Goal: Task Accomplishment & Management: Use online tool/utility

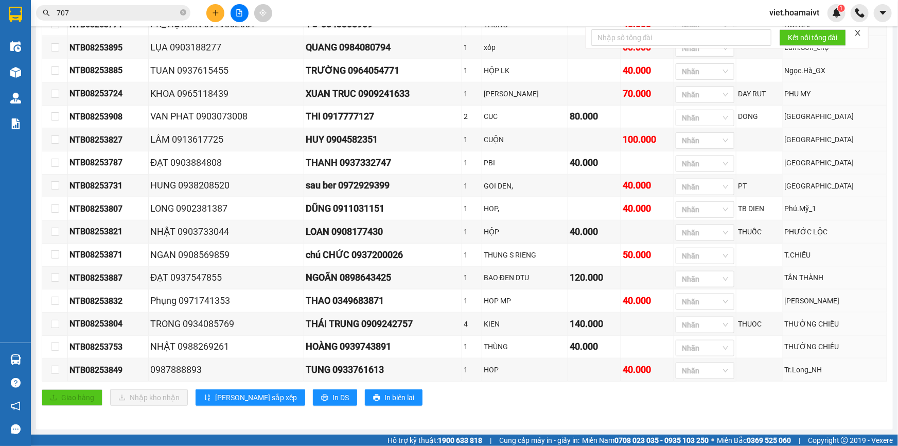
click at [493, 392] on div "Giao hàng Nhập kho nhận Lưu sắp xếp In DS In biên lai" at bounding box center [464, 397] width 845 height 16
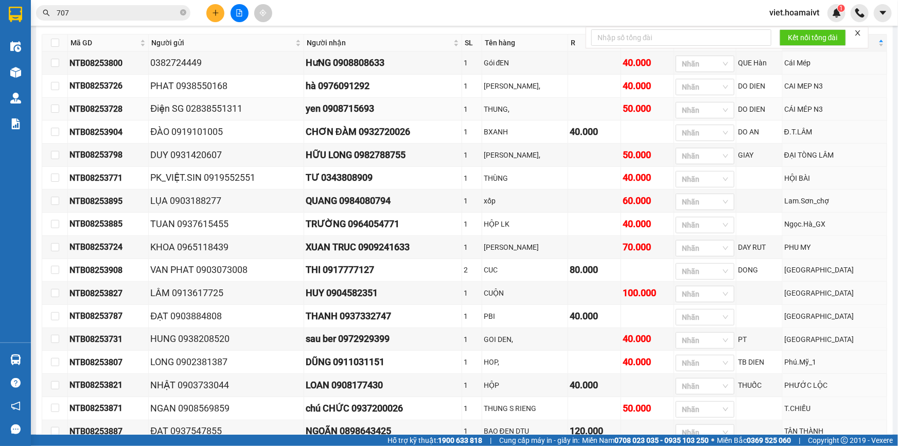
scroll to position [2, 0]
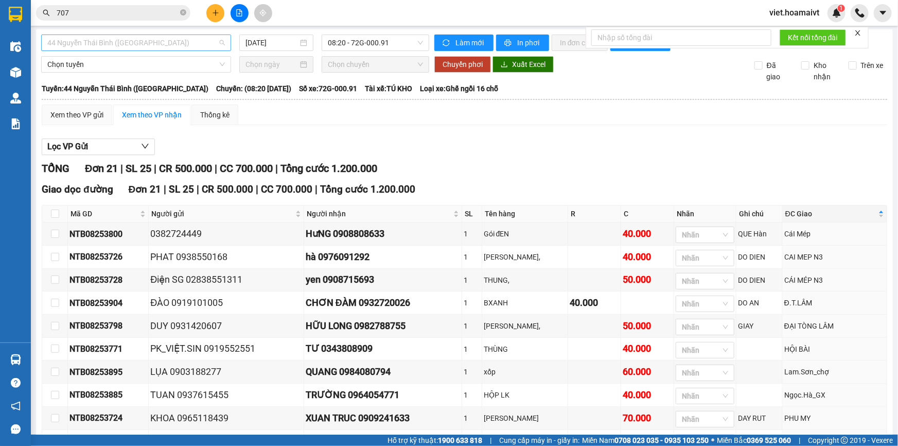
click at [201, 35] on span "44 Nguyễn Thái Bình ([GEOGRAPHIC_DATA])" at bounding box center [135, 42] width 177 height 15
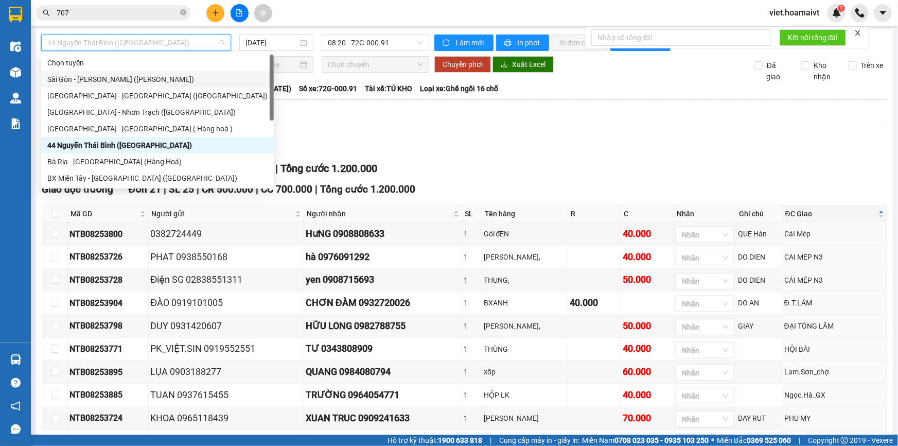
click at [171, 78] on div "Sài Gòn - [PERSON_NAME] ([PERSON_NAME])" at bounding box center [157, 79] width 220 height 11
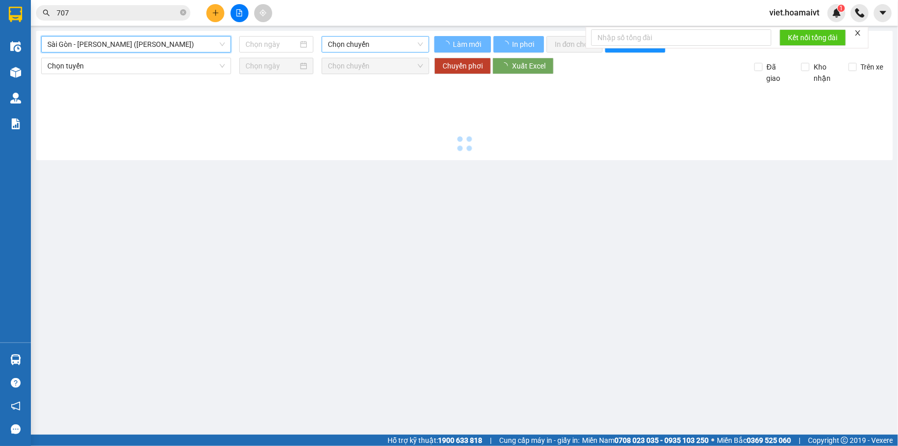
type input "[DATE]"
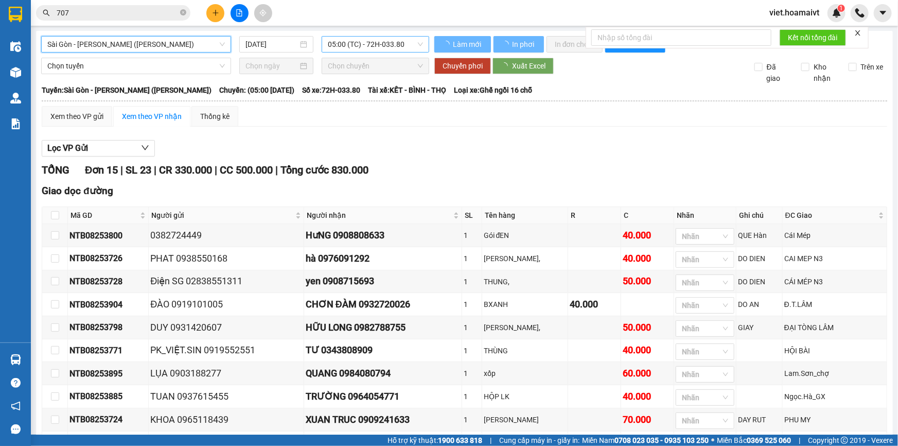
click at [362, 51] on span "05:00 (TC) - 72H-033.80" at bounding box center [375, 44] width 95 height 15
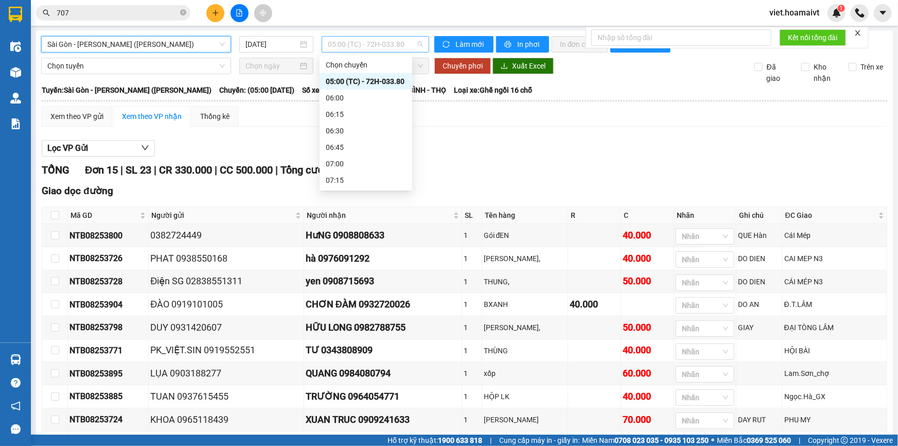
scroll to position [16, 0]
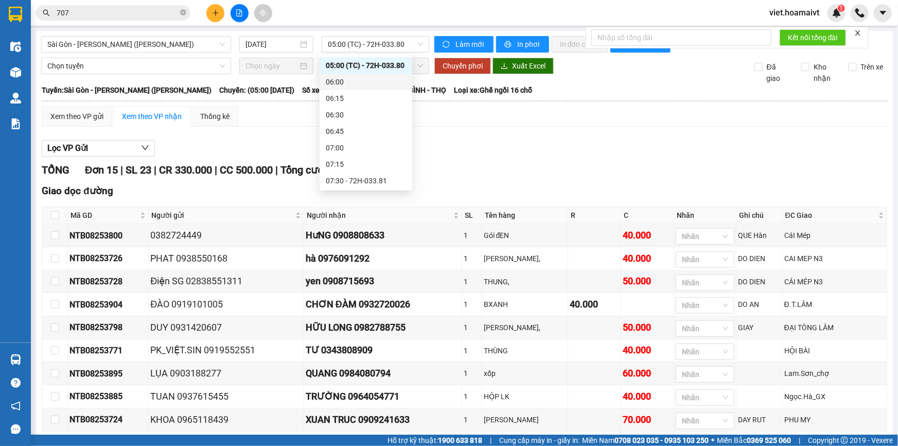
click at [539, 108] on div "Xem theo VP gửi Xem theo VP nhận Thống kê" at bounding box center [464, 116] width 845 height 21
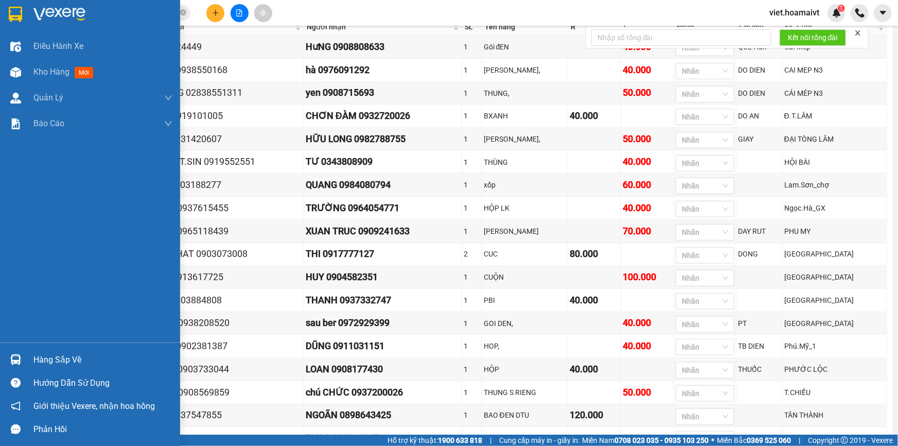
scroll to position [0, 0]
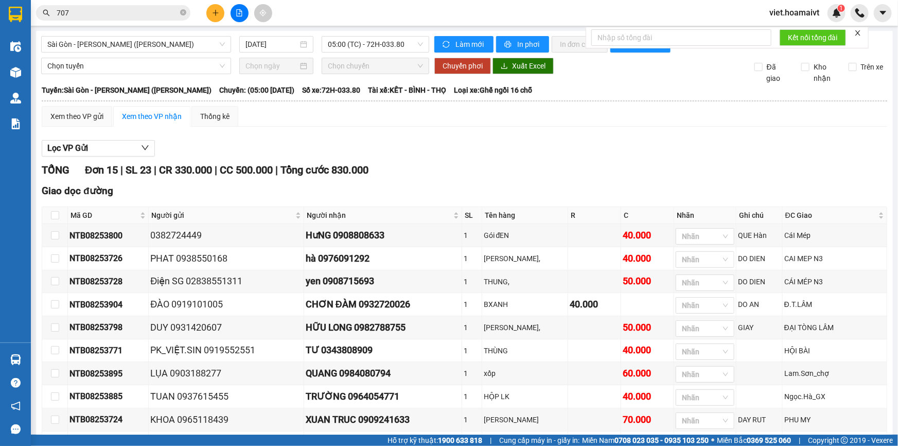
click at [435, 146] on div "Lọc VP Gửi" at bounding box center [464, 148] width 845 height 17
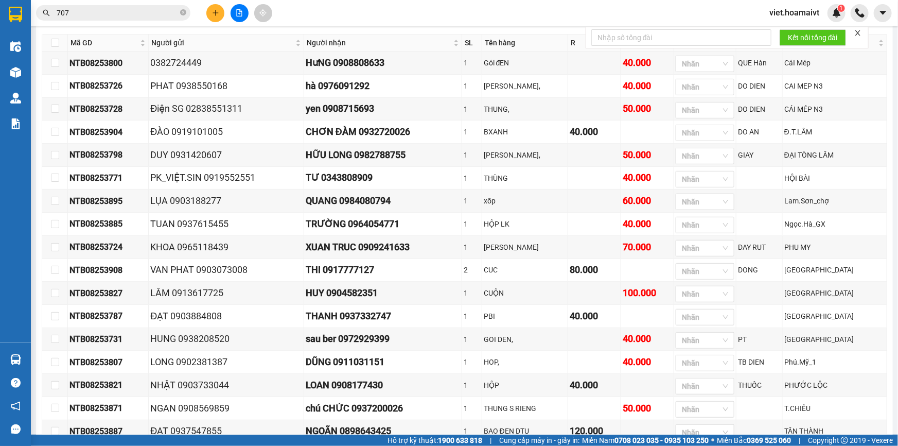
scroll to position [49, 0]
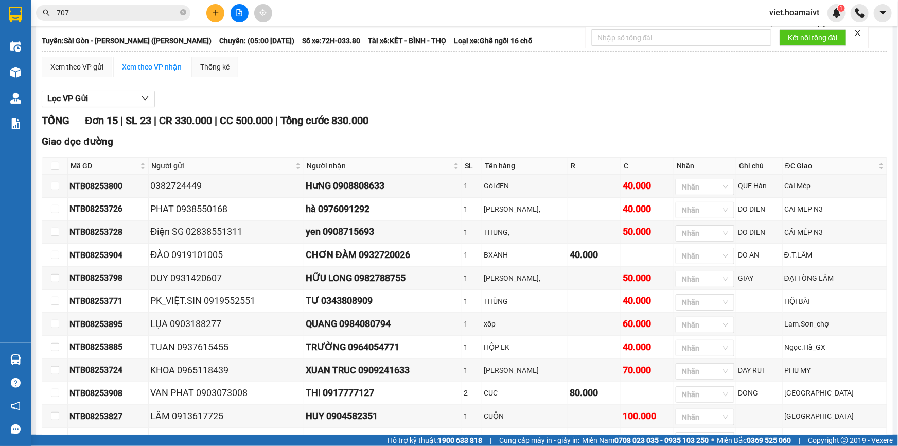
click at [568, 113] on div "TỔNG Đơn 15 | SL 23 | CR 330.000 | CC 500.000 | Tổng cước 830.000" at bounding box center [464, 121] width 845 height 16
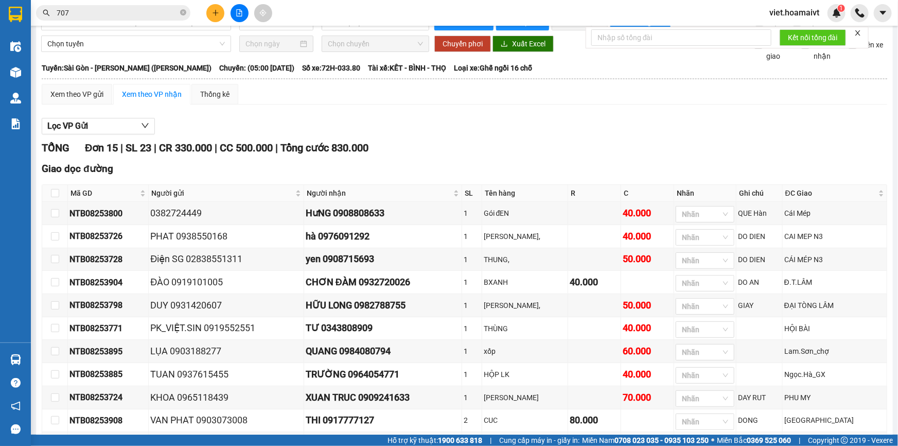
scroll to position [0, 0]
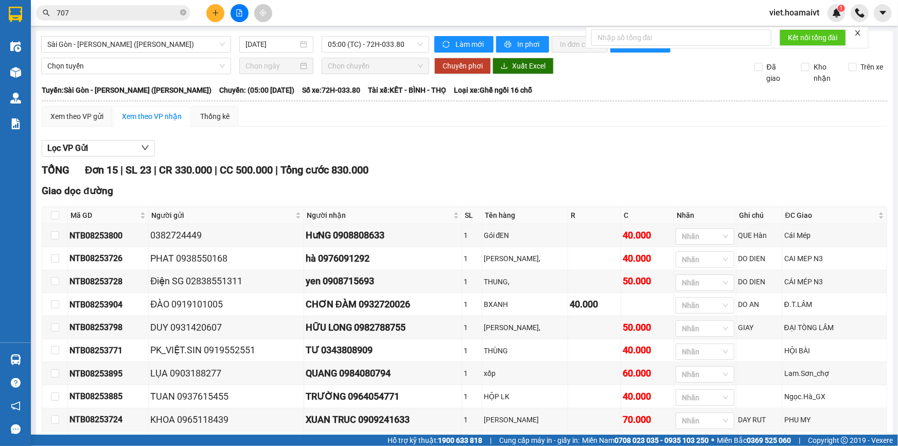
click at [502, 163] on div "TỔNG Đơn 15 | SL 23 | CR 330.000 | CC 500.000 | Tổng cước 830.000" at bounding box center [464, 170] width 845 height 16
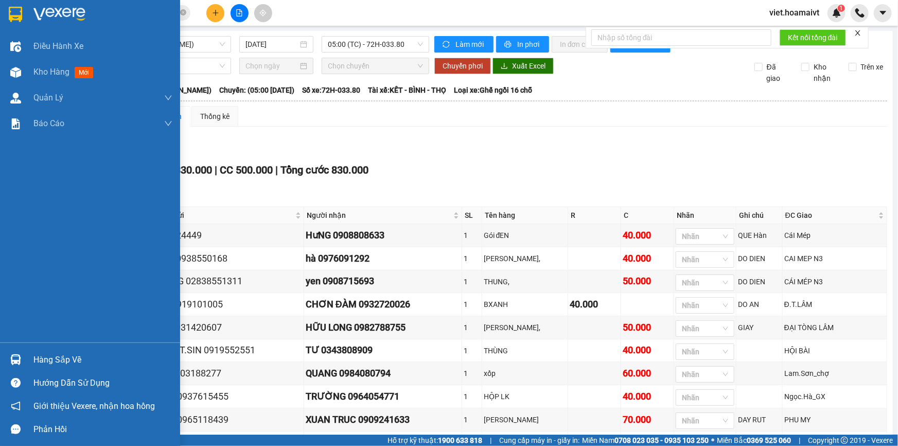
click at [54, 12] on img at bounding box center [59, 14] width 52 height 15
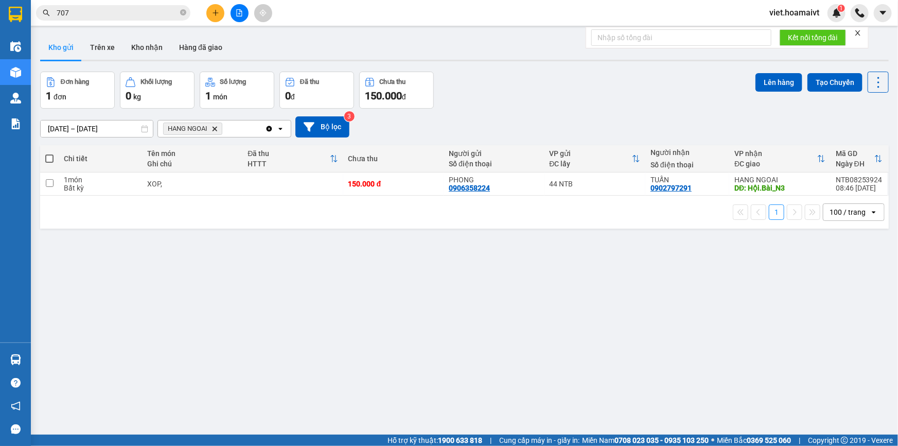
click at [545, 85] on div "Đơn hàng 1 đơn Khối lượng 0 kg Số lượng 1 món Đã thu 0 đ Chưa thu 150.000 đ Lên…" at bounding box center [464, 90] width 848 height 37
click at [241, 15] on icon "file-add" at bounding box center [239, 12] width 7 height 7
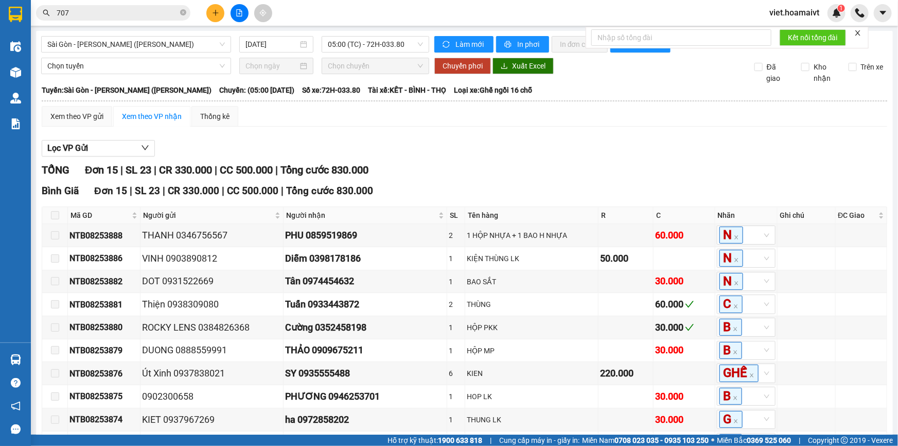
click at [561, 158] on div "Lọc VP Gửi TỔNG Đơn 15 | SL 23 | CR 330.000 | CC 500.000 | Tổng cước 830.000 B…" at bounding box center [464, 370] width 845 height 471
click at [546, 170] on div "TỔNG Đơn 15 | SL 23 | CR 330.000 | CC 500.000 | Tổng cước 830.000" at bounding box center [464, 170] width 845 height 16
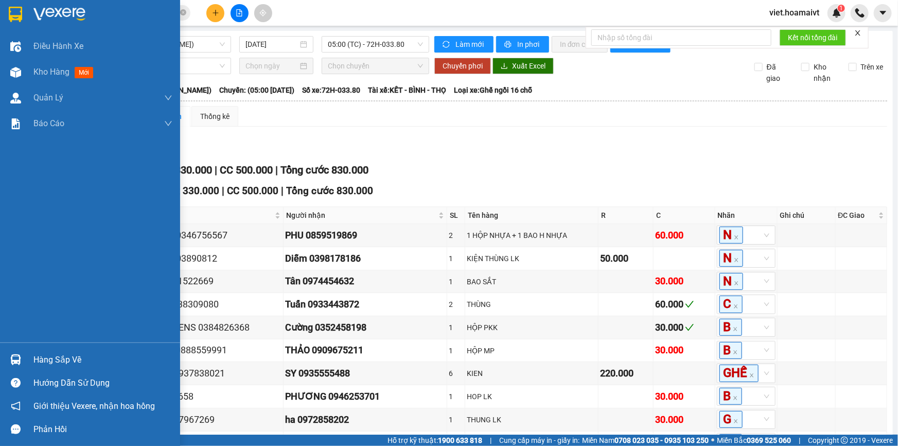
click at [63, 14] on img at bounding box center [59, 14] width 52 height 15
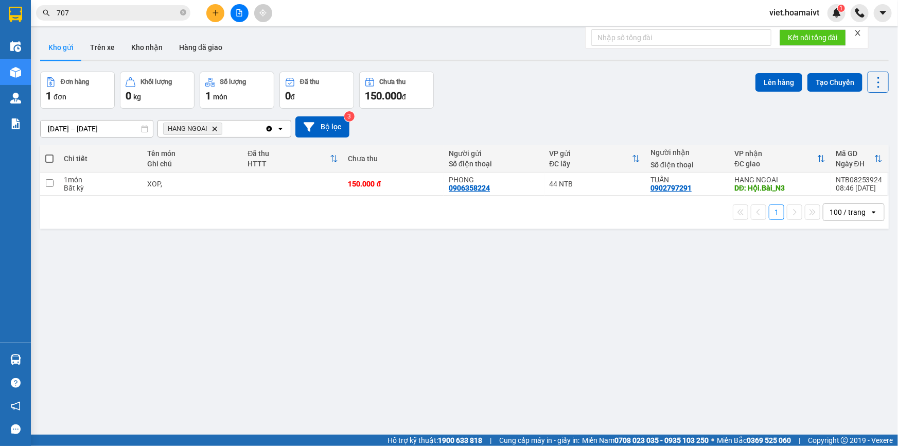
click at [541, 104] on div "Đơn hàng 1 đơn Khối lượng 0 kg Số lượng 1 món Đã thu 0 đ Chưa thu 150.000 đ Lên…" at bounding box center [464, 90] width 848 height 37
click at [214, 128] on icon "HANG NGOAI, close by backspace" at bounding box center [214, 128] width 5 height 5
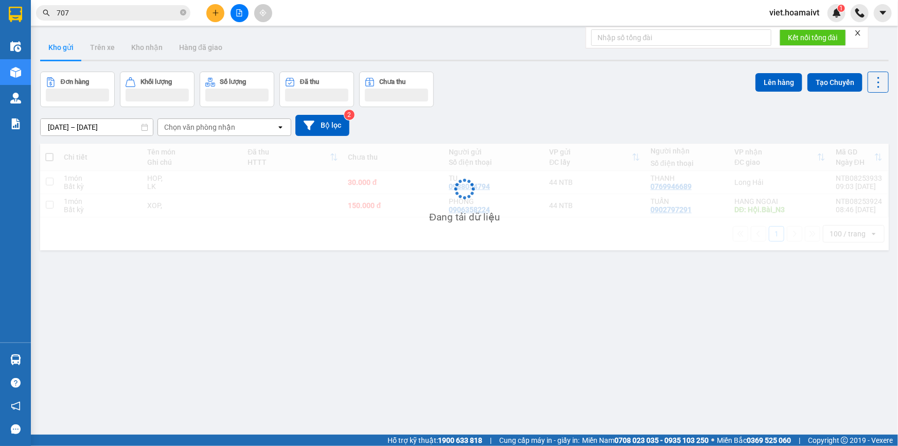
click at [548, 127] on div "[DATE] – [DATE] Press the down arrow key to interact with the calendar and sele…" at bounding box center [464, 125] width 848 height 21
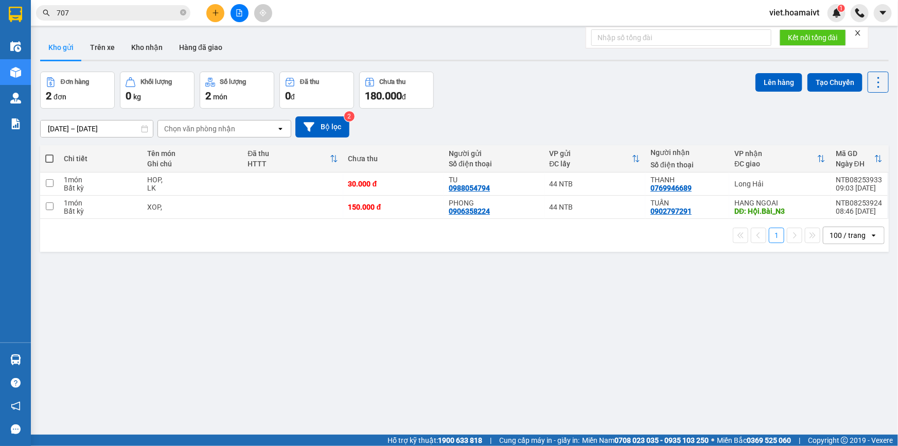
click at [543, 126] on div "[DATE] – [DATE] Press the down arrow key to interact with the calendar and sele…" at bounding box center [464, 126] width 848 height 21
click at [241, 21] on button at bounding box center [239, 13] width 18 height 18
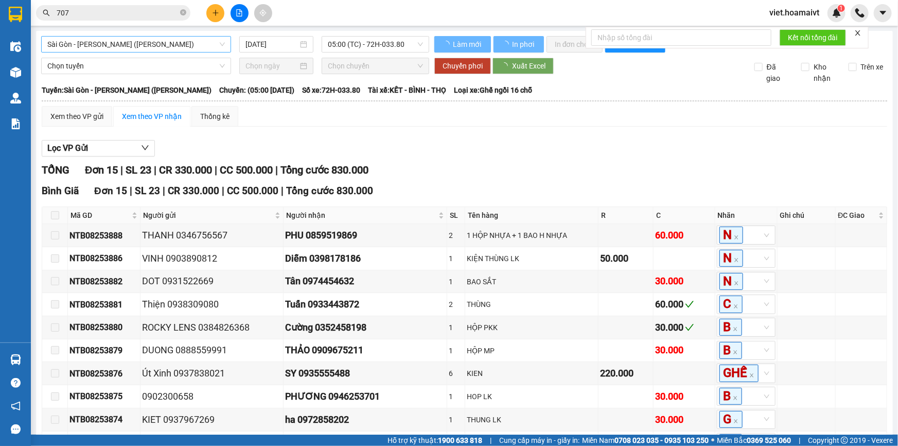
click at [133, 38] on span "Sài Gòn - [PERSON_NAME] ([PERSON_NAME])" at bounding box center [135, 44] width 177 height 15
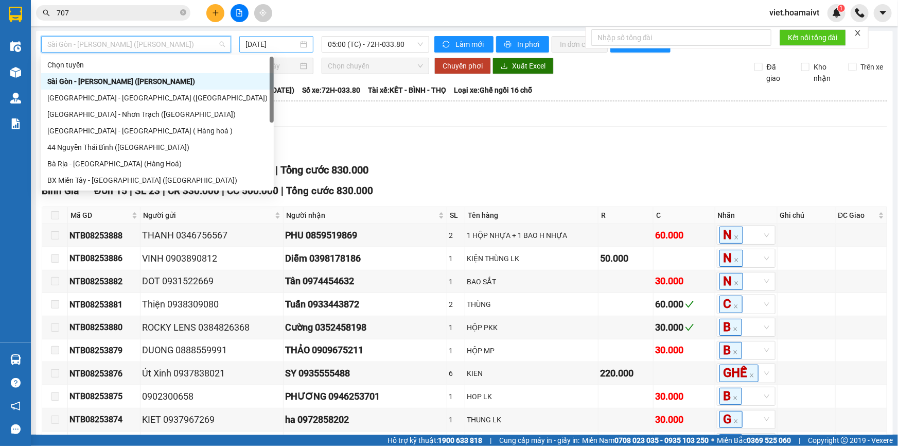
click at [262, 40] on input "[DATE]" at bounding box center [271, 44] width 52 height 11
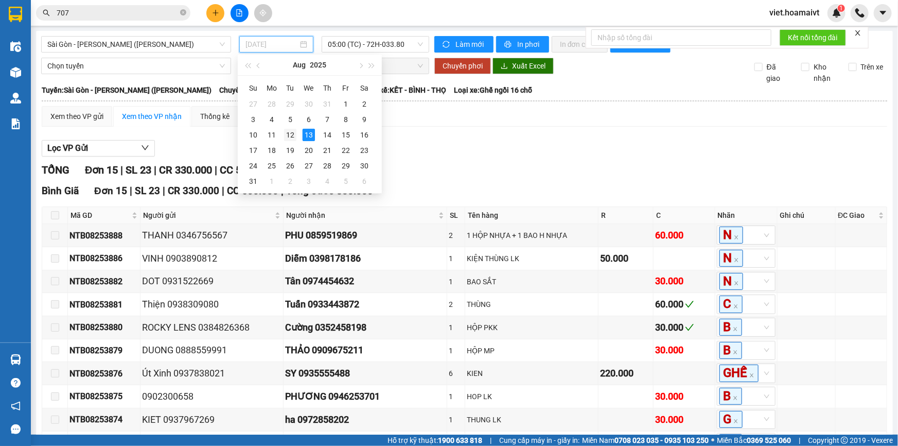
click at [295, 139] on div "12" at bounding box center [290, 135] width 12 height 12
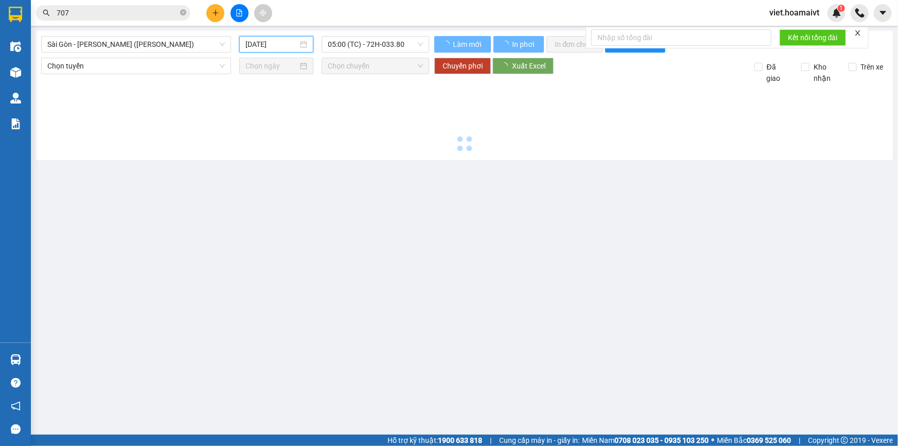
type input "[DATE]"
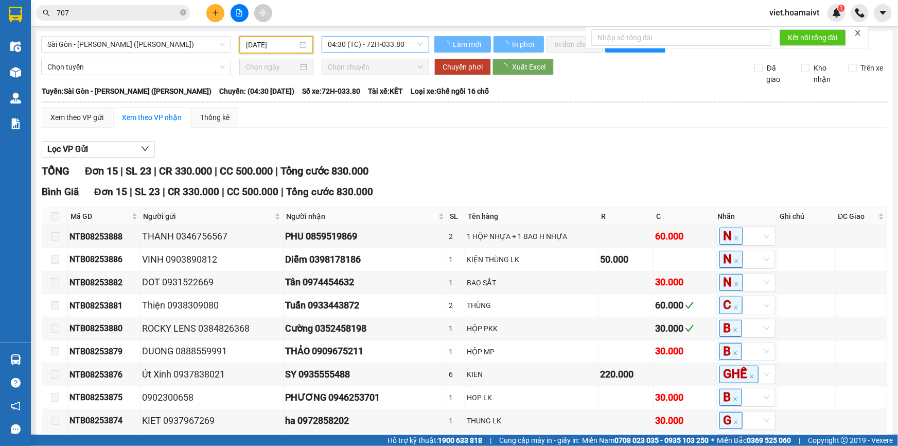
click at [372, 49] on span "04:30 (TC) - 72H-033.80" at bounding box center [375, 44] width 95 height 15
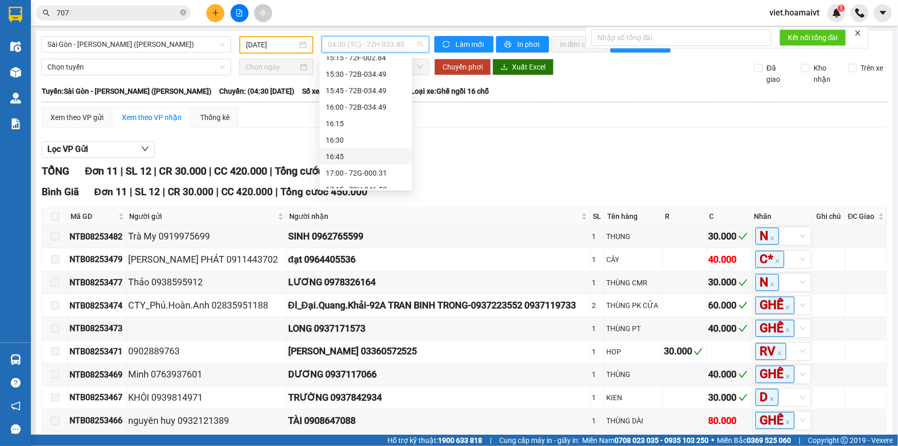
scroll to position [856, 0]
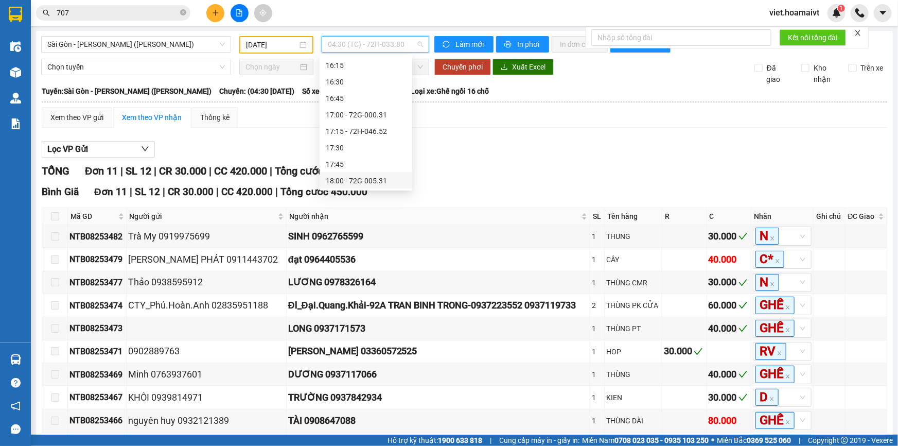
click at [380, 178] on div "18:00 - 72G-005.31" at bounding box center [366, 180] width 80 height 11
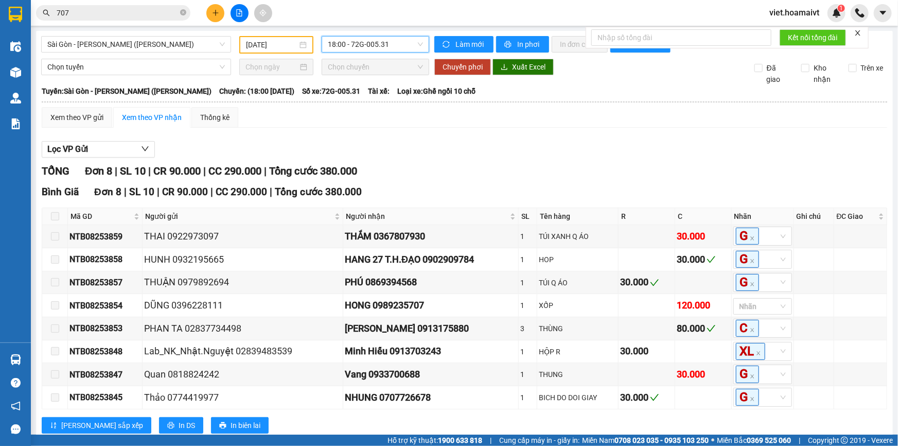
click at [472, 143] on div "Lọc VP Gửi" at bounding box center [464, 149] width 845 height 17
click at [169, 38] on span "Sài Gòn - [PERSON_NAME] ([PERSON_NAME])" at bounding box center [135, 44] width 177 height 15
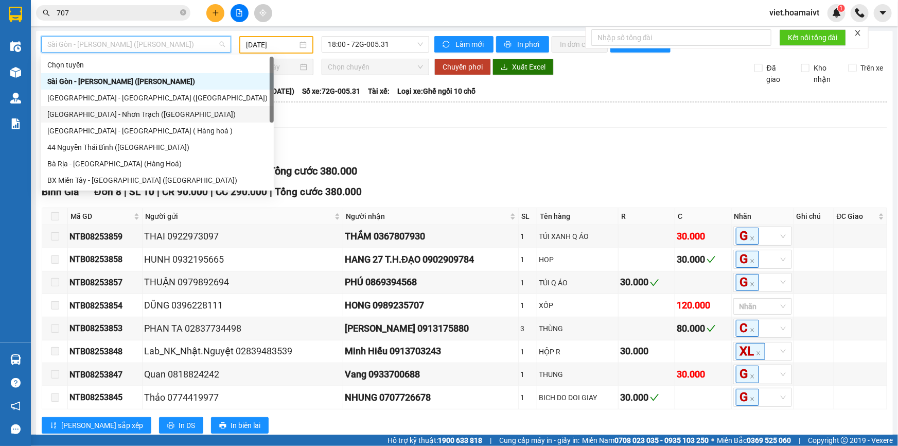
click at [175, 114] on div "[GEOGRAPHIC_DATA] - Nhơn Trạch ([GEOGRAPHIC_DATA])" at bounding box center [157, 114] width 220 height 11
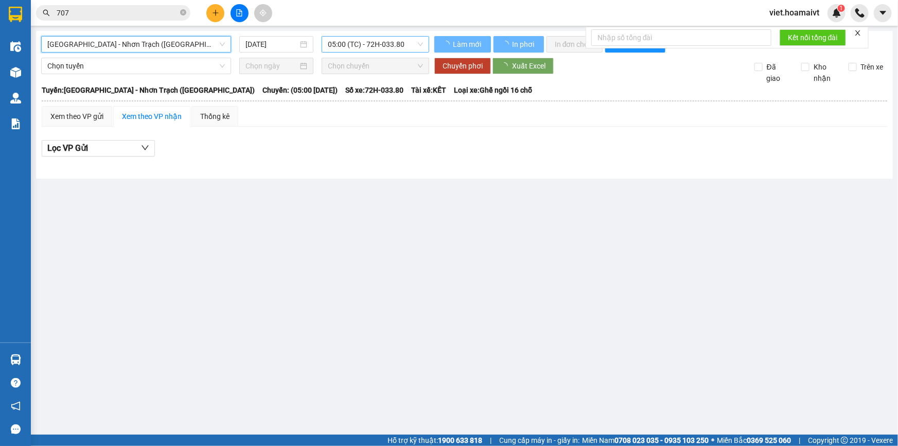
click at [379, 43] on span "05:00 (TC) - 72H-033.80" at bounding box center [375, 44] width 95 height 15
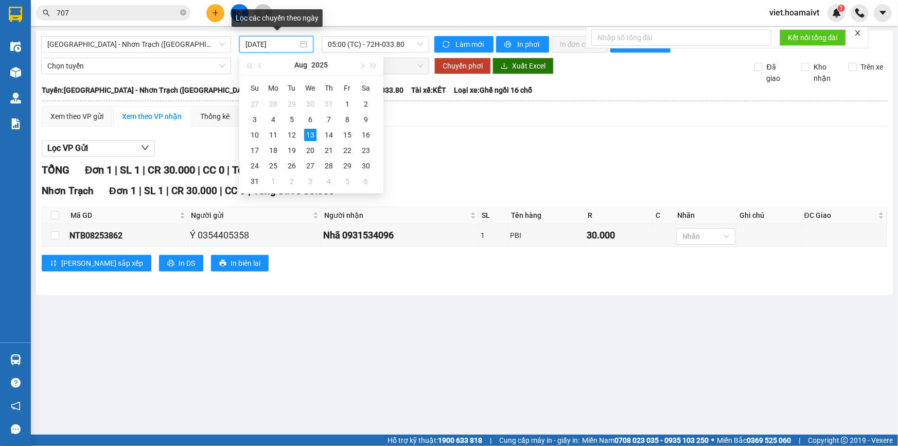
click at [272, 45] on input "[DATE]" at bounding box center [271, 44] width 52 height 11
click at [294, 137] on div "12" at bounding box center [292, 135] width 12 height 12
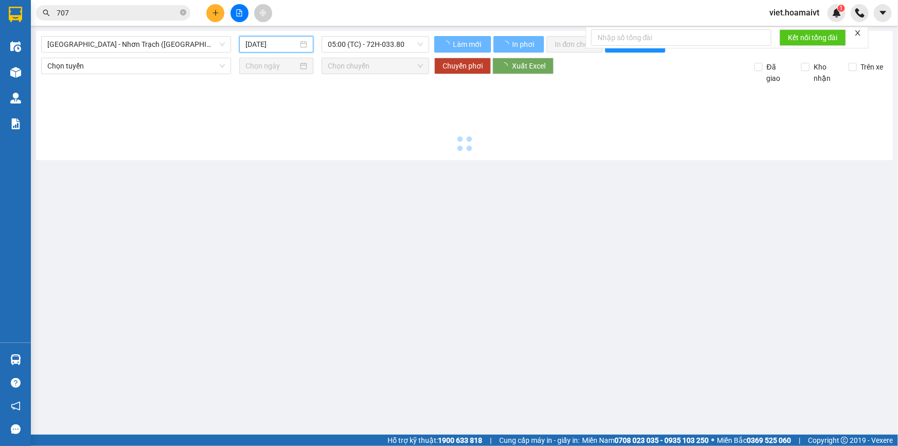
type input "[DATE]"
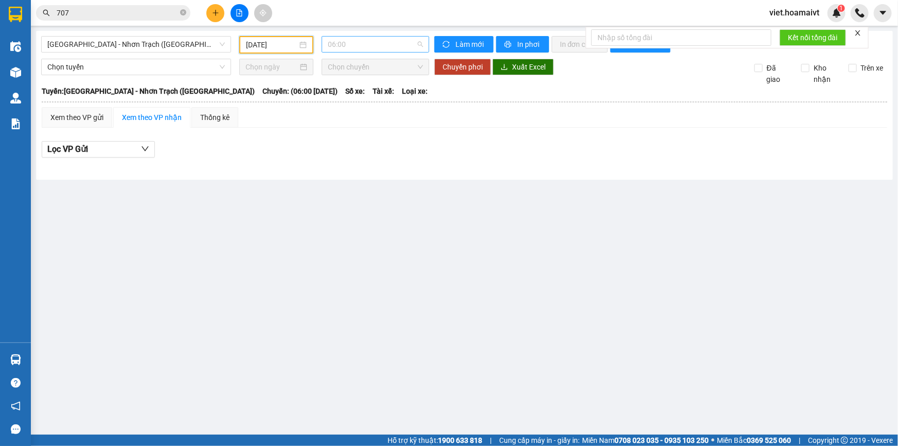
click at [386, 48] on span "06:00" at bounding box center [375, 44] width 95 height 15
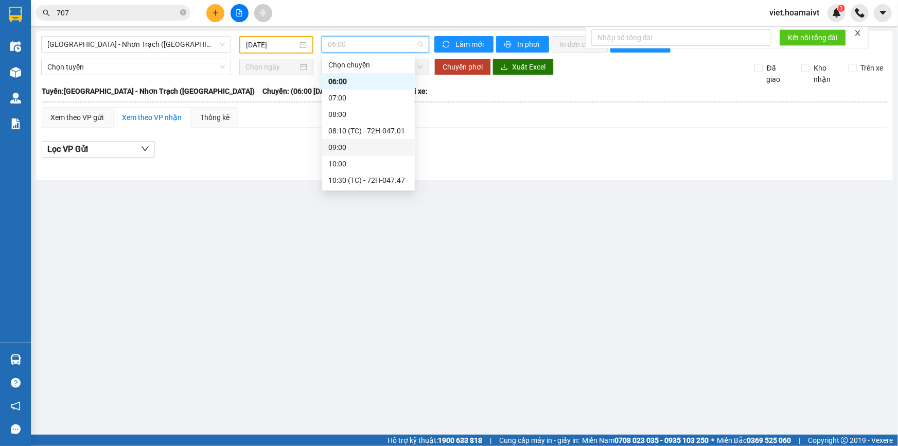
scroll to position [181, 0]
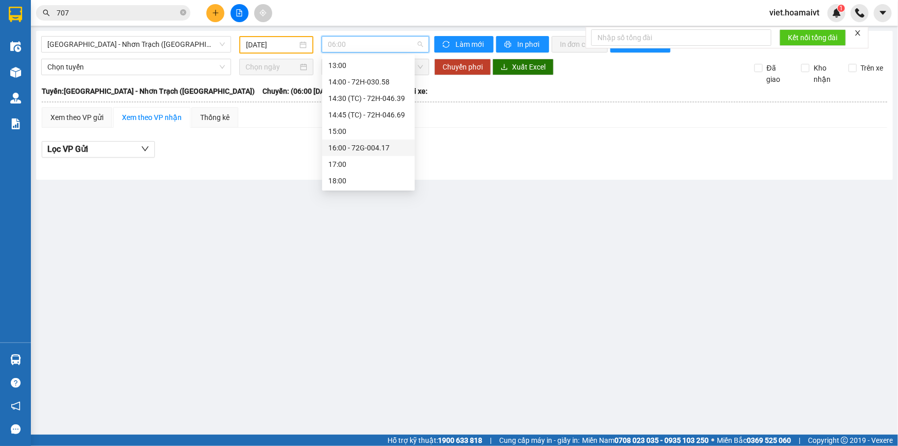
click at [396, 143] on div "16:00 - 72G-004.17" at bounding box center [368, 147] width 80 height 11
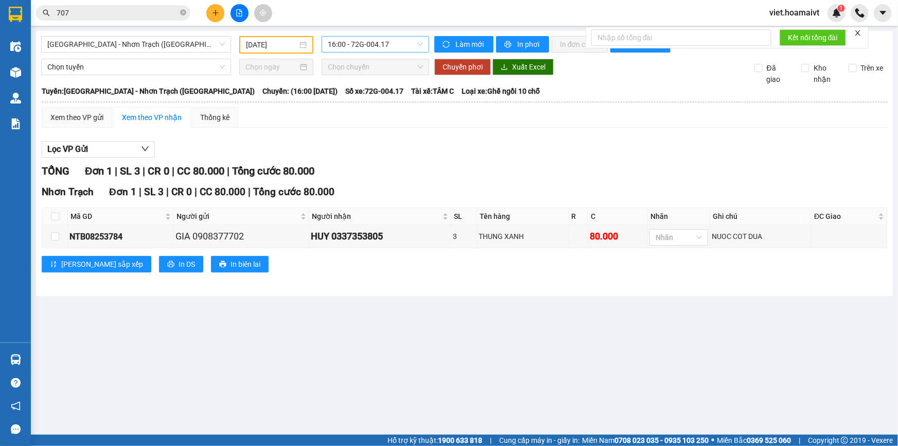
click at [354, 49] on span "16:00 - 72G-004.17" at bounding box center [375, 44] width 95 height 15
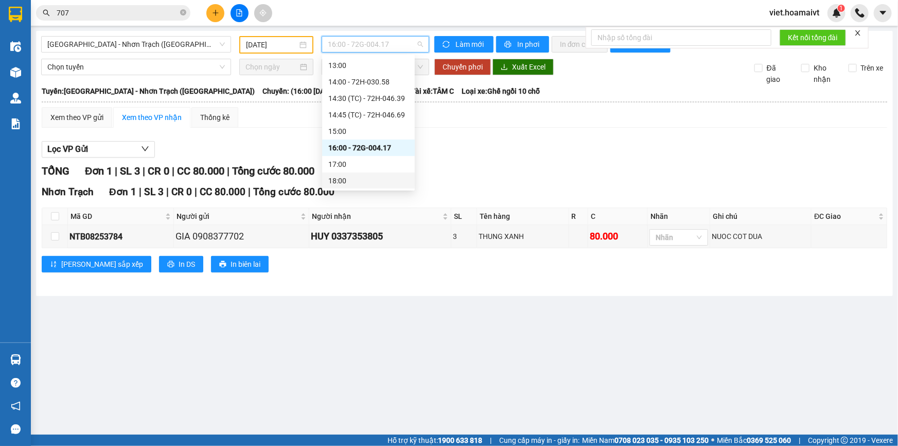
click at [380, 180] on div "18:00" at bounding box center [368, 180] width 80 height 11
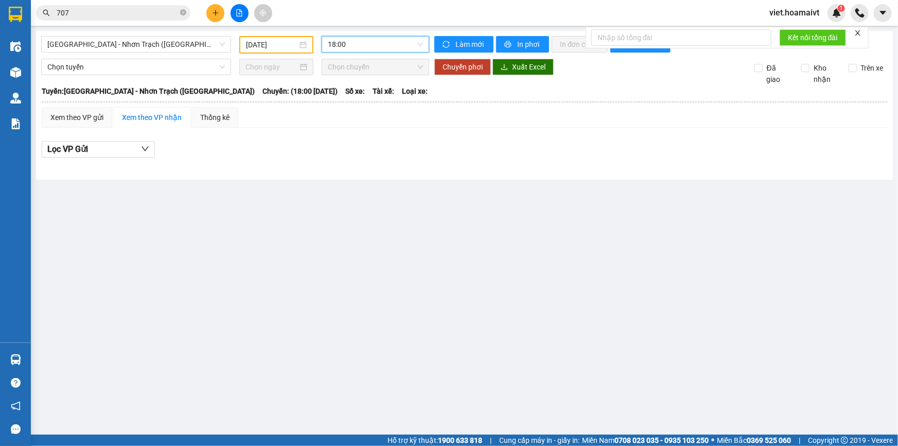
click at [566, 165] on div at bounding box center [464, 166] width 845 height 6
click at [153, 47] on span "[GEOGRAPHIC_DATA] - Nhơn Trạch ([GEOGRAPHIC_DATA])" at bounding box center [135, 44] width 177 height 15
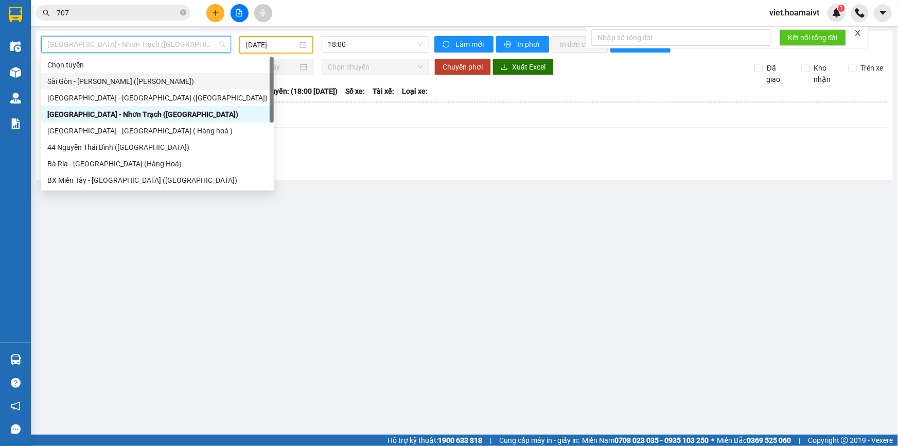
click at [150, 81] on div "Sài Gòn - [PERSON_NAME] ([PERSON_NAME])" at bounding box center [157, 81] width 220 height 11
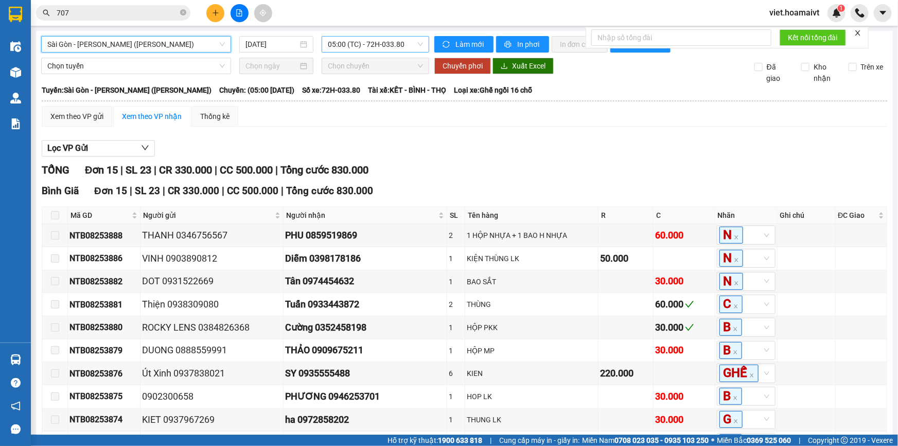
click at [348, 49] on span "05:00 (TC) - 72H-033.80" at bounding box center [375, 44] width 95 height 15
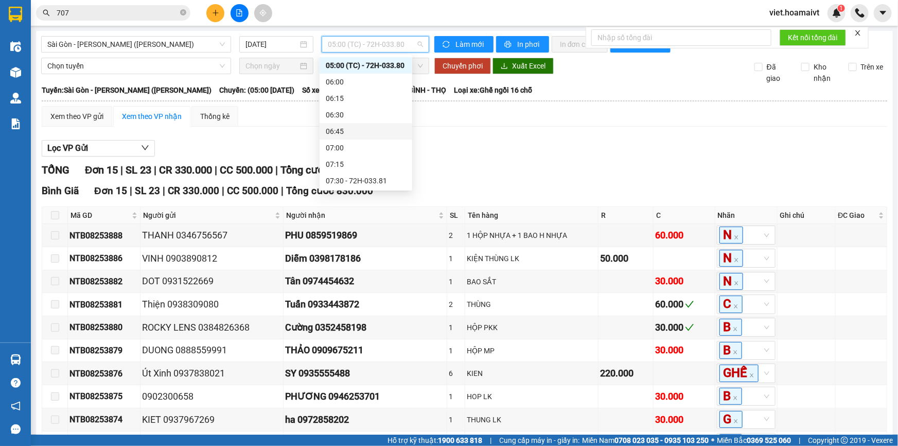
click at [502, 147] on div "Lọc VP Gửi" at bounding box center [464, 148] width 845 height 17
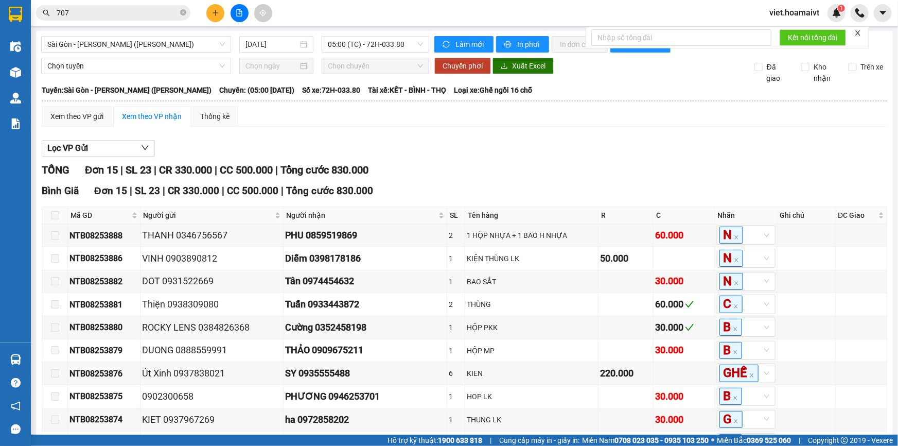
click at [502, 147] on div "Lọc VP Gửi" at bounding box center [464, 148] width 845 height 17
click at [387, 42] on span "05:00 (TC) - 72H-033.80" at bounding box center [375, 44] width 95 height 15
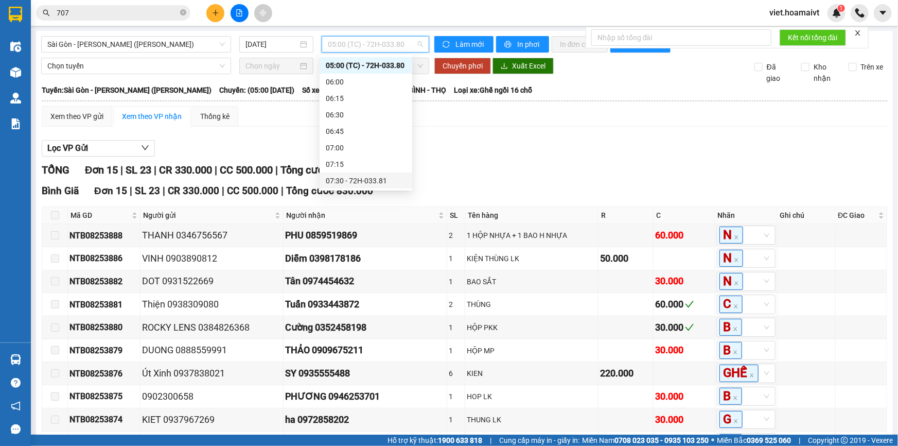
click at [401, 175] on div "07:30 - 72H-033.81" at bounding box center [366, 180] width 80 height 11
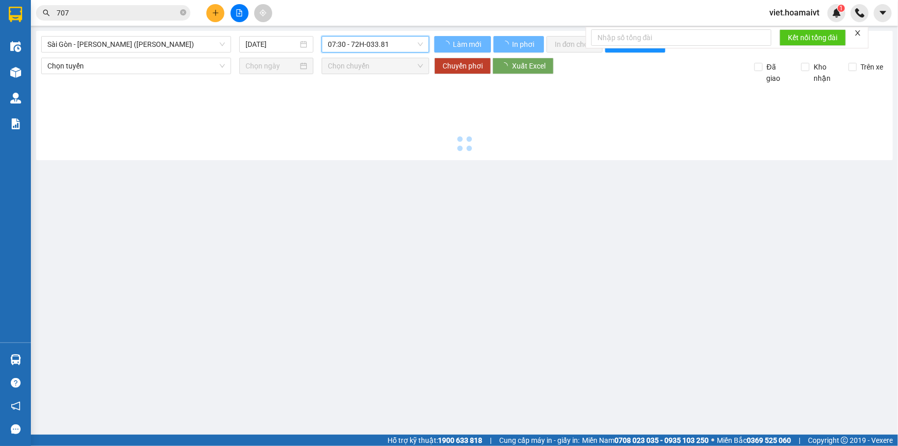
click at [606, 166] on main "[GEOGRAPHIC_DATA] - [GEOGRAPHIC_DATA] (Hàng Hoá) [DATE] 07:30 07:30 - 72H-033…" at bounding box center [449, 217] width 898 height 434
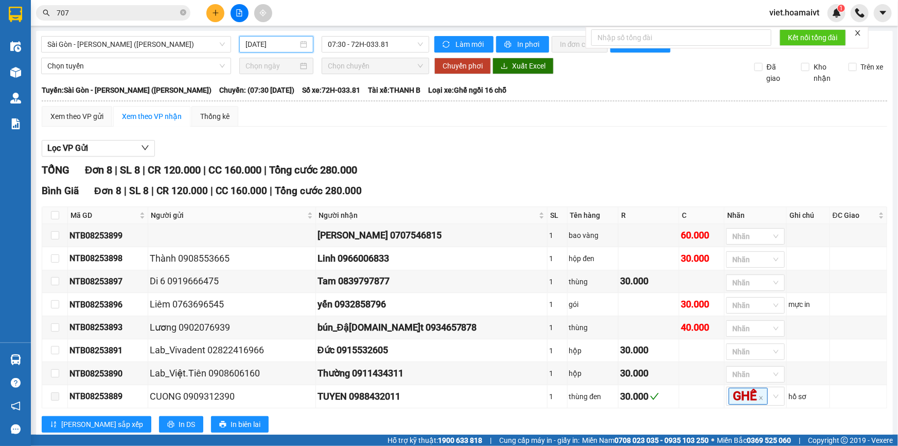
click at [246, 45] on input "[DATE]" at bounding box center [271, 44] width 52 height 11
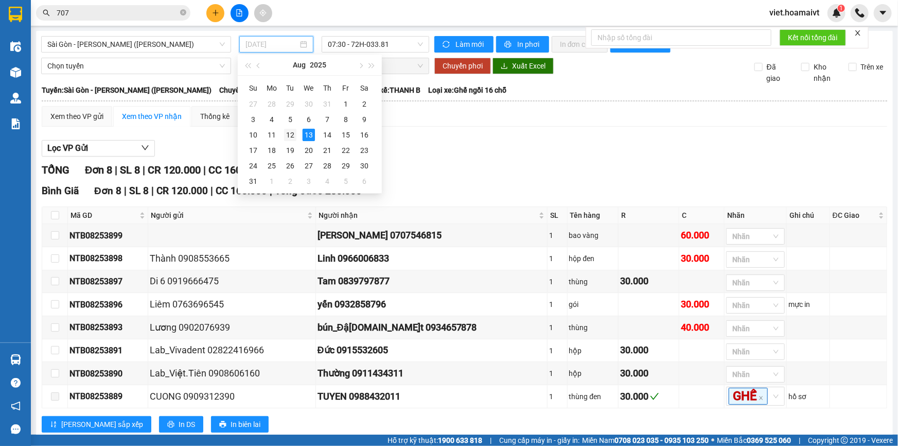
click at [293, 132] on div "12" at bounding box center [290, 135] width 12 height 12
type input "[DATE]"
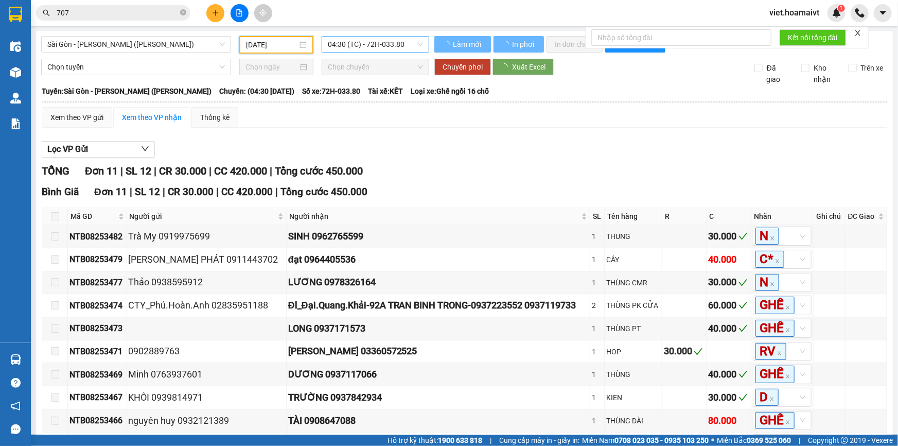
click at [388, 40] on span "04:30 (TC) - 72H-033.80" at bounding box center [375, 44] width 95 height 15
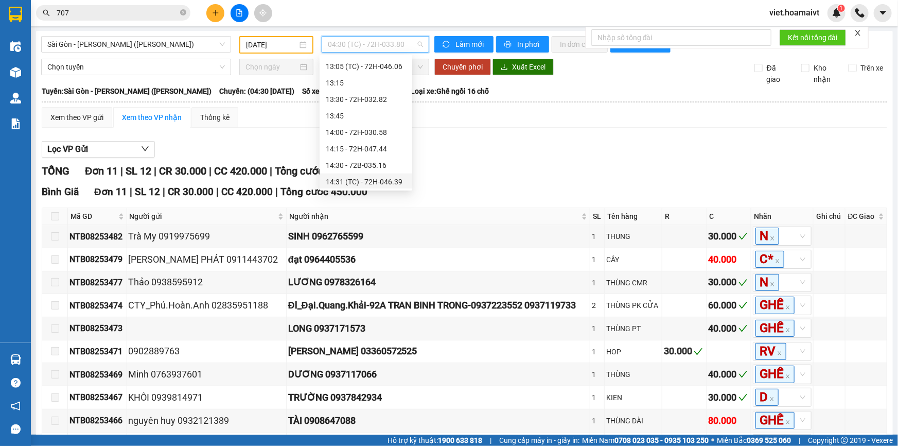
scroll to position [856, 0]
click at [389, 175] on div "18:00 - 72G-005.31" at bounding box center [366, 180] width 80 height 11
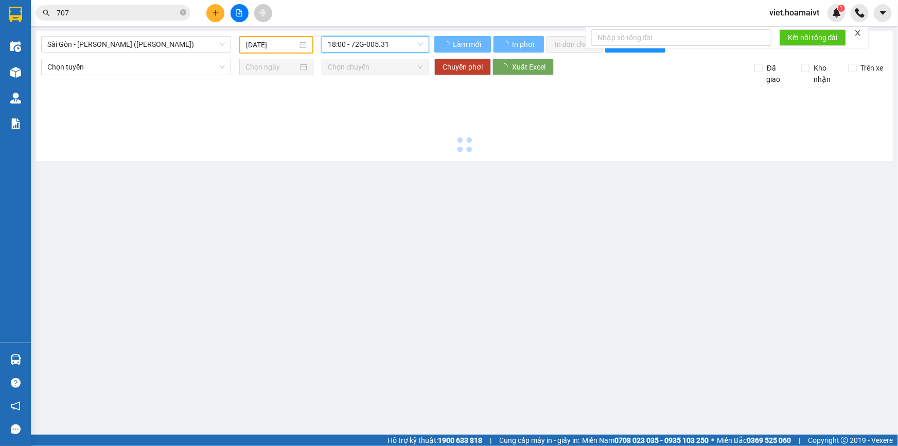
click at [536, 159] on div "[GEOGRAPHIC_DATA] - Vũng Tàu (Hàng Hoá) [DATE] 18:00 18:00 - 72G-005.31 Làm m…" at bounding box center [464, 96] width 857 height 130
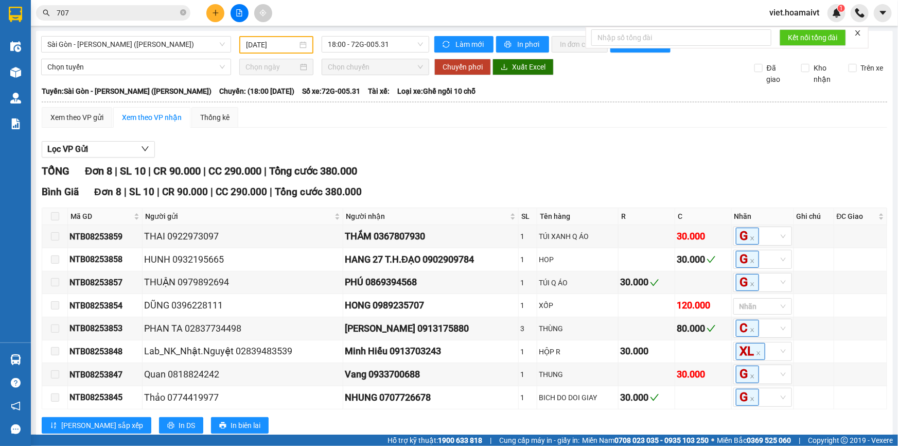
click at [516, 150] on div "Lọc VP Gửi" at bounding box center [464, 149] width 845 height 17
click at [485, 157] on div at bounding box center [464, 157] width 845 height 1
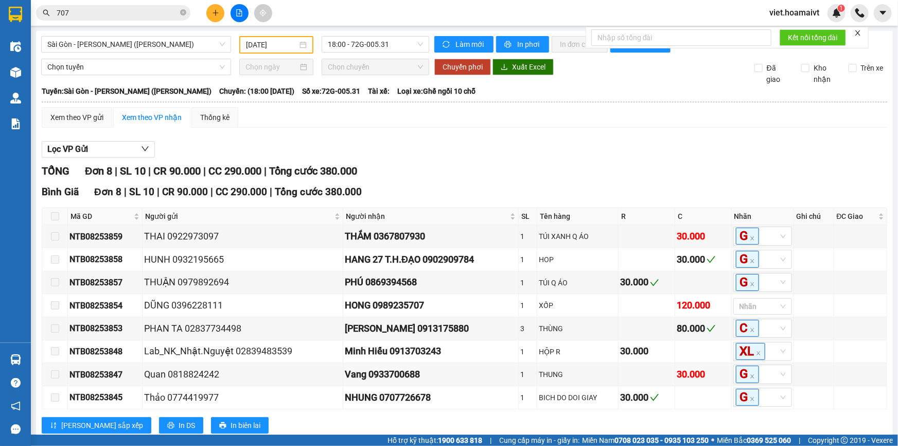
click at [148, 11] on input "707" at bounding box center [117, 12] width 121 height 11
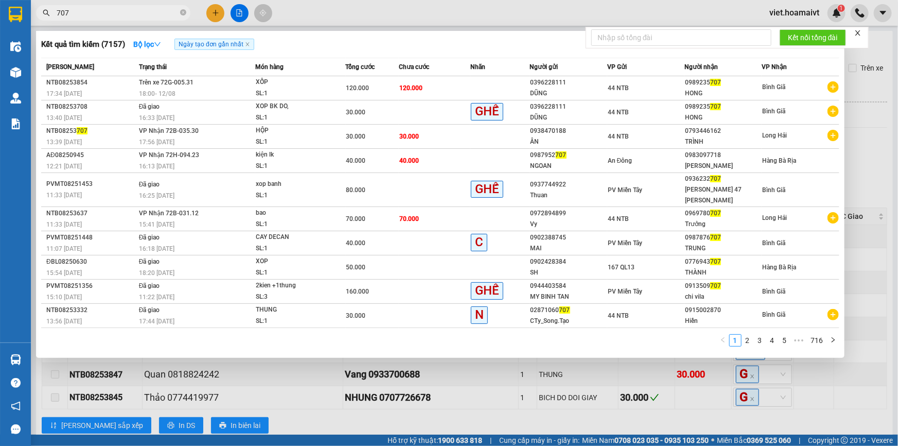
click at [148, 11] on input "707" at bounding box center [117, 12] width 121 height 11
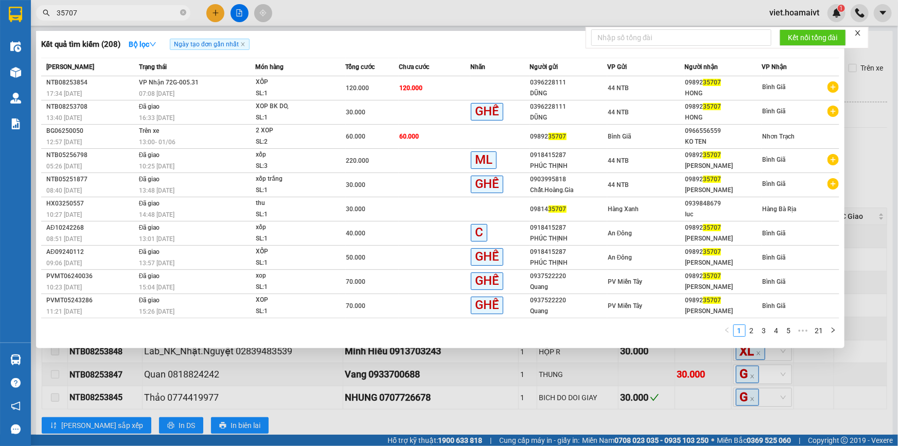
type input "35707"
click at [239, 12] on div at bounding box center [449, 223] width 898 height 446
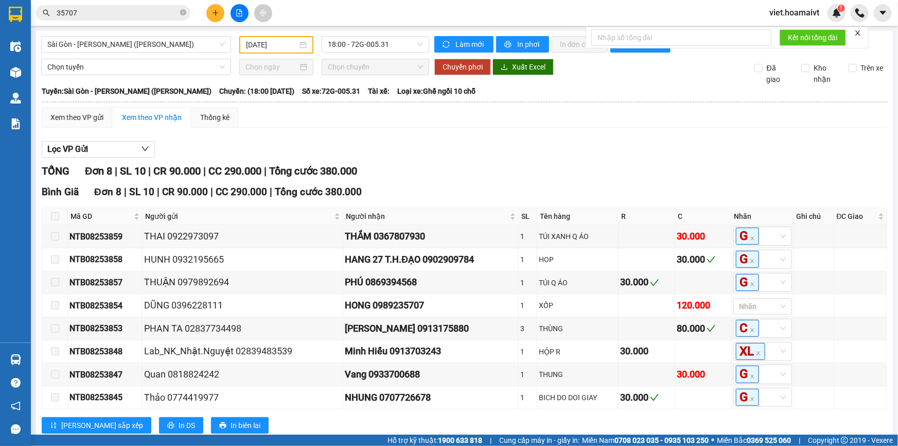
click at [239, 12] on icon "file-add" at bounding box center [239, 12] width 7 height 7
click at [177, 46] on span "Sài Gòn - [PERSON_NAME] ([PERSON_NAME])" at bounding box center [135, 44] width 177 height 15
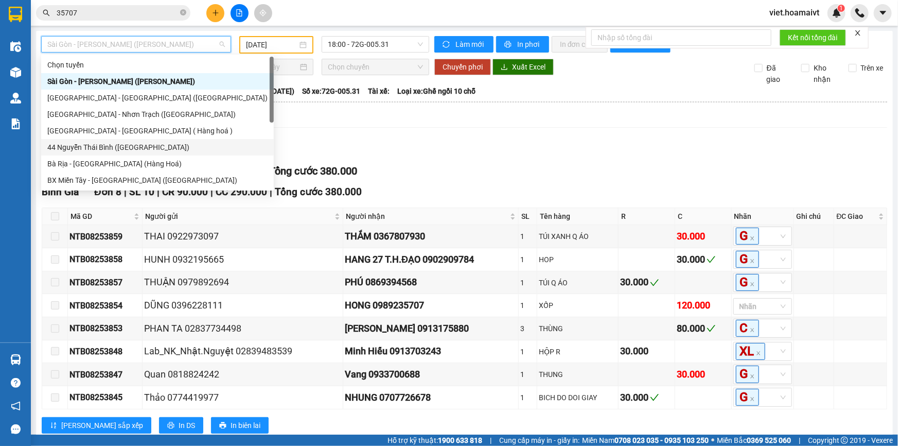
click at [163, 145] on div "44 Nguyễn Thái Bình ([GEOGRAPHIC_DATA])" at bounding box center [157, 146] width 220 height 11
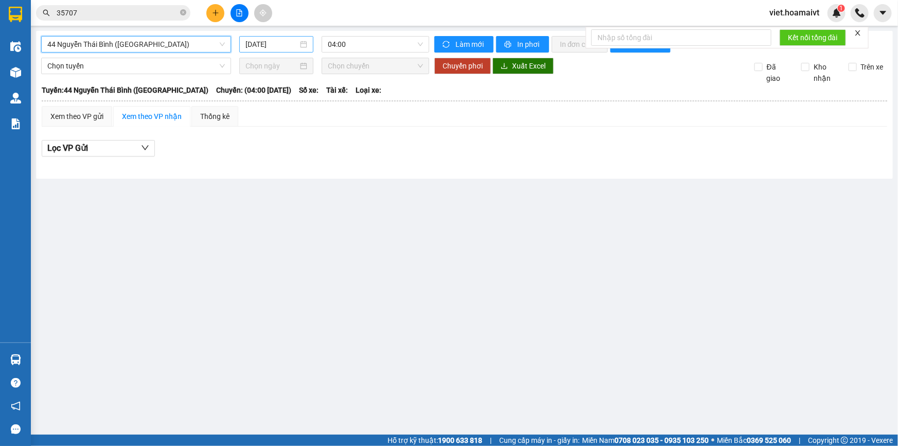
click at [281, 48] on input "[DATE]" at bounding box center [271, 44] width 52 height 11
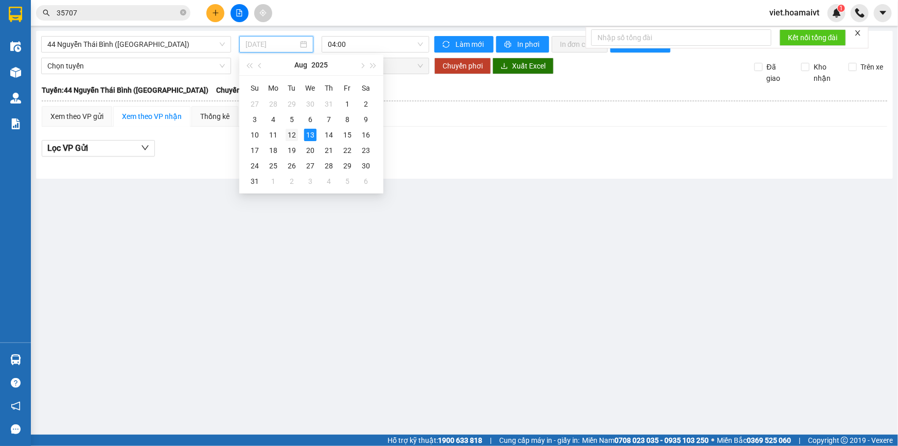
click at [294, 138] on div "12" at bounding box center [292, 135] width 12 height 12
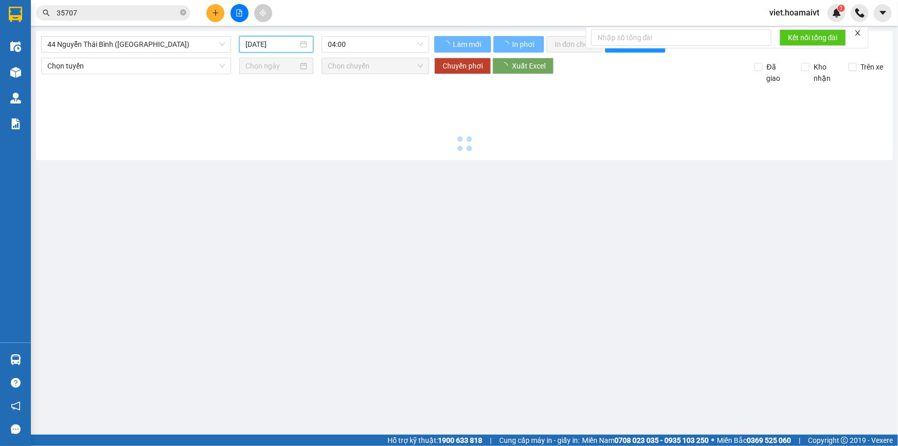
type input "[DATE]"
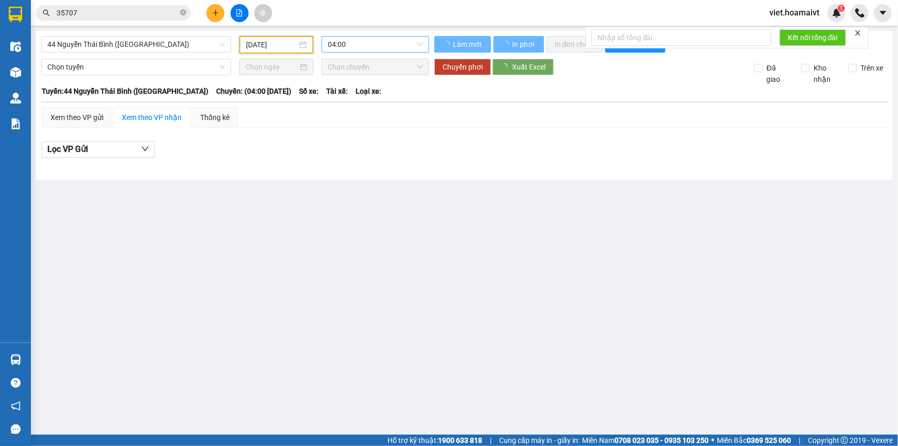
click at [395, 45] on span "04:00" at bounding box center [375, 44] width 95 height 15
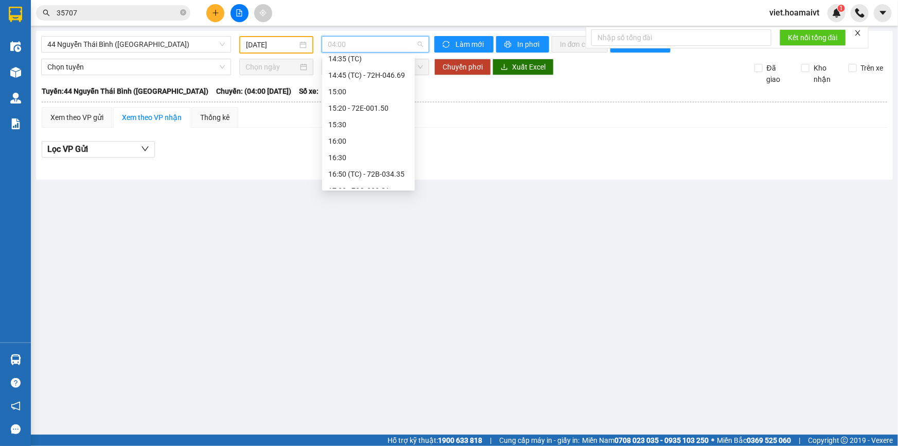
scroll to position [691, 0]
click at [220, 14] on button at bounding box center [215, 13] width 18 height 18
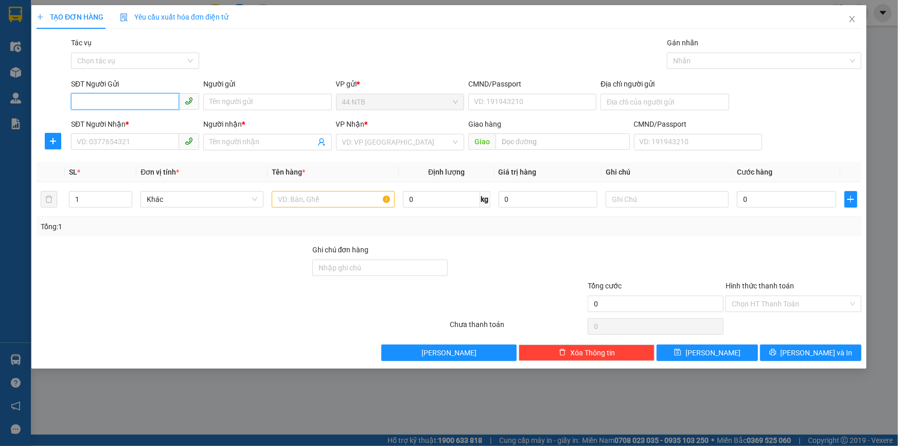
click at [104, 108] on input "SĐT Người Gửi" at bounding box center [125, 101] width 108 height 16
type input "0353805058"
click at [151, 119] on div "0353805058 - TRAM" at bounding box center [135, 122] width 116 height 11
type input "TRAM"
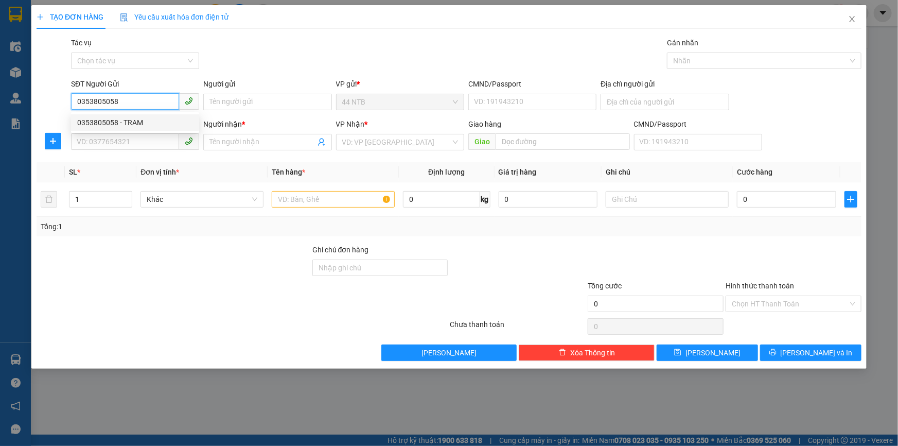
type input "0968144146"
type input "Chau"
type input "0353805058"
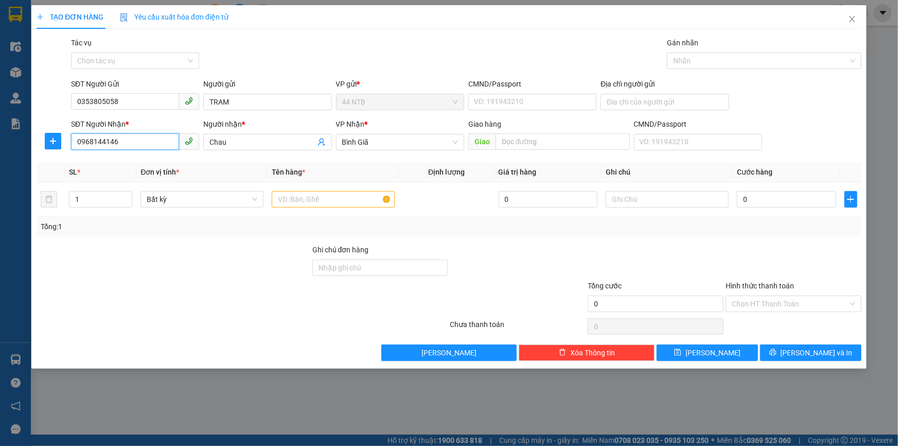
drag, startPoint x: 134, startPoint y: 143, endPoint x: 35, endPoint y: 134, distance: 98.7
click at [42, 149] on div "SĐT Người Nhận * 0968144146 Người nhận * Chau VP Nhận * Bình Giã Giao hàng Gi…" at bounding box center [448, 136] width 827 height 36
click at [145, 183] on div "0983969614 - [PERSON_NAME]" at bounding box center [135, 178] width 116 height 11
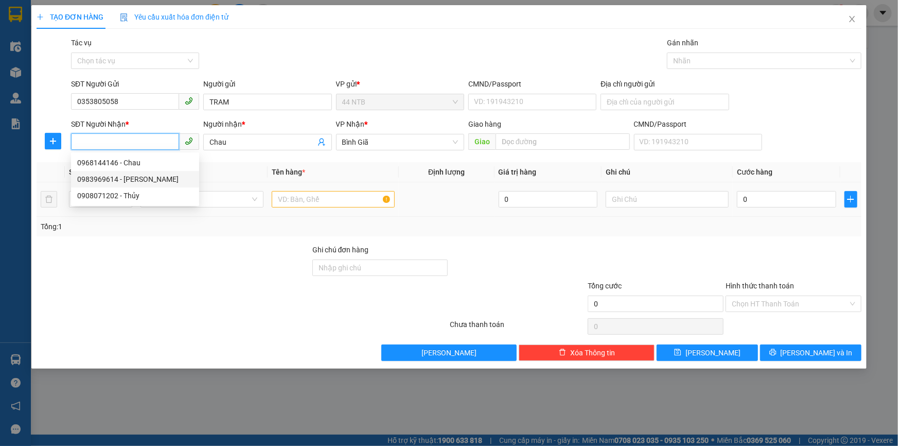
type input "0983969614"
type input "[PERSON_NAME]"
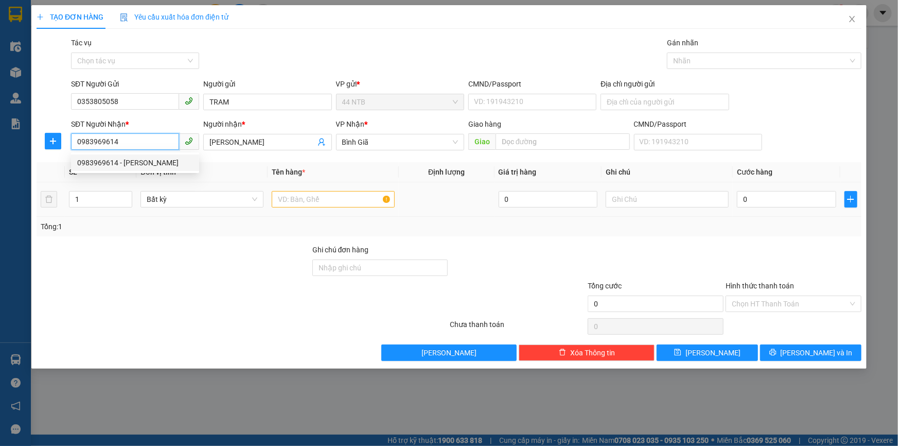
type input "0983969614"
click at [288, 202] on input "text" at bounding box center [333, 199] width 123 height 16
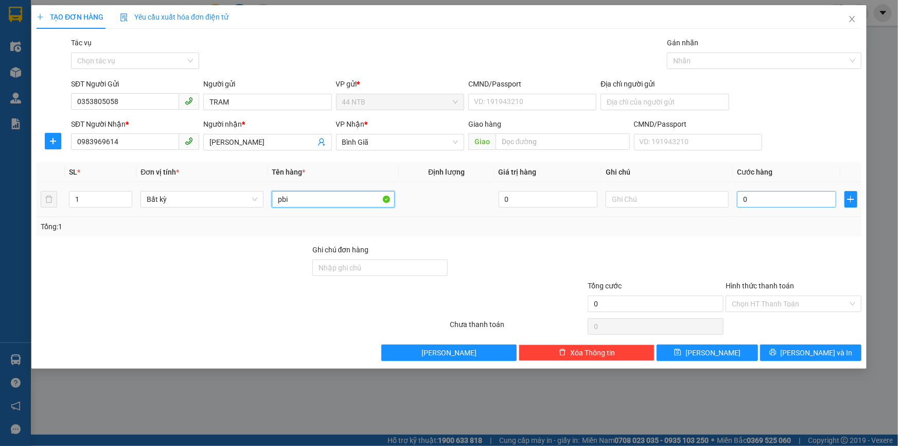
type input "pbi"
click at [770, 202] on input "0" at bounding box center [786, 199] width 99 height 16
type input "3"
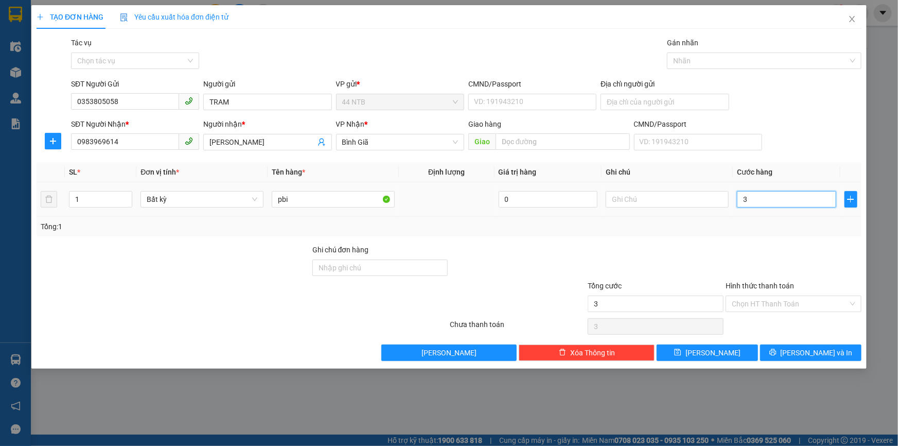
type input "30"
type input "30.000"
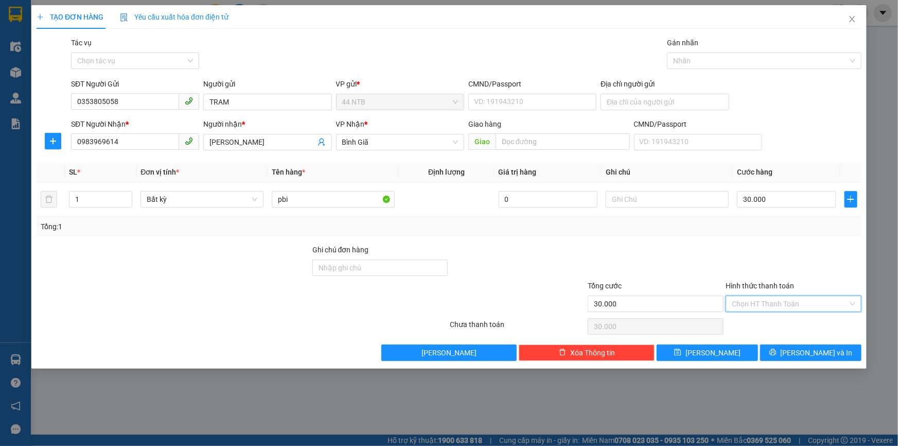
click at [793, 301] on input "Hình thức thanh toán" at bounding box center [790, 303] width 116 height 15
click at [797, 318] on div "Tại văn phòng" at bounding box center [793, 323] width 123 height 11
type input "0"
click at [814, 352] on span "[PERSON_NAME] và In" at bounding box center [816, 352] width 72 height 11
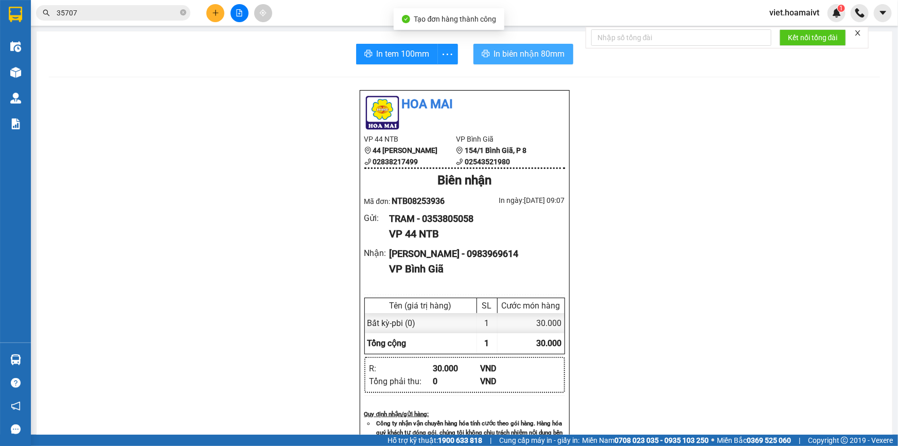
click at [534, 55] on span "In biên nhận 80mm" at bounding box center [529, 53] width 71 height 13
click at [714, 329] on div "Hoa Mai VP 44 NTB 44 [PERSON_NAME] 02838217499 VP Bình Giã 154/1 [GEOGRAPHIC_…" at bounding box center [464, 415] width 831 height 651
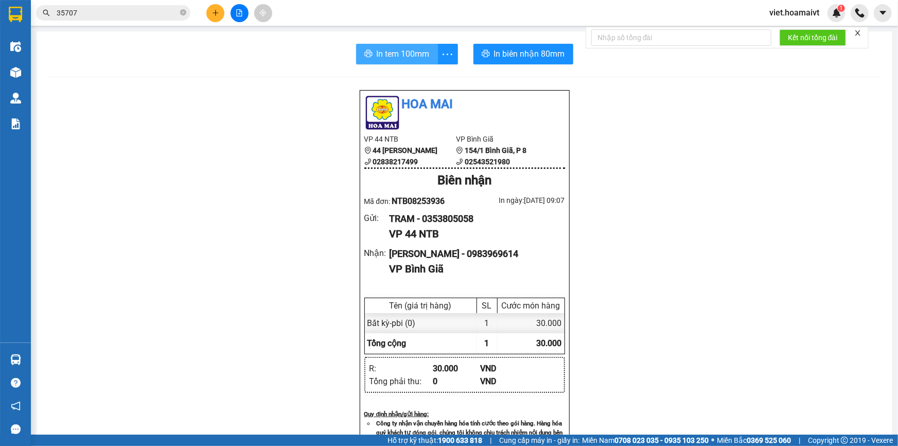
click at [389, 56] on span "In tem 100mm" at bounding box center [403, 53] width 53 height 13
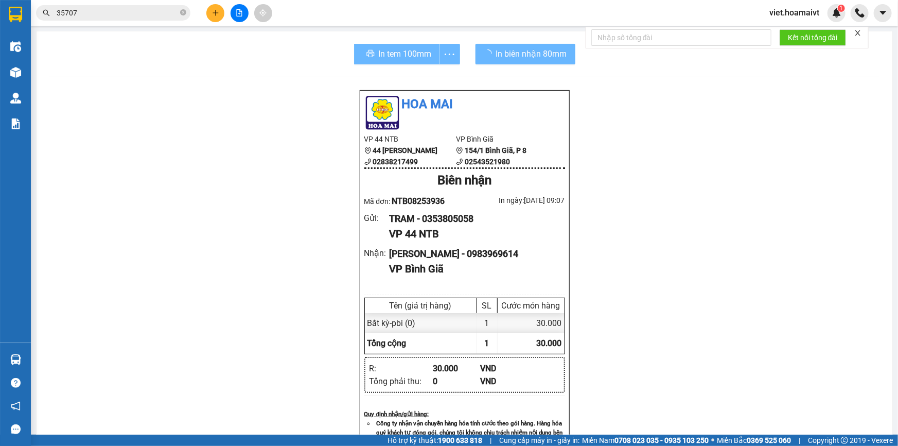
click at [708, 347] on div "Hoa Mai VP 44 NTB 44 [PERSON_NAME] 02838217499 VP Bình Giã 154/1 [GEOGRAPHIC_…" at bounding box center [464, 415] width 831 height 651
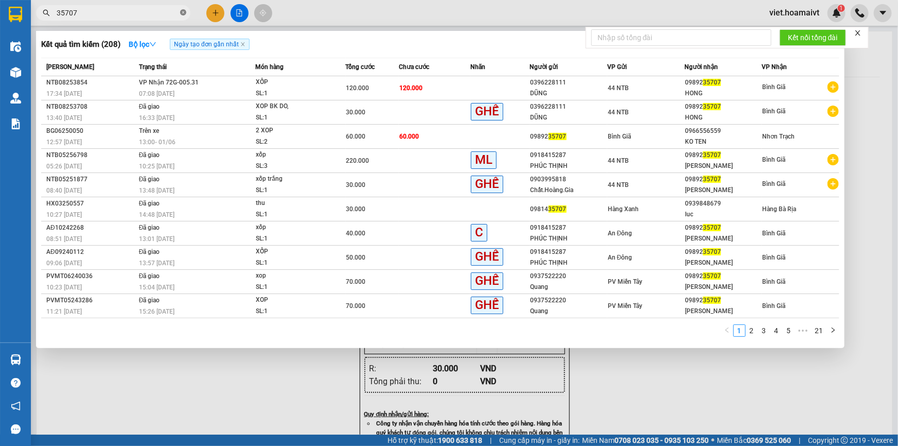
click at [184, 15] on icon "close-circle" at bounding box center [183, 12] width 6 height 6
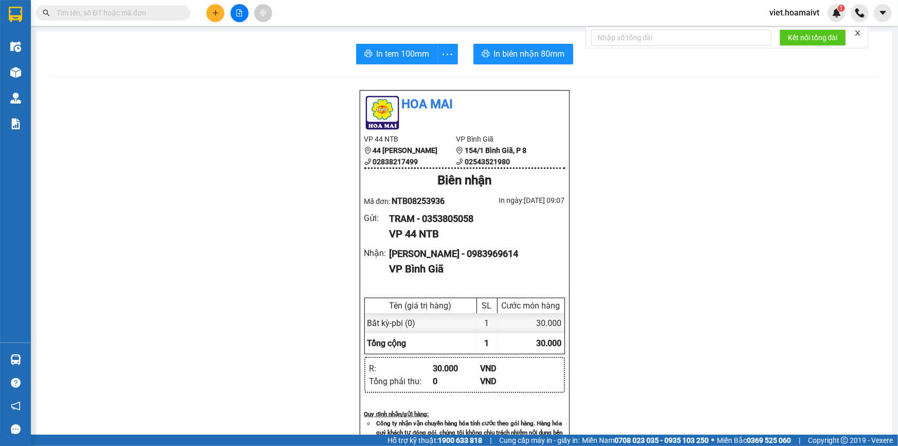
drag, startPoint x: 238, startPoint y: 14, endPoint x: 146, endPoint y: 5, distance: 92.6
click at [230, 14] on button at bounding box center [239, 13] width 18 height 18
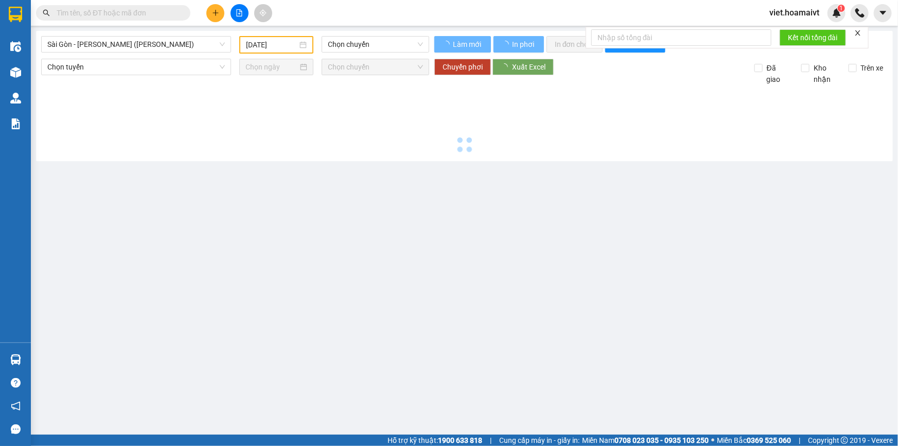
type input "[DATE]"
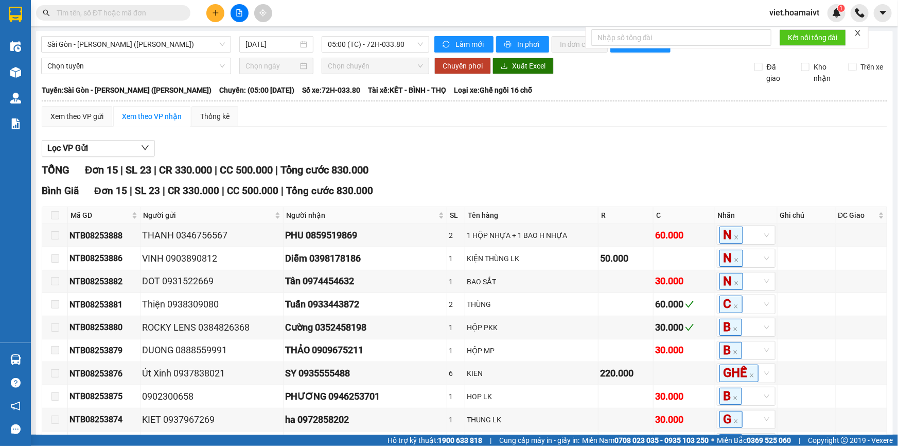
click at [597, 149] on div "Lọc VP Gửi" at bounding box center [464, 148] width 845 height 17
drag, startPoint x: 597, startPoint y: 149, endPoint x: 564, endPoint y: 149, distance: 32.9
click at [595, 148] on div "Lọc VP Gửi" at bounding box center [464, 148] width 845 height 17
click at [412, 158] on div "Lọc VP Gửi TỔNG Đơn 15 | SL 23 | CR 330.000 | CC 500.000 | Tổng cước 830.000 B…" at bounding box center [464, 370] width 845 height 471
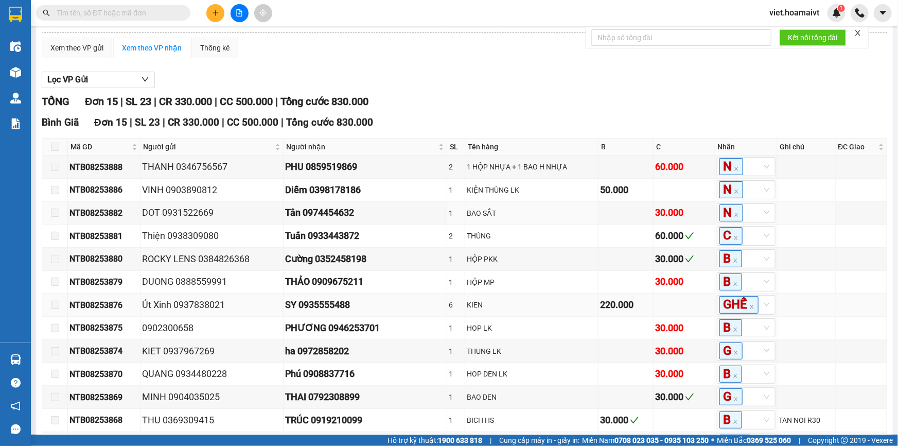
scroll to position [186, 0]
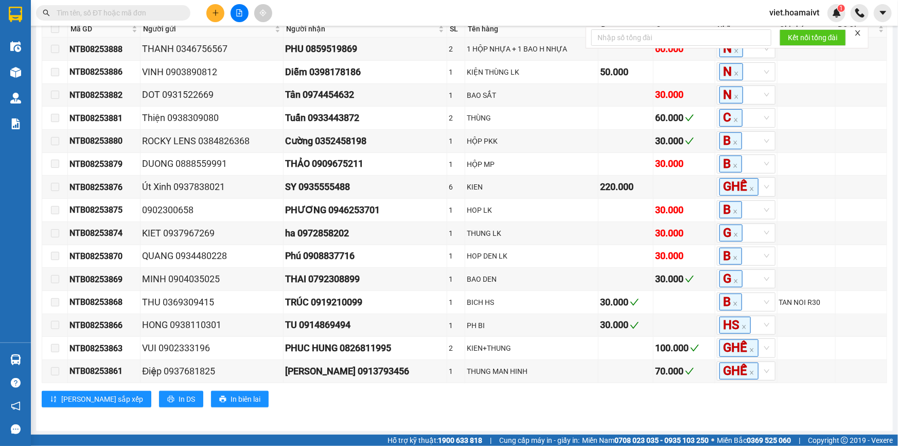
click at [395, 419] on div "[GEOGRAPHIC_DATA] - [GEOGRAPHIC_DATA] (Hàng Hoá) [DATE] 05:00 (TC) - 72H-033.…" at bounding box center [464, 138] width 857 height 586
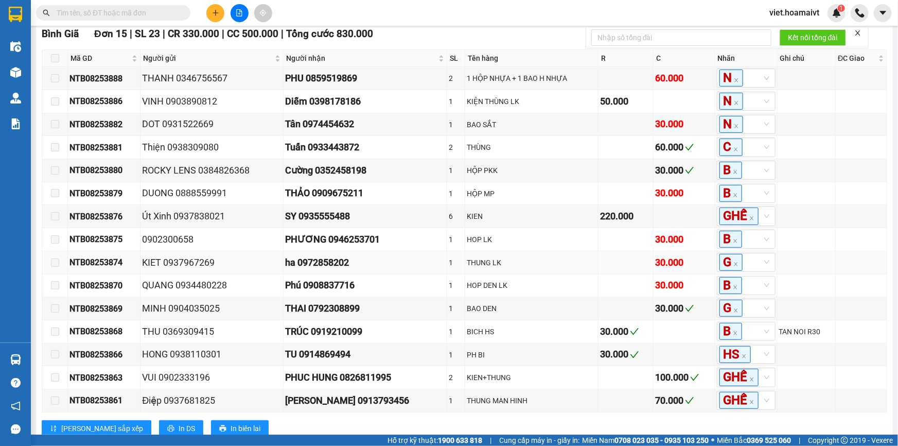
scroll to position [0, 0]
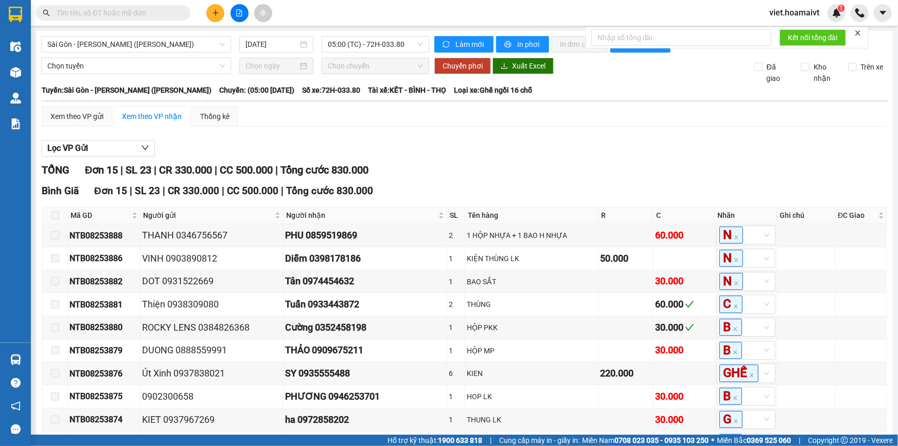
click at [430, 128] on div "Xem theo VP gửi Xem theo VP nhận Thống kê Lọc VP Gửi TỔNG Đơn 15 | SL 23 | CR …" at bounding box center [464, 356] width 845 height 500
click at [156, 13] on input "text" at bounding box center [117, 12] width 121 height 11
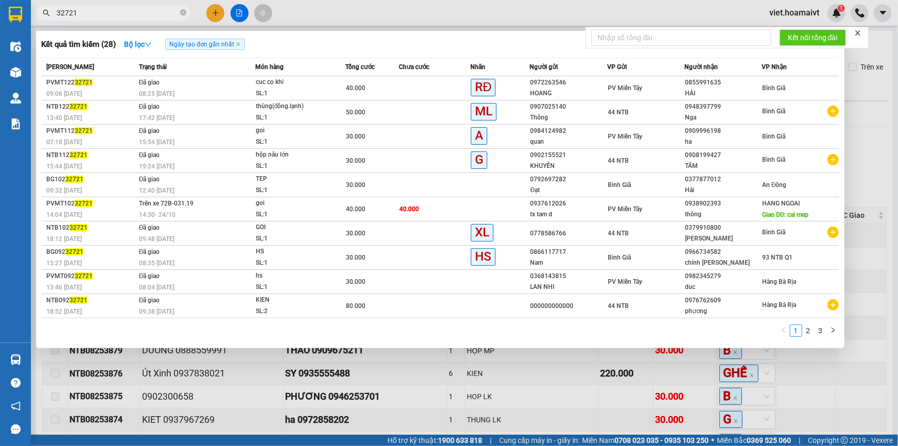
type input "32721"
click at [447, 390] on div at bounding box center [449, 223] width 898 height 446
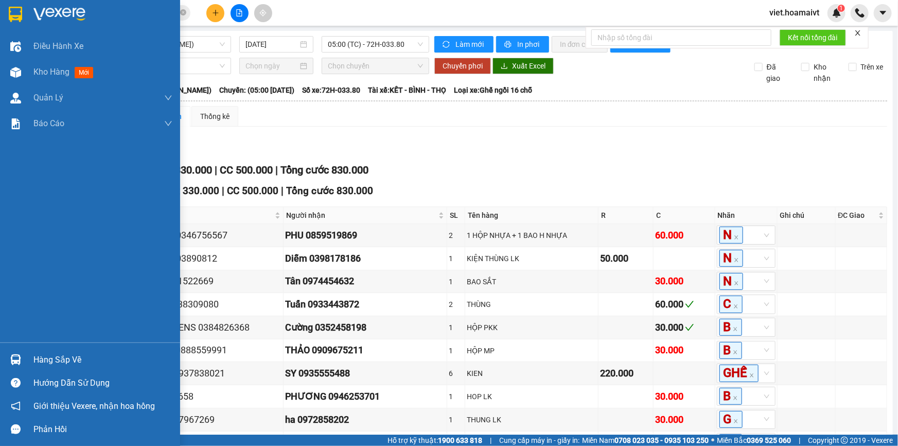
click at [54, 14] on img at bounding box center [59, 14] width 52 height 15
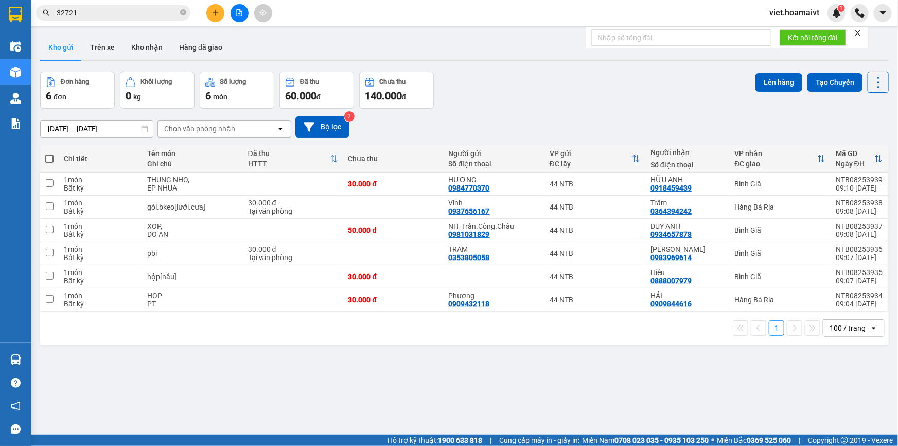
click at [225, 131] on div "Chọn văn phòng nhận" at bounding box center [199, 128] width 71 height 10
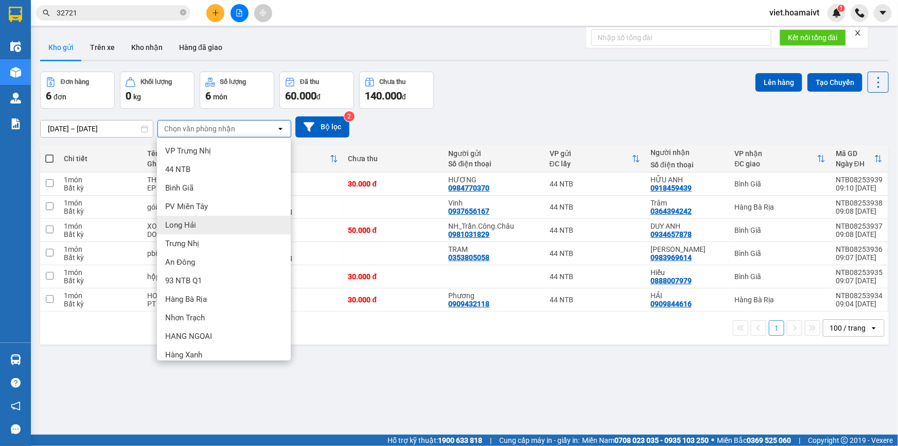
click at [220, 226] on div "Long Hải" at bounding box center [224, 225] width 134 height 19
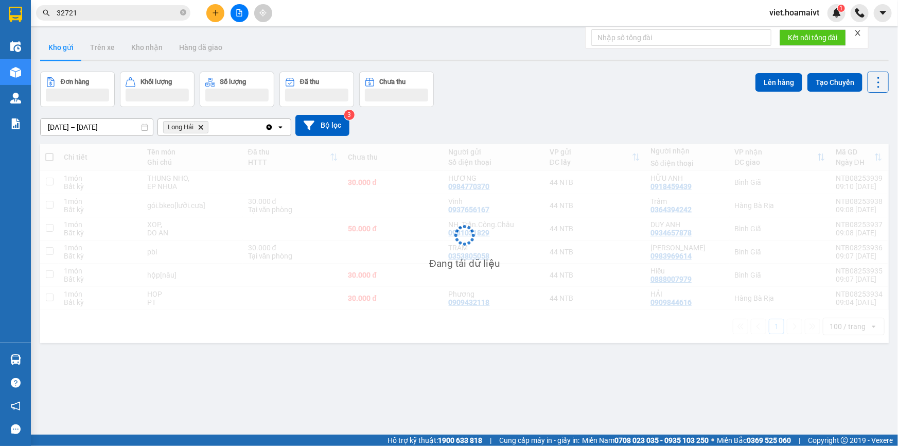
click at [549, 113] on div "[DATE] – [DATE] Press the down arrow key to interact with the calendar and sele…" at bounding box center [464, 125] width 848 height 37
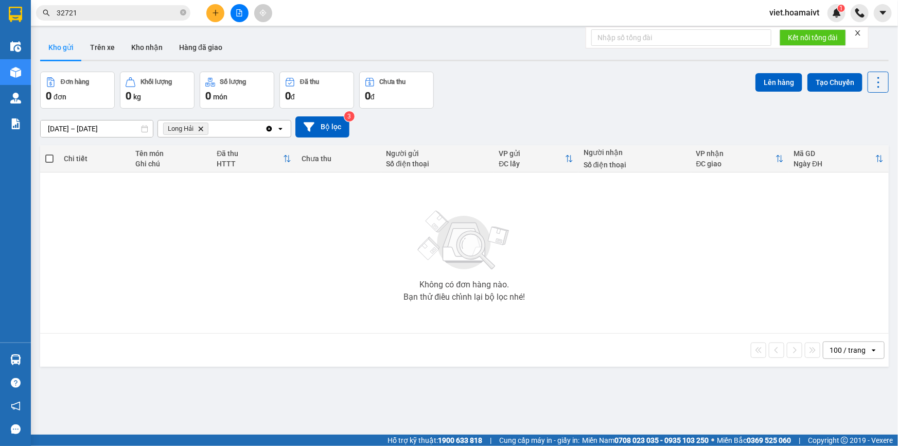
click at [203, 128] on icon "Delete" at bounding box center [201, 129] width 6 height 6
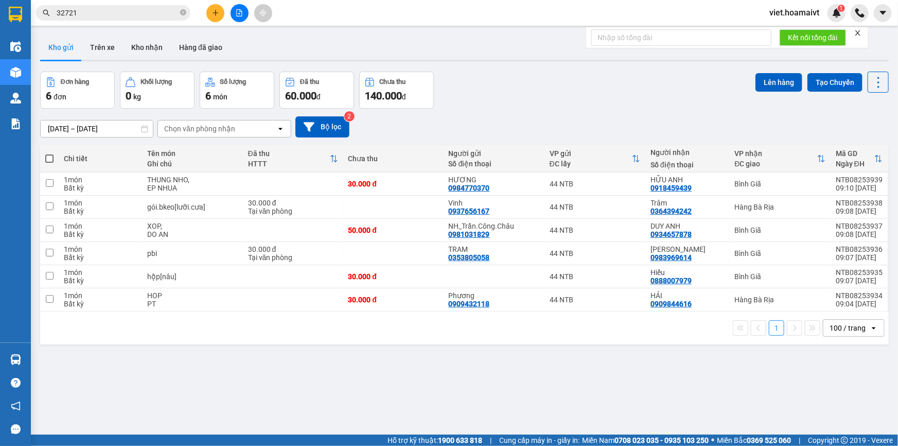
click at [521, 126] on div "[DATE] – [DATE] Press the down arrow key to interact with the calendar and sele…" at bounding box center [464, 126] width 848 height 21
click at [522, 113] on div "[DATE] – [DATE] Press the down arrow key to interact with the calendar and sele…" at bounding box center [464, 127] width 848 height 37
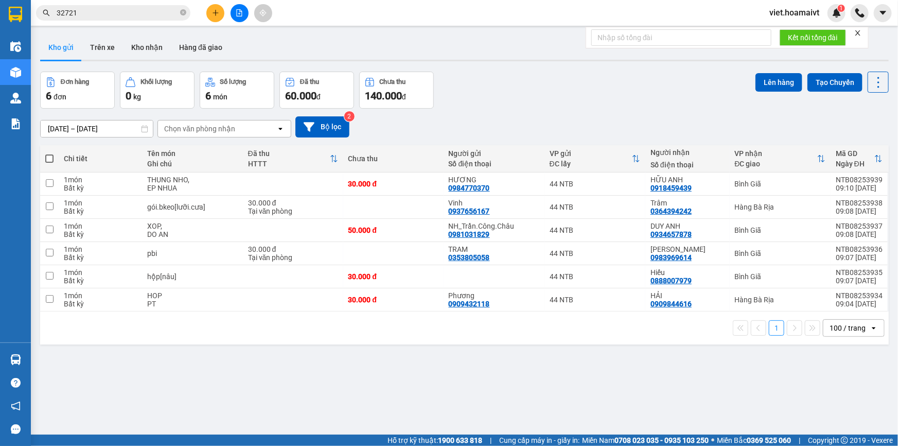
click at [522, 113] on div "[DATE] – [DATE] Press the down arrow key to interact with the calendar and sele…" at bounding box center [464, 127] width 848 height 37
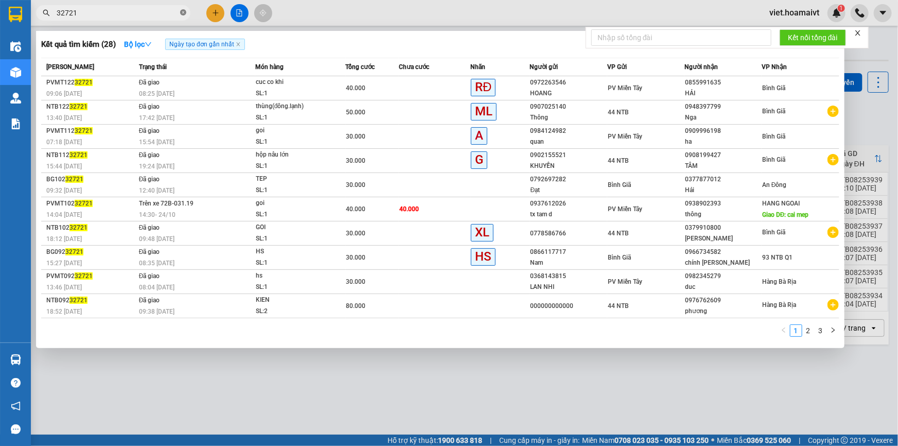
click at [183, 11] on icon "close-circle" at bounding box center [183, 12] width 6 height 6
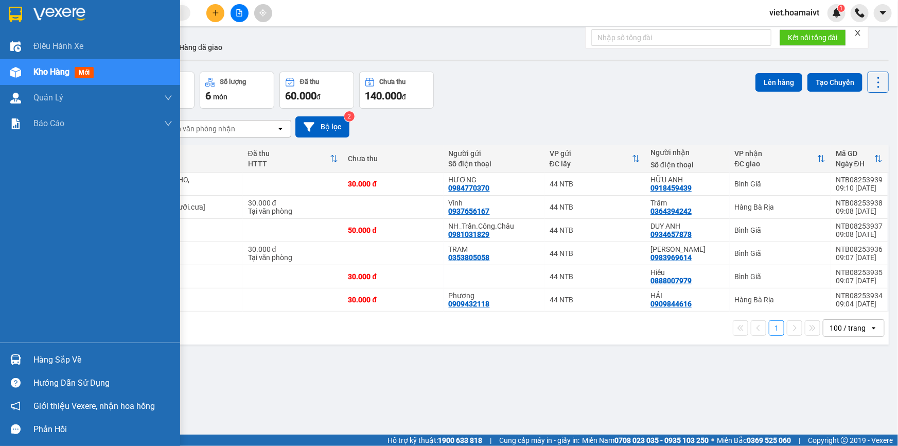
click at [41, 4] on div at bounding box center [90, 16] width 180 height 33
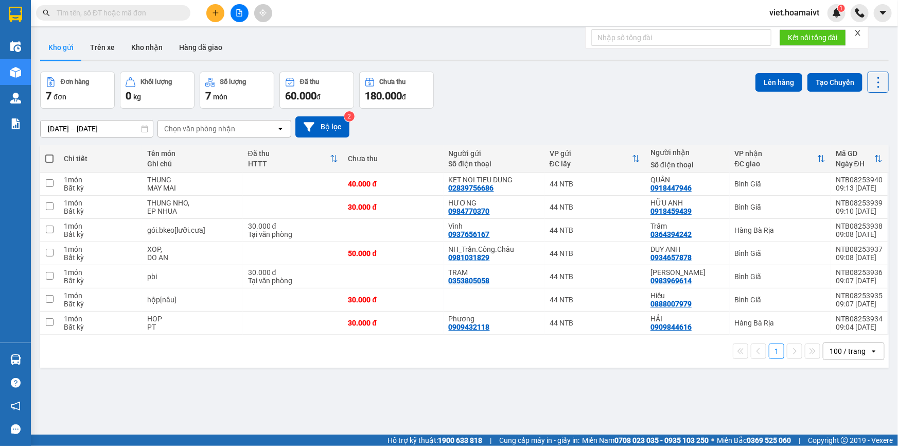
click at [630, 99] on div "Đơn hàng 7 đơn Khối lượng 0 kg Số lượng 7 món Đã thu 60.000 đ Chưa thu 180.000 …" at bounding box center [464, 90] width 848 height 37
click at [533, 113] on div "[DATE] – [DATE] Press the down arrow key to interact with the calendar and sele…" at bounding box center [464, 127] width 848 height 37
click at [612, 117] on div "[DATE] – [DATE] Press the down arrow key to interact with the calendar and sele…" at bounding box center [464, 126] width 848 height 21
click at [197, 121] on div "Chọn văn phòng nhận" at bounding box center [217, 128] width 118 height 16
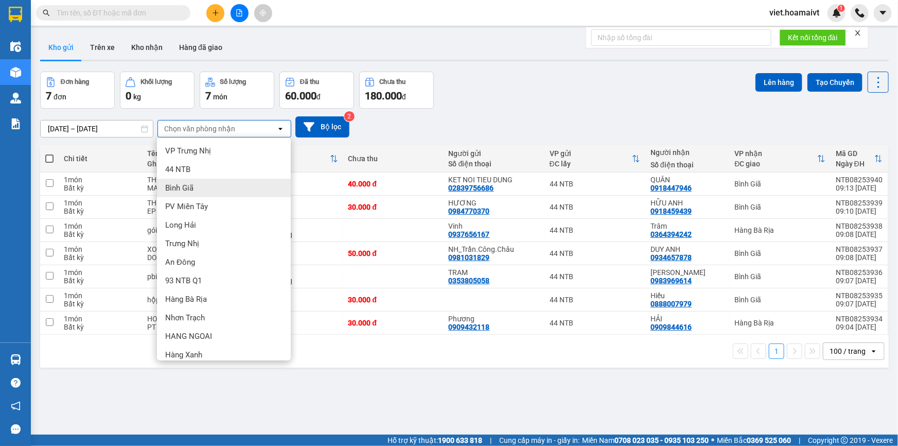
click at [207, 188] on div "Bình Giã" at bounding box center [224, 188] width 134 height 19
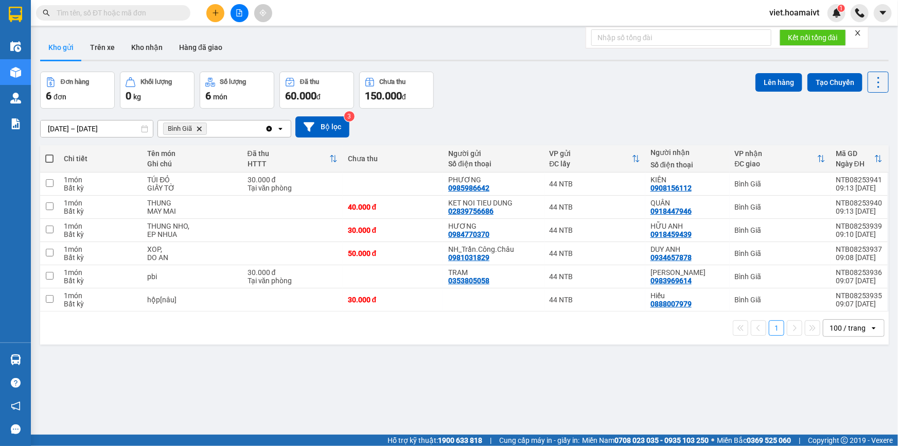
click at [201, 127] on icon "Delete" at bounding box center [199, 129] width 6 height 6
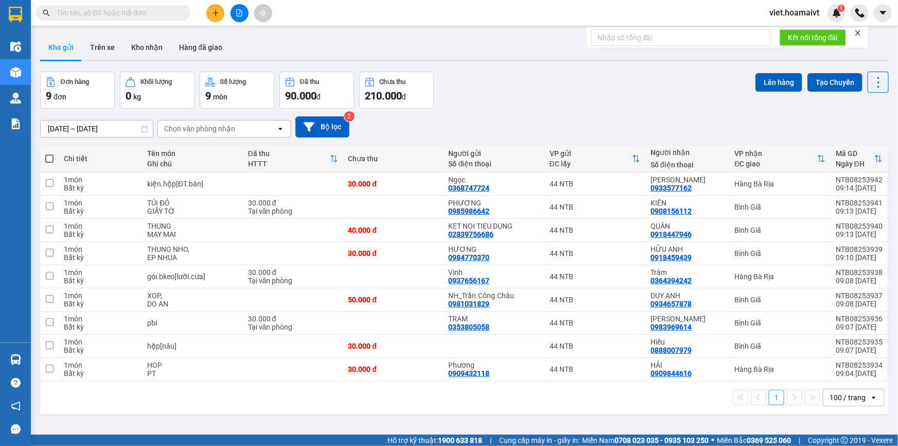
click at [578, 120] on div "[DATE] – [DATE] Press the down arrow key to interact with the calendar and sele…" at bounding box center [464, 126] width 848 height 21
click at [582, 95] on div "Đơn hàng 9 đơn Khối lượng 0 kg Số lượng 9 món Đã thu 90.000 đ Chưa thu 210.000 …" at bounding box center [464, 90] width 848 height 37
click at [514, 99] on div "Đơn hàng 9 đơn Khối lượng 0 kg Số lượng 9 món Đã thu 90.000 đ Chưa thu 210.000 …" at bounding box center [464, 90] width 848 height 37
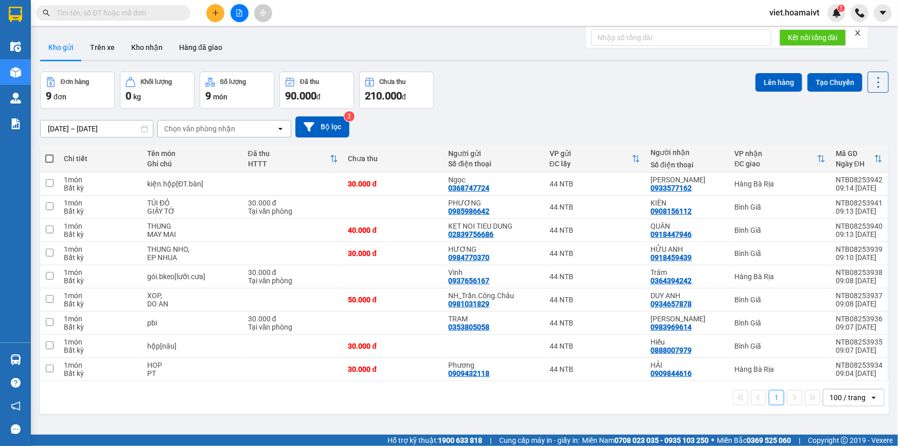
click at [514, 99] on div "Đơn hàng 9 đơn Khối lượng 0 kg Số lượng 9 món Đã thu 90.000 đ Chưa thu 210.000 …" at bounding box center [464, 90] width 848 height 37
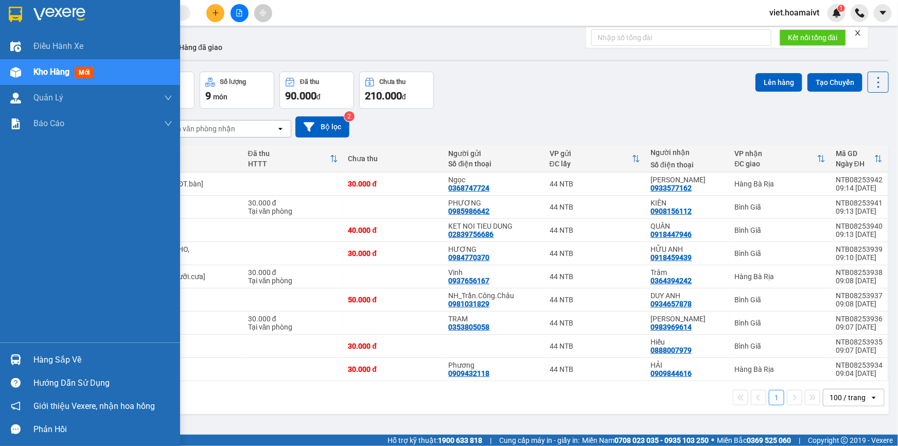
click at [41, 11] on img at bounding box center [59, 14] width 52 height 15
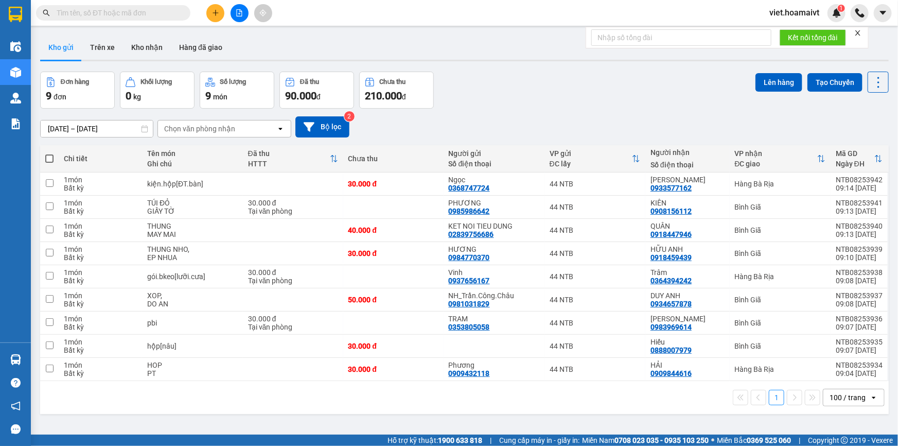
click at [562, 84] on div "Đơn hàng 9 đơn Khối lượng 0 kg Số lượng 9 món Đã thu 90.000 đ Chưa thu 210.000 …" at bounding box center [464, 90] width 848 height 37
click at [561, 84] on div "Đơn hàng 9 đơn Khối lượng 0 kg Số lượng 9 món Đã thu 90.000 đ Chưa thu 210.000 …" at bounding box center [464, 90] width 848 height 37
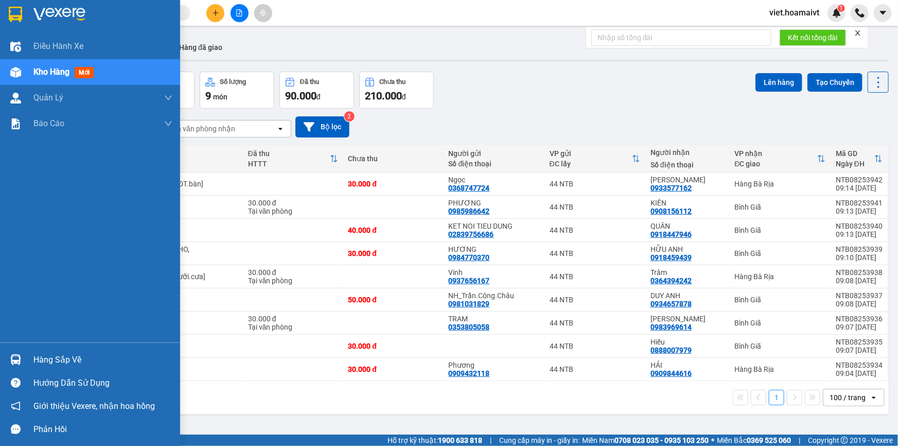
click at [41, 12] on img at bounding box center [59, 14] width 52 height 15
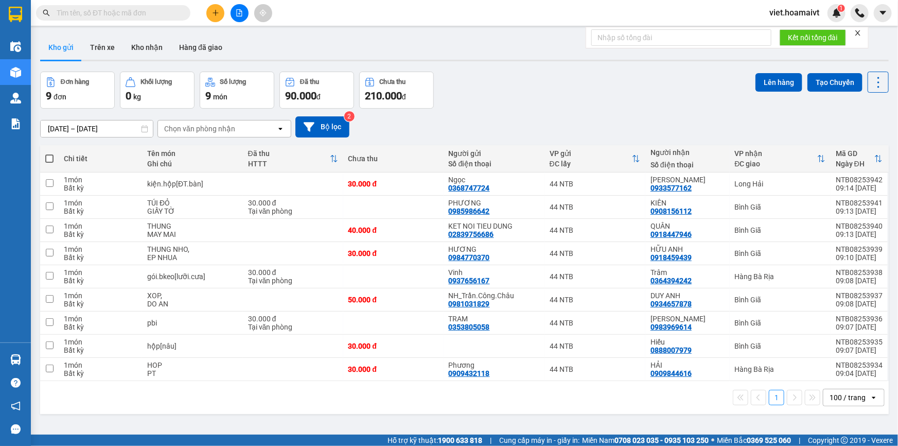
click at [562, 90] on div "Đơn hàng 9 đơn Khối lượng 0 kg Số lượng 9 món Đã thu 90.000 đ Chưa thu 210.000 …" at bounding box center [464, 90] width 848 height 37
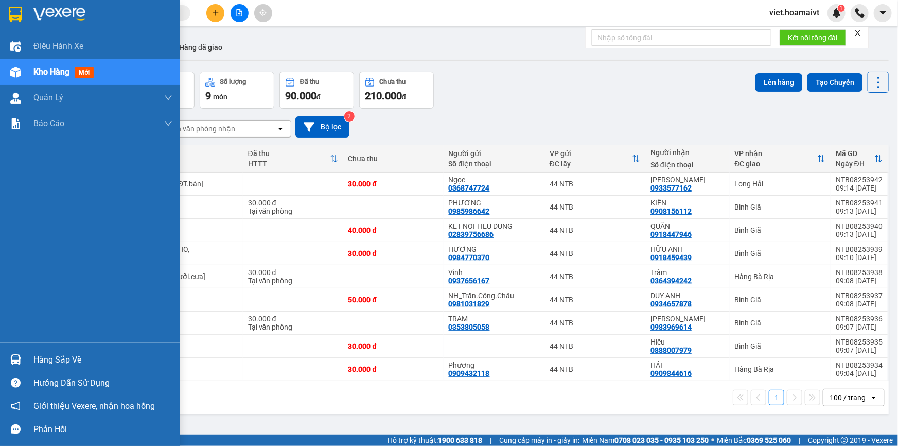
click at [50, 12] on img at bounding box center [59, 14] width 52 height 15
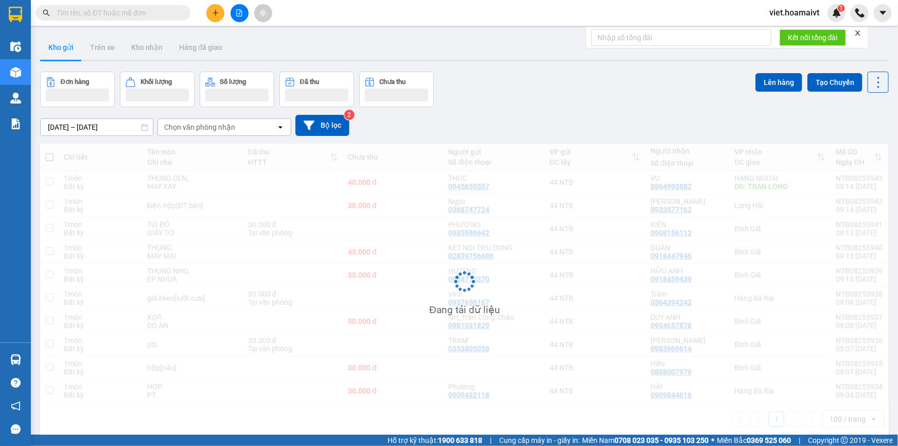
click at [572, 108] on div "[DATE] – [DATE] Press the down arrow key to interact with the calendar and sele…" at bounding box center [464, 125] width 848 height 37
click at [572, 108] on div "ver 1.8.138 Kho gửi Trên xe Kho nhận Hàng đã giao Đơn hàng Khối lượng Số lượng …" at bounding box center [464, 254] width 857 height 446
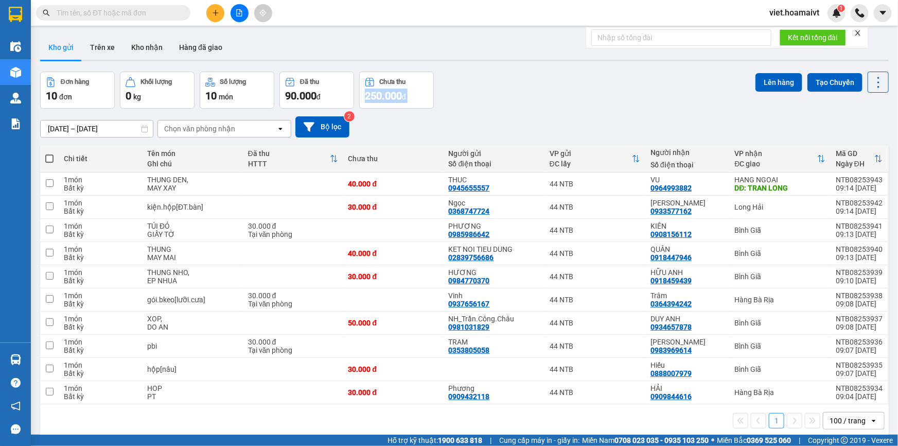
click at [572, 108] on div "Đơn hàng 10 đơn Khối lượng 0 kg Số lượng 10 món Đã thu 90.000 đ Chưa thu 250.00…" at bounding box center [464, 90] width 848 height 37
click at [420, 428] on div "1 100 / trang open" at bounding box center [464, 420] width 848 height 33
click at [205, 128] on div "Chọn văn phòng nhận" at bounding box center [199, 128] width 71 height 10
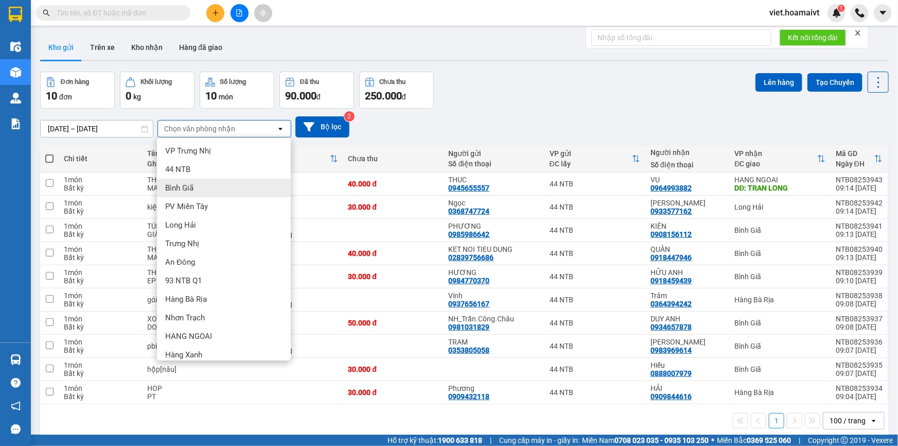
click at [207, 185] on div "Bình Giã" at bounding box center [224, 188] width 134 height 19
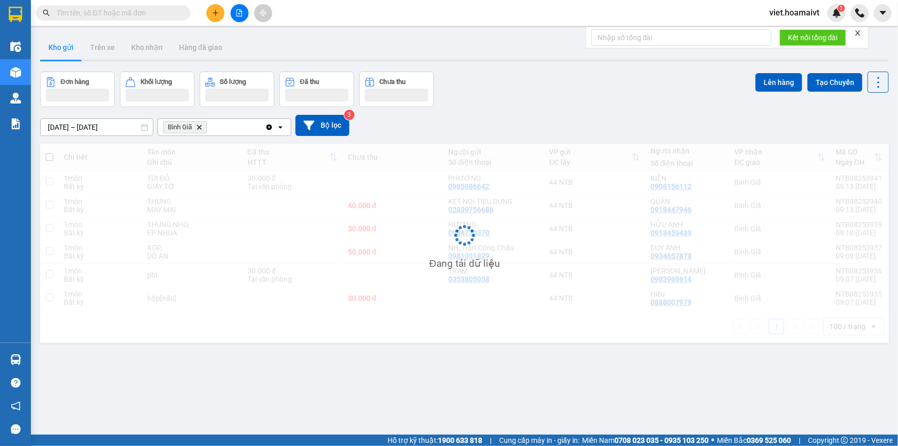
click at [594, 120] on div "[DATE] – [DATE] Press the down arrow key to interact with the calendar and sele…" at bounding box center [464, 125] width 848 height 21
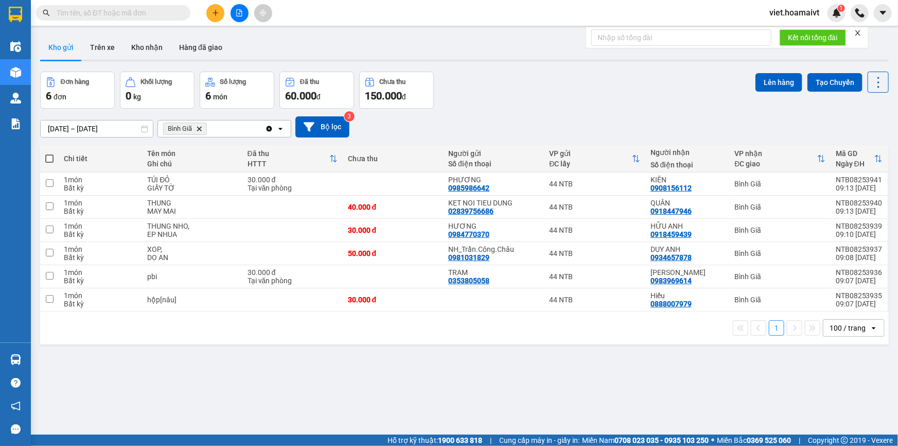
click at [586, 109] on div "[DATE] – [DATE] Press the down arrow key to interact with the calendar and sele…" at bounding box center [464, 127] width 848 height 37
click at [237, 12] on icon "file-add" at bounding box center [240, 12] width 6 height 7
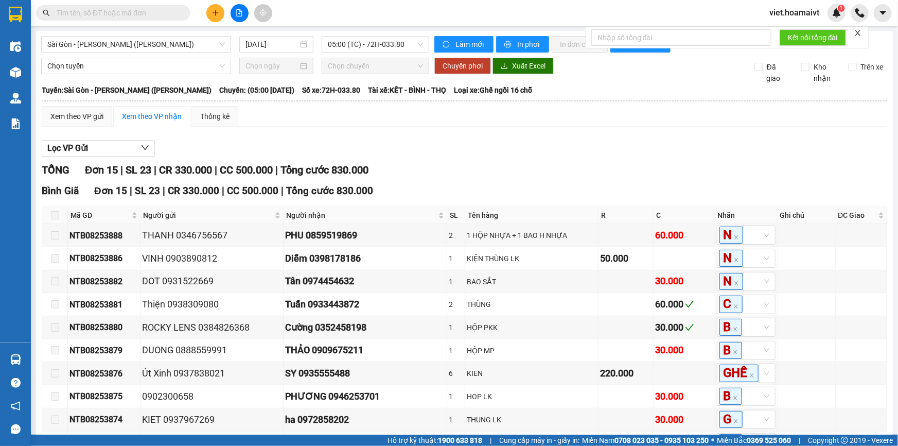
click at [565, 146] on div "Lọc VP Gửi" at bounding box center [464, 148] width 845 height 17
click at [153, 45] on span "Sài Gòn - [PERSON_NAME] ([PERSON_NAME])" at bounding box center [135, 44] width 177 height 15
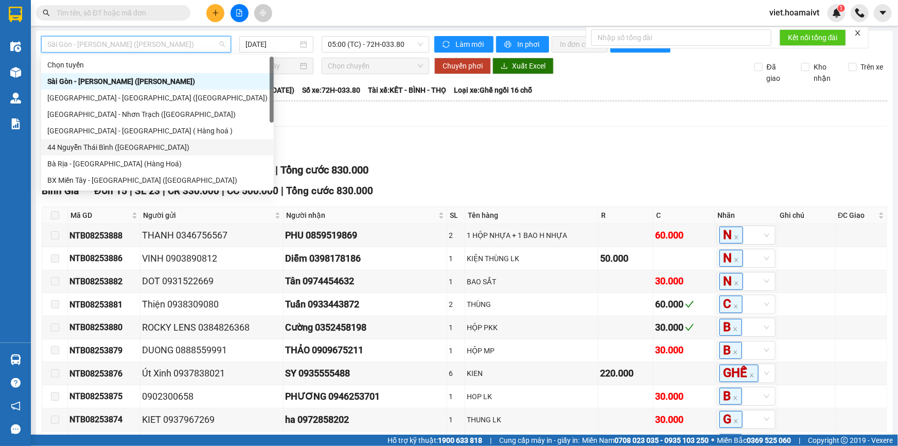
click at [159, 144] on div "44 Nguyễn Thái Bình ([GEOGRAPHIC_DATA])" at bounding box center [157, 146] width 220 height 11
type input "[DATE]"
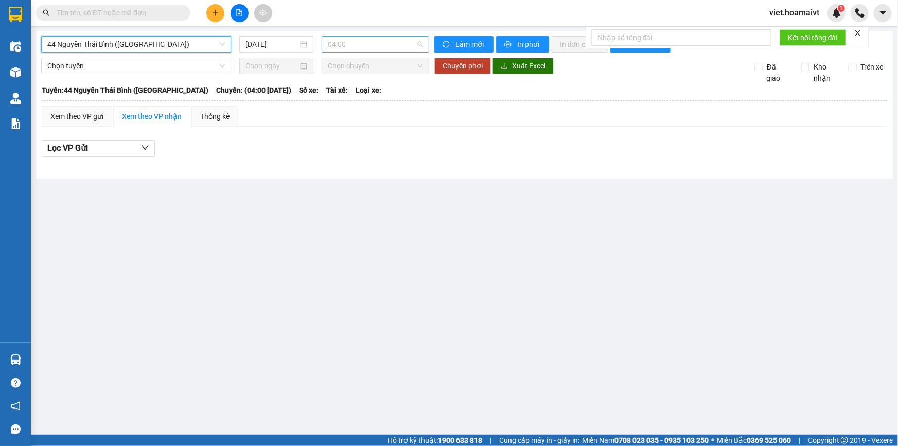
click at [386, 40] on span "04:00" at bounding box center [375, 44] width 95 height 15
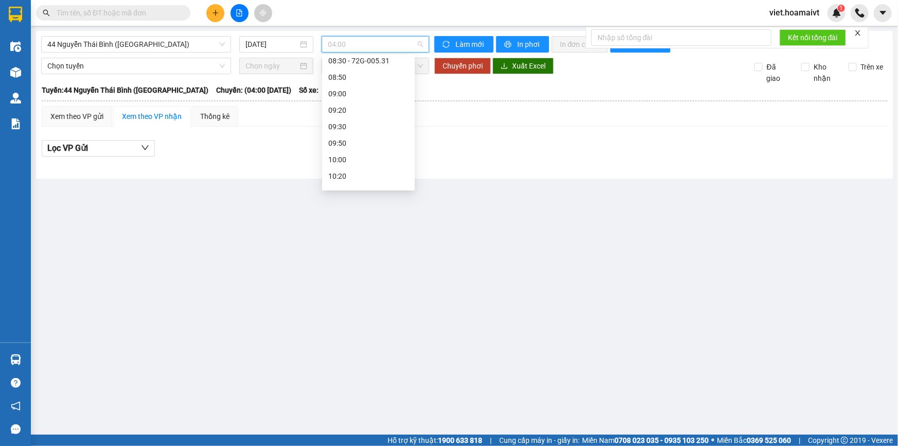
scroll to position [78, 0]
click at [396, 182] on div "08:20 - 72G-000.91" at bounding box center [368, 184] width 80 height 11
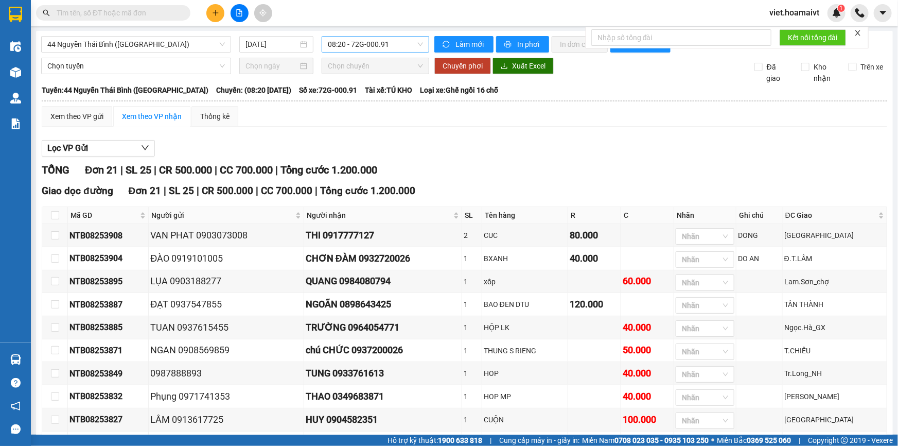
click at [377, 46] on span "08:20 - 72G-000.91" at bounding box center [375, 44] width 95 height 15
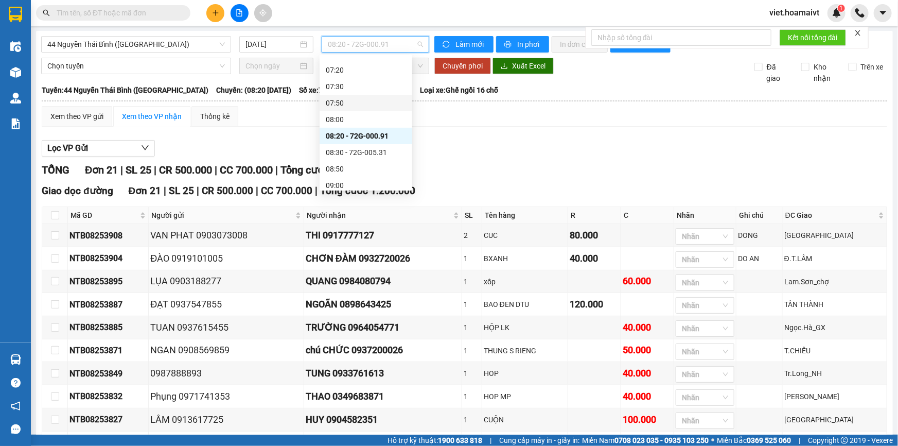
scroll to position [175, 0]
click at [378, 98] on div "08:30 - 72G-005.31" at bounding box center [366, 103] width 80 height 11
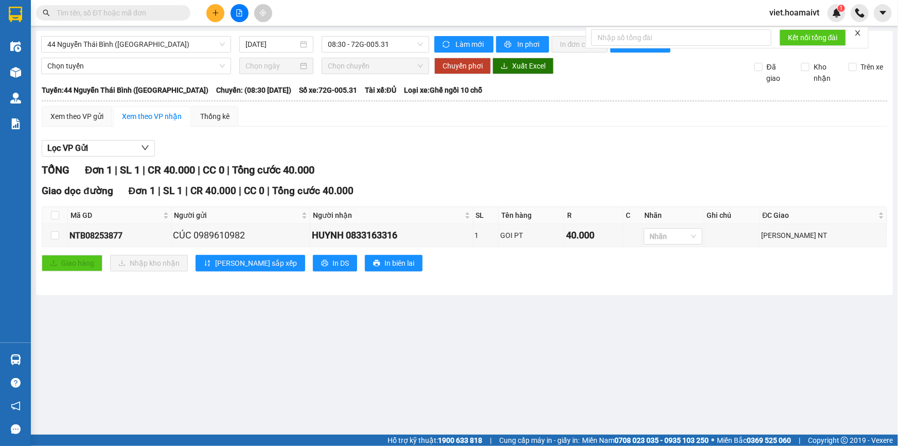
click at [582, 108] on div "Xem theo VP gửi Xem theo VP nhận Thống kê" at bounding box center [464, 116] width 845 height 21
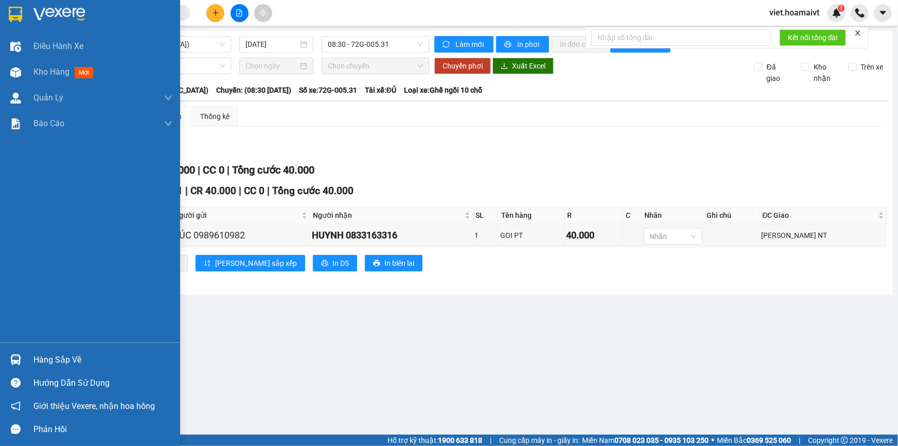
click at [53, 16] on img at bounding box center [59, 14] width 52 height 15
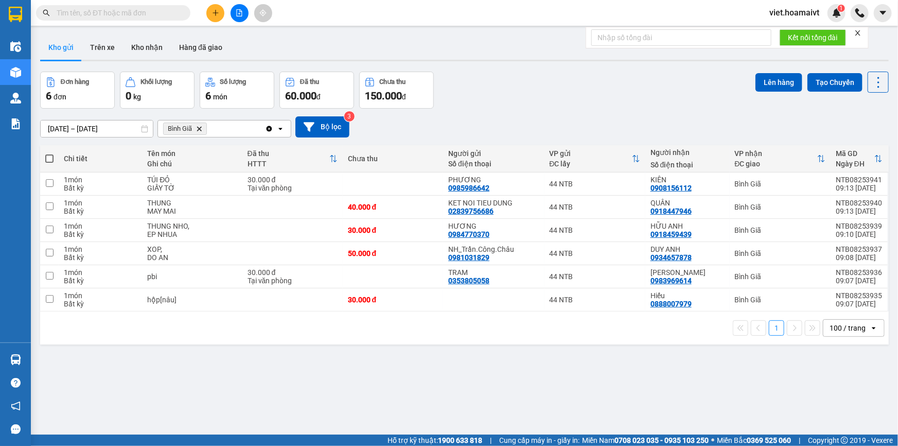
click at [530, 118] on div "[DATE] – [DATE] Press the down arrow key to interact with the calendar and sele…" at bounding box center [464, 126] width 848 height 21
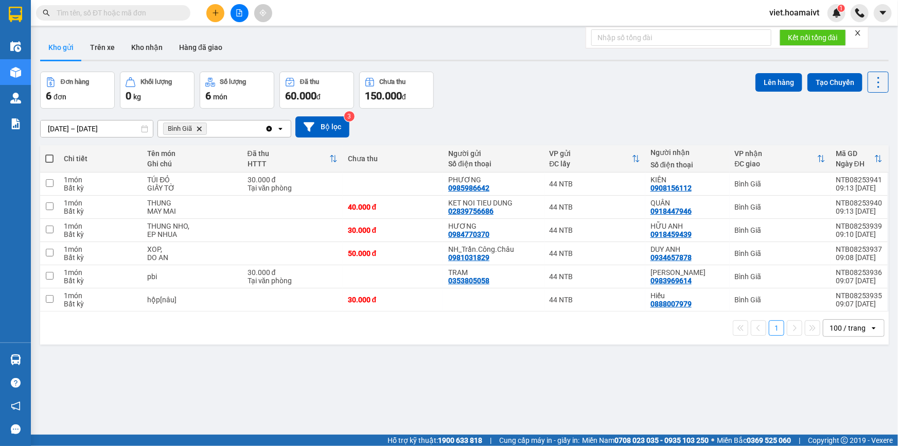
click at [585, 98] on div "Đơn hàng 6 đơn Khối lượng 0 kg Số lượng 6 món Đã thu 60.000 đ Chưa thu 150.000 …" at bounding box center [464, 90] width 848 height 37
click at [200, 128] on icon "Bình Giã, close by backspace" at bounding box center [199, 128] width 5 height 5
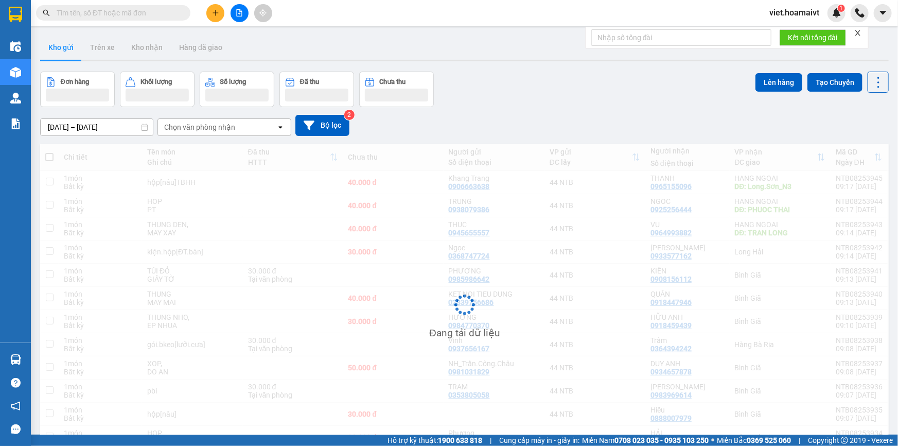
click at [662, 90] on div "Đơn hàng Khối lượng Số lượng Đã thu Chưa thu Lên hàng Tạo Chuyến" at bounding box center [464, 89] width 848 height 35
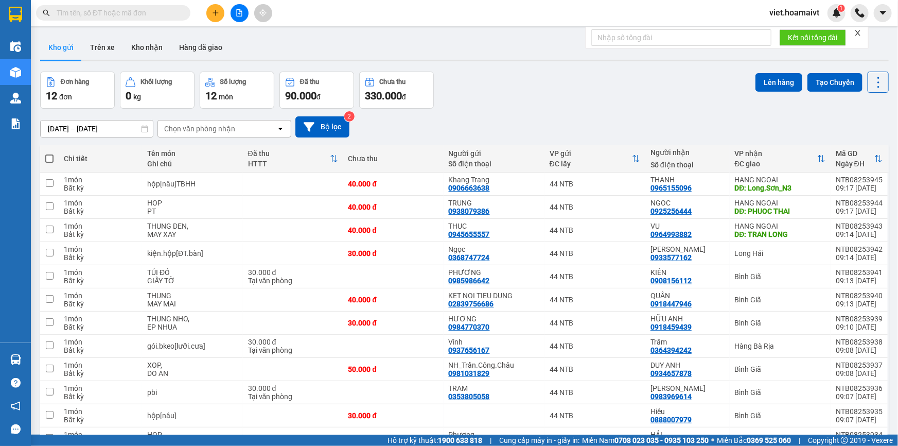
click at [654, 95] on div "Đơn hàng 12 đơn Khối lượng 0 kg Số lượng 12 món Đã thu 90.000 đ Chưa thu 330.00…" at bounding box center [464, 90] width 848 height 37
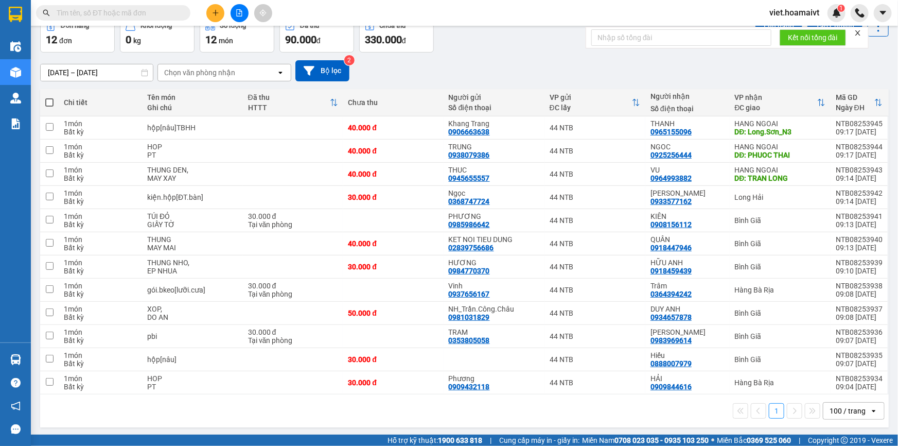
scroll to position [57, 0]
click at [604, 427] on div "ver 1.8.138 Kho gửi Trên xe Kho nhận Hàng đã giao Đơn hàng 12 đơn Khối lượng 0 …" at bounding box center [464, 202] width 857 height 456
click at [241, 15] on icon "file-add" at bounding box center [239, 12] width 7 height 7
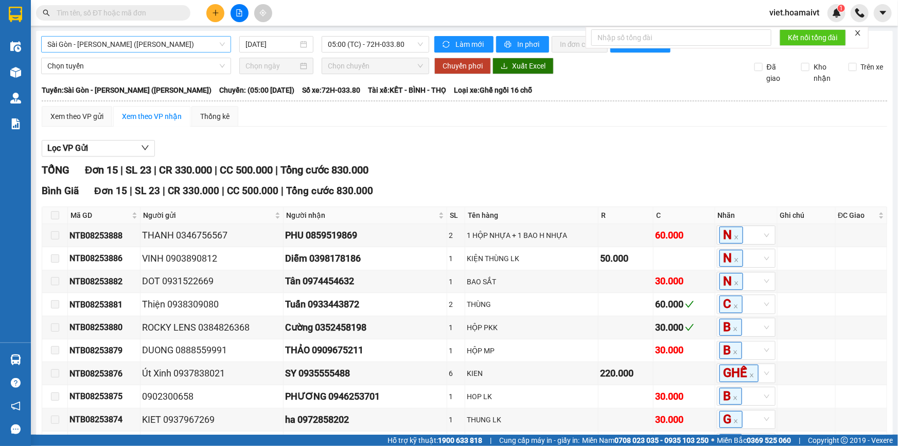
click at [166, 42] on span "Sài Gòn - [PERSON_NAME] ([PERSON_NAME])" at bounding box center [135, 44] width 177 height 15
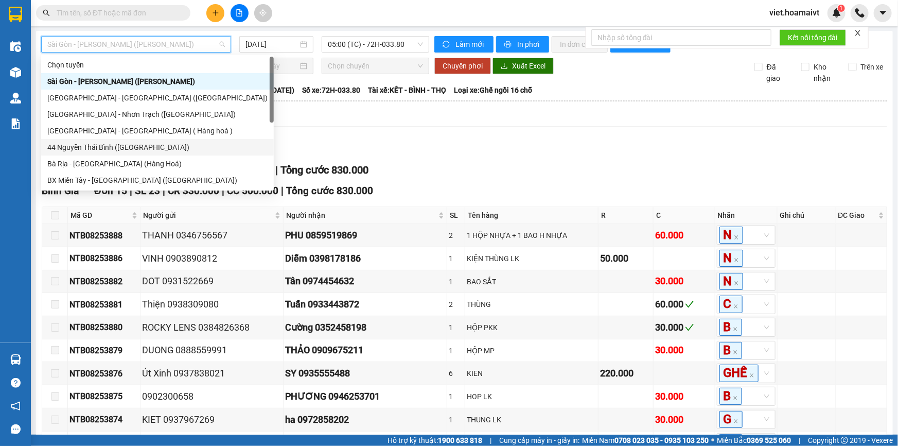
click at [159, 149] on div "44 Nguyễn Thái Bình ([GEOGRAPHIC_DATA])" at bounding box center [157, 146] width 220 height 11
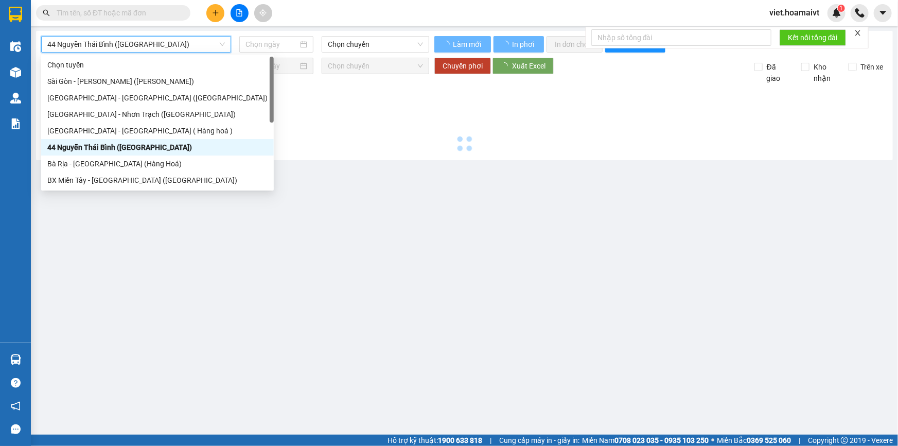
type input "[DATE]"
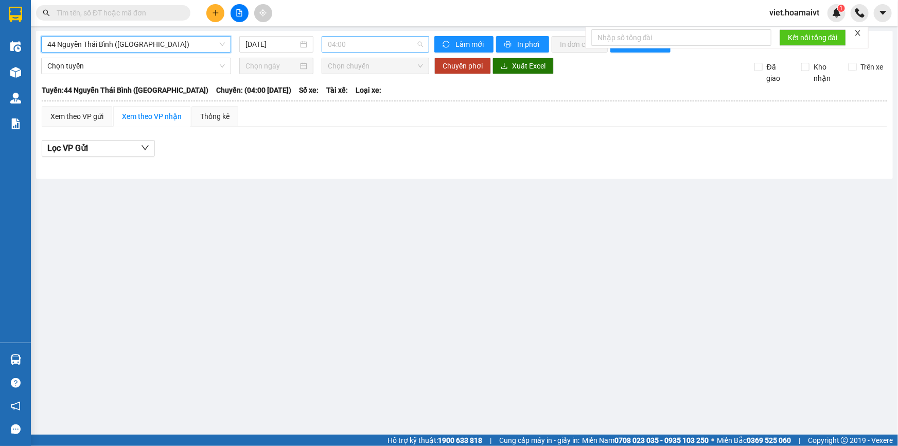
click at [378, 46] on span "04:00" at bounding box center [375, 44] width 95 height 15
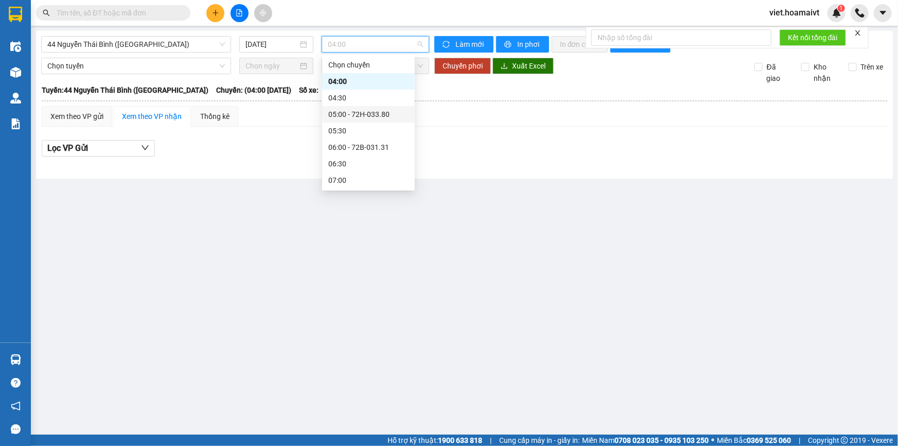
click at [379, 118] on div "05:00 - 72H-033.80" at bounding box center [368, 114] width 80 height 11
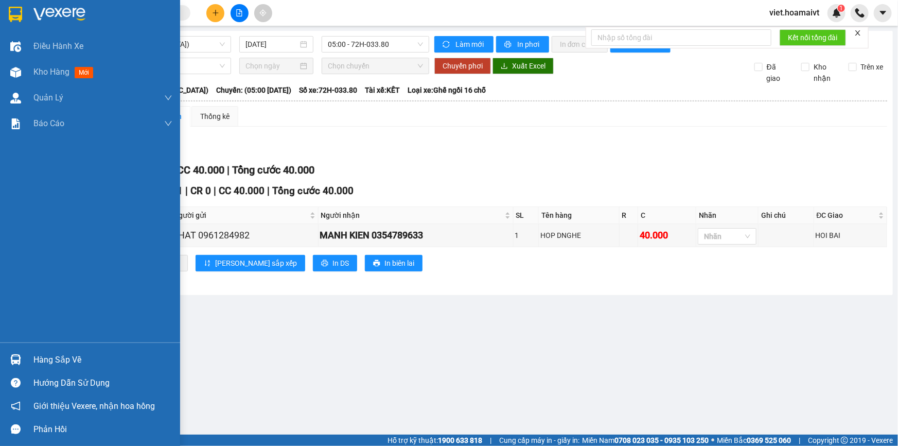
click at [54, 17] on img at bounding box center [59, 14] width 52 height 15
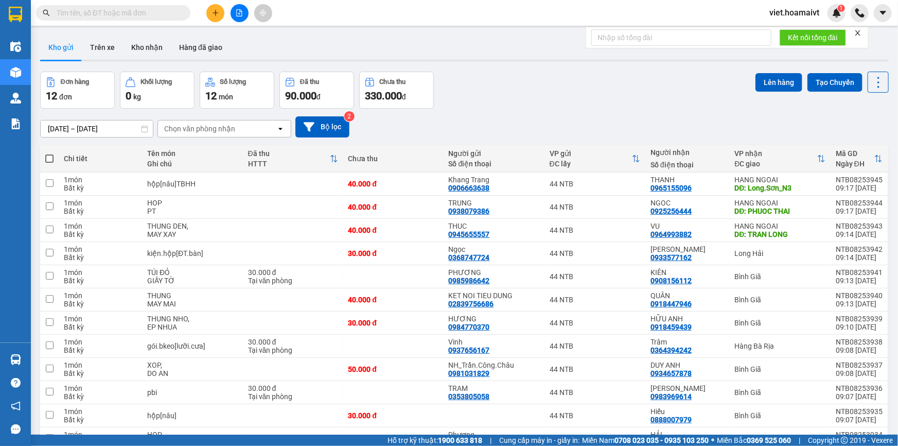
click at [606, 107] on div "Đơn hàng 12 đơn Khối lượng 0 kg Số lượng 12 món Đã thu 90.000 đ Chưa thu 330.00…" at bounding box center [464, 90] width 848 height 37
click at [543, 104] on div "Đơn hàng 12 đơn Khối lượng 0 kg Số lượng 12 món Đã thu 90.000 đ Chưa thu 330.00…" at bounding box center [464, 90] width 848 height 37
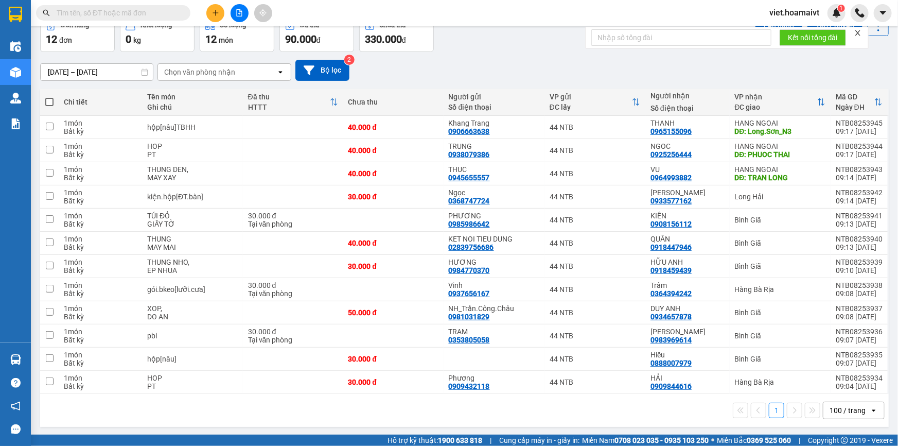
scroll to position [57, 0]
click at [431, 411] on div "1 100 / trang open" at bounding box center [464, 409] width 840 height 17
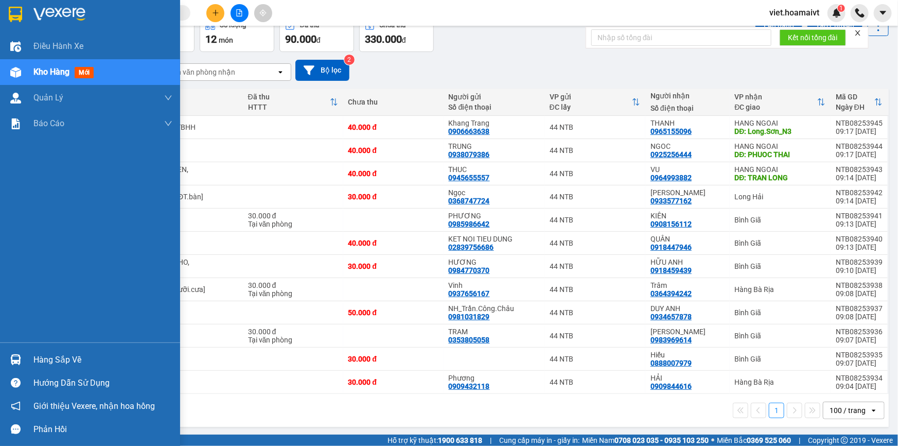
click at [49, 14] on img at bounding box center [59, 14] width 52 height 15
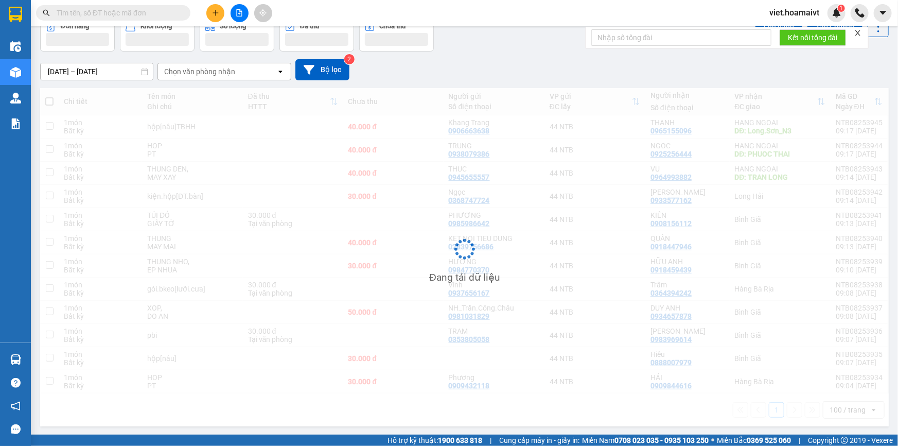
scroll to position [57, 0]
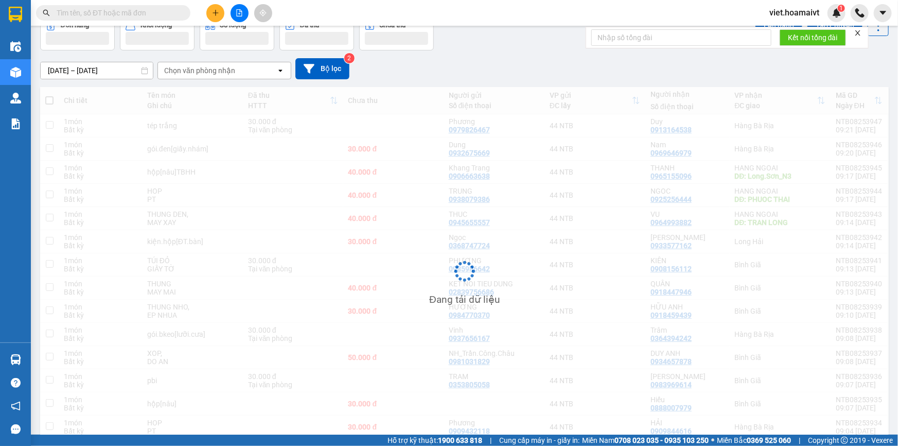
click at [514, 72] on div "[DATE] – [DATE] Press the down arrow key to interact with the calendar and sele…" at bounding box center [464, 68] width 848 height 21
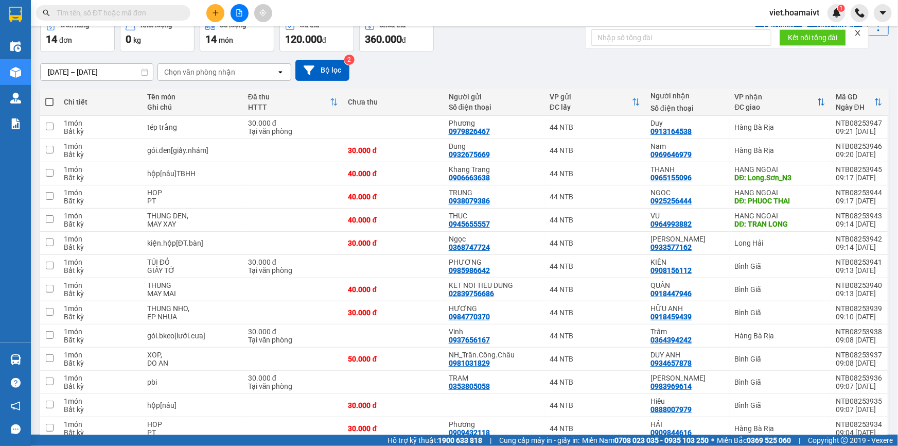
click at [496, 69] on div "[DATE] – [DATE] Press the down arrow key to interact with the calendar and sele…" at bounding box center [464, 70] width 848 height 21
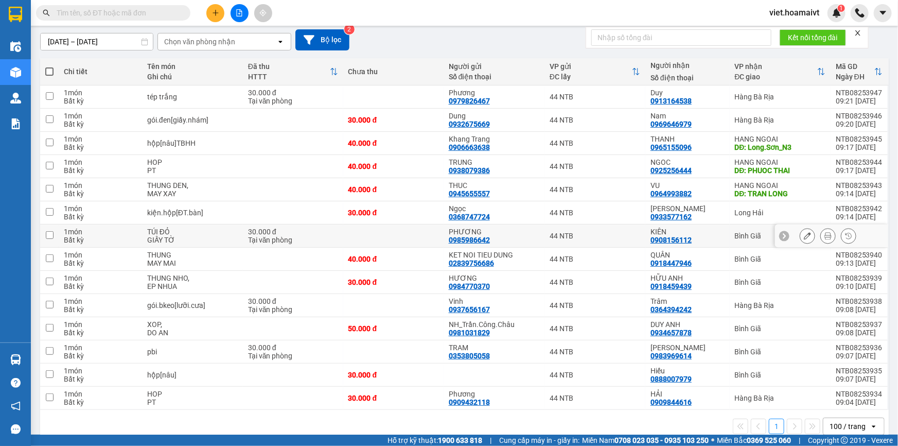
scroll to position [103, 0]
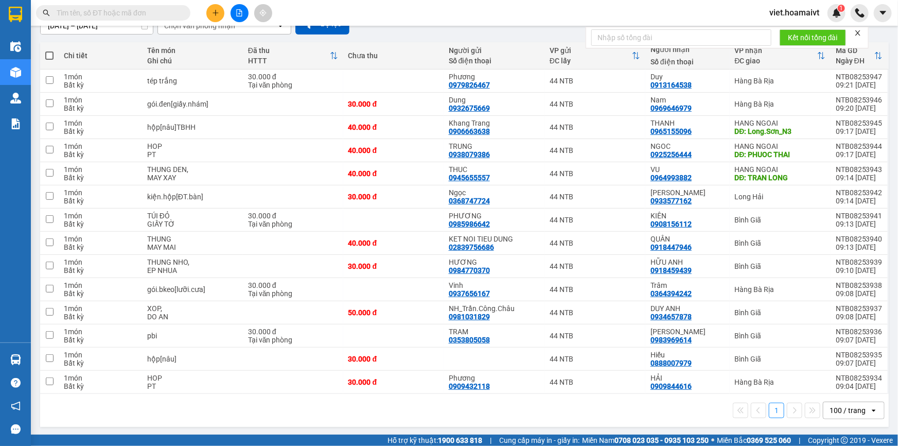
click at [519, 434] on span "Cung cấp máy in - giấy in:" at bounding box center [539, 439] width 80 height 11
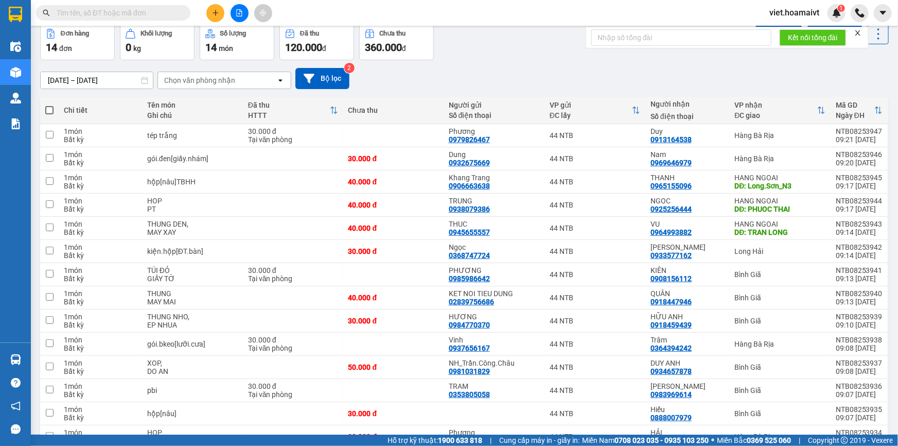
scroll to position [0, 0]
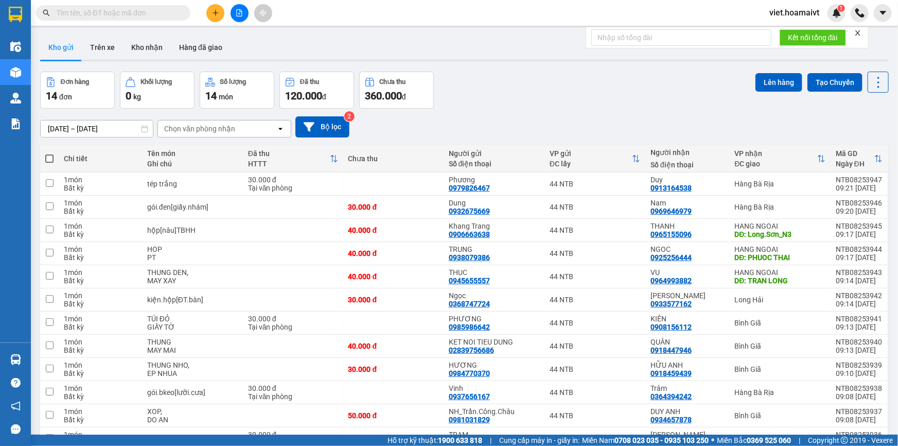
click at [202, 131] on div "Chọn văn phòng nhận" at bounding box center [199, 128] width 71 height 10
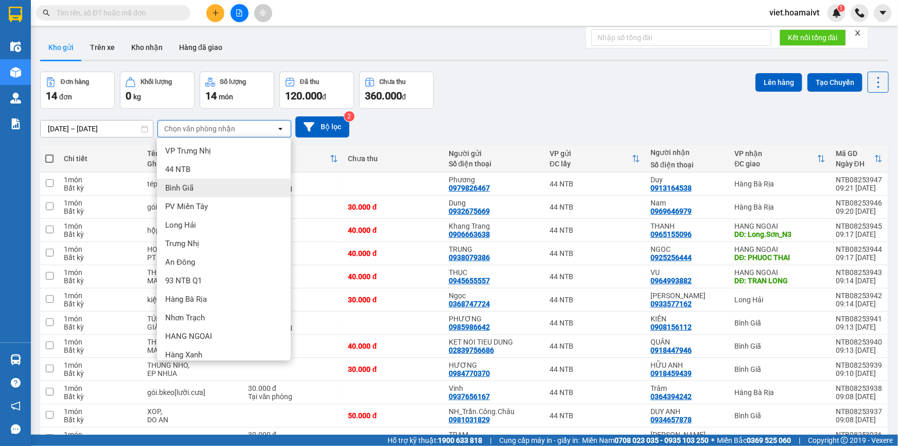
click at [212, 185] on div "Bình Giã" at bounding box center [224, 188] width 134 height 19
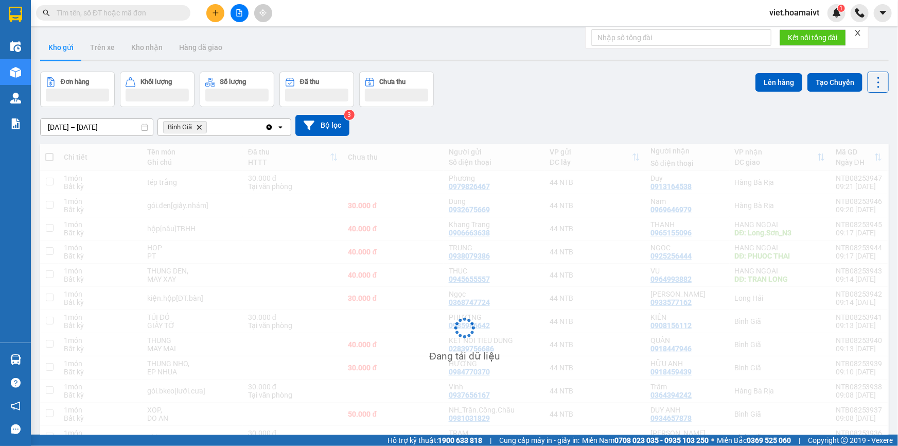
click at [550, 141] on div "[DATE] – [DATE] Press the down arrow key to interact with the calendar and sele…" at bounding box center [464, 125] width 848 height 37
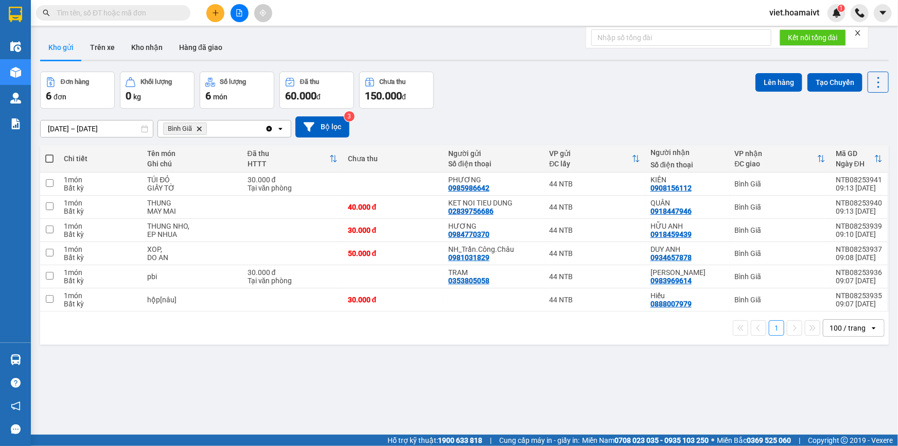
click at [535, 123] on div "[DATE] – [DATE] Press the down arrow key to interact with the calendar and sele…" at bounding box center [464, 126] width 848 height 21
click at [201, 128] on icon "Bình Giã, close by backspace" at bounding box center [199, 128] width 5 height 5
click at [201, 128] on div "Chọn văn phòng nhận" at bounding box center [199, 128] width 71 height 10
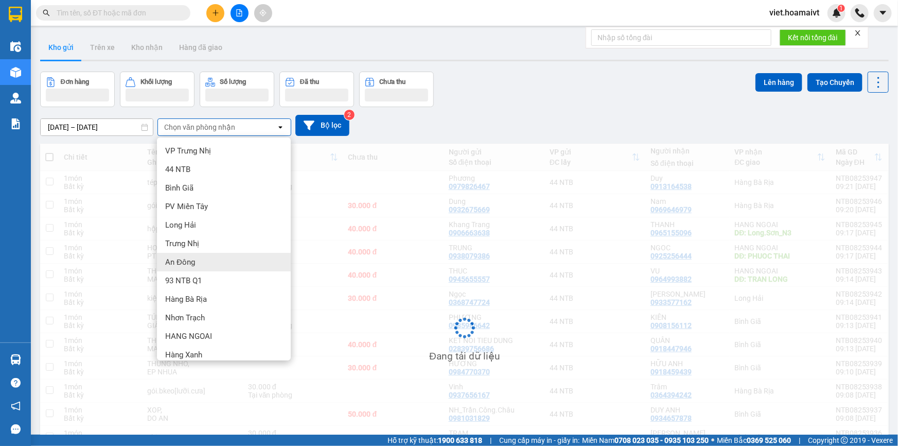
scroll to position [26, 0]
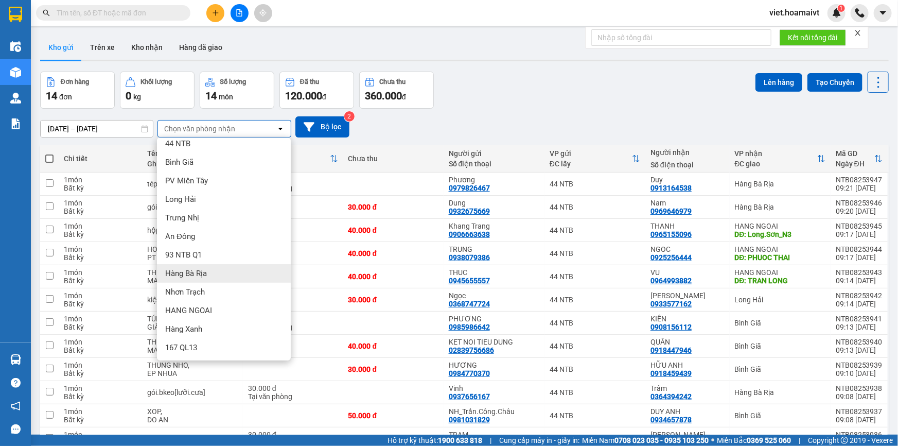
click at [201, 273] on span "Hàng Bà Rịa" at bounding box center [186, 273] width 42 height 10
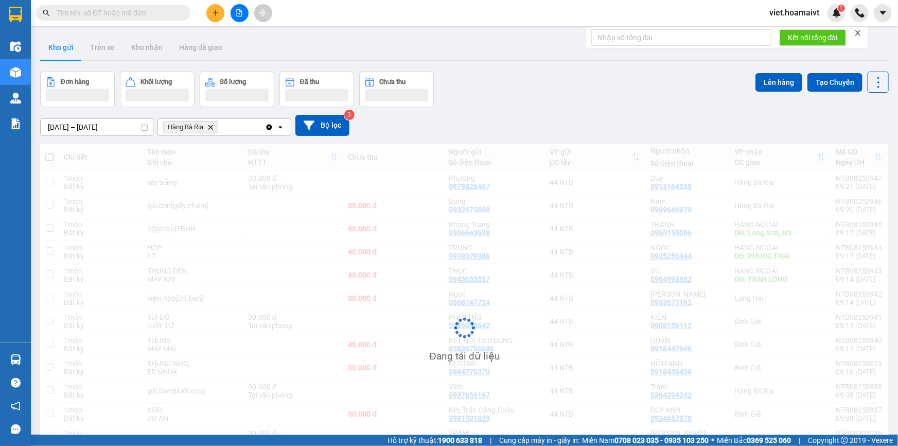
click at [553, 121] on div "[DATE] – [DATE] Press the down arrow key to interact with the calendar and sele…" at bounding box center [464, 125] width 848 height 21
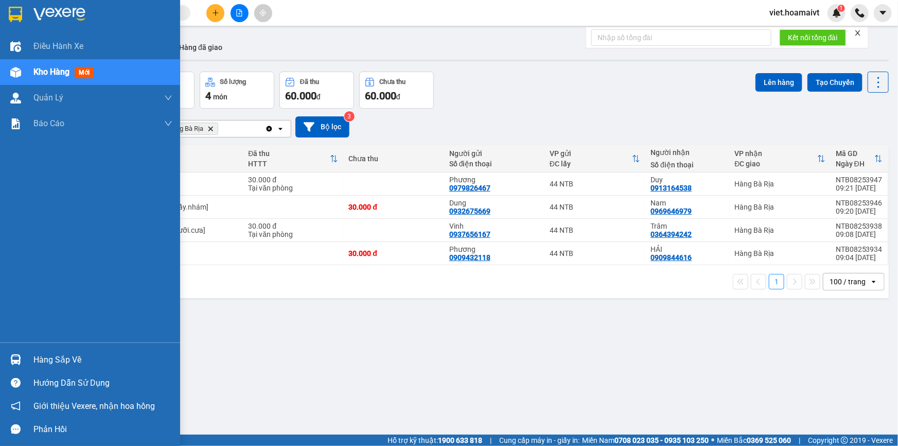
click at [48, 9] on img at bounding box center [59, 14] width 52 height 15
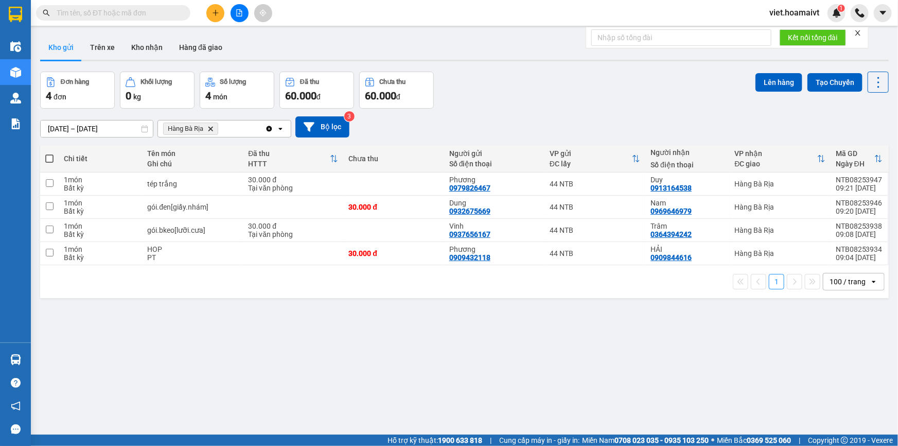
click at [544, 102] on div "Đơn hàng 4 đơn Khối lượng 0 kg Số lượng 4 món Đã thu 60.000 đ Chưa thu 60.000 đ…" at bounding box center [464, 90] width 848 height 37
click at [538, 103] on div "Đơn hàng 4 đơn Khối lượng 0 kg Số lượng 4 món Đã thu 60.000 đ Chưa thu 60.000 đ…" at bounding box center [464, 90] width 848 height 37
click at [537, 103] on div "Đơn hàng 4 đơn Khối lượng 0 kg Số lượng 4 món Đã thu 60.000 đ Chưa thu 60.000 đ…" at bounding box center [464, 90] width 848 height 37
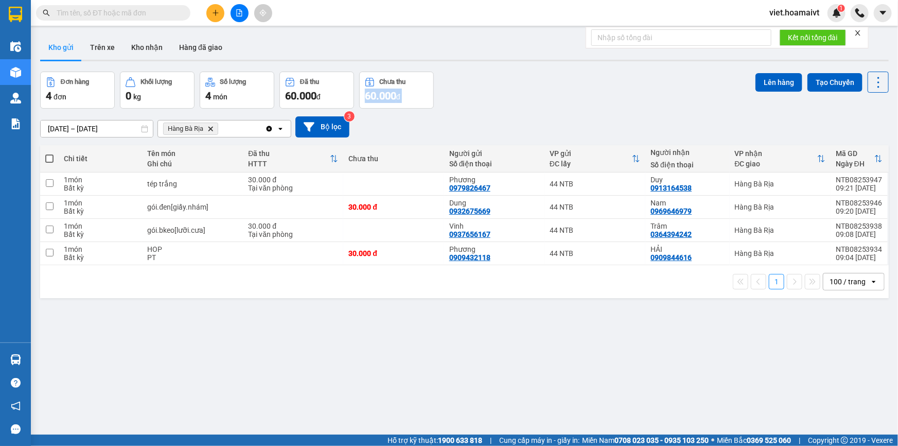
click at [537, 103] on div "Đơn hàng 4 đơn Khối lượng 0 kg Số lượng 4 món Đã thu 60.000 đ Chưa thu 60.000 đ…" at bounding box center [464, 90] width 848 height 37
click at [514, 112] on div "[DATE] – [DATE] Press the down arrow key to interact with the calendar and sele…" at bounding box center [464, 127] width 848 height 37
click at [211, 129] on icon "Hàng Bà Rịa, close by backspace" at bounding box center [210, 128] width 5 height 5
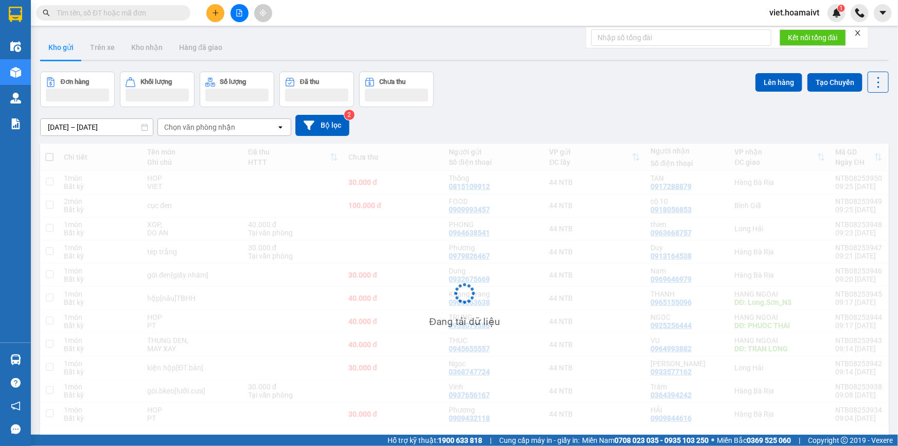
click at [523, 114] on div "[DATE] – [DATE] Press the down arrow key to interact with the calendar and sele…" at bounding box center [464, 125] width 848 height 37
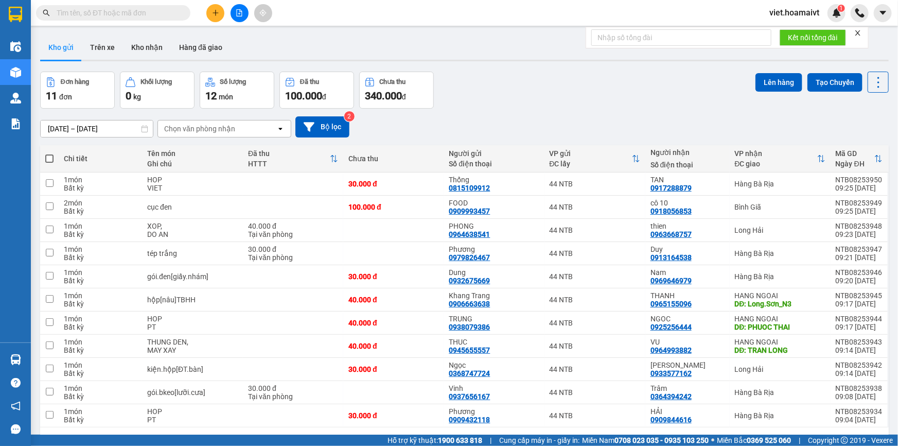
click at [522, 109] on div "[DATE] – [DATE] Press the down arrow key to interact with the calendar and sele…" at bounding box center [464, 127] width 848 height 37
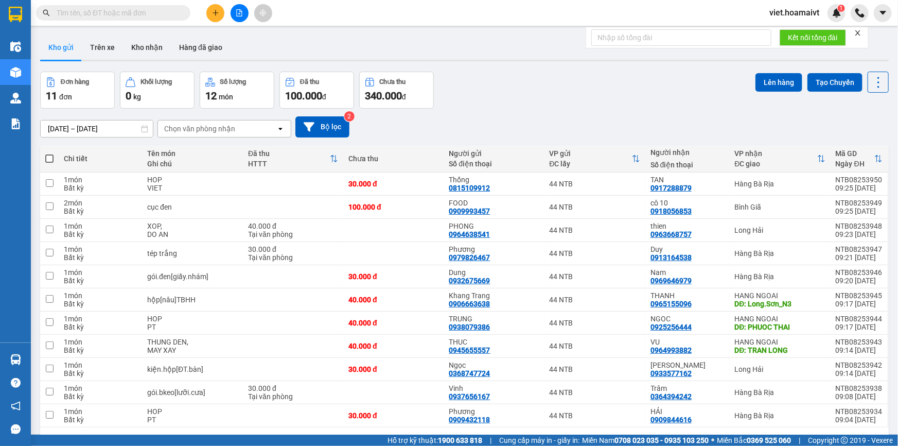
click at [211, 123] on div "Chọn văn phòng nhận" at bounding box center [199, 128] width 71 height 10
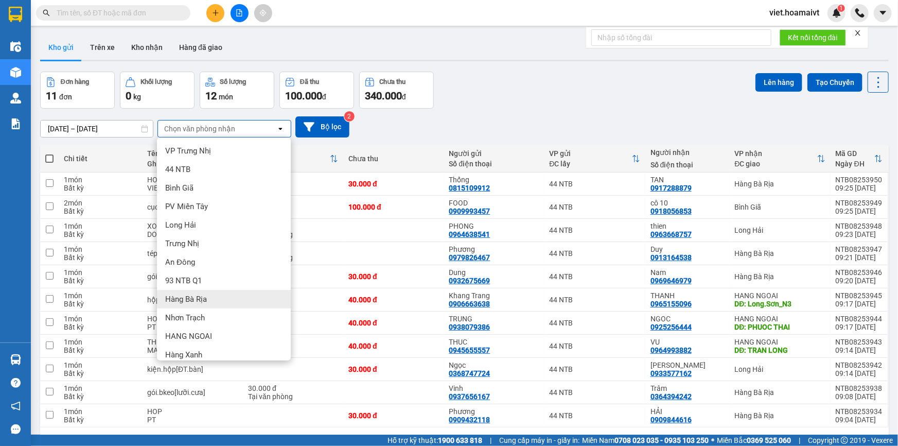
click at [232, 298] on div "Hàng Bà Rịa" at bounding box center [224, 299] width 134 height 19
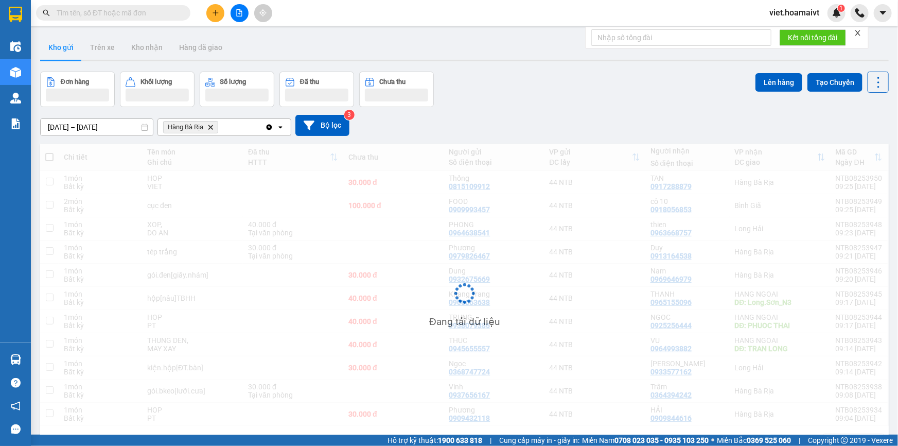
click at [547, 94] on div "Đơn hàng Khối lượng Số lượng Đã thu Chưa thu Lên hàng Tạo Chuyến" at bounding box center [464, 89] width 848 height 35
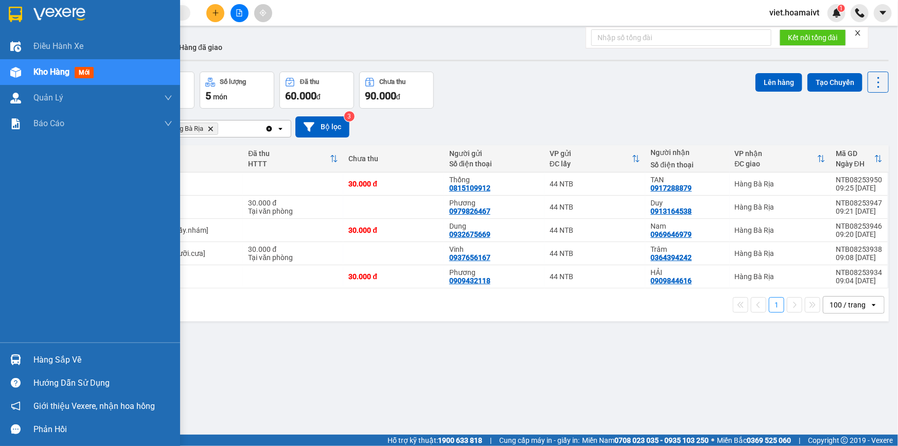
click at [54, 16] on img at bounding box center [59, 14] width 52 height 15
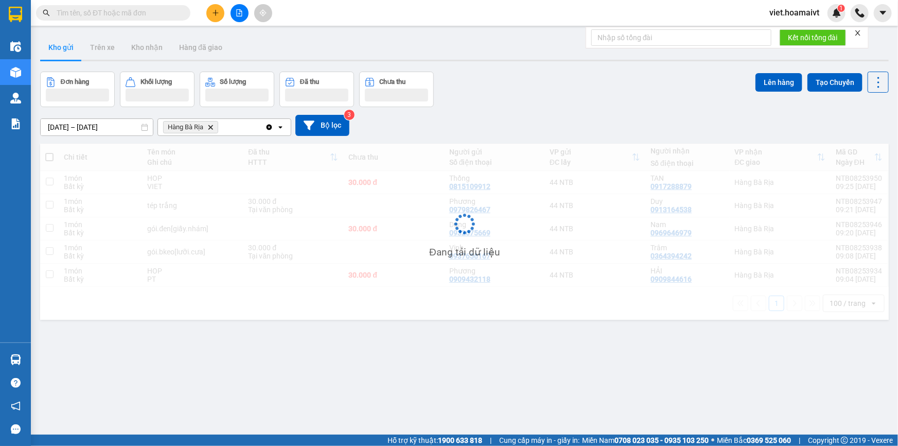
click at [559, 102] on div "Đơn hàng Khối lượng Số lượng Đã thu Chưa thu Lên hàng Tạo Chuyến" at bounding box center [464, 89] width 848 height 35
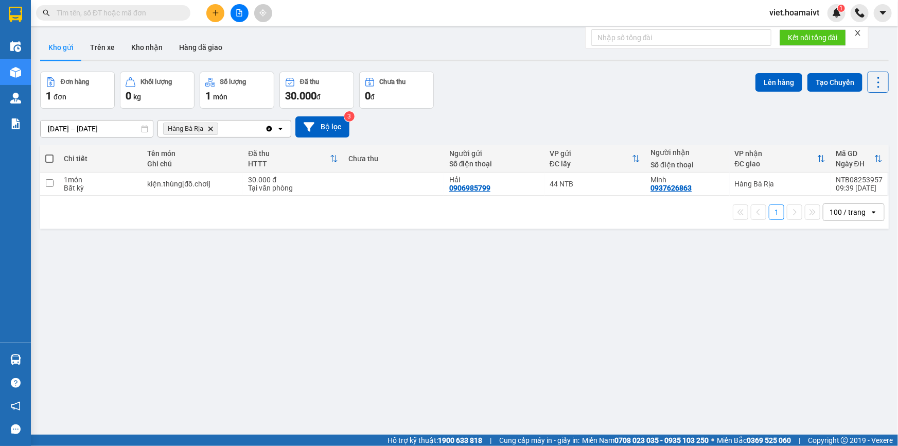
click at [559, 102] on div "Đơn hàng 1 đơn Khối lượng 0 kg Số lượng 1 món Đã thu 30.000 đ Chưa thu 0 đ Lên …" at bounding box center [464, 90] width 848 height 37
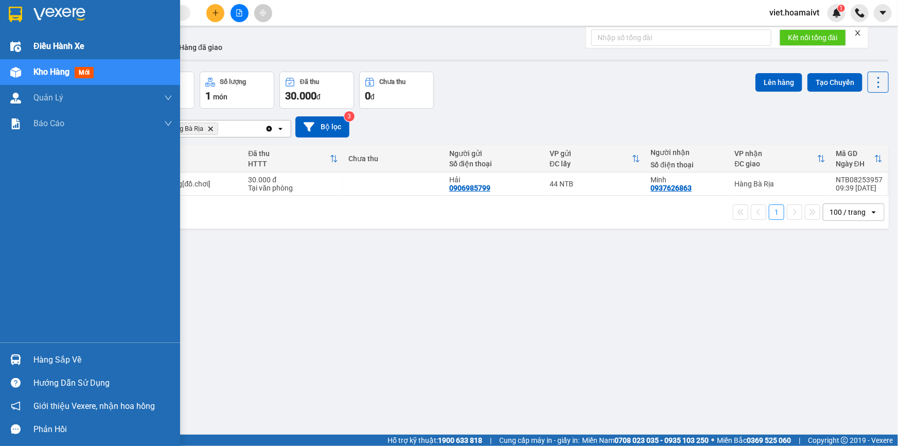
click at [64, 45] on span "Điều hành xe" at bounding box center [58, 46] width 51 height 13
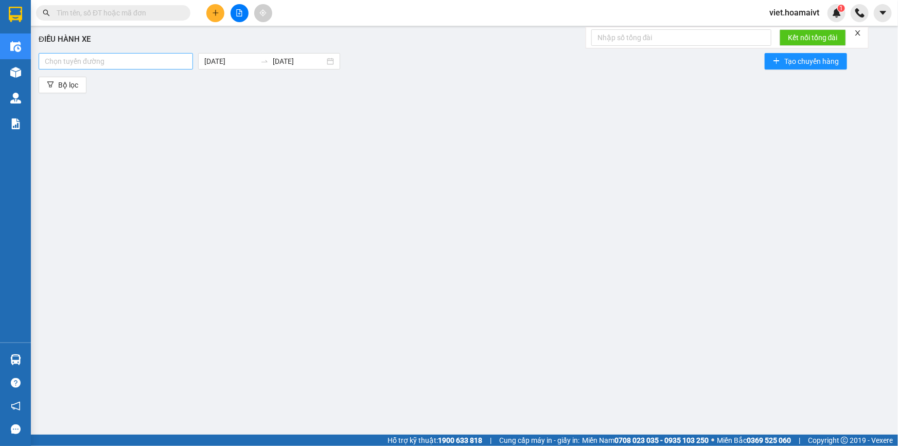
click at [149, 66] on div at bounding box center [115, 61] width 149 height 12
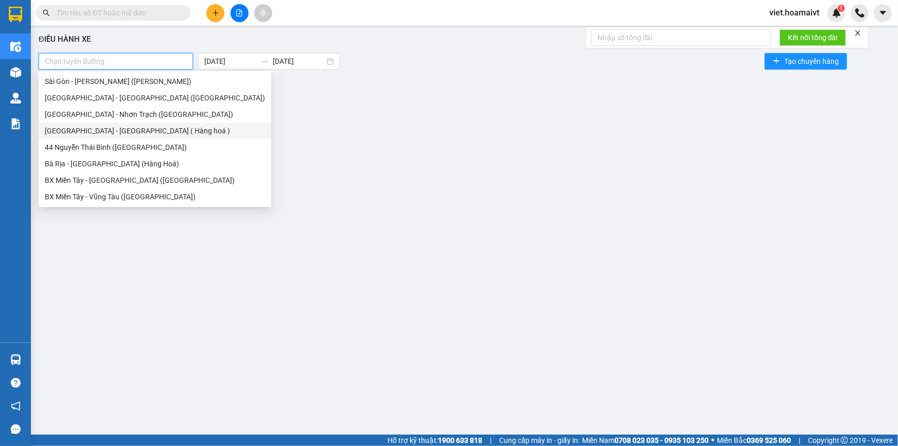
click at [148, 133] on div "[GEOGRAPHIC_DATA] - [GEOGRAPHIC_DATA] ( Hàng hoá )" at bounding box center [155, 130] width 220 height 11
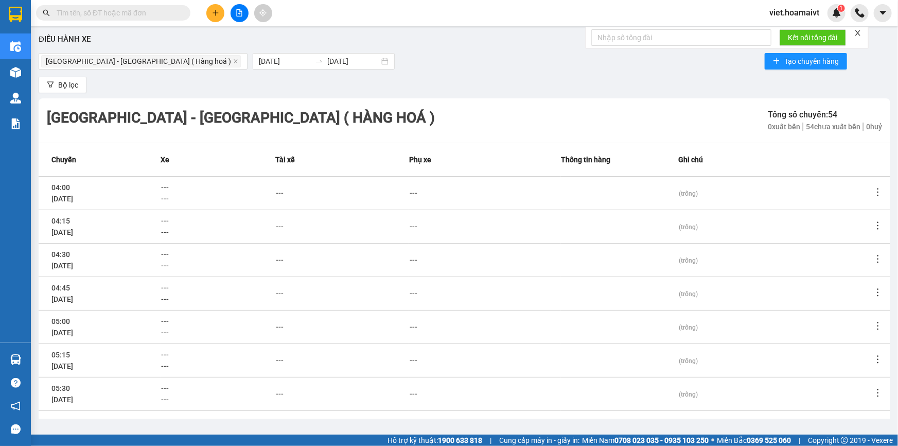
click at [563, 97] on div "Điều hành xe [GEOGRAPHIC_DATA] - [GEOGRAPHIC_DATA] ( [GEOGRAPHIC_DATA] ) [DATE]…" at bounding box center [464, 224] width 857 height 387
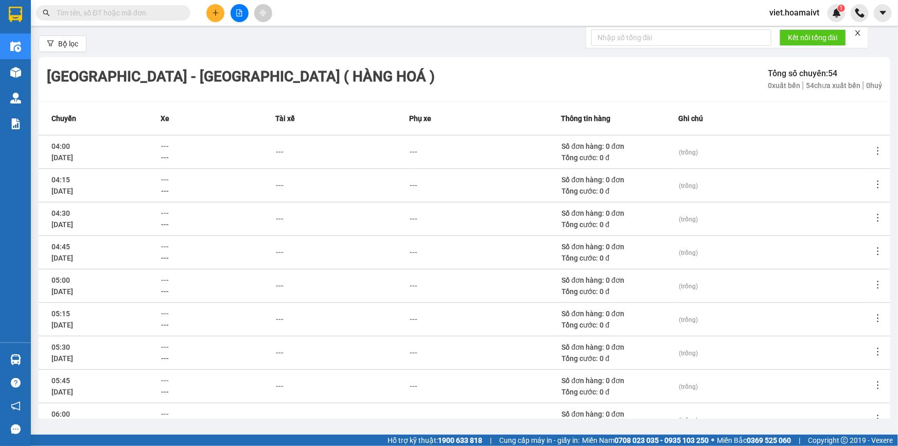
scroll to position [134, 0]
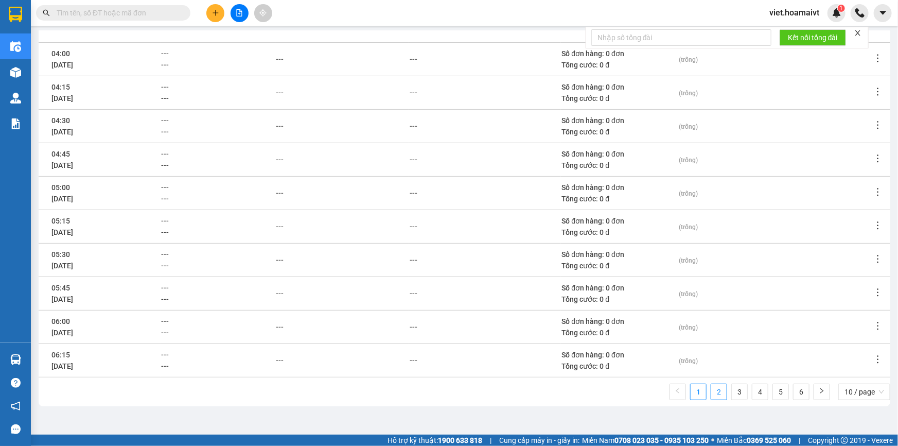
click at [712, 394] on link "2" at bounding box center [718, 391] width 15 height 15
click at [731, 394] on li "3" at bounding box center [739, 391] width 16 height 16
click at [167, 152] on span "---" at bounding box center [163, 154] width 8 height 8
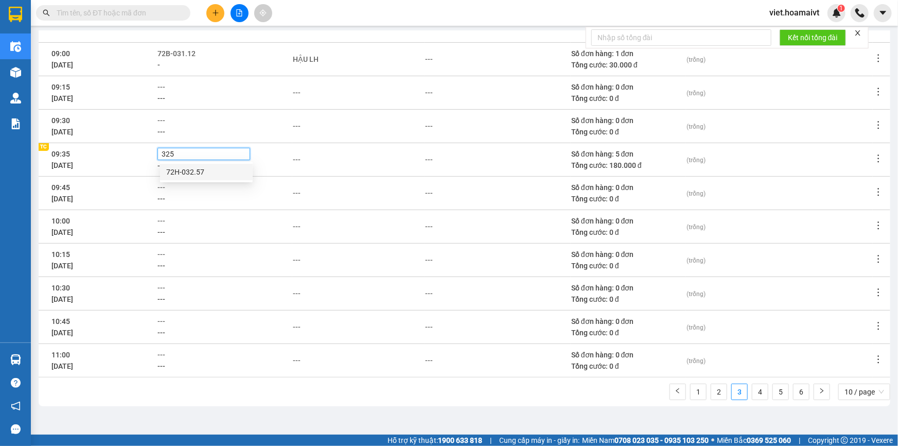
type input "3257"
click at [197, 176] on div "72H-032.57" at bounding box center [206, 171] width 80 height 11
click at [351, 177] on td "---" at bounding box center [358, 192] width 132 height 33
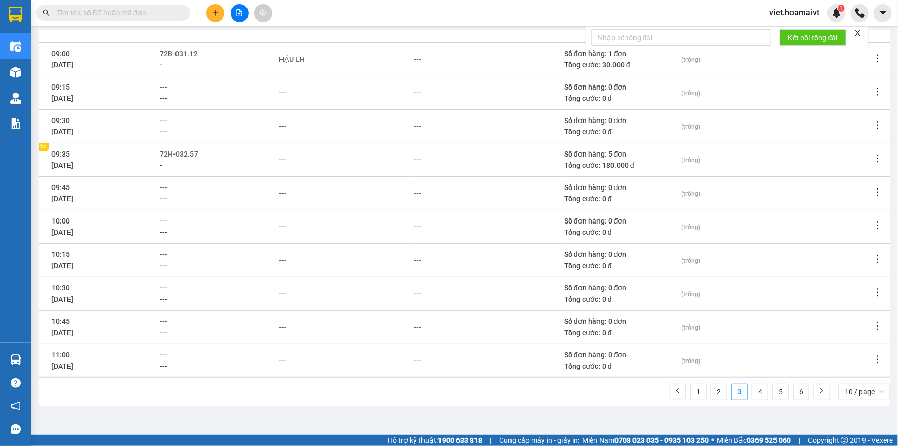
click at [289, 155] on div "---" at bounding box center [346, 159] width 134 height 11
click at [284, 157] on div "---" at bounding box center [283, 159] width 8 height 11
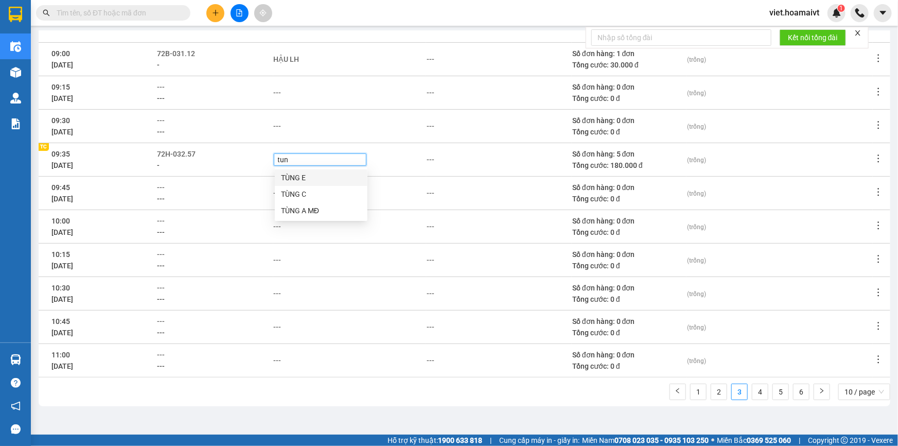
type input "tung"
click at [340, 183] on div "TÙNG E" at bounding box center [321, 177] width 93 height 16
click at [451, 185] on td "---" at bounding box center [499, 192] width 146 height 33
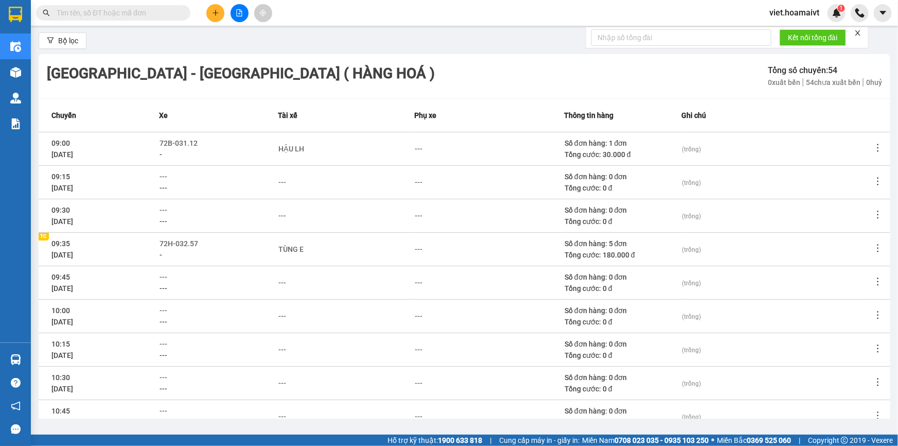
scroll to position [0, 0]
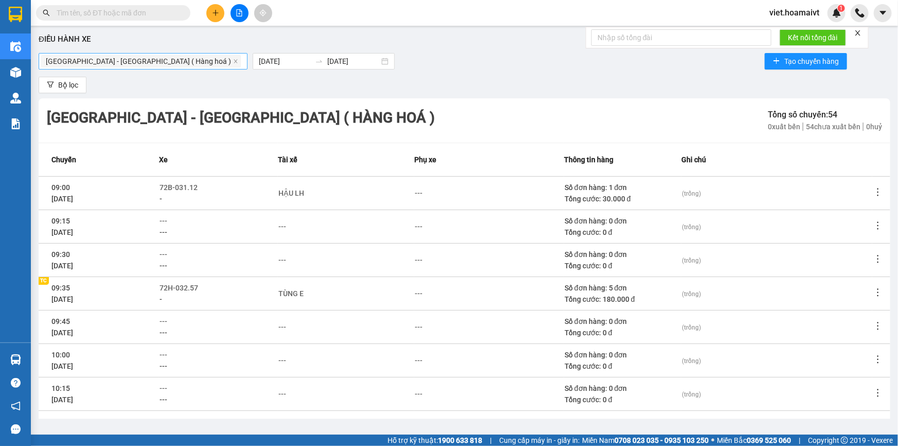
click at [147, 62] on span "[GEOGRAPHIC_DATA] - [GEOGRAPHIC_DATA] ( Hàng hoá )" at bounding box center [141, 61] width 200 height 12
click at [148, 59] on span "[GEOGRAPHIC_DATA] - [GEOGRAPHIC_DATA] ( Hàng hoá )" at bounding box center [141, 61] width 200 height 12
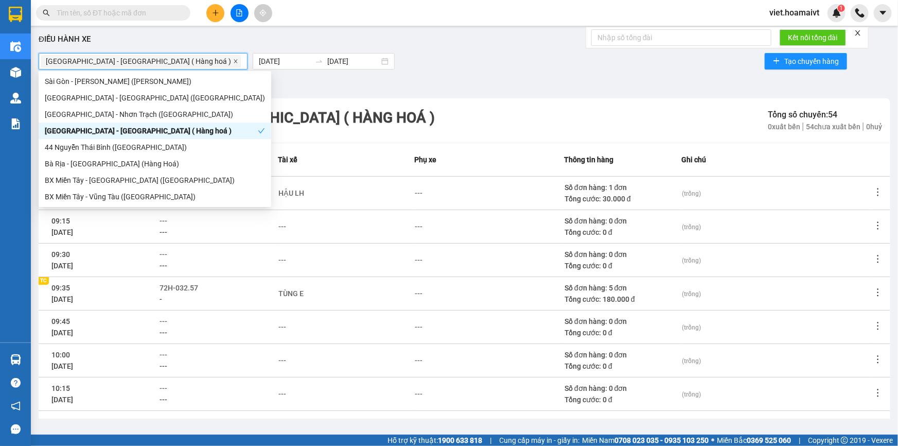
click at [233, 61] on icon "close" at bounding box center [235, 61] width 5 height 5
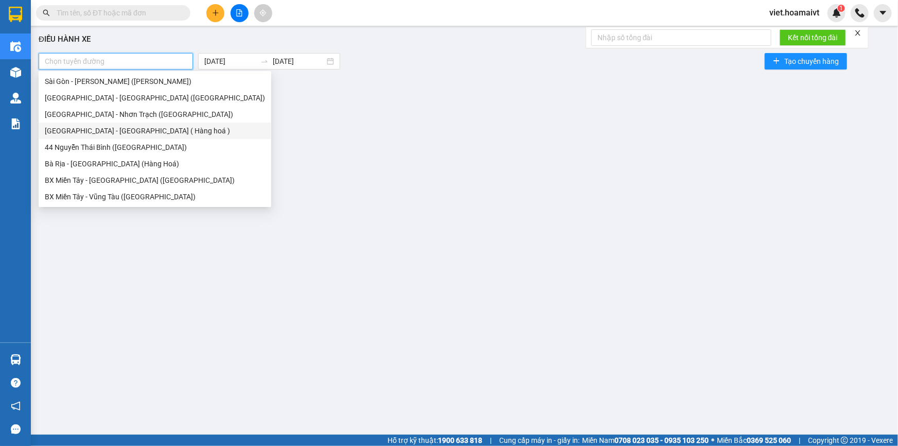
click at [152, 61] on div at bounding box center [115, 61] width 149 height 12
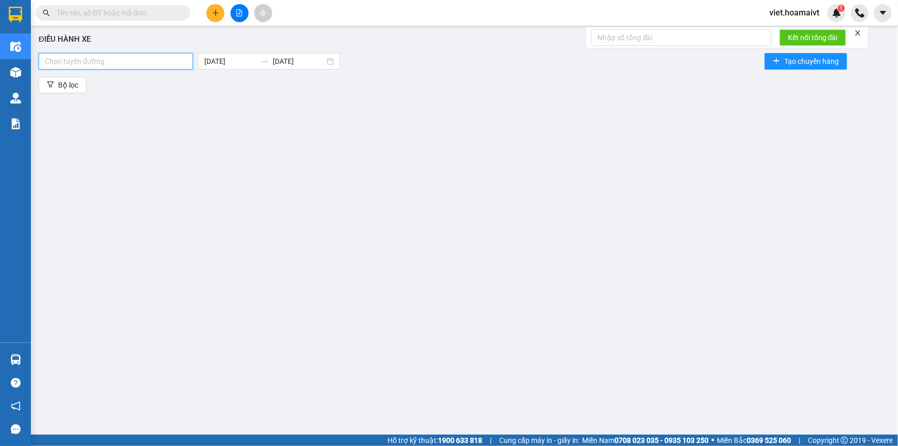
click at [154, 62] on div at bounding box center [115, 61] width 149 height 12
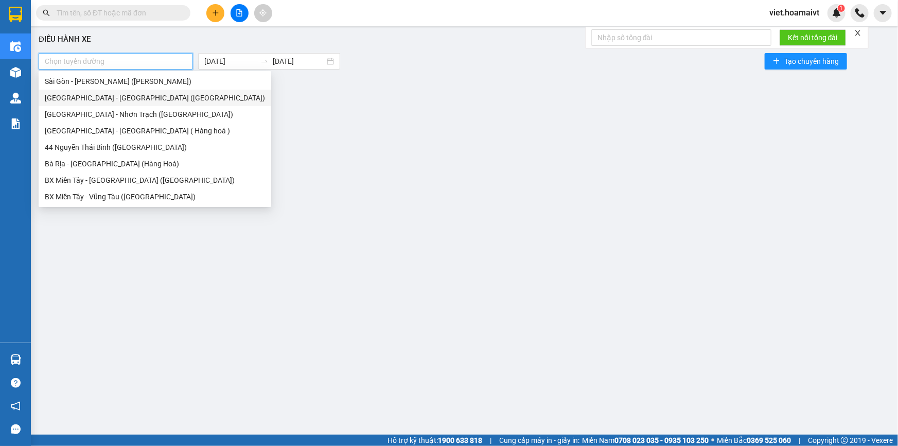
click at [161, 98] on div "[GEOGRAPHIC_DATA] - [GEOGRAPHIC_DATA] ([GEOGRAPHIC_DATA])" at bounding box center [155, 97] width 220 height 11
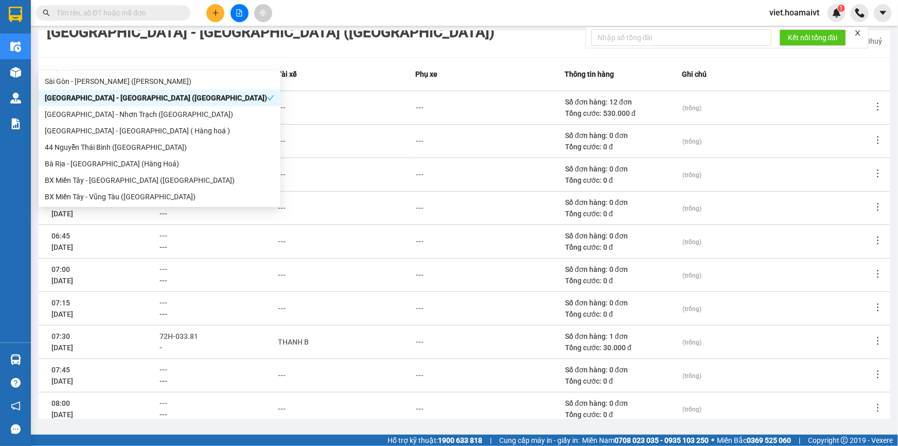
scroll to position [134, 0]
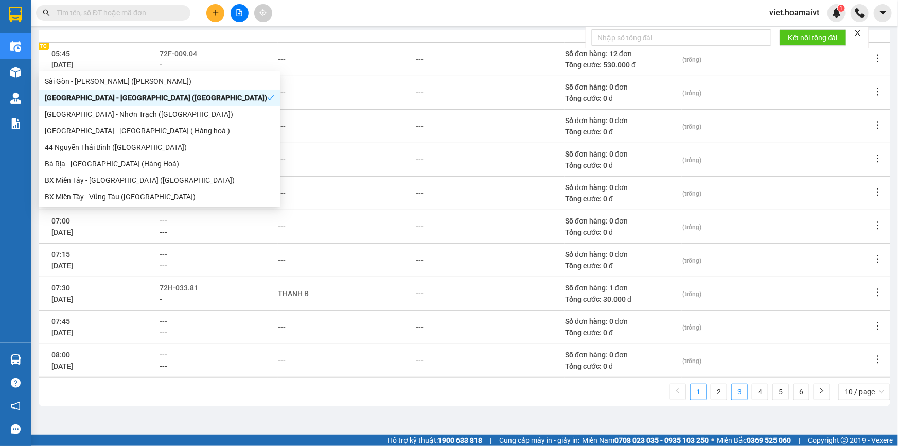
click at [732, 393] on link "3" at bounding box center [739, 391] width 15 height 15
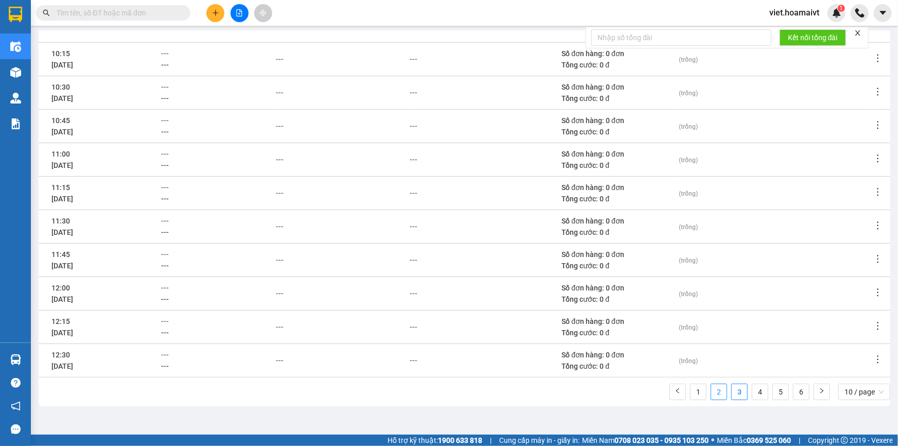
click at [712, 390] on link "2" at bounding box center [718, 391] width 15 height 15
click at [167, 287] on span "---" at bounding box center [163, 287] width 8 height 8
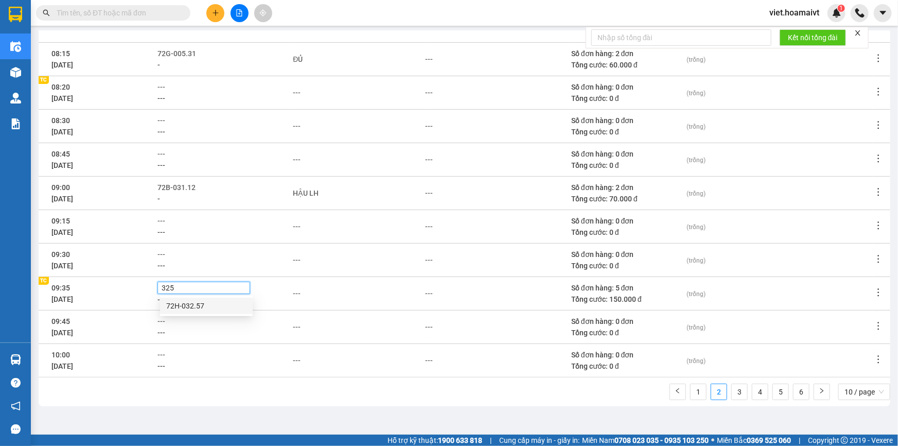
type input "3257"
click at [193, 304] on div "72H-032.57" at bounding box center [206, 305] width 80 height 11
click at [344, 315] on td "---" at bounding box center [358, 326] width 132 height 33
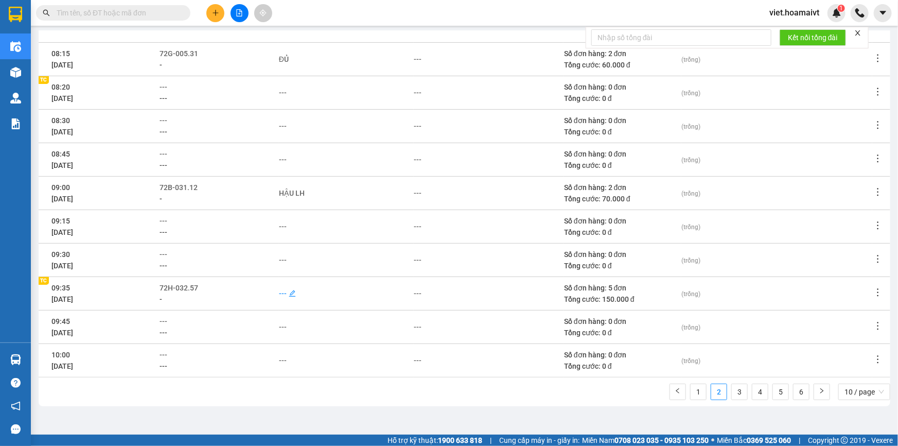
click at [287, 293] on div "---" at bounding box center [283, 293] width 8 height 11
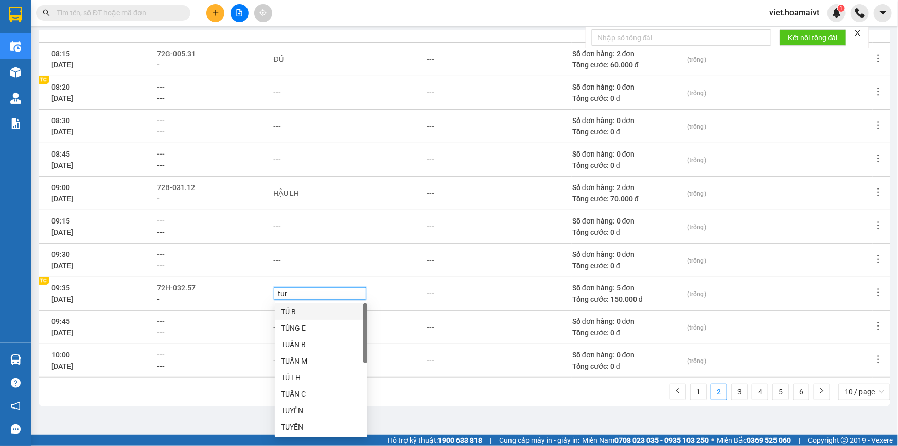
type input "tung"
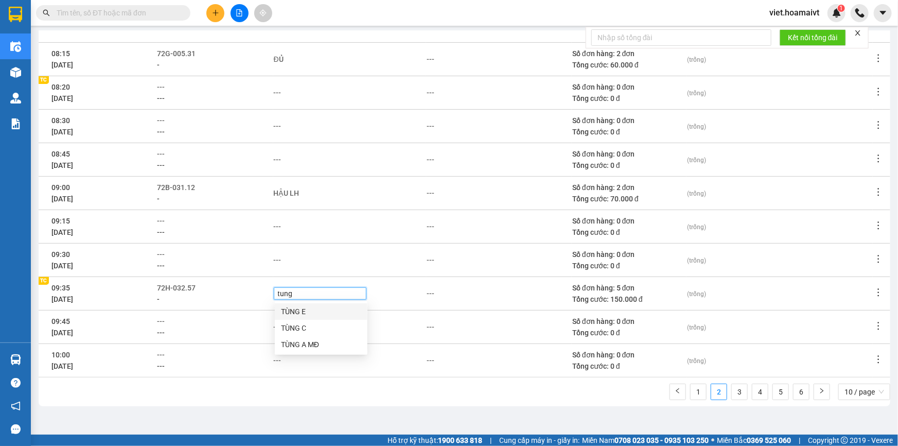
click at [323, 308] on div "TÙNG E" at bounding box center [321, 311] width 80 height 11
click at [434, 297] on div "---" at bounding box center [430, 293] width 8 height 11
click at [323, 193] on div "HẬU LH" at bounding box center [337, 192] width 131 height 11
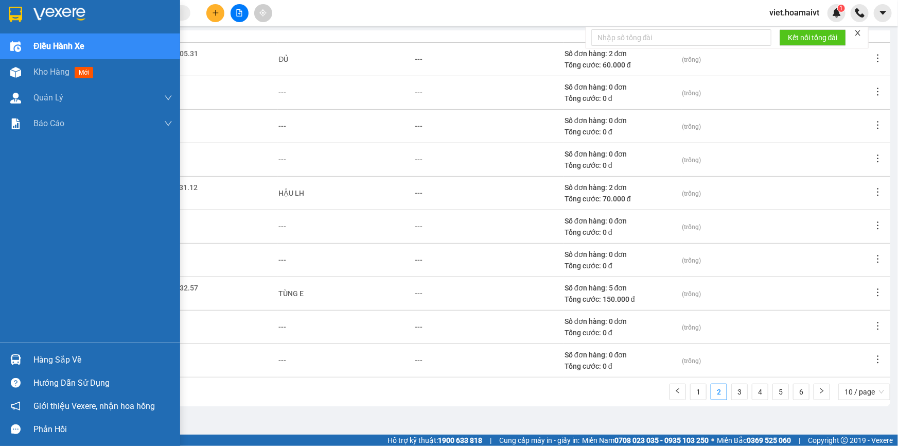
click at [57, 9] on img at bounding box center [59, 14] width 52 height 15
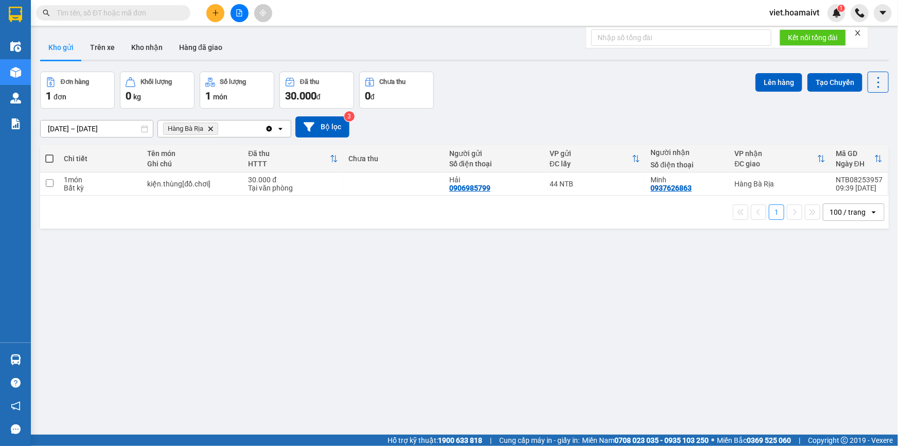
click at [495, 106] on div "Đơn hàng 1 đơn Khối lượng 0 kg Số lượng 1 món Đã thu 30.000 đ Chưa thu 0 đ Lên …" at bounding box center [464, 90] width 848 height 37
click at [209, 126] on icon "Delete" at bounding box center [210, 129] width 6 height 6
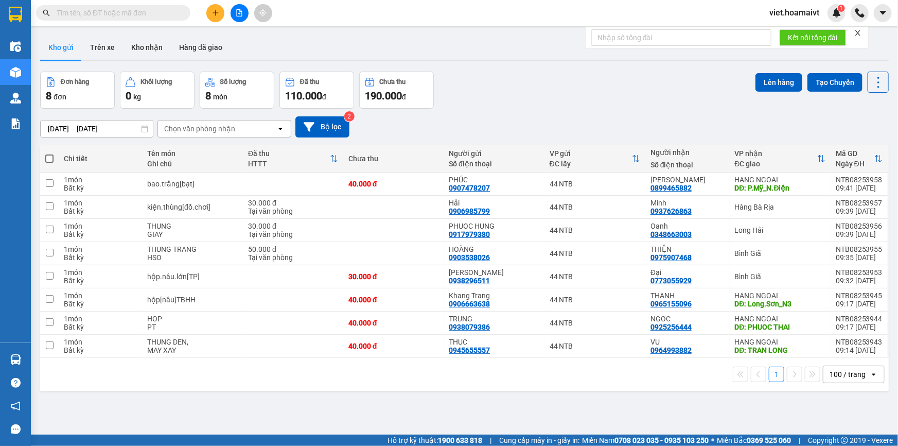
click at [578, 113] on div "[DATE] – [DATE] Press the down arrow key to interact with the calendar and sele…" at bounding box center [464, 127] width 848 height 37
click at [578, 111] on div "[DATE] – [DATE] Press the down arrow key to interact with the calendar and sele…" at bounding box center [464, 127] width 848 height 37
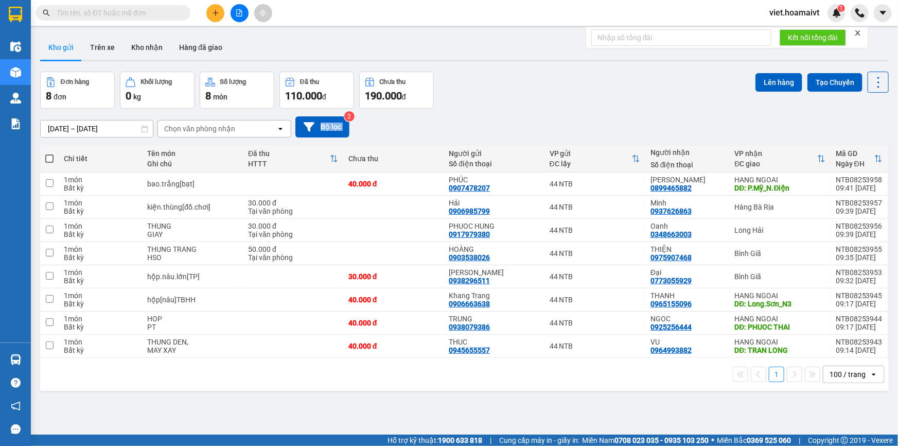
click at [578, 111] on div "[DATE] – [DATE] Press the down arrow key to interact with the calendar and sele…" at bounding box center [464, 127] width 848 height 37
click at [523, 403] on div "ver 1.8.138 Kho gửi Trên xe Kho nhận Hàng đã giao Đơn hàng 8 đơn Khối lượng 0 k…" at bounding box center [464, 254] width 857 height 446
click at [304, 406] on div "ver 1.8.138 Kho gửi Trên xe Kho nhận Hàng đã giao Đơn hàng 8 đơn Khối lượng 0 k…" at bounding box center [464, 254] width 857 height 446
click at [565, 112] on div "[DATE] – [DATE] Press the down arrow key to interact with the calendar and sele…" at bounding box center [464, 127] width 848 height 37
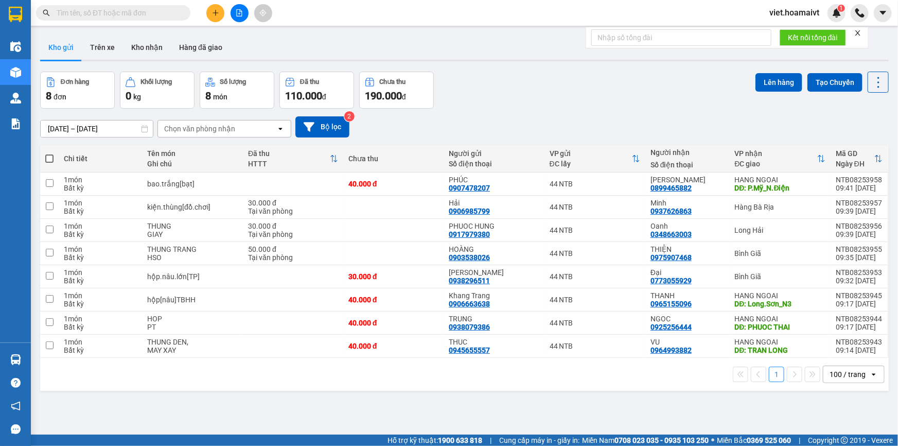
click at [209, 120] on div "Chọn văn phòng nhận open" at bounding box center [224, 128] width 134 height 17
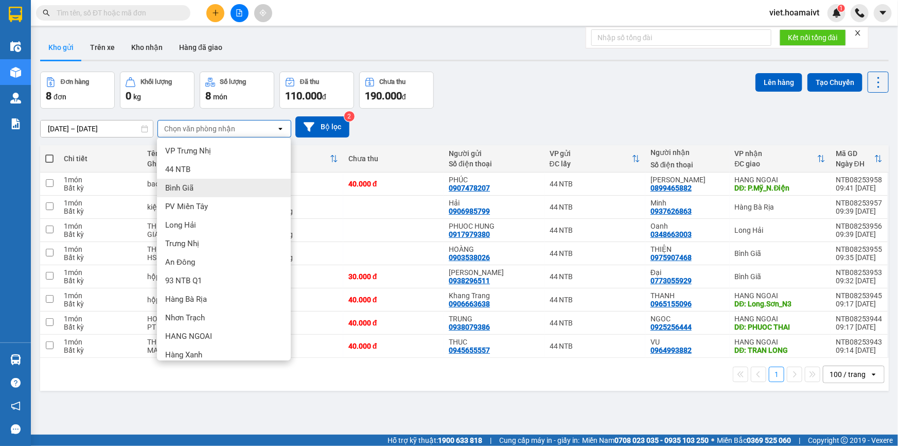
click at [211, 188] on div "Bình Giã" at bounding box center [224, 188] width 134 height 19
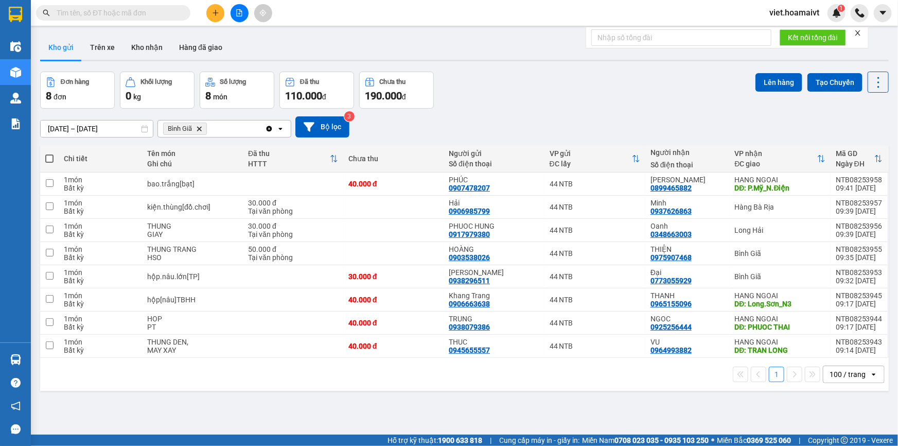
click at [581, 103] on div "Đơn hàng 8 đơn Khối lượng 0 kg Số lượng 8 món Đã thu 110.000 đ Chưa thu 190.000…" at bounding box center [464, 90] width 848 height 37
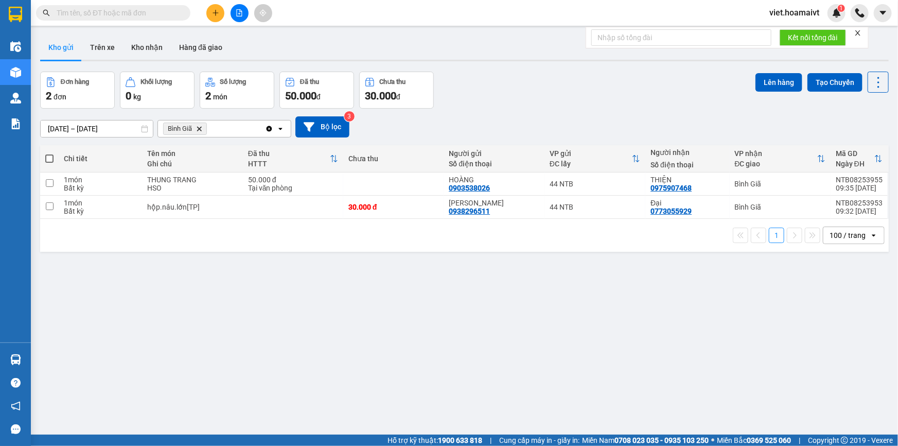
click at [200, 126] on icon "Delete" at bounding box center [199, 129] width 6 height 6
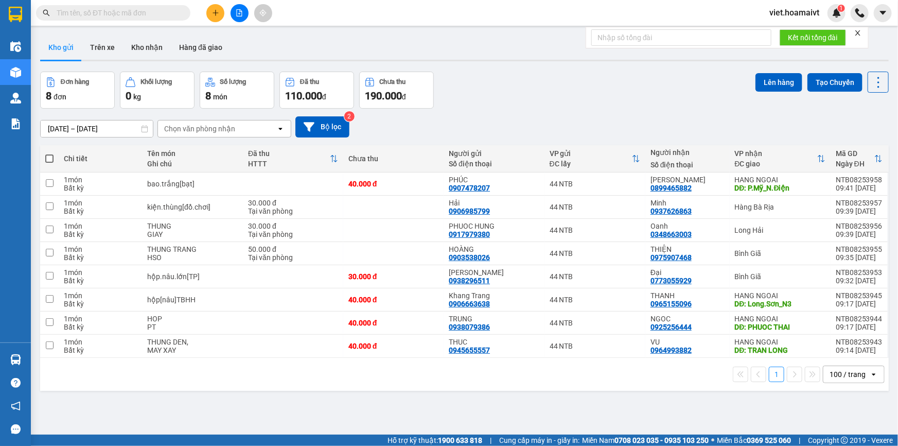
click at [571, 82] on div "Đơn hàng 8 đơn Khối lượng 0 kg Số lượng 8 món Đã thu 110.000 đ Chưa thu 190.000…" at bounding box center [464, 90] width 848 height 37
click at [572, 83] on div "Đơn hàng 8 đơn Khối lượng 0 kg Số lượng 8 món Đã thu 110.000 đ Chưa thu 190.000…" at bounding box center [464, 90] width 848 height 37
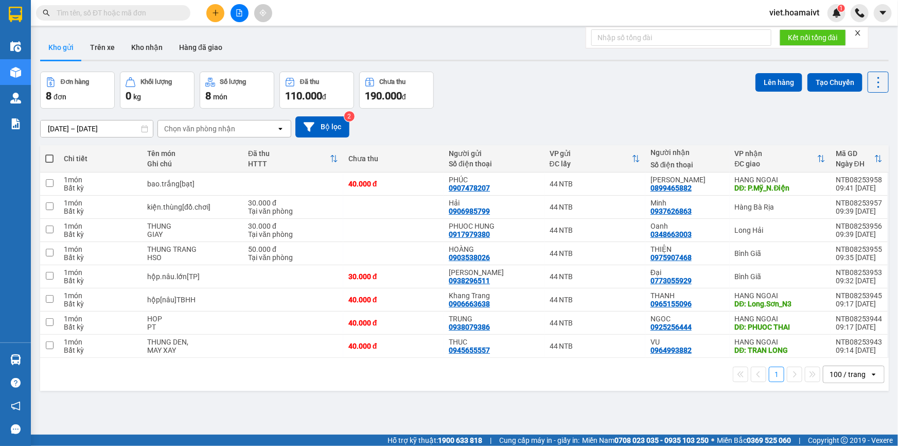
click at [572, 83] on div "Đơn hàng 8 đơn Khối lượng 0 kg Số lượng 8 món Đã thu 110.000 đ Chưa thu 190.000…" at bounding box center [464, 90] width 848 height 37
click at [203, 132] on div "Chọn văn phòng nhận" at bounding box center [199, 128] width 71 height 10
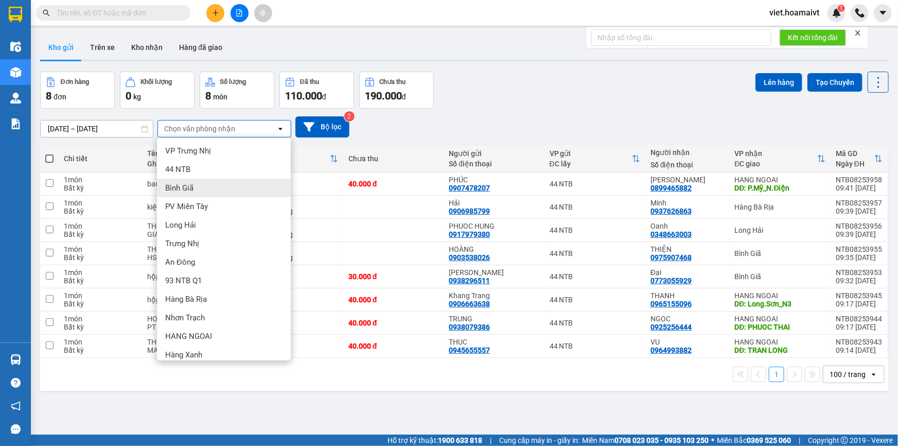
click at [212, 187] on div "Bình Giã" at bounding box center [224, 188] width 134 height 19
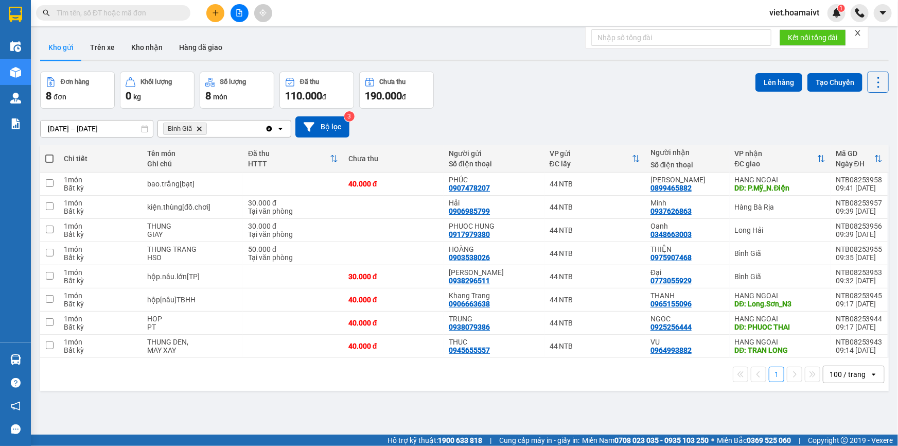
click at [518, 109] on div "[DATE] – [DATE] Press the down arrow key to interact with the calendar and sele…" at bounding box center [464, 127] width 848 height 37
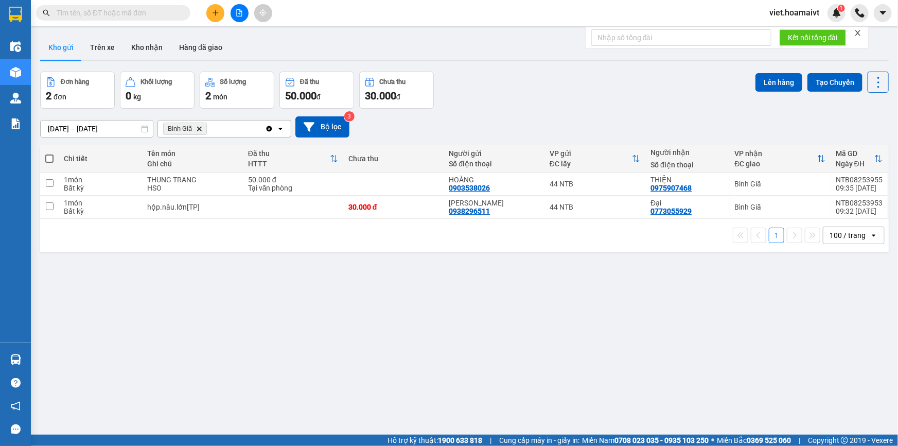
click at [200, 129] on icon "Bình Giã, close by backspace" at bounding box center [199, 128] width 5 height 5
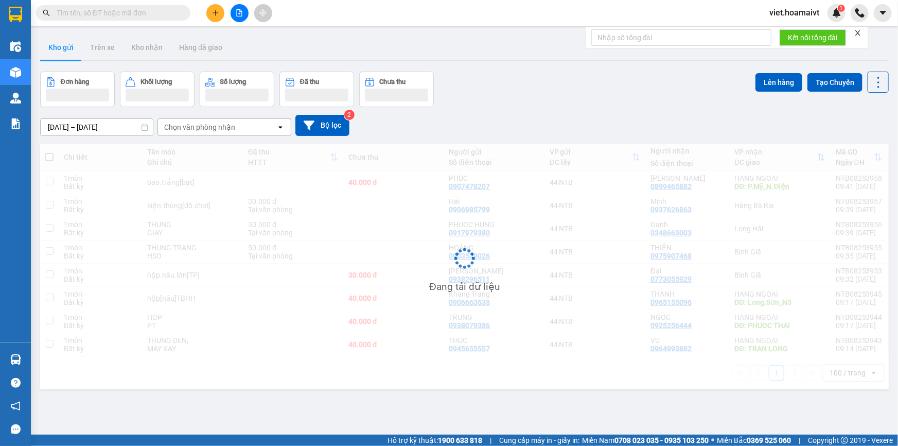
click at [589, 81] on div "Đơn hàng Khối lượng Số lượng Đã thu Chưa thu Lên hàng Tạo Chuyến" at bounding box center [464, 89] width 848 height 35
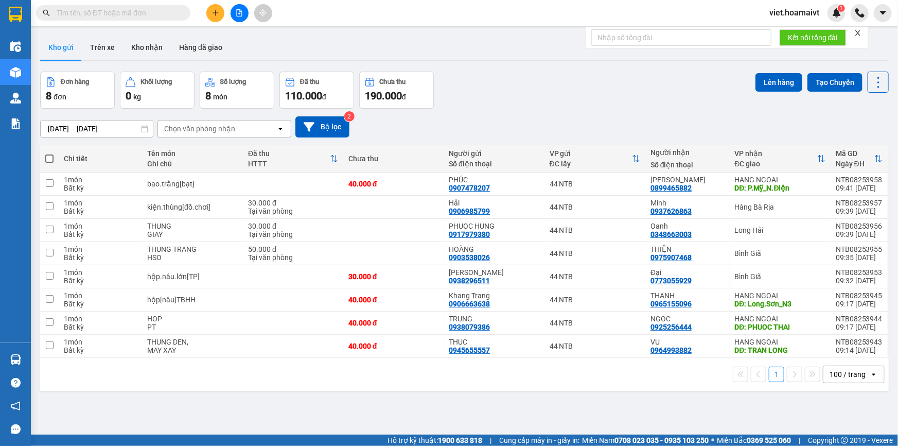
click at [589, 81] on div "Đơn hàng 8 đơn Khối lượng 0 kg Số lượng 8 món Đã thu 110.000 đ Chưa thu 190.000…" at bounding box center [464, 90] width 848 height 37
click at [590, 82] on div "Đơn hàng 8 đơn Khối lượng 0 kg Số lượng 8 món Đã thu 110.000 đ Chưa thu 190.000…" at bounding box center [464, 90] width 848 height 37
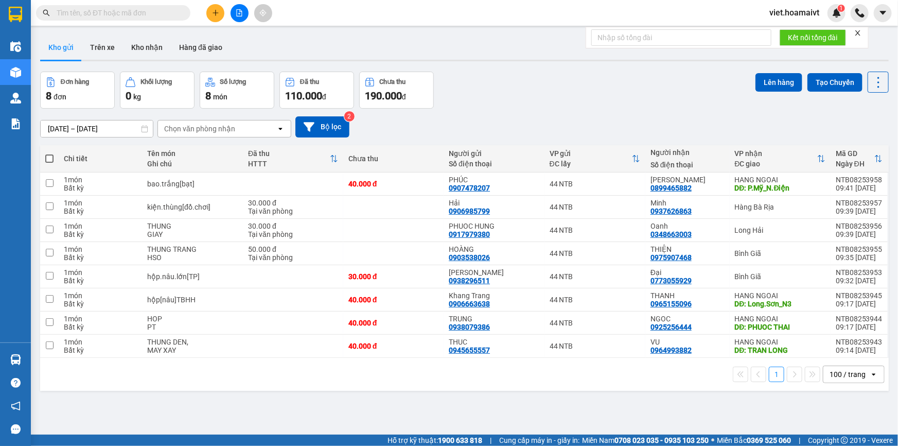
click at [589, 79] on div "Đơn hàng 8 đơn Khối lượng 0 kg Số lượng 8 món Đã thu 110.000 đ Chưa thu 190.000…" at bounding box center [464, 90] width 848 height 37
click at [223, 14] on button at bounding box center [215, 13] width 18 height 18
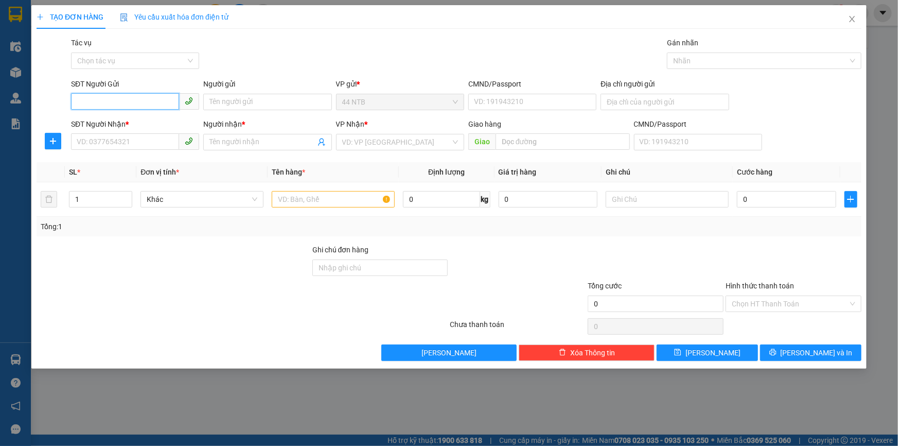
click at [115, 104] on input "SĐT Người Gửi" at bounding box center [125, 101] width 108 height 16
click at [395, 48] on div "Gói vận chuyển * Tiêu chuẩn Tác vụ Chọn tác vụ Gán nhãn Nhãn" at bounding box center [466, 55] width 794 height 36
click at [291, 57] on div "Gói vận chuyển * Tiêu chuẩn Tác vụ Chọn tác vụ Gán nhãn Nhãn" at bounding box center [466, 55] width 794 height 36
click at [105, 104] on input "SĐT Người Gửi" at bounding box center [125, 101] width 108 height 16
click at [98, 101] on input "SĐT Người Gửi" at bounding box center [125, 101] width 108 height 16
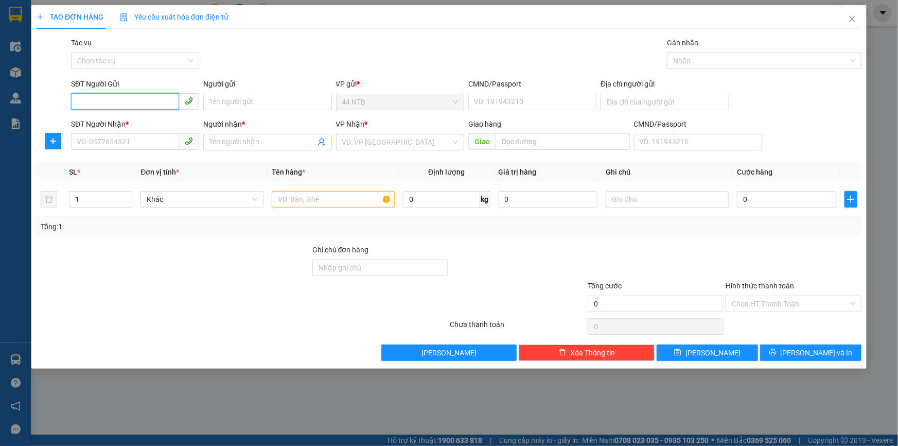
click at [98, 101] on input "SĐT Người Gửi" at bounding box center [125, 101] width 108 height 16
click at [849, 19] on icon "close" at bounding box center [852, 19] width 8 height 8
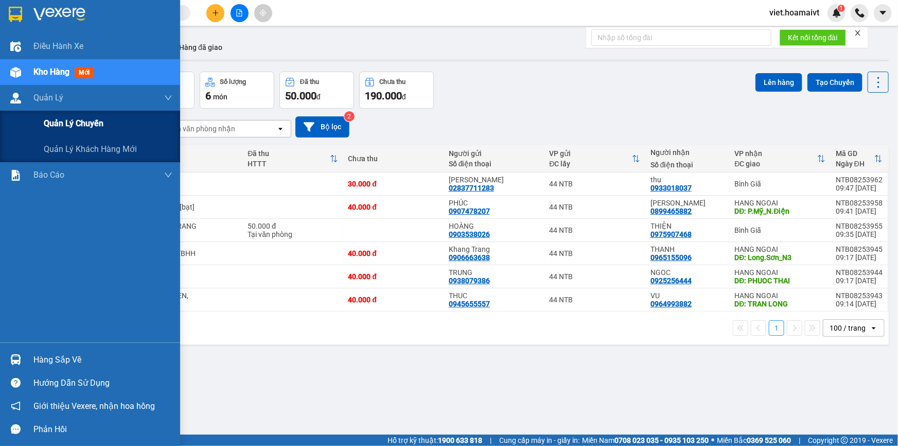
click at [76, 127] on span "Quản lý chuyến" at bounding box center [74, 123] width 60 height 13
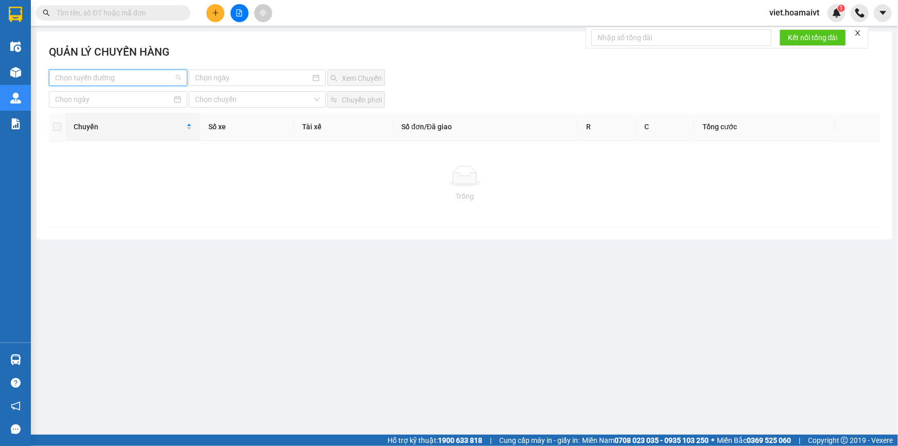
click at [130, 72] on input "search" at bounding box center [114, 77] width 119 height 15
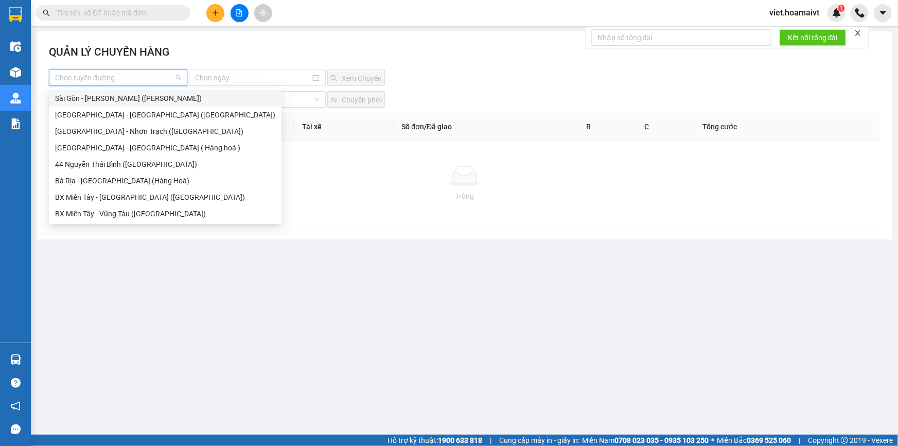
click at [125, 103] on div "Sài Gòn - [PERSON_NAME] ([PERSON_NAME])" at bounding box center [165, 98] width 220 height 11
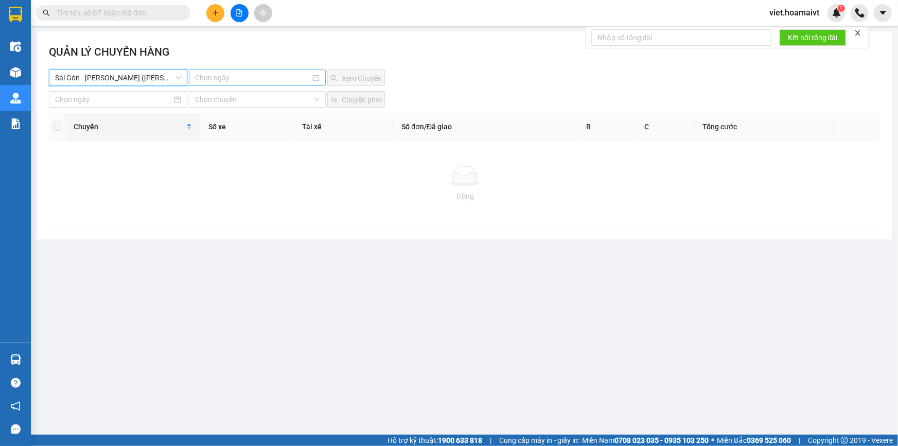
click at [222, 78] on input at bounding box center [252, 77] width 115 height 11
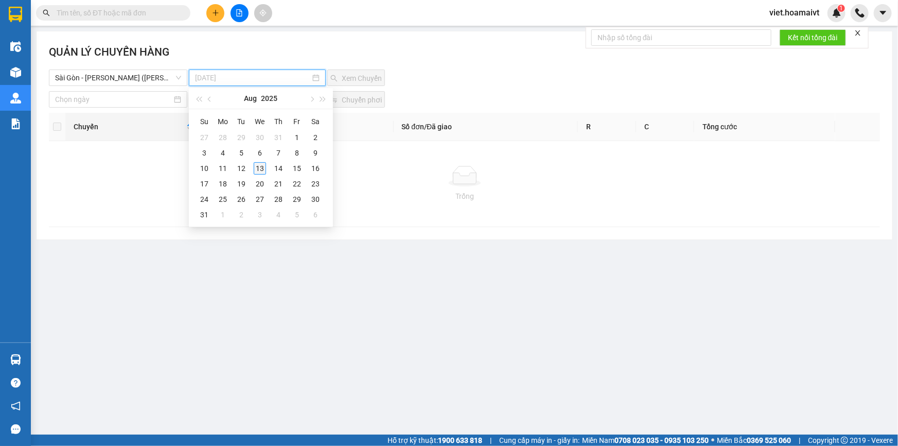
type input "[DATE]"
click at [260, 164] on div "13" at bounding box center [260, 168] width 12 height 12
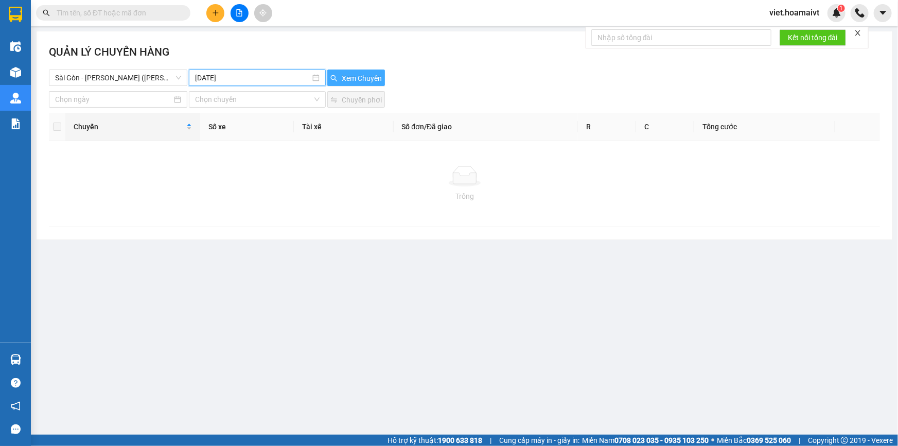
drag, startPoint x: 354, startPoint y: 74, endPoint x: 474, endPoint y: 88, distance: 120.8
click at [355, 74] on span "Xem Chuyến" at bounding box center [362, 78] width 40 height 11
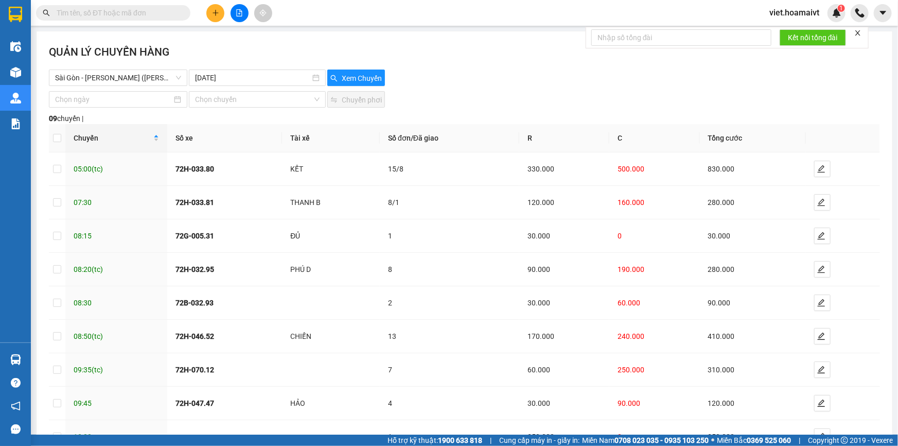
click at [474, 88] on div "QUẢN LÝ CHUYẾN HÀNG [GEOGRAPHIC_DATA] - [GEOGRAPHIC_DATA] (Hàng Hoá) [DATE] X…" at bounding box center [465, 266] width 856 height 471
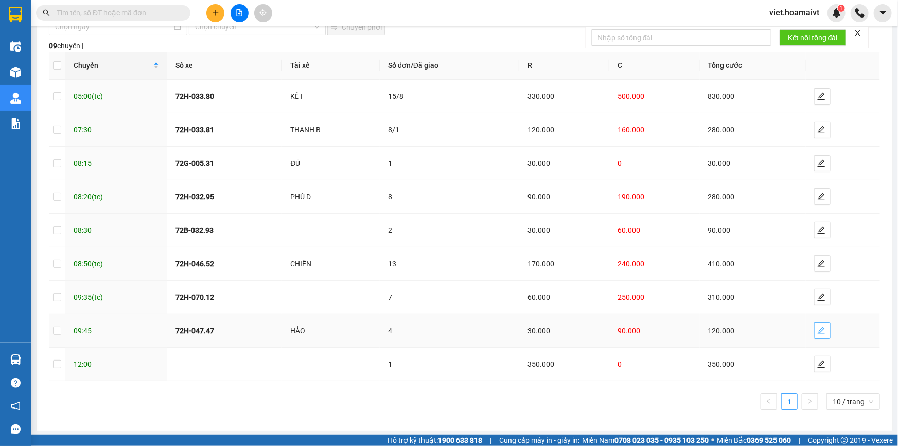
click at [817, 330] on icon "edit" at bounding box center [821, 330] width 8 height 8
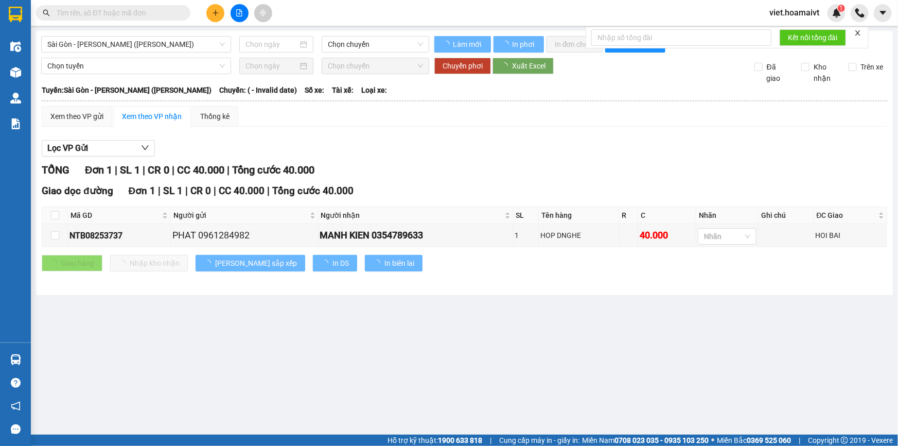
type input "[DATE]"
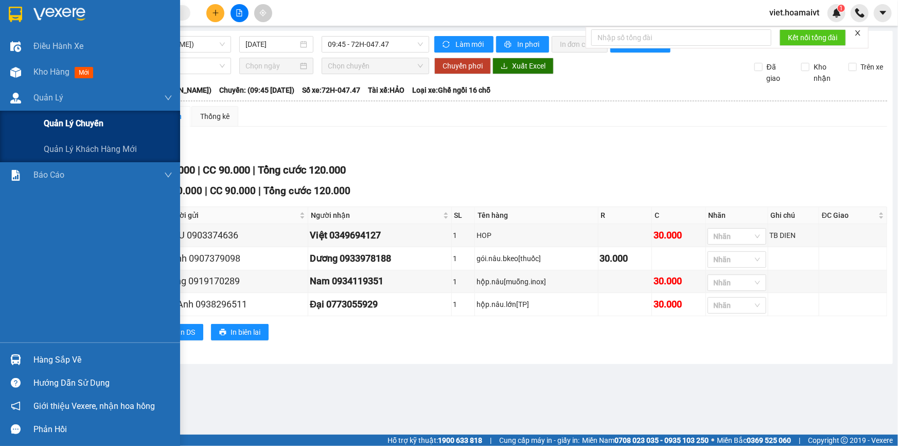
click at [68, 122] on span "Quản lý chuyến" at bounding box center [74, 123] width 60 height 13
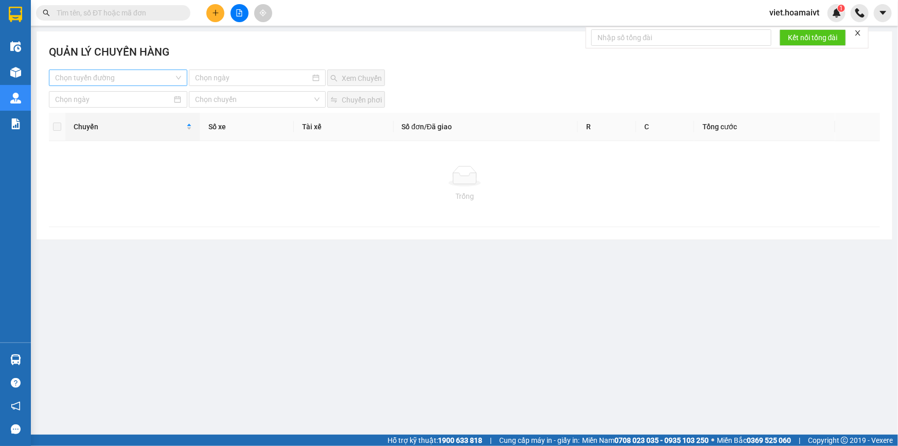
click at [112, 83] on input "search" at bounding box center [114, 77] width 119 height 15
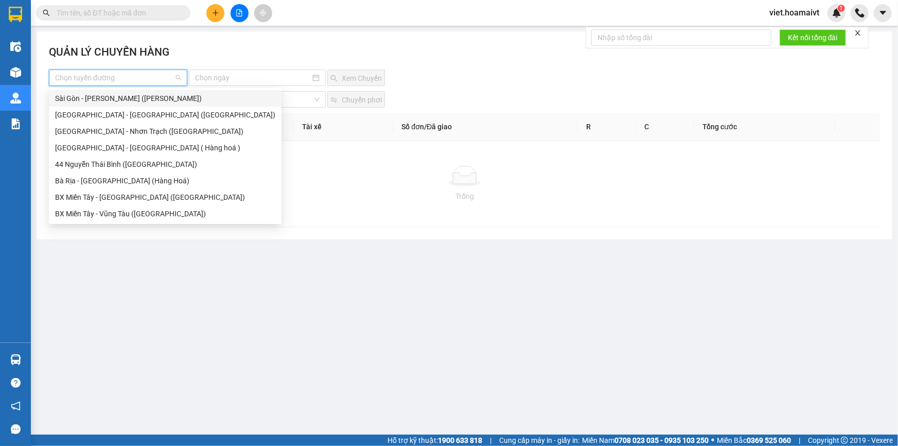
drag, startPoint x: 128, startPoint y: 98, endPoint x: 171, endPoint y: 94, distance: 43.9
click at [128, 98] on div "Sài Gòn - [PERSON_NAME] ([PERSON_NAME])" at bounding box center [165, 98] width 220 height 11
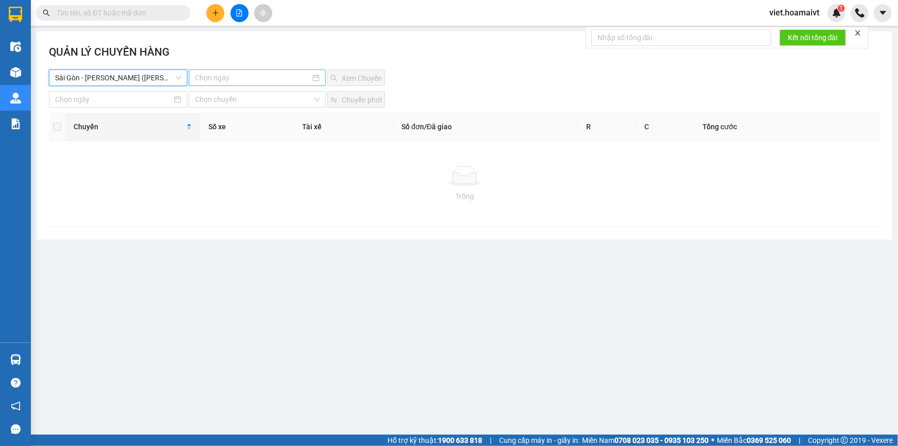
click at [224, 77] on input at bounding box center [252, 77] width 115 height 11
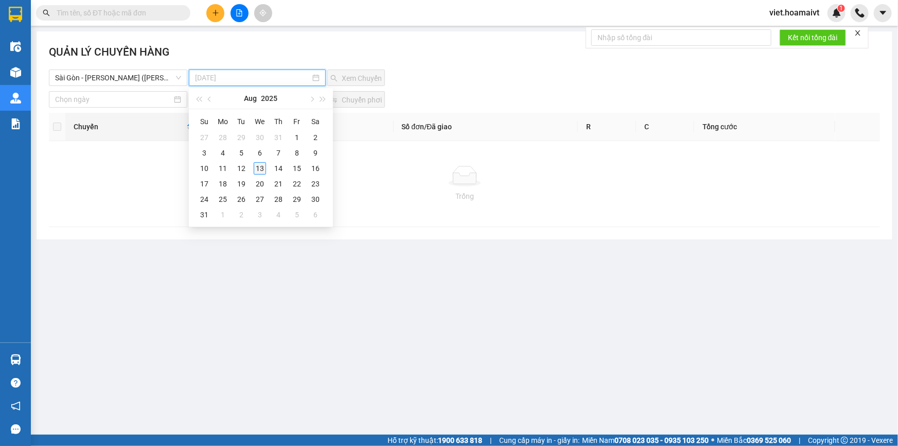
type input "[DATE]"
drag, startPoint x: 260, startPoint y: 170, endPoint x: 304, endPoint y: 102, distance: 80.3
click at [261, 170] on div "13" at bounding box center [260, 168] width 12 height 12
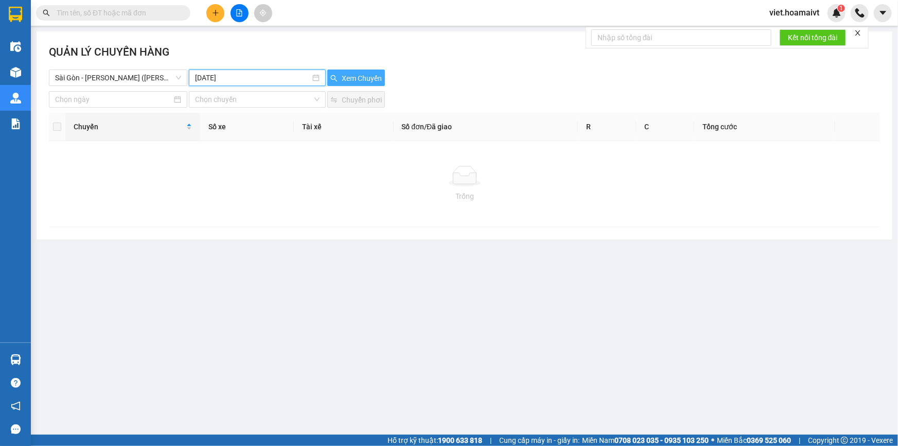
click at [363, 79] on span "Xem Chuyến" at bounding box center [362, 78] width 40 height 11
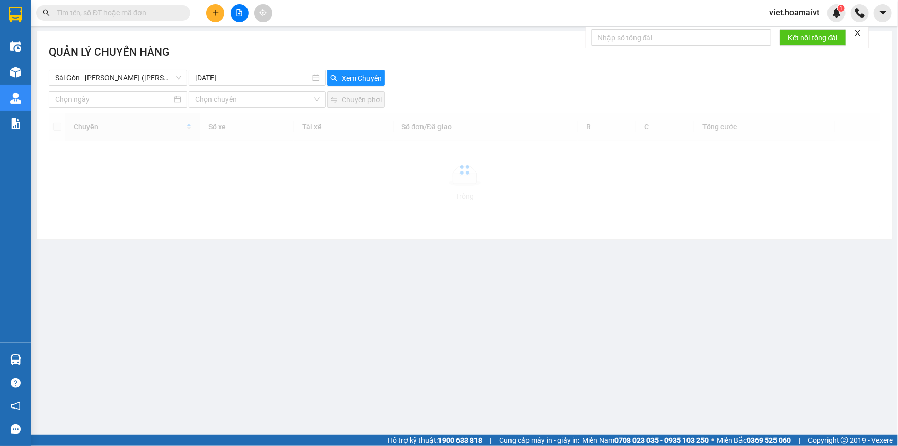
click at [421, 84] on div "Xem Chuyến" at bounding box center [395, 77] width 138 height 16
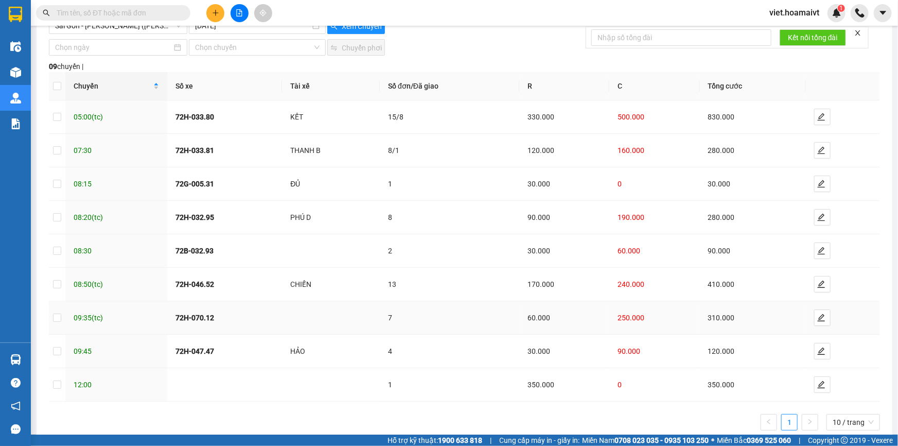
scroll to position [73, 0]
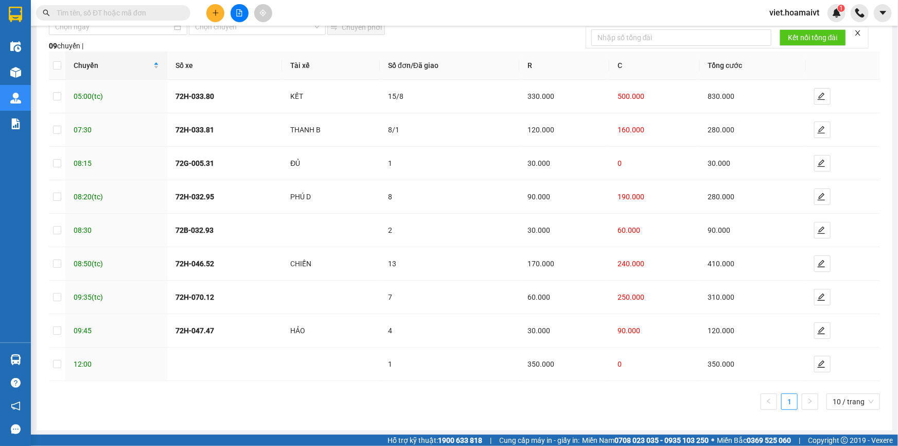
click at [464, 406] on ul "1 10 / trang" at bounding box center [464, 401] width 831 height 16
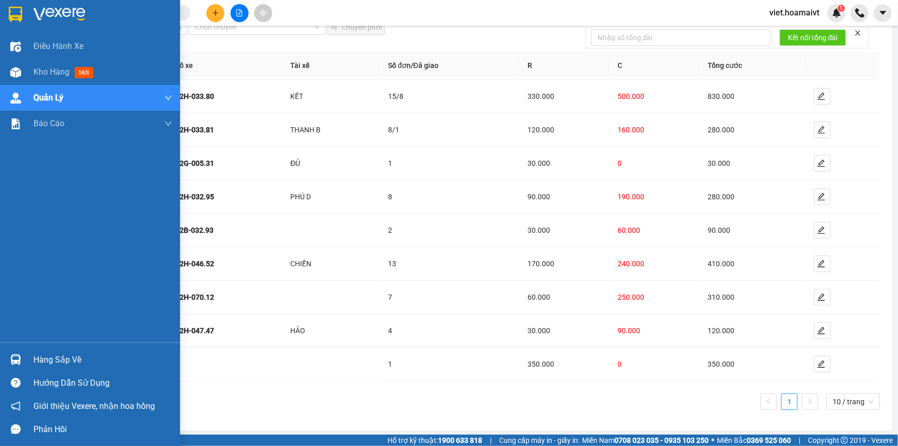
click at [47, 17] on img at bounding box center [59, 14] width 52 height 15
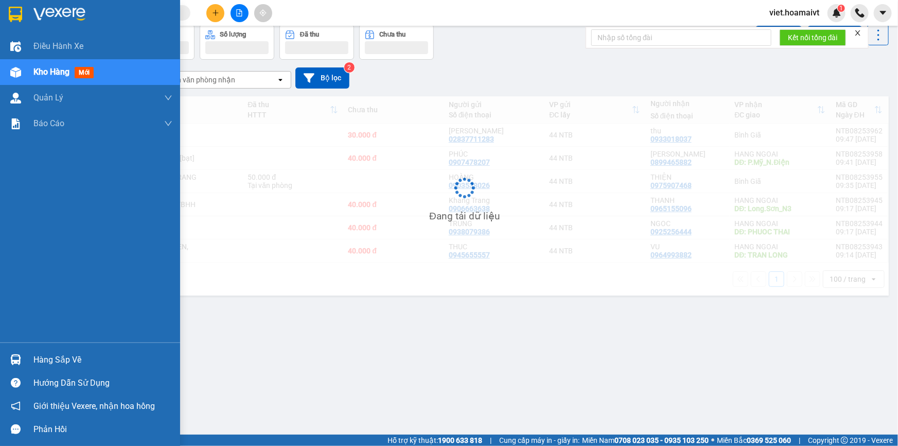
scroll to position [47, 0]
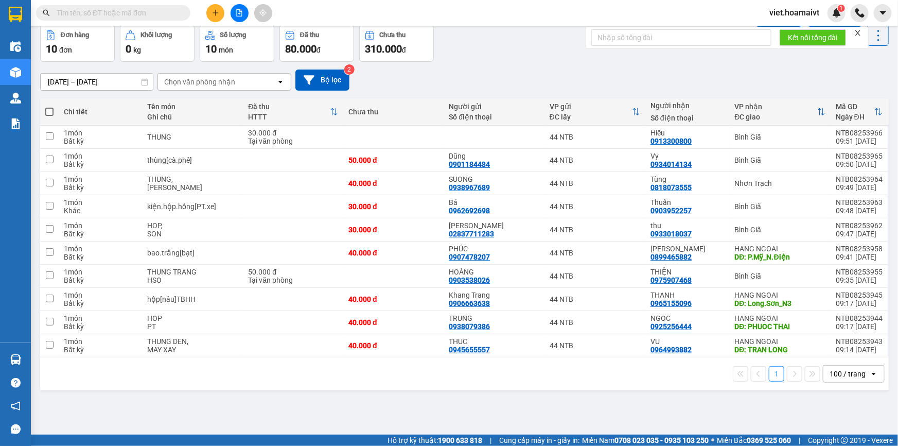
click at [503, 77] on div "[DATE] – [DATE] Press the down arrow key to interact with the calendar and sele…" at bounding box center [464, 79] width 848 height 21
click at [502, 77] on div "[DATE] – [DATE] Press the down arrow key to interact with the calendar and sele…" at bounding box center [464, 79] width 848 height 21
click at [504, 77] on div "[DATE] – [DATE] Press the down arrow key to interact with the calendar and sele…" at bounding box center [464, 79] width 848 height 21
click at [508, 76] on div "[DATE] – [DATE] Press the down arrow key to interact with the calendar and sele…" at bounding box center [464, 79] width 848 height 21
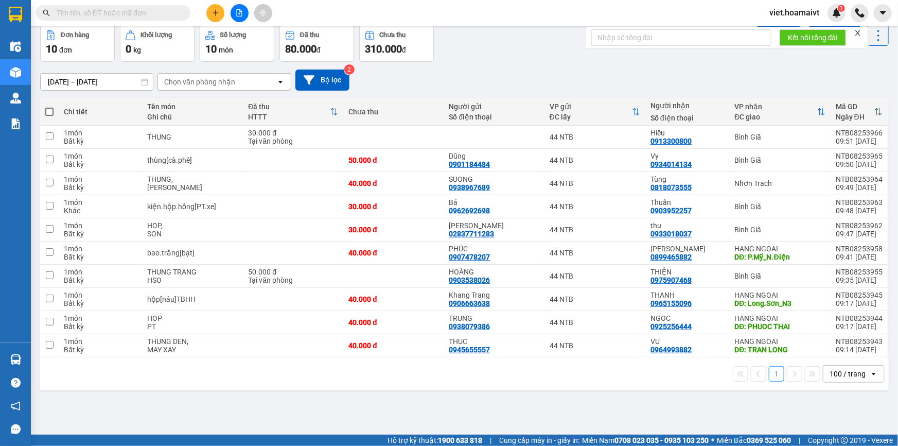
click at [509, 73] on div "[DATE] – [DATE] Press the down arrow key to interact with the calendar and sele…" at bounding box center [464, 79] width 848 height 21
click at [515, 72] on div "[DATE] – [DATE] Press the down arrow key to interact with the calendar and sele…" at bounding box center [464, 79] width 848 height 21
click at [514, 72] on div "[DATE] – [DATE] Press the down arrow key to interact with the calendar and sele…" at bounding box center [464, 79] width 848 height 21
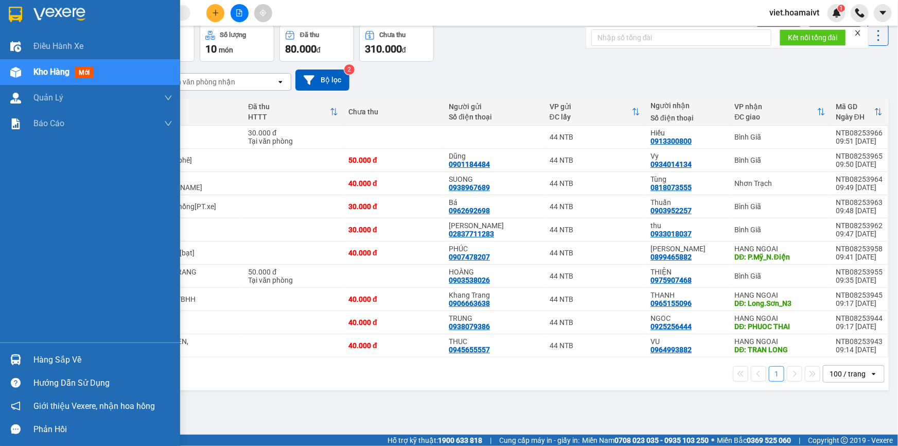
click at [52, 11] on img at bounding box center [59, 14] width 52 height 15
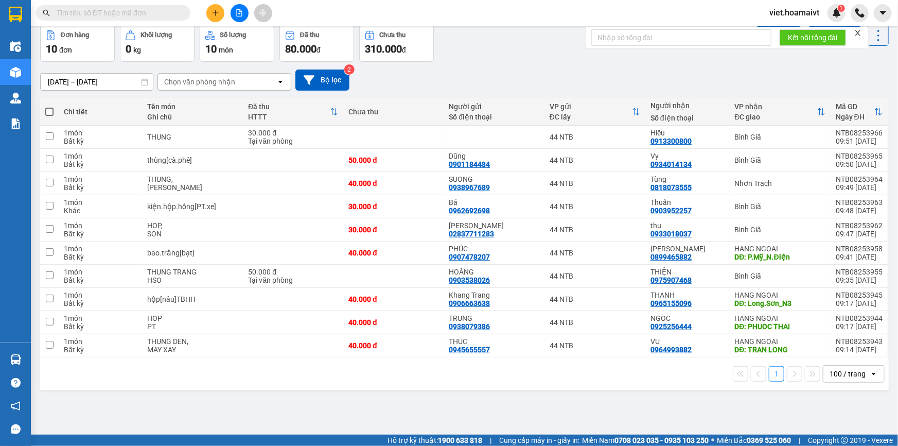
click at [536, 66] on div "[DATE] – [DATE] Press the down arrow key to interact with the calendar and sele…" at bounding box center [464, 80] width 848 height 37
click at [216, 14] on icon "plus" at bounding box center [215, 12] width 7 height 7
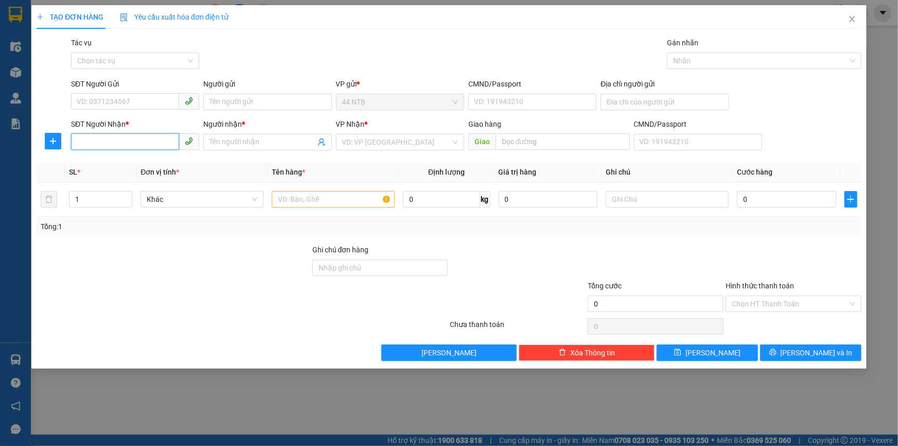
drag, startPoint x: 139, startPoint y: 147, endPoint x: 385, endPoint y: 124, distance: 247.5
click at [146, 147] on input "SĐT Người Nhận *" at bounding box center [125, 141] width 108 height 16
type input "0907444559"
click at [139, 158] on div "0907444559 - THƯ" at bounding box center [135, 162] width 116 height 11
type input "THƯ"
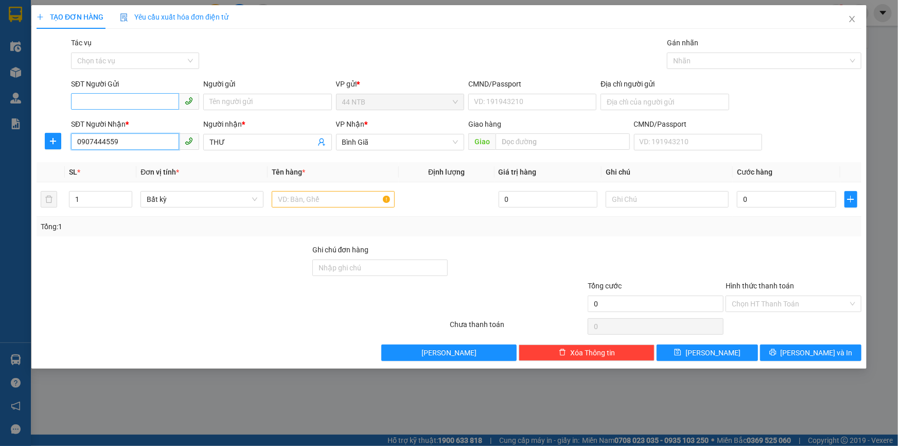
type input "0907444559"
click at [134, 98] on input "SĐT Người Gửi" at bounding box center [125, 101] width 108 height 16
click at [133, 144] on div "0979118345" at bounding box center [135, 138] width 116 height 11
type input "0979118345"
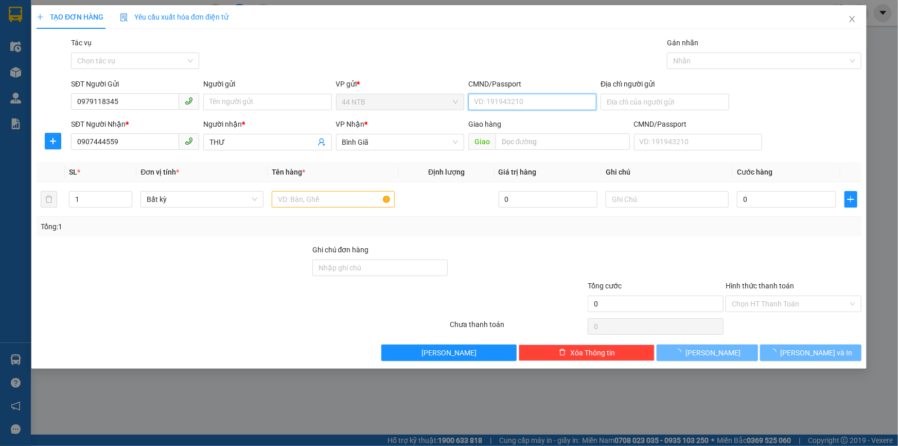
click at [504, 105] on input "CMND/Passport" at bounding box center [532, 102] width 128 height 16
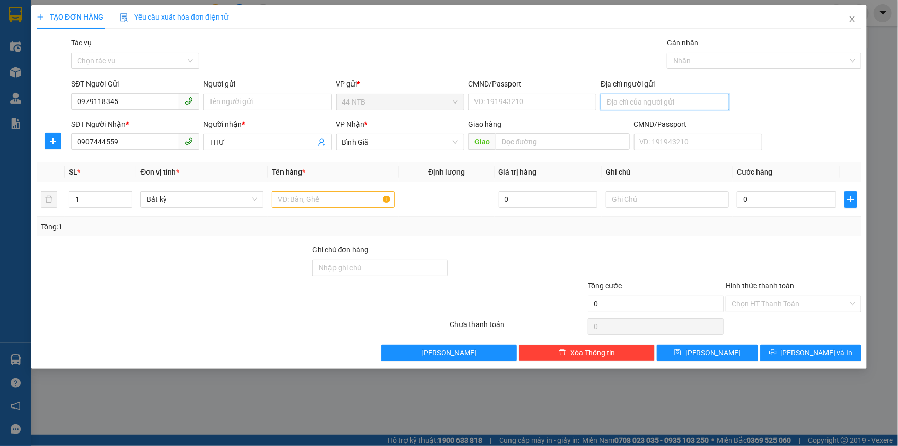
click at [625, 98] on input "Địa chỉ người gửi" at bounding box center [664, 102] width 128 height 16
click at [619, 103] on input "Địa chỉ người gửi" at bounding box center [664, 102] width 128 height 16
click at [341, 207] on input "text" at bounding box center [333, 199] width 123 height 16
type input "thùng"
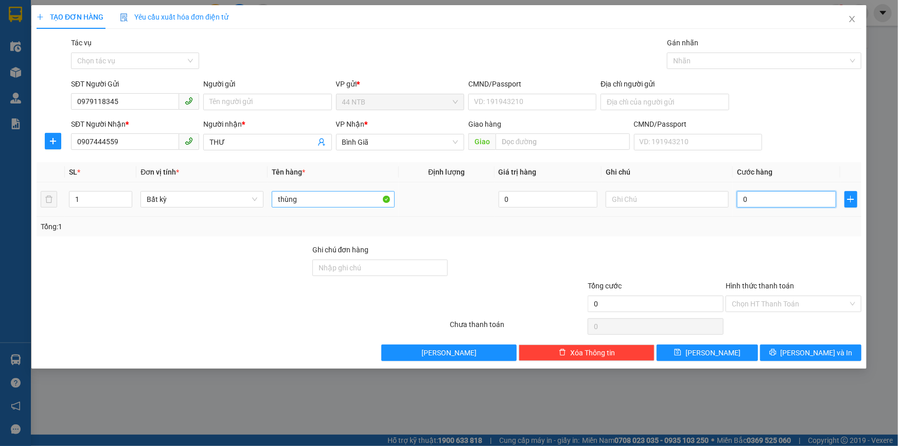
type input "3"
type input "30"
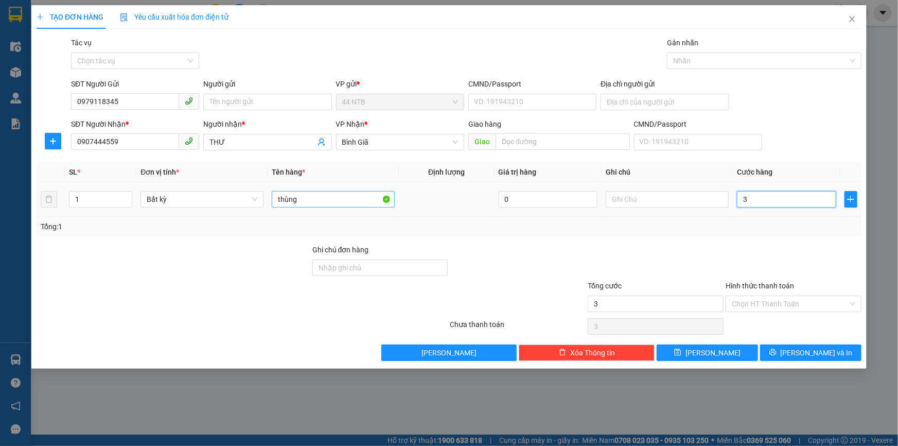
type input "30"
type input "30.000"
click at [646, 205] on input "text" at bounding box center [667, 199] width 123 height 16
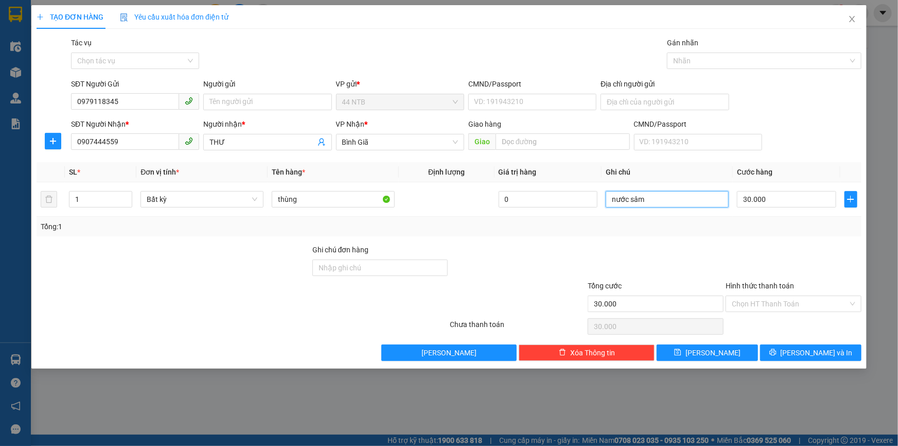
type input "nước sâm"
drag, startPoint x: 774, startPoint y: 342, endPoint x: 783, endPoint y: 355, distance: 15.8
click at [776, 346] on div "Transit Pickup Surcharge Ids Transit Deliver Surcharge Ids Transit Deliver Surc…" at bounding box center [449, 199] width 825 height 324
click at [784, 355] on button "[PERSON_NAME] và In" at bounding box center [810, 352] width 101 height 16
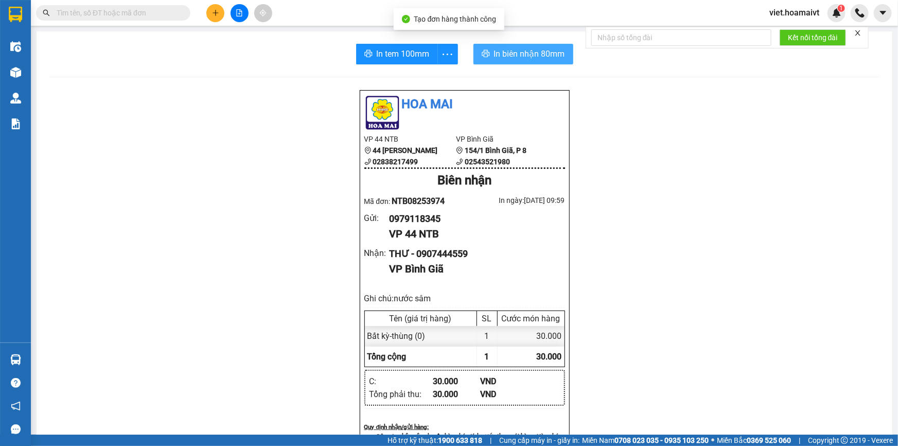
click at [540, 55] on span "In biên nhận 80mm" at bounding box center [529, 53] width 71 height 13
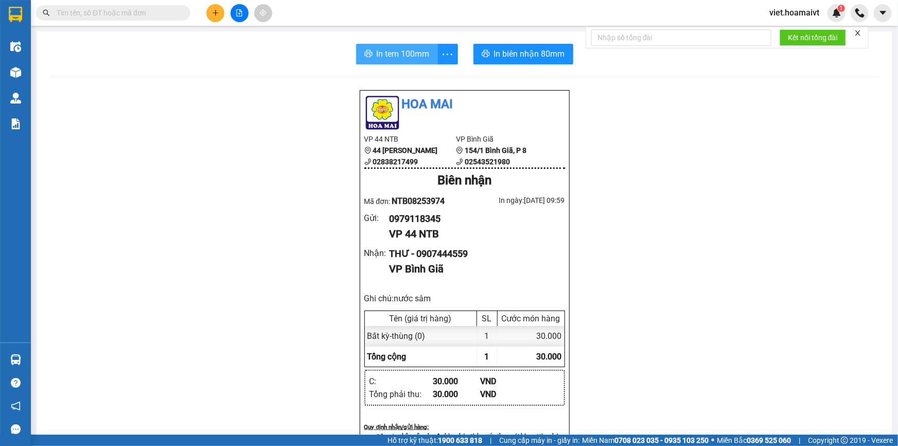
click at [402, 60] on span "In tem 100mm" at bounding box center [403, 53] width 53 height 13
click at [215, 13] on icon "plus" at bounding box center [215, 12] width 6 height 1
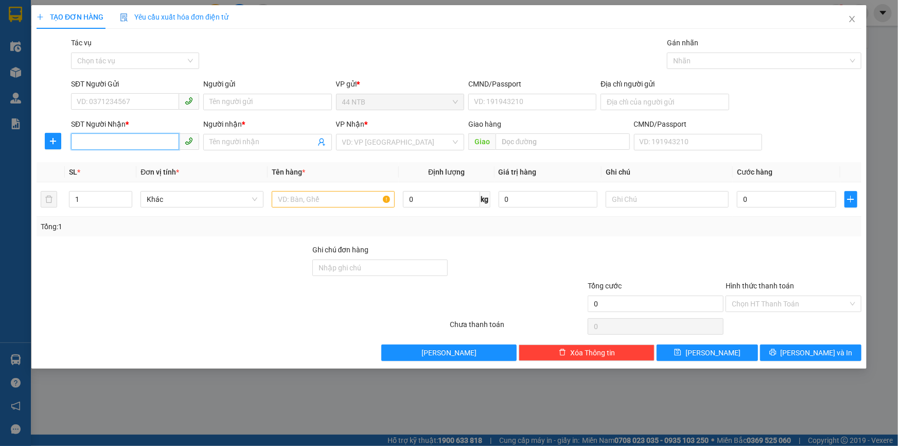
click at [128, 145] on input "SĐT Người Nhận *" at bounding box center [125, 141] width 108 height 16
click at [109, 102] on input "SĐT Người Gửi" at bounding box center [125, 101] width 108 height 16
click at [105, 147] on input "SĐT Người Nhận *" at bounding box center [125, 141] width 108 height 16
drag, startPoint x: 103, startPoint y: 103, endPoint x: 367, endPoint y: 91, distance: 264.7
click at [187, 96] on span at bounding box center [135, 101] width 128 height 16
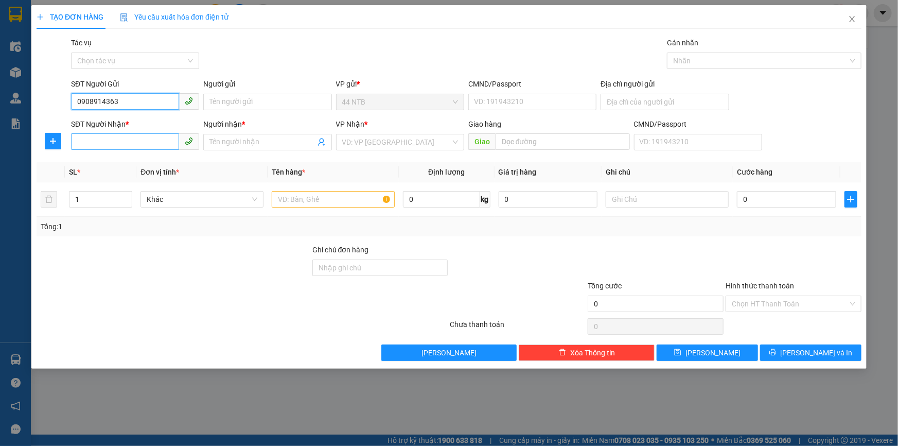
type input "0908914363"
click at [115, 145] on input "SĐT Người Nhận *" at bounding box center [125, 141] width 108 height 16
type input "0932715102"
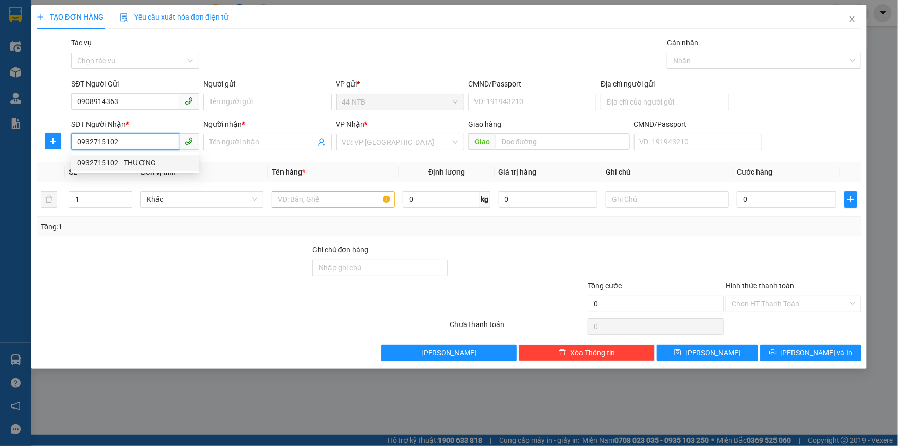
click at [150, 161] on div "0932715102 - THƯƠNG" at bounding box center [135, 162] width 116 height 11
type input "THƯƠNG"
click at [375, 145] on span "Bình Giã" at bounding box center [400, 141] width 116 height 15
type input "0932715102"
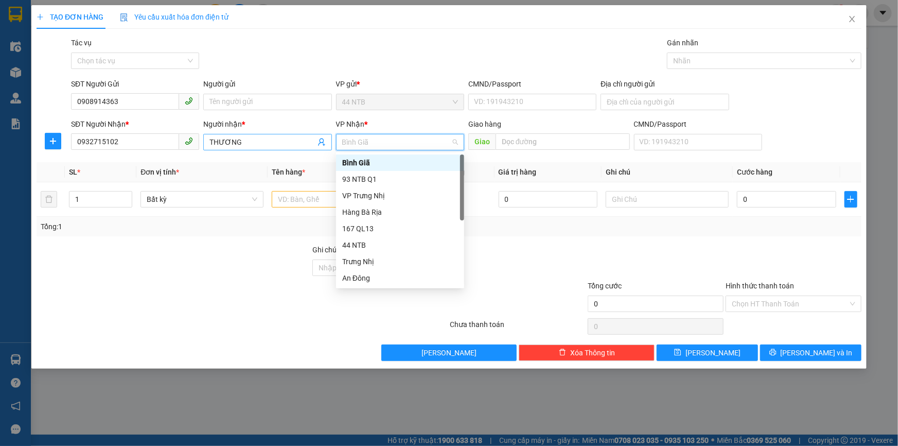
click at [257, 141] on input "THƯƠNG" at bounding box center [261, 141] width 105 height 11
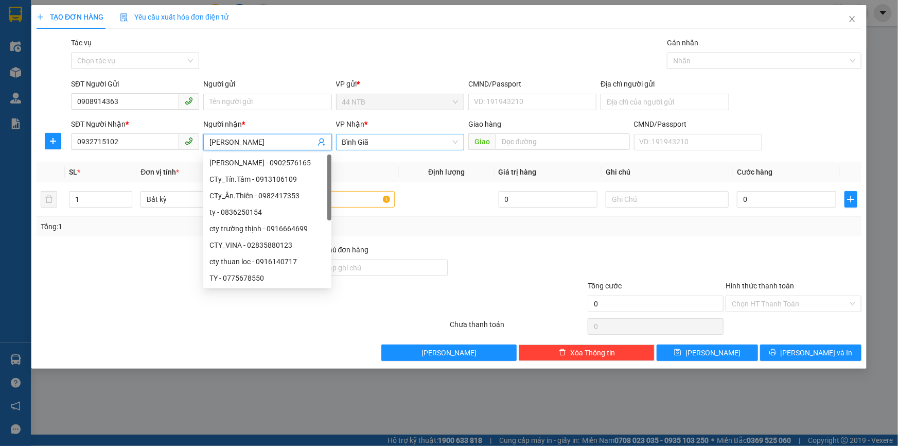
click at [397, 145] on span "Bình Giã" at bounding box center [400, 141] width 116 height 15
type input "[PERSON_NAME]"
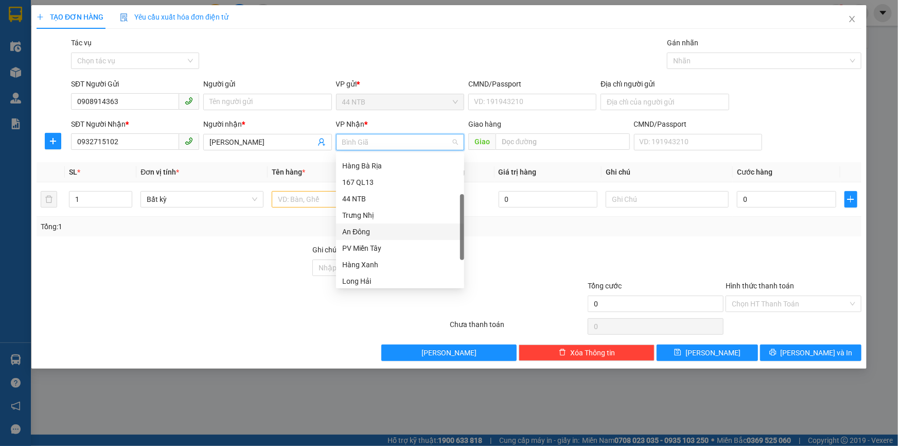
scroll to position [82, 0]
click at [390, 262] on div "HANG NGOAI" at bounding box center [400, 261] width 116 height 11
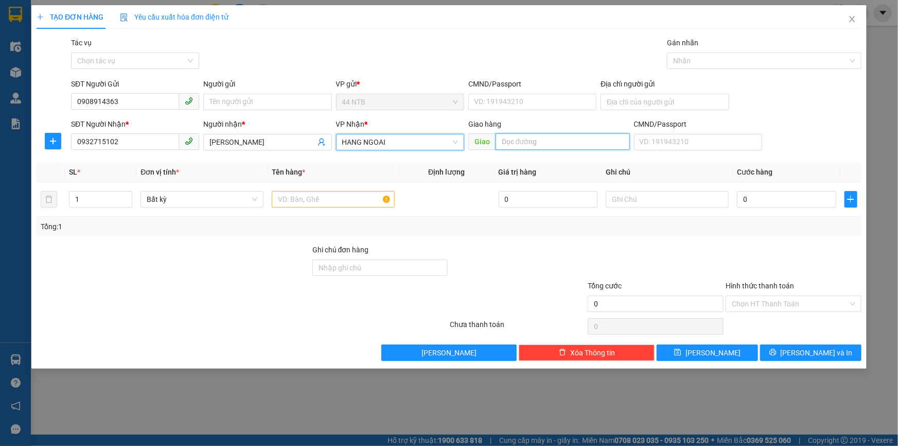
click at [531, 146] on input "text" at bounding box center [562, 141] width 134 height 16
type input "thanh lâm"
click at [353, 201] on input "text" at bounding box center [333, 199] width 123 height 16
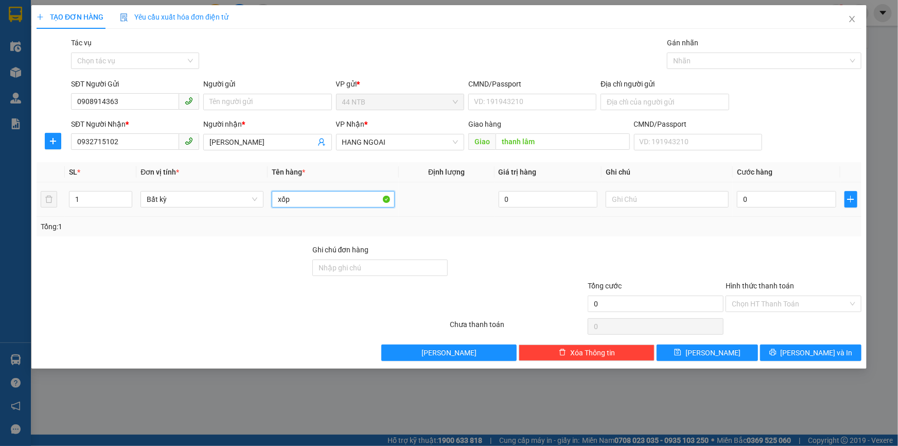
type input "xốp"
type input "4"
type input "40"
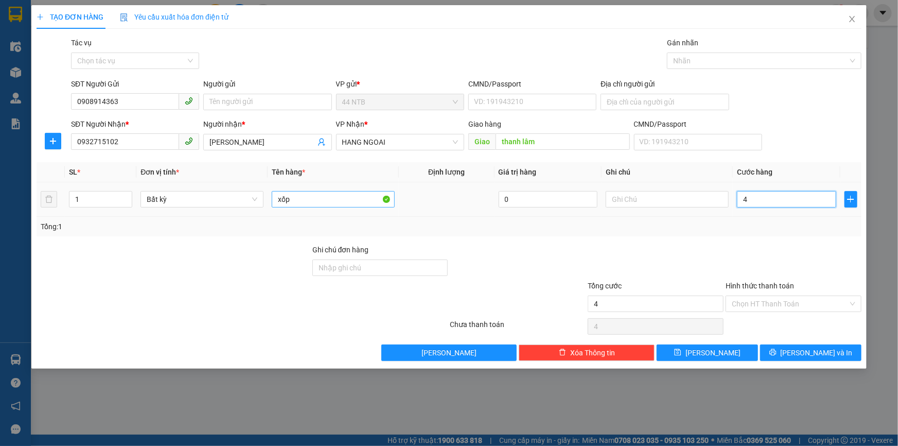
type input "40"
type input "40.000"
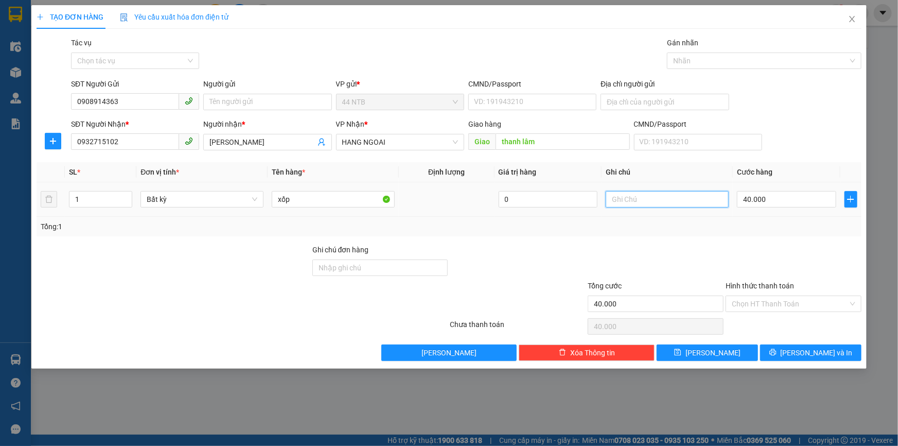
click at [635, 201] on input "text" at bounding box center [667, 199] width 123 height 16
type input "thuốc"
click at [808, 352] on span "[PERSON_NAME] và In" at bounding box center [816, 352] width 72 height 11
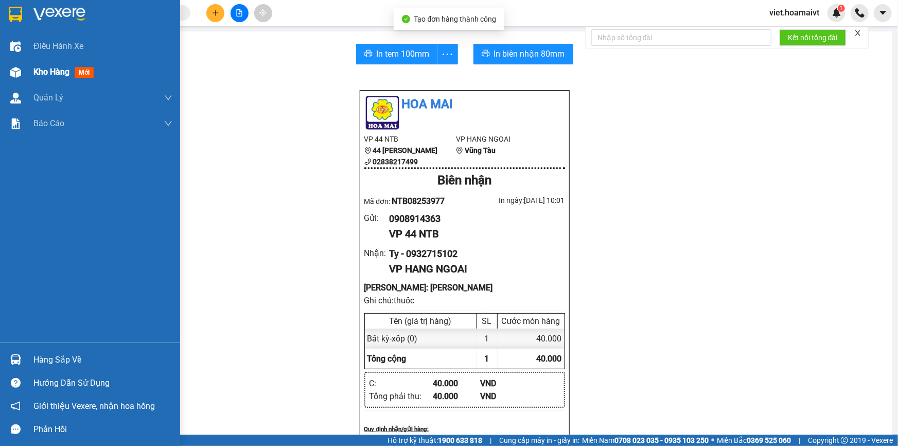
click at [45, 68] on span "Kho hàng" at bounding box center [51, 72] width 36 height 10
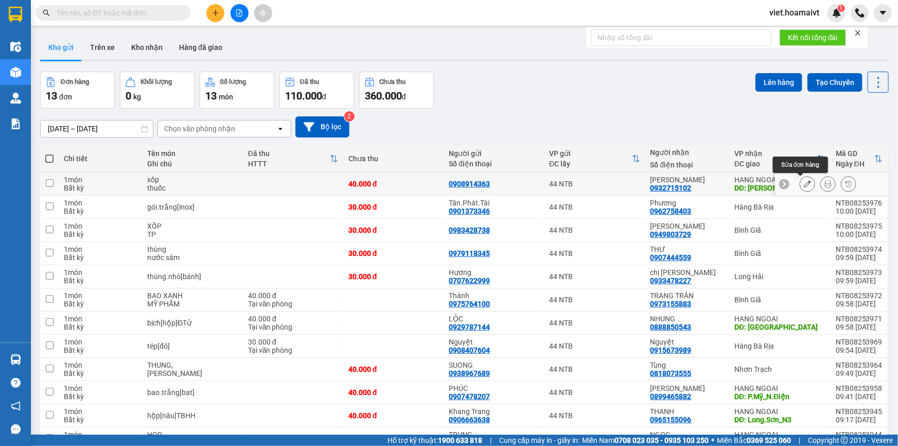
click at [804, 185] on icon at bounding box center [807, 183] width 7 height 7
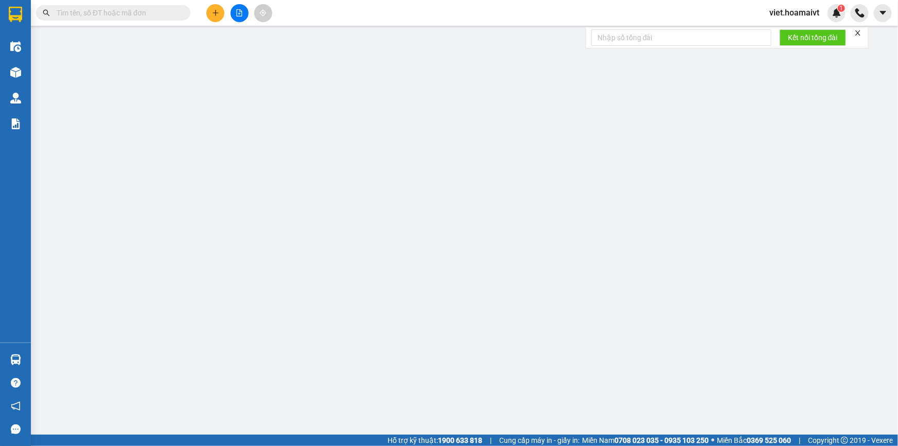
type input "0908914363"
type input "0932715102"
type input "[PERSON_NAME]"
type input "thanh lâm"
type input "40.000"
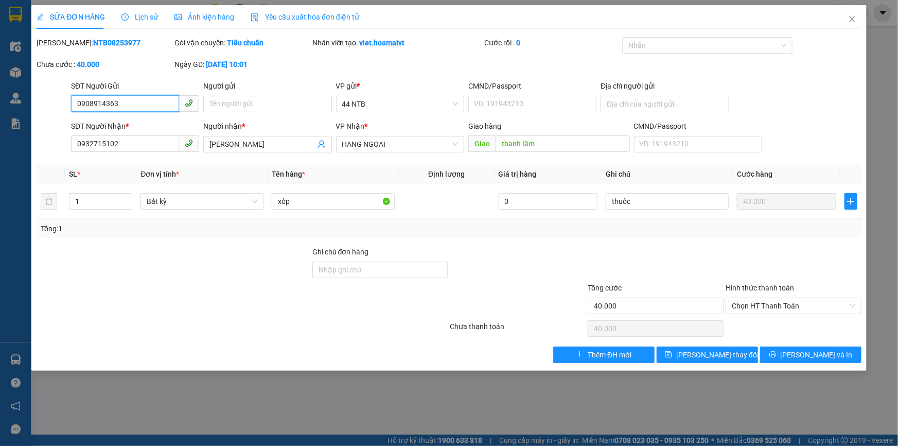
drag, startPoint x: 761, startPoint y: 304, endPoint x: 769, endPoint y: 326, distance: 23.1
click at [764, 311] on span "Chọn HT Thanh Toán" at bounding box center [793, 305] width 123 height 15
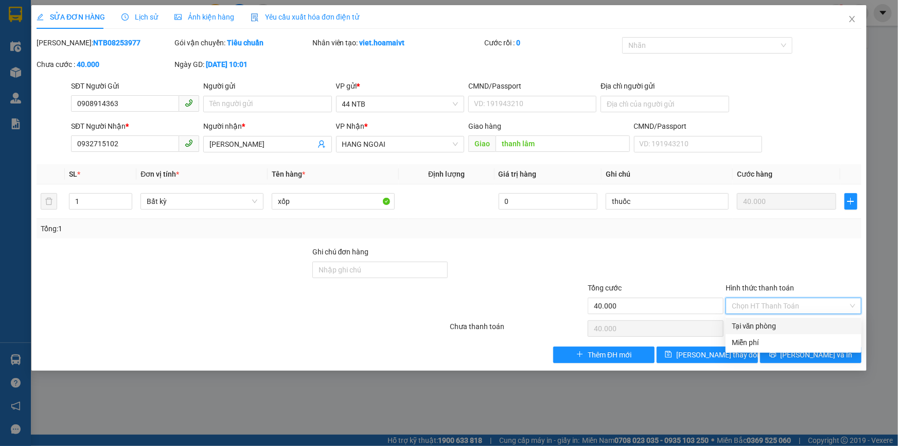
click at [768, 324] on div "Tại văn phòng" at bounding box center [793, 325] width 123 height 11
type input "0"
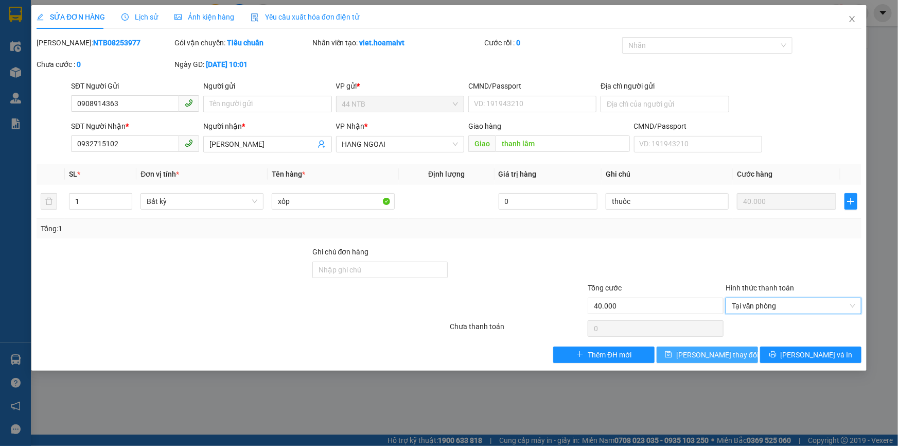
click at [727, 354] on span "[PERSON_NAME] thay đổi" at bounding box center [717, 354] width 82 height 11
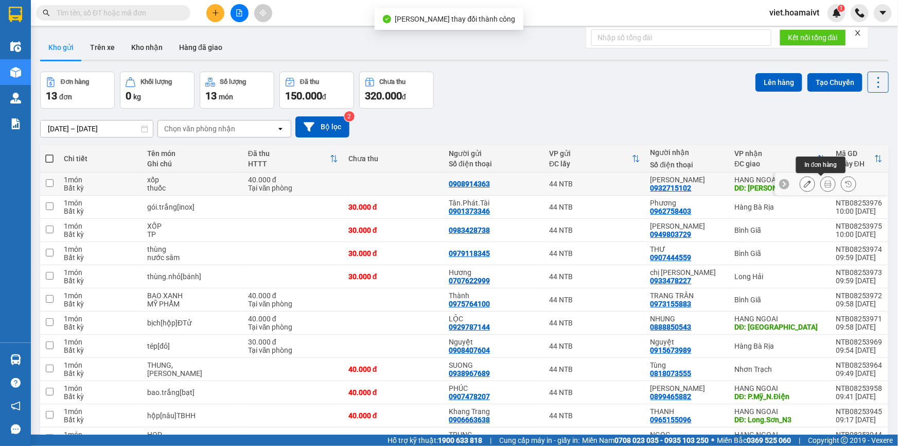
click at [824, 183] on icon at bounding box center [827, 183] width 7 height 7
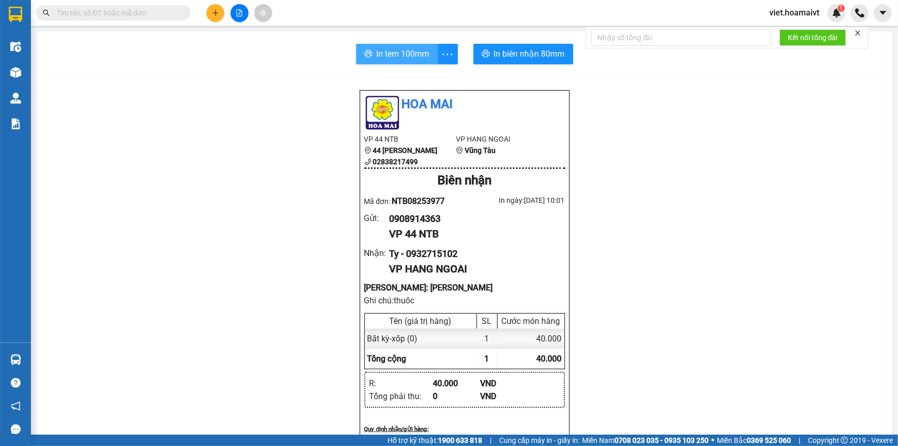
click at [392, 50] on span "In tem 100mm" at bounding box center [403, 53] width 53 height 13
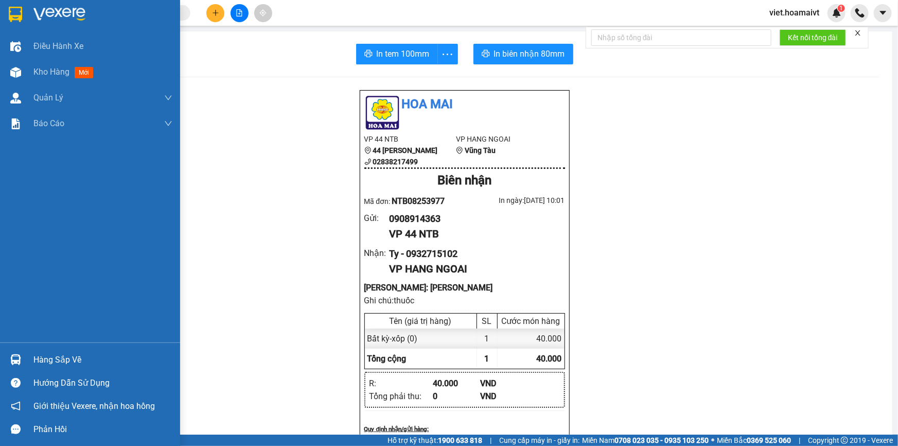
click at [20, 23] on div at bounding box center [90, 16] width 180 height 33
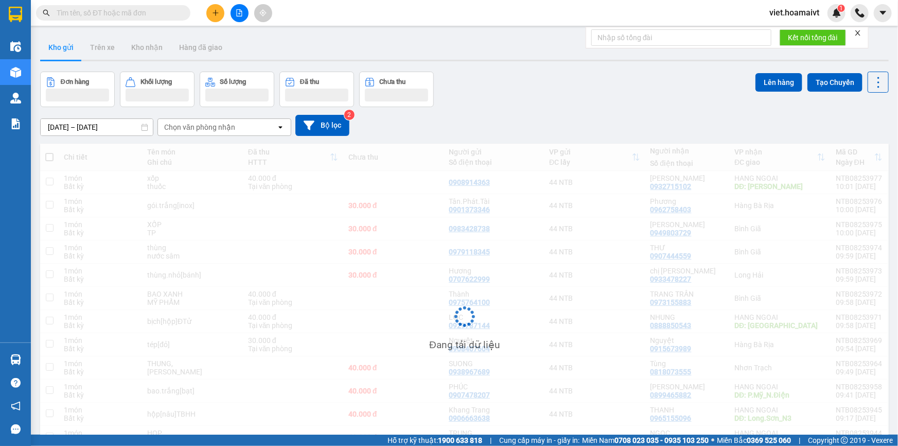
click at [644, 129] on div "[DATE] – [DATE] Press the down arrow key to interact with the calendar and sele…" at bounding box center [464, 125] width 848 height 21
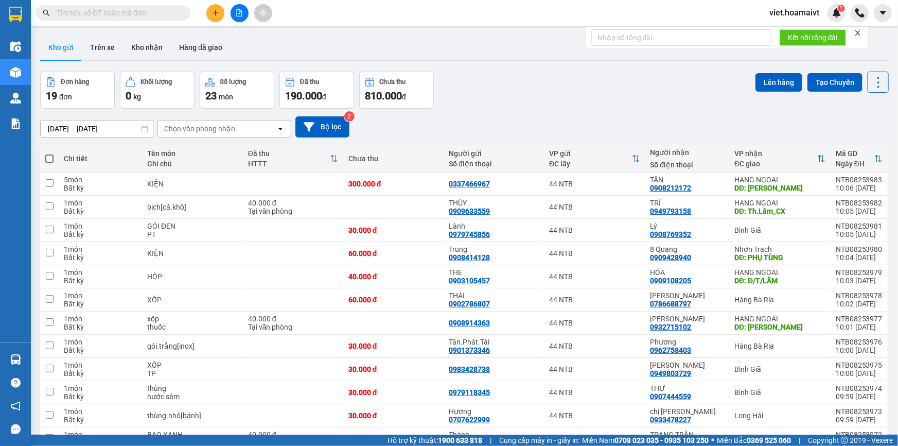
click at [519, 107] on div "Đơn hàng 19 đơn Khối lượng 0 kg Số lượng 23 món Đã thu 190.000 đ Chưa thu 810.0…" at bounding box center [464, 90] width 848 height 37
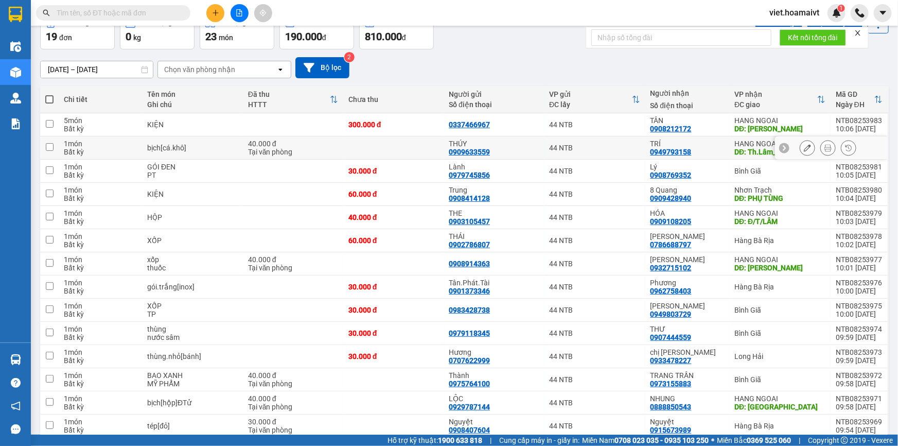
scroll to position [219, 0]
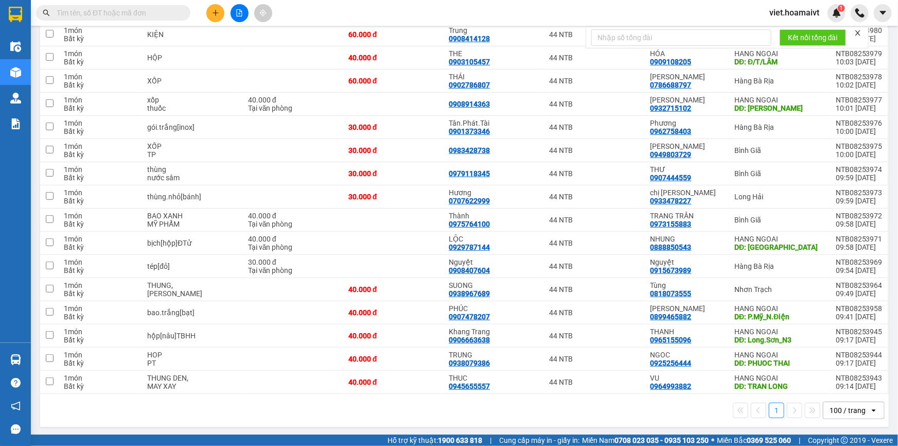
click at [559, 423] on div "1 100 / trang open" at bounding box center [464, 410] width 848 height 33
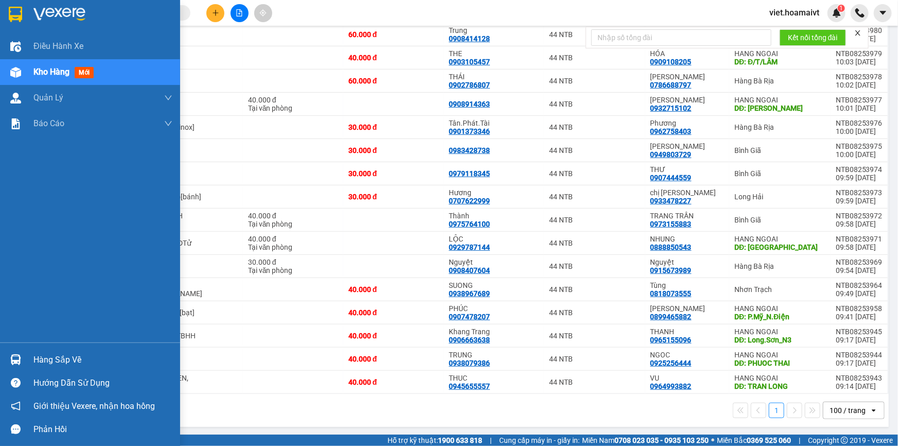
click at [44, 17] on img at bounding box center [59, 14] width 52 height 15
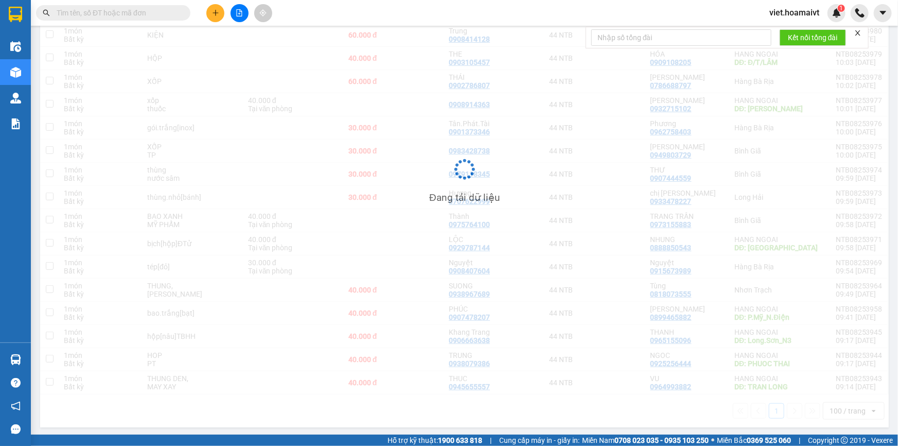
scroll to position [219, 0]
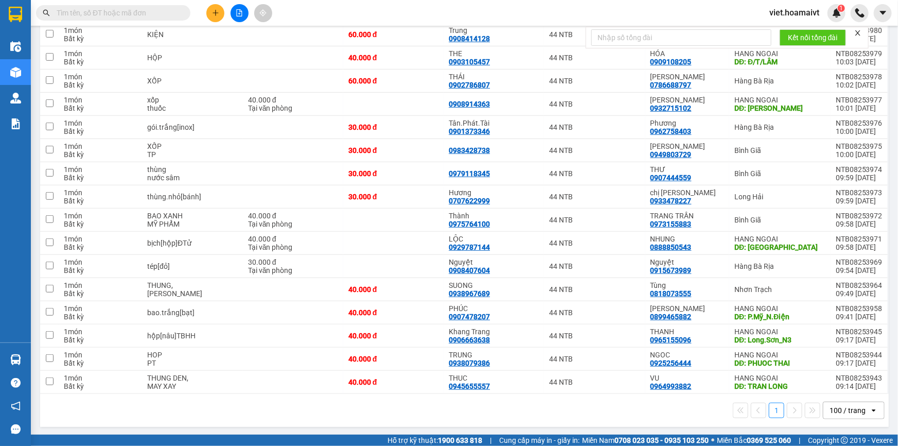
click at [459, 424] on div "1 100 / trang open" at bounding box center [464, 410] width 848 height 33
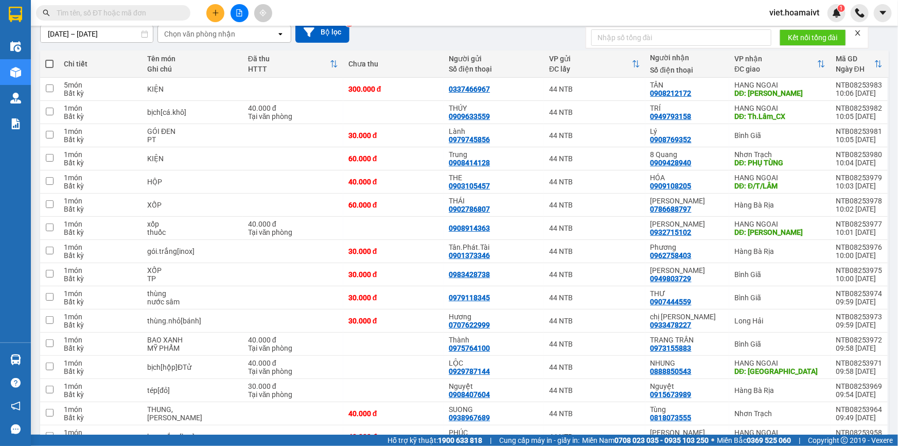
scroll to position [0, 0]
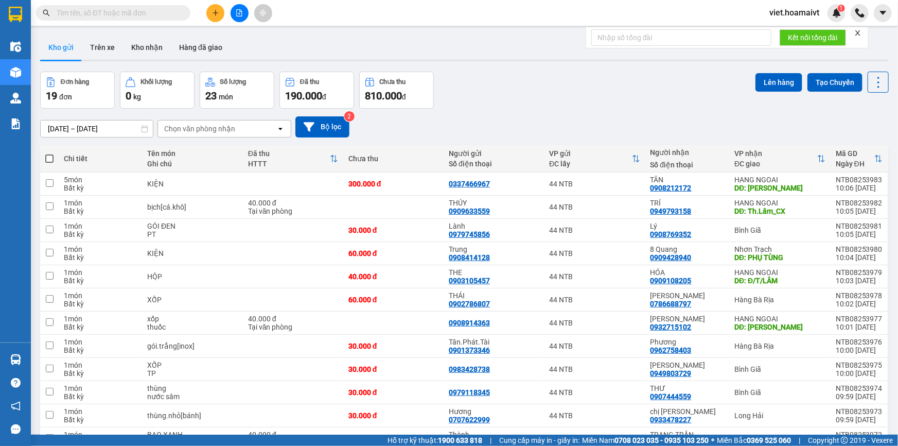
click at [562, 125] on div "[DATE] – [DATE] Press the down arrow key to interact with the calendar and sele…" at bounding box center [464, 126] width 848 height 21
click at [537, 80] on div "Đơn hàng 19 đơn Khối lượng 0 kg Số lượng 23 món Đã thu 190.000 đ Chưa thu 810.0…" at bounding box center [464, 90] width 848 height 37
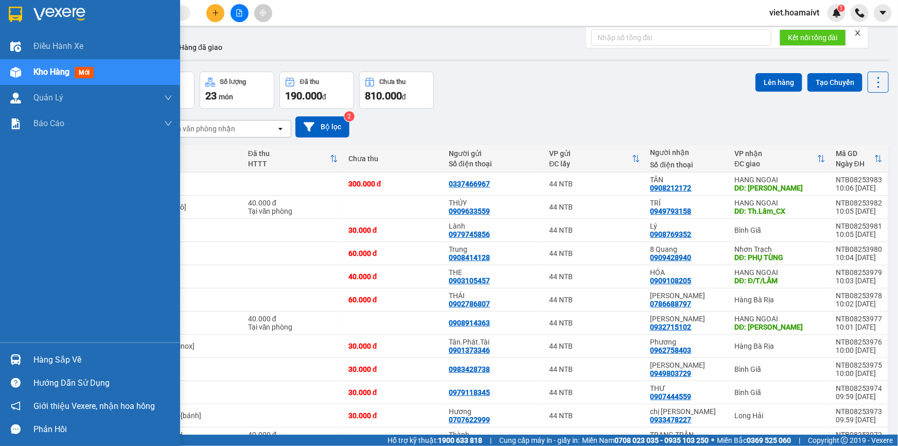
click at [42, 16] on img at bounding box center [59, 14] width 52 height 15
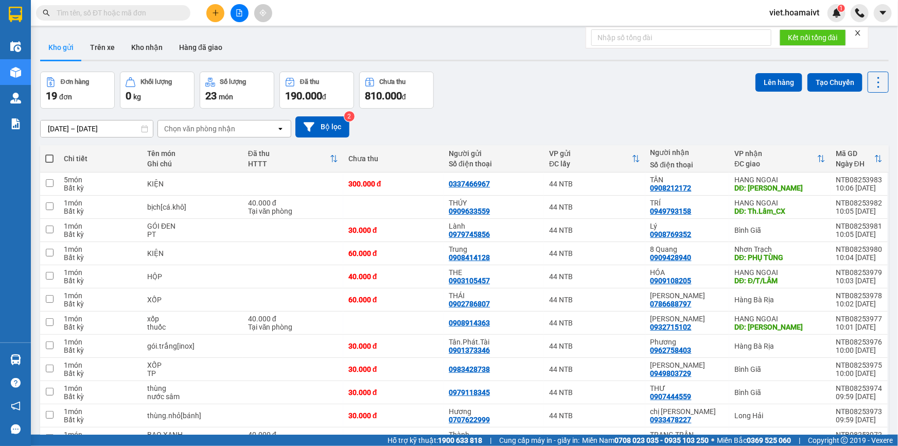
click at [532, 117] on div "[DATE] – [DATE] Press the down arrow key to interact with the calendar and sele…" at bounding box center [464, 126] width 848 height 21
click at [568, 108] on div "Đơn hàng 19 đơn Khối lượng 0 kg Số lượng 23 món Đã thu 190.000 đ Chưa thu 810.0…" at bounding box center [464, 90] width 848 height 37
click at [569, 108] on div "Đơn hàng 19 đơn Khối lượng 0 kg Số lượng 23 món Đã thu 190.000 đ Chưa thu 810.0…" at bounding box center [464, 90] width 848 height 37
click at [247, 134] on div "Chọn văn phòng nhận" at bounding box center [217, 128] width 118 height 16
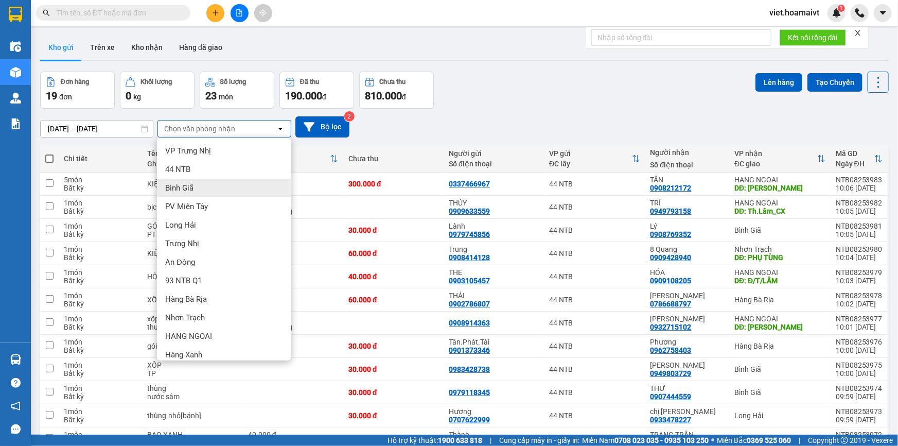
click at [241, 181] on div "Bình Giã" at bounding box center [224, 188] width 134 height 19
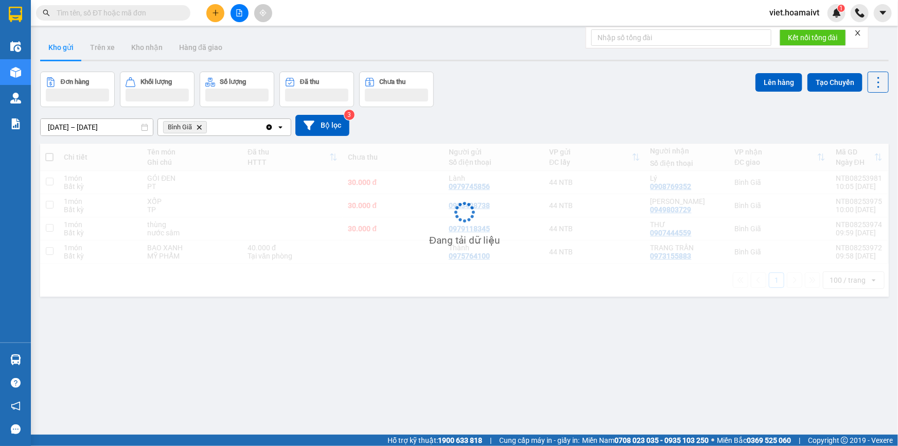
click at [478, 110] on div "[DATE] – [DATE] Press the down arrow key to interact with the calendar and sele…" at bounding box center [464, 125] width 848 height 37
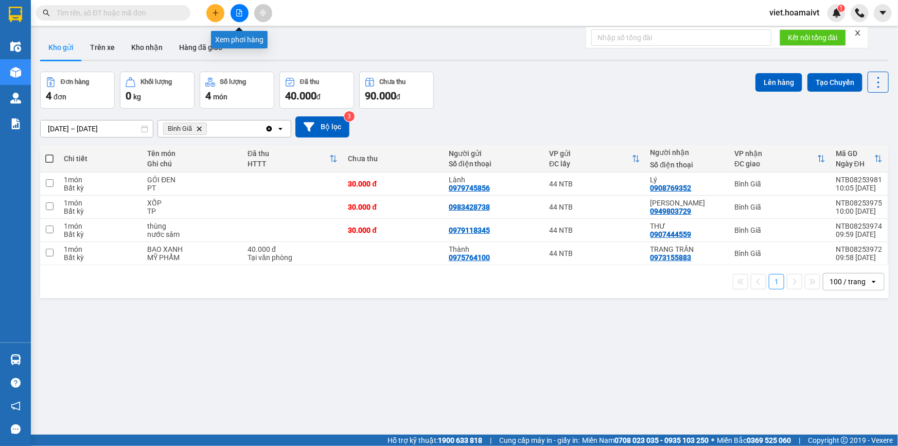
click at [245, 16] on button at bounding box center [239, 13] width 18 height 18
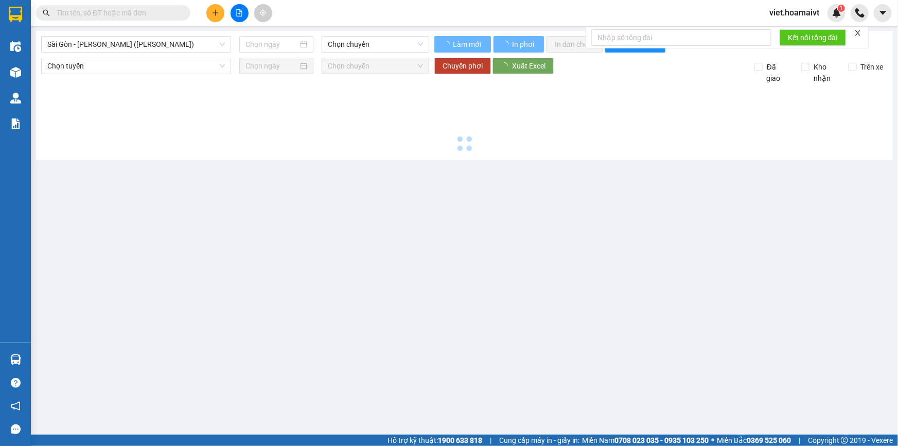
type input "[DATE]"
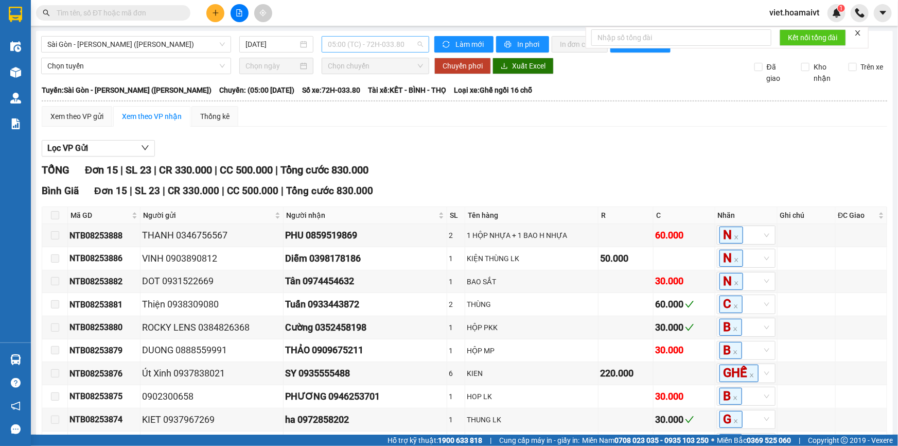
click at [349, 40] on span "05:00 (TC) - 72H-033.80" at bounding box center [375, 44] width 95 height 15
click at [352, 158] on div "12:00" at bounding box center [366, 154] width 80 height 11
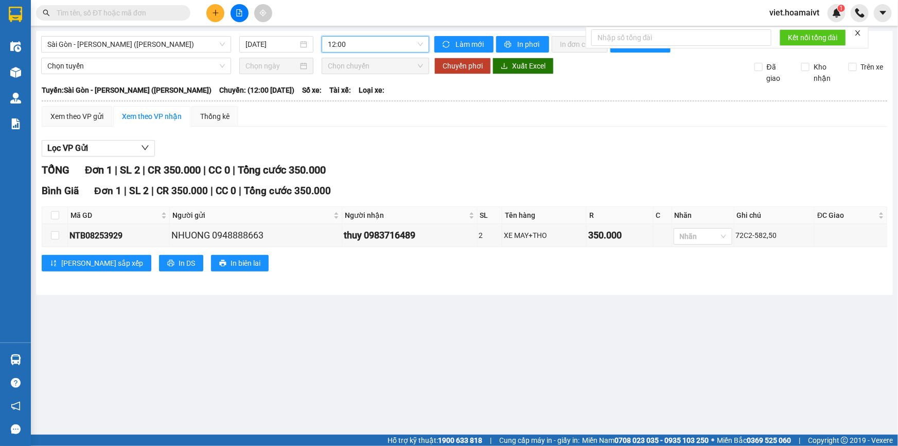
click at [671, 164] on div "TỔNG Đơn 1 | SL 2 | CR 350.000 | CC 0 | Tổng cước 350.000" at bounding box center [464, 170] width 845 height 16
click at [657, 164] on div "TỔNG Đơn 1 | SL 2 | CR 350.000 | CC 0 | Tổng cước 350.000" at bounding box center [464, 170] width 845 height 16
click at [100, 41] on span "Sài Gòn - [PERSON_NAME] ([PERSON_NAME])" at bounding box center [135, 44] width 177 height 15
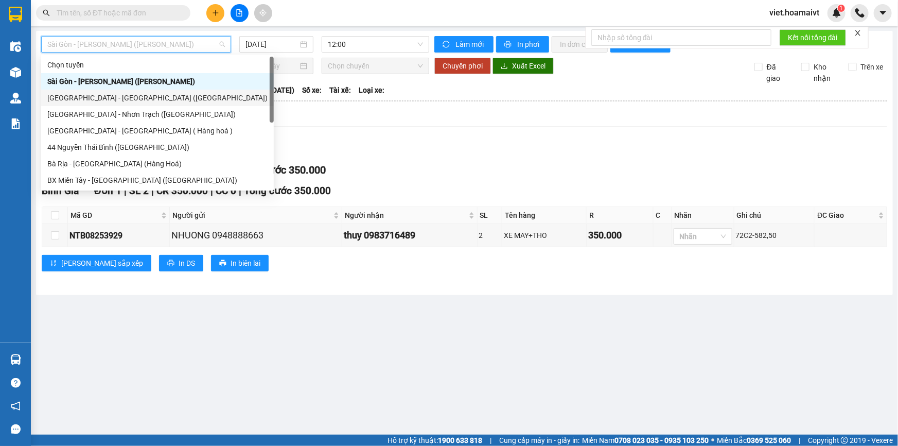
click at [108, 98] on div "[GEOGRAPHIC_DATA] - [GEOGRAPHIC_DATA] ([GEOGRAPHIC_DATA])" at bounding box center [157, 97] width 220 height 11
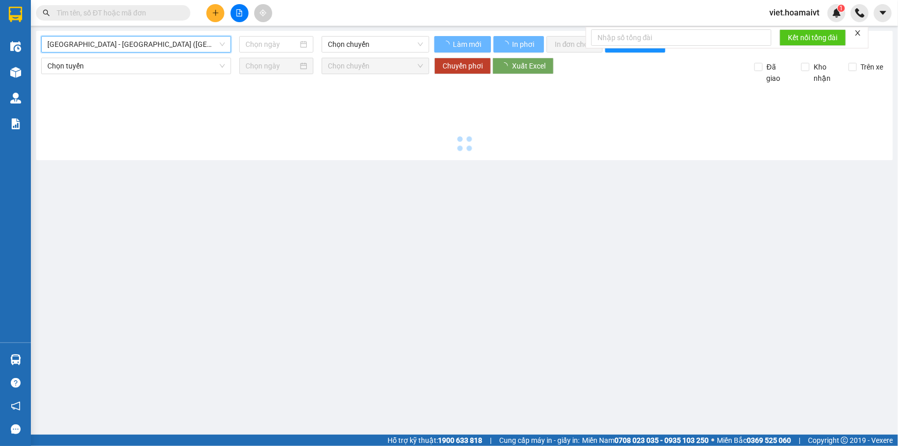
type input "[DATE]"
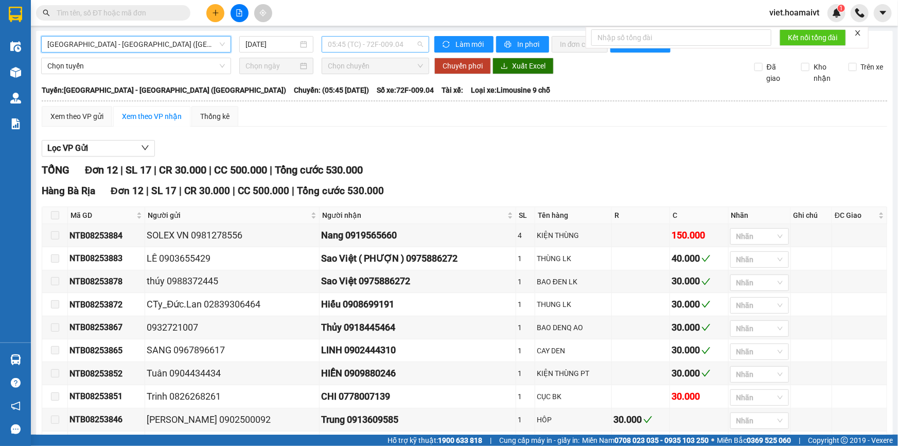
click at [334, 44] on span "05:45 (TC) - 72F-009.04" at bounding box center [375, 44] width 95 height 15
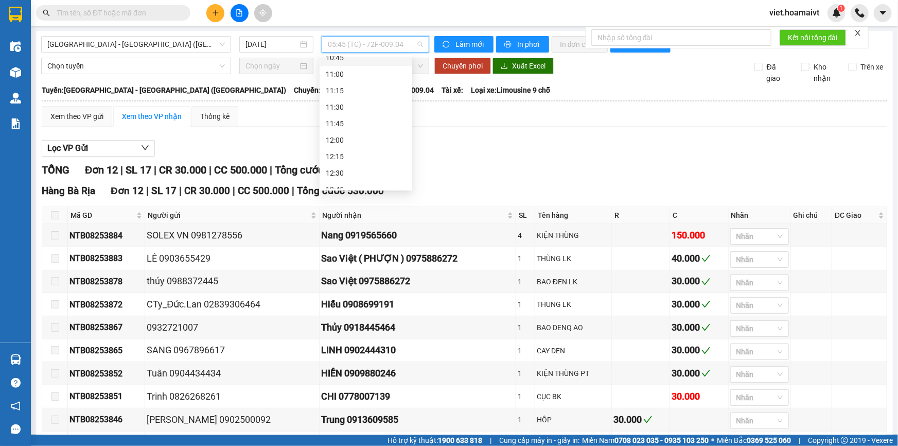
scroll to position [390, 0]
click at [358, 132] on div "12:00" at bounding box center [366, 135] width 80 height 11
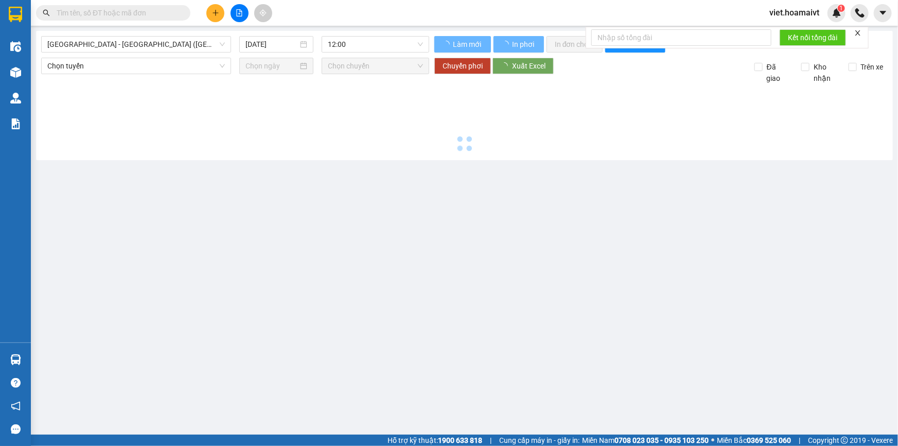
click at [601, 153] on div at bounding box center [464, 119] width 846 height 71
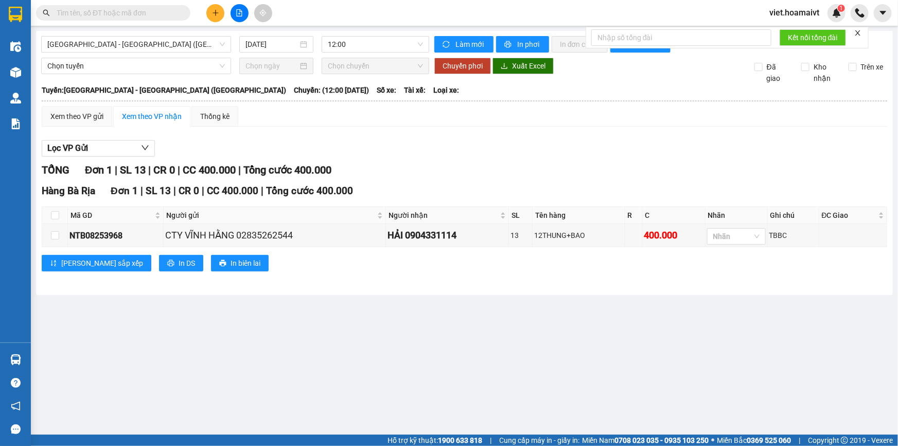
click at [584, 152] on div "Lọc VP Gửi" at bounding box center [464, 148] width 845 height 17
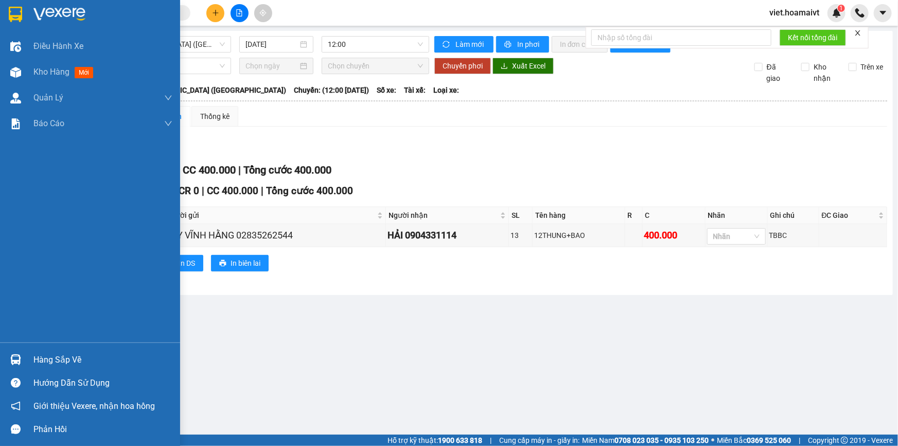
click at [39, 9] on img at bounding box center [59, 14] width 52 height 15
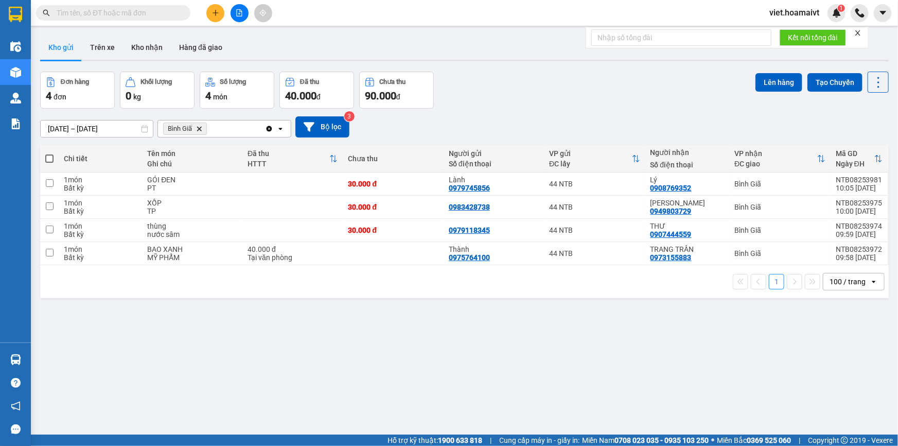
click at [518, 104] on div "Đơn hàng 4 đơn Khối lượng 0 kg Số lượng 4 món Đã thu 40.000 đ Chưa thu 90.000 đ…" at bounding box center [464, 90] width 848 height 37
click at [196, 131] on icon "Delete" at bounding box center [199, 129] width 6 height 6
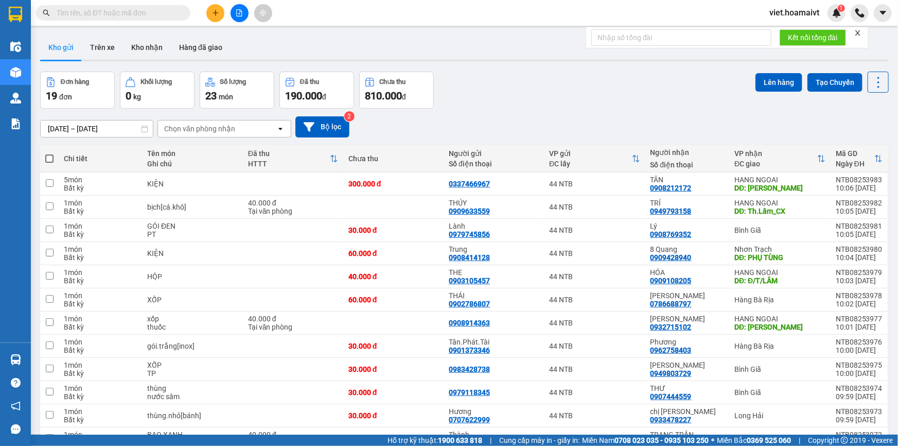
click at [536, 127] on div "[DATE] – [DATE] Press the down arrow key to interact with the calendar and sele…" at bounding box center [464, 126] width 848 height 21
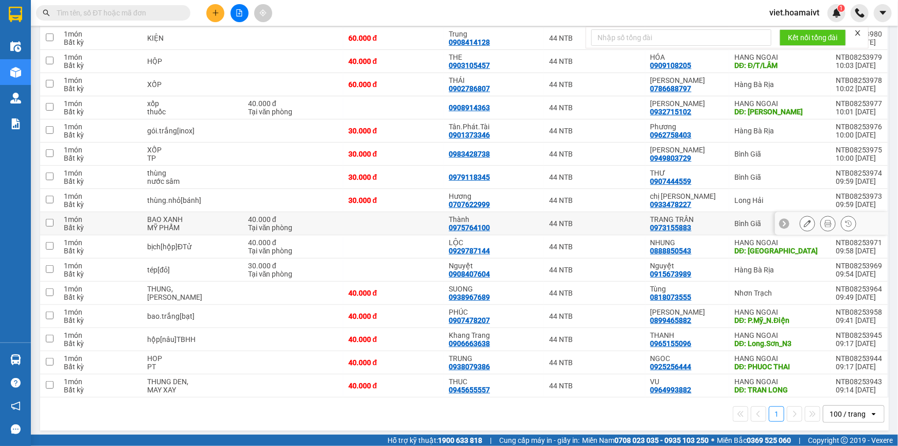
scroll to position [219, 0]
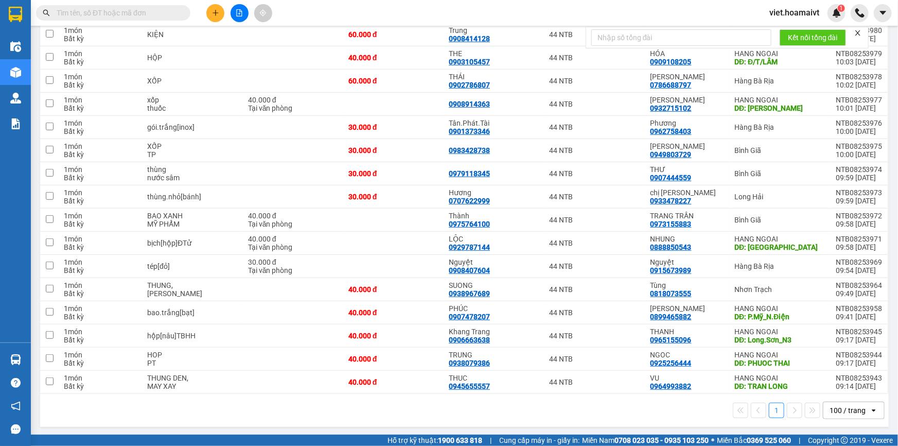
click at [382, 418] on div "1 100 / trang open" at bounding box center [464, 410] width 848 height 33
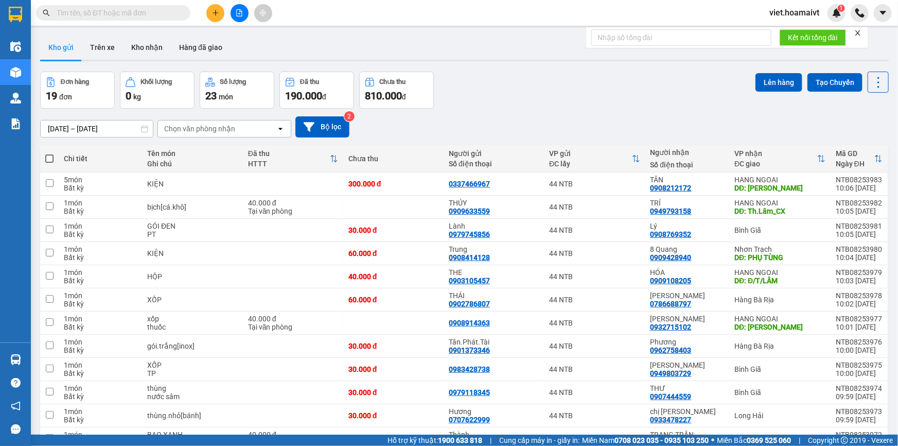
click at [472, 109] on div "[DATE] – [DATE] Press the down arrow key to interact with the calendar and sele…" at bounding box center [464, 127] width 848 height 37
click at [207, 132] on div "Chọn văn phòng nhận" at bounding box center [199, 128] width 71 height 10
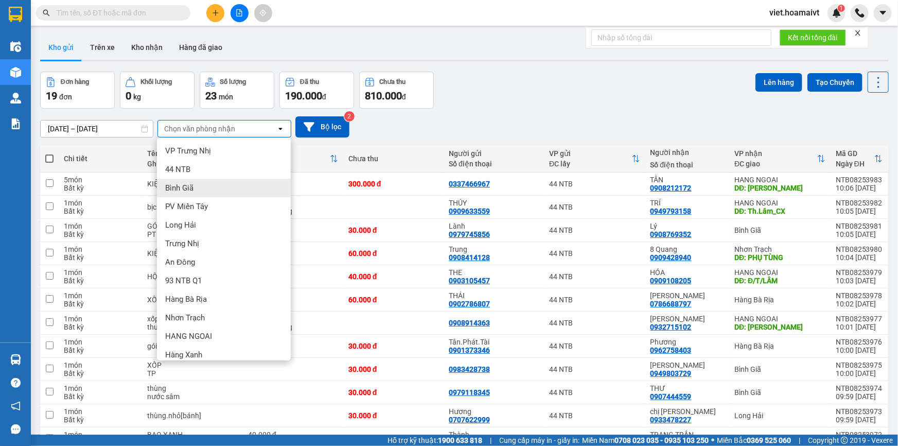
click at [212, 188] on div "Bình Giã" at bounding box center [224, 188] width 134 height 19
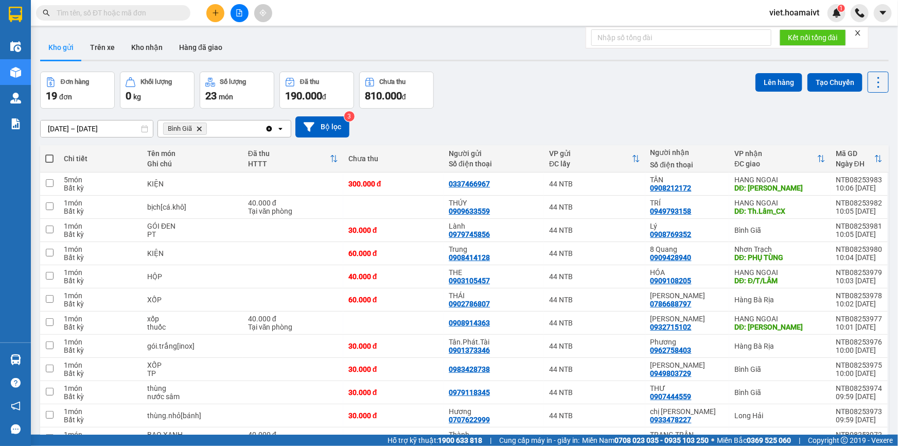
click at [500, 128] on div "[DATE] – [DATE] Press the down arrow key to interact with the calendar and sele…" at bounding box center [464, 126] width 848 height 21
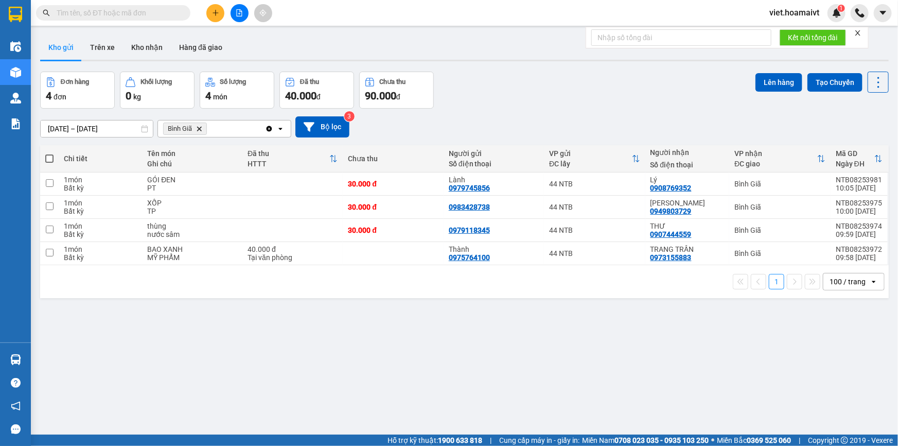
click at [49, 156] on span at bounding box center [49, 158] width 8 height 8
click at [49, 153] on input "checkbox" at bounding box center [49, 153] width 0 height 0
checkbox input "true"
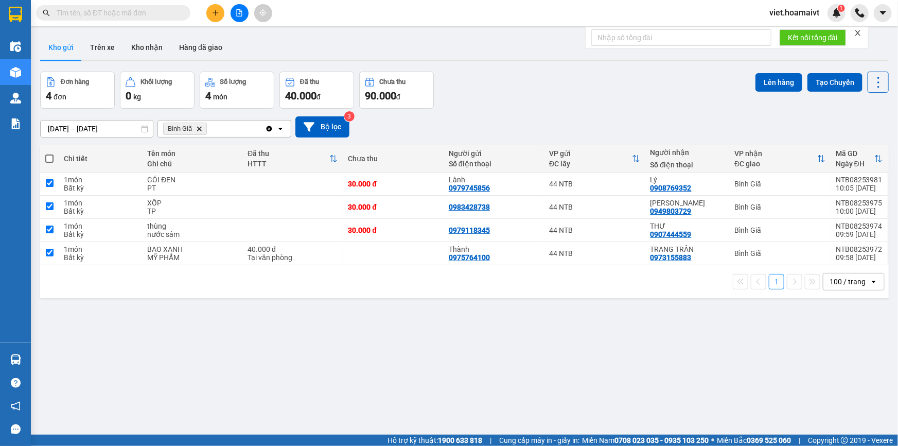
checkbox input "true"
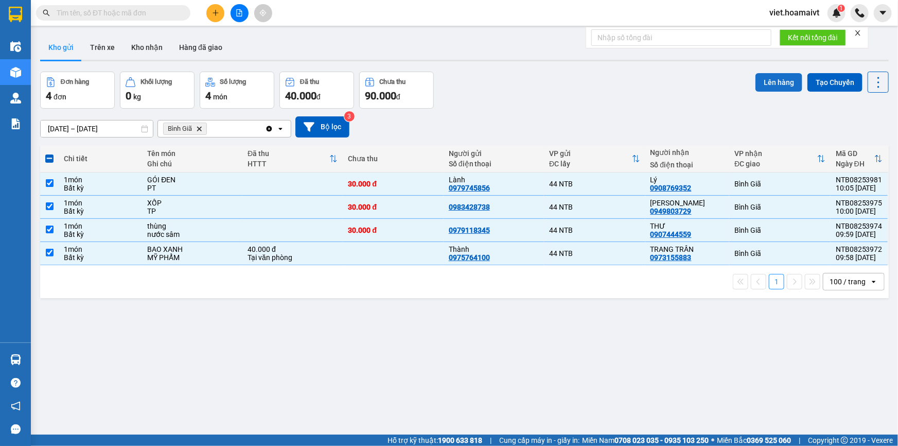
click at [782, 79] on button "Lên hàng" at bounding box center [778, 82] width 47 height 19
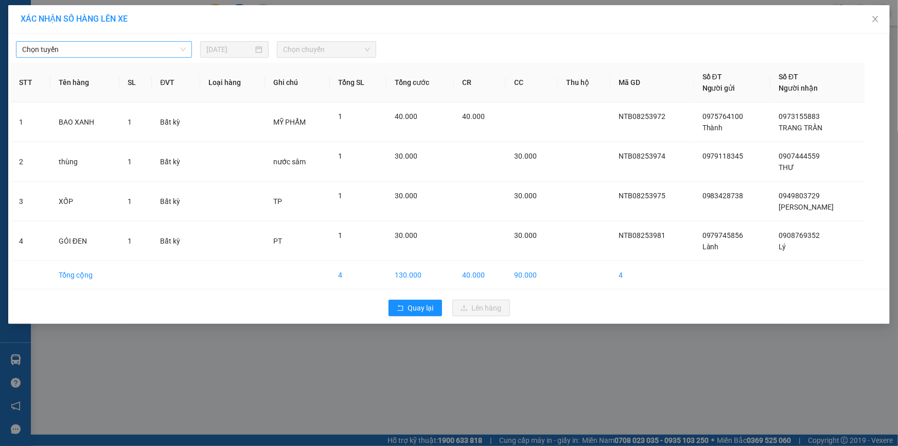
click at [122, 50] on span "Chọn tuyến" at bounding box center [104, 49] width 164 height 15
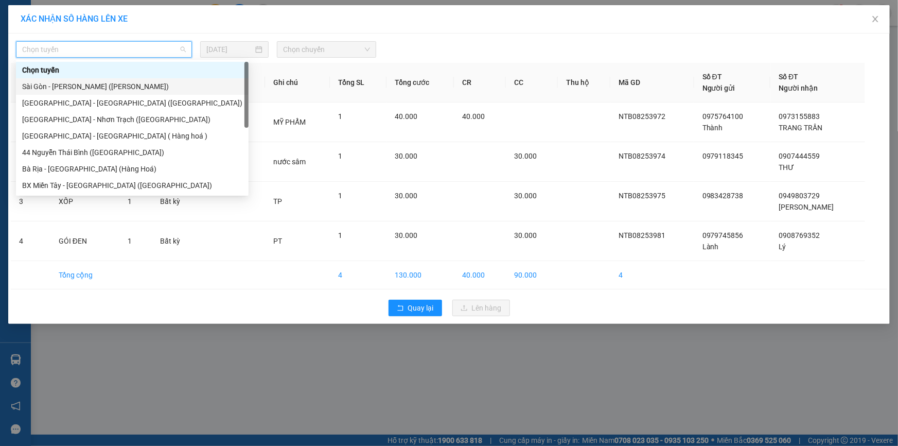
click at [109, 86] on div "Sài Gòn - [PERSON_NAME] ([PERSON_NAME])" at bounding box center [132, 86] width 220 height 11
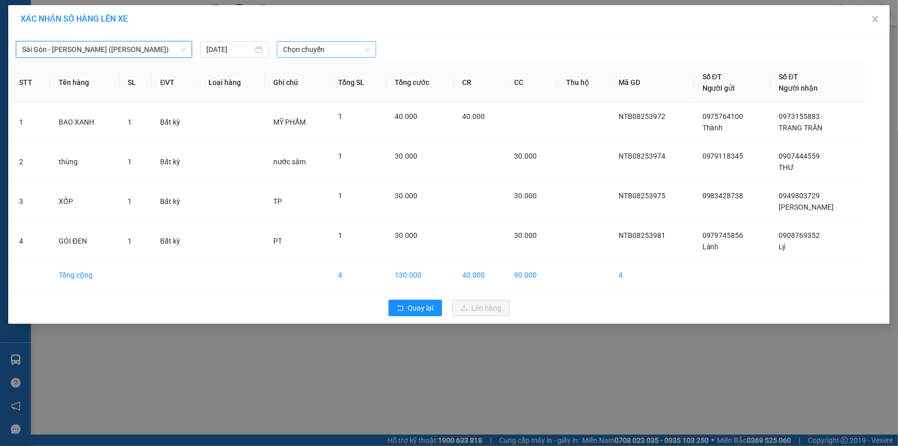
click at [318, 51] on span "Chọn chuyến" at bounding box center [326, 49] width 87 height 15
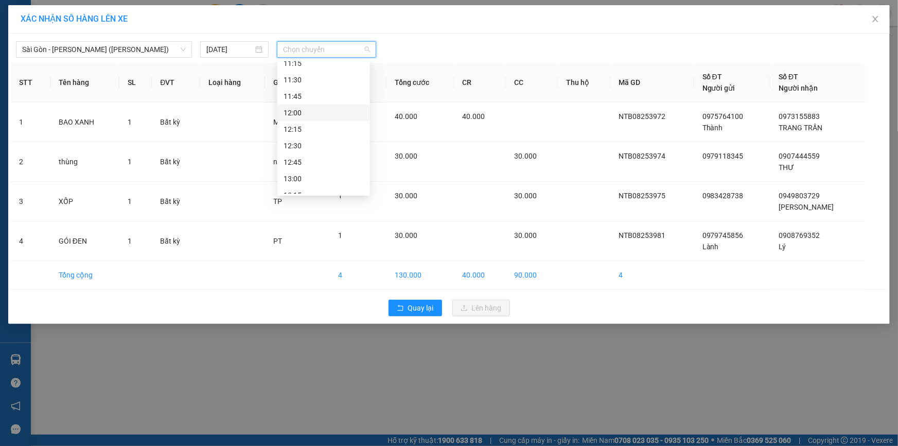
scroll to position [374, 0]
click at [310, 92] on div "10:15" at bounding box center [323, 90] width 80 height 11
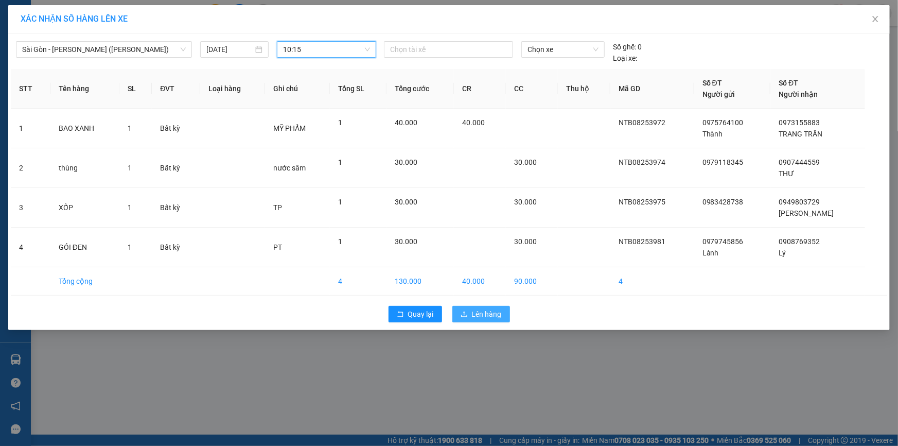
click at [474, 314] on span "Lên hàng" at bounding box center [487, 313] width 30 height 11
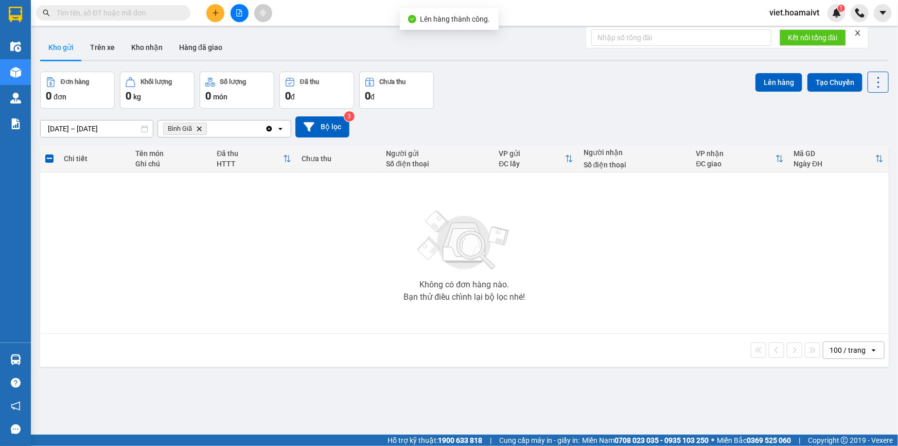
click at [198, 128] on icon "Bình Giã, close by backspace" at bounding box center [199, 128] width 5 height 5
click at [198, 128] on div "Chọn văn phòng nhận" at bounding box center [199, 128] width 71 height 10
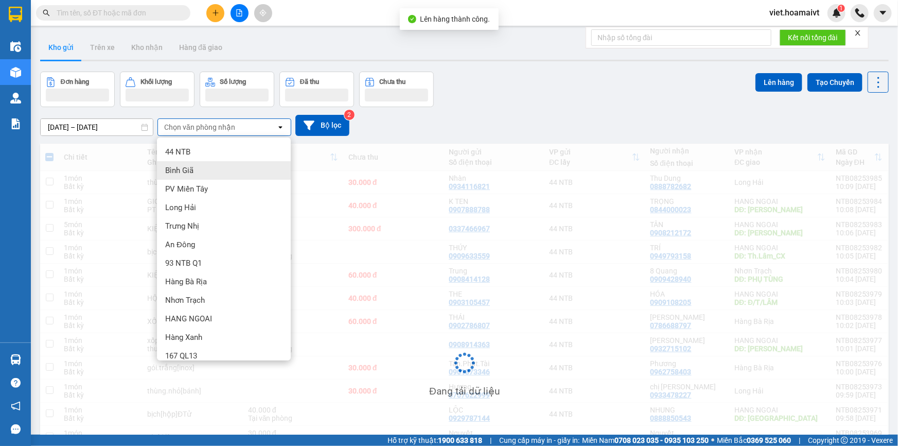
scroll to position [26, 0]
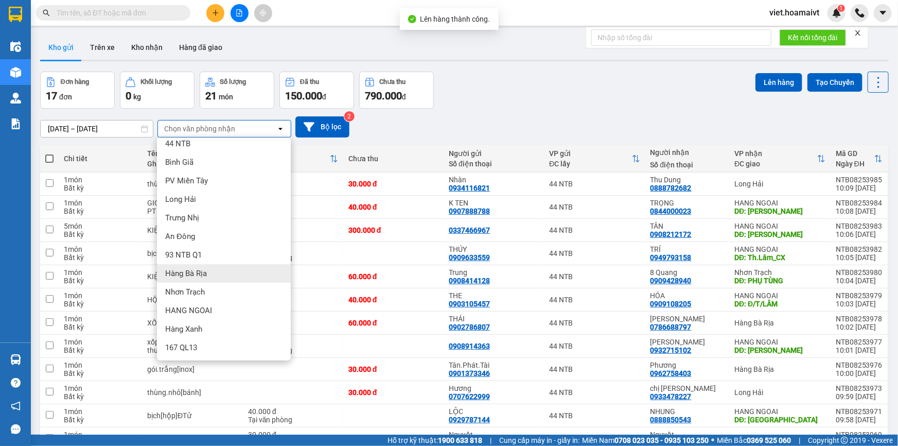
click at [228, 271] on div "Hàng Bà Rịa" at bounding box center [224, 273] width 134 height 19
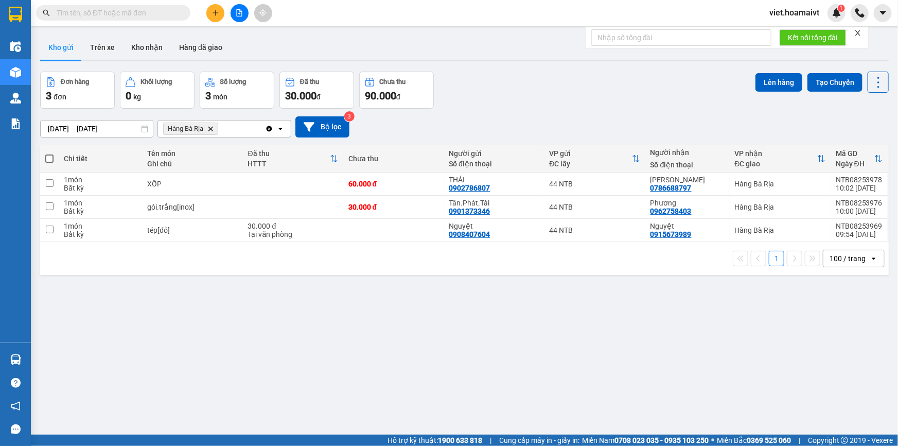
click at [50, 157] on span at bounding box center [49, 158] width 8 height 8
click at [49, 153] on input "checkbox" at bounding box center [49, 153] width 0 height 0
checkbox input "true"
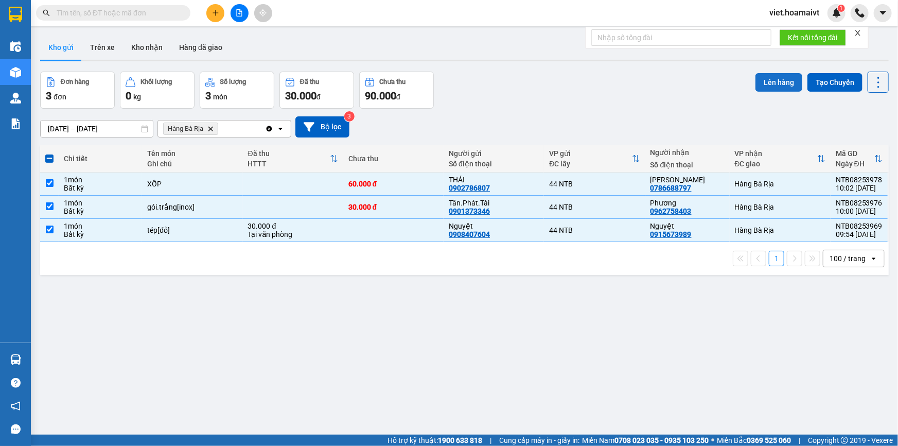
click at [755, 86] on button "Lên hàng" at bounding box center [778, 82] width 47 height 19
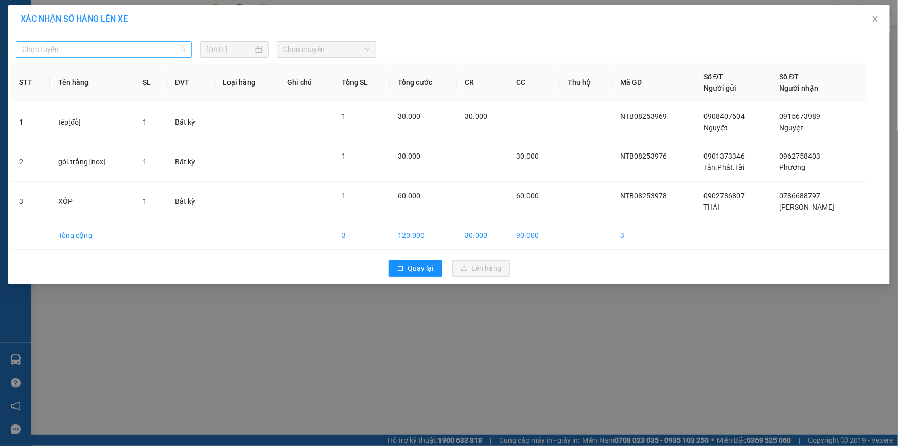
click at [78, 42] on span "Chọn tuyến" at bounding box center [104, 49] width 164 height 15
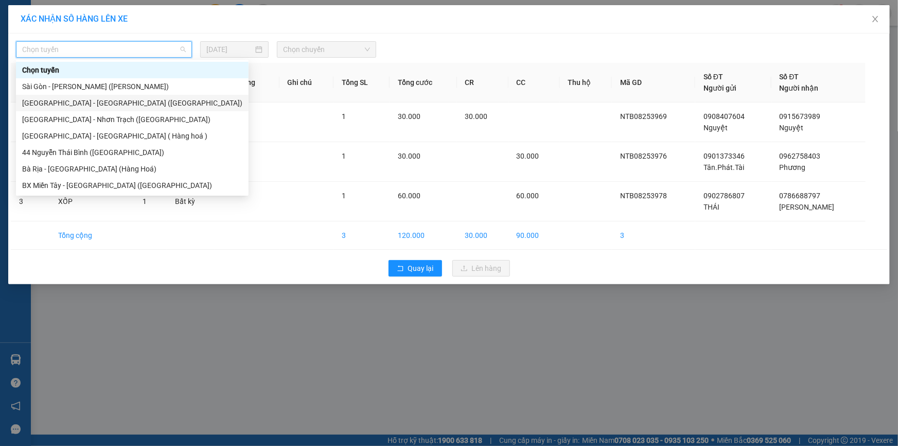
click at [93, 105] on div "[GEOGRAPHIC_DATA] - [GEOGRAPHIC_DATA] ([GEOGRAPHIC_DATA])" at bounding box center [132, 102] width 220 height 11
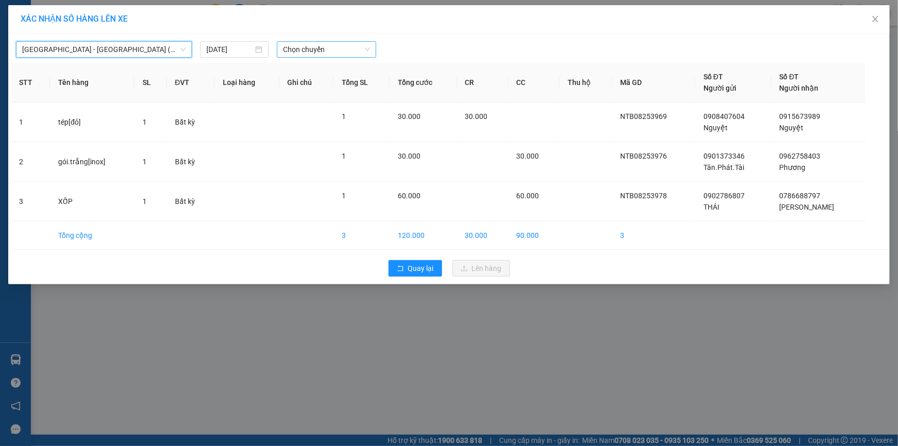
click at [333, 50] on span "Chọn chuyến" at bounding box center [326, 49] width 87 height 15
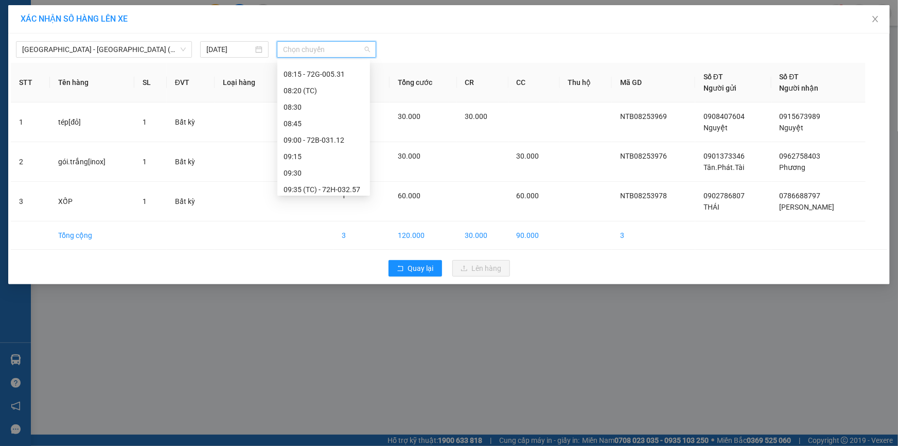
scroll to position [234, 0]
click at [335, 180] on div "10:15" at bounding box center [323, 181] width 80 height 11
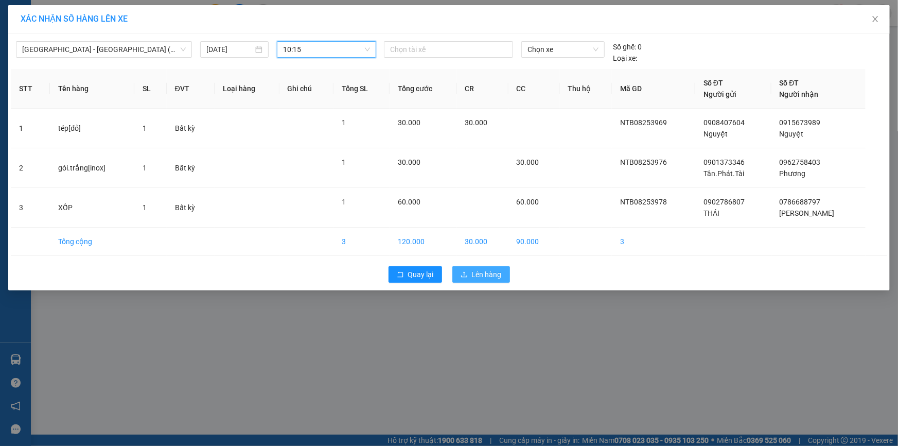
click at [471, 275] on button "Lên hàng" at bounding box center [481, 274] width 58 height 16
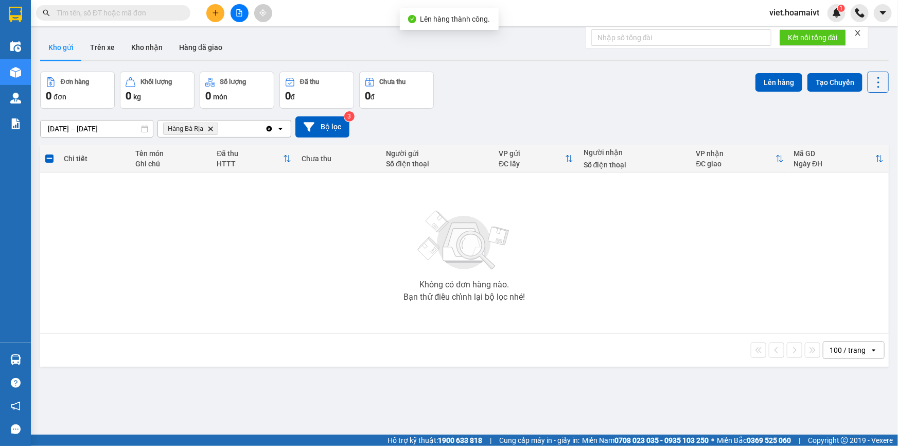
click at [212, 130] on icon "Hàng Bà Rịa, close by backspace" at bounding box center [210, 128] width 5 height 5
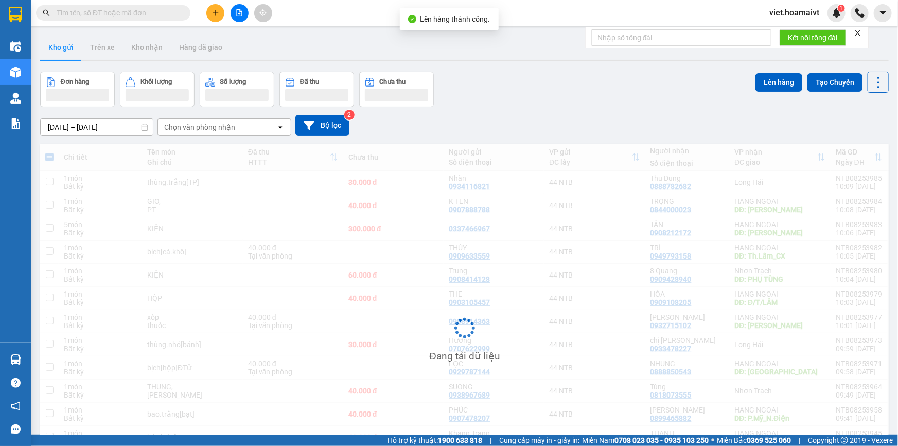
click at [540, 120] on div "[DATE] – [DATE] Press the down arrow key to interact with the calendar and sele…" at bounding box center [464, 125] width 848 height 21
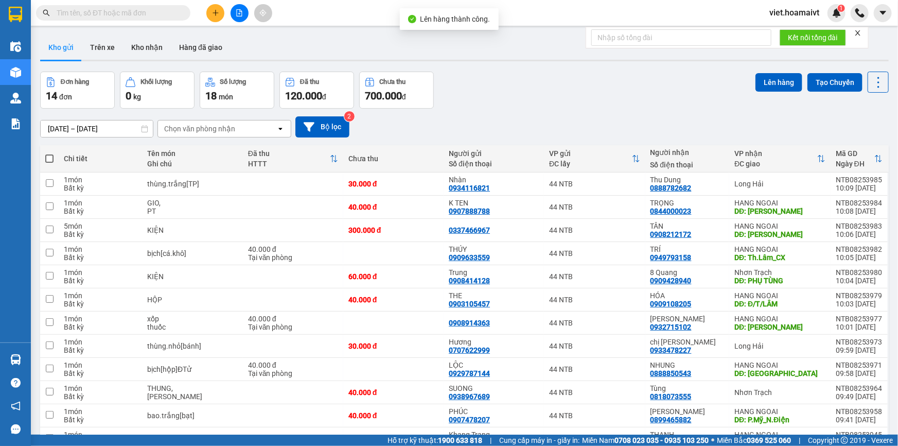
click at [540, 120] on div "[DATE] – [DATE] Press the down arrow key to interact with the calendar and sele…" at bounding box center [464, 126] width 848 height 21
click at [550, 93] on div "Đơn hàng 14 đơn Khối lượng 0 kg Số lượng 18 món Đã thu 120.000 đ Chưa thu 700.0…" at bounding box center [464, 90] width 848 height 37
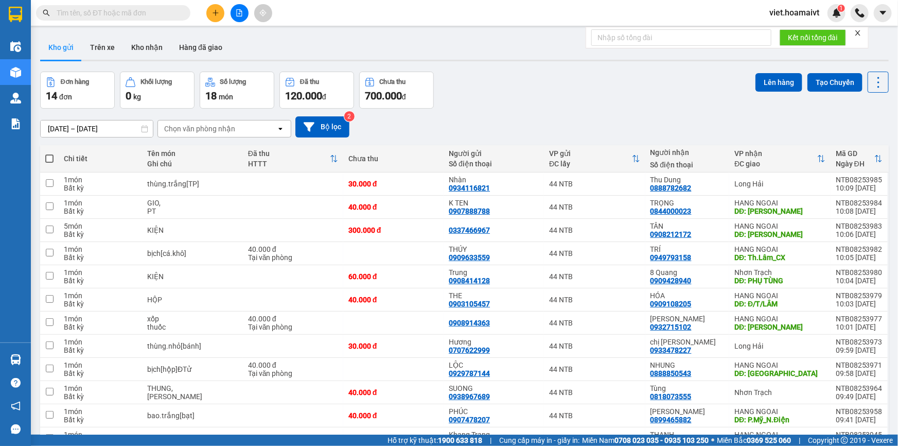
click at [516, 94] on div "Đơn hàng 14 đơn Khối lượng 0 kg Số lượng 18 món Đã thu 120.000 đ Chưa thu 700.0…" at bounding box center [464, 90] width 848 height 37
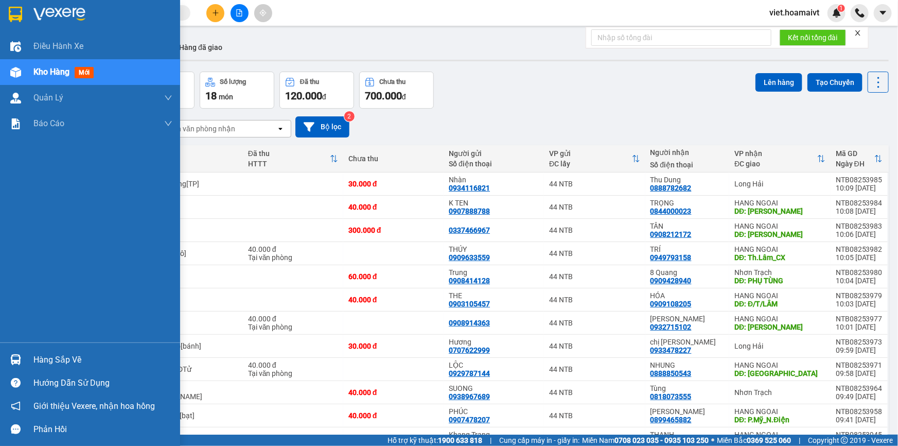
click at [30, 4] on div at bounding box center [90, 16] width 180 height 33
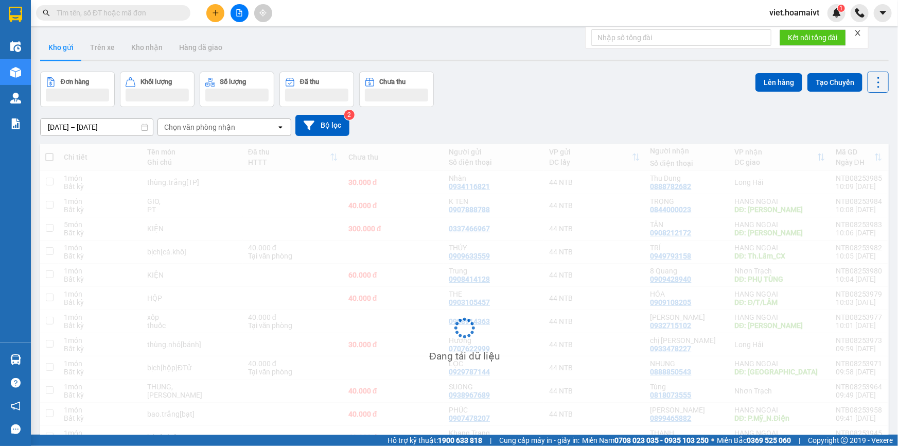
click at [550, 105] on div "Đơn hàng Khối lượng Số lượng Đã thu Chưa thu Lên hàng Tạo Chuyến" at bounding box center [464, 89] width 848 height 35
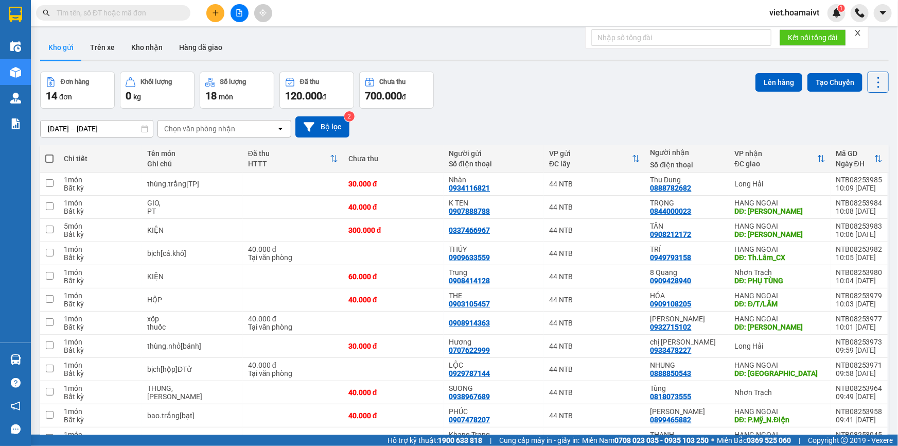
click at [550, 105] on div "Đơn hàng 14 đơn Khối lượng 0 kg Số lượng 18 món Đã thu 120.000 đ Chưa thu 700.0…" at bounding box center [464, 90] width 848 height 37
click at [509, 140] on div "[DATE] – [DATE] Press the down arrow key to interact with the calendar and sele…" at bounding box center [464, 127] width 848 height 37
click at [237, 15] on icon "file-add" at bounding box center [239, 12] width 7 height 7
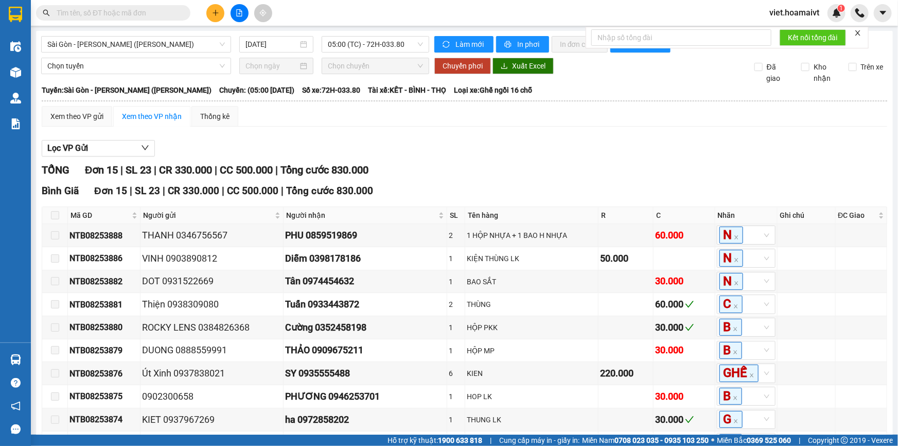
click at [493, 147] on div "Lọc VP Gửi" at bounding box center [464, 148] width 845 height 17
click at [391, 39] on span "05:00 (TC) - 72H-033.80" at bounding box center [375, 44] width 95 height 15
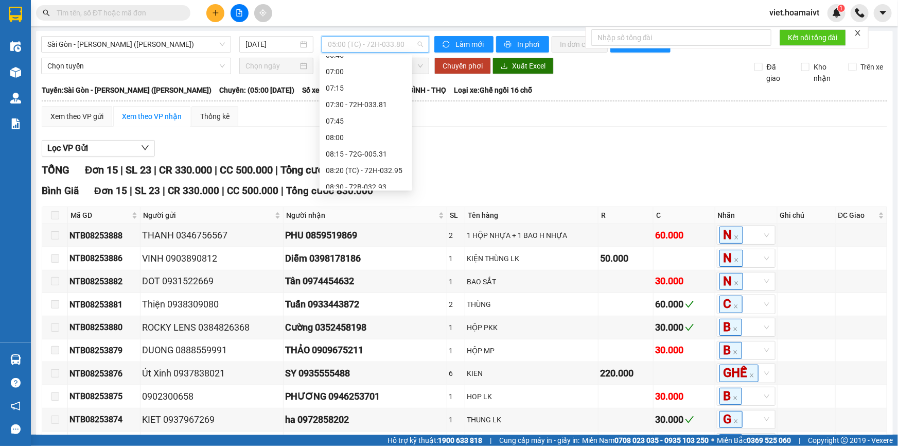
scroll to position [187, 0]
click at [388, 117] on div "08:50 (TC) - 72H-046.52" at bounding box center [365, 125] width 93 height 16
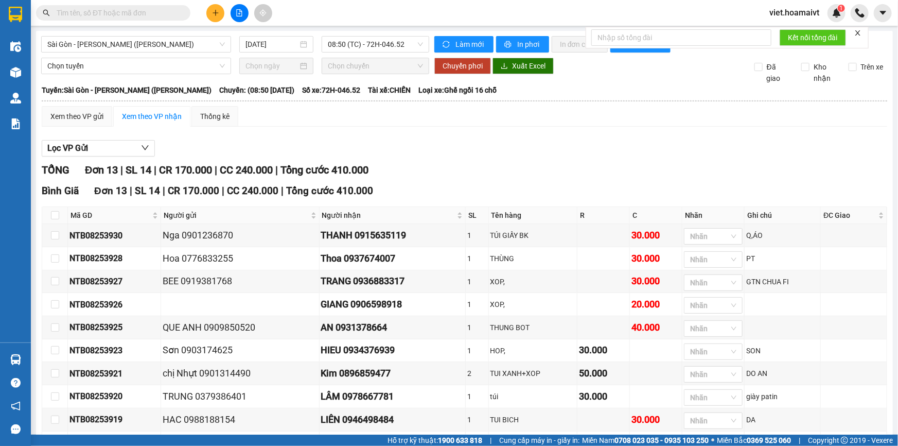
click at [561, 168] on div "TỔNG Đơn 13 | SL 14 | CR 170.000 | CC 240.000 | Tổng cước 410.000" at bounding box center [464, 170] width 845 height 16
click at [384, 49] on span "08:50 (TC) - 72H-046.52" at bounding box center [375, 44] width 95 height 15
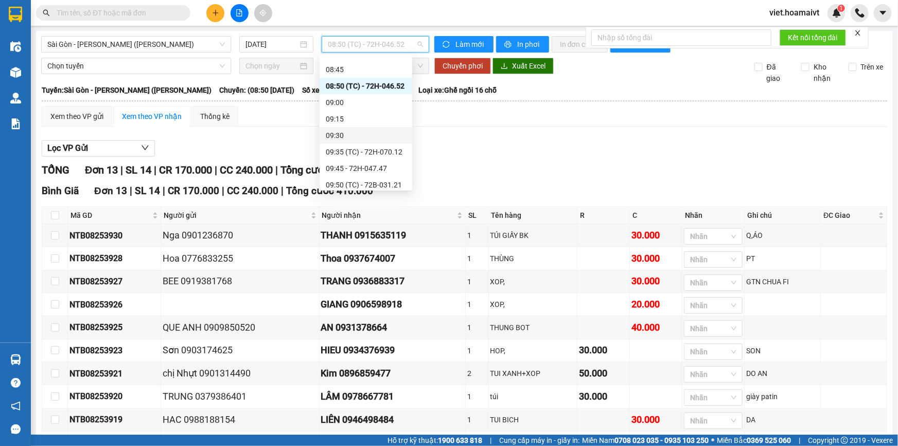
scroll to position [280, 0]
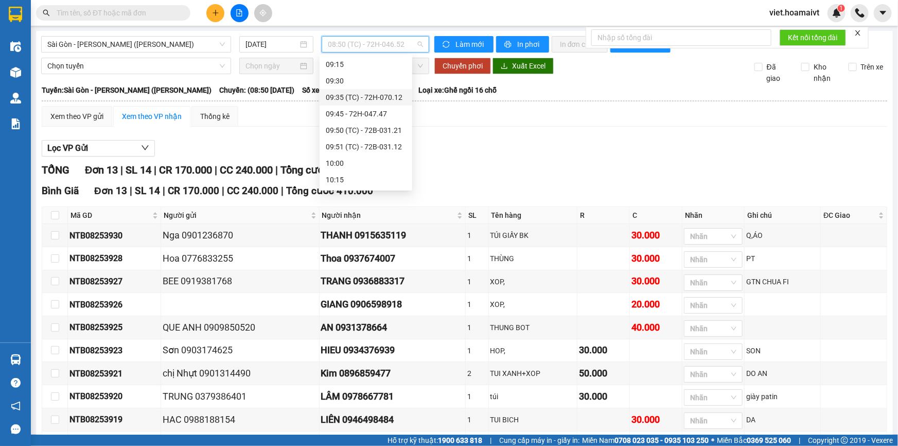
click at [390, 98] on div "09:35 (TC) - 72H-070.12" at bounding box center [366, 97] width 80 height 11
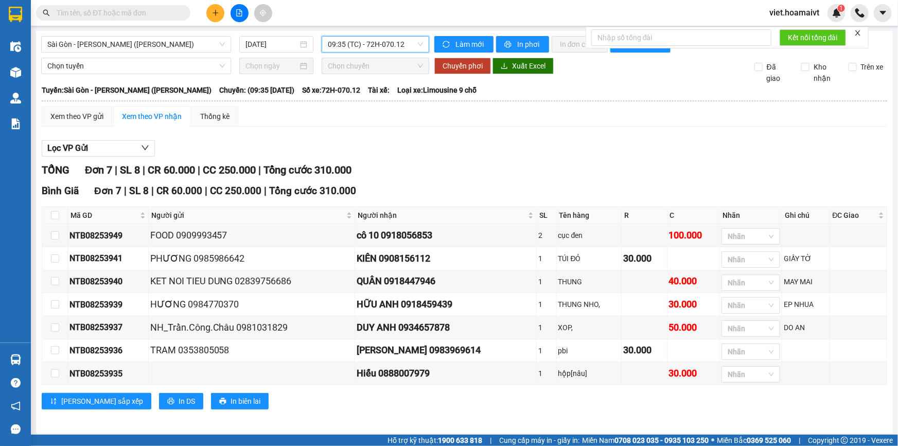
click at [504, 139] on div "Lọc VP Gửi TỔNG Đơn 7 | SL 8 | CR 60.000 | CC 250.000 | Tổng cước 310.000 Bìn…" at bounding box center [464, 278] width 845 height 287
click at [353, 46] on span "09:35 (TC) - 72H-070.12" at bounding box center [375, 44] width 95 height 15
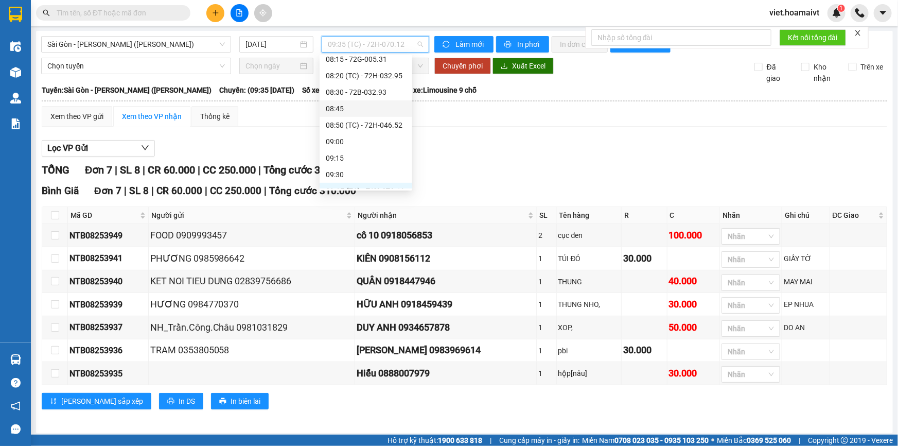
scroll to position [140, 0]
click at [383, 106] on div "08:15 - 72G-005.31" at bounding box center [366, 105] width 80 height 11
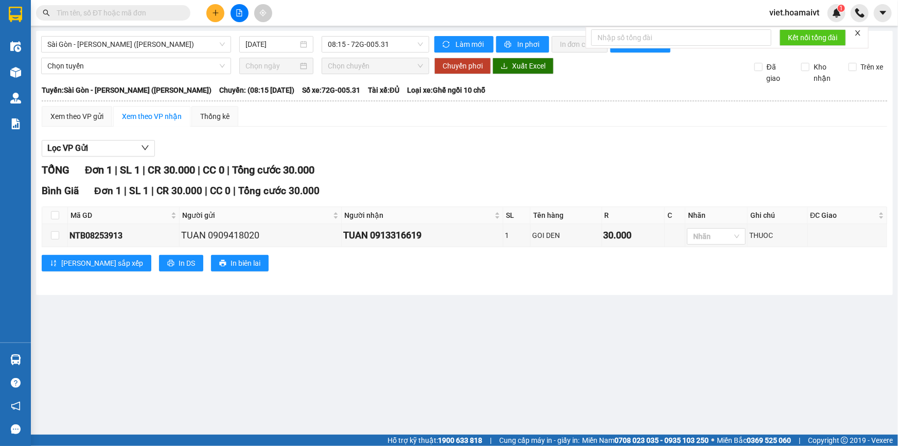
click at [628, 149] on div "Lọc VP Gửi" at bounding box center [464, 148] width 845 height 17
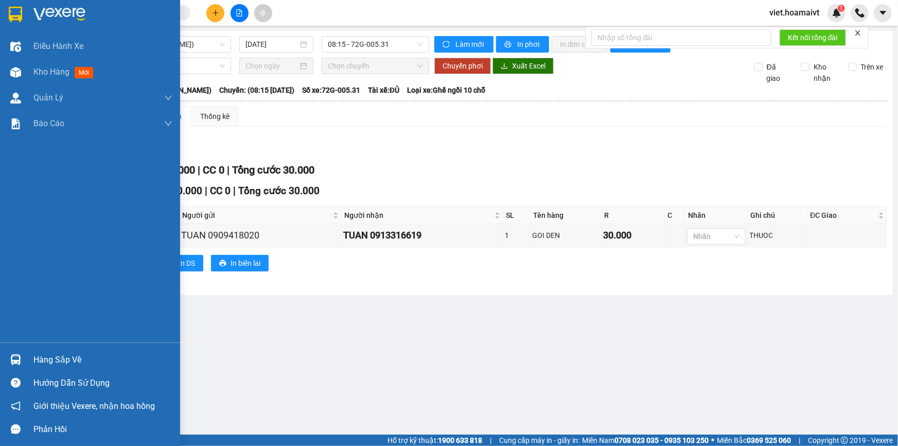
click at [40, 14] on img at bounding box center [59, 14] width 52 height 15
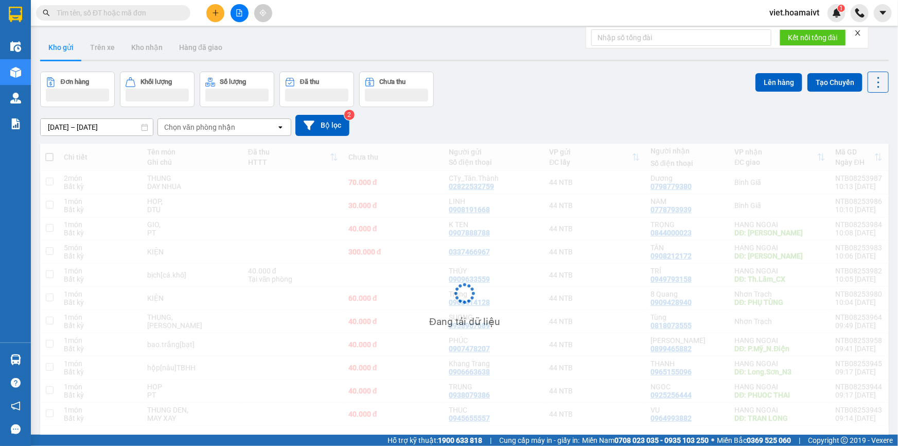
click at [530, 114] on div "[DATE] – [DATE] Press the down arrow key to interact with the calendar and sele…" at bounding box center [464, 125] width 848 height 37
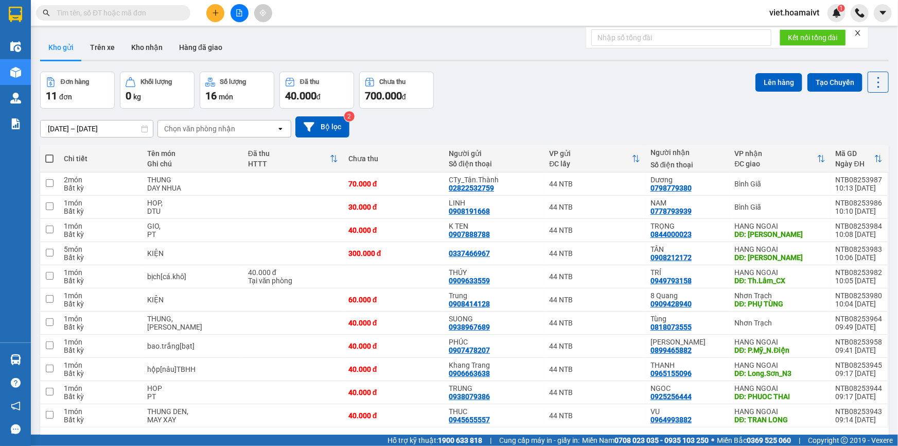
click at [530, 114] on div "[DATE] – [DATE] Press the down arrow key to interact with the calendar and sele…" at bounding box center [464, 127] width 848 height 37
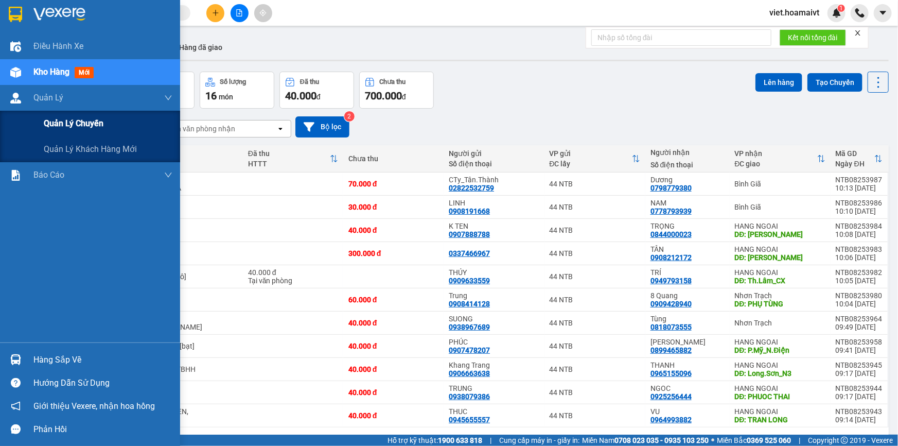
click at [75, 127] on span "Quản lý chuyến" at bounding box center [74, 123] width 60 height 13
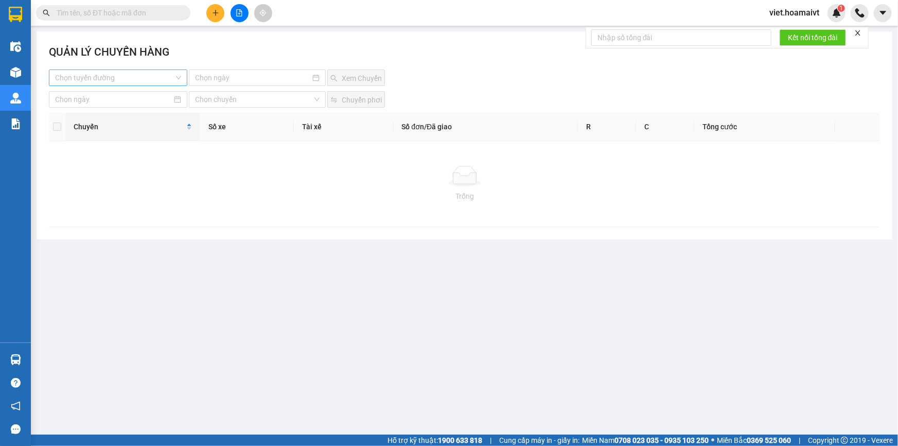
click at [109, 85] on div "Chọn tuyến đường" at bounding box center [118, 77] width 138 height 16
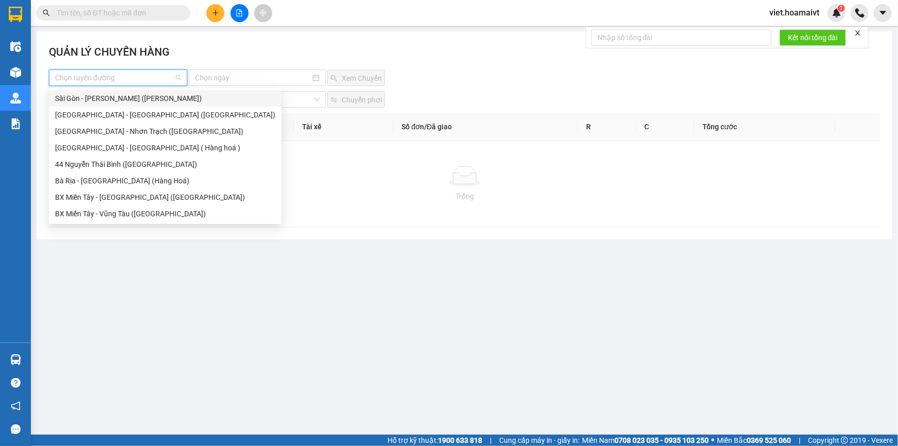
click at [115, 104] on div "Sài Gòn - [PERSON_NAME] ([PERSON_NAME])" at bounding box center [165, 98] width 233 height 16
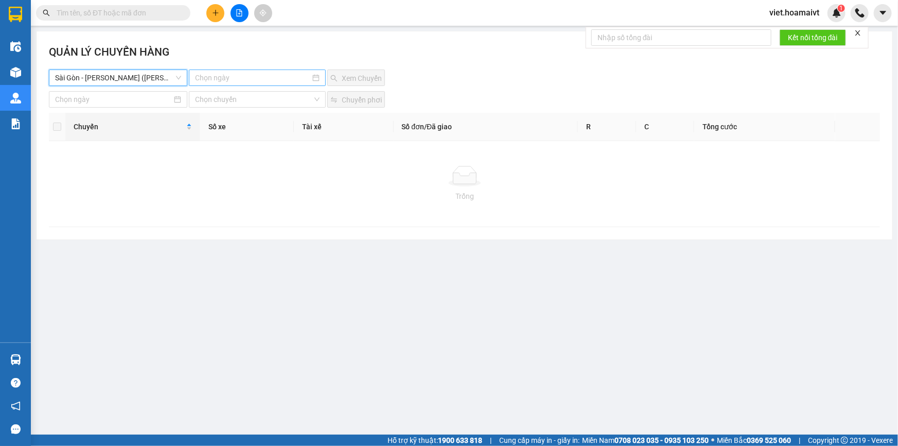
click at [252, 72] on input at bounding box center [252, 77] width 115 height 11
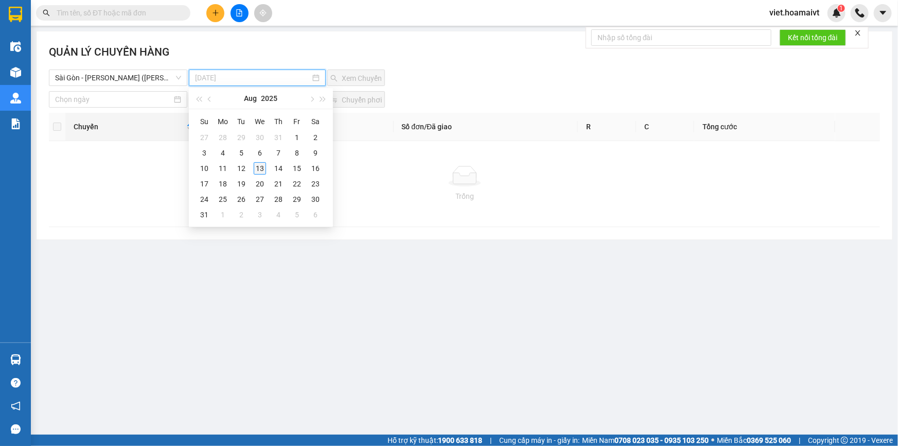
type input "[DATE]"
click at [261, 166] on div "13" at bounding box center [260, 168] width 12 height 12
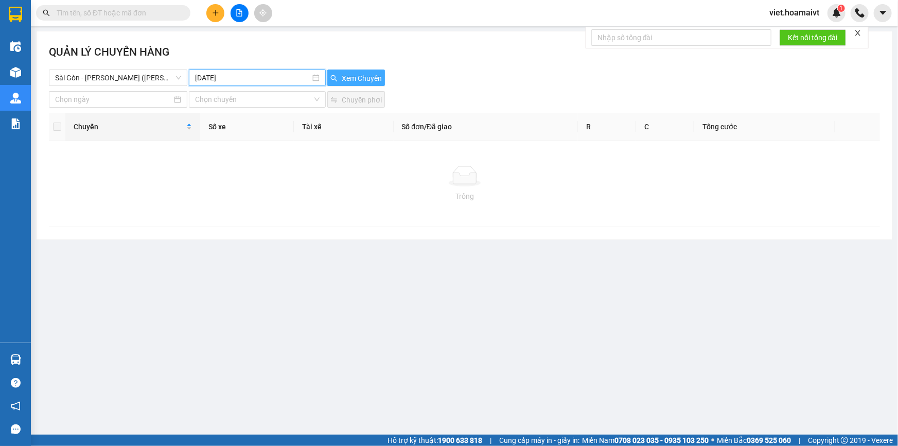
click at [347, 78] on span "Xem Chuyến" at bounding box center [362, 78] width 40 height 11
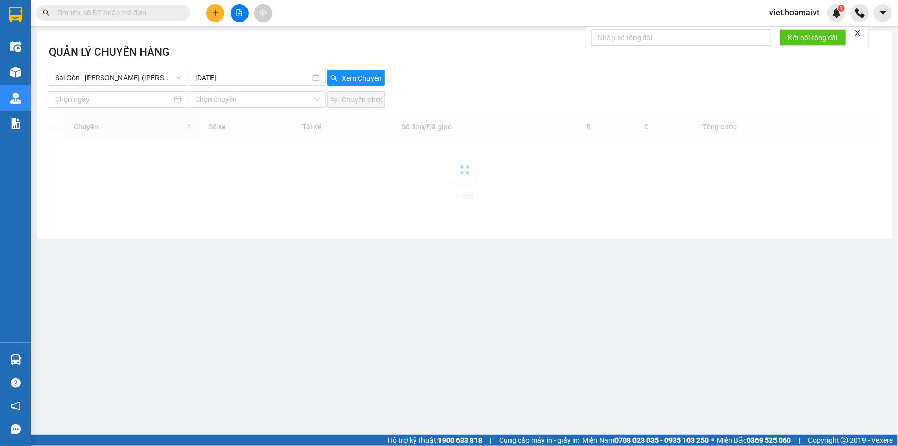
click at [451, 93] on div "Chuyển phơi" at bounding box center [395, 99] width 138 height 16
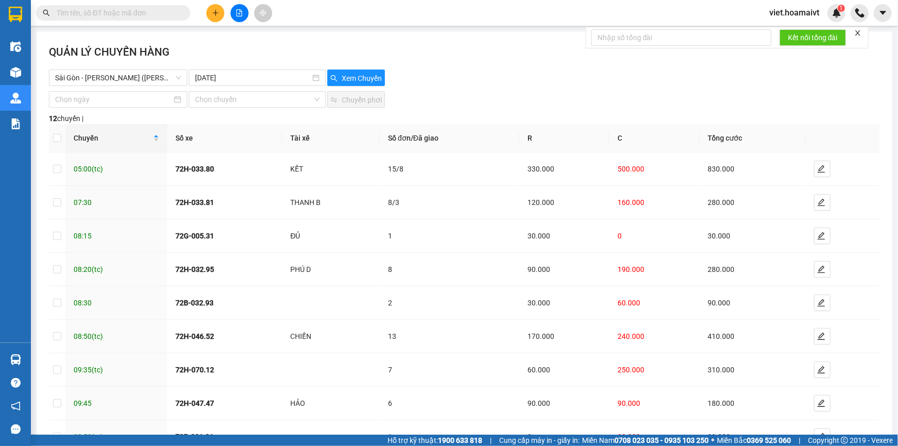
click at [452, 98] on div "Chuyển phơi" at bounding box center [395, 99] width 138 height 16
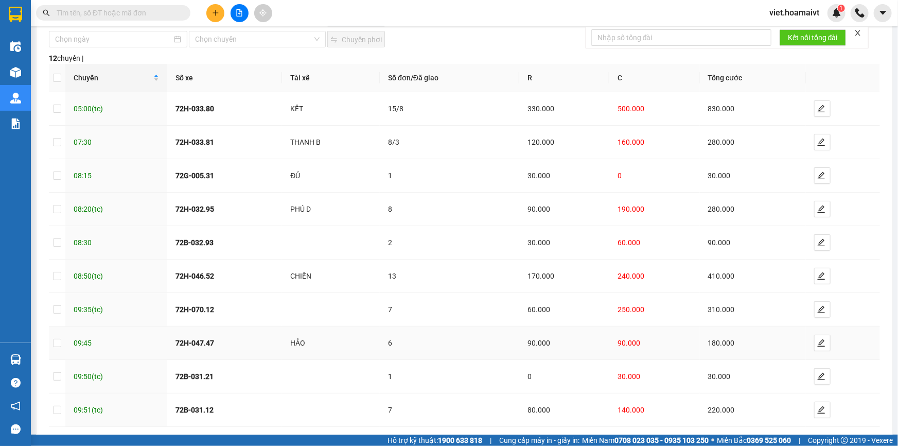
scroll to position [106, 0]
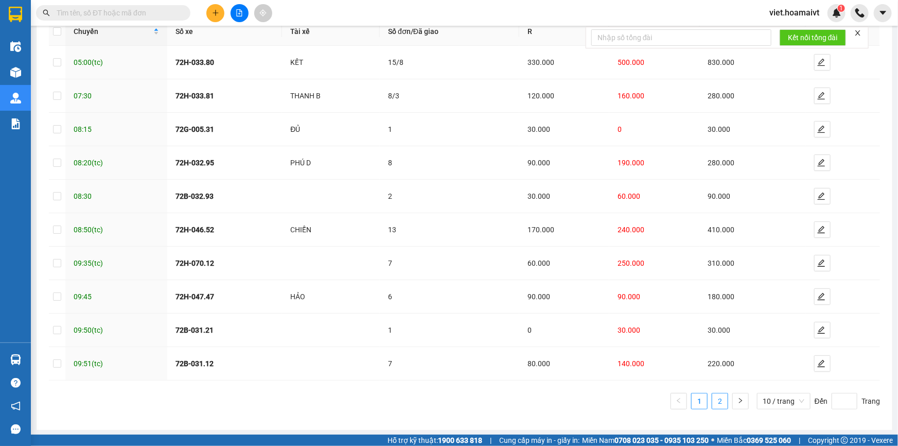
click at [713, 400] on link "2" at bounding box center [719, 400] width 15 height 15
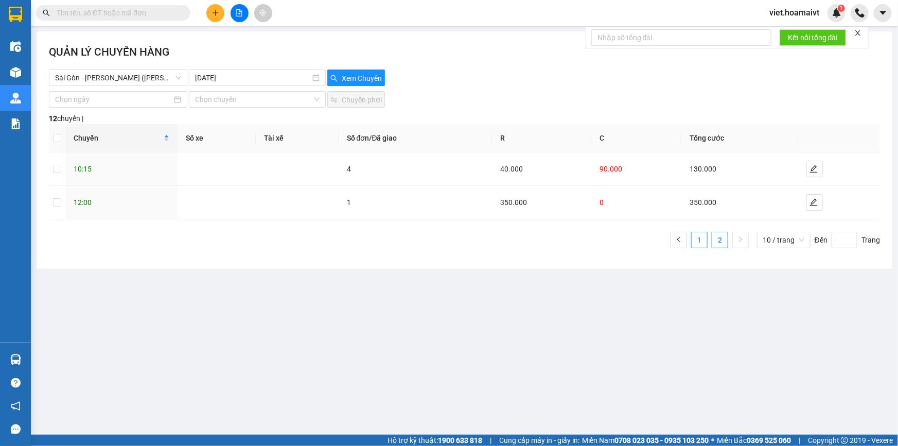
click at [702, 243] on link "1" at bounding box center [698, 239] width 15 height 15
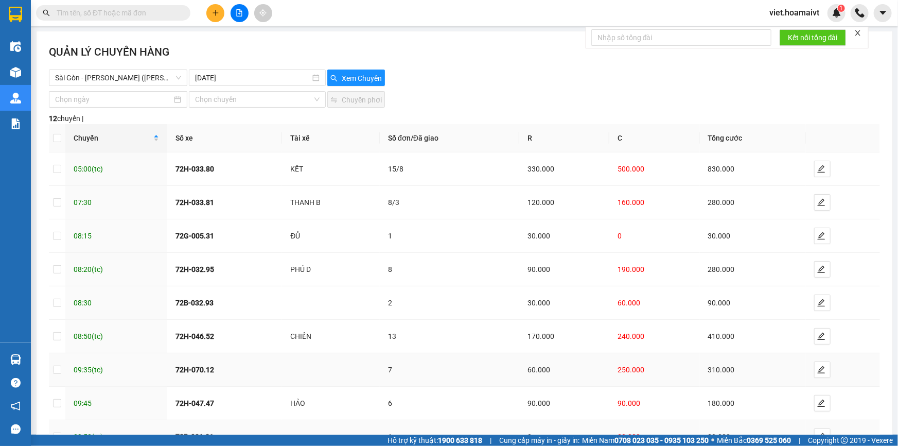
scroll to position [106, 0]
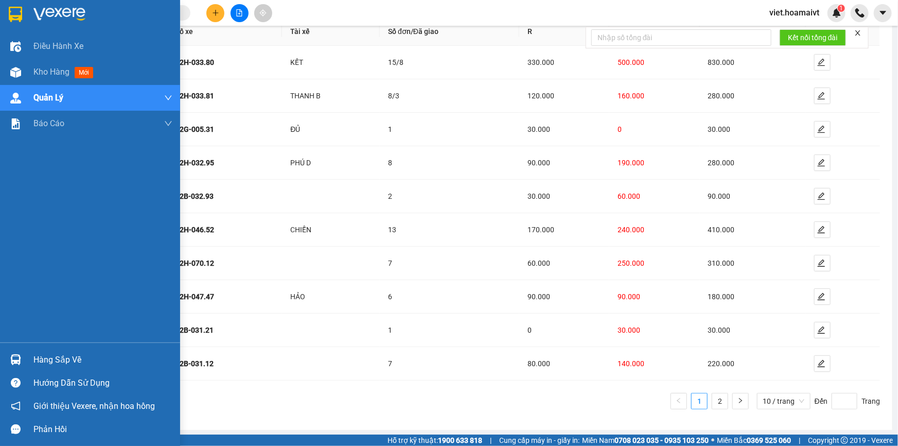
click at [52, 16] on img at bounding box center [59, 14] width 52 height 15
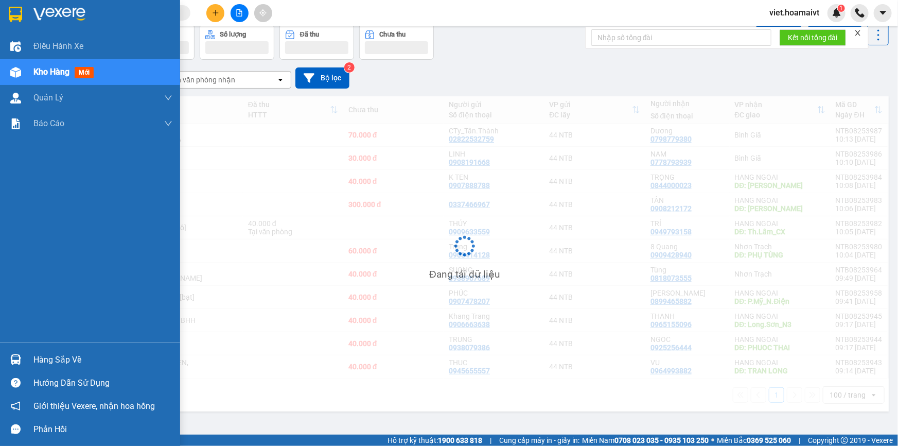
scroll to position [47, 0]
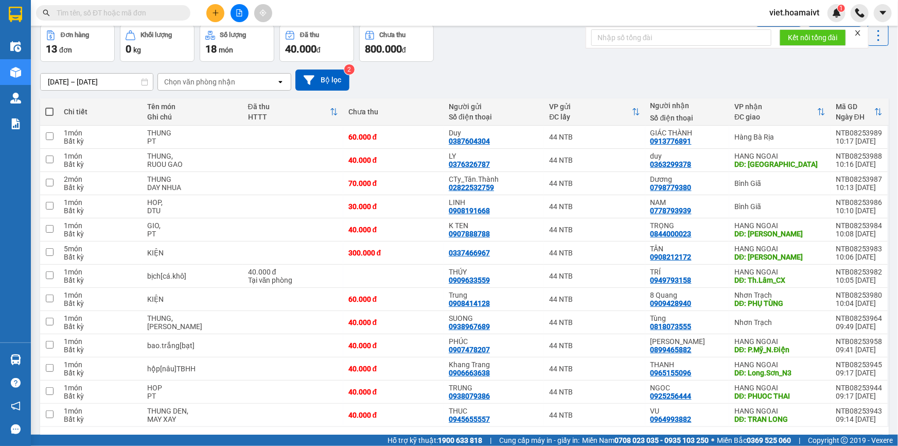
click at [206, 77] on div "Chọn văn phòng nhận" at bounding box center [199, 82] width 71 height 10
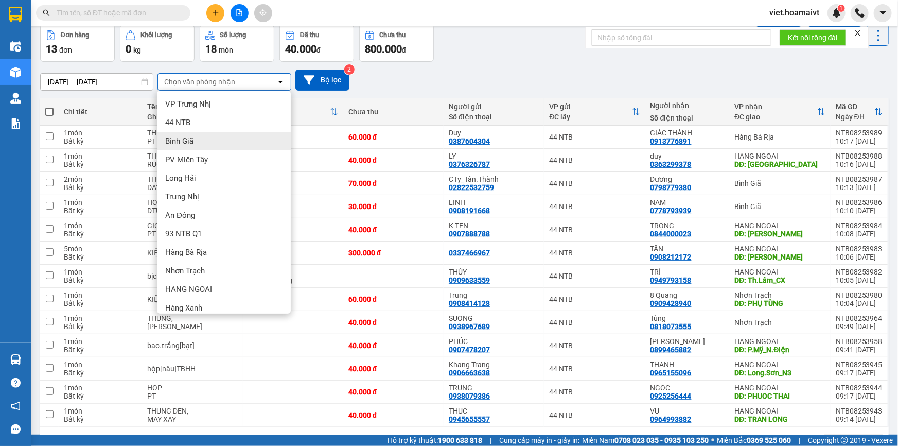
click at [200, 143] on div "Bình Giã" at bounding box center [224, 141] width 134 height 19
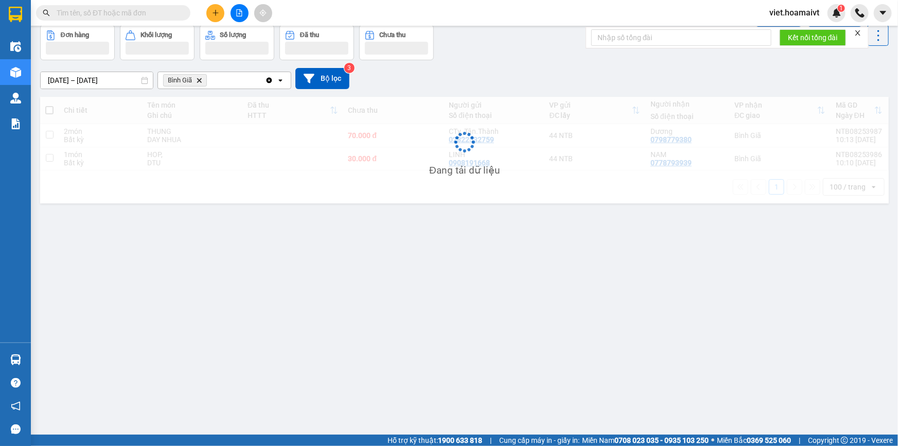
click at [553, 80] on div "[DATE] – [DATE] Press the down arrow key to interact with the calendar and sele…" at bounding box center [464, 78] width 848 height 21
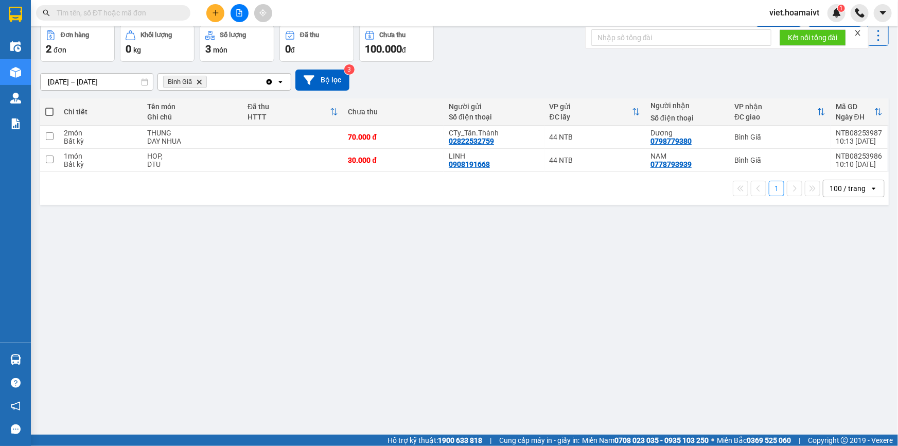
drag, startPoint x: 553, startPoint y: 80, endPoint x: 367, endPoint y: 107, distance: 187.7
click at [547, 80] on div "[DATE] – [DATE] Press the down arrow key to interact with the calendar and sele…" at bounding box center [464, 79] width 848 height 21
click at [198, 81] on icon "Delete" at bounding box center [199, 82] width 6 height 6
click at [198, 81] on div "Chọn văn phòng nhận" at bounding box center [199, 82] width 71 height 10
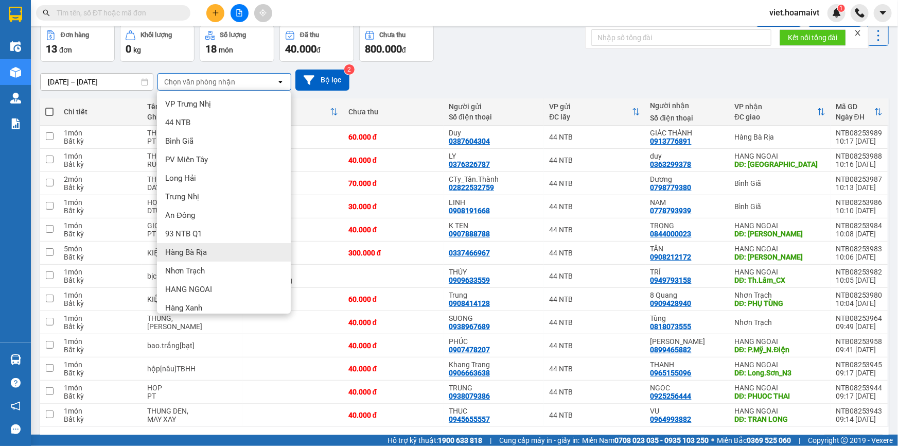
click at [225, 251] on div "Hàng Bà Rịa" at bounding box center [224, 252] width 134 height 19
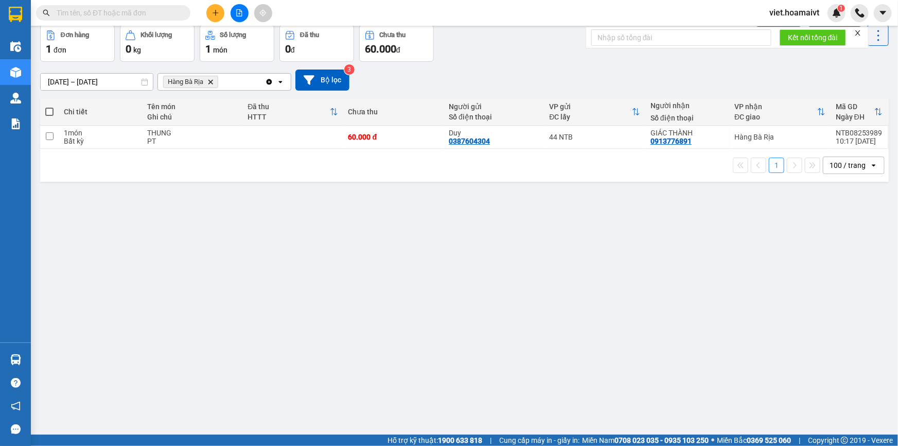
drag, startPoint x: 483, startPoint y: 75, endPoint x: 296, endPoint y: 108, distance: 190.2
click at [481, 77] on div "[DATE] – [DATE] Press the down arrow key to interact with the calendar and sele…" at bounding box center [464, 79] width 848 height 21
click at [213, 79] on icon "Hàng Bà Rịa, close by backspace" at bounding box center [210, 81] width 5 height 5
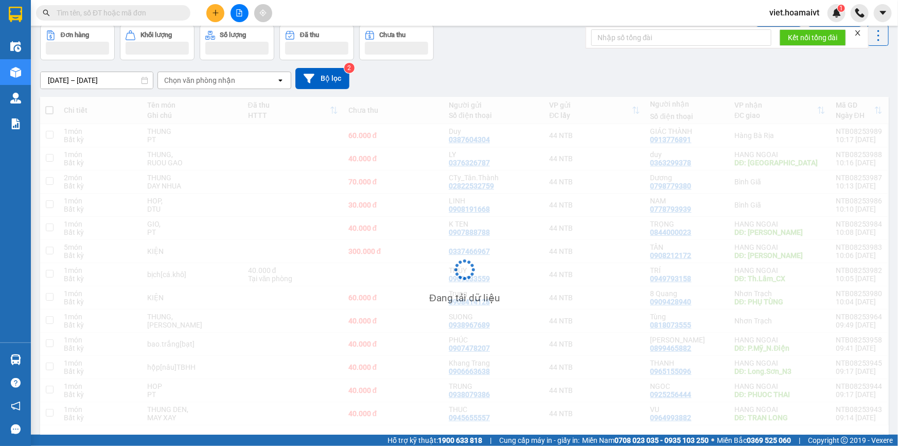
click at [565, 69] on div "[DATE] – [DATE] Press the down arrow key to interact with the calendar and sele…" at bounding box center [464, 78] width 848 height 21
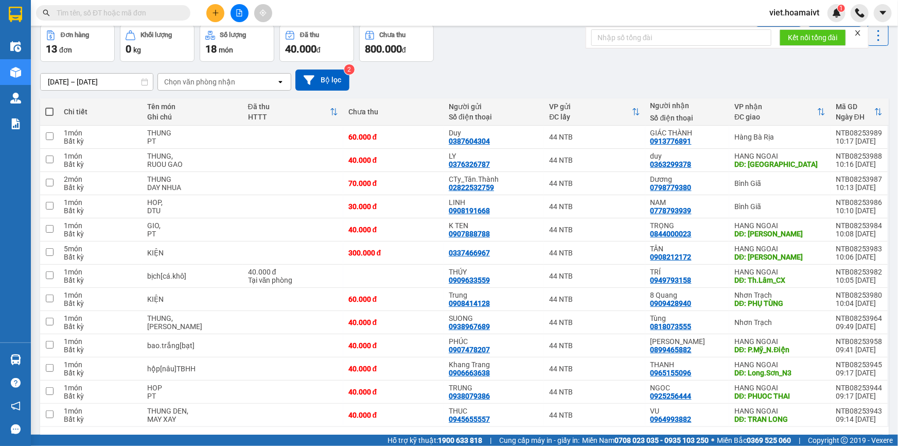
click at [419, 87] on div "[DATE] – [DATE] Press the down arrow key to interact with the calendar and sele…" at bounding box center [464, 79] width 848 height 21
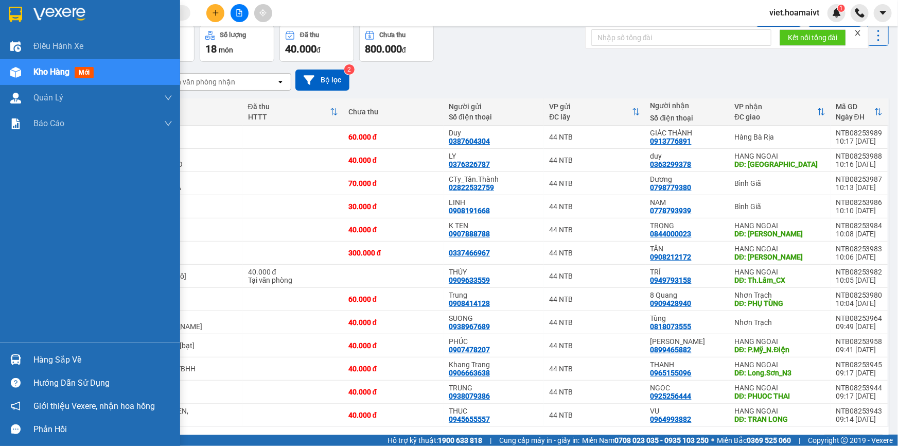
click at [47, 10] on img at bounding box center [59, 14] width 52 height 15
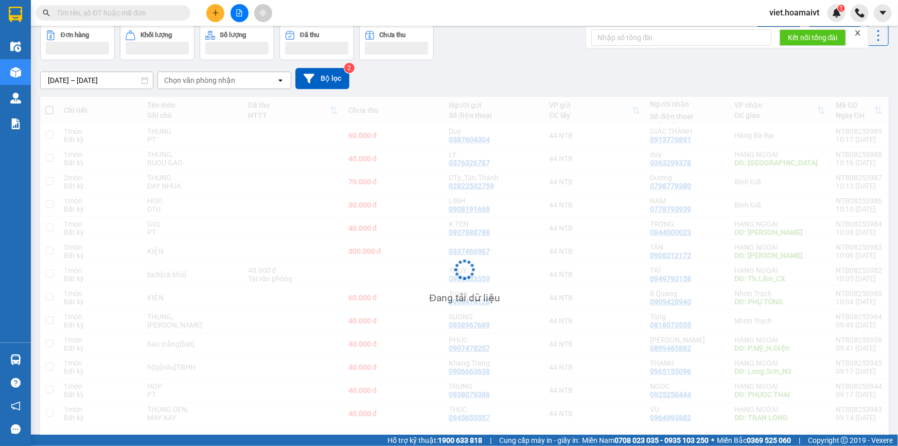
click at [541, 75] on div "[DATE] – [DATE] Press the down arrow key to interact with the calendar and sele…" at bounding box center [464, 78] width 848 height 21
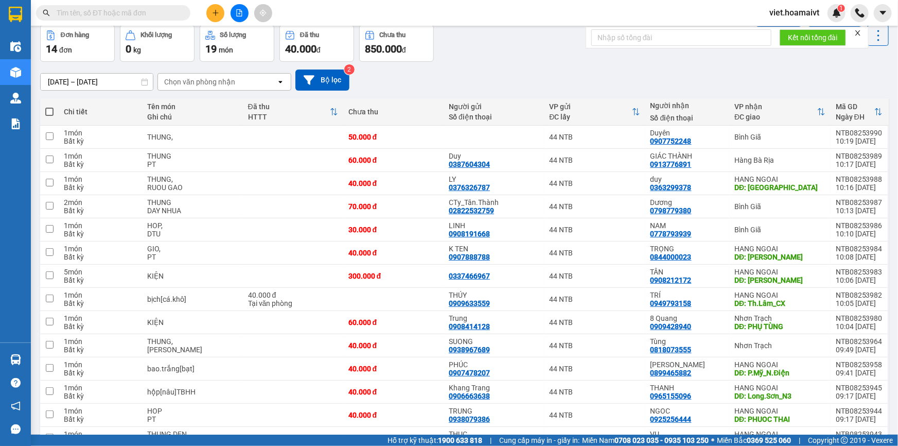
click at [195, 82] on div "Chọn văn phòng nhận" at bounding box center [199, 82] width 71 height 10
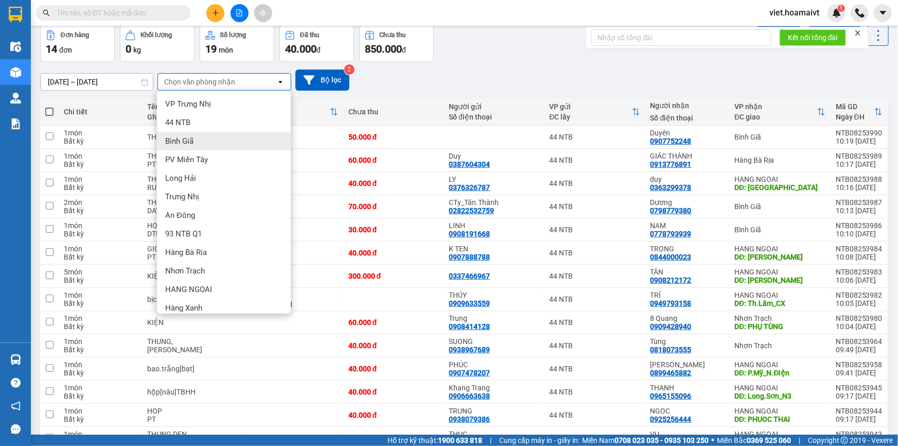
click at [206, 137] on div "Bình Giã" at bounding box center [224, 141] width 134 height 19
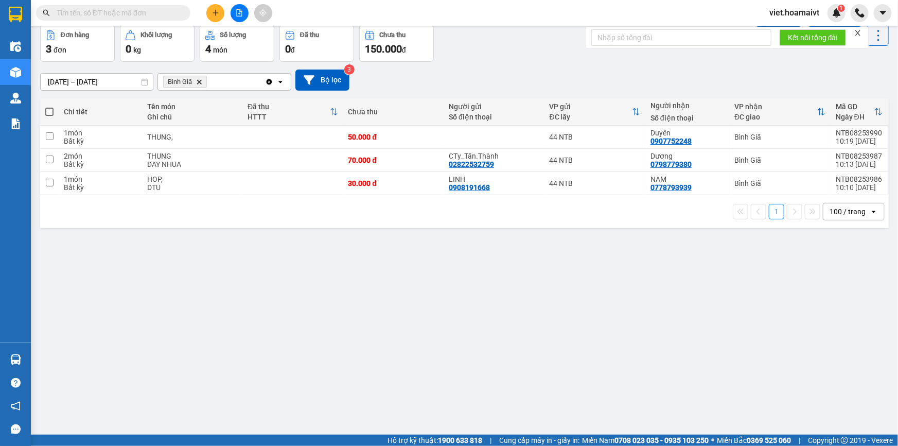
click at [201, 80] on icon "Delete" at bounding box center [199, 82] width 6 height 6
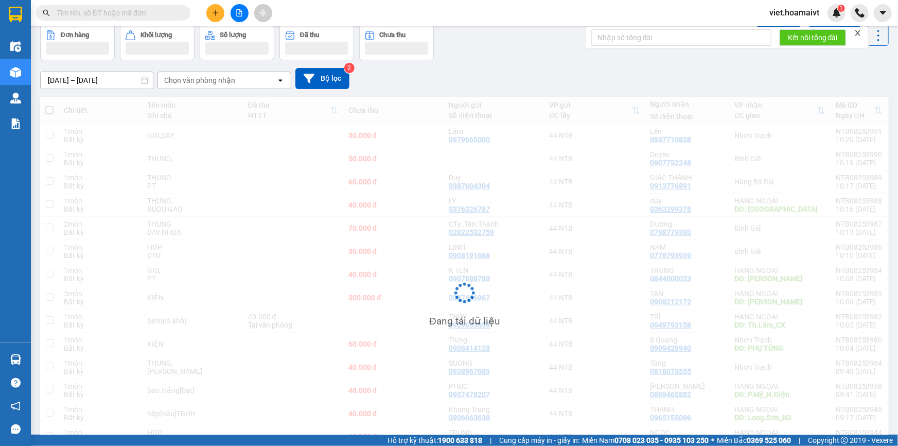
click at [575, 69] on div "[DATE] – [DATE] Press the down arrow key to interact with the calendar and sele…" at bounding box center [464, 78] width 848 height 21
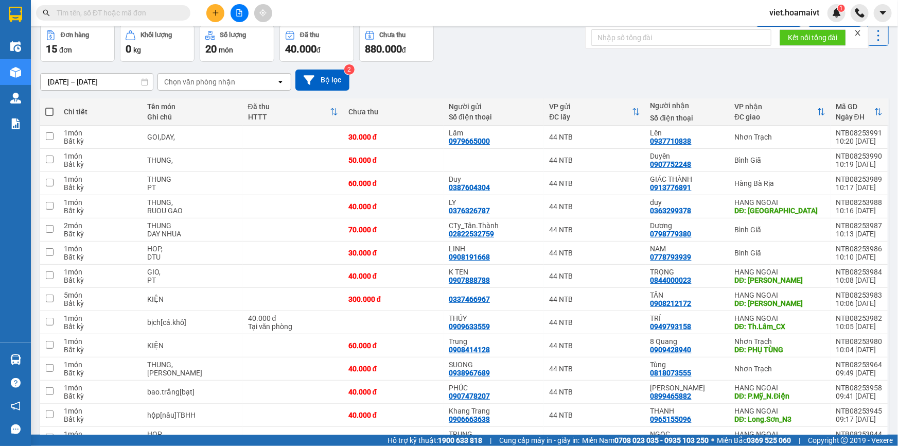
click at [564, 73] on div "[DATE] – [DATE] Press the down arrow key to interact with the calendar and sele…" at bounding box center [464, 79] width 848 height 21
click at [202, 90] on div "Chọn văn phòng nhận open" at bounding box center [224, 81] width 134 height 17
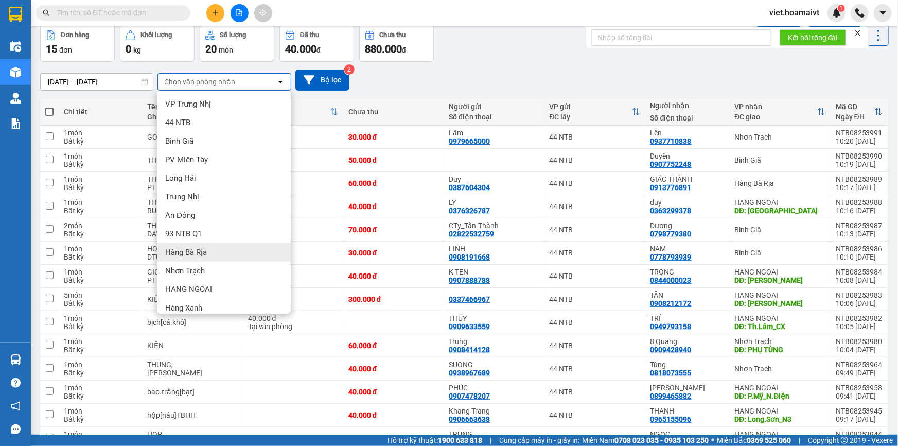
click at [202, 251] on span "Hàng Bà Rịa" at bounding box center [186, 252] width 42 height 10
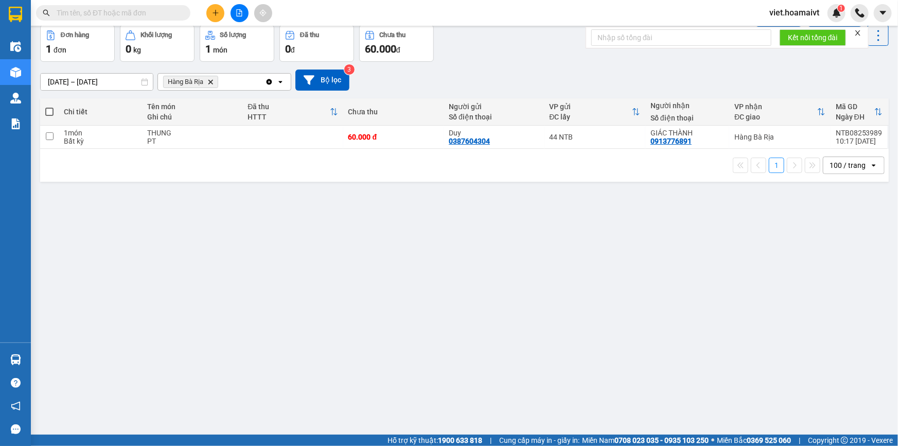
click at [490, 49] on div "Đơn hàng 1 đơn Khối lượng 0 kg Số lượng 1 món Đã thu 0 đ Chưa thu 60.000 đ Lên …" at bounding box center [464, 43] width 848 height 37
click at [211, 82] on icon "Hàng Bà Rịa, close by backspace" at bounding box center [210, 81] width 5 height 5
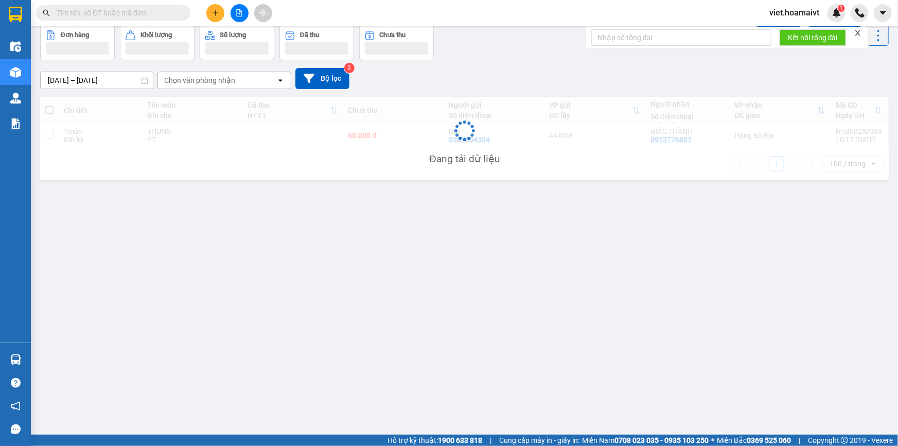
click at [543, 67] on div "[DATE] – [DATE] Press the down arrow key to interact with the calendar and sele…" at bounding box center [464, 78] width 848 height 37
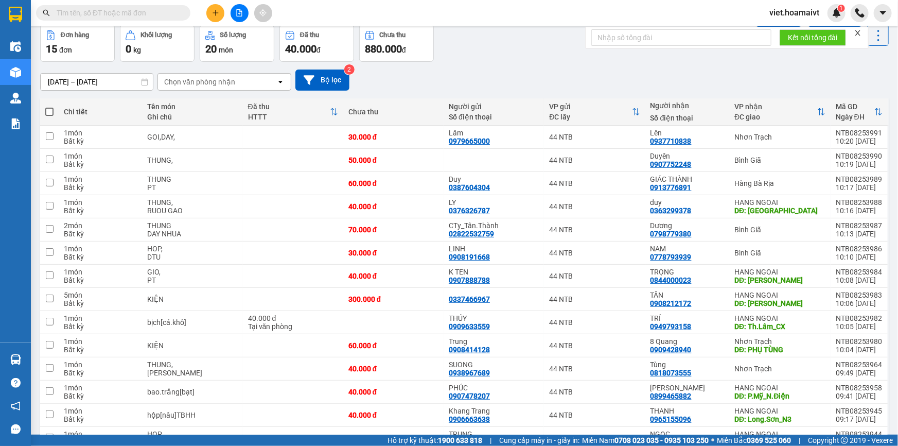
click at [525, 69] on div "[DATE] – [DATE] Press the down arrow key to interact with the calendar and sele…" at bounding box center [464, 79] width 848 height 21
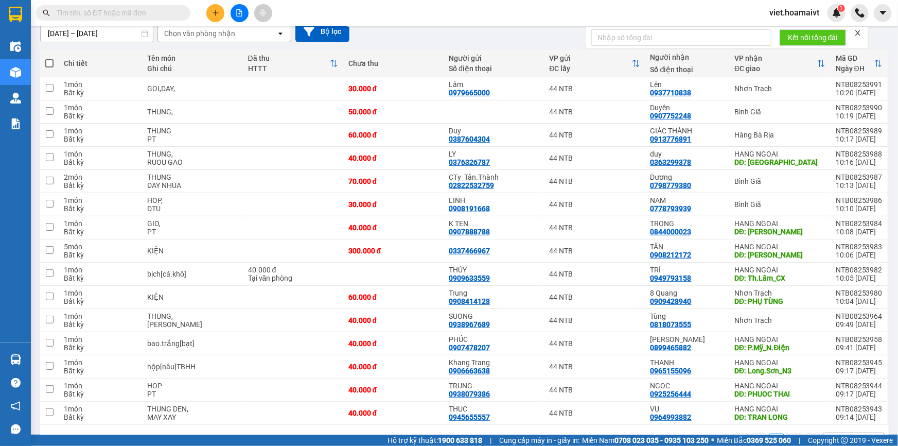
scroll to position [126, 0]
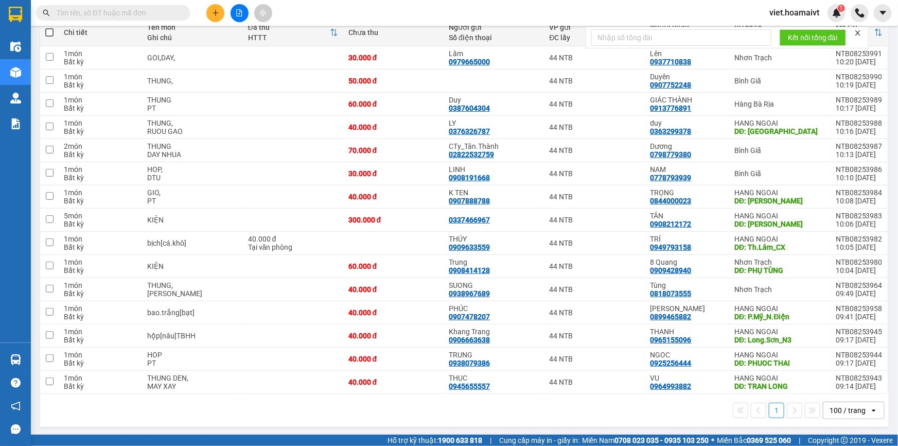
drag, startPoint x: 533, startPoint y: 424, endPoint x: 539, endPoint y: 420, distance: 6.7
click at [539, 421] on div "1 100 / trang open" at bounding box center [464, 410] width 848 height 33
click at [221, 11] on button at bounding box center [215, 13] width 18 height 18
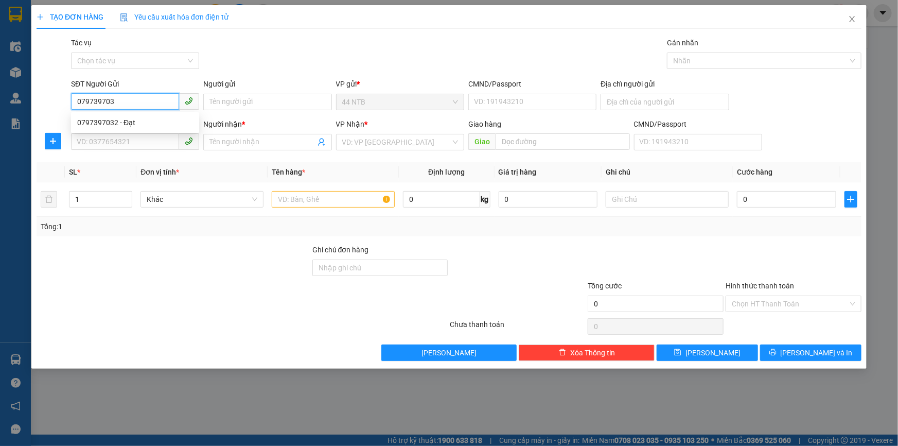
type input "0797397032"
click at [113, 125] on div "0797397032 - Đạt" at bounding box center [135, 122] width 116 height 11
type input "Đạt"
type input "079203004039"
type input "0333802579"
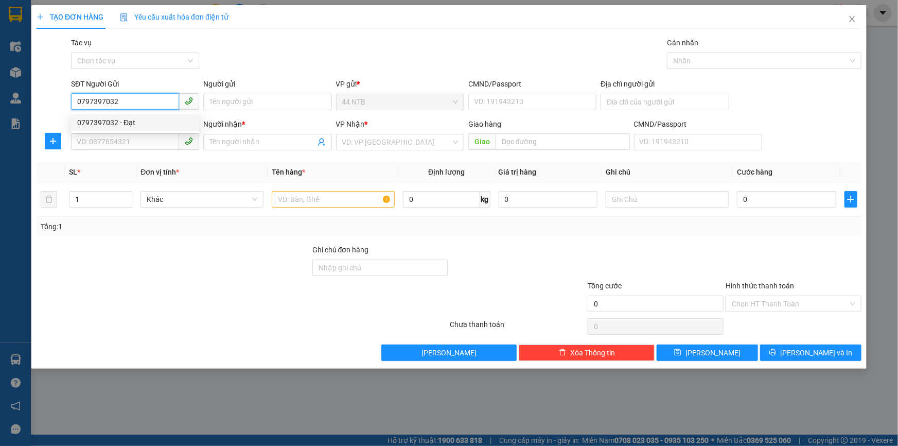
type input "Thanh.Tuyền"
type input "0797397032"
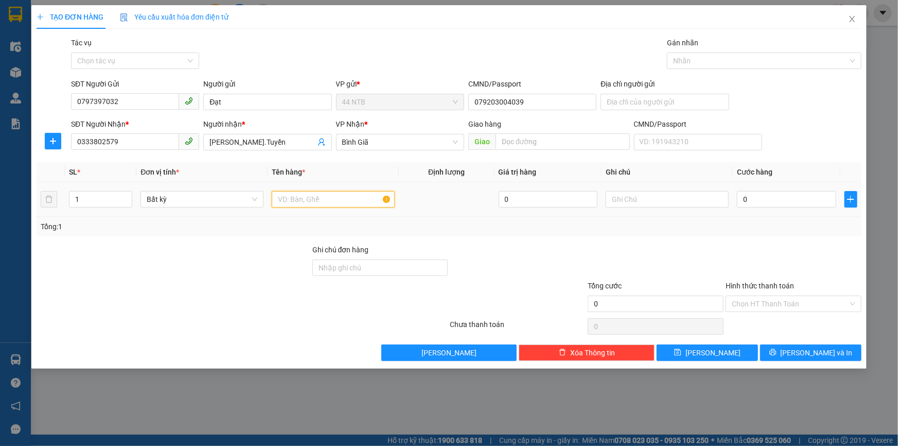
click at [314, 195] on input "text" at bounding box center [333, 199] width 123 height 16
type input "hộp"
click at [652, 201] on input "text" at bounding box center [667, 199] width 123 height 16
type input "máy"
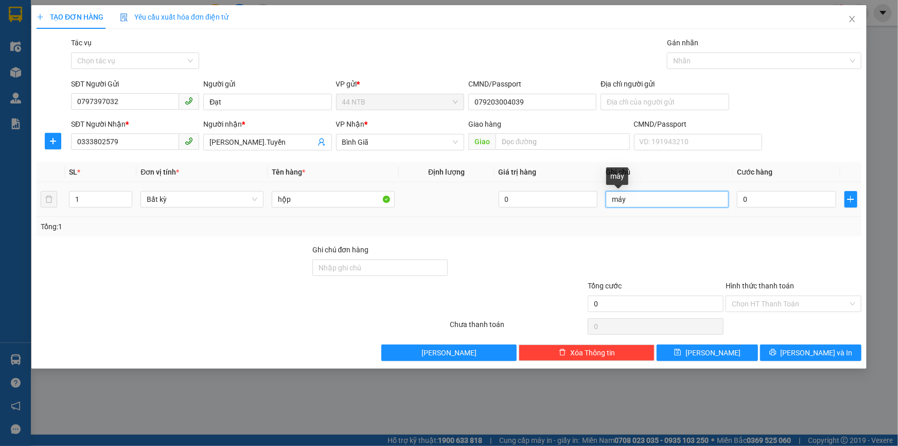
click at [643, 201] on input "máy" at bounding box center [667, 199] width 123 height 16
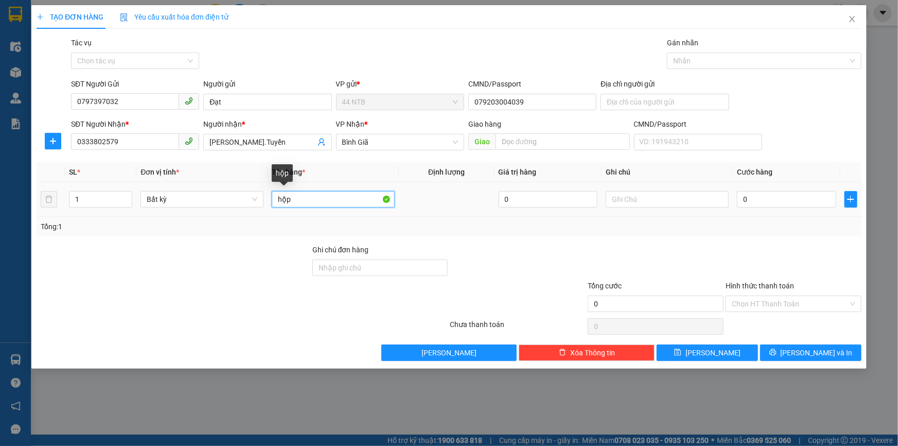
click at [329, 195] on input "hộp" at bounding box center [333, 199] width 123 height 16
type input "hộp máy"
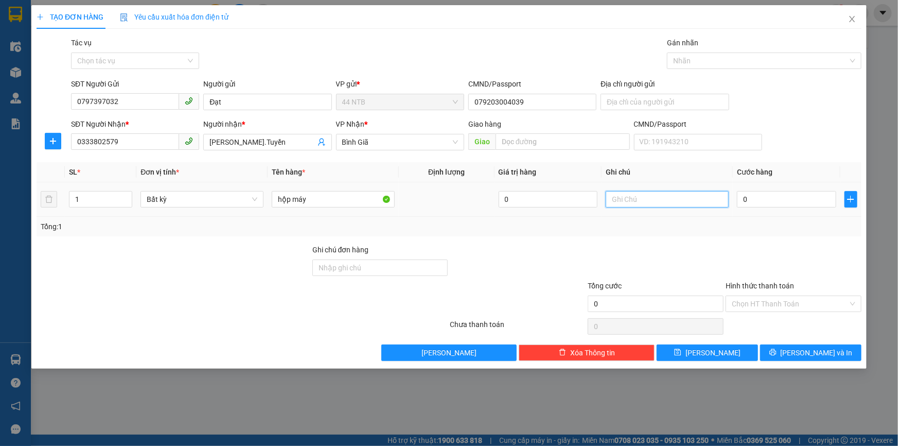
click at [682, 194] on input "text" at bounding box center [667, 199] width 123 height 16
type input "gtn r30"
click at [761, 194] on input "0" at bounding box center [786, 199] width 99 height 16
type input "3"
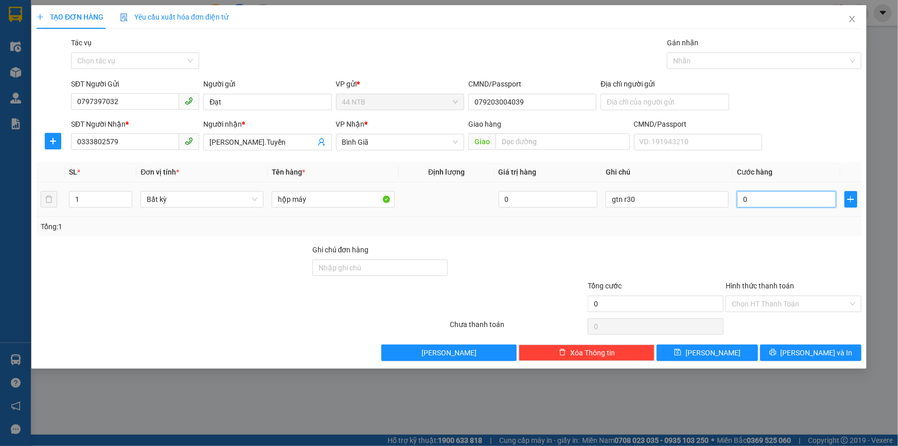
type input "3"
type input "30"
type input "30.000"
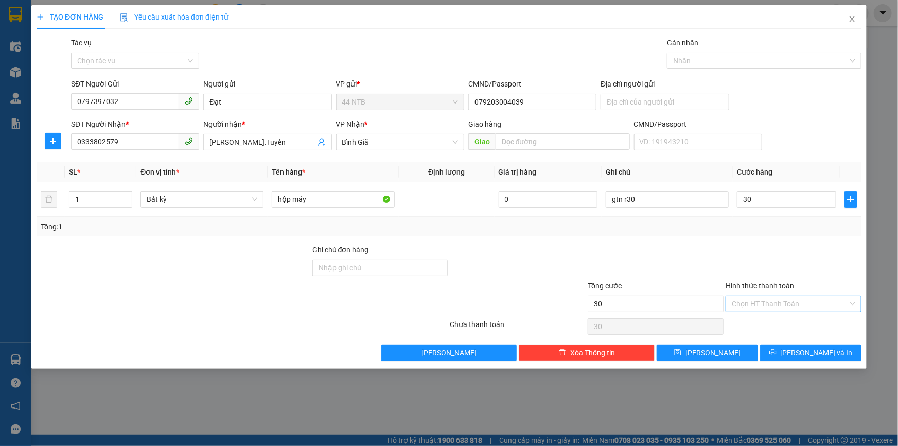
type input "30.000"
click at [772, 299] on input "Hình thức thanh toán" at bounding box center [790, 303] width 116 height 15
click at [758, 324] on div "Tại văn phòng" at bounding box center [793, 323] width 123 height 11
type input "0"
click at [760, 345] on button "[PERSON_NAME] và In" at bounding box center [810, 352] width 101 height 16
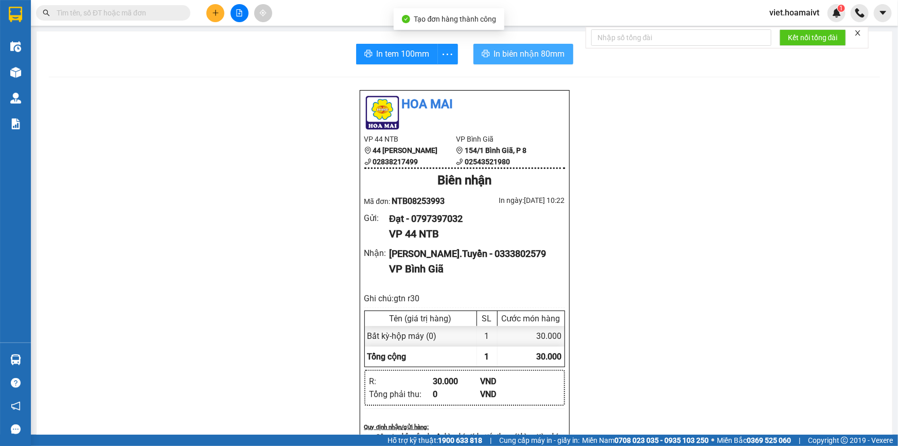
click at [522, 60] on span "In biên nhận 80mm" at bounding box center [529, 53] width 71 height 13
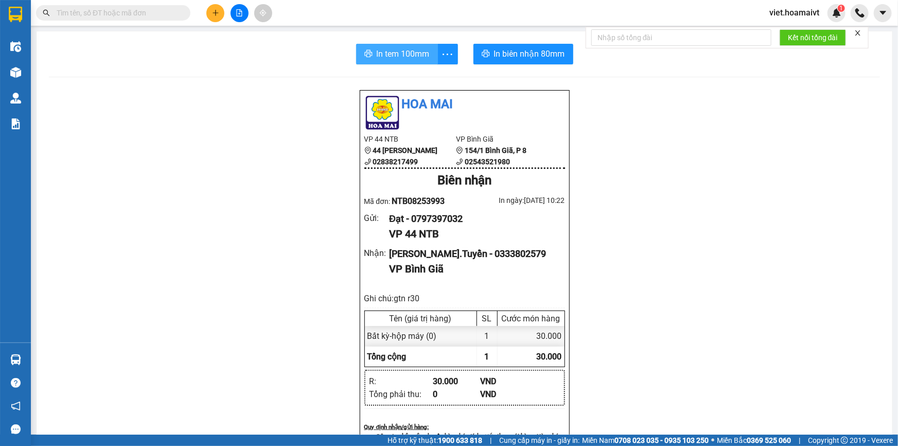
click at [387, 52] on span "In tem 100mm" at bounding box center [403, 53] width 53 height 13
click at [215, 12] on icon "plus" at bounding box center [215, 12] width 7 height 7
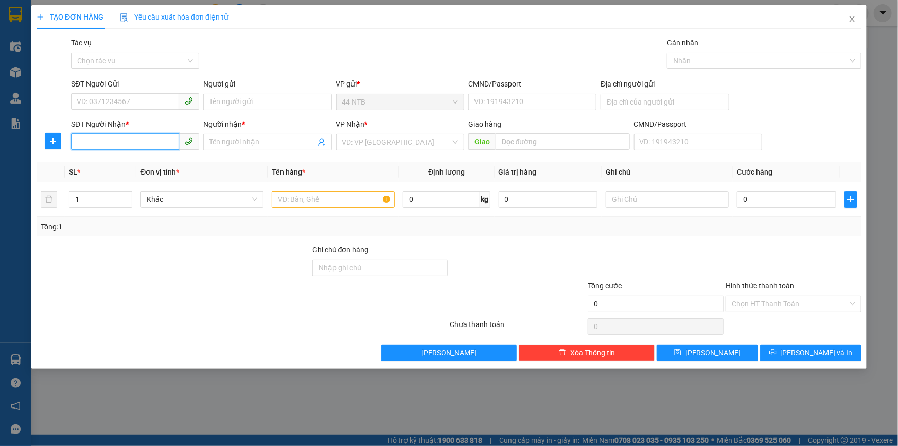
drag, startPoint x: 114, startPoint y: 138, endPoint x: 636, endPoint y: 173, distance: 523.3
click at [143, 138] on input "SĐT Người Nhận *" at bounding box center [125, 141] width 108 height 16
type input "0913684195"
click at [128, 159] on div "0913684195 - THẮNG" at bounding box center [135, 162] width 116 height 11
type input "THẮNG"
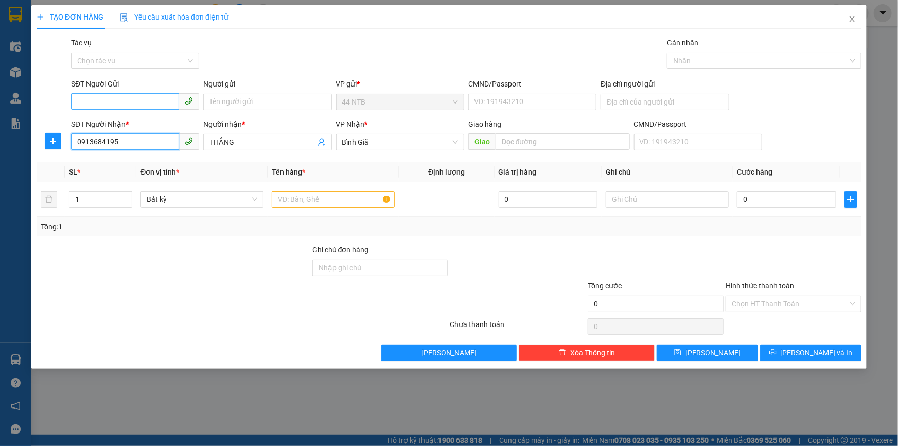
type input "0913684195"
click at [114, 103] on input "SĐT Người Gửi" at bounding box center [125, 101] width 108 height 16
type input "0919419264"
click at [145, 119] on div "0919419264 - DŨNG" at bounding box center [135, 122] width 116 height 11
type input "DŨNG"
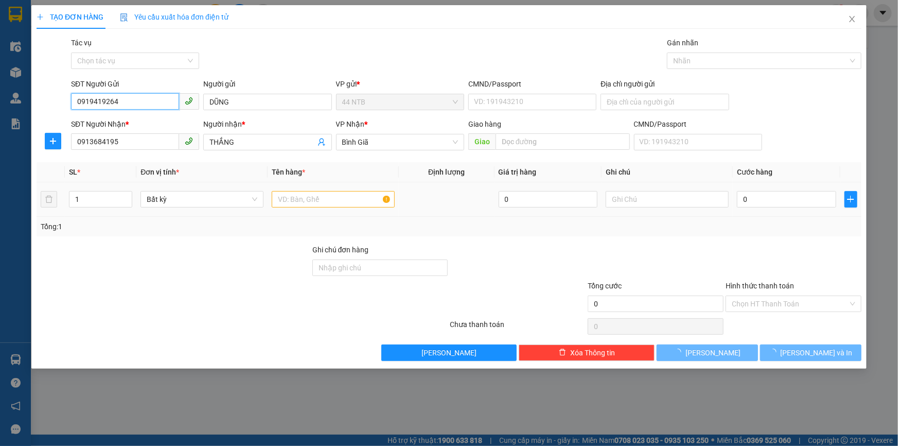
type input "0919419264"
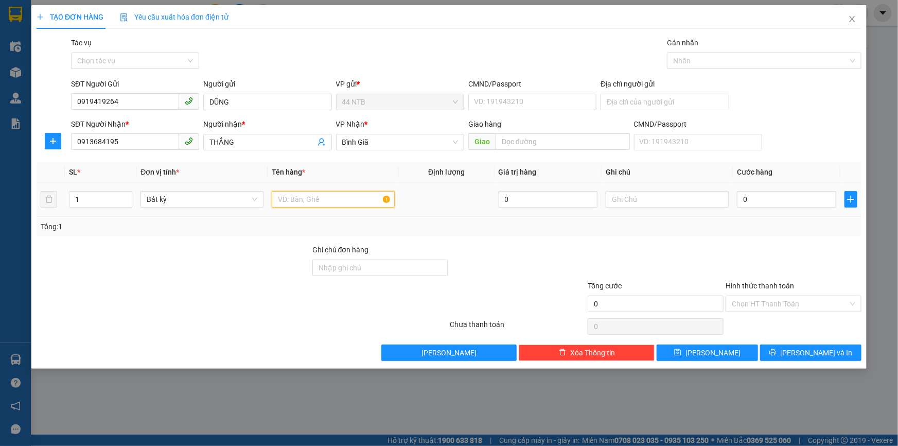
click at [316, 201] on input "text" at bounding box center [333, 199] width 123 height 16
type input "p,bì"
type input "3"
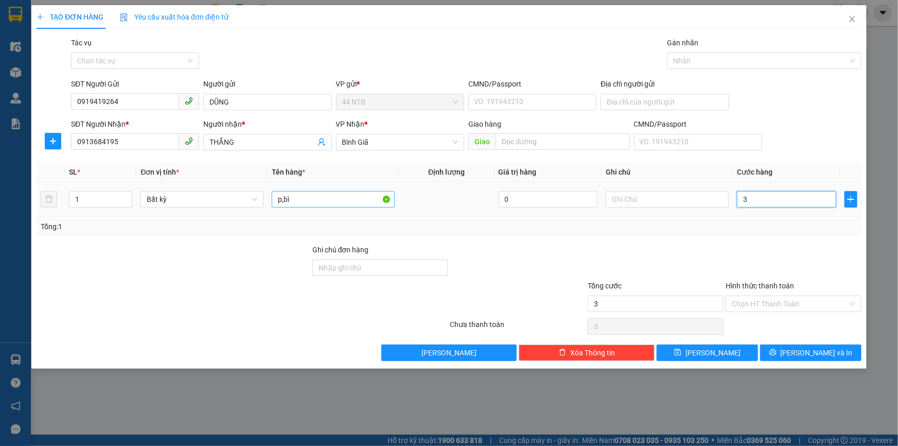
type input "30"
type input "30.000"
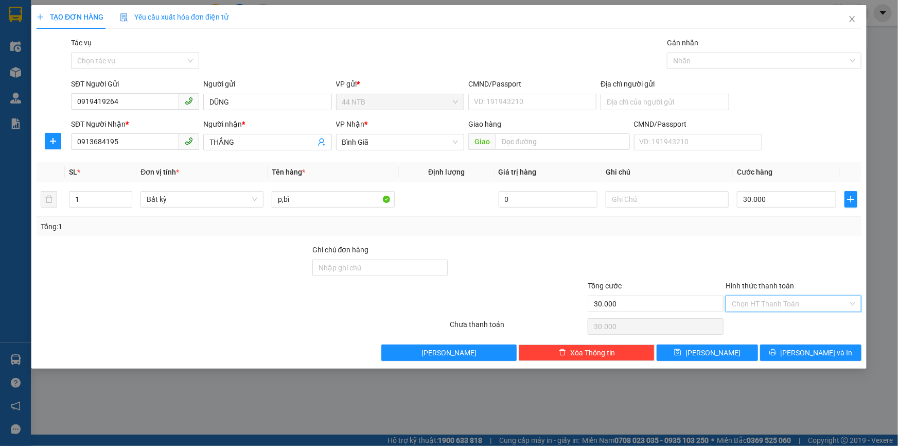
click at [791, 297] on input "Hình thức thanh toán" at bounding box center [790, 303] width 116 height 15
click at [792, 322] on div "Tại văn phòng" at bounding box center [793, 323] width 123 height 11
type input "0"
click at [776, 350] on icon "printer" at bounding box center [772, 351] width 7 height 7
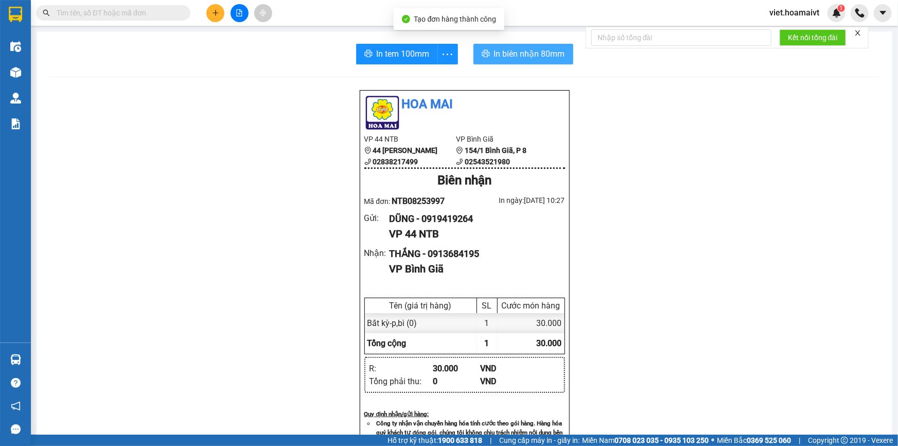
click at [509, 50] on span "In biên nhận 80mm" at bounding box center [529, 53] width 71 height 13
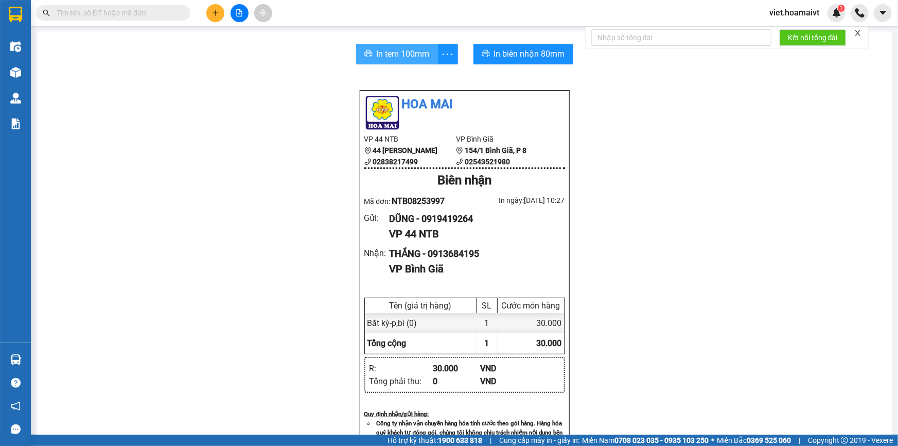
click at [422, 54] on span "In tem 100mm" at bounding box center [403, 53] width 53 height 13
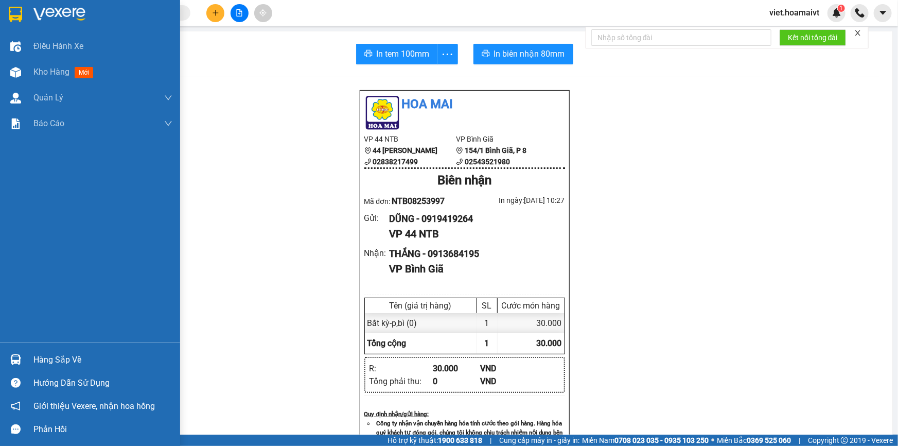
click at [41, 20] on img at bounding box center [59, 14] width 52 height 15
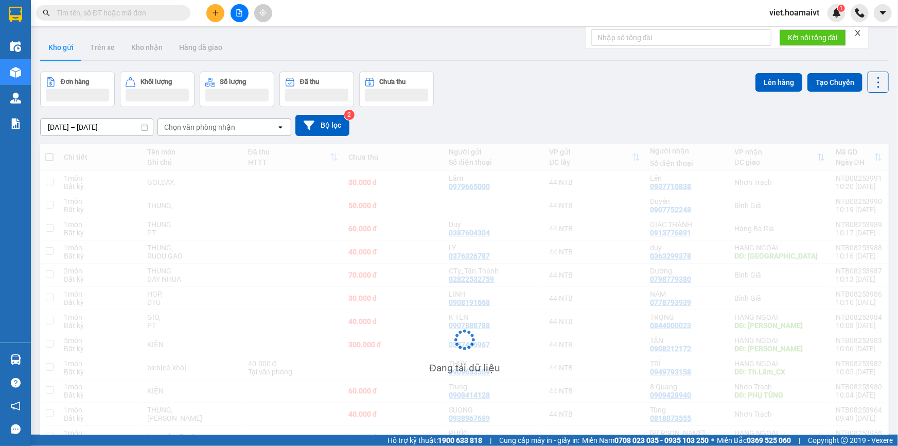
click at [586, 117] on div "[DATE] – [DATE] Press the down arrow key to interact with the calendar and sele…" at bounding box center [464, 125] width 848 height 21
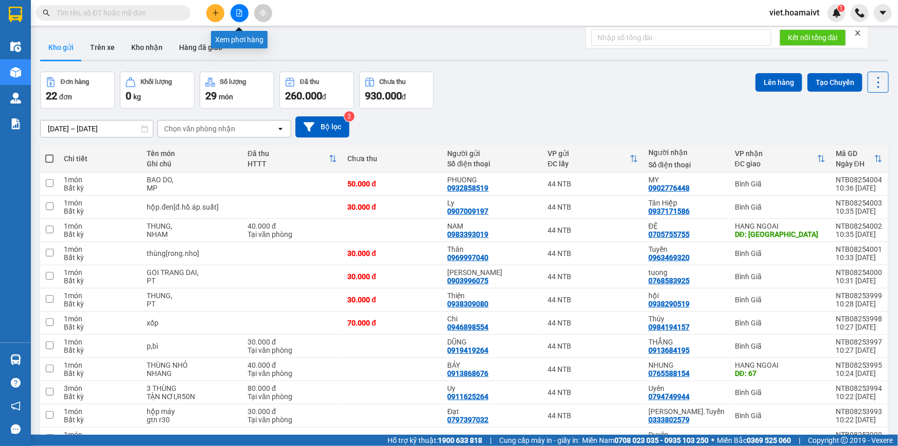
click at [242, 15] on icon "file-add" at bounding box center [239, 12] width 7 height 7
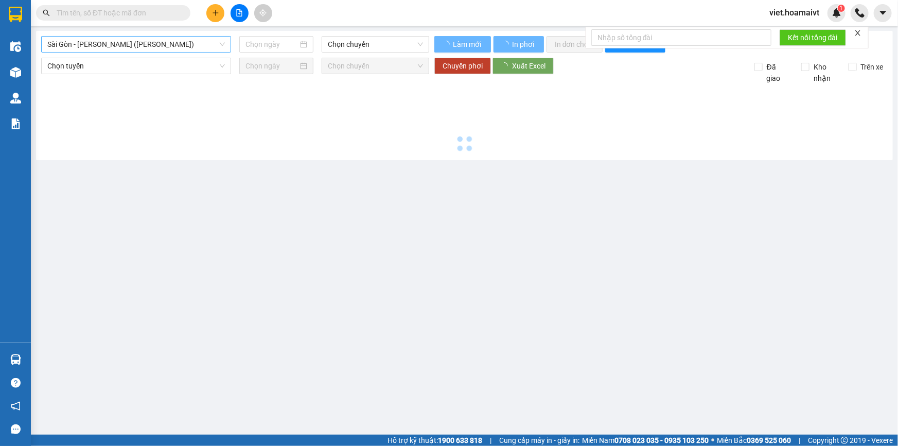
type input "[DATE]"
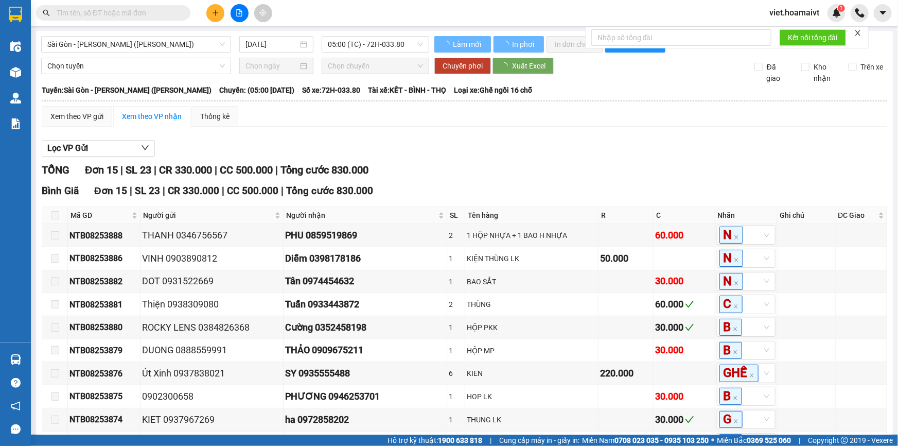
click at [156, 53] on div "Sài Gòn - Vũng Tàu (Hàng Hoá) 13/08/2025 05:00 (TC) - 72H-033.80 Làm mới In p…" at bounding box center [464, 324] width 857 height 586
click at [155, 44] on span "Sài Gòn - [PERSON_NAME] ([PERSON_NAME])" at bounding box center [135, 44] width 177 height 15
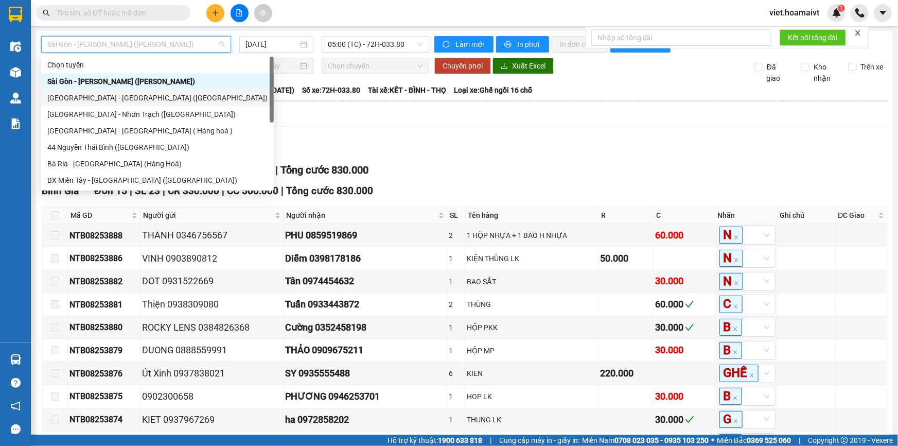
click at [149, 100] on div "[GEOGRAPHIC_DATA] - [GEOGRAPHIC_DATA] ([GEOGRAPHIC_DATA])" at bounding box center [157, 97] width 220 height 11
type input "[DATE]"
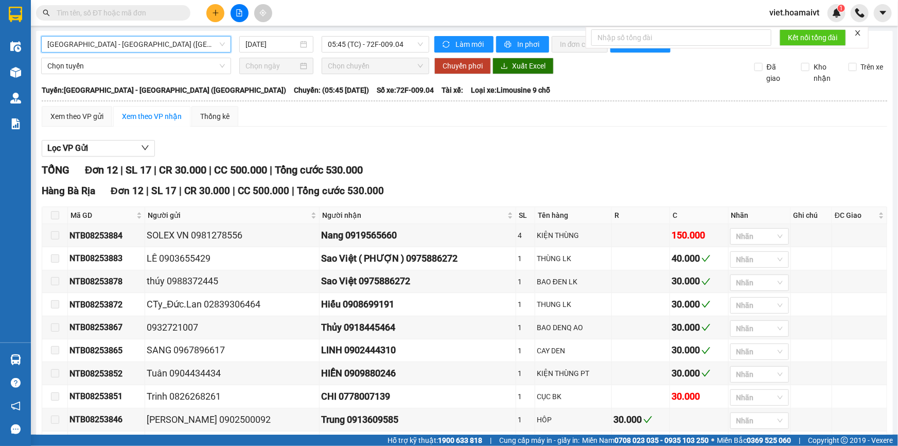
click at [158, 40] on span "[GEOGRAPHIC_DATA] - [GEOGRAPHIC_DATA] ([GEOGRAPHIC_DATA])" at bounding box center [135, 44] width 177 height 15
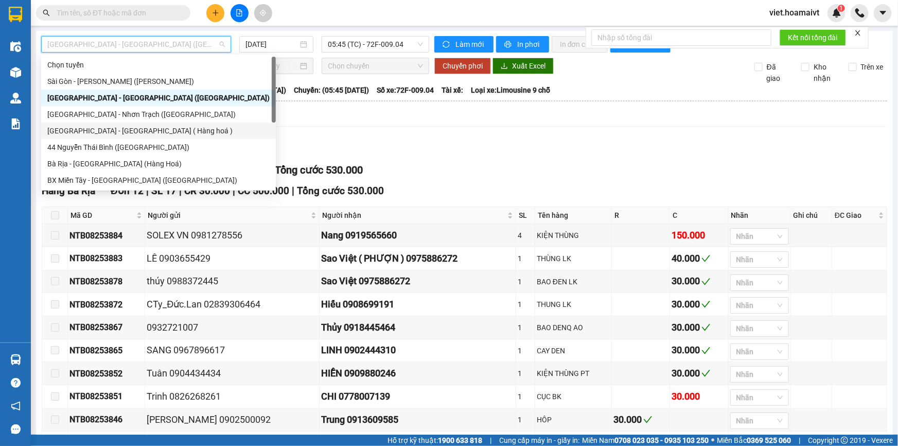
click at [156, 131] on div "[GEOGRAPHIC_DATA] - [GEOGRAPHIC_DATA] ( Hàng hoá )" at bounding box center [158, 130] width 222 height 11
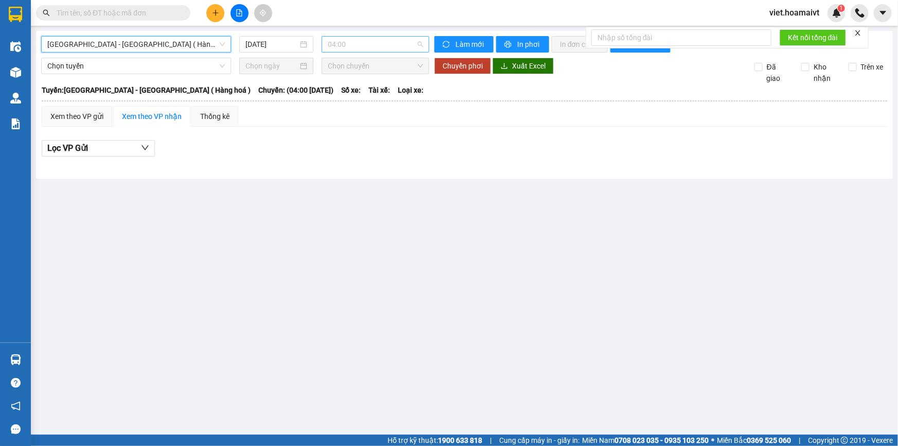
click at [355, 43] on span "04:00" at bounding box center [375, 44] width 95 height 15
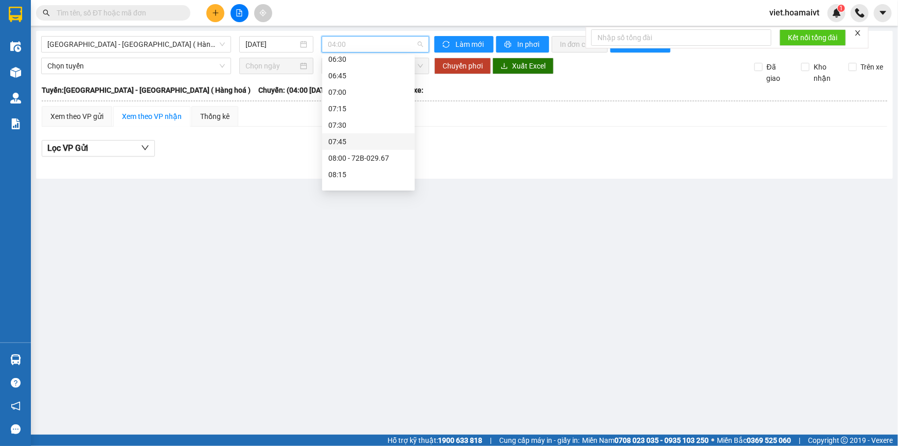
scroll to position [234, 0]
click at [369, 113] on div "08:00 - 72B-029.67" at bounding box center [368, 110] width 80 height 11
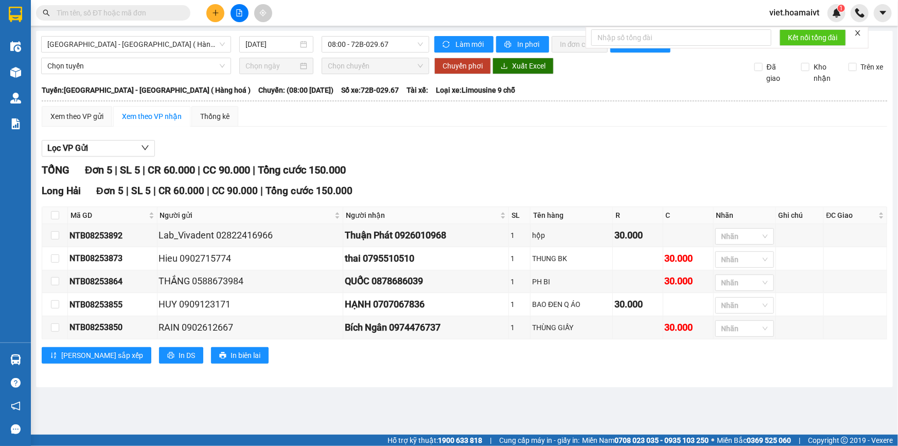
click at [530, 148] on div "Lọc VP Gửi" at bounding box center [464, 148] width 845 height 17
click at [121, 40] on span "[GEOGRAPHIC_DATA] - [GEOGRAPHIC_DATA] ( Hàng hoá )" at bounding box center [135, 44] width 177 height 15
click at [292, 41] on input "[DATE]" at bounding box center [271, 44] width 52 height 11
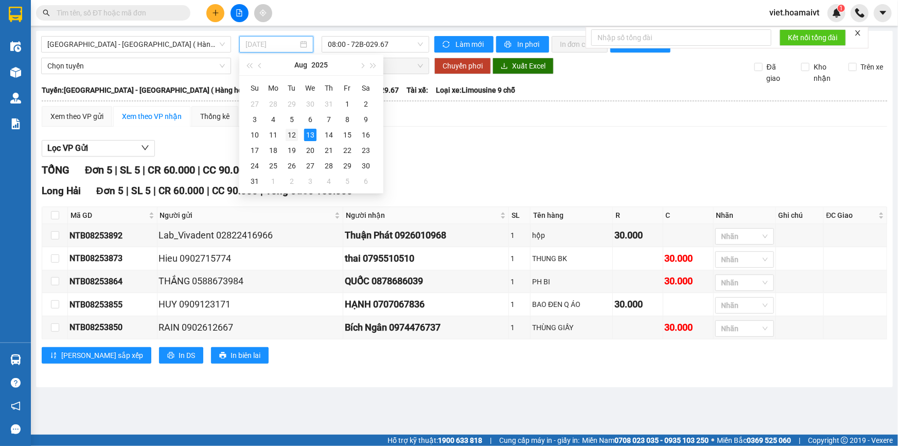
click at [295, 131] on div "12" at bounding box center [292, 135] width 12 height 12
type input "[DATE]"
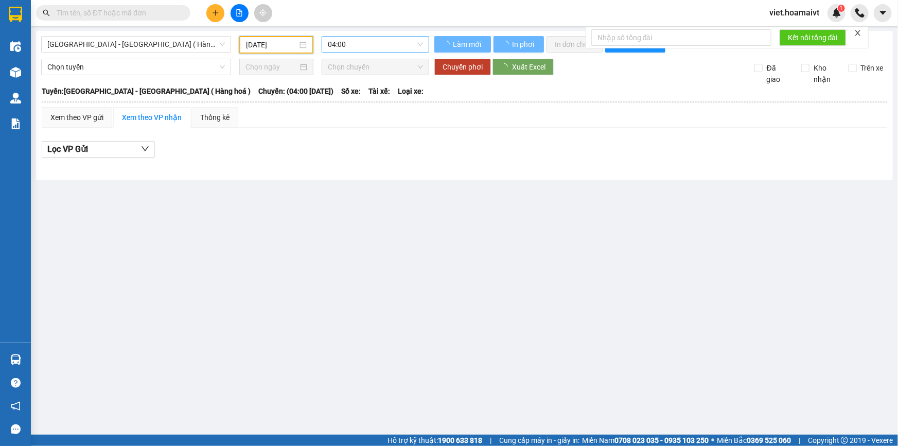
click at [378, 42] on span "04:00" at bounding box center [375, 44] width 95 height 15
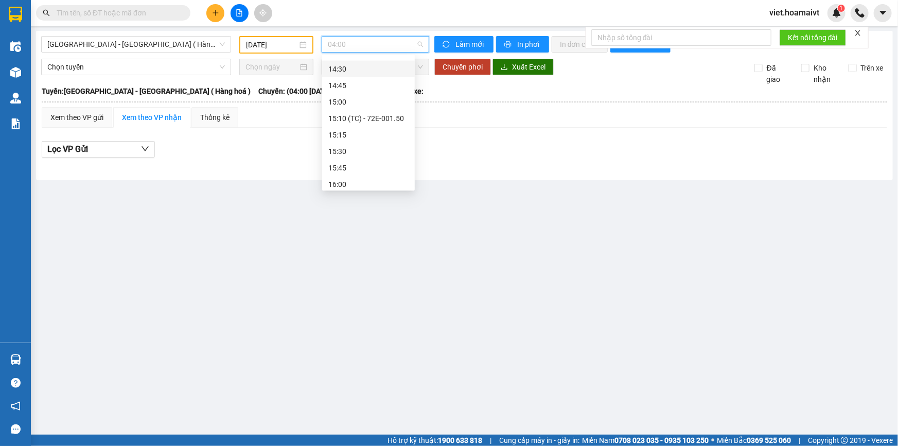
scroll to position [790, 0]
click at [381, 182] on div "17:00 - 72G-000.31" at bounding box center [368, 180] width 80 height 11
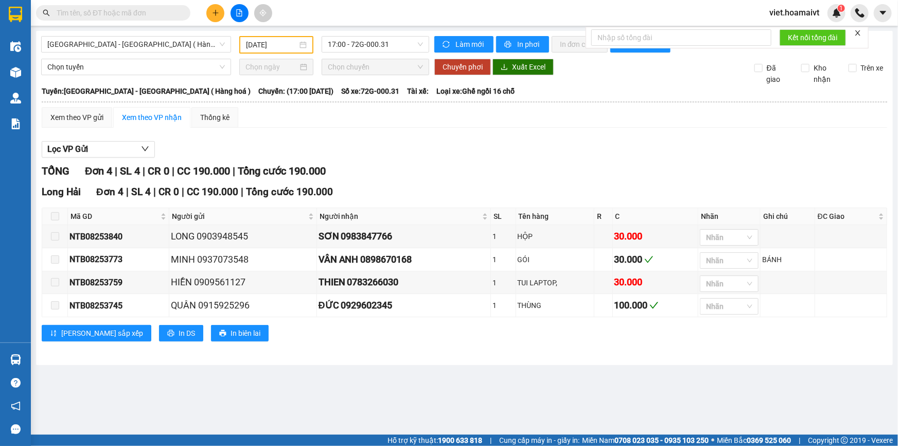
click at [555, 176] on div "TỔNG Đơn 4 | SL 4 | CR 0 | CC 190.000 | Tổng cước 190.000" at bounding box center [464, 171] width 845 height 16
click at [545, 139] on div "Lọc VP Gửi TỔNG Đơn 4 | SL 4 | CR 0 | CC 190.000 | Tổng cước 190.000 Long Hải …" at bounding box center [464, 245] width 845 height 218
click at [164, 14] on input "text" at bounding box center [117, 12] width 121 height 11
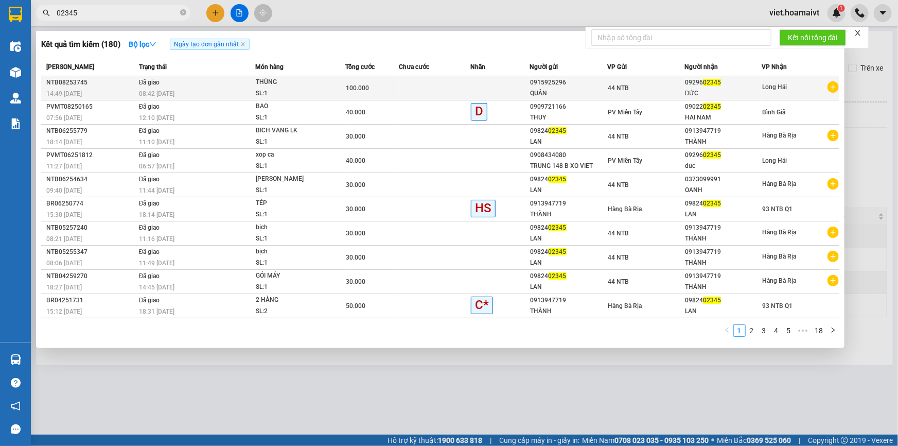
type input "02345"
click at [221, 84] on td "Đã giao 08:42 - 13/08" at bounding box center [195, 88] width 119 height 24
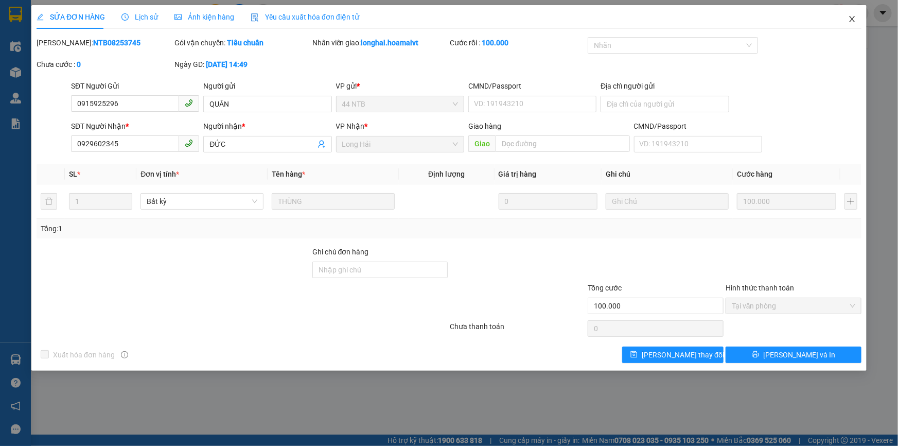
click at [848, 16] on icon "close" at bounding box center [852, 19] width 8 height 8
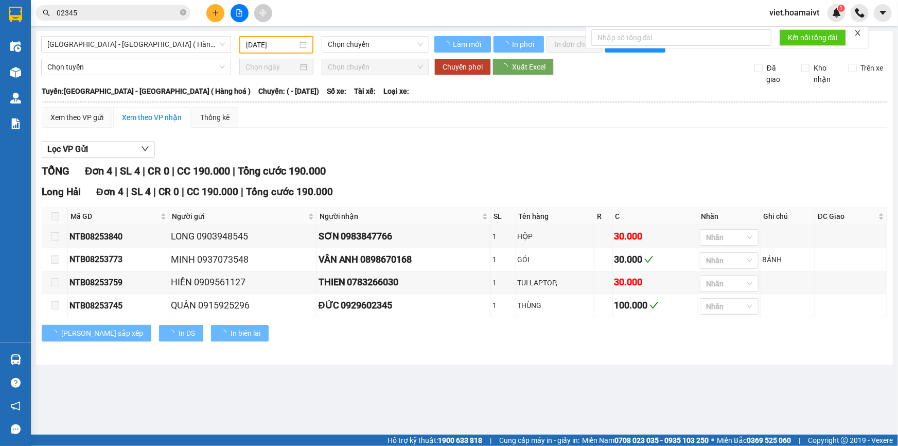
click at [583, 153] on div "Lọc VP Gửi" at bounding box center [464, 149] width 845 height 17
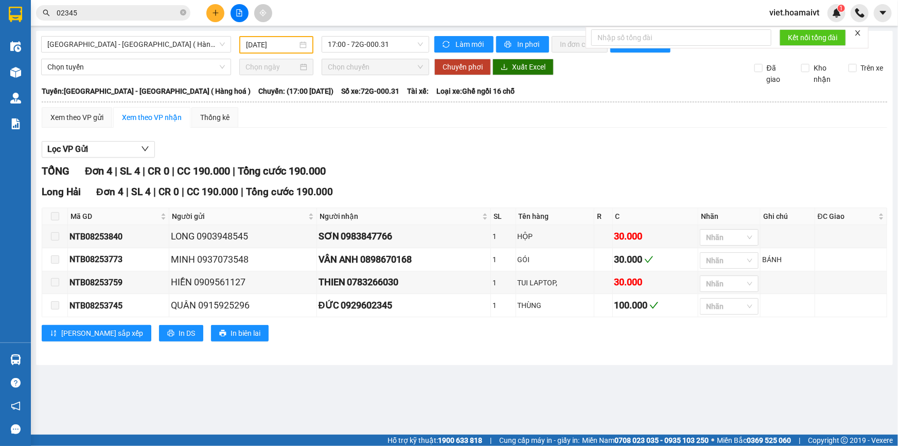
click at [475, 161] on div "Lọc VP Gửi TỔNG Đơn 4 | SL 4 | CR 0 | CC 190.000 | Tổng cước 190.000 Long Hải …" at bounding box center [464, 245] width 845 height 218
click at [343, 53] on div "Sài Gòn - Long Hải ( Hàng hoá ) 12/08/2025 17:00 - 72G-000.31 Làm mới In phơi I…" at bounding box center [464, 198] width 857 height 334
click at [287, 48] on input "[DATE]" at bounding box center [271, 44] width 51 height 11
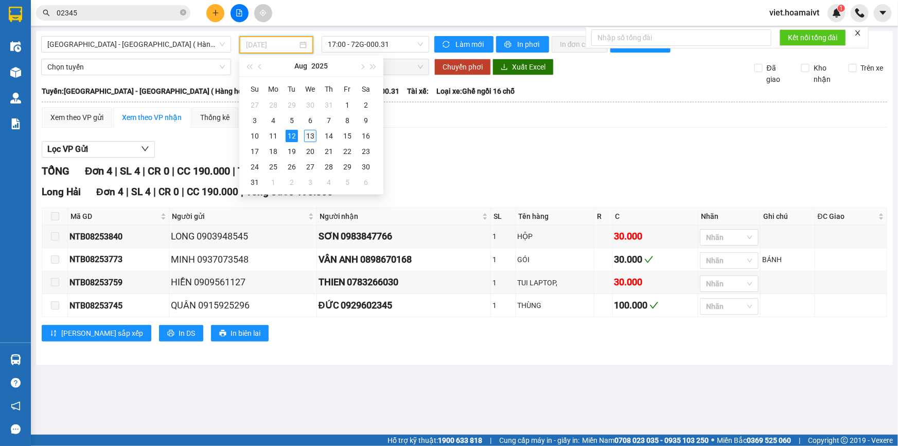
click at [315, 134] on div "13" at bounding box center [310, 136] width 12 height 12
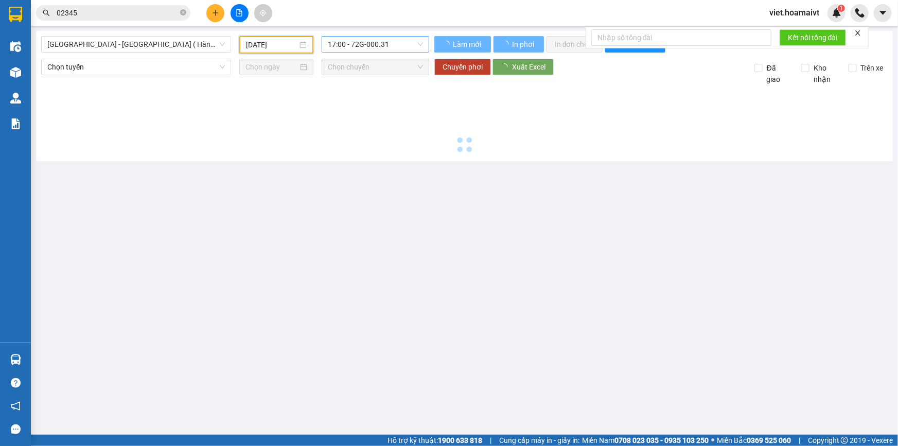
type input "[DATE]"
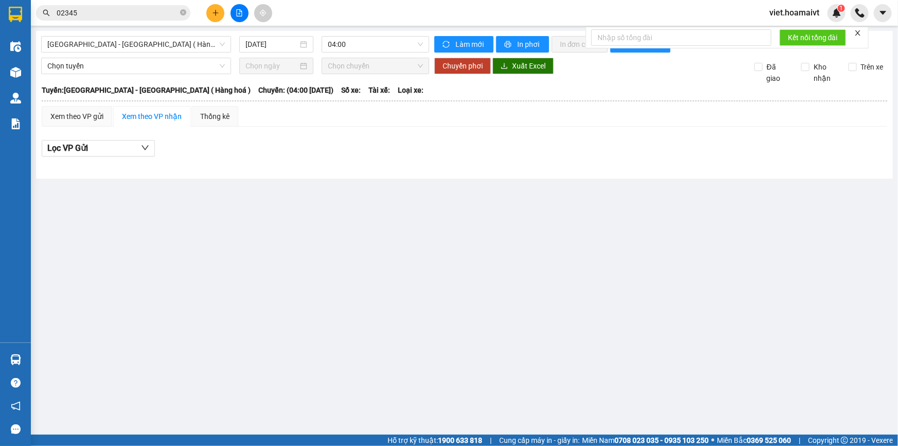
click at [442, 165] on div at bounding box center [464, 165] width 845 height 6
click at [440, 135] on div "Lọc VP Gửi" at bounding box center [464, 151] width 845 height 33
click at [341, 39] on span "04:00" at bounding box center [375, 44] width 95 height 15
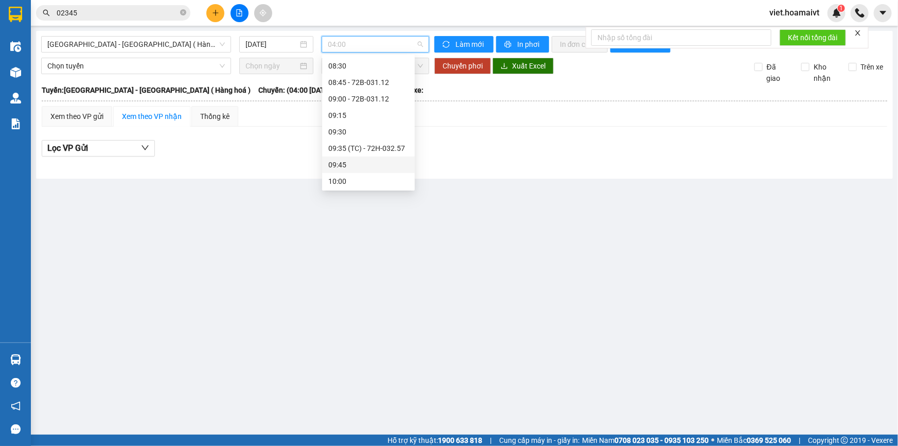
scroll to position [234, 0]
click at [389, 158] on div "08:45 - 72B-031.12" at bounding box center [368, 160] width 80 height 11
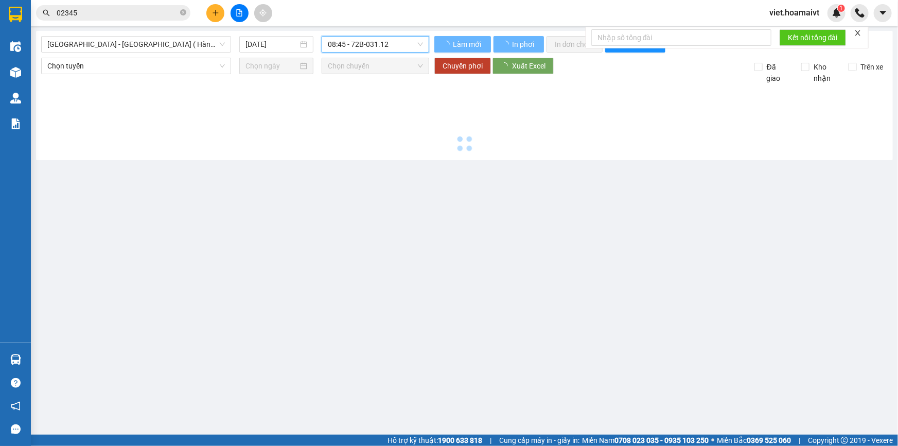
click at [598, 147] on div at bounding box center [464, 119] width 846 height 71
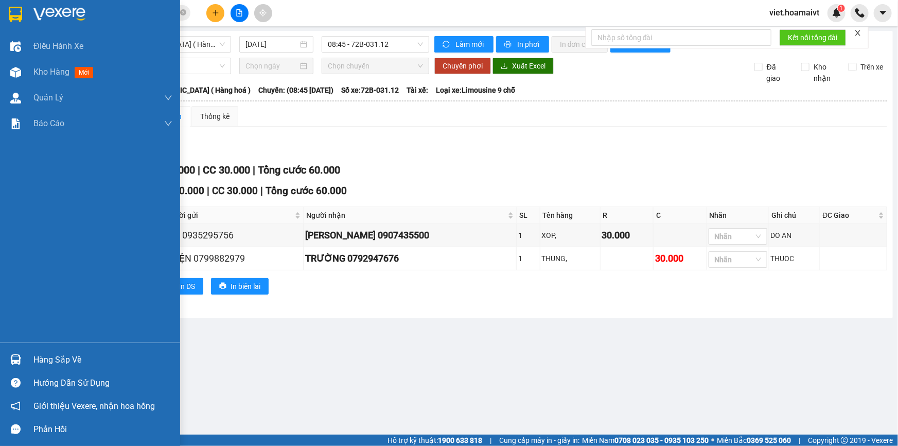
click at [39, 21] on img at bounding box center [59, 14] width 52 height 15
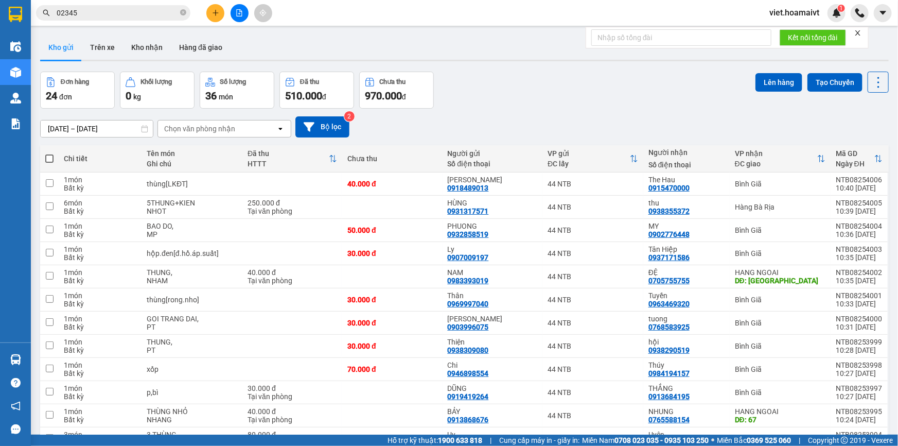
click at [489, 120] on div "[DATE] – [DATE] Press the down arrow key to interact with the calendar and sele…" at bounding box center [464, 126] width 848 height 21
click at [504, 79] on div "Đơn hàng 24 đơn Khối lượng 0 kg Số lượng 36 món Đã thu 510.000 đ Chưa thu 970.0…" at bounding box center [464, 90] width 848 height 37
click at [190, 132] on div "Chọn văn phòng nhận" at bounding box center [199, 128] width 71 height 10
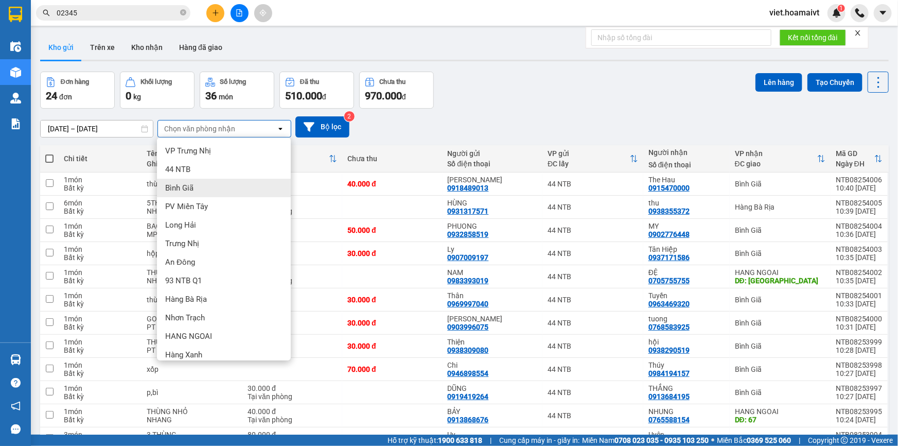
click at [211, 193] on div "Bình Giã" at bounding box center [224, 188] width 134 height 19
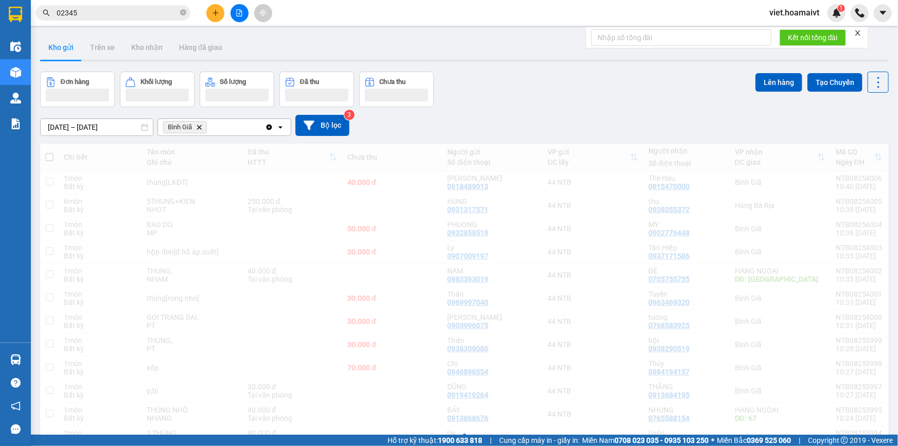
click at [452, 127] on div "[DATE] – [DATE] Press the down arrow key to interact with the calendar and sele…" at bounding box center [464, 125] width 848 height 21
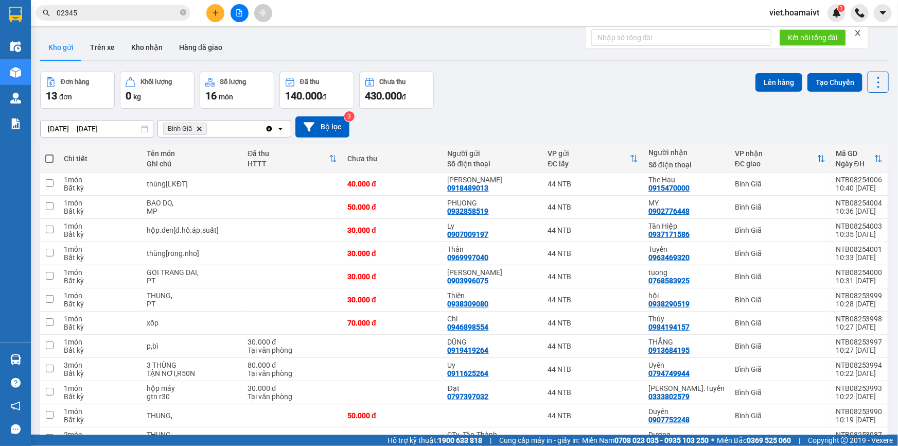
click at [452, 126] on div "[DATE] – [DATE] Press the down arrow key to interact with the calendar and sele…" at bounding box center [464, 126] width 848 height 21
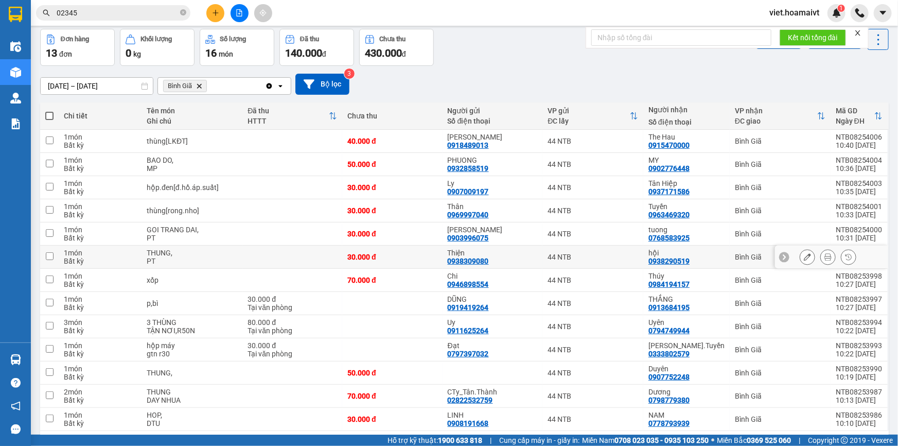
scroll to position [80, 0]
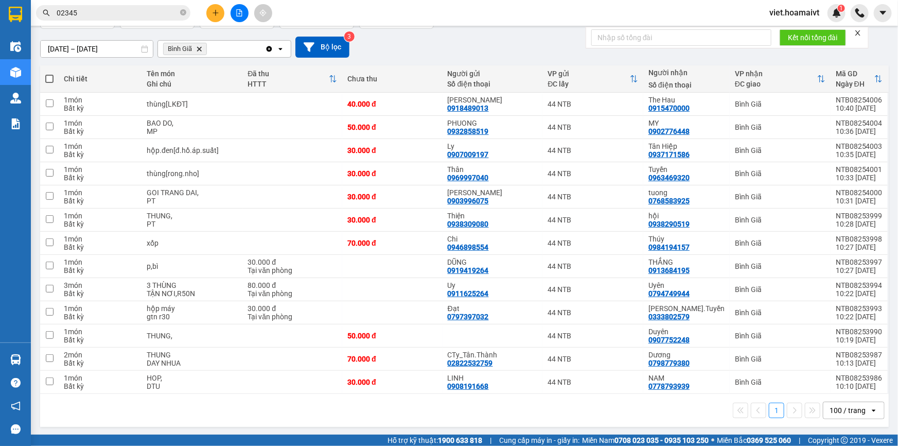
click at [46, 75] on span at bounding box center [49, 79] width 8 height 8
click at [49, 74] on input "checkbox" at bounding box center [49, 74] width 0 height 0
checkbox input "true"
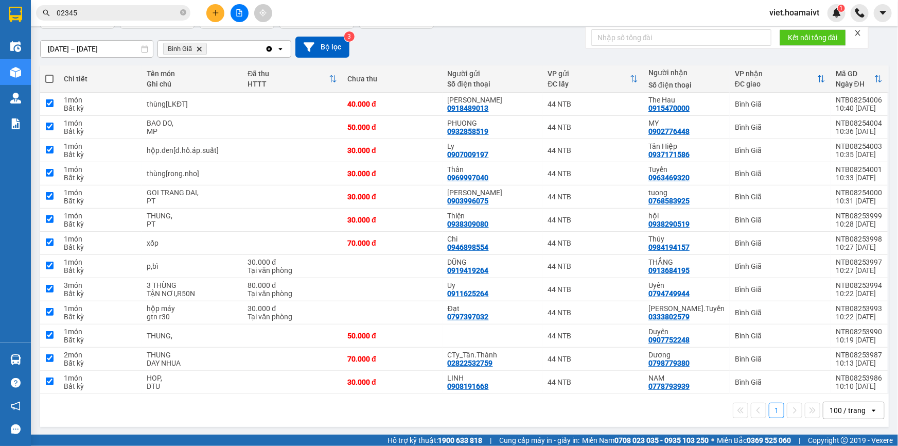
checkbox input "true"
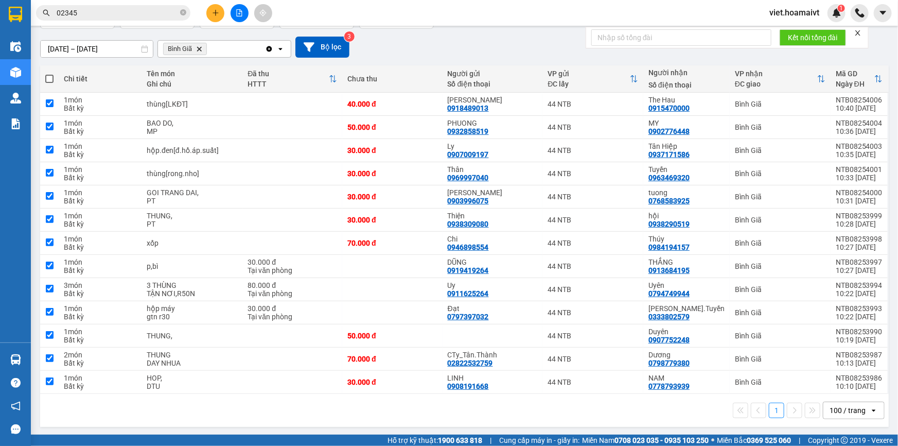
checkbox input "true"
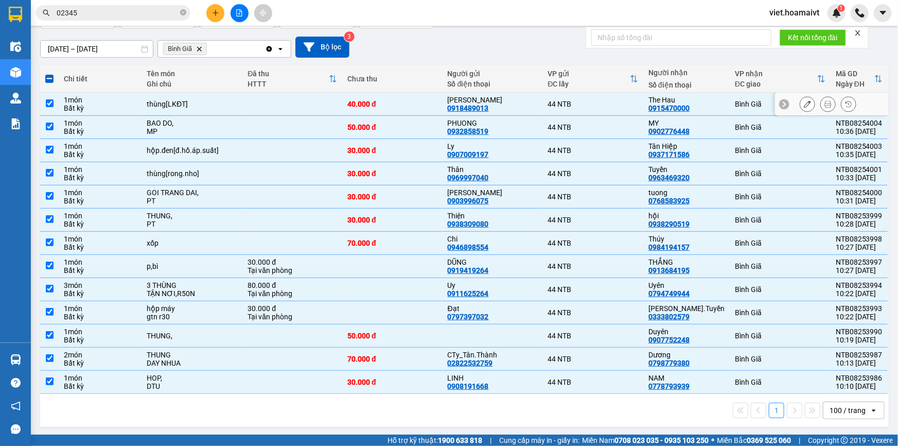
click at [301, 106] on td at bounding box center [292, 104] width 100 height 23
checkbox input "false"
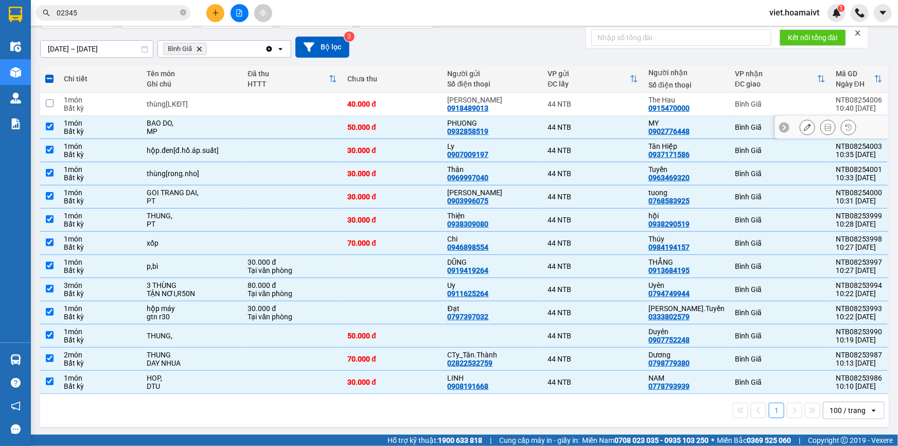
click at [287, 127] on td at bounding box center [292, 127] width 100 height 23
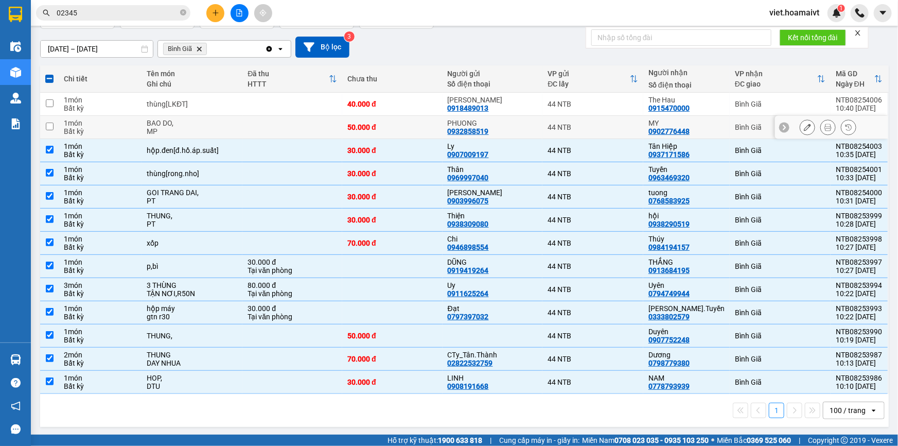
click at [287, 127] on td at bounding box center [292, 127] width 100 height 23
checkbox input "true"
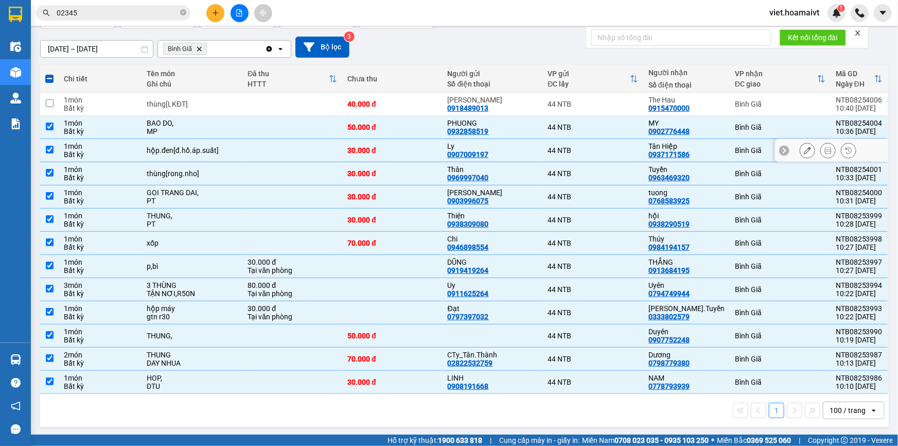
click at [185, 151] on div "hộp.đen[đ.hồ.áp.suất]" at bounding box center [192, 150] width 91 height 8
checkbox input "false"
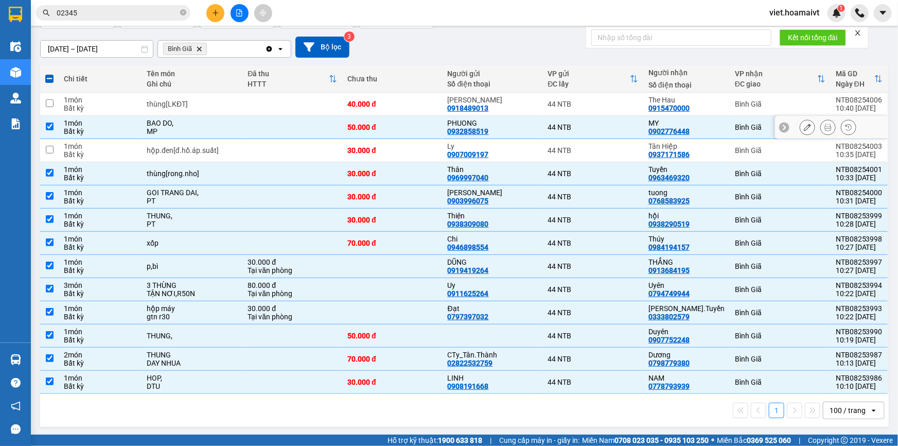
click at [209, 127] on div "MP" at bounding box center [192, 131] width 91 height 8
checkbox input "false"
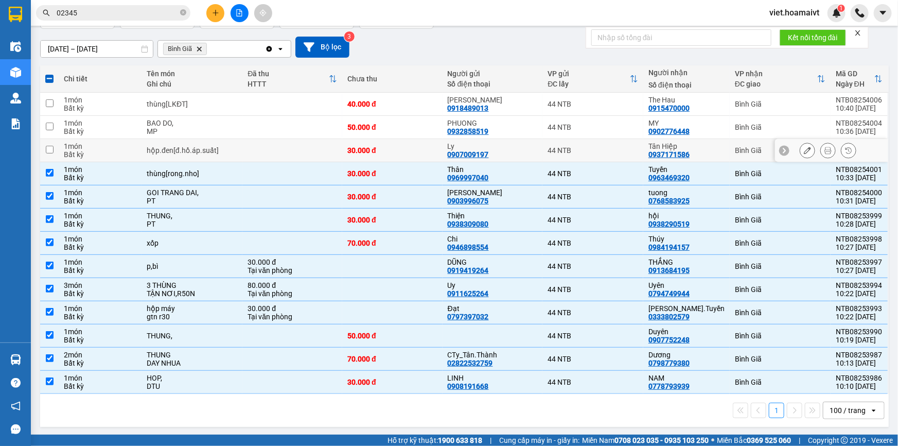
scroll to position [0, 0]
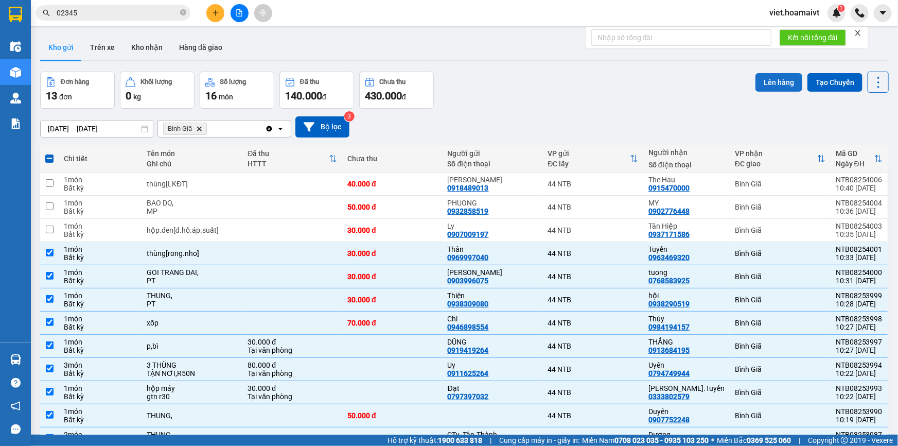
click at [772, 83] on button "Lên hàng" at bounding box center [778, 82] width 47 height 19
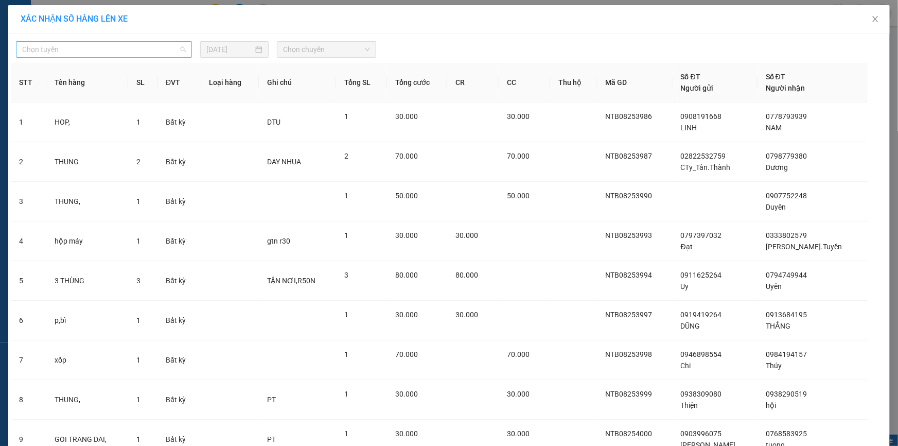
click at [88, 51] on span "Chọn tuyến" at bounding box center [104, 49] width 164 height 15
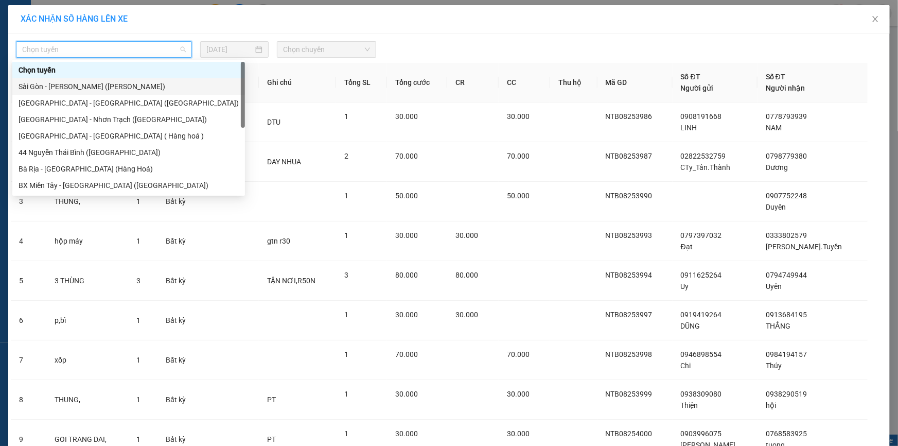
click at [88, 82] on div "Sài Gòn - [PERSON_NAME] ([PERSON_NAME])" at bounding box center [129, 86] width 220 height 11
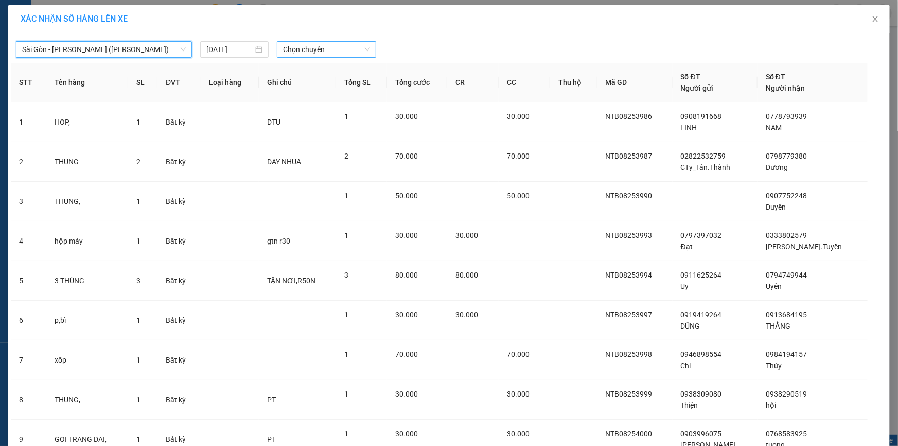
click at [299, 44] on span "Chọn chuyến" at bounding box center [326, 49] width 87 height 15
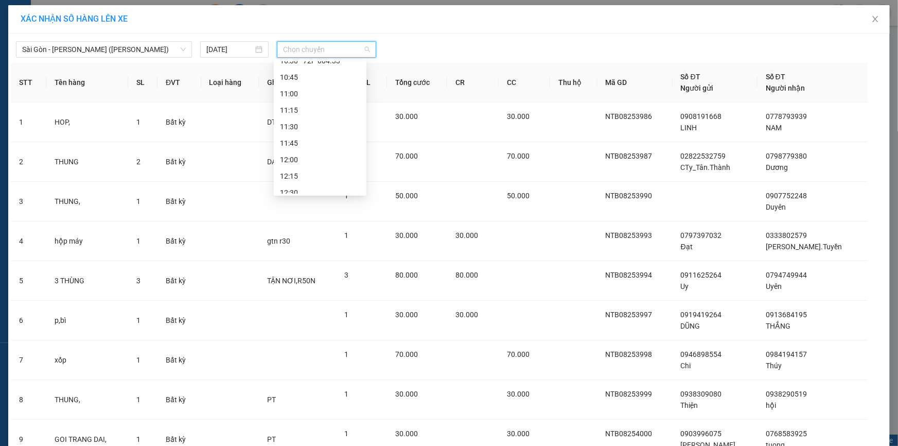
scroll to position [374, 0]
click at [309, 123] on div "10:45" at bounding box center [320, 123] width 80 height 11
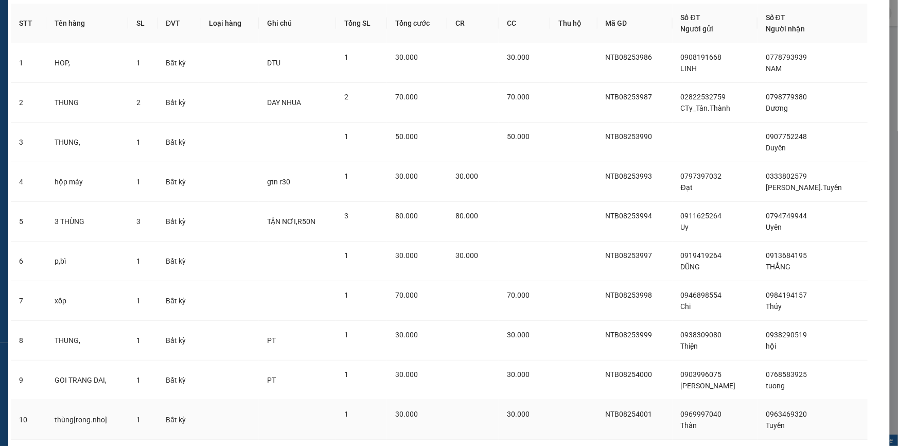
scroll to position [133, 0]
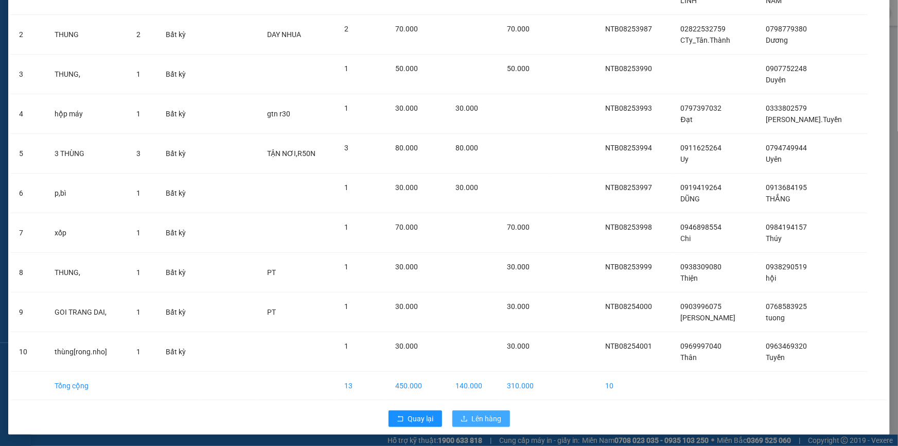
click at [478, 413] on span "Lên hàng" at bounding box center [487, 418] width 30 height 11
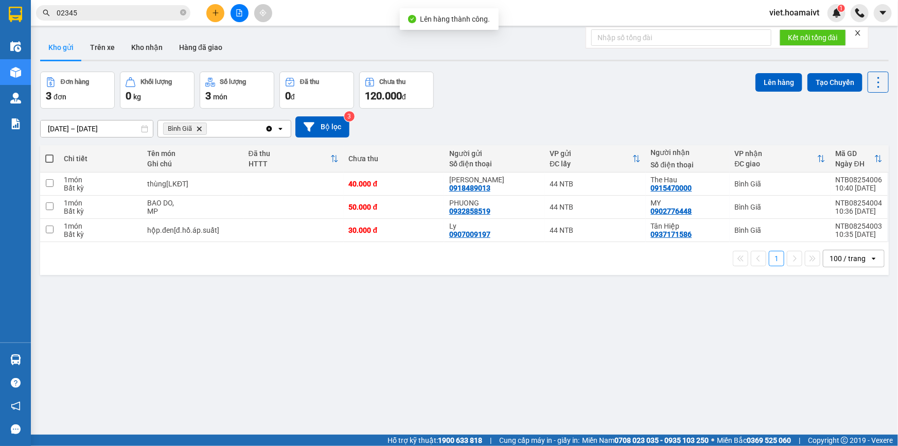
click at [200, 132] on span "Bình Giã Delete" at bounding box center [185, 128] width 44 height 12
click at [203, 126] on span "Bình Giã Delete" at bounding box center [185, 128] width 44 height 12
click at [199, 127] on icon "Delete" at bounding box center [199, 129] width 6 height 6
click at [549, 91] on div "Đơn hàng 3 đơn Khối lượng 0 kg Số lượng 3 món Đã thu 0 đ Chưa thu 120.000 đ Lên…" at bounding box center [464, 90] width 848 height 37
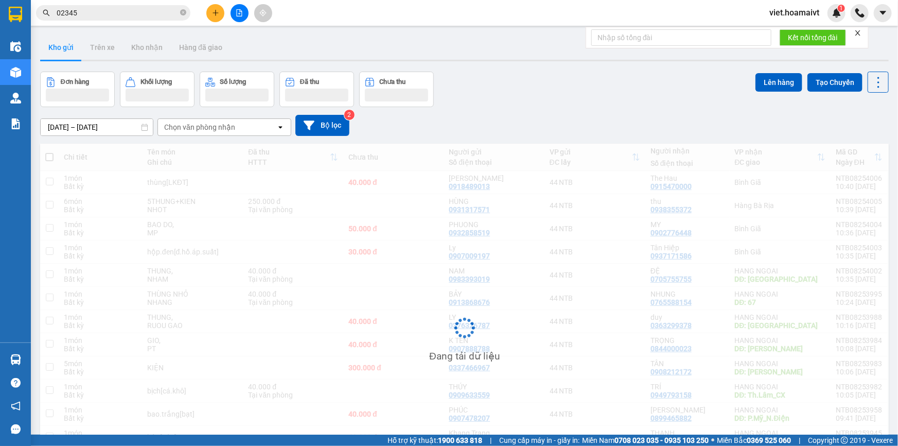
click at [549, 91] on div "Đơn hàng Khối lượng Số lượng Đã thu Chưa thu Lên hàng Tạo Chuyến" at bounding box center [464, 89] width 848 height 35
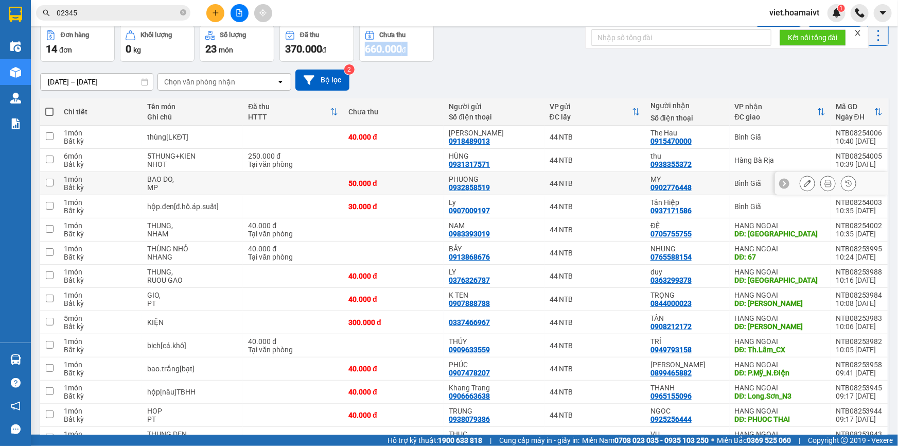
scroll to position [103, 0]
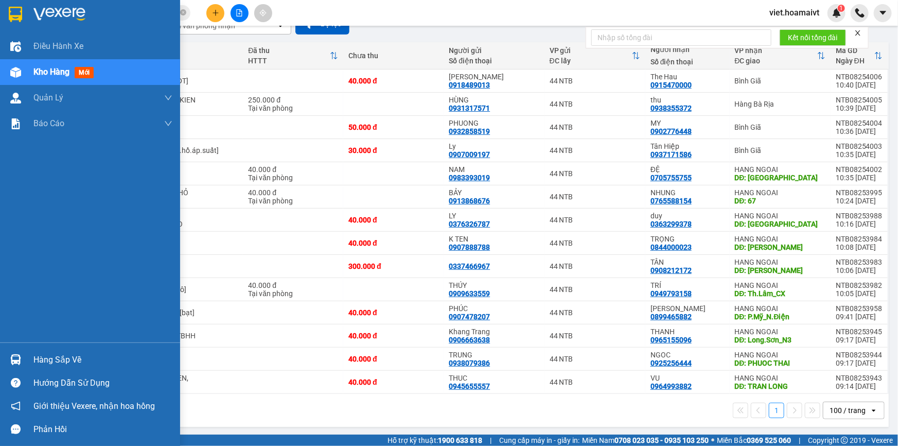
click at [28, 11] on div at bounding box center [90, 16] width 180 height 33
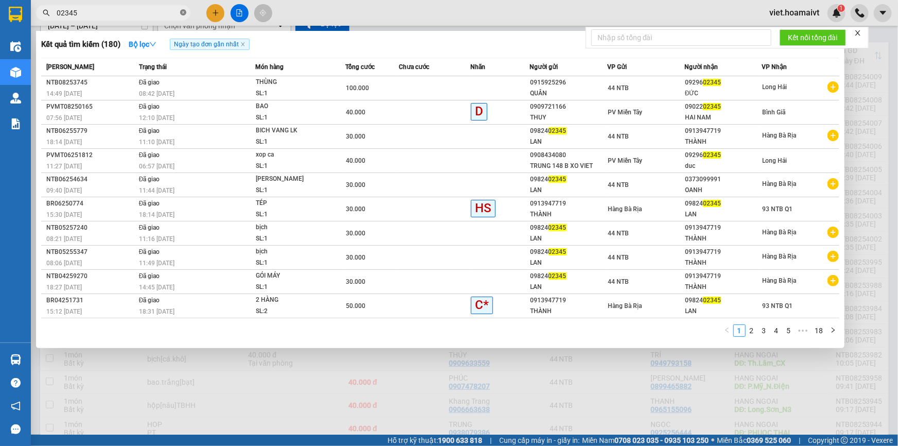
click at [185, 14] on icon "close-circle" at bounding box center [183, 12] width 6 height 6
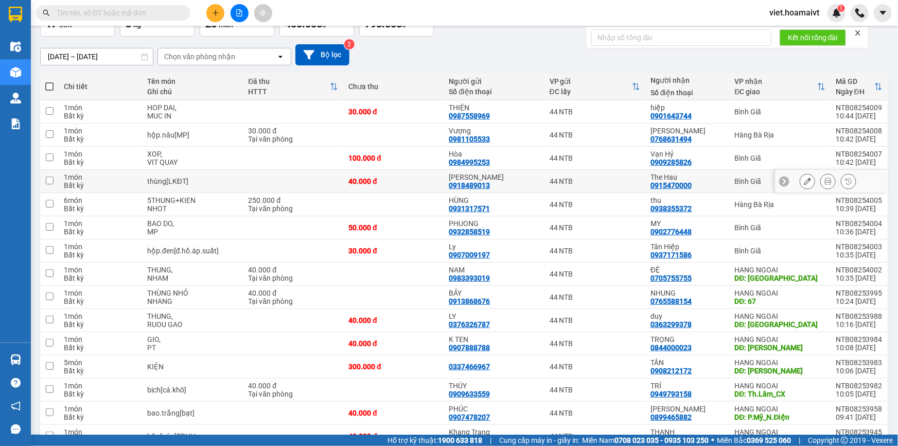
scroll to position [57, 0]
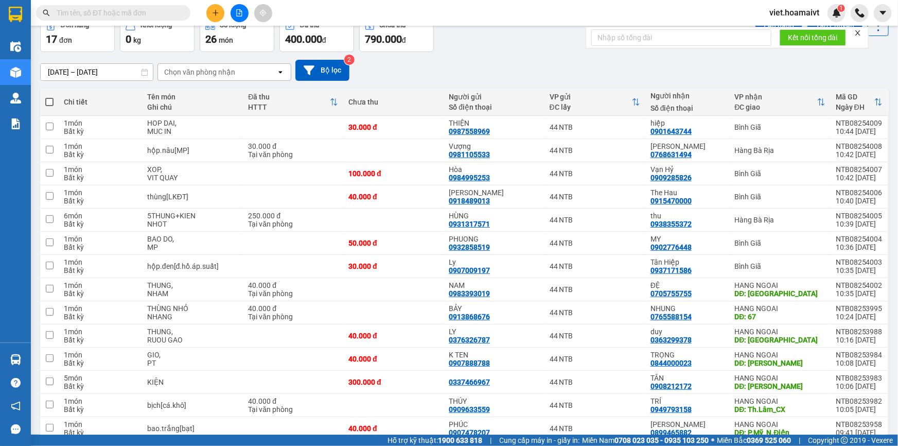
click at [209, 65] on div "Chọn văn phòng nhận" at bounding box center [217, 72] width 118 height 16
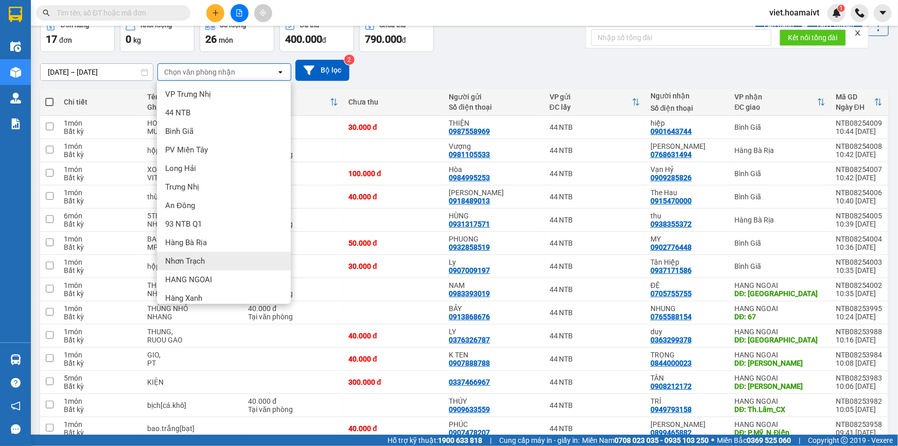
click at [206, 265] on div "Nhơn Trạch" at bounding box center [224, 261] width 134 height 19
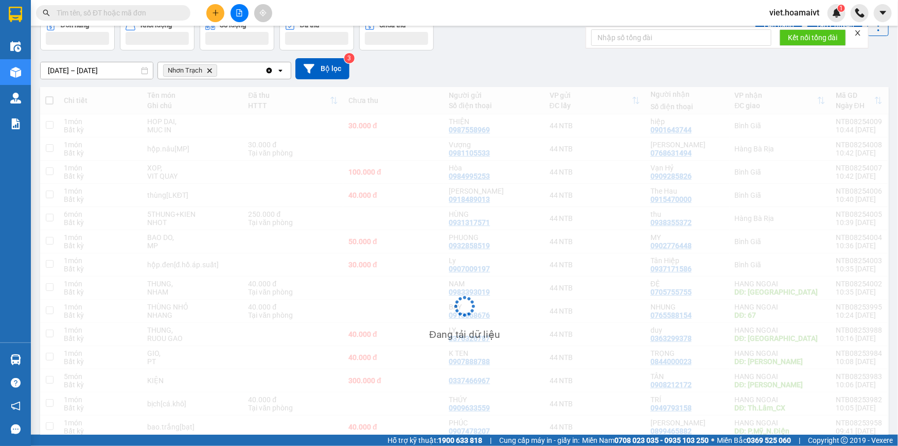
scroll to position [47, 0]
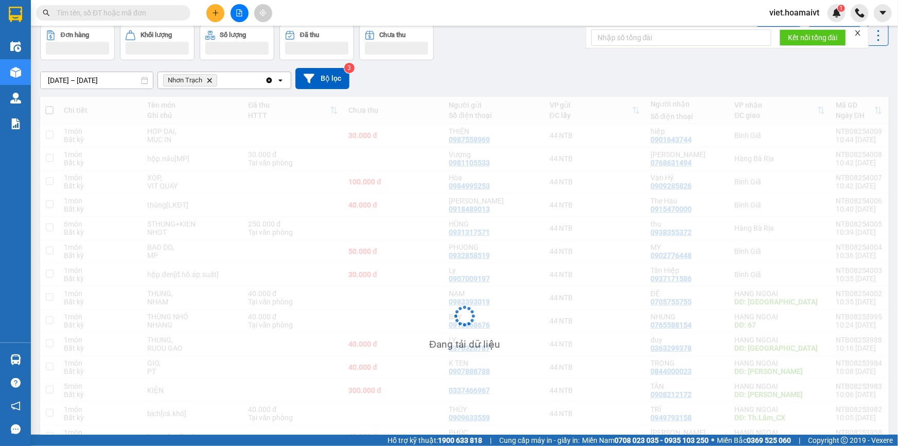
click at [549, 56] on div "Đơn hàng Khối lượng Số lượng Đã thu Chưa thu Lên hàng Tạo Chuyến" at bounding box center [464, 42] width 848 height 35
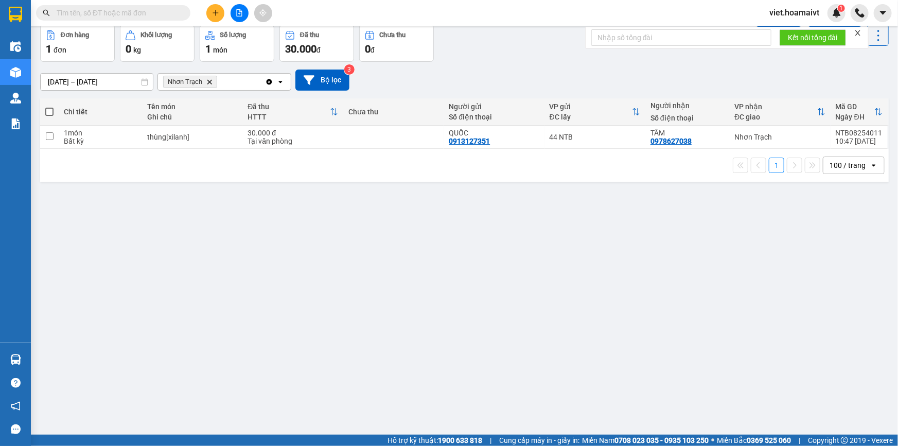
click at [549, 56] on div "Đơn hàng 1 đơn Khối lượng 0 kg Số lượng 1 món Đã thu 30.000 đ Chưa thu 0 đ Lên …" at bounding box center [464, 43] width 848 height 37
click at [565, 72] on div "12/08/2025 – 13/08/2025 Press the down arrow key to interact with the calendar …" at bounding box center [464, 79] width 848 height 21
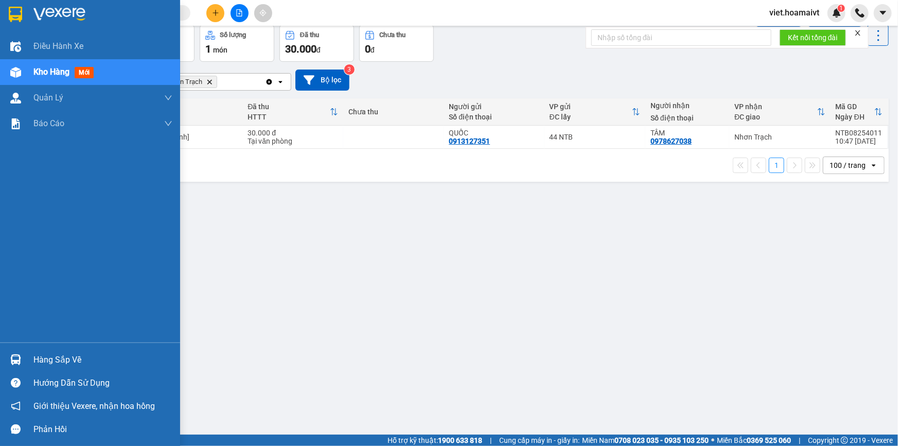
click at [41, 17] on img at bounding box center [59, 14] width 52 height 15
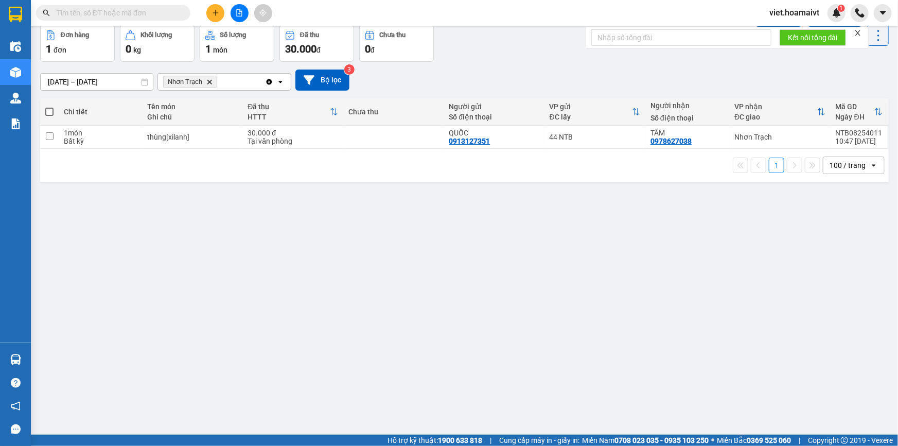
drag, startPoint x: 554, startPoint y: 67, endPoint x: 505, endPoint y: 70, distance: 49.0
click at [554, 66] on div "12/08/2025 – 13/08/2025 Press the down arrow key to interact with the calendar …" at bounding box center [464, 80] width 848 height 37
click at [206, 79] on icon "Delete" at bounding box center [209, 82] width 6 height 6
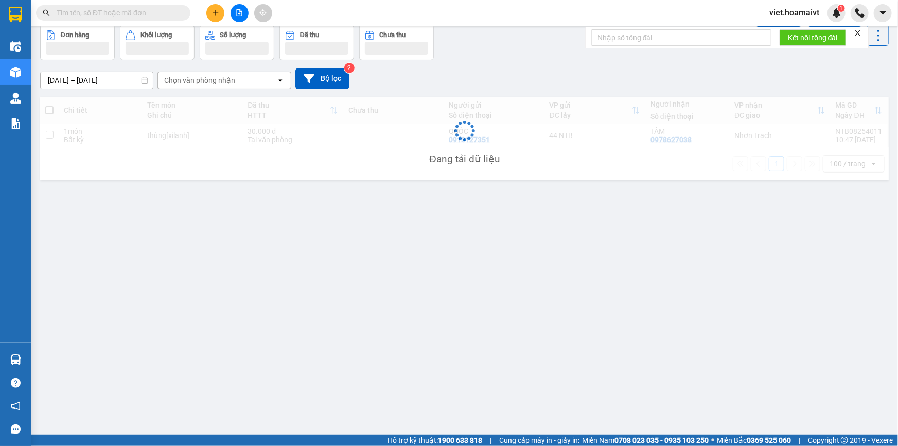
click at [525, 80] on div "[DATE] – [DATE] Press the down arrow key to interact with the calendar and sele…" at bounding box center [464, 78] width 848 height 21
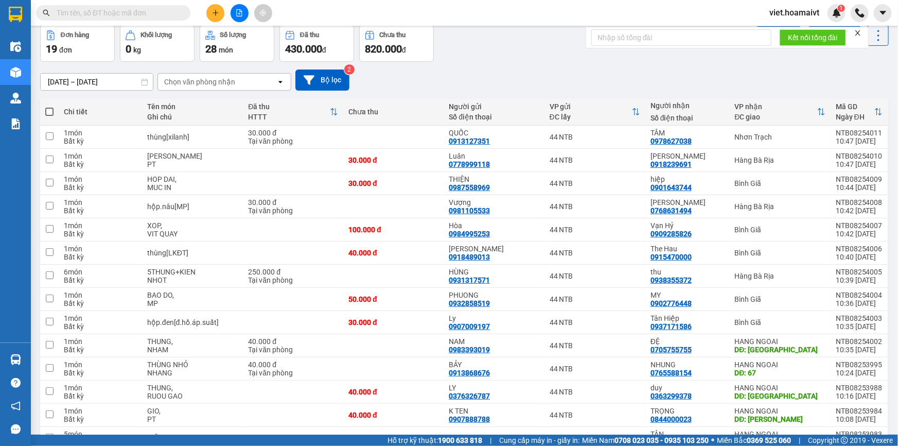
click at [524, 82] on div "[DATE] – [DATE] Press the down arrow key to interact with the calendar and sele…" at bounding box center [464, 79] width 848 height 21
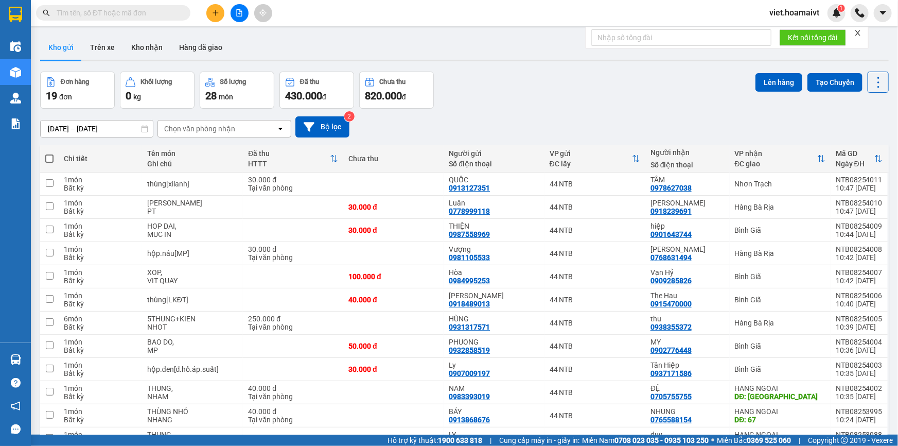
click at [207, 123] on div "Chọn văn phòng nhận" at bounding box center [217, 128] width 118 height 16
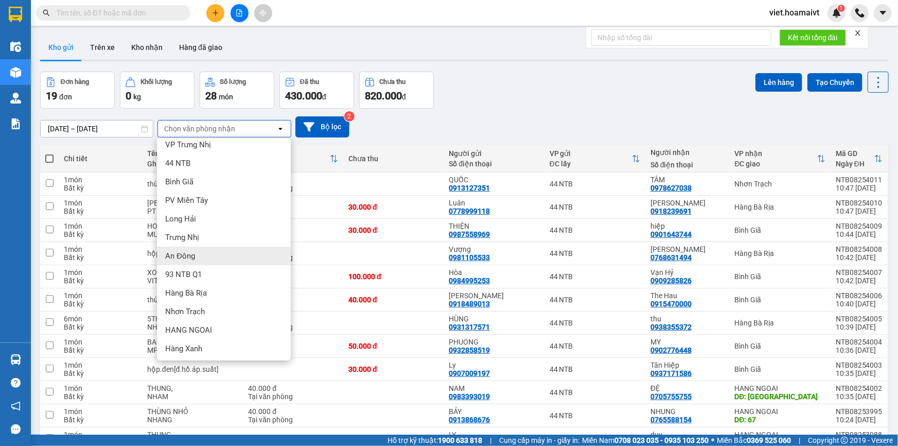
scroll to position [26, 0]
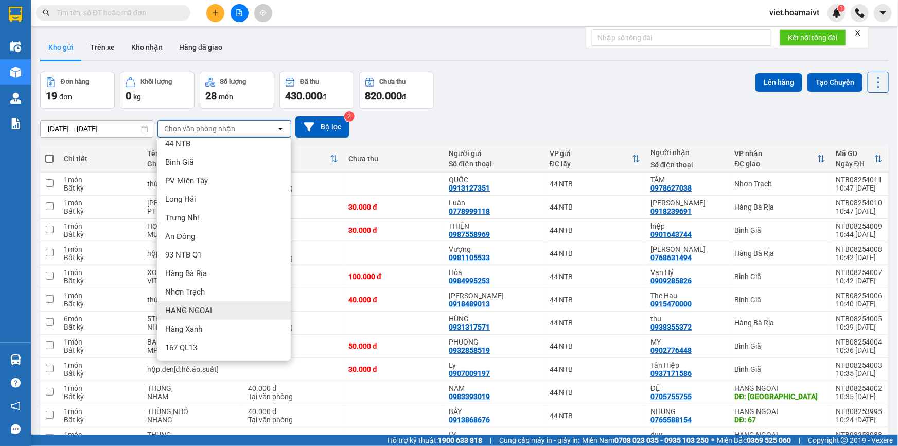
click at [226, 309] on div "HANG NGOAI" at bounding box center [224, 310] width 134 height 19
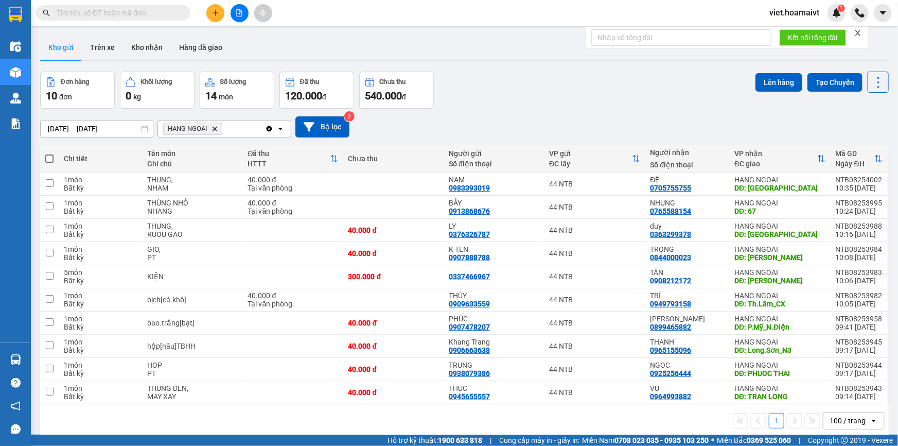
click at [214, 128] on icon "Delete" at bounding box center [214, 129] width 6 height 6
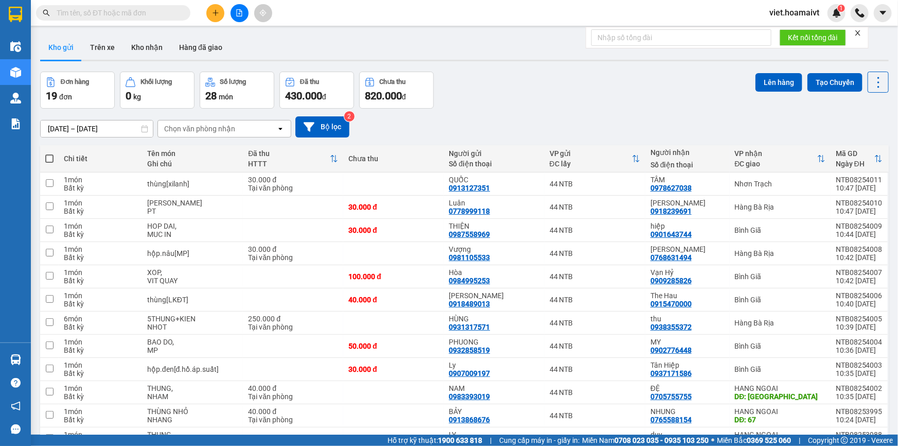
click at [570, 132] on div "[DATE] – [DATE] Press the down arrow key to interact with the calendar and sele…" at bounding box center [464, 126] width 848 height 21
click at [212, 15] on icon "plus" at bounding box center [215, 12] width 7 height 7
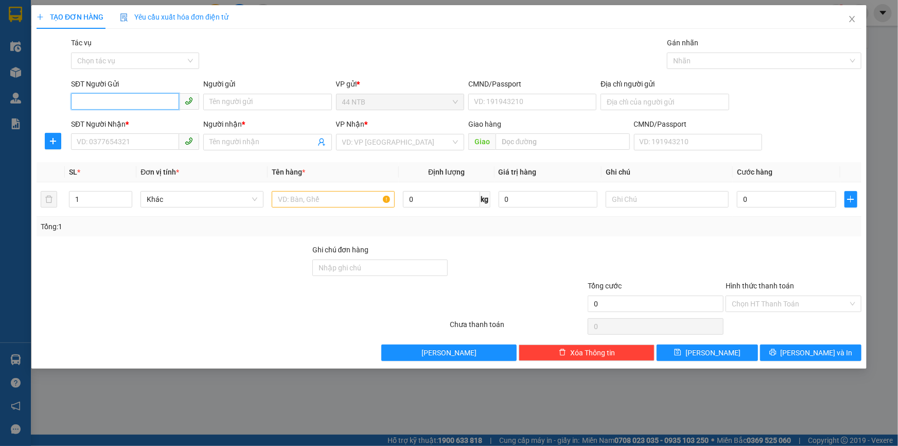
click at [103, 94] on input "SĐT Người Gửi" at bounding box center [125, 101] width 108 height 16
type input "0909432118"
click at [134, 124] on div "0909432118 - Phương" at bounding box center [135, 122] width 116 height 11
type input "Phương"
type input "079192008392"
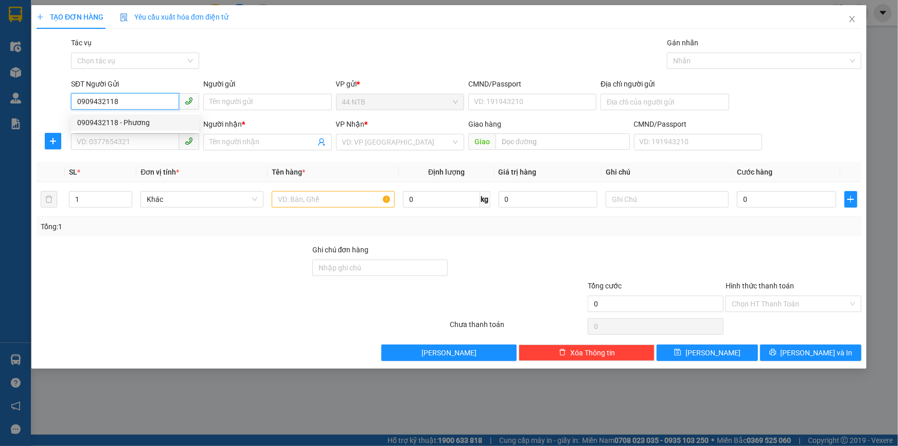
type input "0909844616"
type input "HẢI"
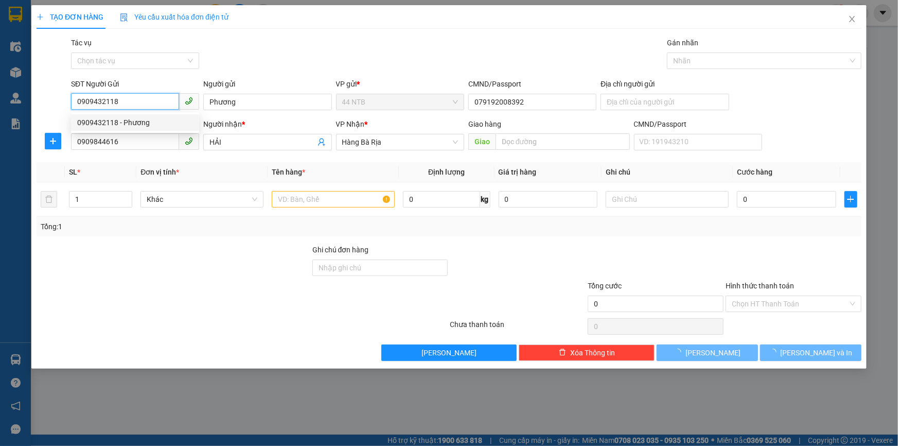
type input "0909432118"
click at [277, 60] on div "Gói vận chuyển * Tiêu chuẩn Tác vụ Chọn tác vụ Gán nhãn Nhãn" at bounding box center [466, 55] width 794 height 36
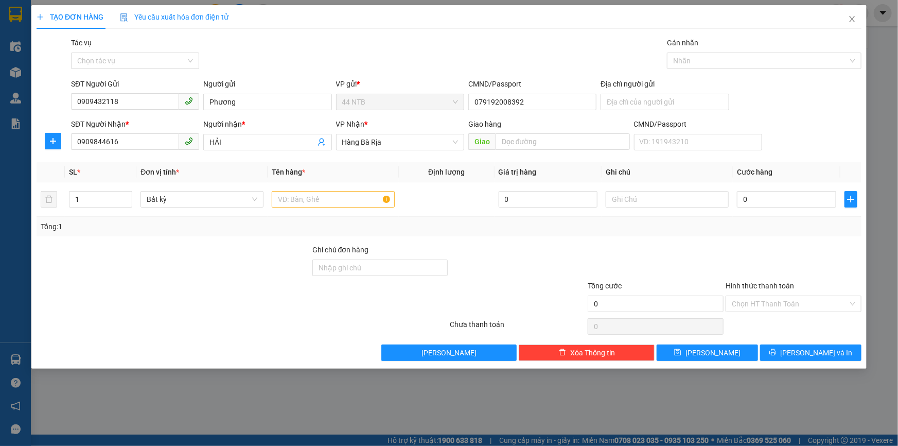
click at [277, 60] on div "Gói vận chuyển * Tiêu chuẩn Tác vụ Chọn tác vụ Gán nhãn Nhãn" at bounding box center [466, 55] width 794 height 36
drag, startPoint x: 127, startPoint y: 141, endPoint x: 0, endPoint y: 177, distance: 132.1
click at [0, 177] on div "TẠO ĐƠN HÀNG Yêu cầu xuất hóa đơn điện tử Transit Pickup Surcharge Ids Transit …" at bounding box center [449, 223] width 898 height 446
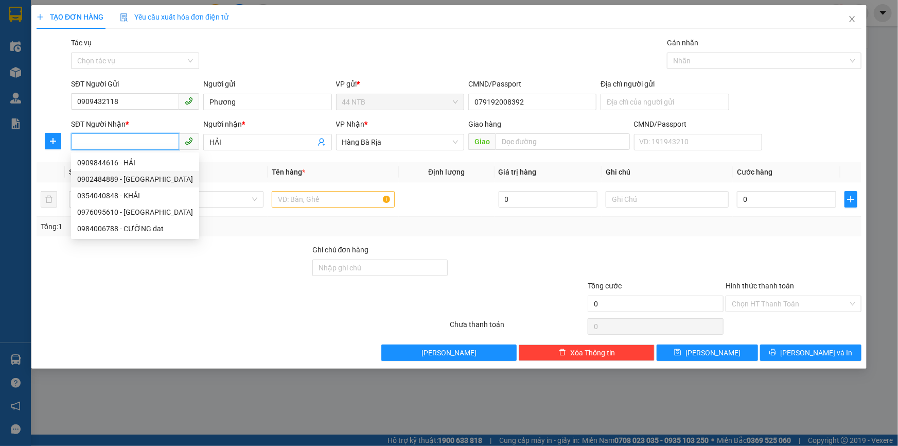
click at [126, 181] on div "0902484889 - Ấn" at bounding box center [135, 178] width 116 height 11
type input "0902484889"
type input "Ấn"
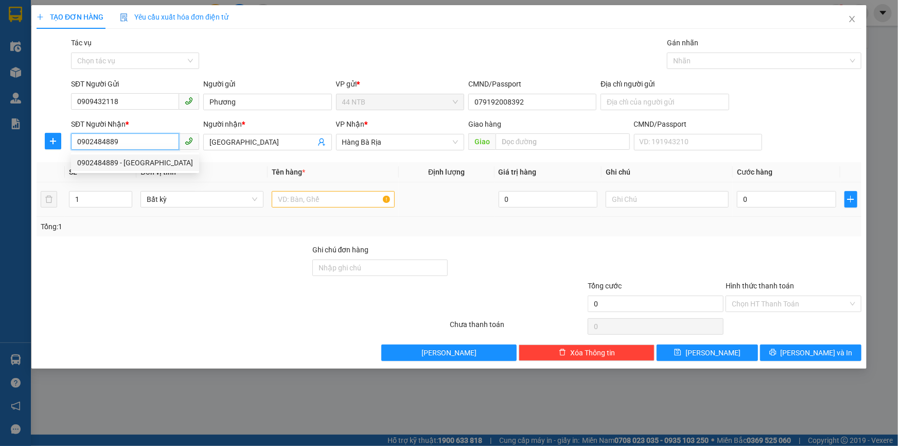
type input "0902484889"
click at [295, 198] on input "text" at bounding box center [333, 199] width 123 height 16
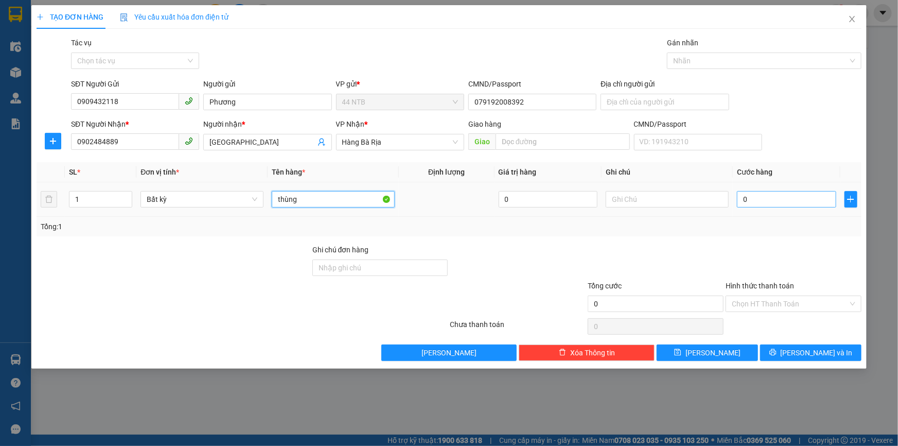
type input "thùng"
click at [779, 195] on input "0" at bounding box center [786, 199] width 99 height 16
type input "3"
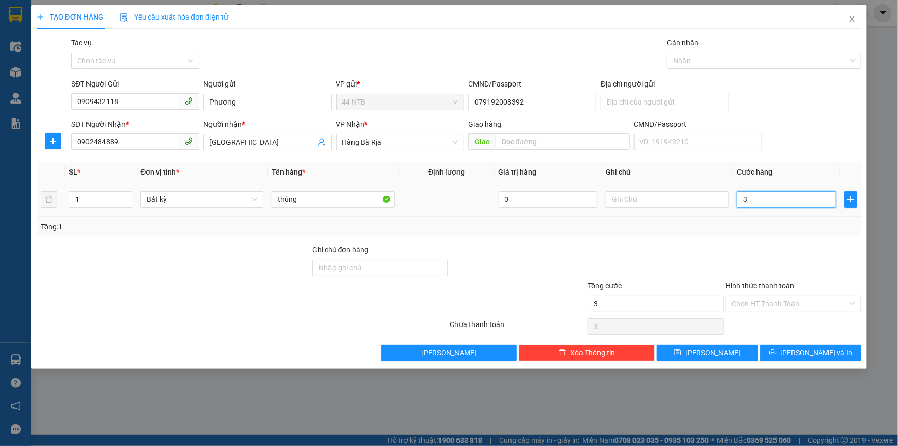
type input "30"
type input "30.000"
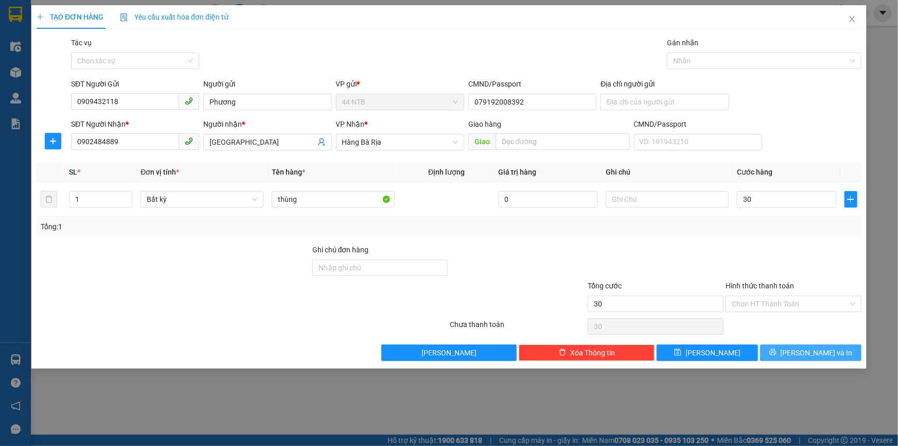
type input "30.000"
click at [816, 350] on span "[PERSON_NAME] và In" at bounding box center [816, 352] width 72 height 11
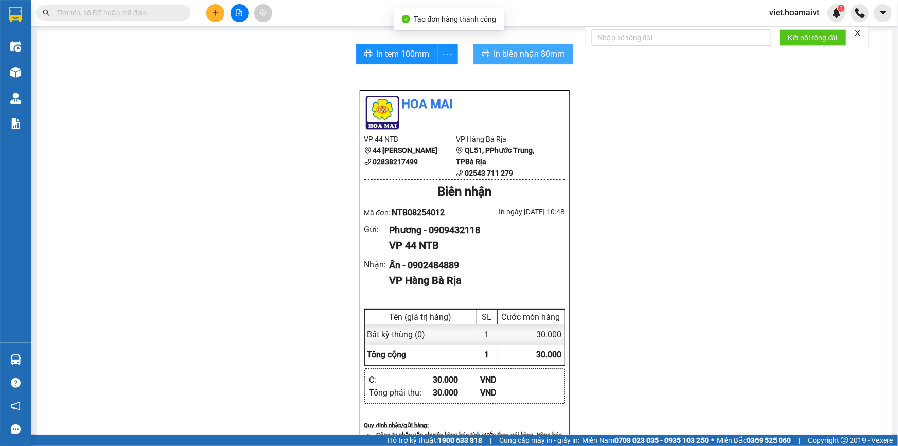
click at [540, 55] on span "In biên nhận 80mm" at bounding box center [529, 53] width 71 height 13
click at [703, 357] on div "Hoa Mai VP 44 NTB 44 Nguyễn Thái Bình 02838217499 VP Hàng Bà Rịa QL51, PPhướ…" at bounding box center [464, 422] width 831 height 665
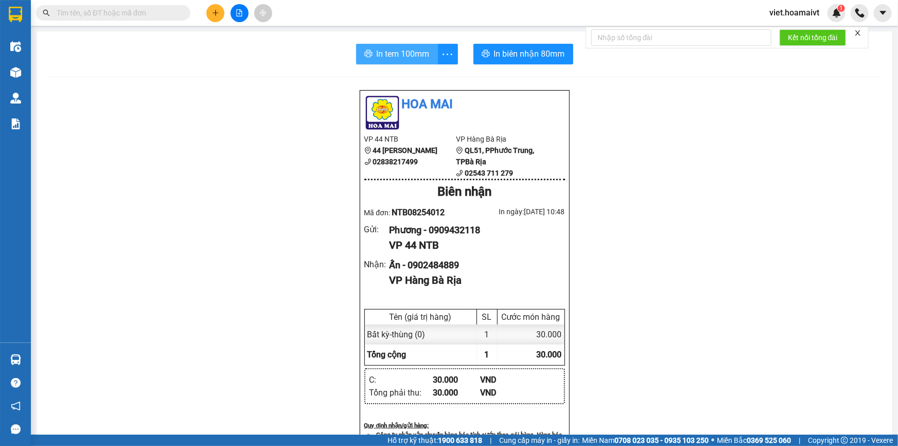
click at [399, 52] on span "In tem 100mm" at bounding box center [403, 53] width 53 height 13
click at [723, 344] on div "Hoa Mai VP 44 NTB 44 Nguyễn Thái Bình 02838217499 VP Hàng Bà Rịa QL51, PPhướ…" at bounding box center [464, 422] width 831 height 665
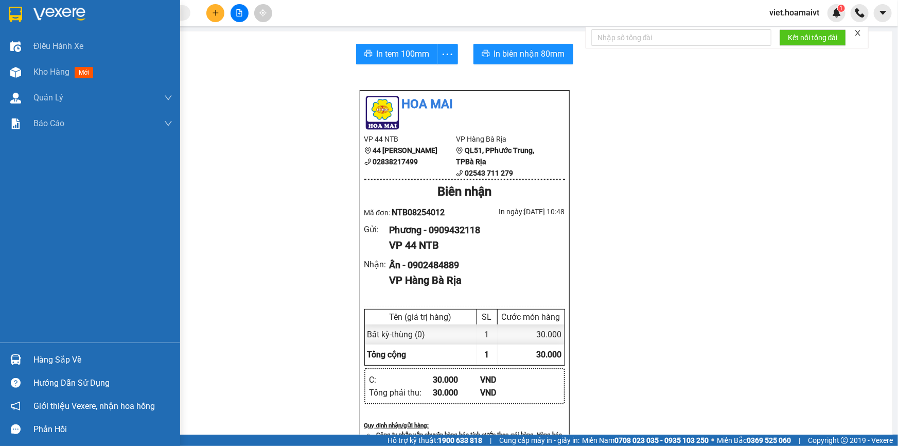
click at [42, 15] on img at bounding box center [59, 14] width 52 height 15
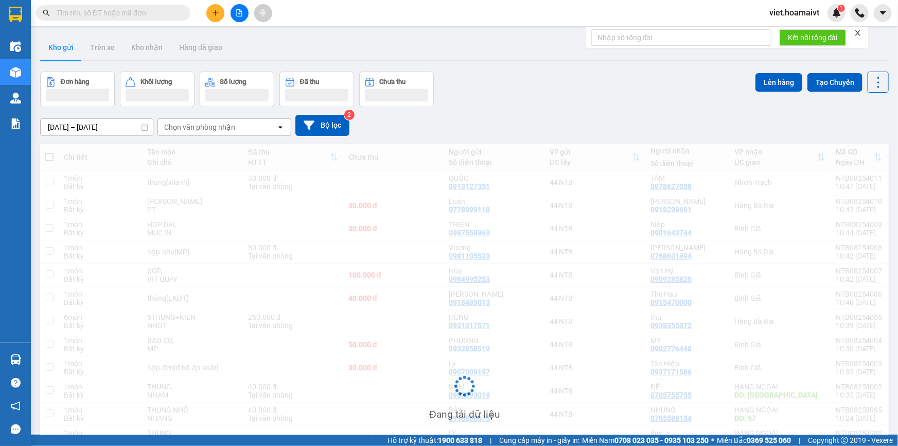
click at [228, 124] on div "Chọn văn phòng nhận" at bounding box center [199, 127] width 71 height 10
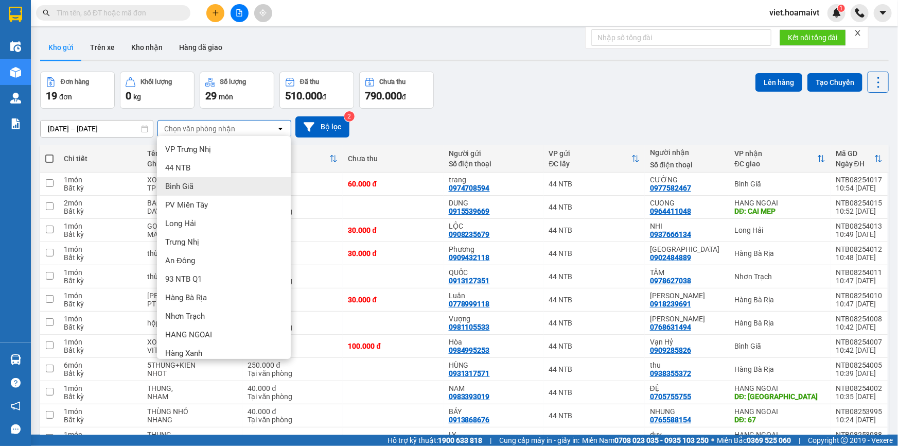
click at [202, 193] on div "Bình Giã" at bounding box center [224, 186] width 134 height 19
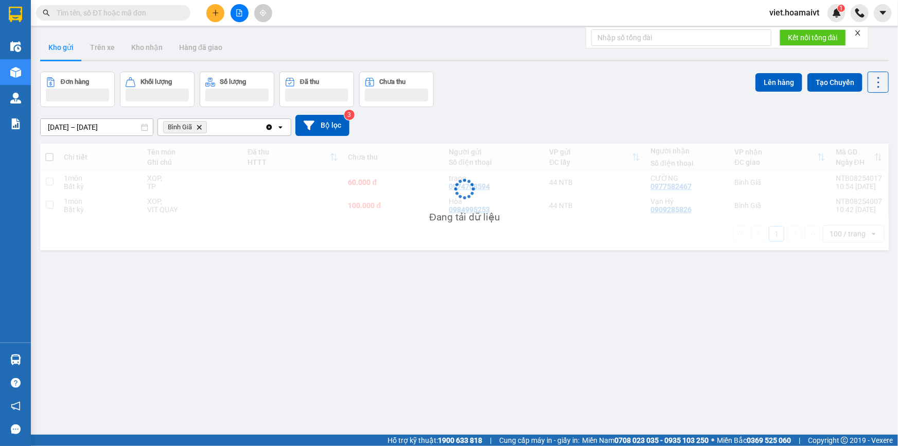
click at [500, 116] on div "[DATE] – [DATE] Press the down arrow key to interact with the calendar and sele…" at bounding box center [464, 125] width 848 height 21
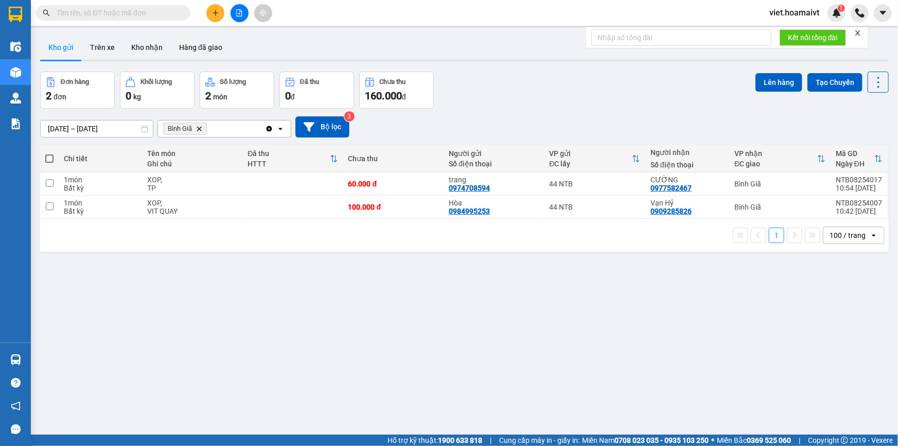
click at [500, 116] on div "[DATE] – [DATE] Press the down arrow key to interact with the calendar and sele…" at bounding box center [464, 126] width 848 height 21
click at [239, 15] on icon "file-add" at bounding box center [239, 12] width 7 height 7
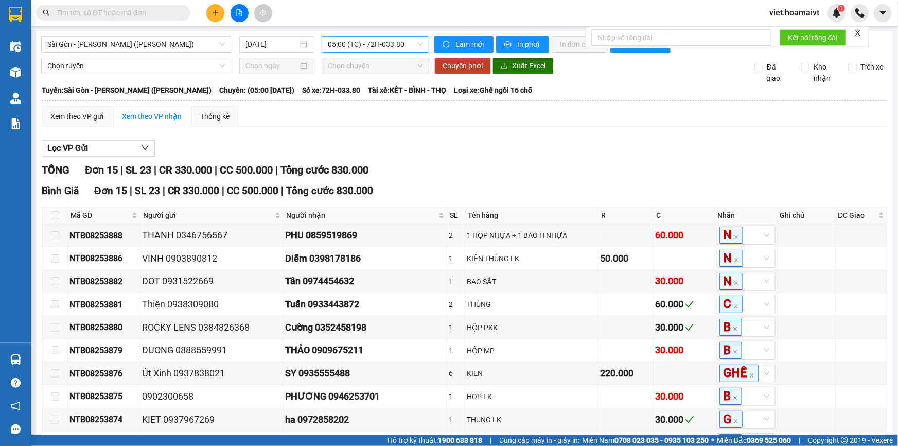
click at [374, 48] on span "05:00 (TC) - 72H-033.80" at bounding box center [375, 44] width 95 height 15
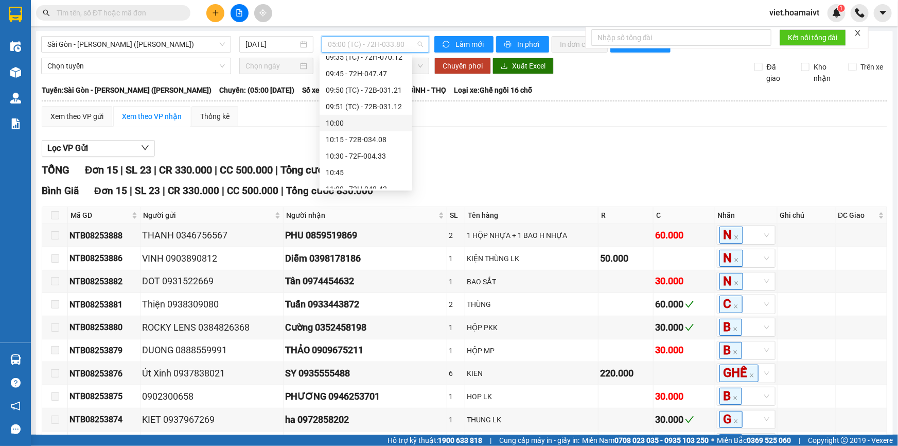
scroll to position [374, 0]
click at [386, 136] on div "11:00 - 72H-048.42" at bounding box center [366, 135] width 80 height 11
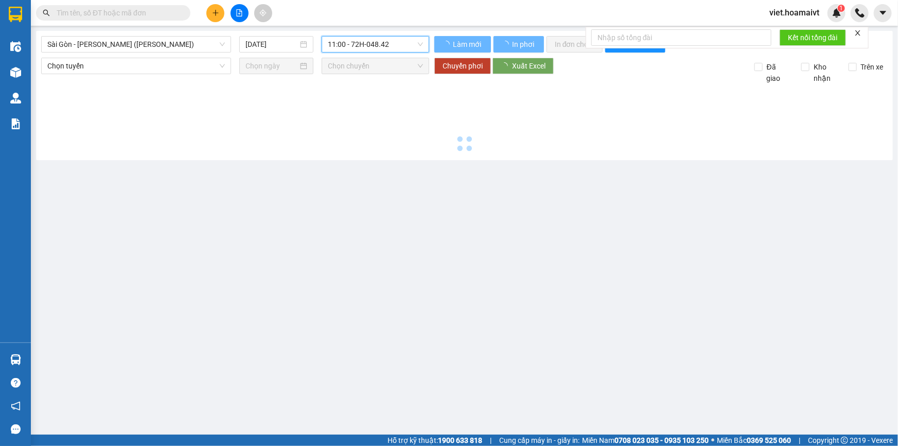
click at [602, 170] on main "Sài Gòn - Vũng Tàu (Hàng Hoá) 13/08/2025 11:00 11:00 - 72H-048.42 Làm mới In …" at bounding box center [449, 217] width 898 height 434
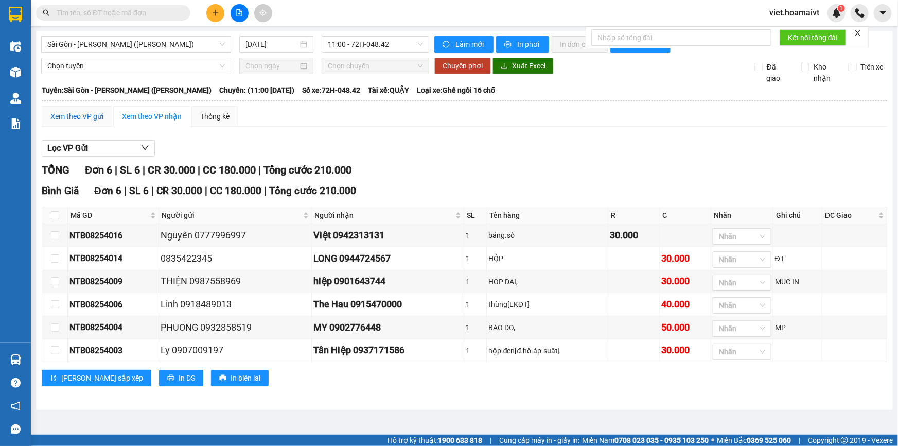
click at [76, 114] on div "Xem theo VP gửi" at bounding box center [76, 116] width 53 height 11
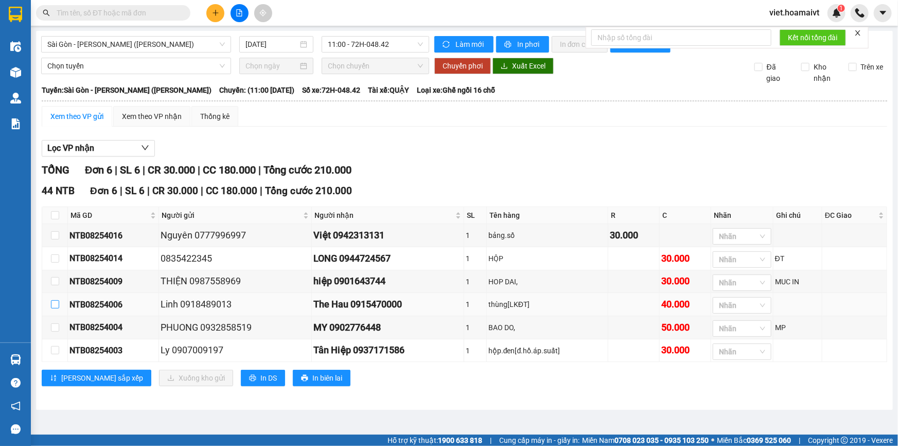
click at [52, 302] on input "checkbox" at bounding box center [55, 304] width 8 height 8
checkbox input "true"
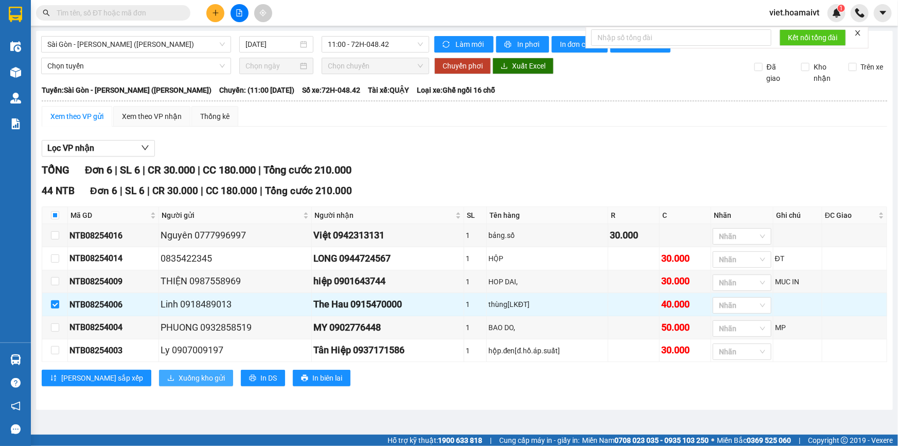
click at [179, 379] on span "Xuống kho gửi" at bounding box center [202, 377] width 46 height 11
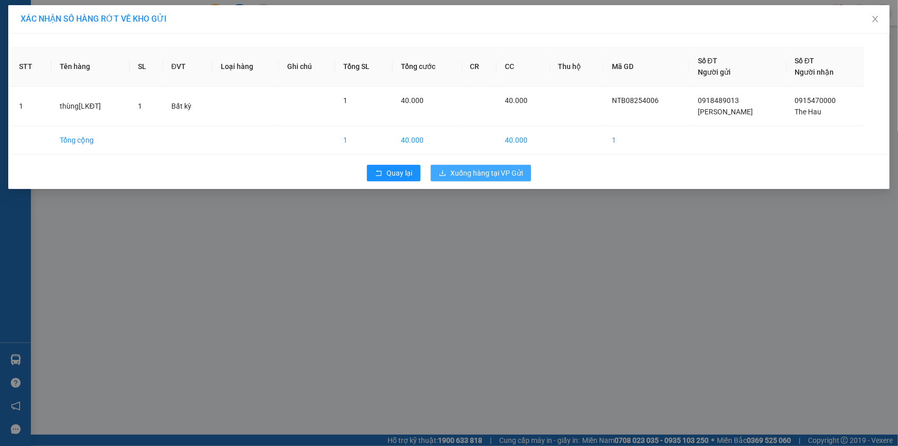
click at [471, 165] on button "Xuống hàng tại VP Gửi" at bounding box center [481, 173] width 100 height 16
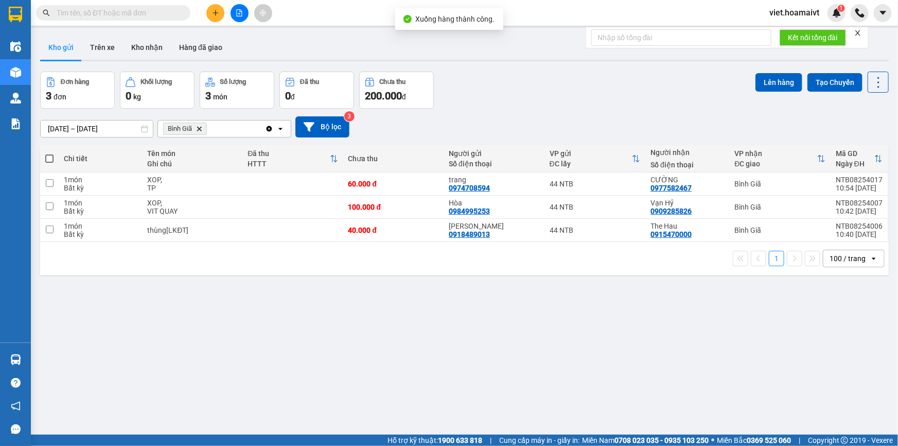
click at [199, 130] on icon "Delete" at bounding box center [199, 129] width 6 height 6
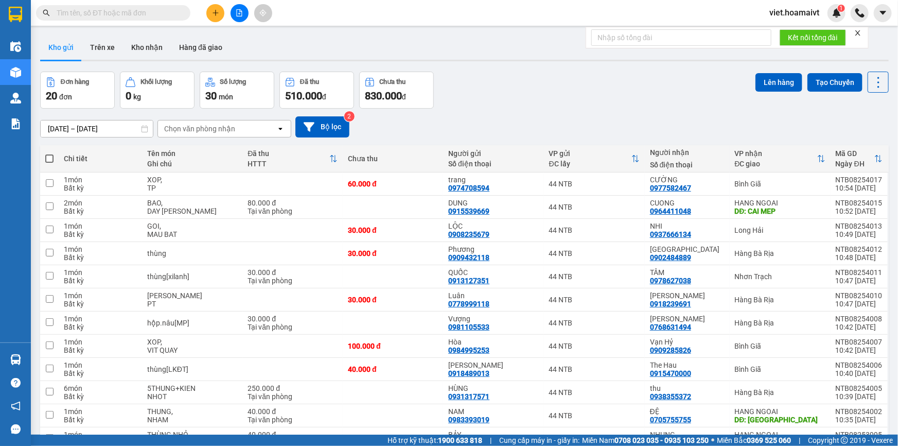
click at [564, 104] on div "Đơn hàng 20 đơn Khối lượng 0 kg Số lượng 30 món Đã thu 510.000 đ Chưa thu 830.0…" at bounding box center [464, 90] width 848 height 37
click at [170, 129] on div "Chọn văn phòng nhận" at bounding box center [199, 128] width 71 height 10
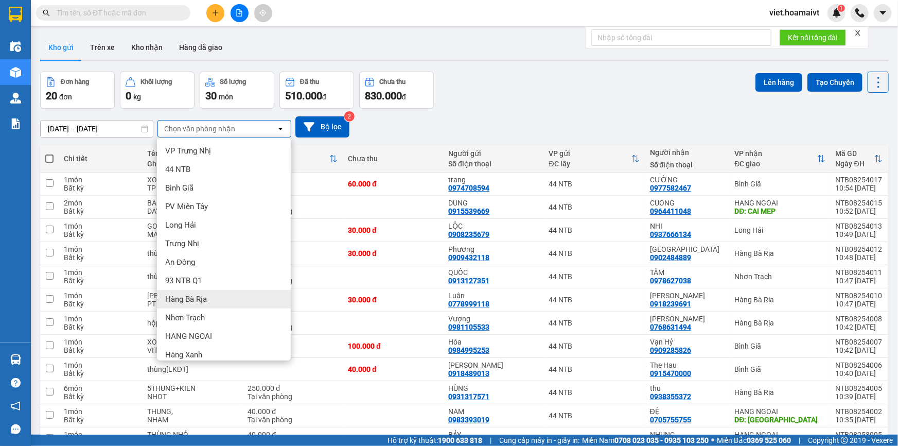
scroll to position [26, 0]
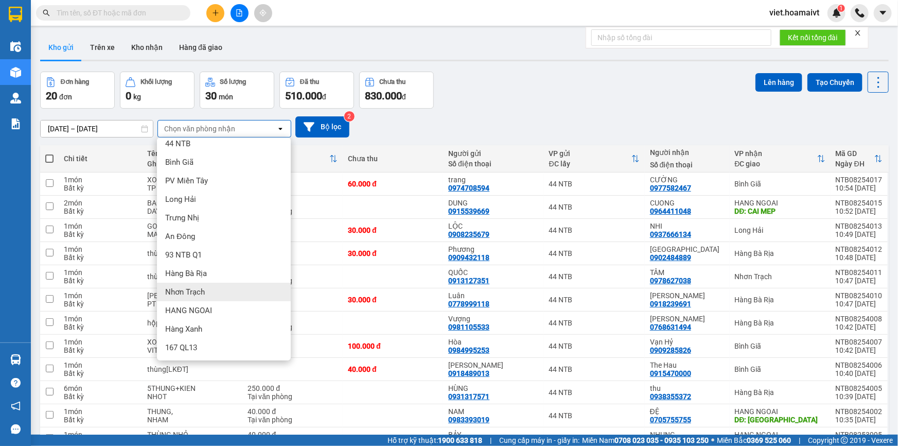
click at [204, 294] on span "Nhơn Trạch" at bounding box center [185, 292] width 40 height 10
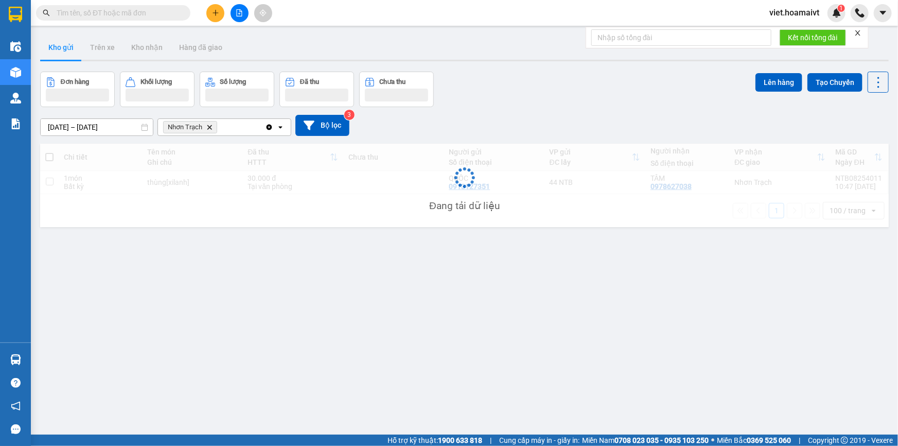
click at [541, 134] on div "12/08/2025 – 13/08/2025 Press the down arrow key to interact with the calendar …" at bounding box center [464, 125] width 848 height 21
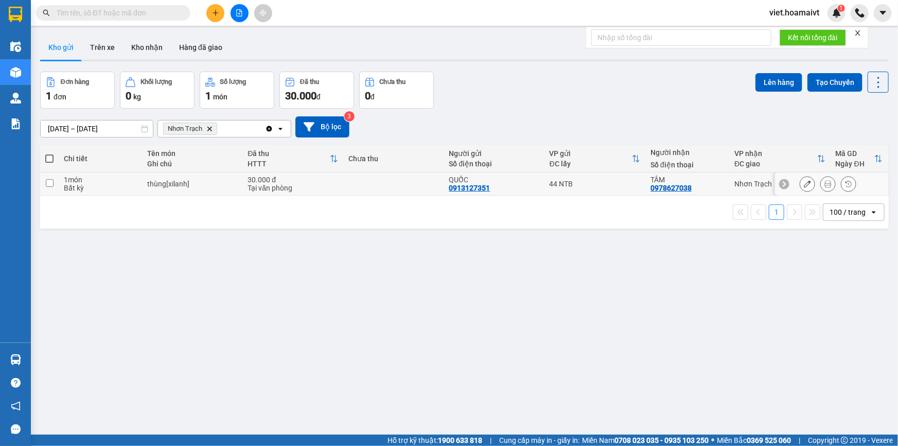
click at [344, 187] on td at bounding box center [393, 183] width 101 height 23
checkbox input "true"
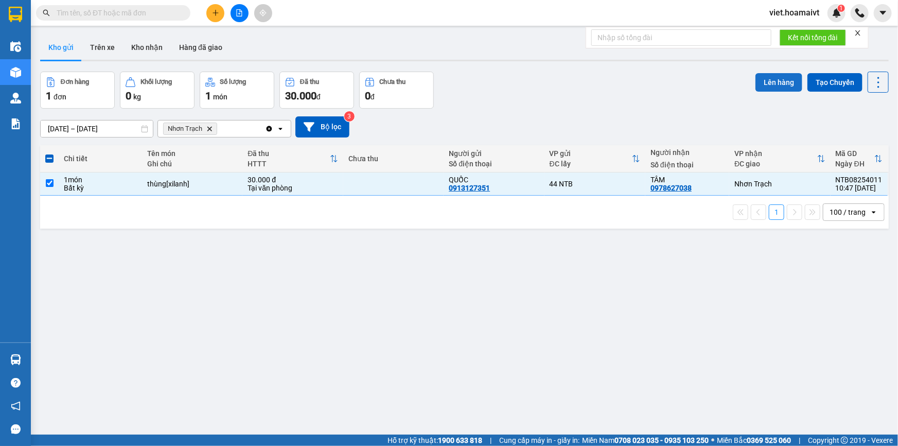
click at [774, 85] on button "Lên hàng" at bounding box center [778, 82] width 47 height 19
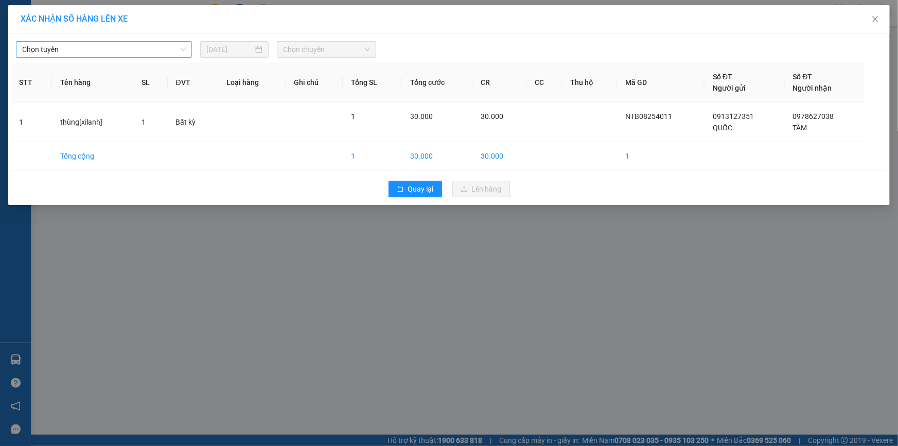
click at [121, 52] on span "Chọn tuyến" at bounding box center [104, 49] width 164 height 15
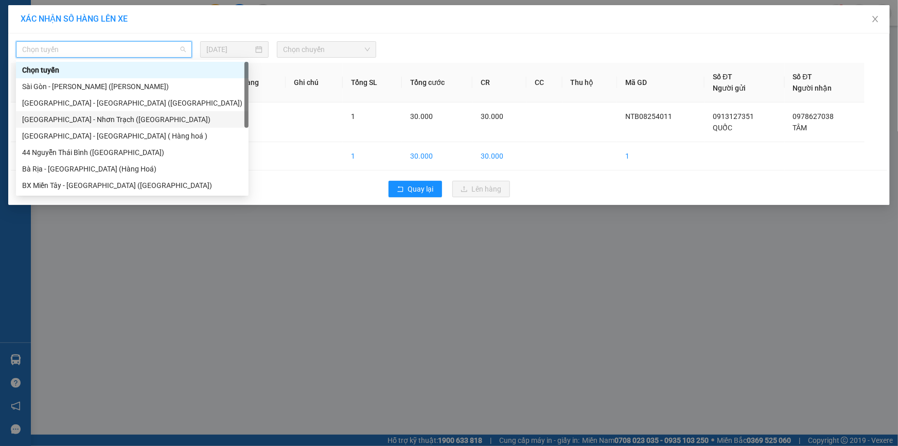
click at [129, 119] on div "[GEOGRAPHIC_DATA] - Nhơn Trạch ([GEOGRAPHIC_DATA])" at bounding box center [132, 119] width 220 height 11
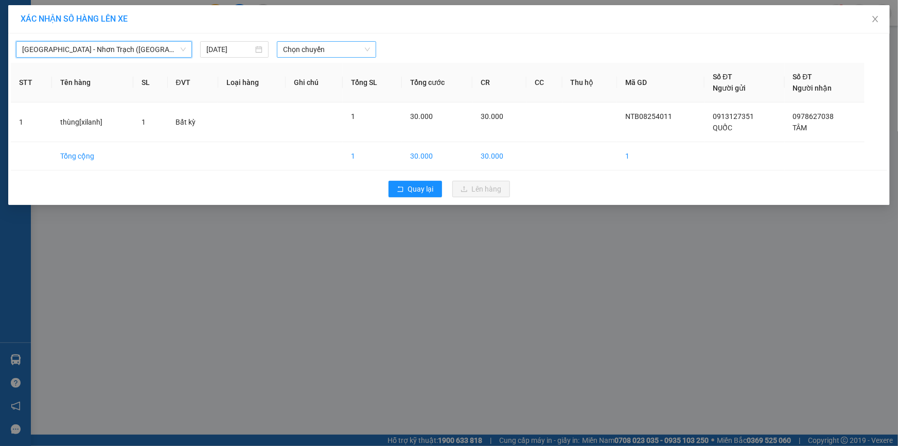
click at [333, 54] on span "Chọn chuyến" at bounding box center [326, 49] width 87 height 15
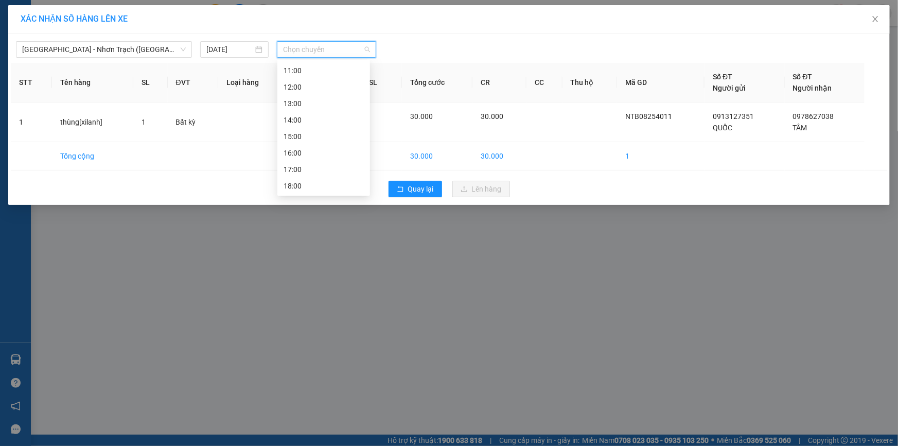
scroll to position [54, 0]
click at [323, 165] on div "11:00" at bounding box center [323, 163] width 80 height 11
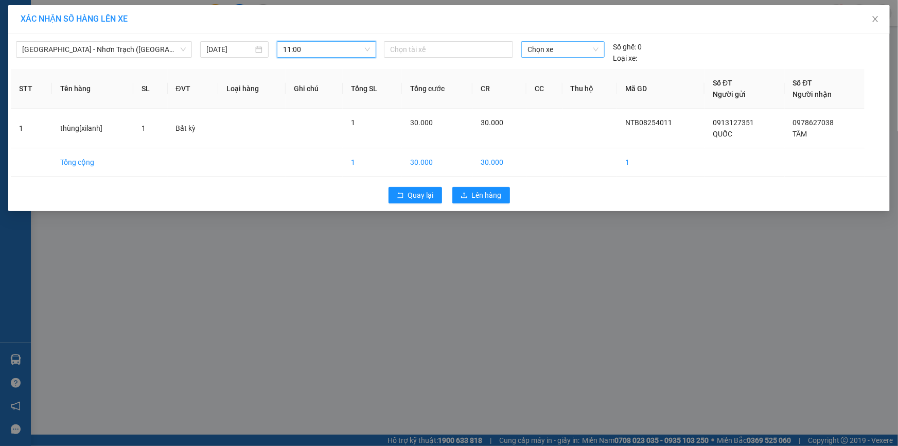
click at [535, 51] on span "Chọn xe" at bounding box center [562, 49] width 71 height 15
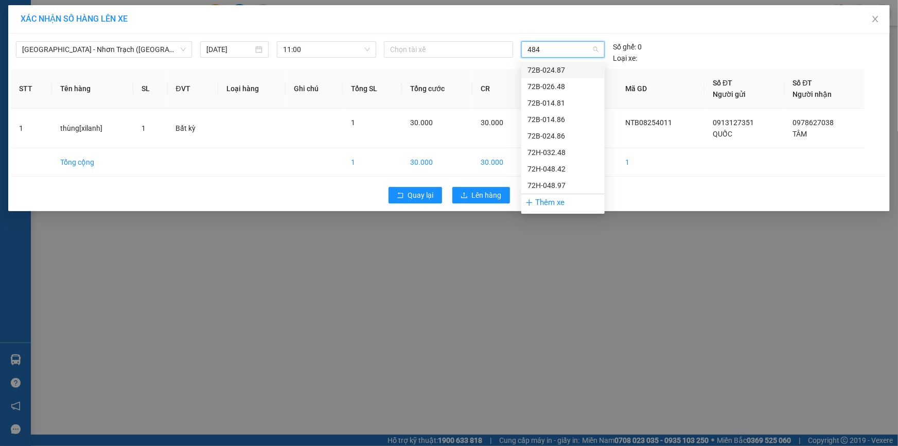
type input "4842"
click at [546, 67] on div "72H-048.42" at bounding box center [562, 69] width 71 height 11
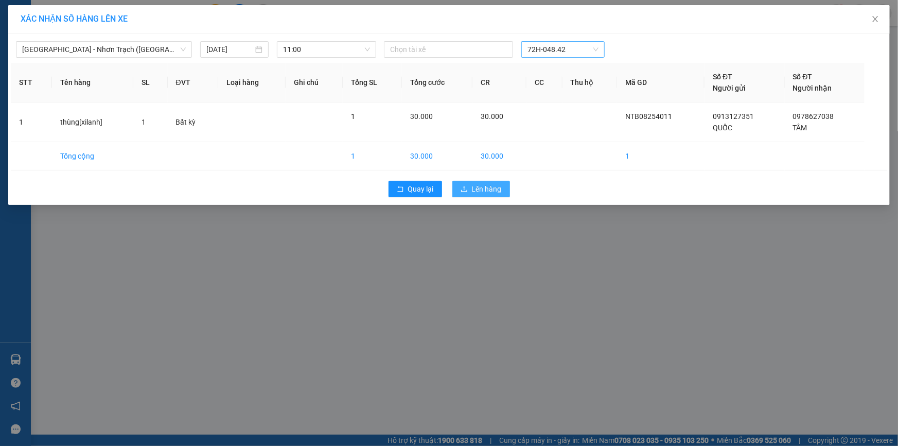
click at [501, 190] on span "Lên hàng" at bounding box center [487, 188] width 30 height 11
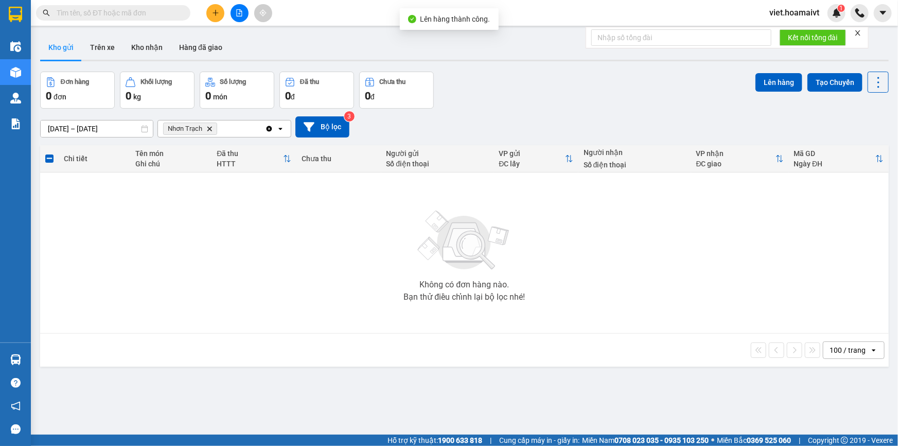
click at [206, 128] on icon "Delete" at bounding box center [209, 129] width 6 height 6
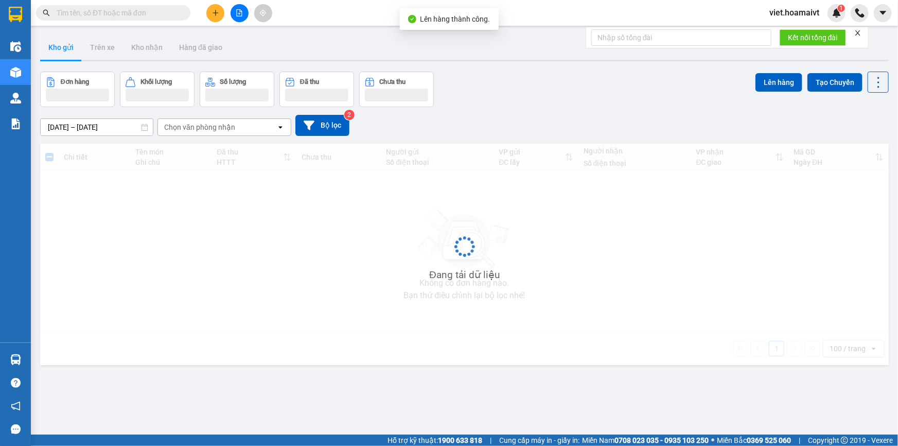
click at [567, 104] on div "Đơn hàng Khối lượng Số lượng Đã thu Chưa thu Lên hàng Tạo Chuyến" at bounding box center [464, 89] width 848 height 35
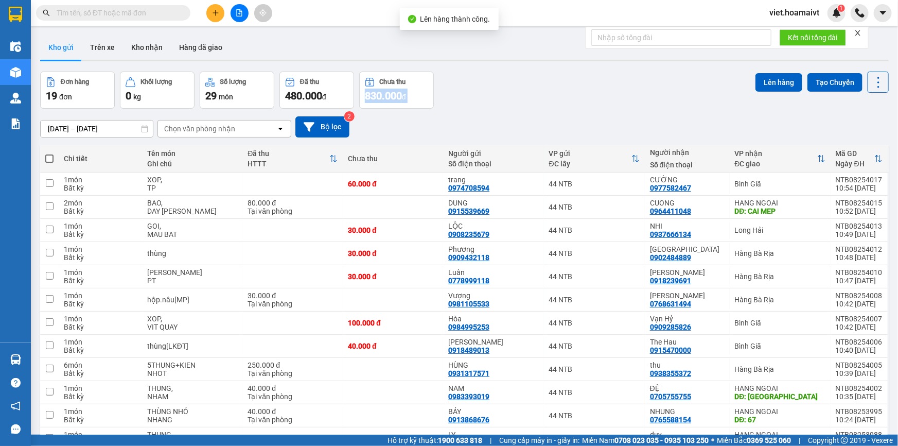
click at [567, 104] on div "Đơn hàng 19 đơn Khối lượng 0 kg Số lượng 29 món Đã thu 480.000 đ Chưa thu 830.0…" at bounding box center [464, 90] width 848 height 37
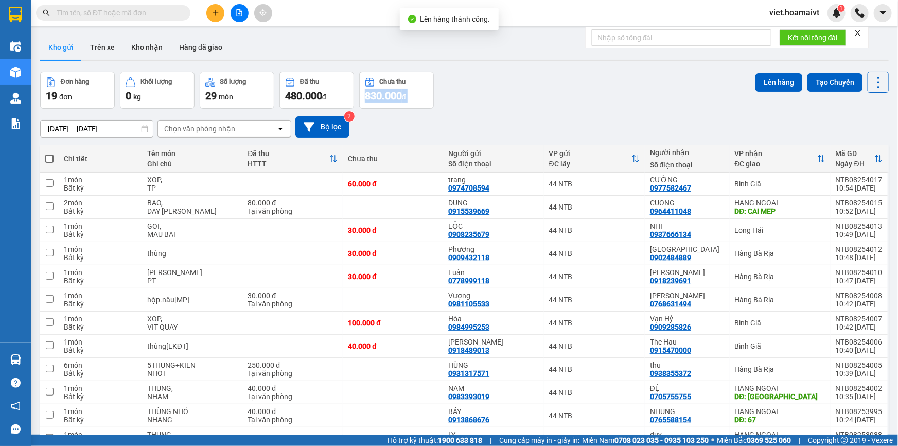
click at [567, 104] on div "Đơn hàng 19 đơn Khối lượng 0 kg Số lượng 29 món Đã thu 480.000 đ Chưa thu 830.0…" at bounding box center [464, 90] width 848 height 37
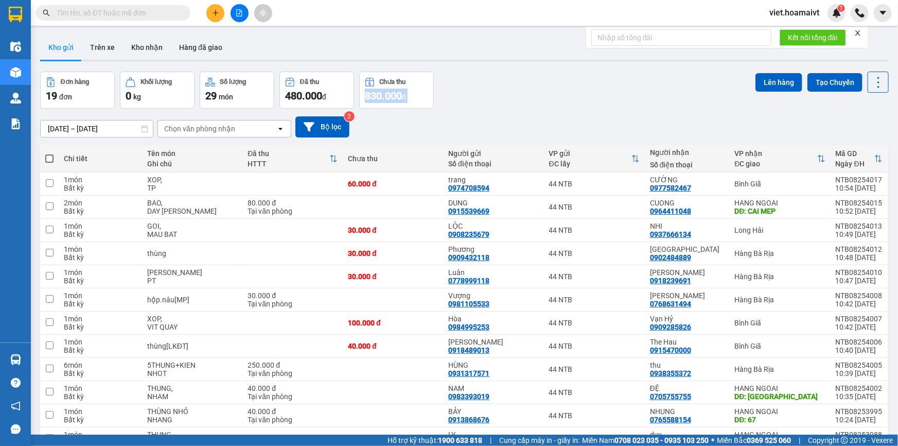
click at [567, 104] on div "Đơn hàng 19 đơn Khối lượng 0 kg Số lượng 29 món Đã thu 480.000 đ Chưa thu 830.0…" at bounding box center [464, 90] width 848 height 37
click at [212, 129] on div "Chọn văn phòng nhận" at bounding box center [199, 128] width 71 height 10
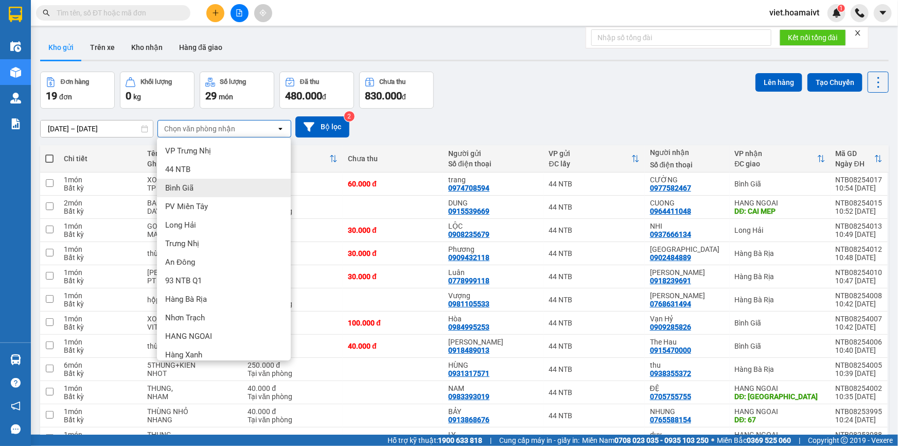
click at [600, 130] on div "[DATE] – [DATE] Press the down arrow key to interact with the calendar and sele…" at bounding box center [464, 126] width 848 height 21
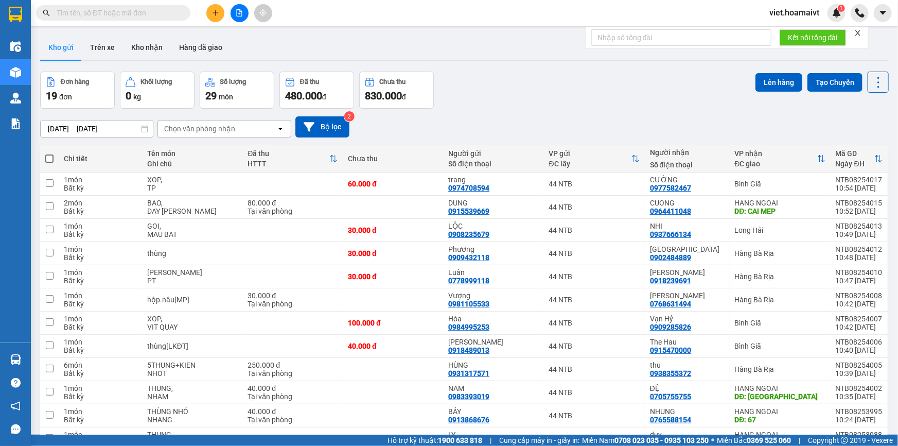
click at [598, 116] on div "[DATE] – [DATE] Press the down arrow key to interact with the calendar and sele…" at bounding box center [464, 126] width 848 height 21
click at [596, 109] on div "[DATE] – [DATE] Press the down arrow key to interact with the calendar and sele…" at bounding box center [464, 127] width 848 height 37
click at [547, 100] on div "Đơn hàng 19 đơn Khối lượng 0 kg Số lượng 29 món Đã thu 480.000 đ Chưa thu 830.0…" at bounding box center [464, 90] width 848 height 37
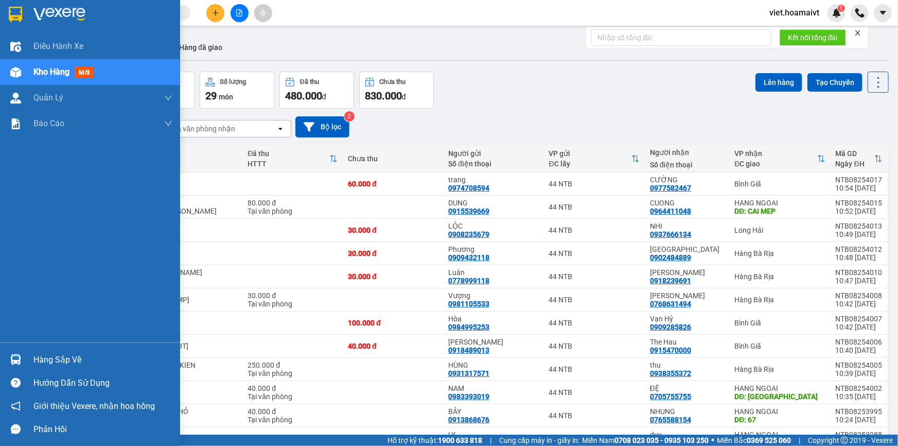
click at [63, 7] on img at bounding box center [59, 14] width 52 height 15
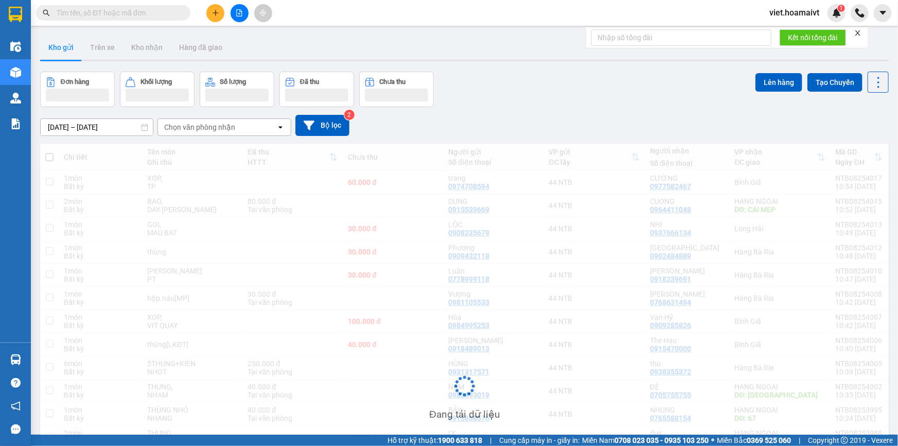
click at [593, 102] on div "Đơn hàng Khối lượng Số lượng Đã thu Chưa thu Lên hàng Tạo Chuyến" at bounding box center [464, 89] width 848 height 35
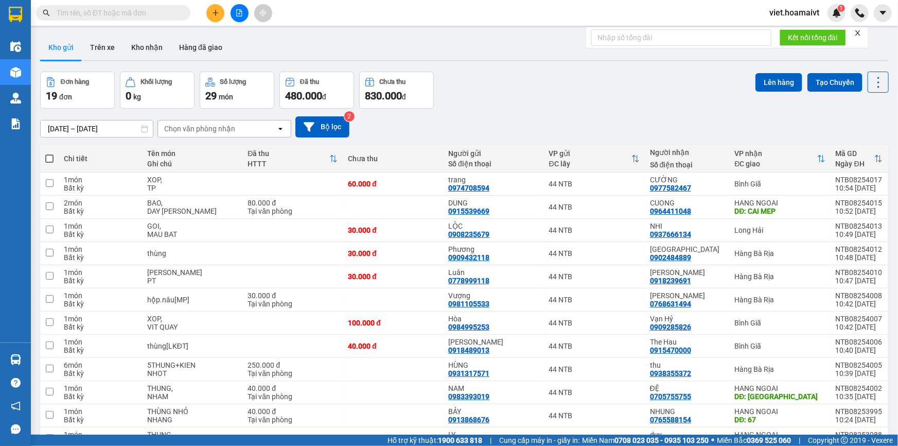
click at [194, 129] on div "Chọn văn phòng nhận" at bounding box center [199, 128] width 71 height 10
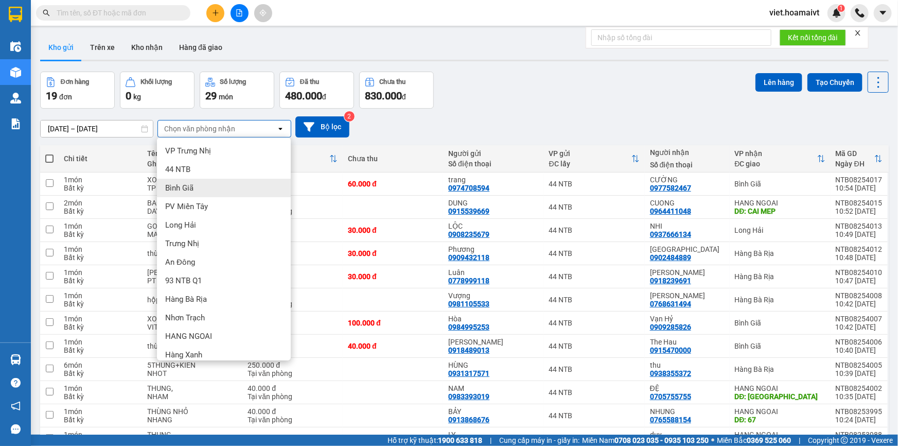
click at [202, 189] on div "Bình Giã" at bounding box center [224, 188] width 134 height 19
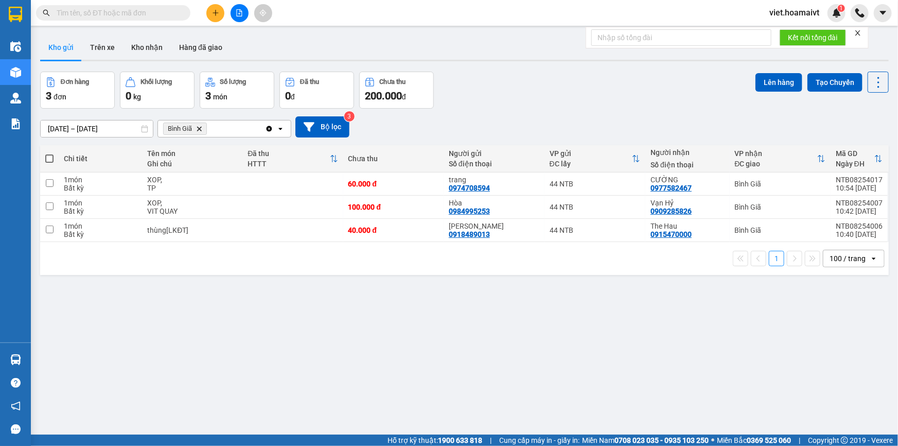
click at [199, 128] on icon "Bình Giã, close by backspace" at bounding box center [199, 128] width 5 height 5
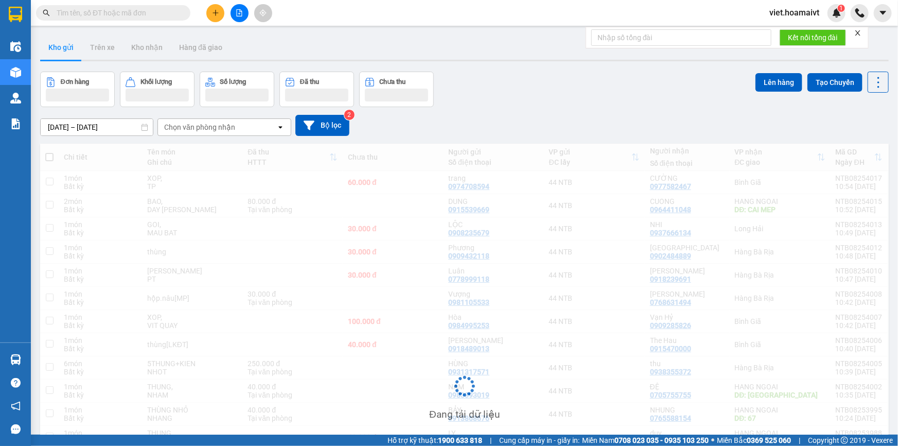
click at [575, 95] on div "Đơn hàng Khối lượng Số lượng Đã thu Chưa thu Lên hàng Tạo Chuyến" at bounding box center [464, 89] width 848 height 35
click at [575, 96] on div "Đơn hàng Khối lượng Số lượng Đã thu Chưa thu Lên hàng Tạo Chuyến" at bounding box center [464, 89] width 848 height 35
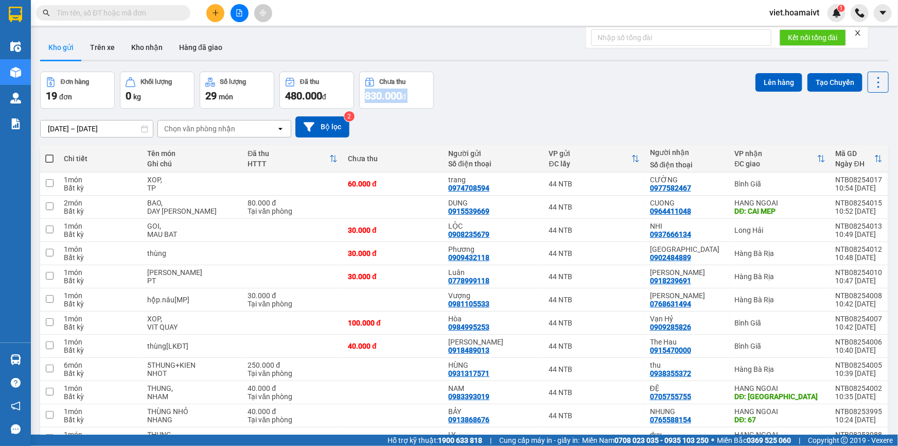
click at [575, 96] on div "Đơn hàng 19 đơn Khối lượng 0 kg Số lượng 29 món Đã thu 480.000 đ Chưa thu 830.0…" at bounding box center [464, 90] width 848 height 37
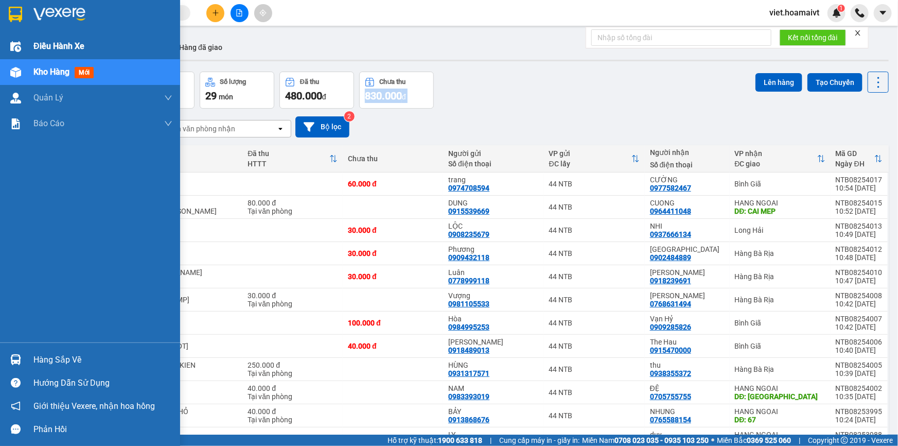
drag, startPoint x: 60, startPoint y: 41, endPoint x: 154, endPoint y: 54, distance: 95.0
click at [61, 41] on span "Điều hành xe" at bounding box center [58, 46] width 51 height 13
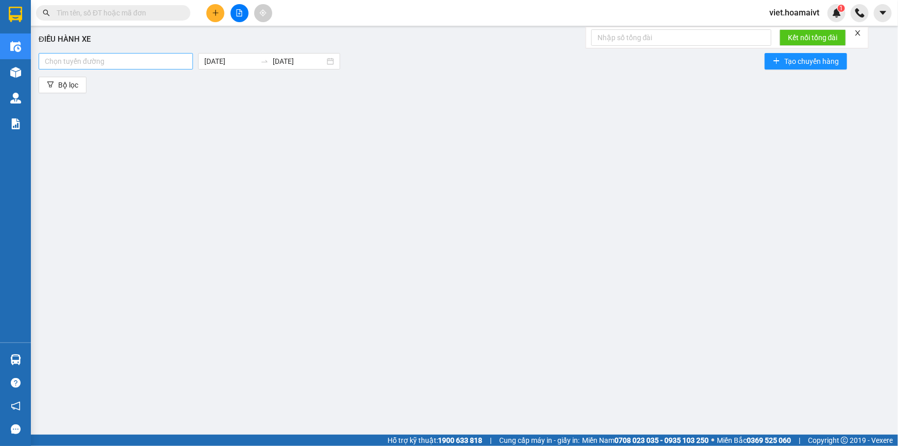
click at [122, 54] on div "Chọn tuyến đường" at bounding box center [116, 61] width 154 height 16
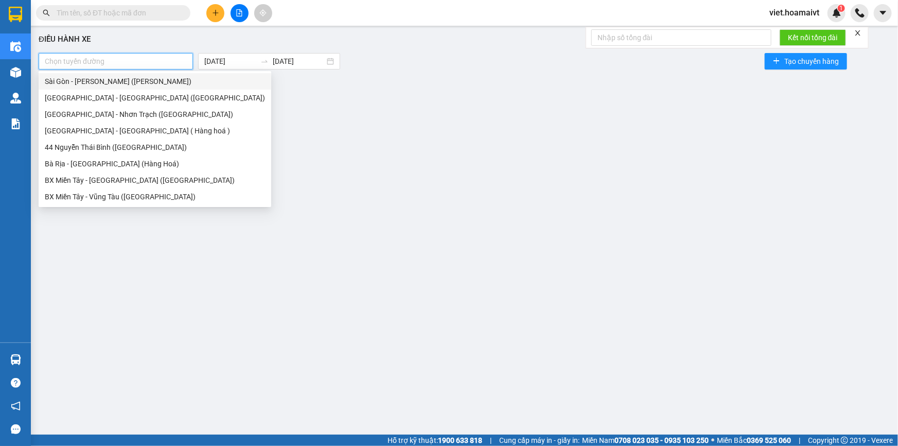
click at [132, 82] on div "Sài Gòn - [PERSON_NAME] ([PERSON_NAME])" at bounding box center [155, 81] width 220 height 11
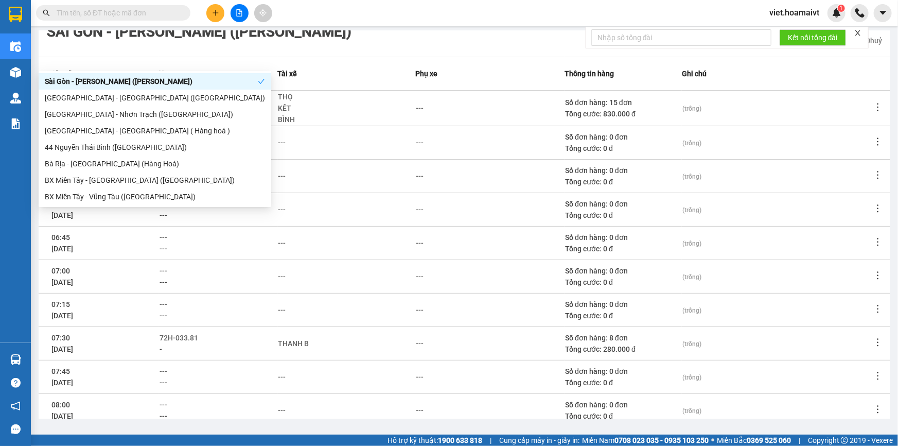
scroll to position [135, 0]
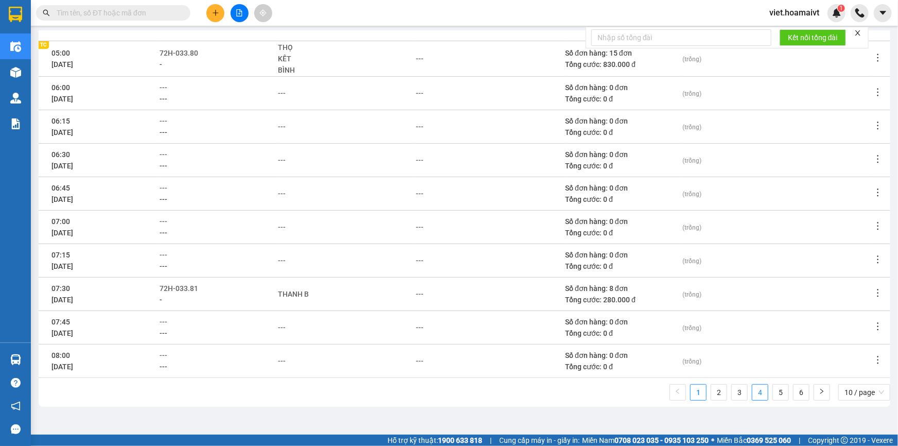
click at [752, 389] on link "4" at bounding box center [759, 391] width 15 height 15
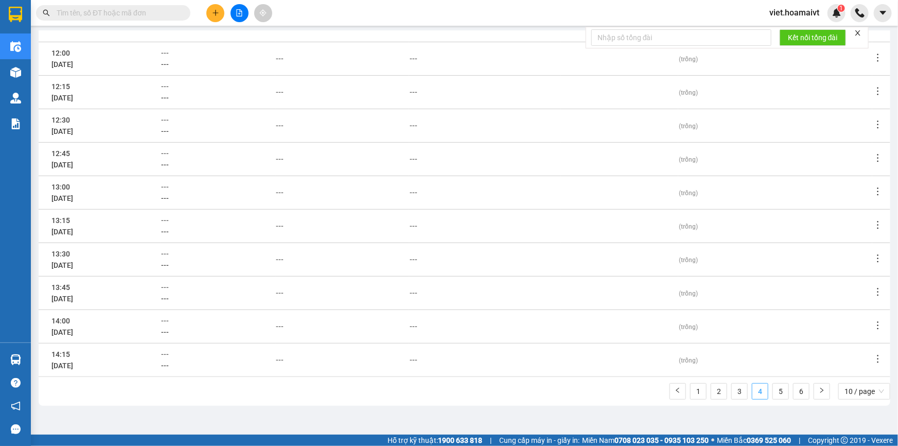
scroll to position [134, 0]
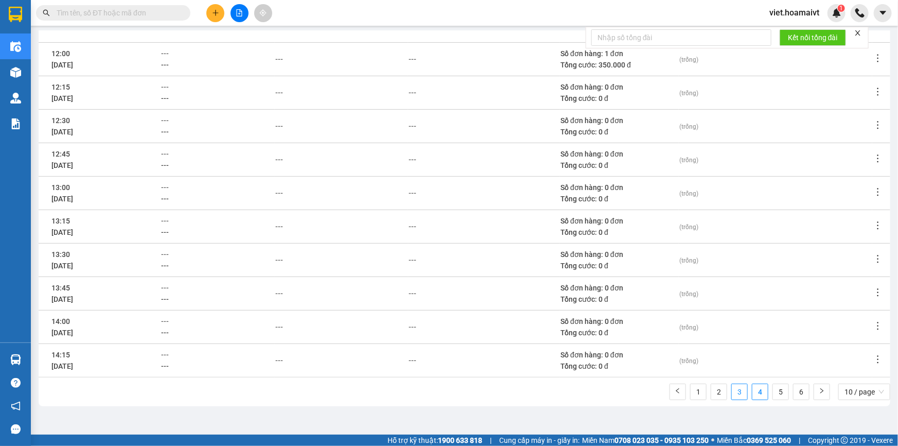
click at [732, 395] on link "3" at bounding box center [739, 391] width 15 height 15
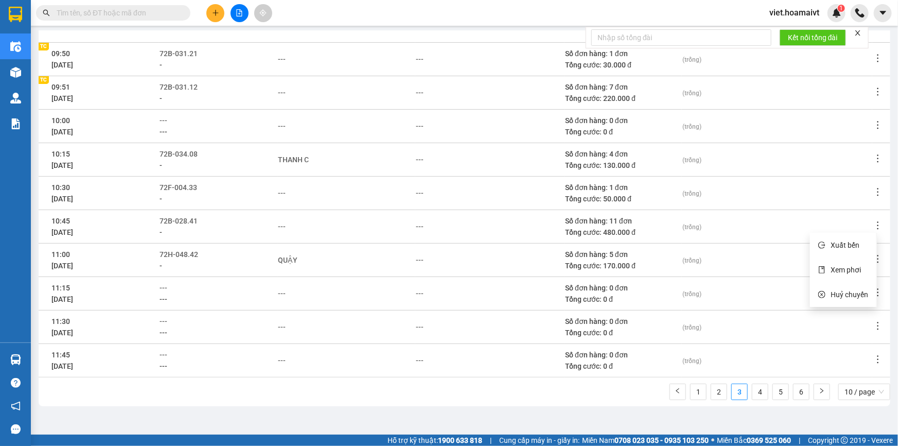
click at [873, 224] on icon "more" at bounding box center [878, 225] width 10 height 10
click at [862, 268] on li "Xem phơi" at bounding box center [843, 269] width 66 height 21
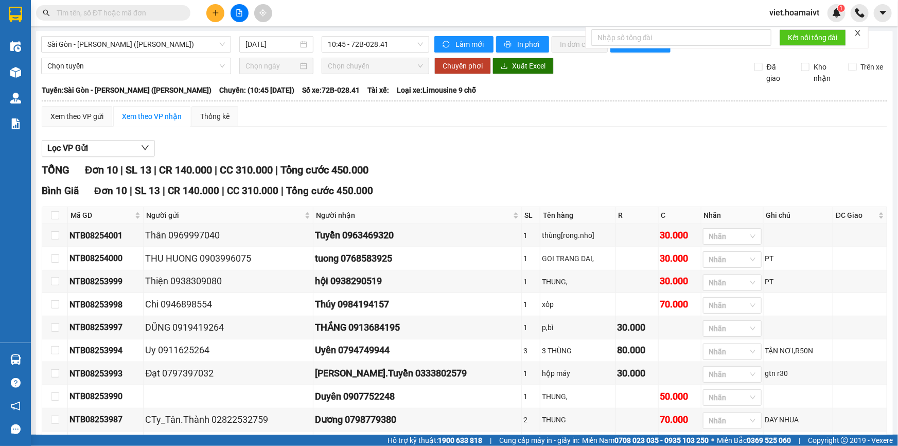
click at [609, 159] on div "Lọc VP Gửi TỔNG Đơn 10 | SL 13 | CR 140.000 | CC 310.000 | Tổng cước 450.000 B…" at bounding box center [464, 313] width 845 height 356
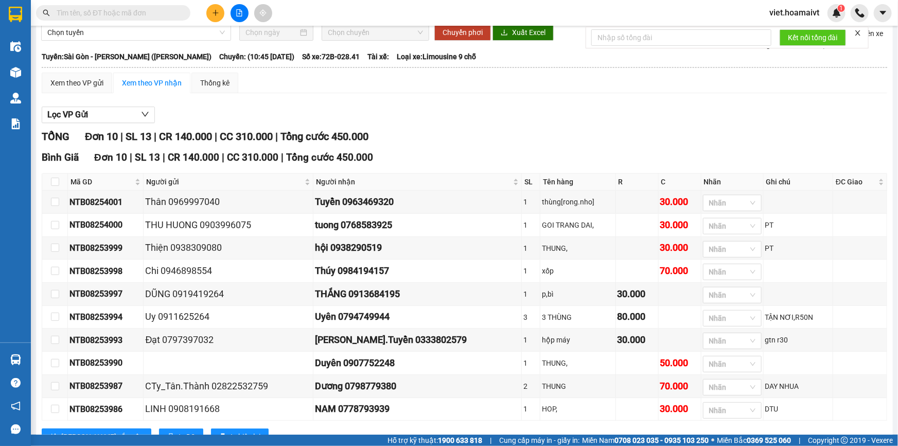
scroll to position [74, 0]
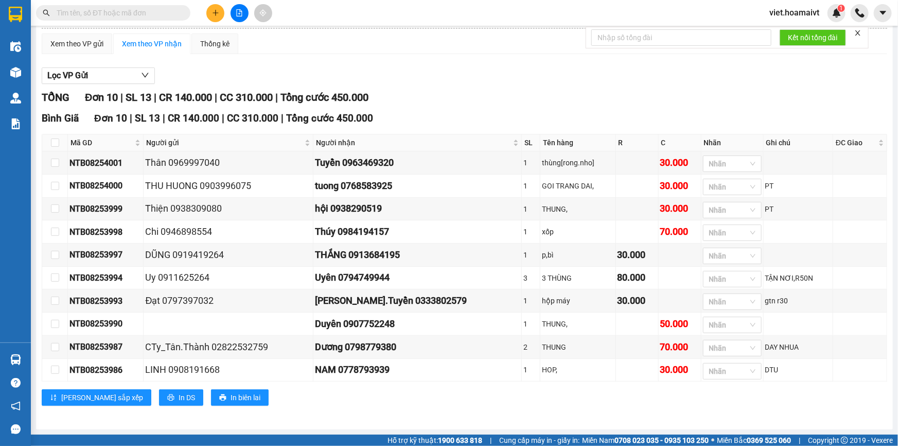
click at [510, 425] on div "Sài Gòn - Vũng Tàu (Hàng Hoá) 13/08/2025 10:45 - 72B-028.41 Làm mới In phơi I…" at bounding box center [464, 193] width 857 height 471
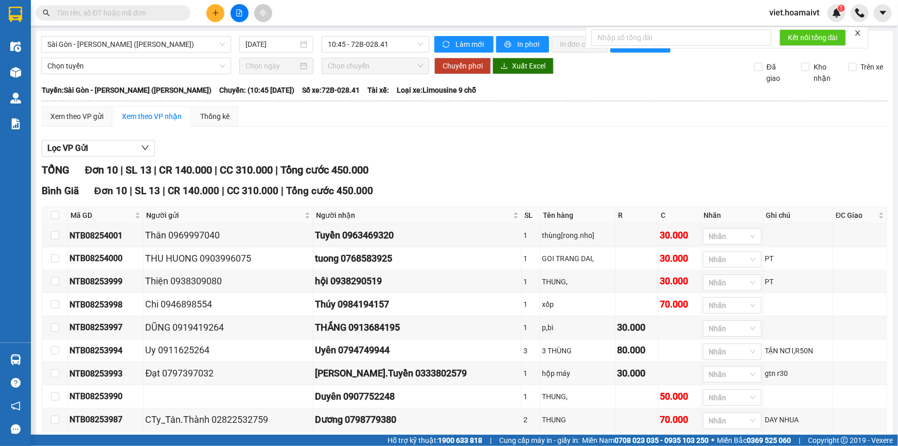
click at [507, 169] on div "TỔNG Đơn 10 | SL 13 | CR 140.000 | CC 310.000 | Tổng cước 450.000" at bounding box center [464, 170] width 845 height 16
click at [363, 45] on span "10:45 - 72B-028.41" at bounding box center [375, 44] width 95 height 15
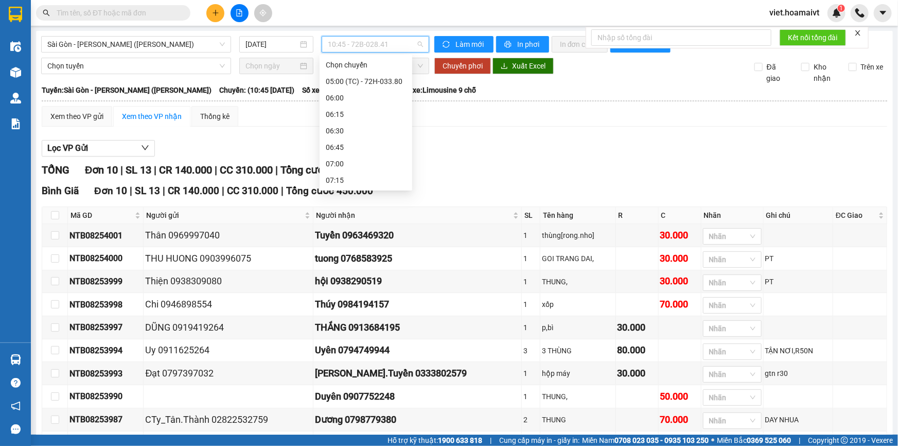
scroll to position [313, 0]
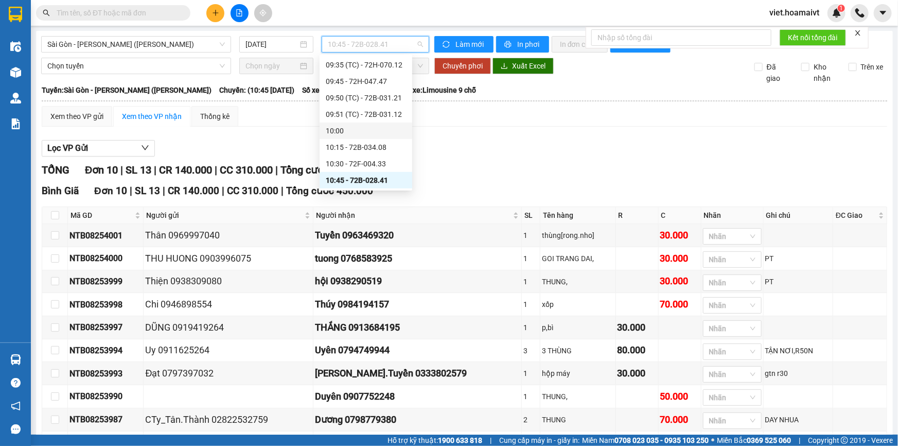
click at [475, 151] on div "Lọc VP Gửi" at bounding box center [464, 148] width 845 height 17
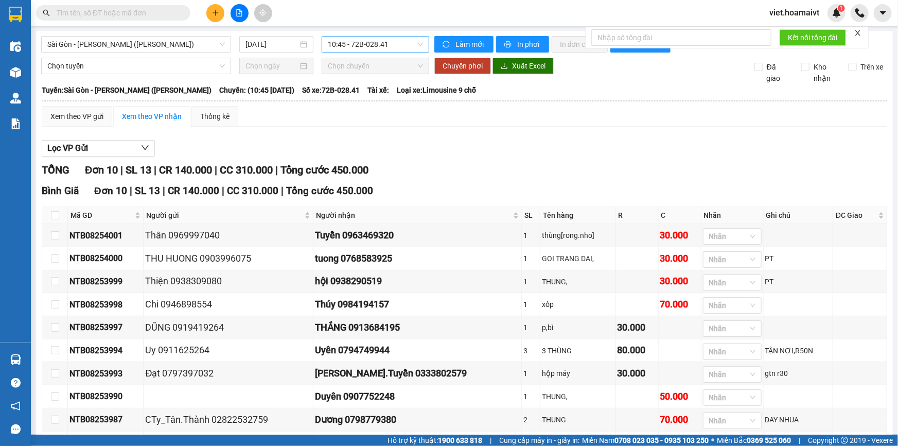
click at [360, 46] on span "10:45 - 72B-028.41" at bounding box center [375, 44] width 95 height 15
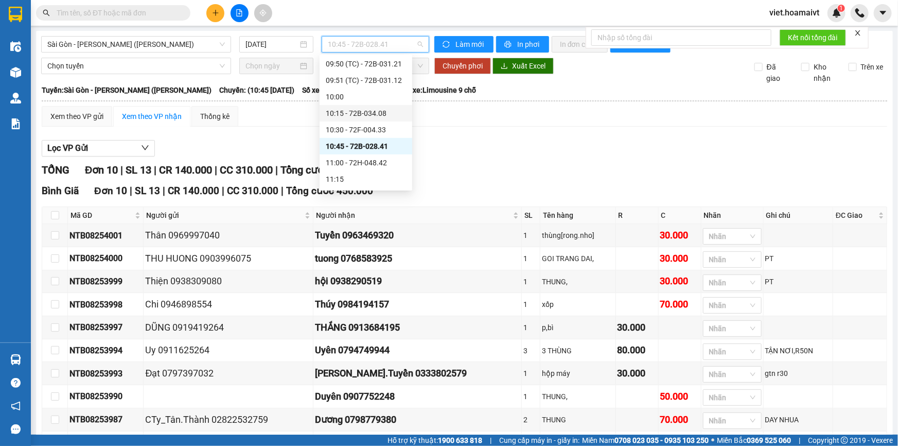
scroll to position [406, 0]
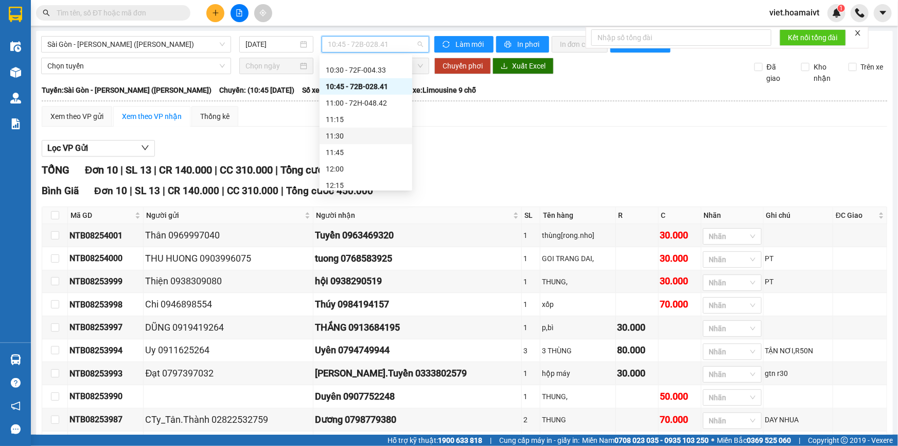
click at [497, 140] on div "Lọc VP Gửi" at bounding box center [464, 148] width 845 height 17
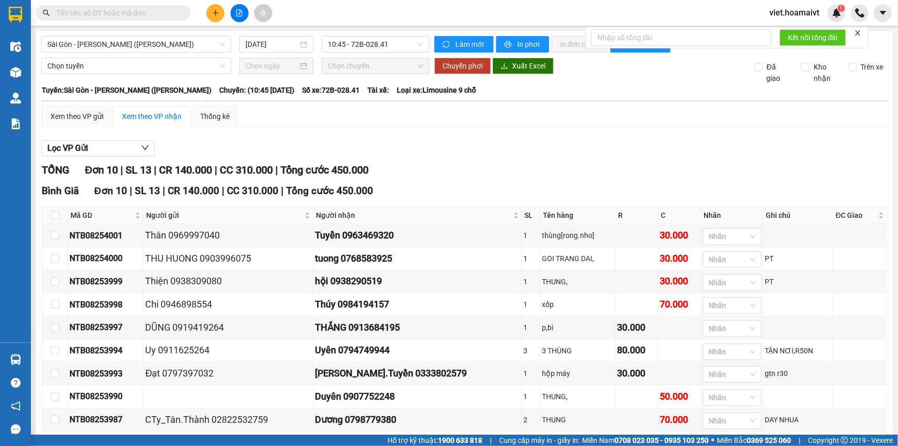
click at [497, 140] on div "Lọc VP Gửi" at bounding box center [464, 148] width 845 height 17
click at [80, 48] on span "Sài Gòn - [PERSON_NAME] ([PERSON_NAME])" at bounding box center [135, 44] width 177 height 15
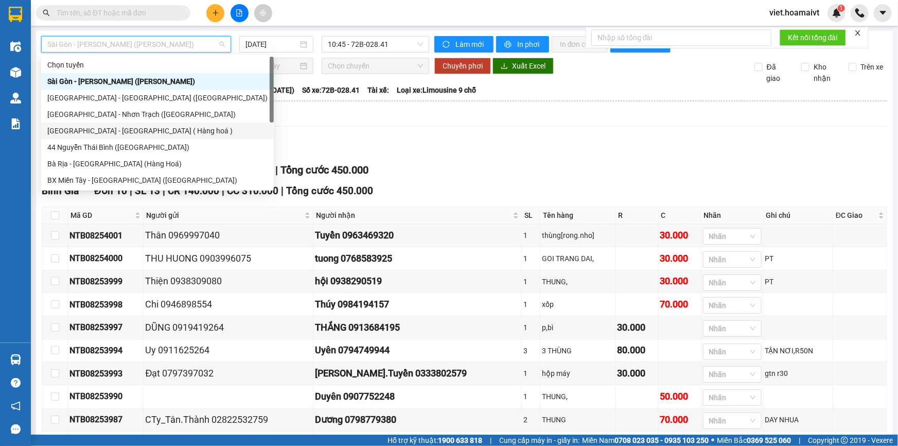
click at [123, 128] on div "[GEOGRAPHIC_DATA] - [GEOGRAPHIC_DATA] ( Hàng hoá )" at bounding box center [157, 130] width 220 height 11
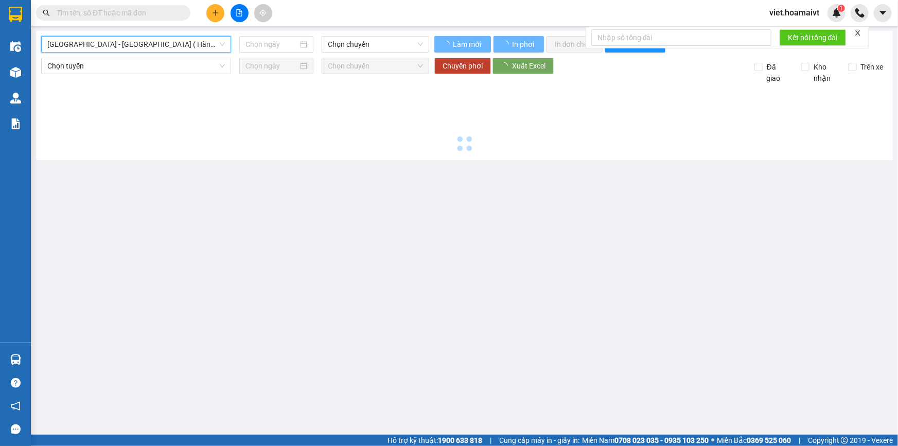
type input "[DATE]"
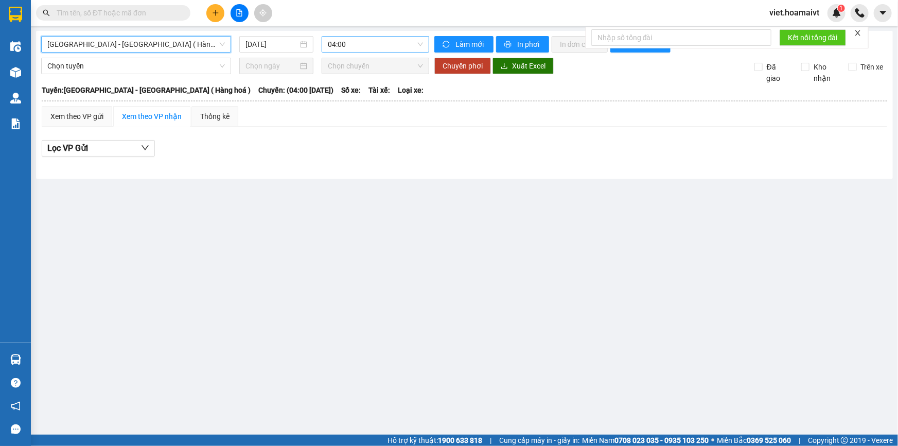
click at [381, 45] on span "04:00" at bounding box center [375, 44] width 95 height 15
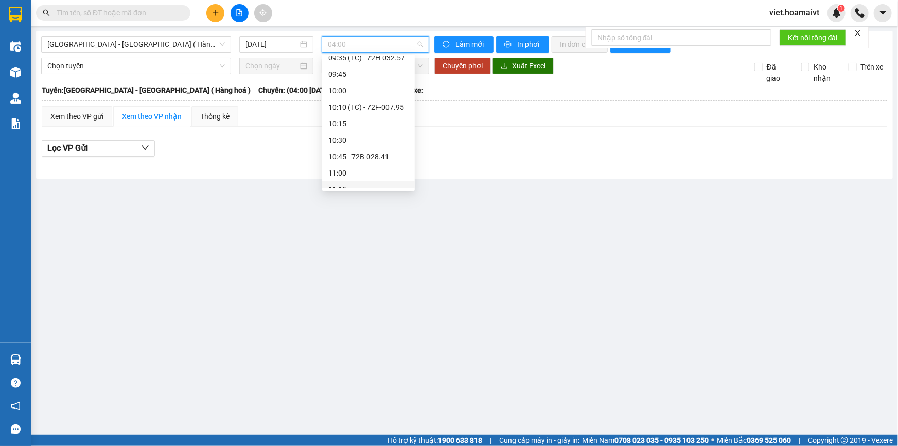
scroll to position [390, 0]
click at [604, 145] on div "Lọc VP Gửi" at bounding box center [464, 148] width 845 height 17
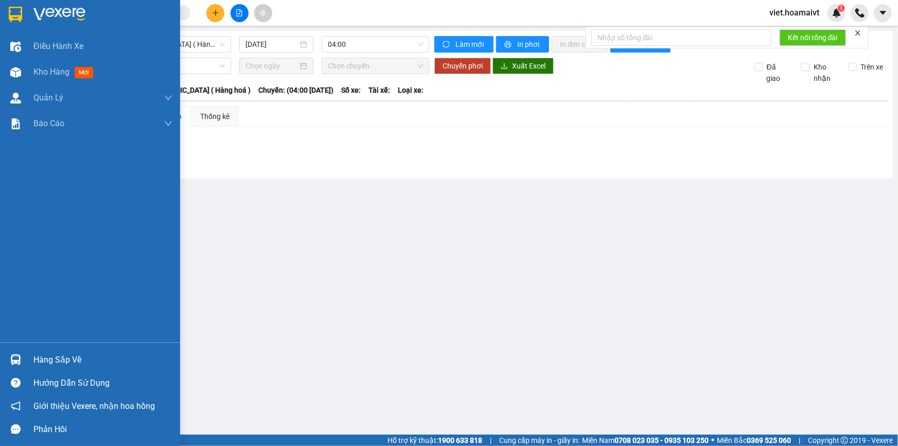
click at [40, 12] on img at bounding box center [59, 14] width 52 height 15
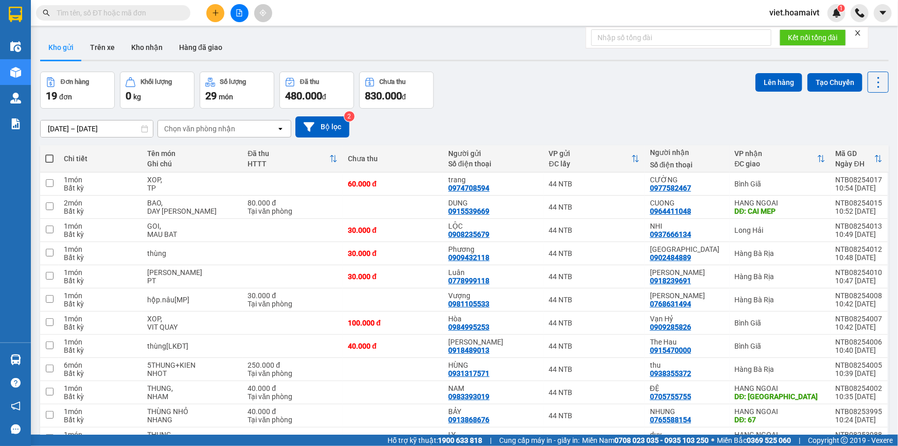
click at [613, 106] on div "Đơn hàng 19 đơn Khối lượng 0 kg Số lượng 29 món Đã thu 480.000 đ Chưa thu 830.0…" at bounding box center [464, 90] width 848 height 37
click at [606, 105] on div "Đơn hàng 19 đơn Khối lượng 0 kg Số lượng 29 món Đã thu 480.000 đ Chưa thu 830.0…" at bounding box center [464, 90] width 848 height 37
click at [216, 13] on icon "plus" at bounding box center [215, 12] width 6 height 1
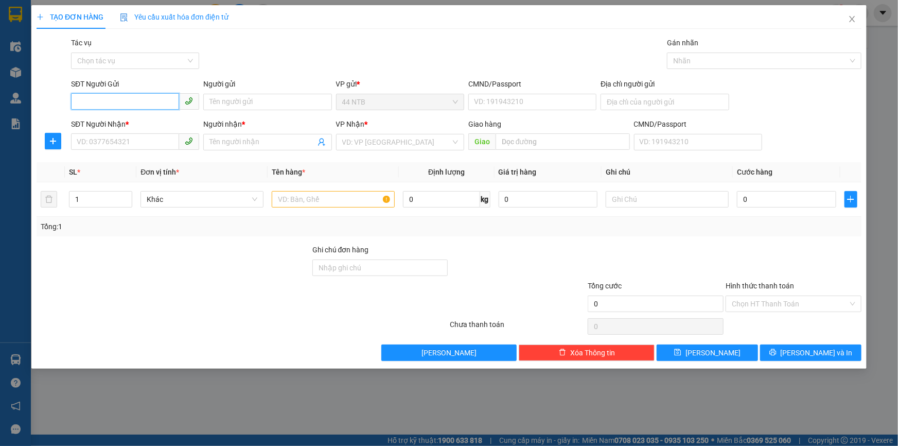
click at [103, 103] on input "SĐT Người Gửi" at bounding box center [125, 101] width 108 height 16
type input "02838621868"
click at [239, 97] on input "Người gửi" at bounding box center [267, 102] width 128 height 16
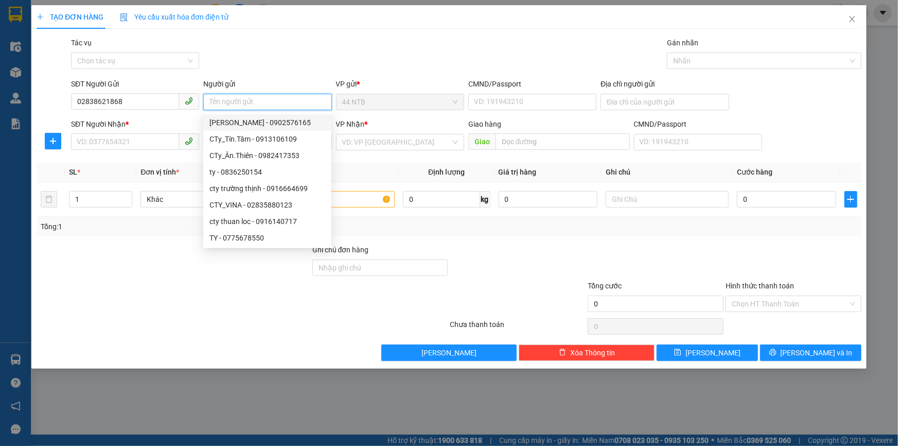
click at [219, 100] on input "Người gửi" at bounding box center [267, 102] width 128 height 16
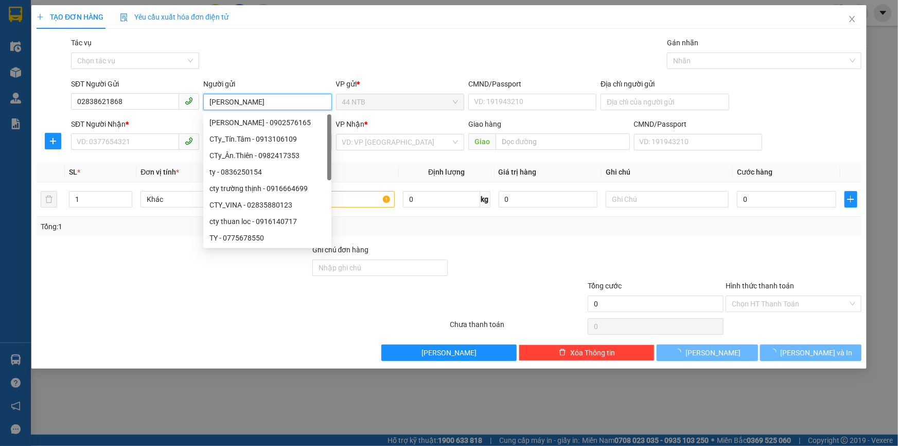
type input "KHẢI MINH"
drag, startPoint x: 270, startPoint y: 68, endPoint x: 262, endPoint y: 80, distance: 13.9
click at [270, 67] on div "Gói vận chuyển * Tiêu chuẩn Tác vụ Chọn tác vụ Gán nhãn Nhãn" at bounding box center [466, 55] width 794 height 36
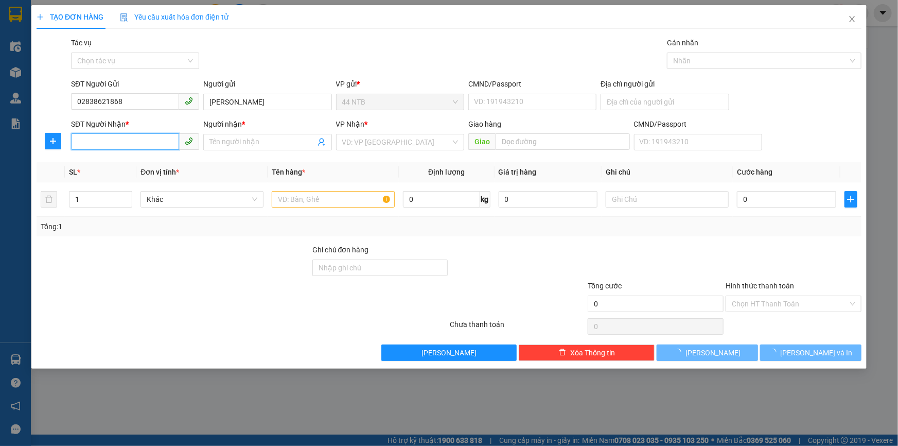
click at [132, 137] on input "SĐT Người Nhận *" at bounding box center [125, 141] width 108 height 16
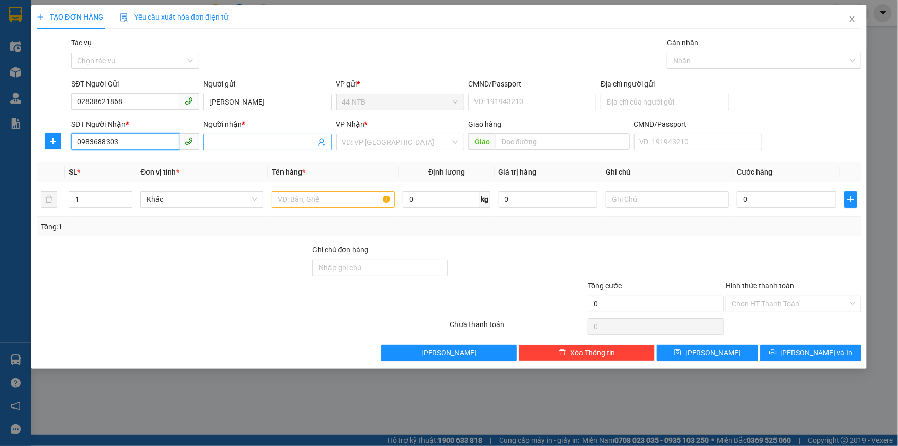
type input "0983688303"
click at [281, 139] on input "Người nhận *" at bounding box center [261, 141] width 105 height 11
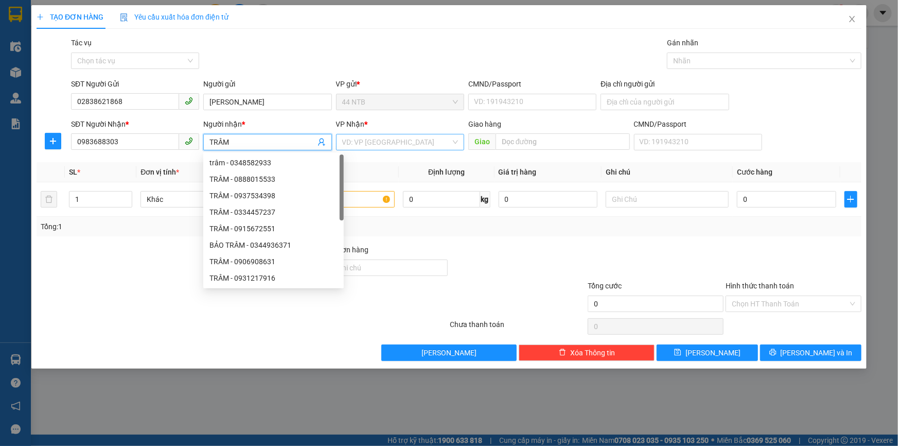
type input "TRÂM"
click at [390, 141] on input "search" at bounding box center [396, 141] width 109 height 15
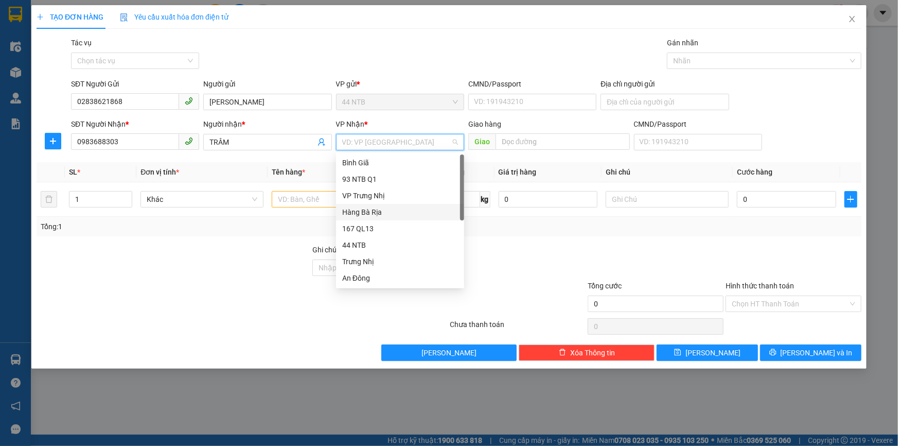
click at [387, 210] on div "Hàng Bà Rịa" at bounding box center [400, 211] width 116 height 11
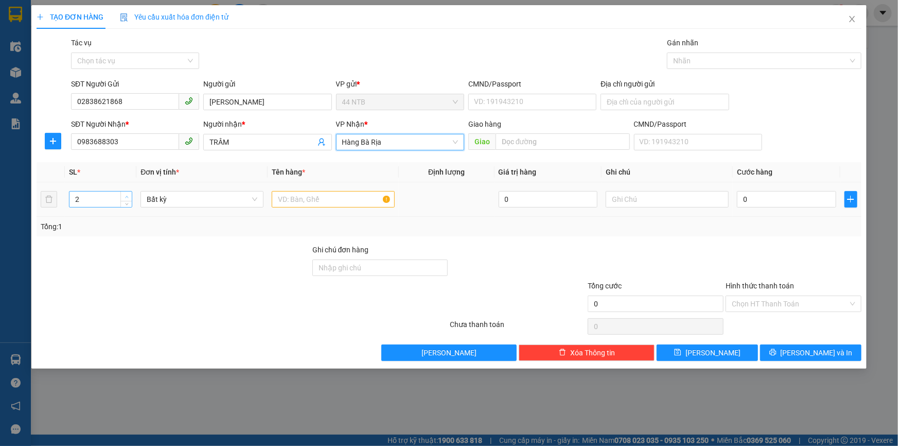
click at [126, 193] on span "up" at bounding box center [126, 196] width 6 height 6
type input "4"
click at [126, 193] on span "up" at bounding box center [126, 196] width 6 height 6
click at [297, 200] on input "text" at bounding box center [333, 199] width 123 height 16
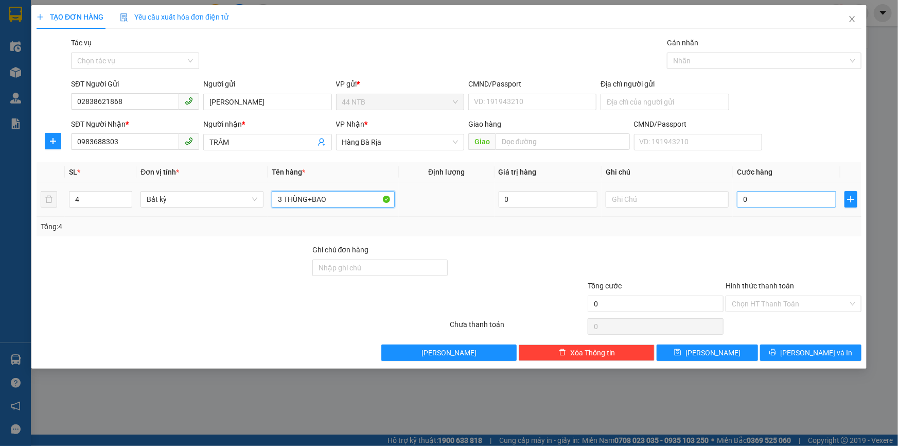
type input "3 THÙNG+BAO"
click at [774, 200] on input "0" at bounding box center [786, 199] width 99 height 16
type input "1"
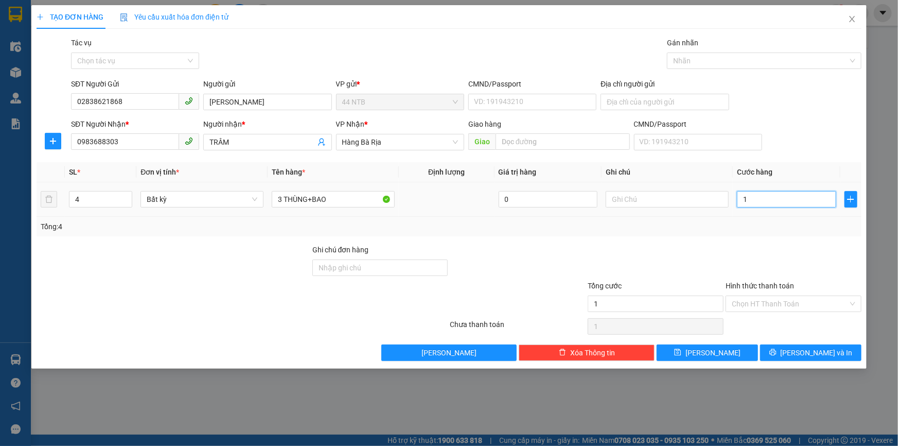
type input "10"
type input "100"
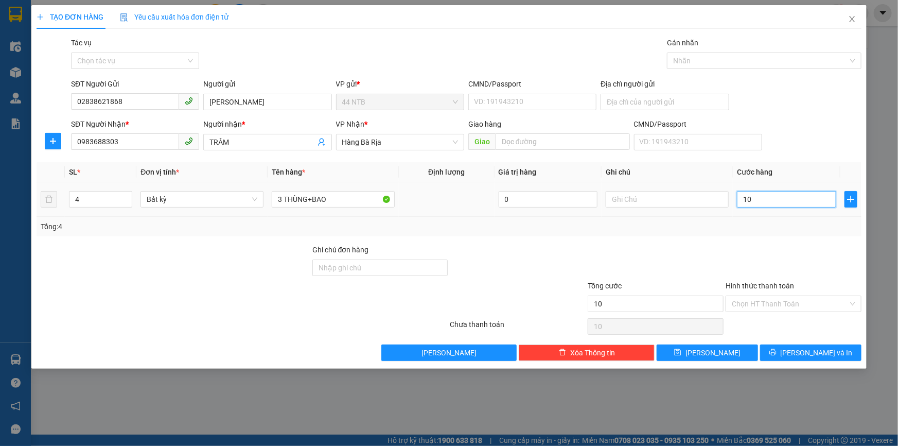
type input "100"
type input "100.000"
click at [631, 103] on input "Địa chỉ người gửi" at bounding box center [664, 102] width 128 height 16
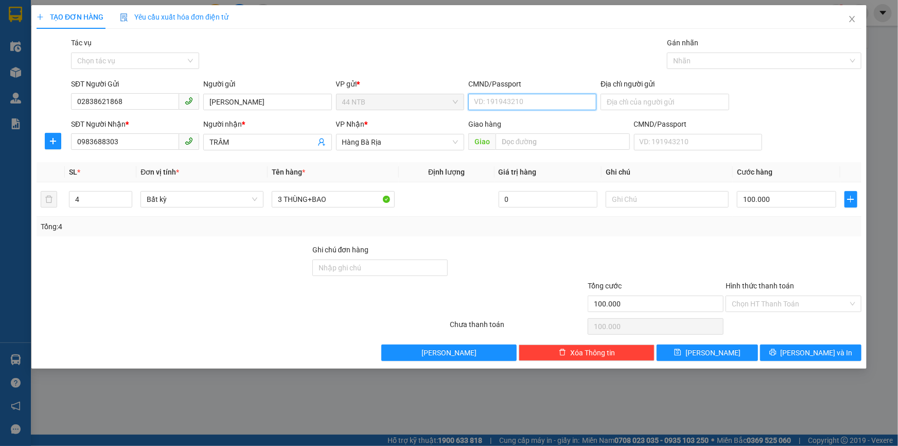
click at [497, 94] on input "CMND/Passport" at bounding box center [532, 102] width 128 height 16
type input "MST: 3500645435"
click at [515, 42] on div "Gói vận chuyển * Tiêu chuẩn Tác vụ Chọn tác vụ Gán nhãn Nhãn" at bounding box center [466, 55] width 794 height 36
click at [641, 201] on input "text" at bounding box center [667, 199] width 123 height 16
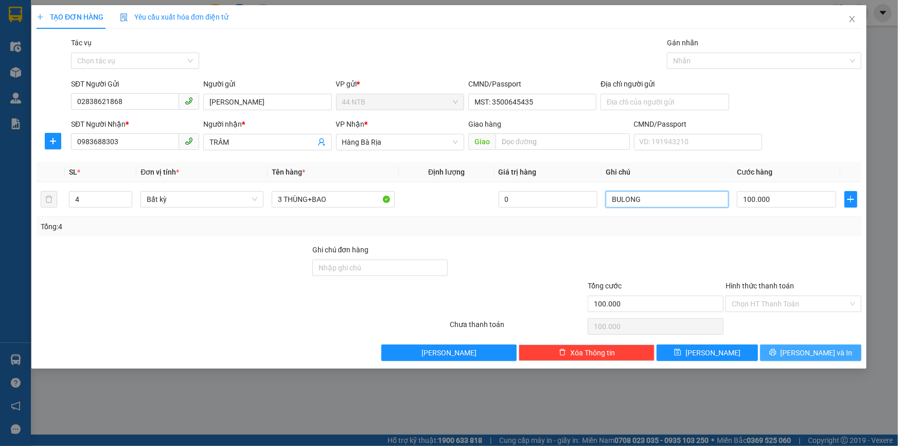
type input "BULONG"
drag, startPoint x: 807, startPoint y: 350, endPoint x: 760, endPoint y: 336, distance: 49.3
click at [805, 349] on span "[PERSON_NAME] và In" at bounding box center [816, 352] width 72 height 11
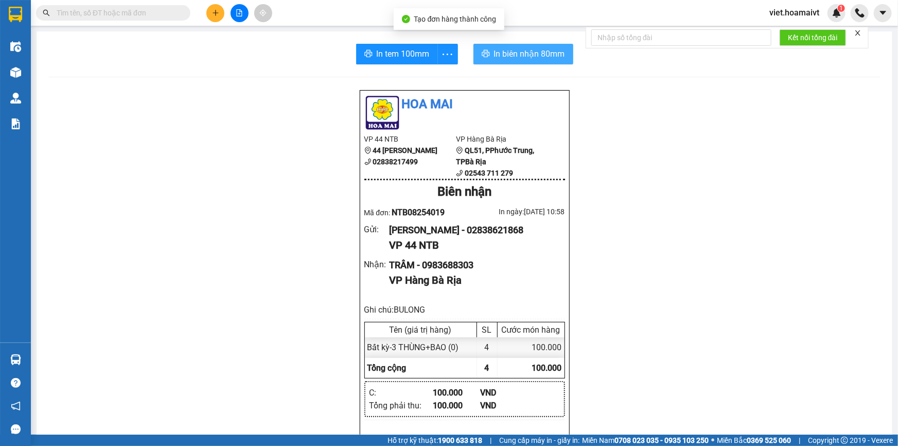
click at [500, 51] on span "In biên nhận 80mm" at bounding box center [529, 53] width 71 height 13
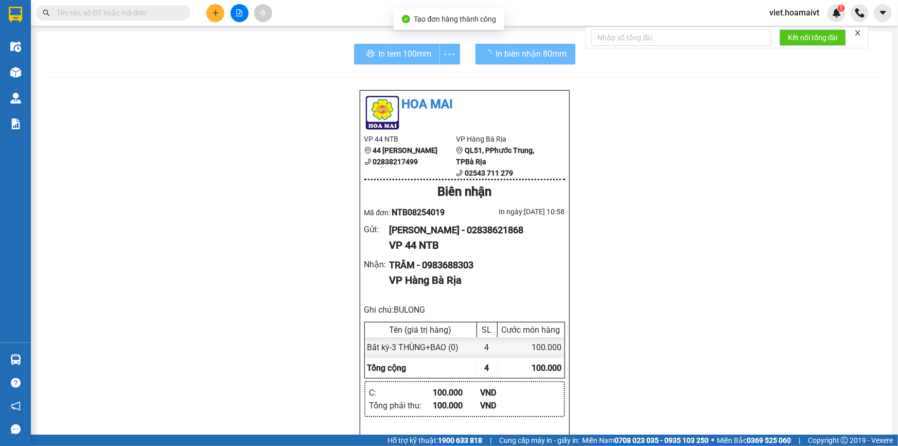
click at [724, 329] on div "Hoa Mai VP 44 NTB 44 Nguyễn Thái Bình 02838217499 VP Hàng Bà Rịa QL51, PPhướ…" at bounding box center [464, 435] width 831 height 690
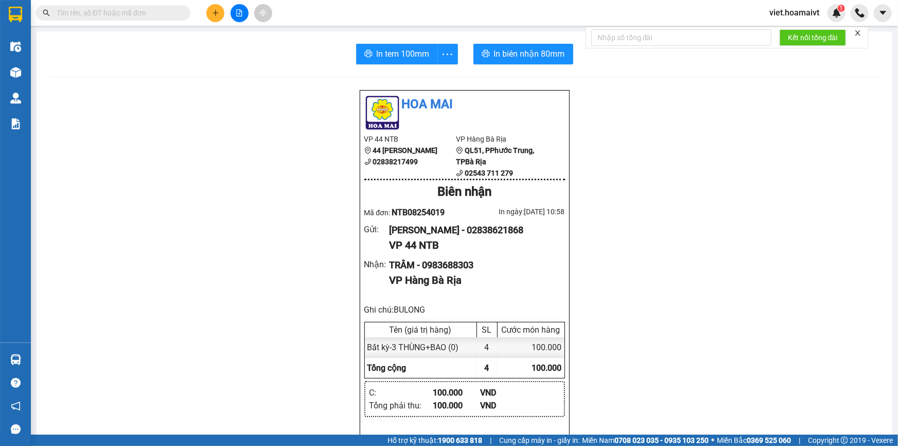
drag, startPoint x: 722, startPoint y: 298, endPoint x: 718, endPoint y: 287, distance: 12.5
click at [719, 291] on div "Hoa Mai VP 44 NTB 44 Nguyễn Thái Bình 02838217499 VP Hàng Bà Rịa QL51, PPhướ…" at bounding box center [464, 435] width 831 height 690
click at [398, 54] on span "In tem 100mm" at bounding box center [403, 53] width 53 height 13
click at [715, 306] on div "Hoa Mai VP 44 NTB 44 Nguyễn Thái Bình 02838217499 VP Hàng Bà Rịa QL51, PPhướ…" at bounding box center [464, 435] width 831 height 690
click at [714, 304] on div "Hoa Mai VP 44 NTB 44 Nguyễn Thái Bình 02838217499 VP Hàng Bà Rịa QL51, PPhướ…" at bounding box center [464, 435] width 831 height 690
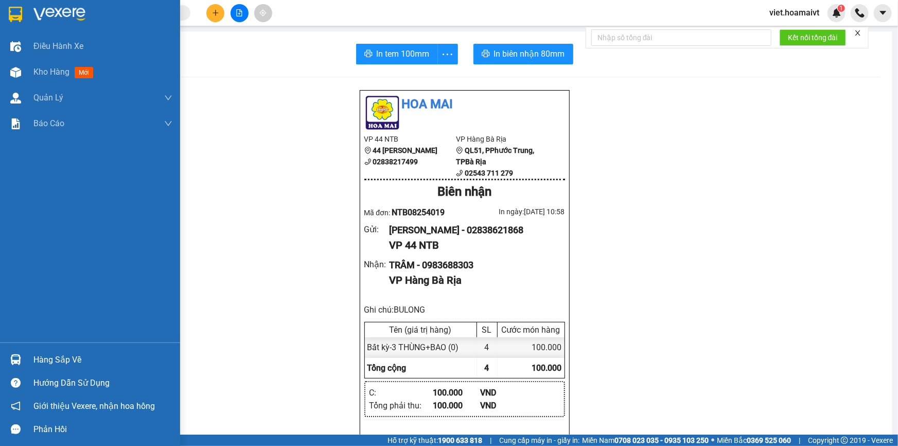
click at [72, 25] on div at bounding box center [90, 16] width 180 height 33
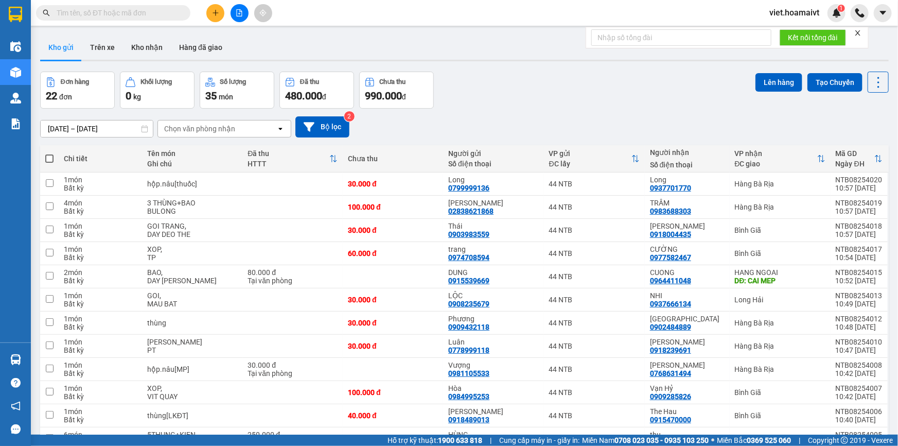
click at [208, 132] on div "Chọn văn phòng nhận" at bounding box center [199, 128] width 71 height 10
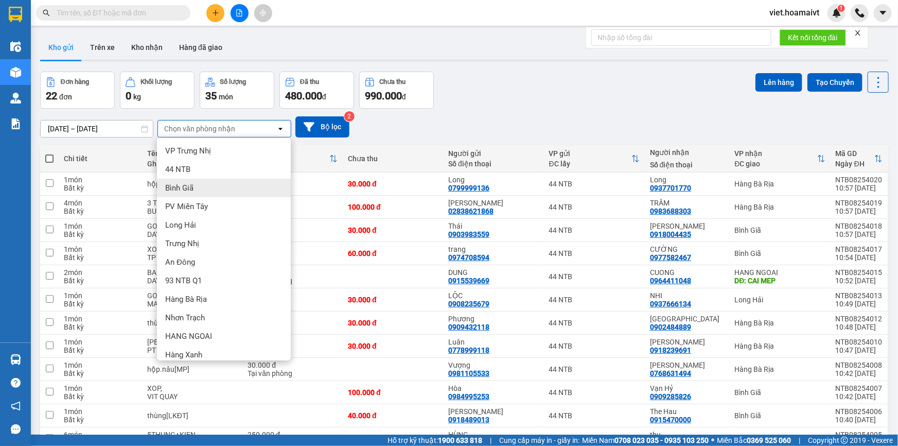
click at [209, 188] on div "Bình Giã" at bounding box center [224, 188] width 134 height 19
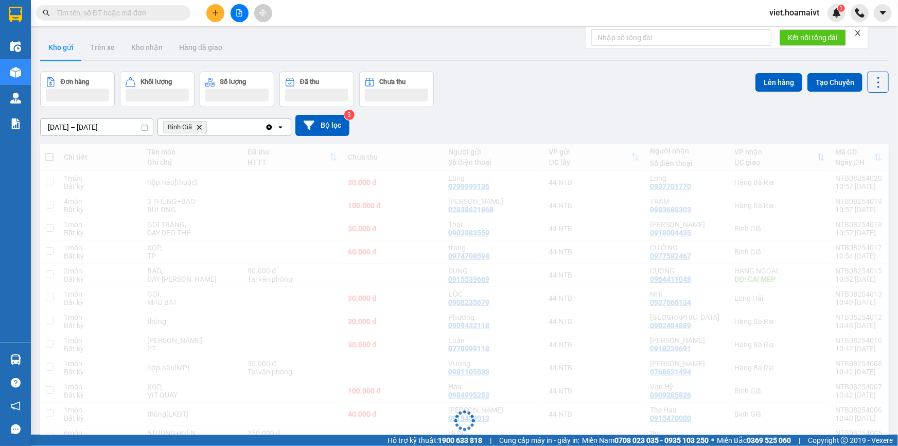
click at [542, 120] on div "[DATE] – [DATE] Press the down arrow key to interact with the calendar and sele…" at bounding box center [464, 125] width 848 height 21
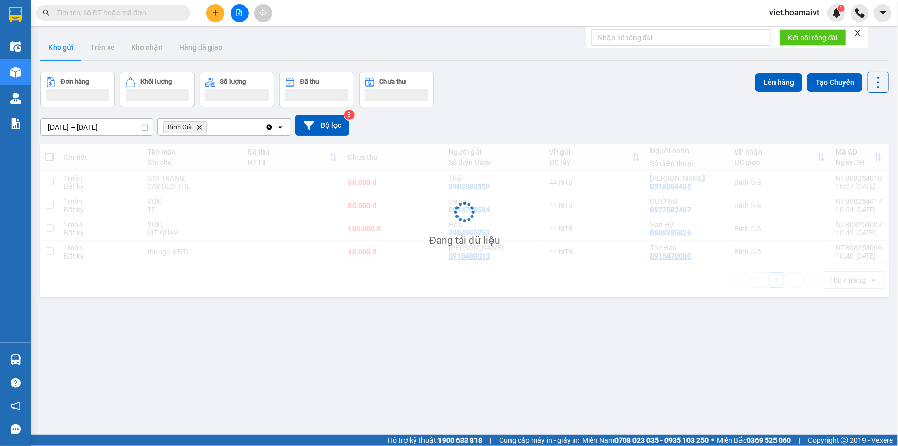
click at [542, 120] on div "[DATE] – [DATE] Press the down arrow key to interact with the calendar and sele…" at bounding box center [464, 125] width 848 height 21
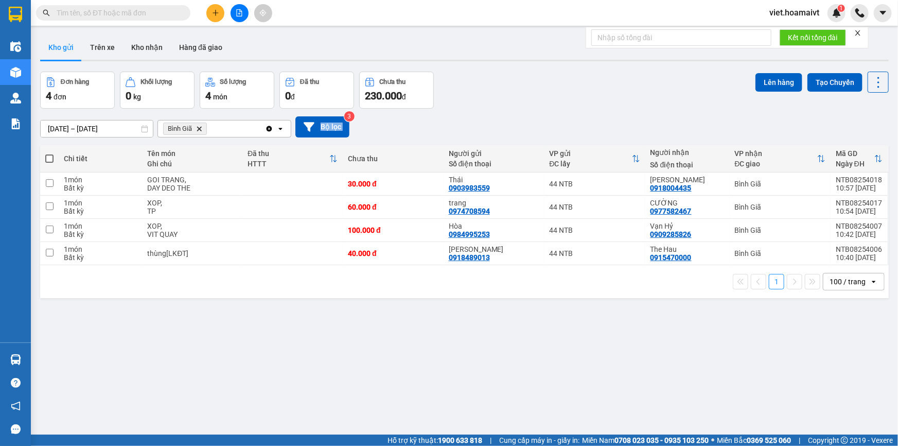
click at [542, 120] on div "[DATE] – [DATE] Press the down arrow key to interact with the calendar and sele…" at bounding box center [464, 126] width 848 height 21
click at [556, 419] on div "ver 1.8.138 Kho gửi Trên xe Kho nhận Hàng đã giao Đơn hàng 4 đơn Khối lượng 0 k…" at bounding box center [464, 254] width 857 height 446
click at [557, 401] on div "ver 1.8.138 Kho gửi Trên xe Kho nhận Hàng đã giao Đơn hàng 4 đơn Khối lượng 0 k…" at bounding box center [464, 254] width 857 height 446
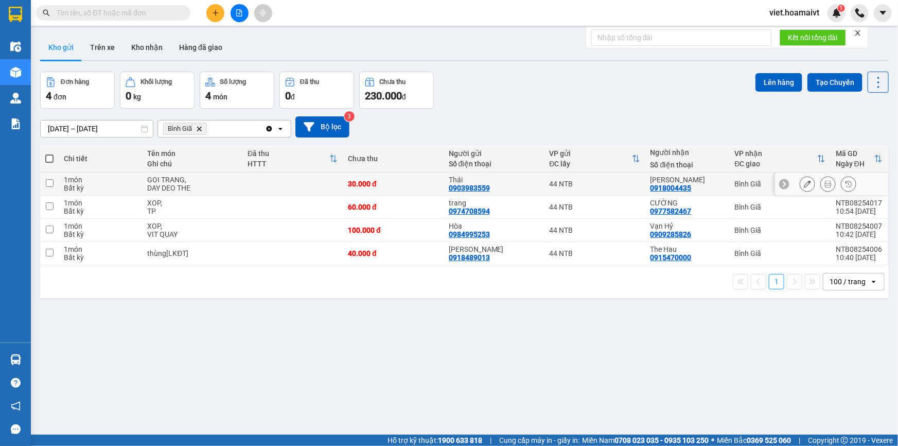
click at [211, 187] on div "DAY DEO THE" at bounding box center [192, 188] width 90 height 8
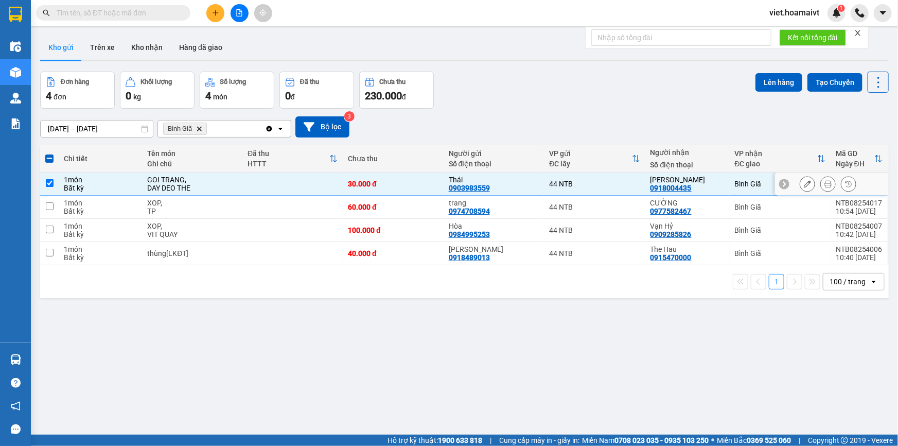
click at [205, 188] on div "DAY DEO THE" at bounding box center [192, 188] width 90 height 8
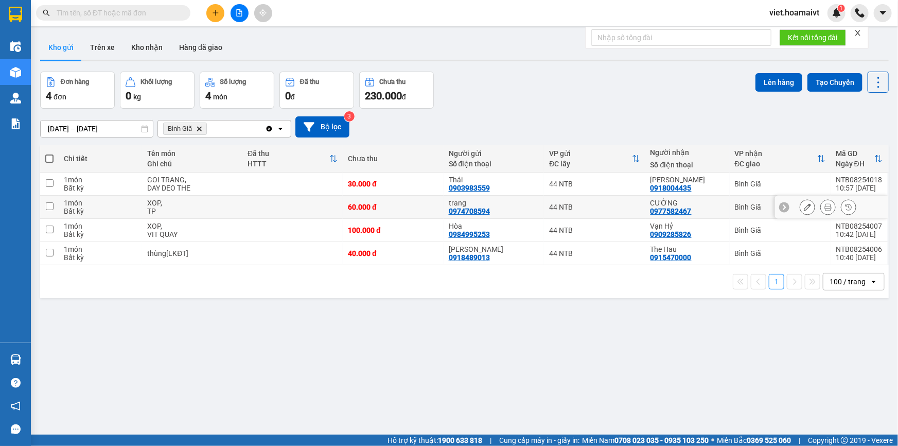
click at [186, 188] on div "DAY DEO THE" at bounding box center [192, 188] width 90 height 8
checkbox input "true"
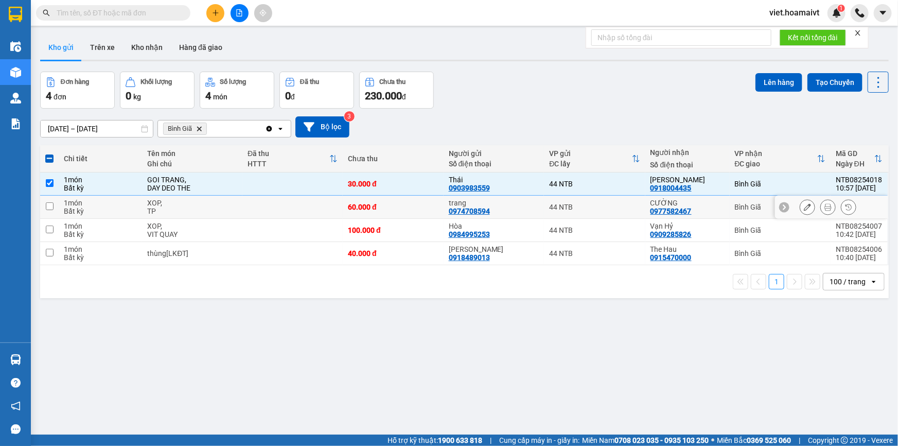
click at [211, 207] on div "TP" at bounding box center [192, 211] width 90 height 8
checkbox input "true"
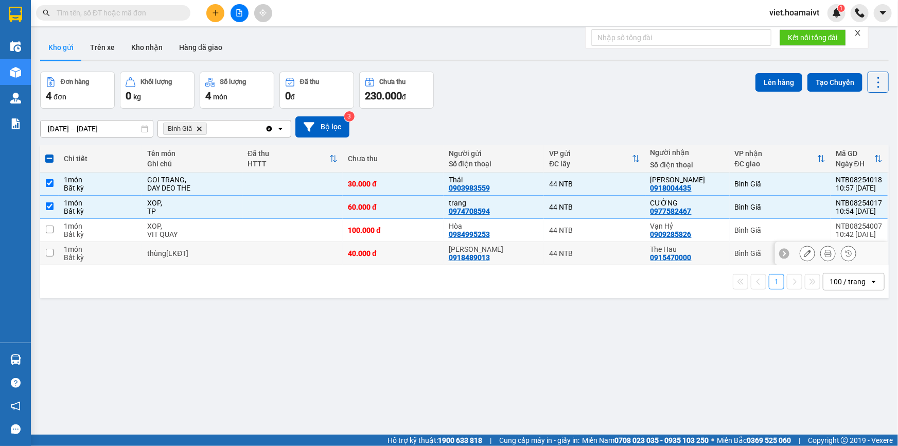
click at [232, 254] on div "thùng[LKĐT]" at bounding box center [192, 253] width 90 height 8
checkbox input "true"
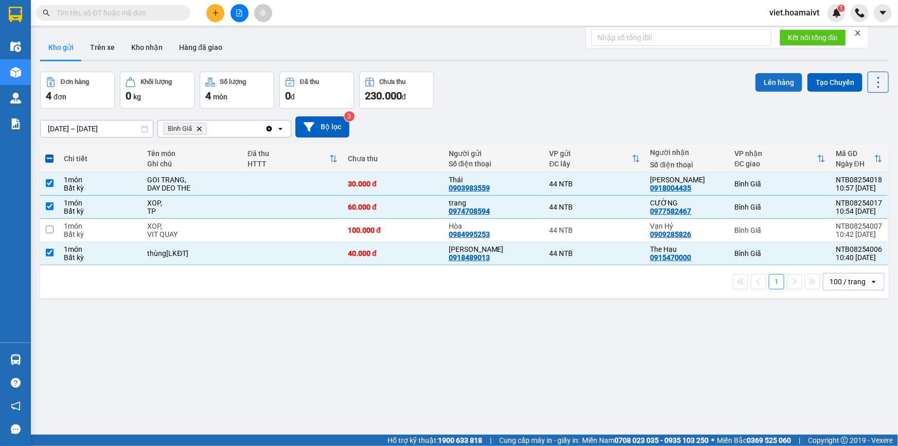
click at [778, 85] on button "Lên hàng" at bounding box center [778, 82] width 47 height 19
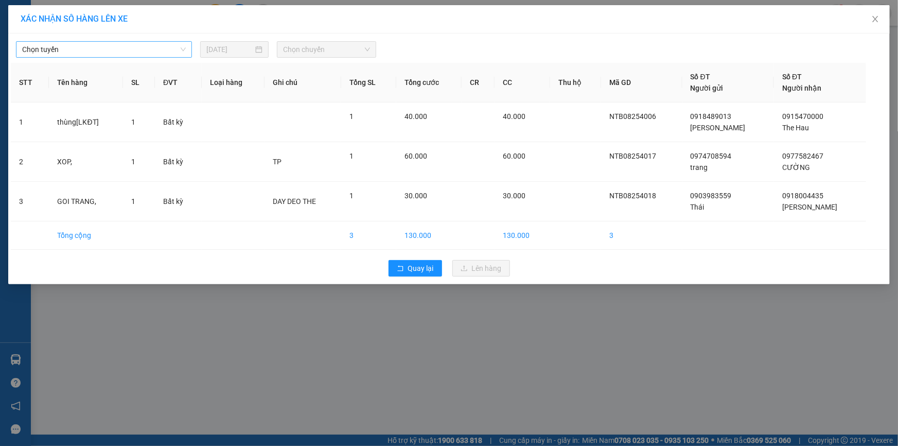
drag, startPoint x: 62, startPoint y: 48, endPoint x: 83, endPoint y: 59, distance: 23.5
click at [63, 48] on span "Chọn tuyến" at bounding box center [104, 49] width 164 height 15
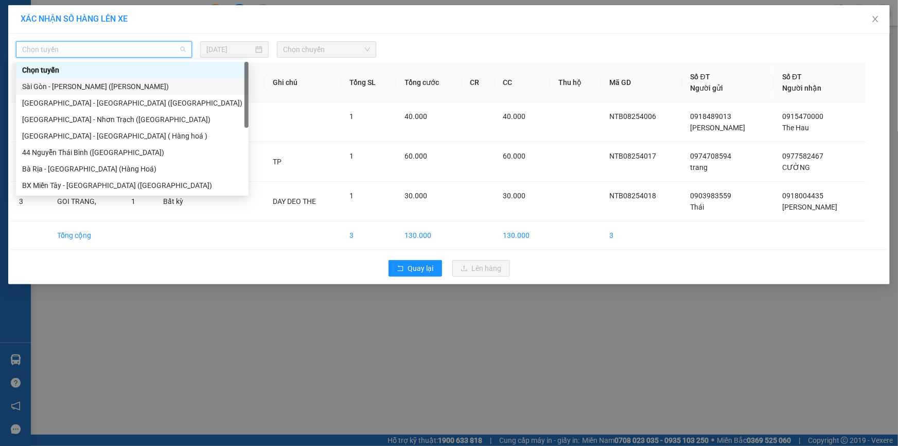
click at [93, 93] on div "Sài Gòn - [PERSON_NAME] ([PERSON_NAME])" at bounding box center [132, 86] width 233 height 16
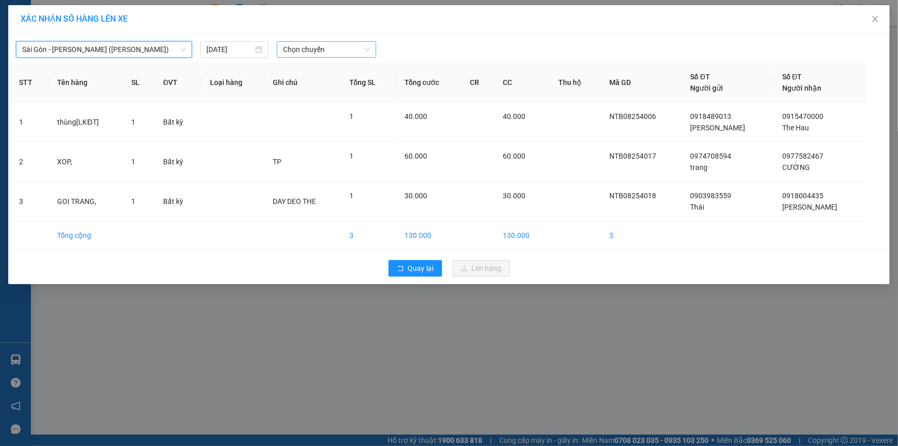
click at [324, 48] on span "Chọn chuyến" at bounding box center [326, 49] width 87 height 15
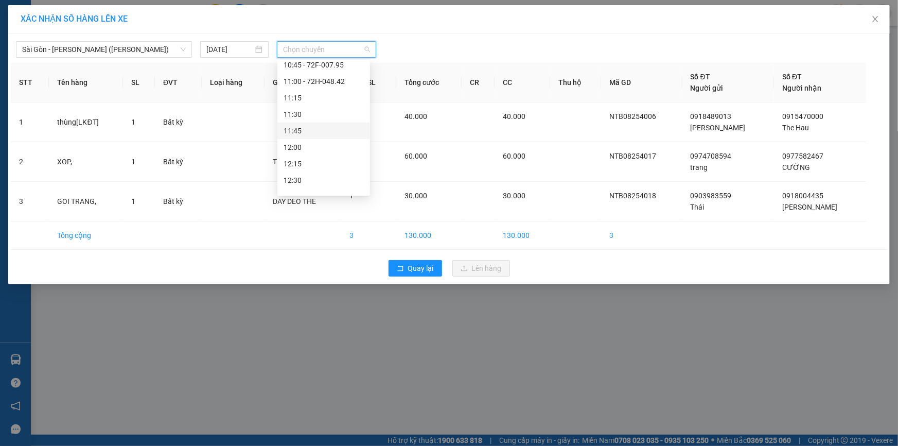
scroll to position [421, 0]
click at [324, 49] on span "Chọn chuyến" at bounding box center [326, 49] width 87 height 15
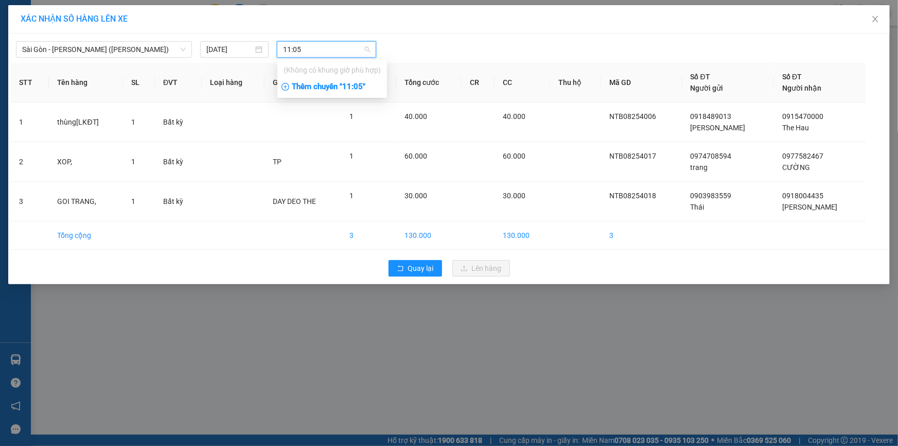
type input "11:05"
click at [350, 84] on div "Thêm chuyến " 11:05 "" at bounding box center [332, 86] width 110 height 17
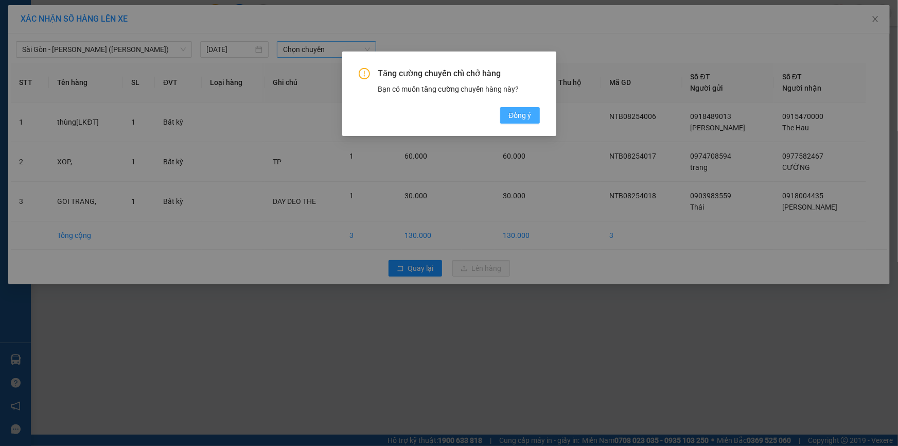
click at [527, 110] on span "Đồng ý" at bounding box center [519, 115] width 23 height 11
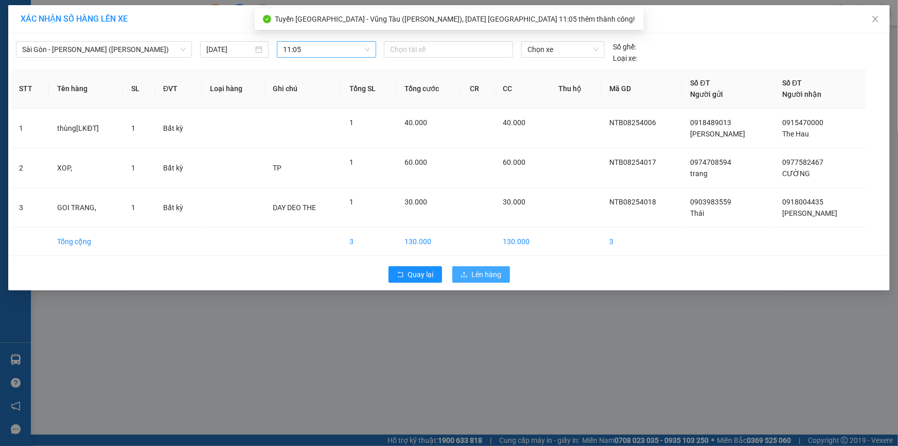
click at [500, 272] on span "Lên hàng" at bounding box center [487, 274] width 30 height 11
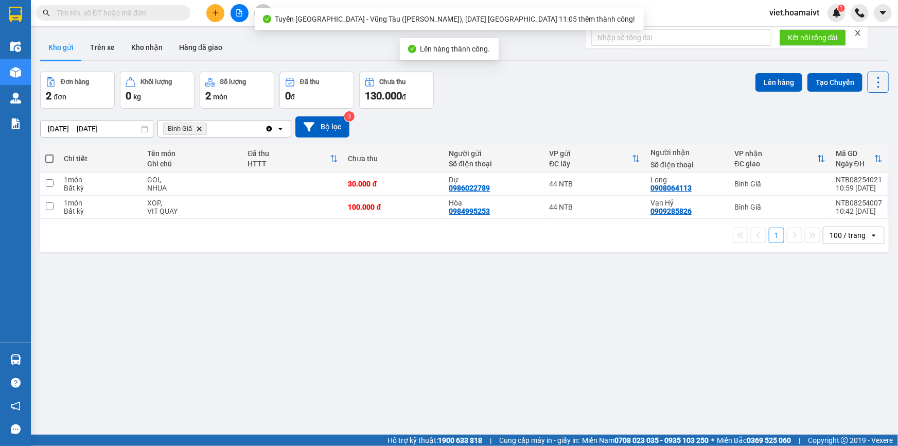
click at [512, 128] on div "[DATE] – [DATE] Press the down arrow key to interact with the calendar and sele…" at bounding box center [464, 126] width 848 height 21
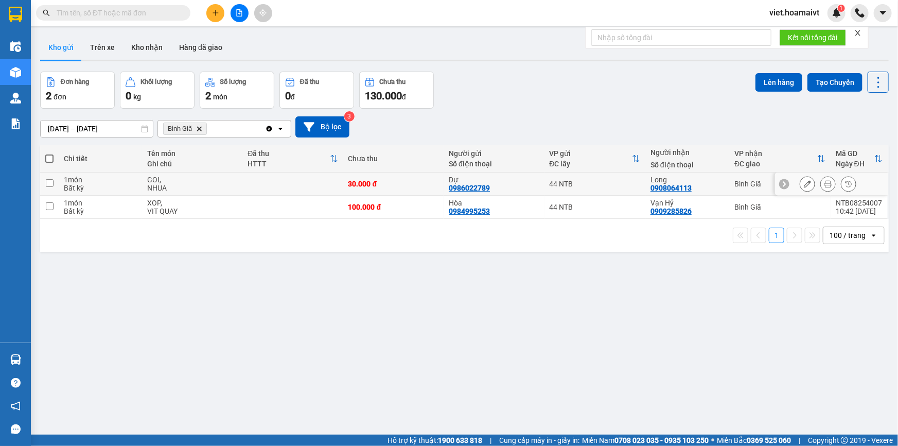
click at [304, 185] on td at bounding box center [292, 183] width 100 height 23
checkbox input "true"
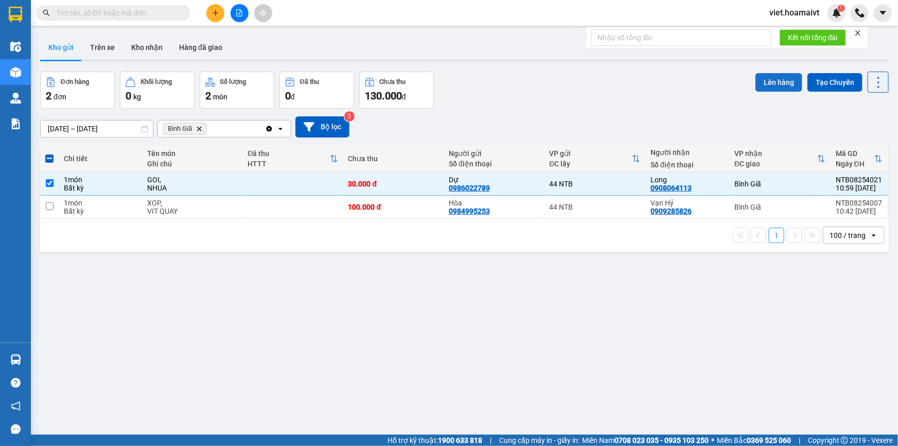
click at [785, 78] on button "Lên hàng" at bounding box center [778, 82] width 47 height 19
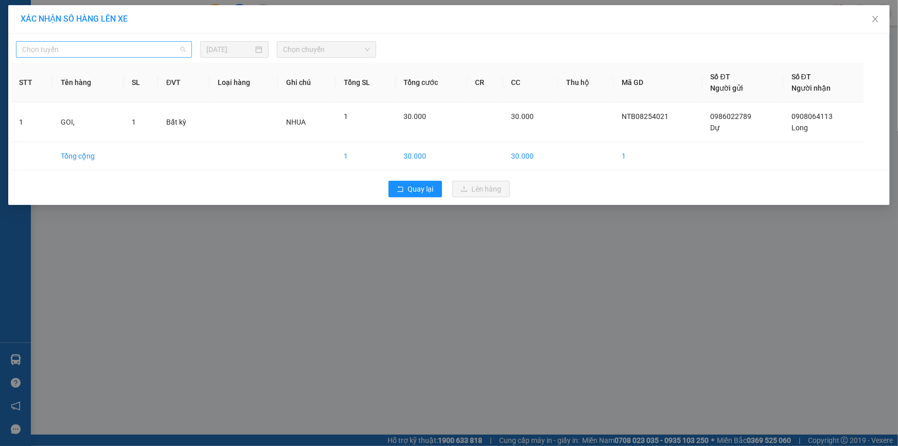
click at [131, 48] on span "Chọn tuyến" at bounding box center [104, 49] width 164 height 15
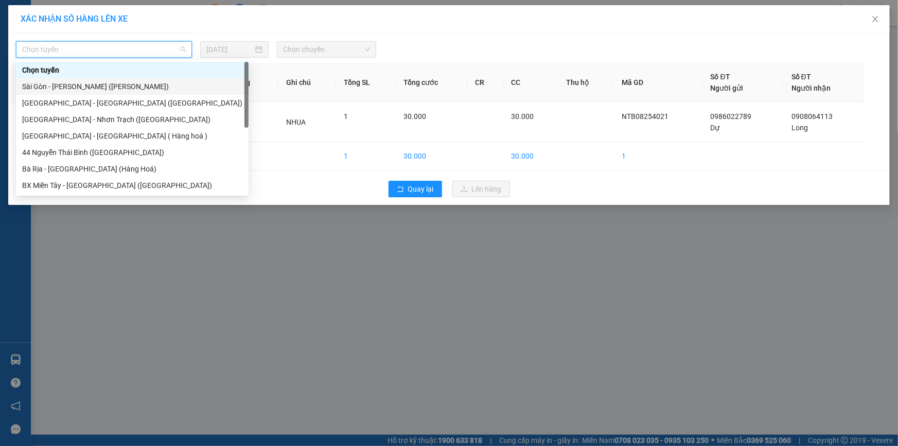
click at [117, 86] on div "Sài Gòn - [PERSON_NAME] ([PERSON_NAME])" at bounding box center [132, 86] width 220 height 11
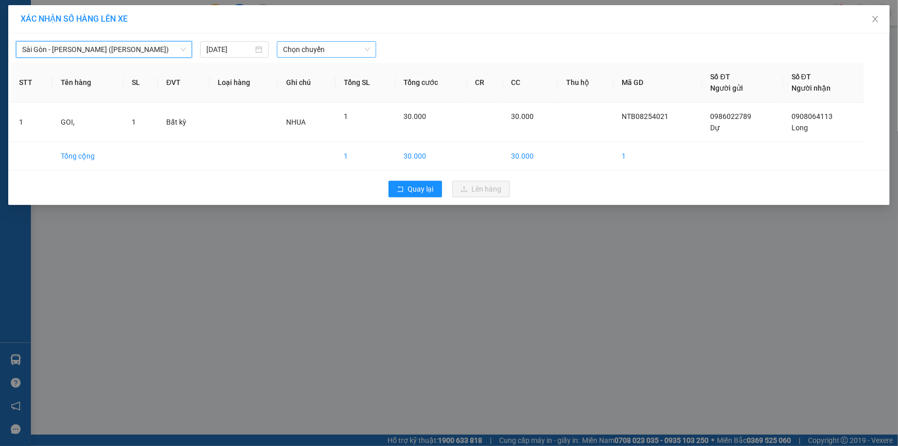
click at [348, 52] on span "Chọn chuyến" at bounding box center [326, 49] width 87 height 15
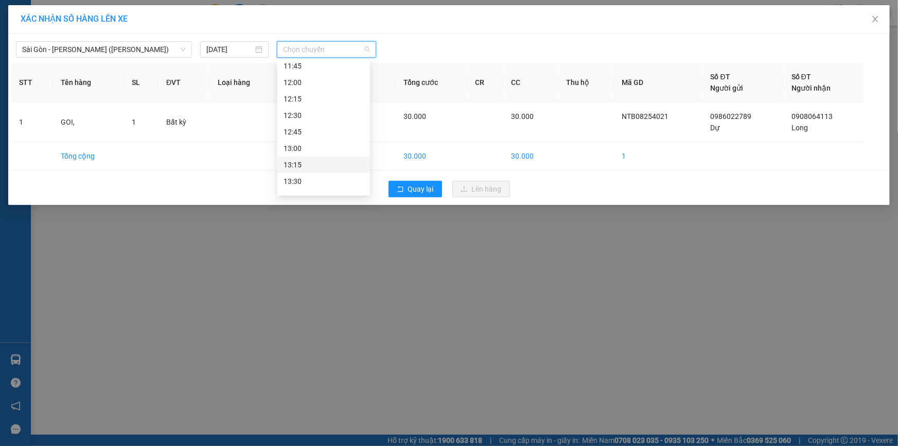
scroll to position [421, 0]
click at [329, 107] on div "11:05 (TC)" at bounding box center [323, 109] width 80 height 11
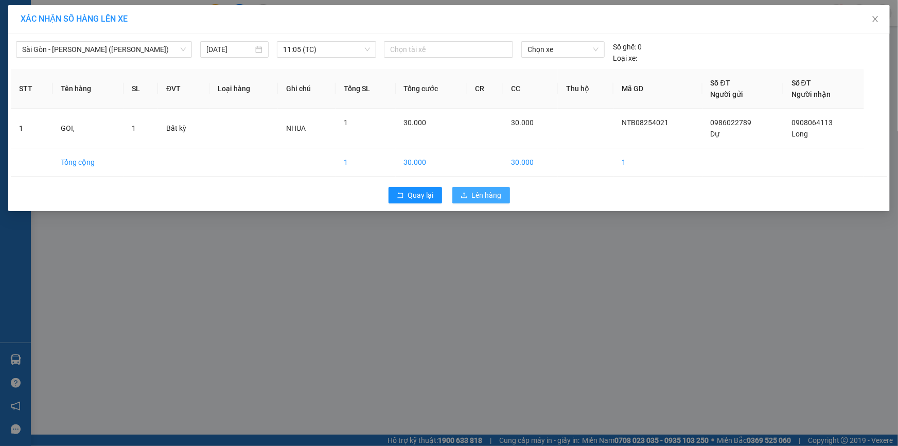
click at [493, 192] on span "Lên hàng" at bounding box center [487, 194] width 30 height 11
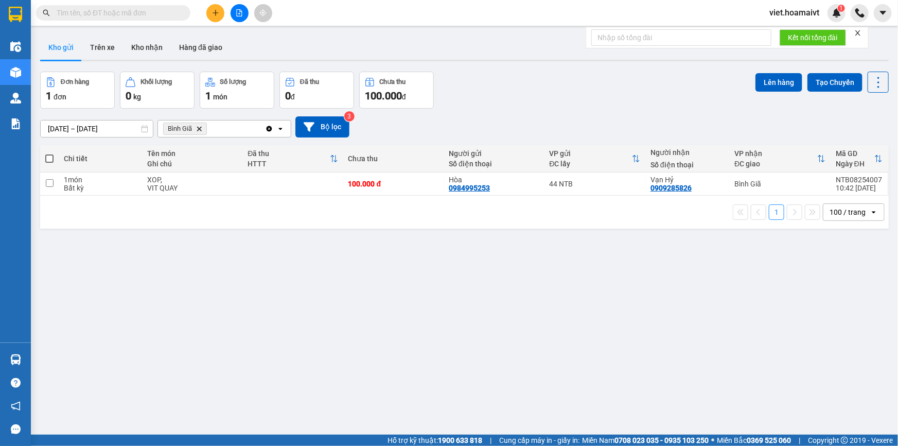
click at [198, 128] on icon "Delete" at bounding box center [199, 129] width 6 height 6
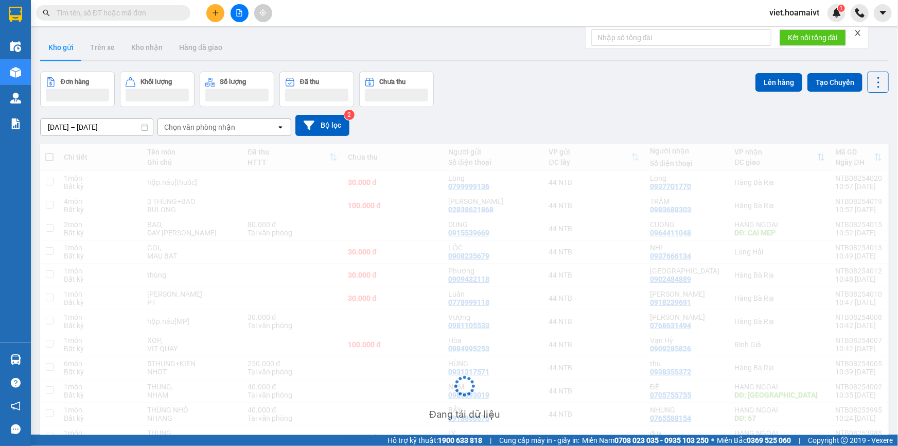
click at [583, 113] on div "[DATE] – [DATE] Press the down arrow key to interact with the calendar and sele…" at bounding box center [464, 125] width 848 height 37
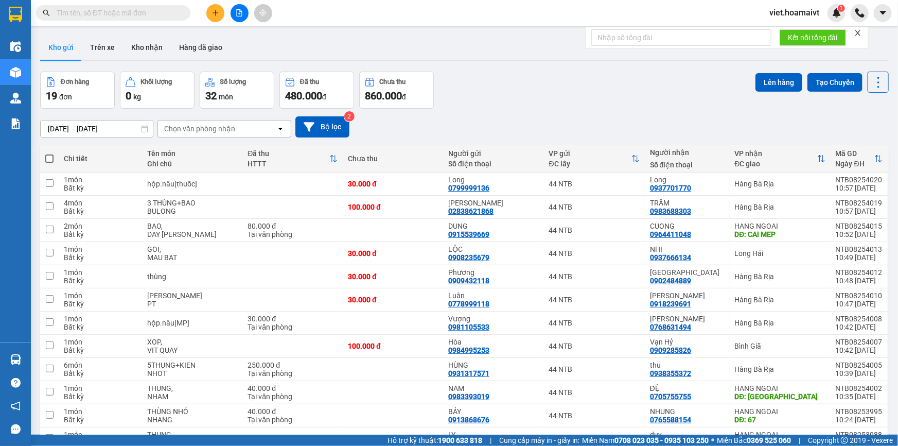
click at [583, 113] on div "[DATE] – [DATE] Press the down arrow key to interact with the calendar and sele…" at bounding box center [464, 127] width 848 height 37
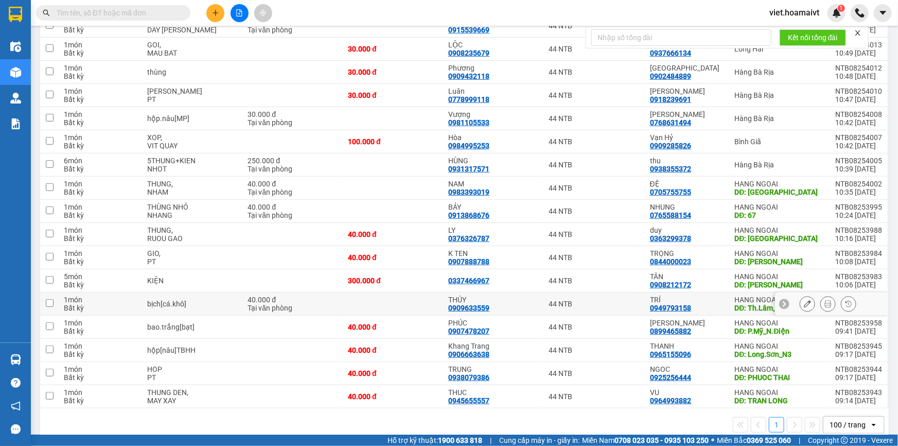
scroll to position [219, 0]
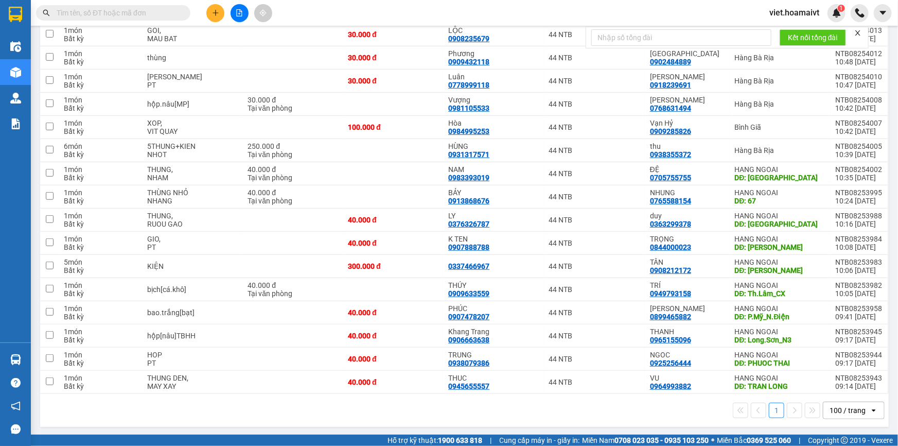
click at [252, 421] on div "1 100 / trang open" at bounding box center [464, 410] width 848 height 33
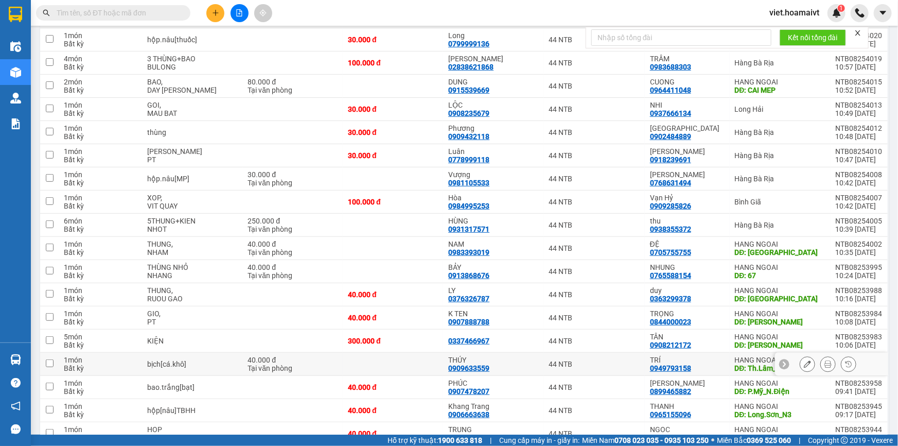
scroll to position [0, 0]
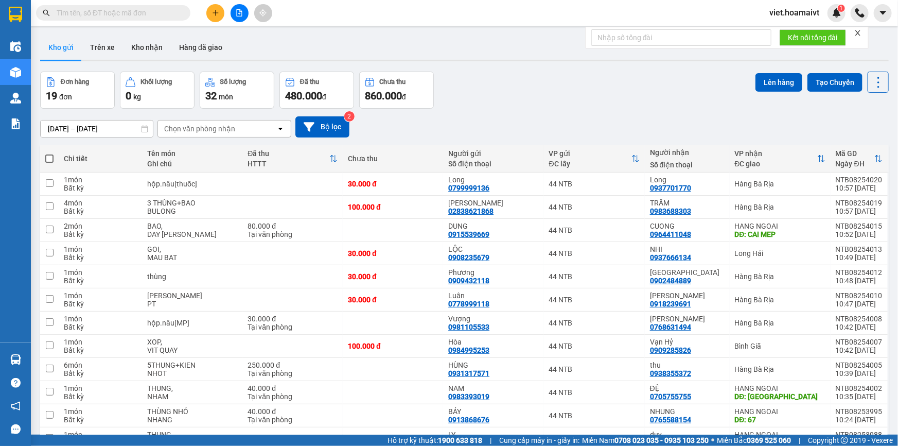
click at [488, 113] on div "[DATE] – [DATE] Press the down arrow key to interact with the calendar and sele…" at bounding box center [464, 127] width 848 height 37
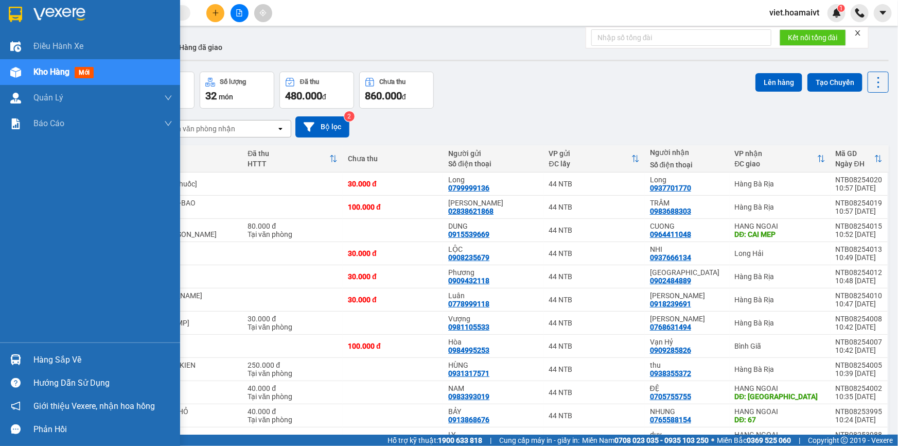
click at [38, 11] on img at bounding box center [59, 14] width 52 height 15
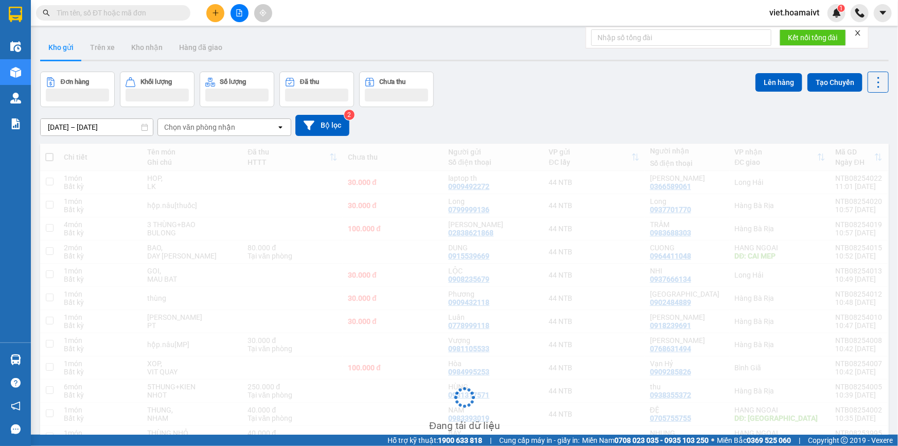
click at [530, 119] on div "[DATE] – [DATE] Press the down arrow key to interact with the calendar and sele…" at bounding box center [464, 125] width 848 height 21
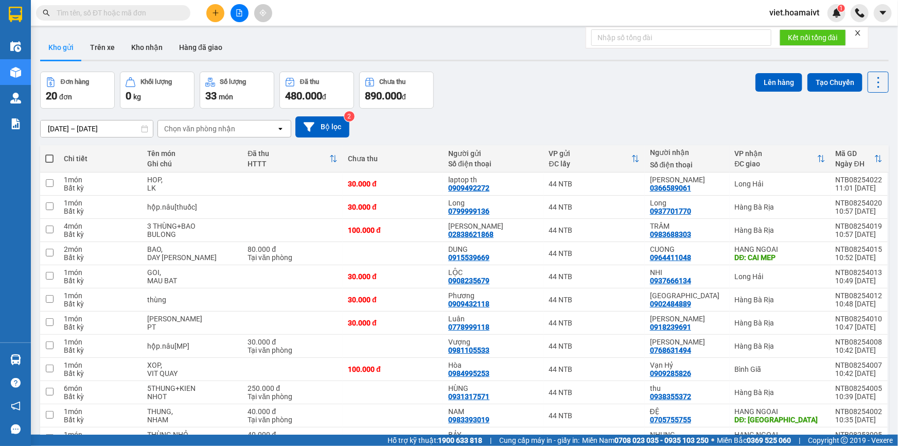
click at [530, 119] on div "[DATE] – [DATE] Press the down arrow key to interact with the calendar and sele…" at bounding box center [464, 126] width 848 height 21
click at [529, 119] on div "[DATE] – [DATE] Press the down arrow key to interact with the calendar and sele…" at bounding box center [464, 126] width 848 height 21
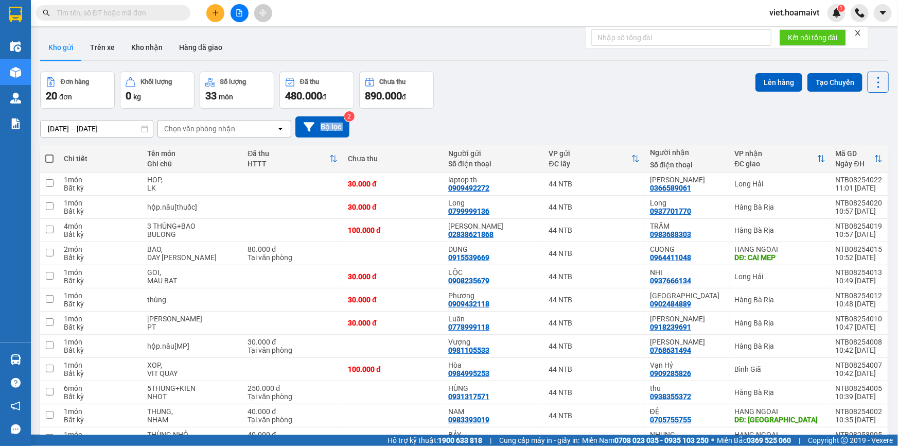
click at [529, 119] on div "[DATE] – [DATE] Press the down arrow key to interact with the calendar and sele…" at bounding box center [464, 126] width 848 height 21
click at [216, 17] on button at bounding box center [215, 13] width 18 height 18
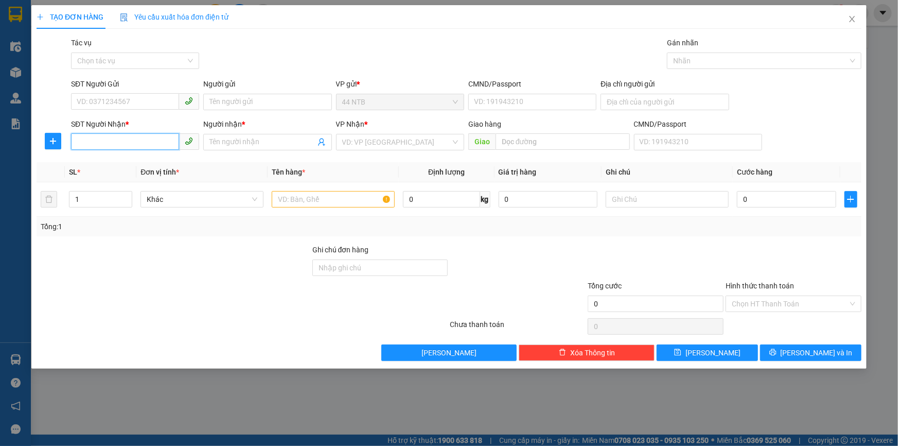
click at [106, 149] on input "SĐT Người Nhận *" at bounding box center [125, 141] width 108 height 16
click at [145, 159] on div "0899775908 - tuan" at bounding box center [135, 162] width 116 height 11
type input "0899775908"
type input "tuan"
type input "0899775908"
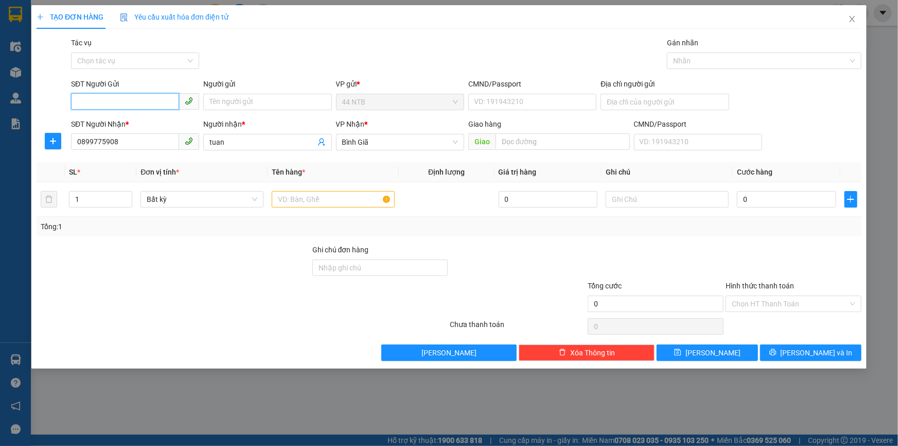
click at [154, 103] on input "SĐT Người Gửi" at bounding box center [125, 101] width 108 height 16
click at [156, 120] on div "0889899567 - Quốc" at bounding box center [135, 122] width 116 height 11
type input "0889899567"
type input "Quốc"
type input "079092003707"
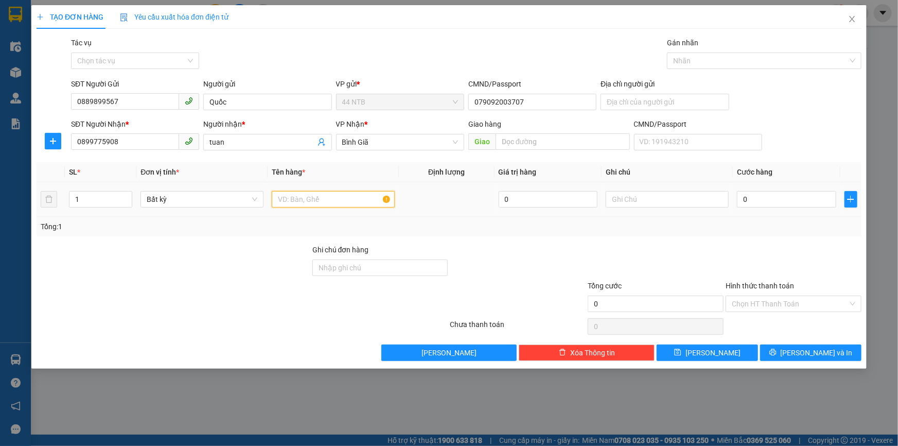
click at [299, 201] on input "text" at bounding box center [333, 199] width 123 height 16
type input "XỐP"
click at [745, 195] on input "0" at bounding box center [786, 199] width 99 height 16
type input "1"
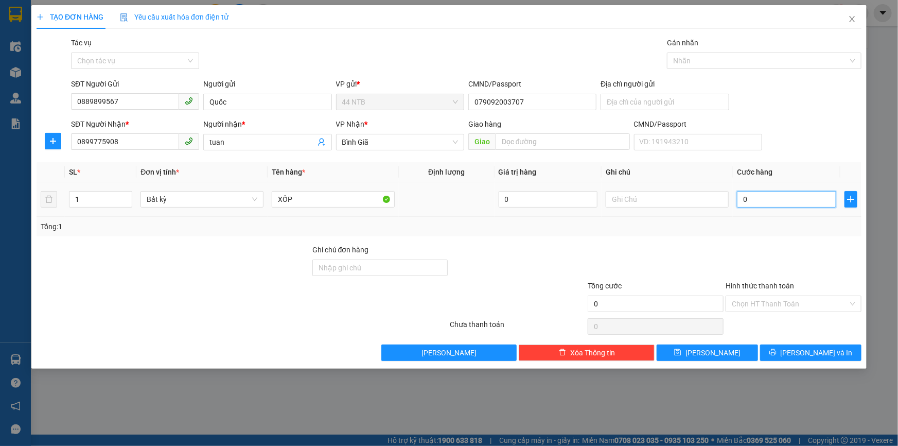
type input "1"
type input "12"
type input "120"
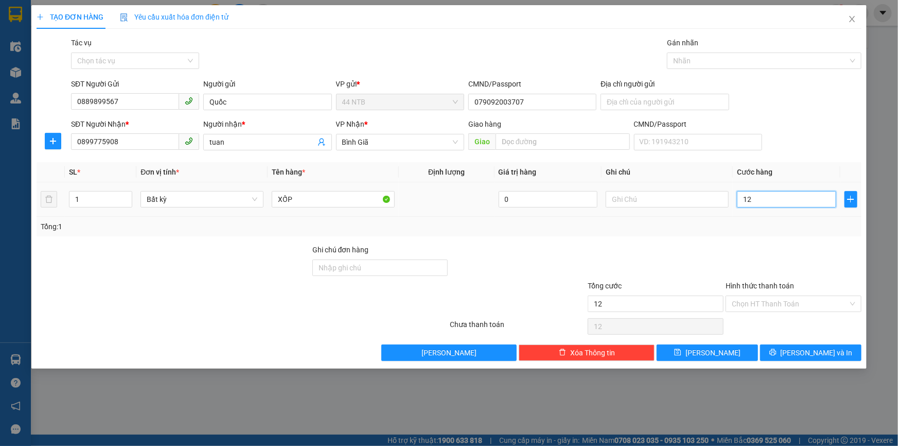
type input "120"
type input "120.000"
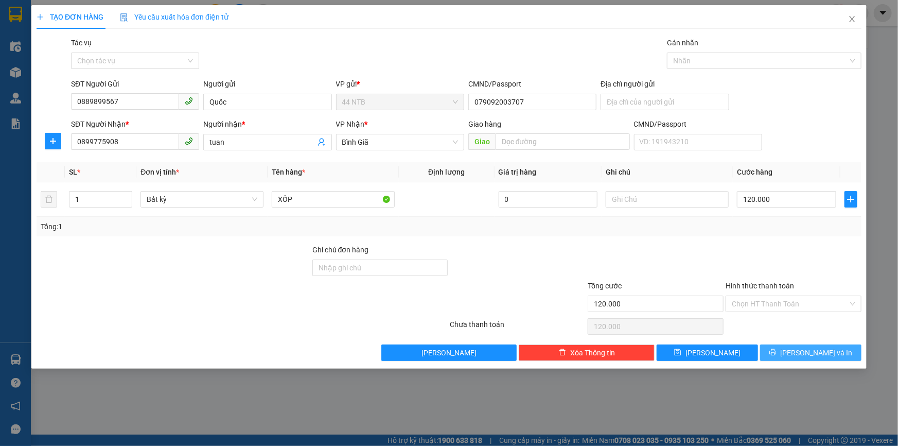
click at [791, 358] on div "TẠO ĐƠN HÀNG Yêu cầu xuất hóa đơn điện tử Transit Pickup Surcharge Ids Transit …" at bounding box center [448, 186] width 835 height 363
click at [791, 358] on button "[PERSON_NAME] và In" at bounding box center [810, 352] width 101 height 16
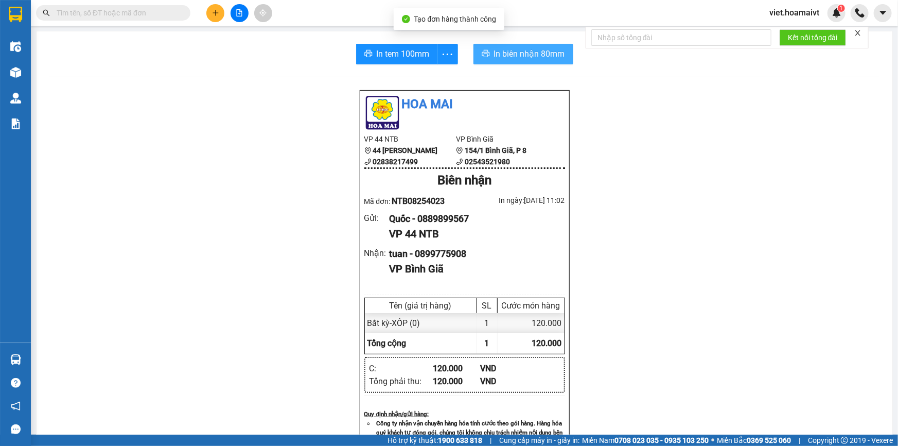
click at [537, 56] on span "In biên nhận 80mm" at bounding box center [529, 53] width 71 height 13
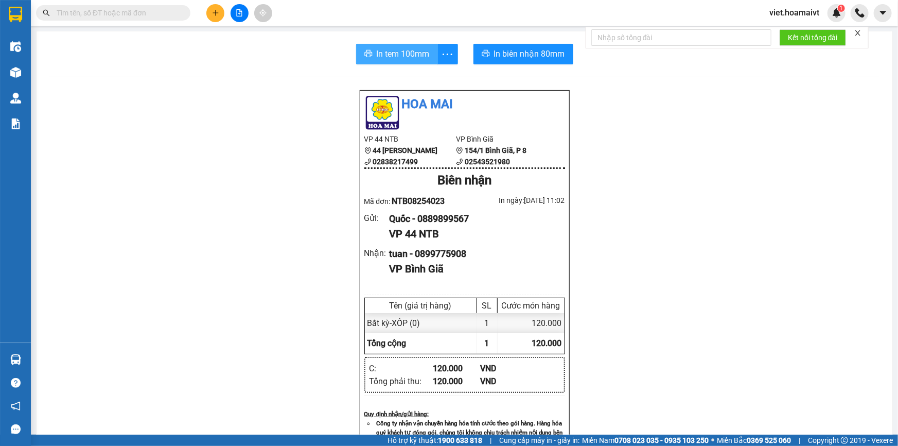
click at [411, 51] on span "In tem 100mm" at bounding box center [403, 53] width 53 height 13
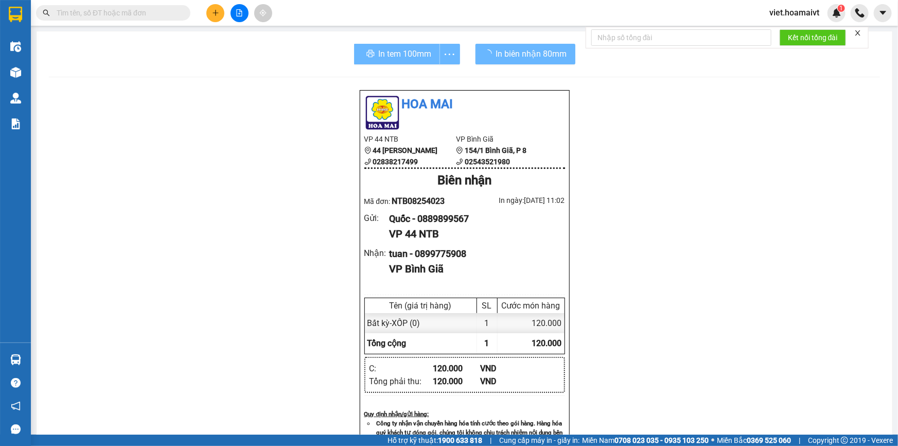
click at [692, 340] on div "Hoa Mai VP 44 NTB 44 Nguyễn Thái Bình 02838217499 VP Bình Giã 154/1 Bình Giã,…" at bounding box center [464, 416] width 831 height 653
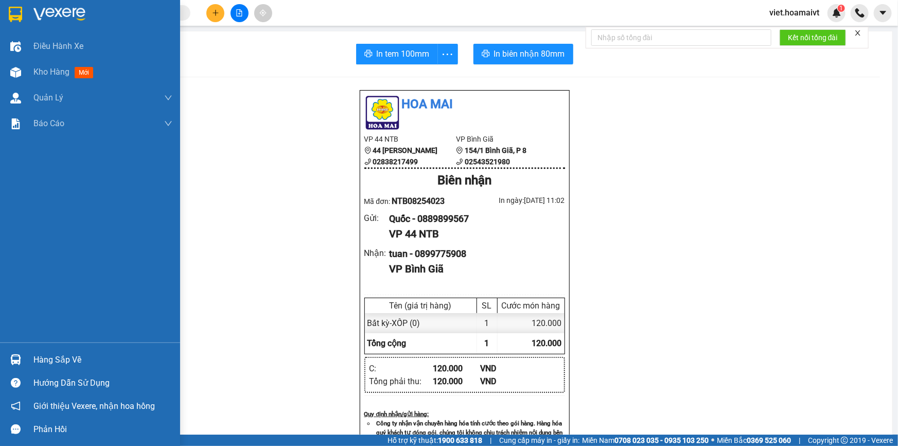
click at [35, 22] on div at bounding box center [90, 16] width 180 height 33
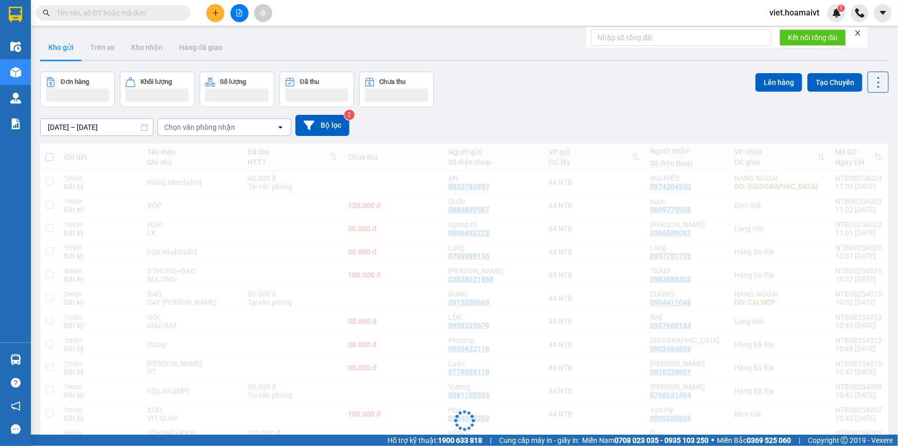
click at [683, 124] on div "[DATE] – [DATE] Press the down arrow key to interact with the calendar and sele…" at bounding box center [464, 125] width 848 height 21
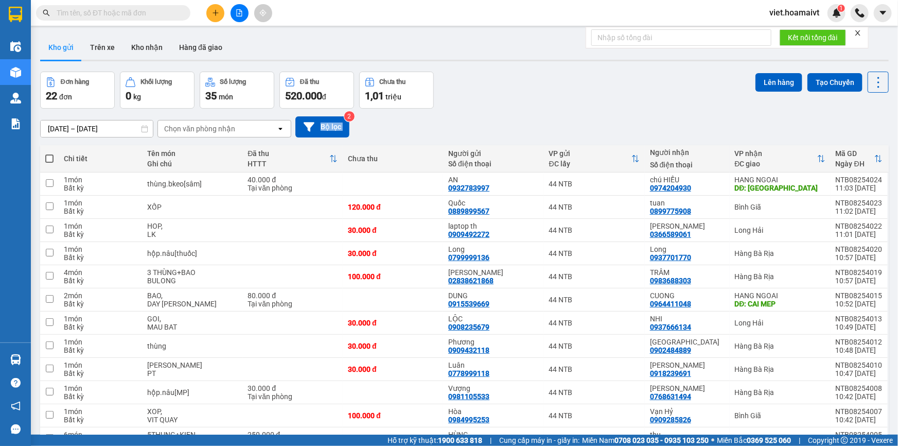
click at [682, 124] on div "[DATE] – [DATE] Press the down arrow key to interact with the calendar and sele…" at bounding box center [464, 126] width 848 height 21
click at [523, 129] on div "[DATE] – [DATE] Press the down arrow key to interact with the calendar and sele…" at bounding box center [464, 126] width 848 height 21
click at [477, 131] on div "[DATE] – [DATE] Press the down arrow key to interact with the calendar and sele…" at bounding box center [464, 126] width 848 height 21
click at [477, 132] on div "[DATE] – [DATE] Press the down arrow key to interact with the calendar and sele…" at bounding box center [464, 126] width 848 height 21
click at [478, 106] on div "Đơn hàng 22 đơn Khối lượng 0 kg Số lượng 35 món Đã thu 520.000 đ Chưa thu 1,01 …" at bounding box center [464, 90] width 848 height 37
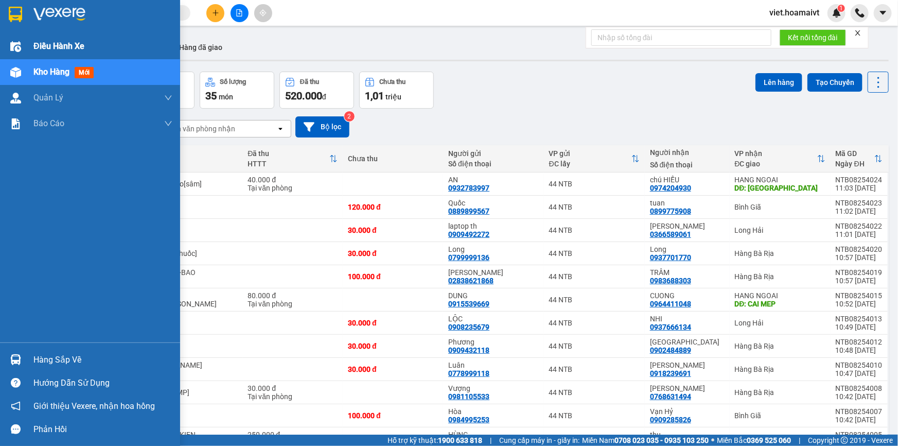
click at [51, 44] on span "Điều hành xe" at bounding box center [58, 46] width 51 height 13
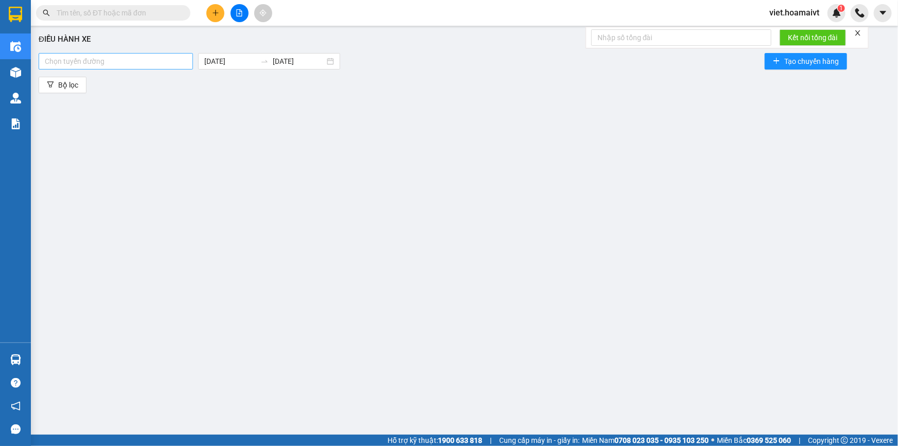
click at [111, 59] on div at bounding box center [115, 61] width 149 height 12
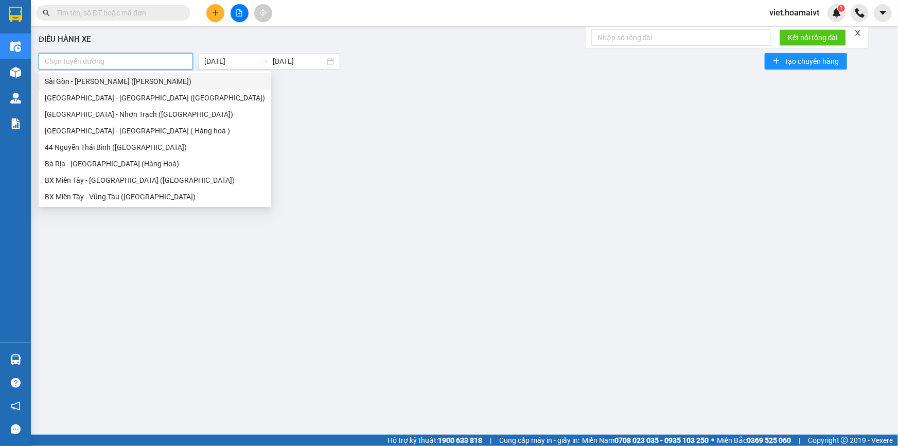
click at [121, 79] on div "Sài Gòn - [PERSON_NAME] ([PERSON_NAME])" at bounding box center [155, 81] width 220 height 11
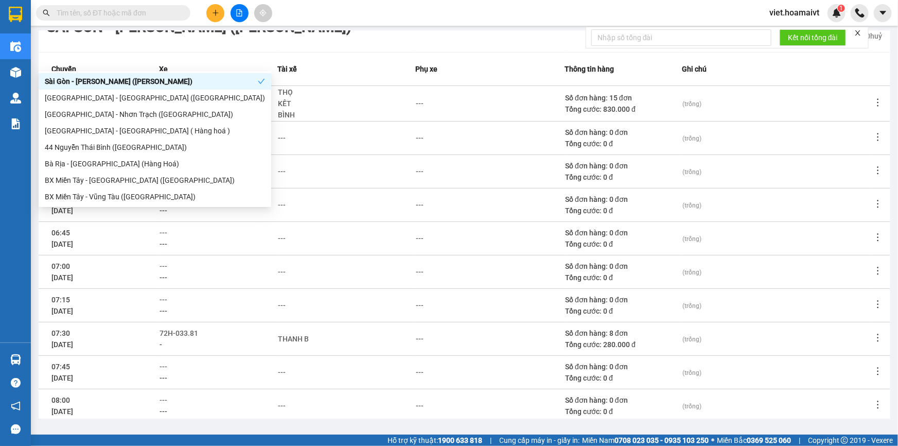
scroll to position [135, 0]
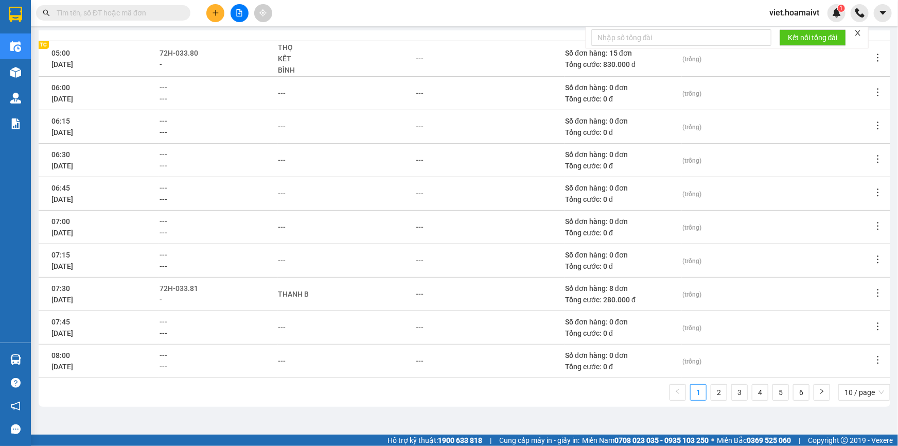
click at [742, 396] on ul "1 2 3 4 5 6 10 / page" at bounding box center [779, 392] width 221 height 16
click at [737, 395] on link "3" at bounding box center [739, 391] width 15 height 15
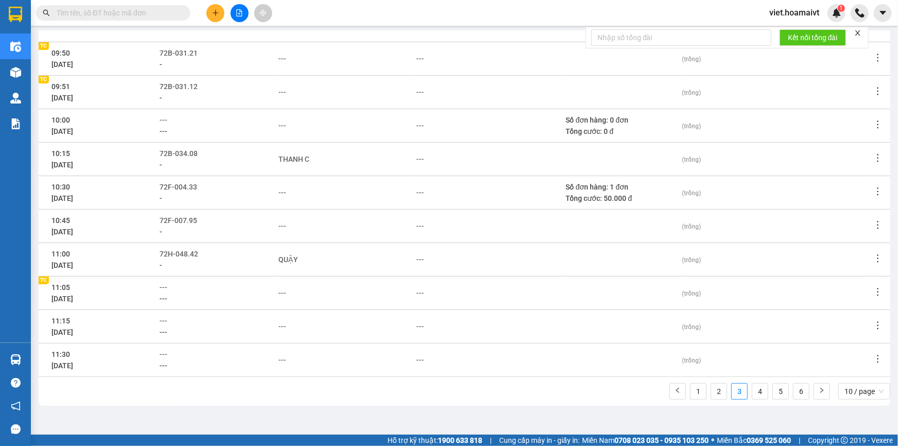
scroll to position [134, 0]
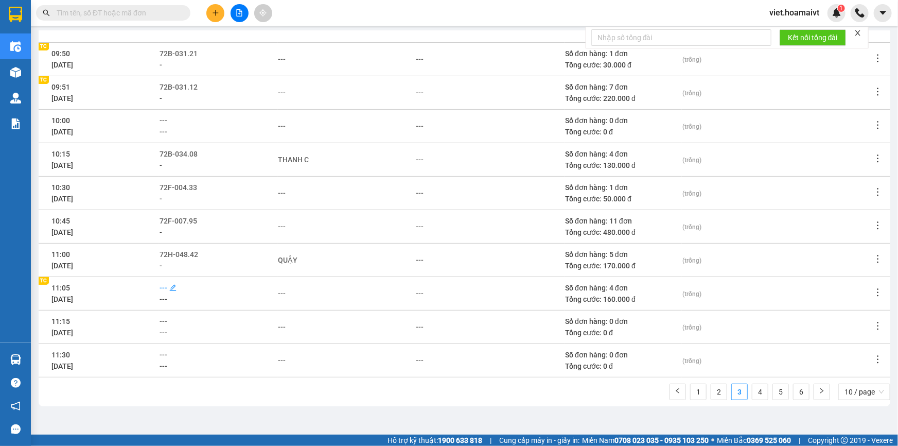
click at [167, 283] on span "---" at bounding box center [163, 287] width 8 height 8
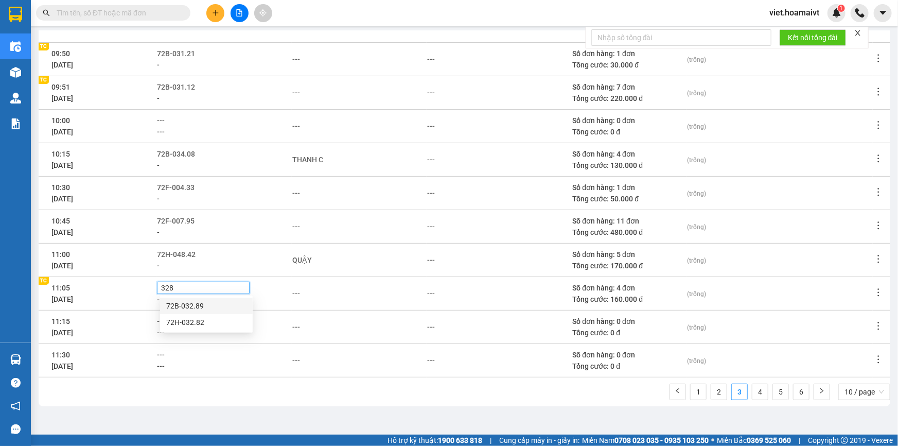
type input "3282"
click at [203, 309] on div "72H-032.82" at bounding box center [206, 305] width 80 height 11
click at [384, 308] on td "---" at bounding box center [359, 292] width 135 height 33
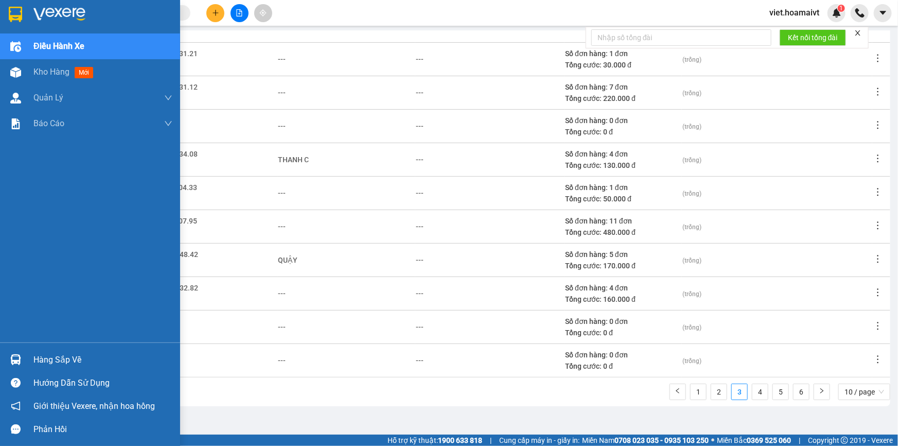
click at [55, 19] on img at bounding box center [59, 14] width 52 height 15
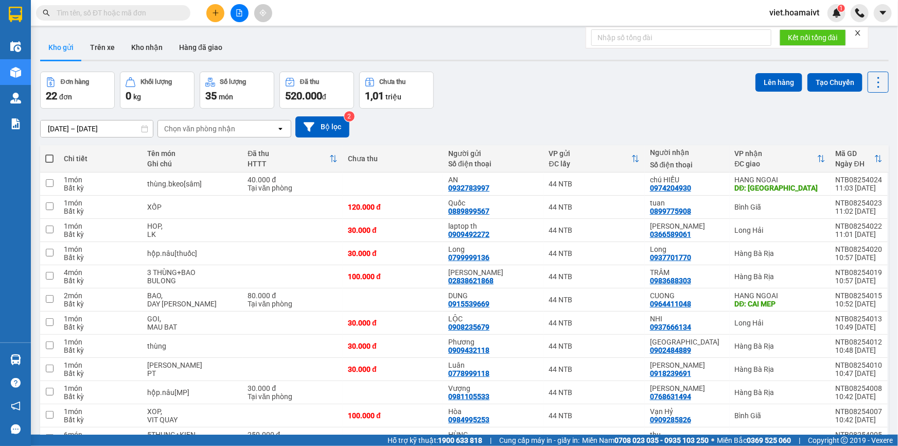
click at [555, 97] on div "Đơn hàng 22 đơn Khối lượng 0 kg Số lượng 35 món Đã thu 520.000 đ Chưa thu 1,01 …" at bounding box center [464, 90] width 848 height 37
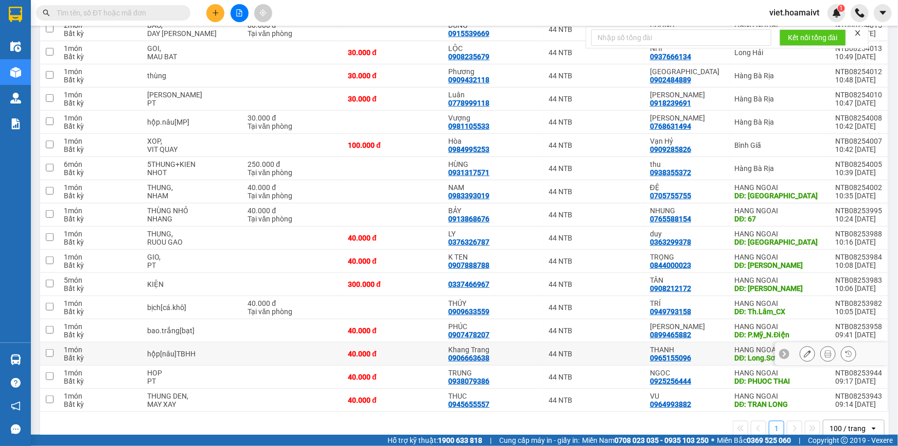
scroll to position [288, 0]
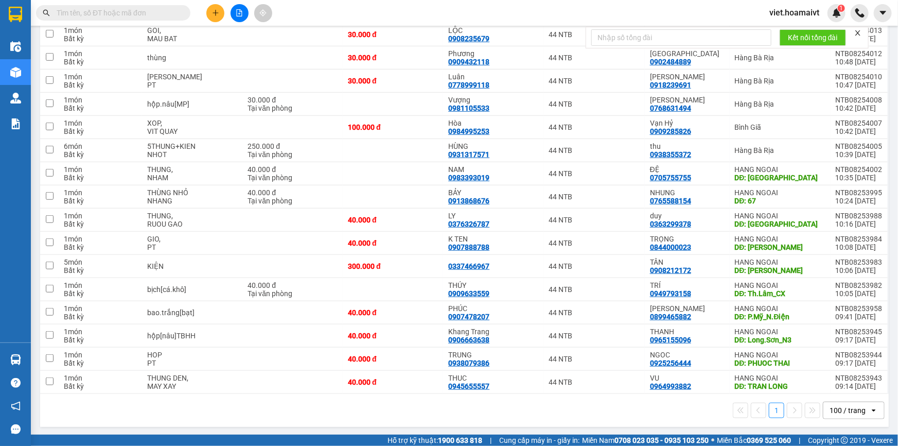
click at [519, 416] on div "1 100 / trang open" at bounding box center [464, 409] width 840 height 17
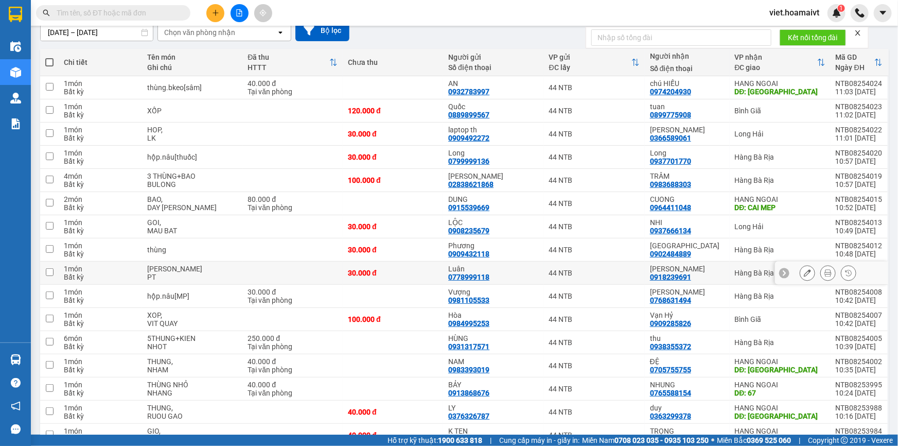
scroll to position [0, 0]
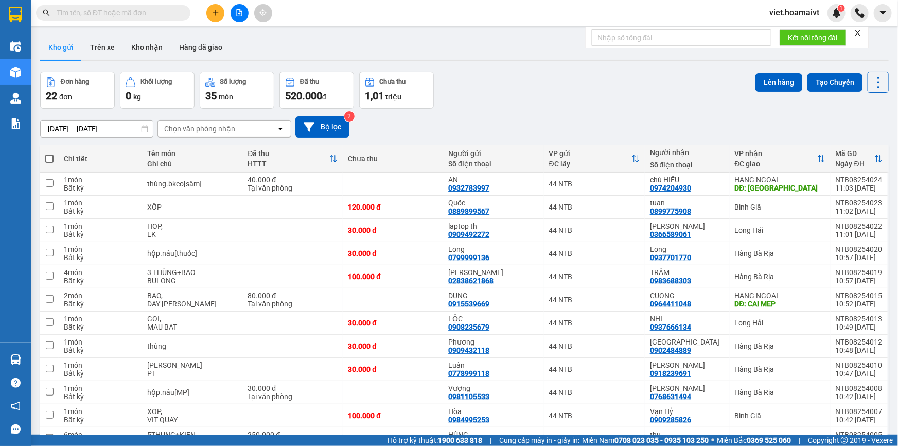
click at [552, 104] on div "Đơn hàng 22 đơn Khối lượng 0 kg Số lượng 35 món Đã thu 520.000 đ Chưa thu 1,01 …" at bounding box center [464, 90] width 848 height 37
click at [219, 21] on div at bounding box center [239, 13] width 77 height 18
click at [216, 16] on button at bounding box center [215, 13] width 18 height 18
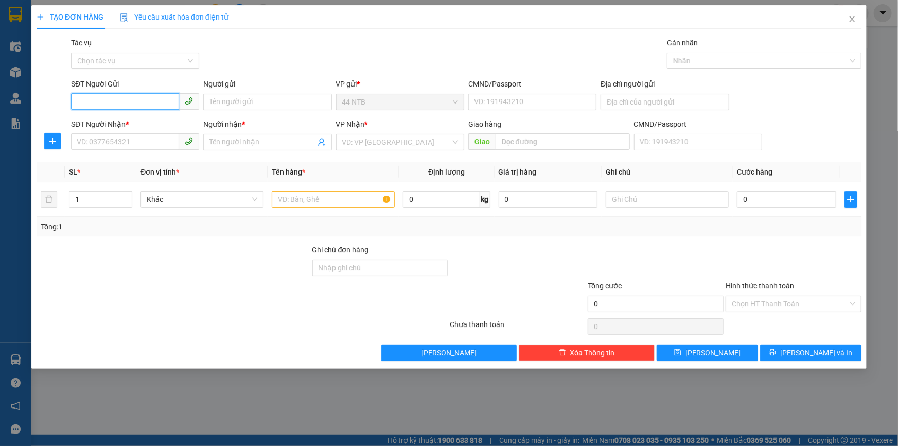
click at [115, 101] on input "SĐT Người Gửi" at bounding box center [125, 101] width 108 height 16
type input "6418"
click at [280, 50] on div "Gói vận chuyển * Tiêu chuẩn Tác vụ Chọn tác vụ Gán nhãn Nhãn" at bounding box center [466, 55] width 794 height 36
drag, startPoint x: 134, startPoint y: 142, endPoint x: 128, endPoint y: 140, distance: 6.9
click at [132, 142] on input "SĐT Người Nhận *" at bounding box center [125, 141] width 108 height 16
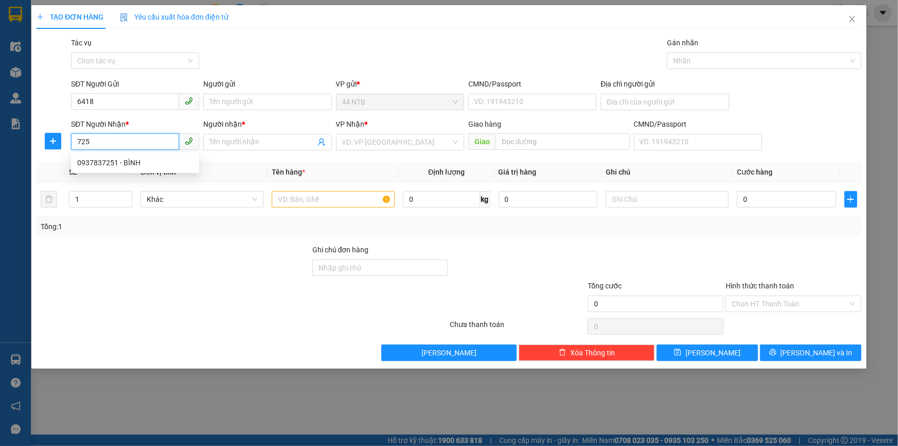
type input "7251"
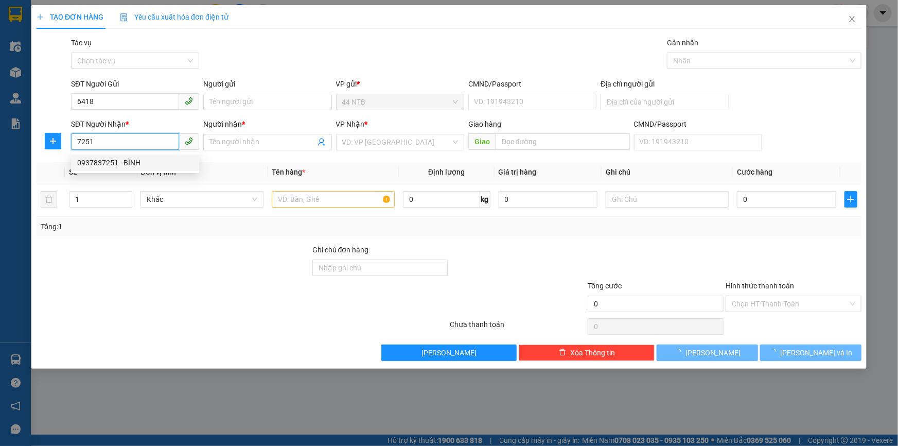
click at [146, 162] on div "0937837251 - BÌNH" at bounding box center [135, 162] width 116 height 11
type input "17/85/2 ĐƯỜNG 10B NGUYỄN VĂN QUÁ"
type input "0937837251"
type input "BÌNH"
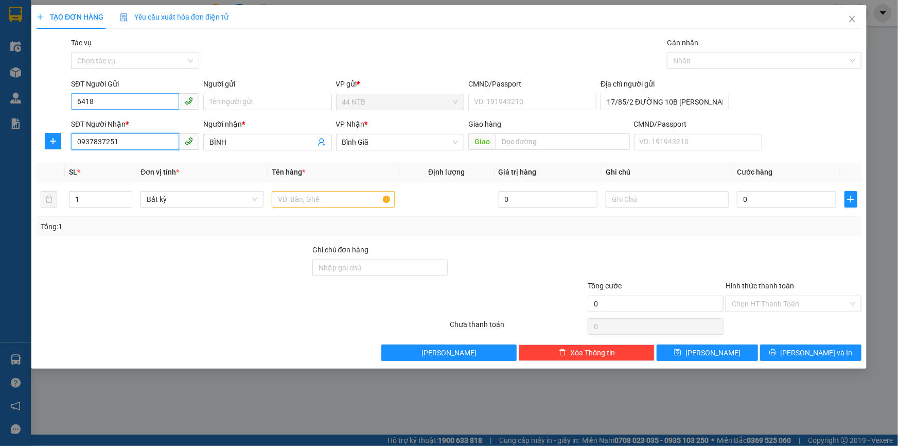
type input "0937837251"
click at [141, 100] on input "6418" at bounding box center [125, 101] width 108 height 16
click at [147, 128] on div "0984436418 - CPH" at bounding box center [135, 122] width 128 height 16
type input "0984436418"
type input "CPH"
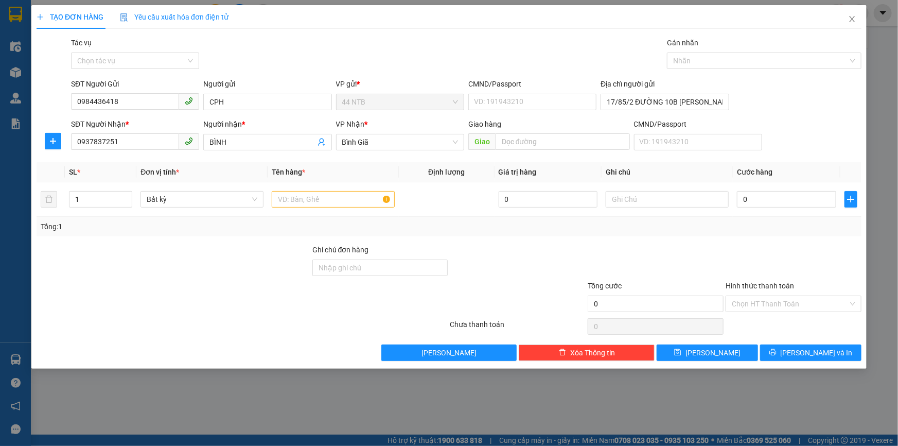
click at [357, 52] on div "Gói vận chuyển * Tiêu chuẩn Tác vụ Chọn tác vụ Gán nhãn Nhãn" at bounding box center [466, 55] width 794 height 36
click at [662, 87] on div "Địa chỉ người gửi" at bounding box center [664, 83] width 128 height 11
click at [671, 103] on input "17/85/2 ĐƯỜNG 10B NGUYỄN VĂN QUÁ" at bounding box center [664, 102] width 128 height 16
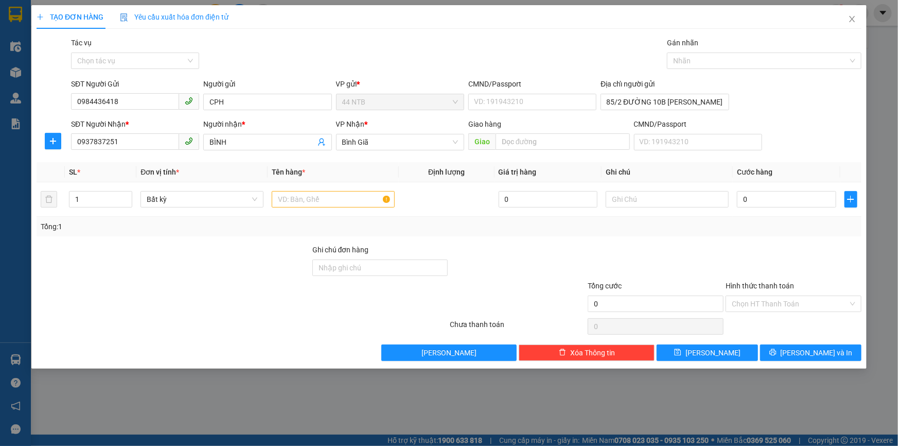
click at [430, 51] on div "Gói vận chuyển * Tiêu chuẩn Tác vụ Chọn tác vụ Gán nhãn Nhãn" at bounding box center [466, 55] width 794 height 36
click at [127, 195] on icon "up" at bounding box center [127, 197] width 4 height 4
type input "2"
click at [278, 202] on input "text" at bounding box center [333, 199] width 123 height 16
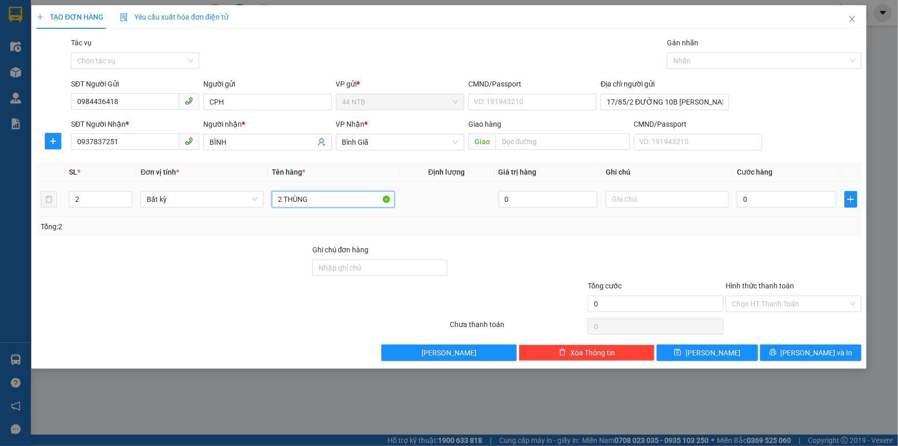
type input "2 THÙNG"
click at [772, 190] on div "0" at bounding box center [786, 199] width 99 height 21
click at [773, 199] on input "0" at bounding box center [786, 199] width 99 height 16
type input "1"
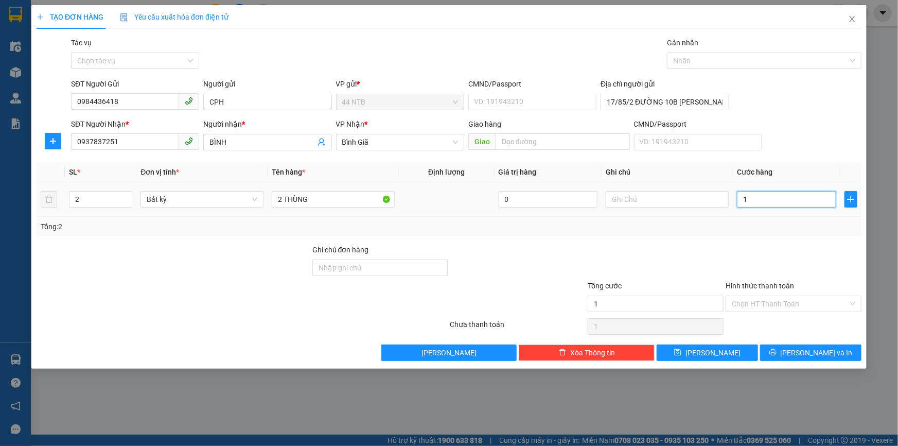
type input "1"
type input "10"
type input "100"
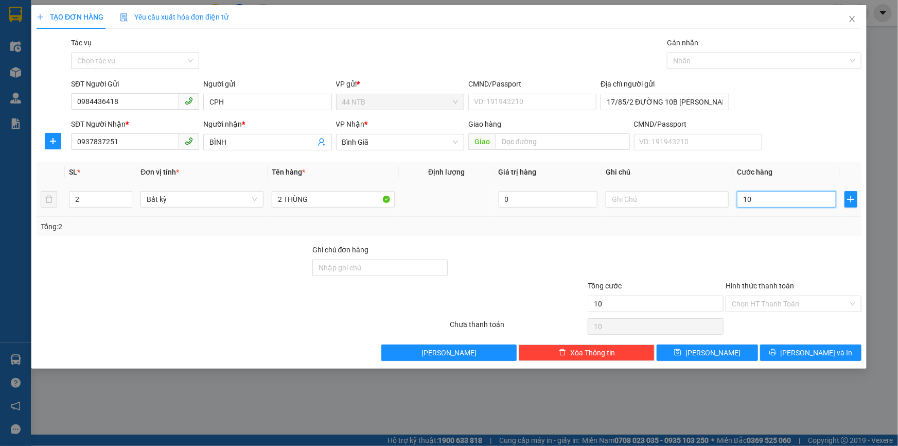
type input "100"
type input "100.000"
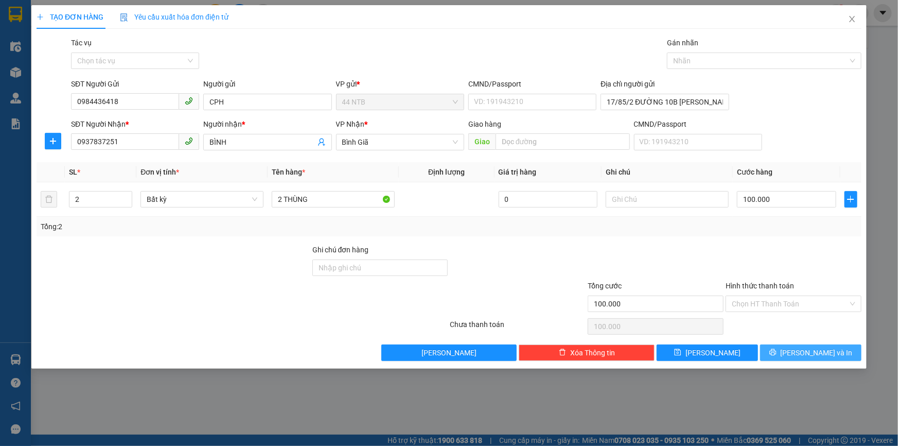
click at [798, 355] on button "[PERSON_NAME] và In" at bounding box center [810, 352] width 101 height 16
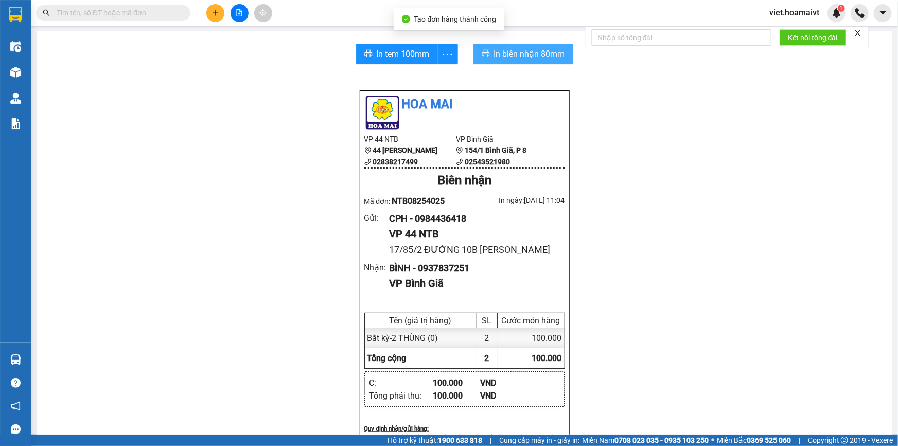
click at [540, 51] on span "In biên nhận 80mm" at bounding box center [529, 53] width 71 height 13
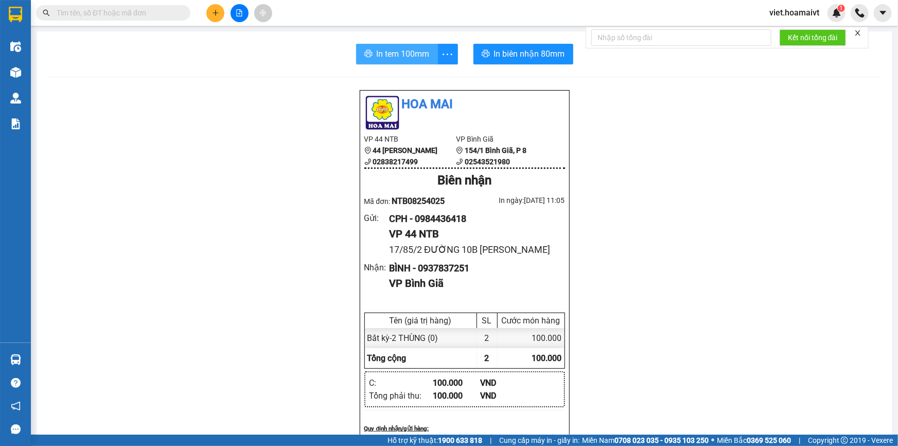
click at [411, 48] on span "In tem 100mm" at bounding box center [403, 53] width 53 height 13
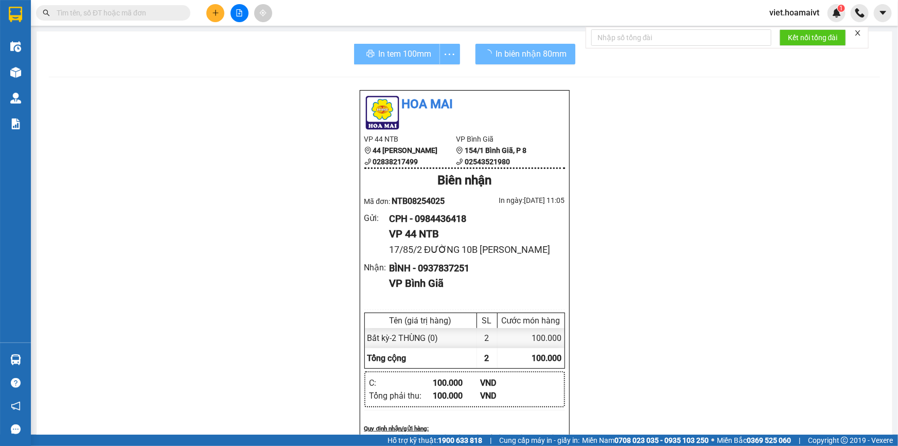
click at [695, 355] on div "Hoa Mai VP 44 NTB 44 Nguyễn Thái Bình 02838217499 VP Bình Giã 154/1 Bình Giã,…" at bounding box center [464, 441] width 831 height 702
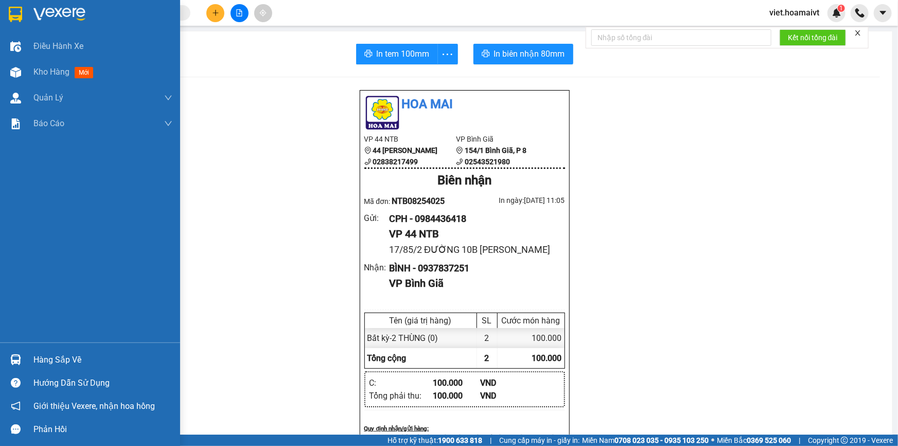
click at [46, 8] on img at bounding box center [59, 14] width 52 height 15
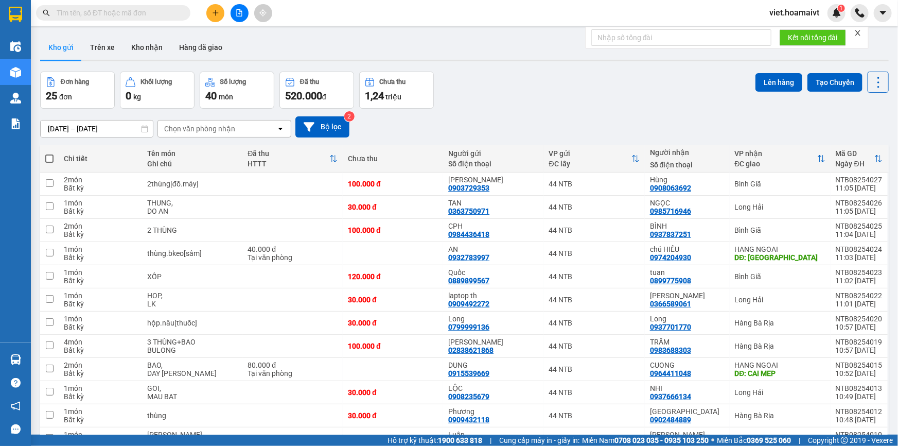
click at [185, 130] on div "Chọn văn phòng nhận" at bounding box center [199, 128] width 71 height 10
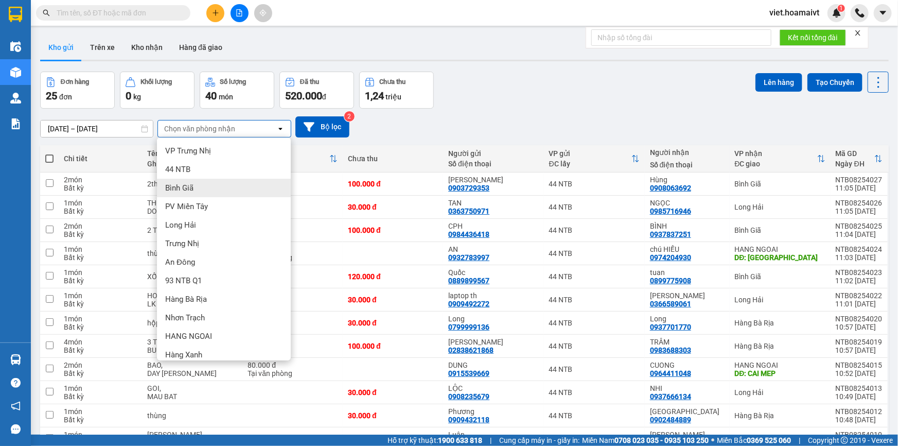
drag, startPoint x: 205, startPoint y: 188, endPoint x: 346, endPoint y: 157, distance: 144.8
click at [204, 188] on div "Bình Giã" at bounding box center [224, 188] width 134 height 19
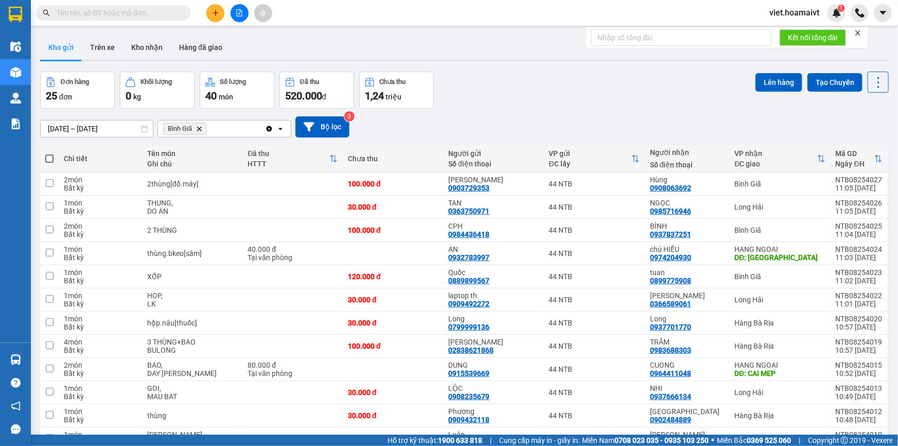
click at [552, 120] on div "[DATE] – [DATE] Press the down arrow key to interact with the calendar and sele…" at bounding box center [464, 126] width 848 height 21
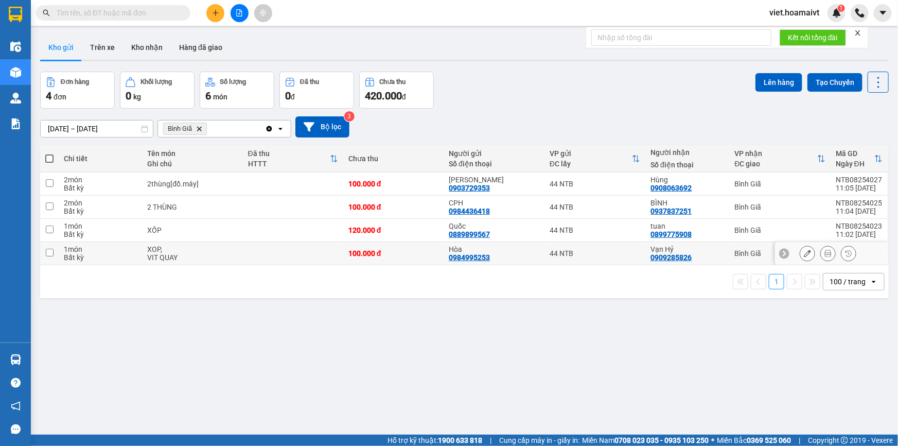
click at [307, 254] on td at bounding box center [293, 253] width 100 height 23
checkbox input "true"
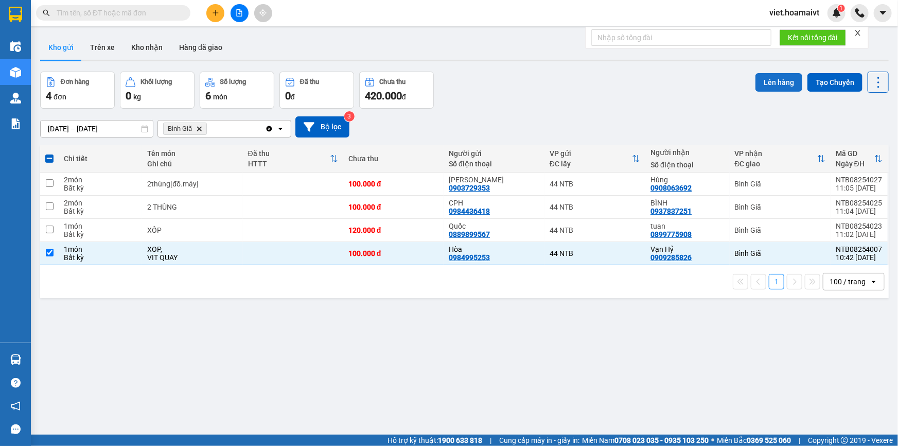
click at [767, 79] on button "Lên hàng" at bounding box center [778, 82] width 47 height 19
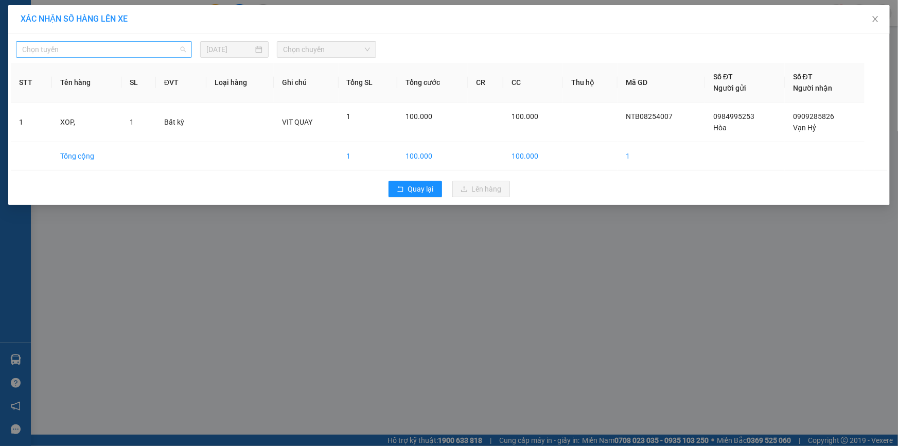
click at [159, 54] on span "Chọn tuyến" at bounding box center [104, 49] width 164 height 15
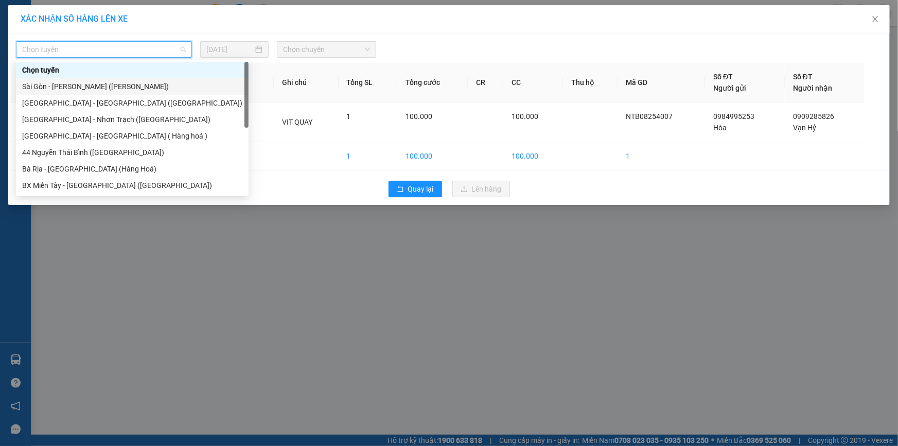
click at [145, 90] on div "Sài Gòn - [PERSON_NAME] ([PERSON_NAME])" at bounding box center [132, 86] width 220 height 11
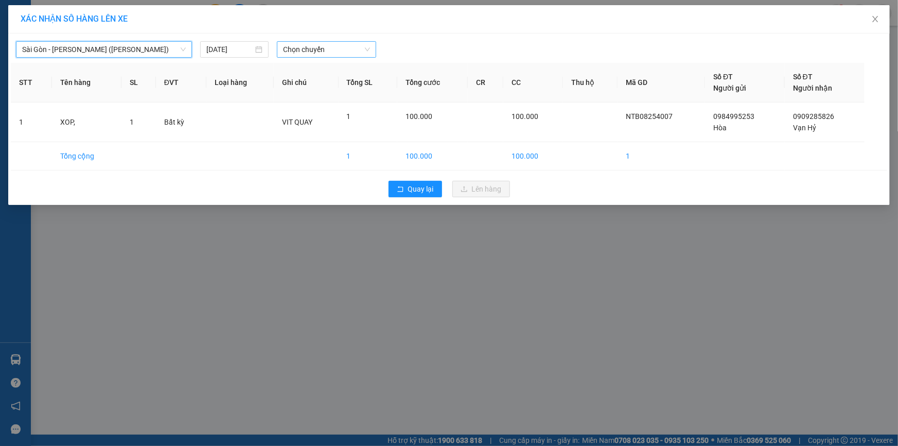
click at [330, 49] on span "Chọn chuyến" at bounding box center [326, 49] width 87 height 15
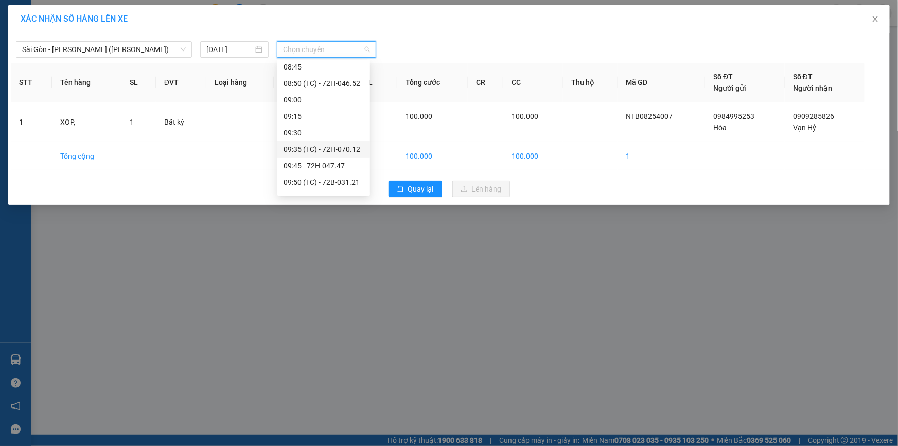
scroll to position [421, 0]
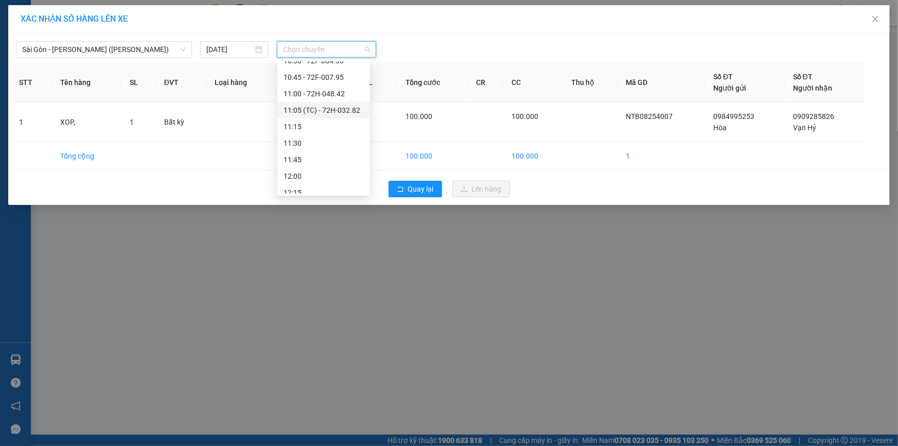
click at [344, 114] on div "11:05 (TC) - 72H-032.82" at bounding box center [323, 109] width 80 height 11
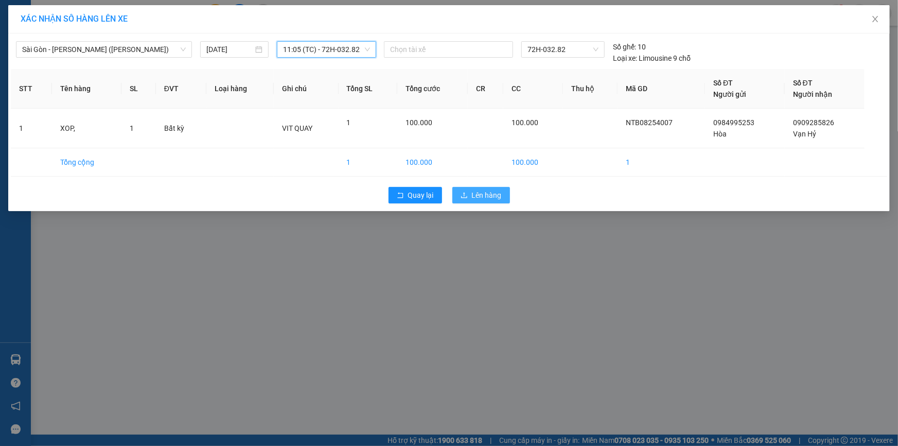
click at [480, 192] on span "Lên hàng" at bounding box center [487, 194] width 30 height 11
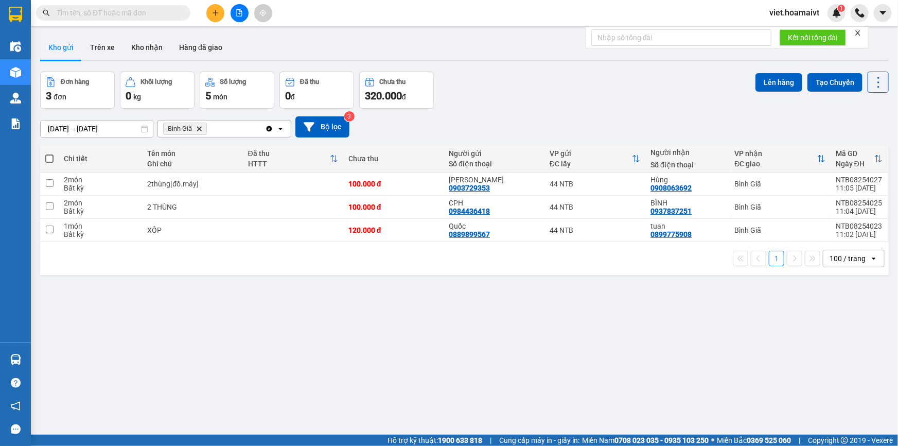
click at [216, 10] on icon "plus" at bounding box center [215, 12] width 7 height 7
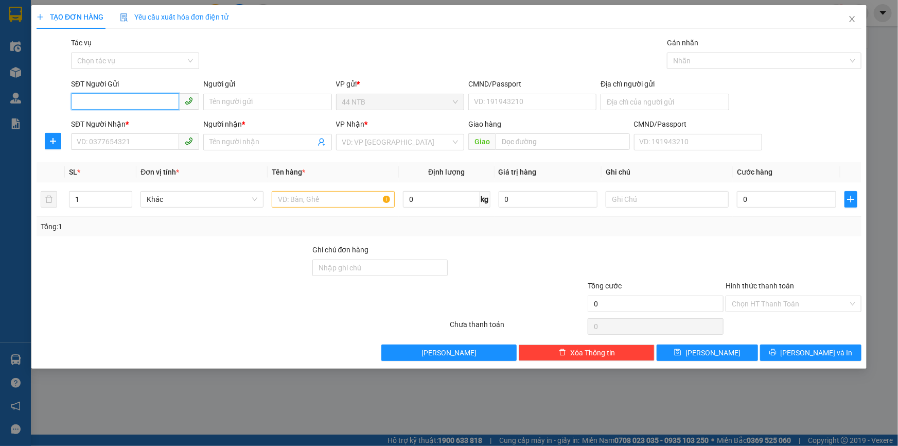
click at [118, 94] on input "SĐT Người Gửi" at bounding box center [125, 101] width 108 height 16
click at [858, 20] on span "Close" at bounding box center [852, 19] width 29 height 29
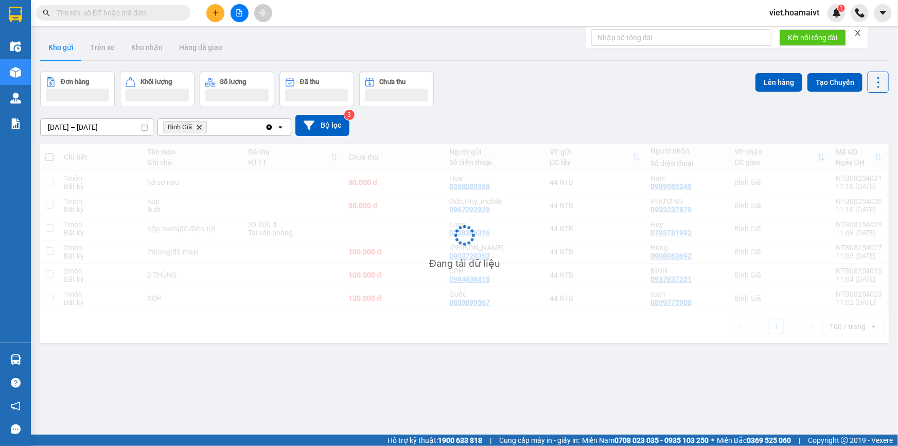
click at [584, 99] on div "Đơn hàng Khối lượng Số lượng Đã thu Chưa thu Lên hàng Tạo Chuyến" at bounding box center [464, 89] width 848 height 35
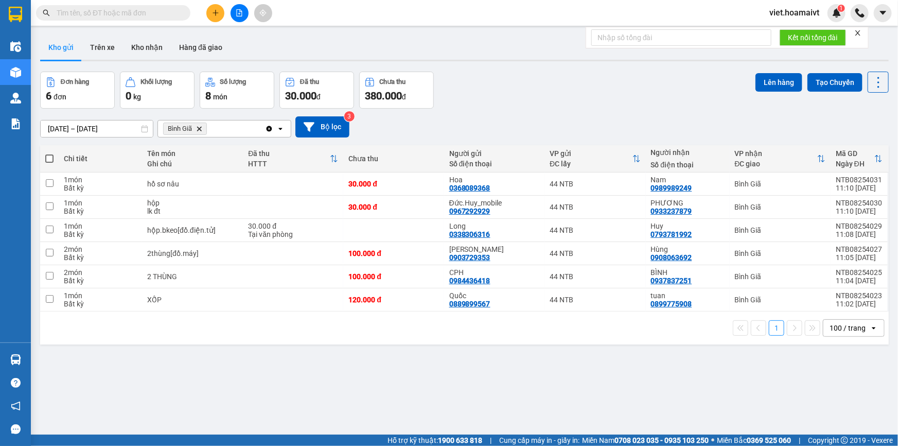
click at [584, 99] on div "Đơn hàng 6 đơn Khối lượng 0 kg Số lượng 8 món Đã thu 30.000 đ Chưa thu 380.000 …" at bounding box center [464, 90] width 848 height 37
click at [586, 104] on div "Đơn hàng 6 đơn Khối lượng 0 kg Số lượng 8 món Đã thu 30.000 đ Chưa thu 380.000 …" at bounding box center [464, 90] width 848 height 37
click at [539, 115] on div "[DATE] – [DATE] Press the down arrow key to interact with the calendar and sele…" at bounding box center [464, 127] width 848 height 37
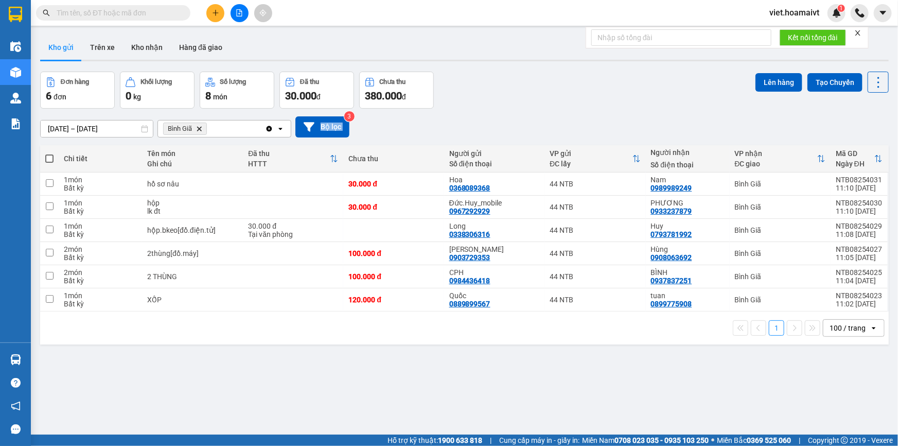
click at [539, 115] on div "[DATE] – [DATE] Press the down arrow key to interact with the calendar and sele…" at bounding box center [464, 127] width 848 height 37
click at [524, 93] on div "Đơn hàng 6 đơn Khối lượng 0 kg Số lượng 8 món Đã thu 30.000 đ Chưa thu 380.000 …" at bounding box center [464, 90] width 848 height 37
click at [198, 127] on icon "Delete" at bounding box center [199, 129] width 6 height 6
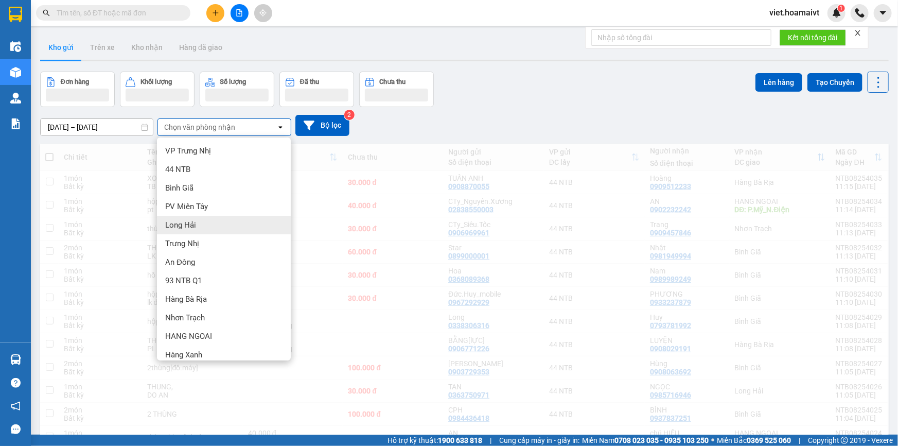
click at [208, 187] on div "Bình Giã" at bounding box center [224, 188] width 134 height 19
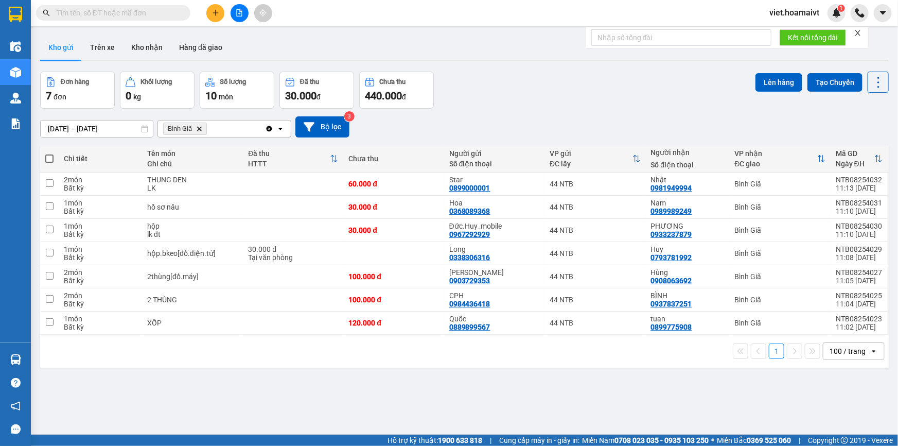
click at [565, 134] on div "[DATE] – [DATE] Press the down arrow key to interact with the calendar and sele…" at bounding box center [464, 126] width 848 height 21
drag, startPoint x: 562, startPoint y: 134, endPoint x: 556, endPoint y: 135, distance: 6.7
click at [562, 134] on div "[DATE] – [DATE] Press the down arrow key to interact with the calendar and sele…" at bounding box center [464, 126] width 848 height 21
click at [554, 135] on div "[DATE] – [DATE] Press the down arrow key to interact with the calendar and sele…" at bounding box center [464, 126] width 848 height 21
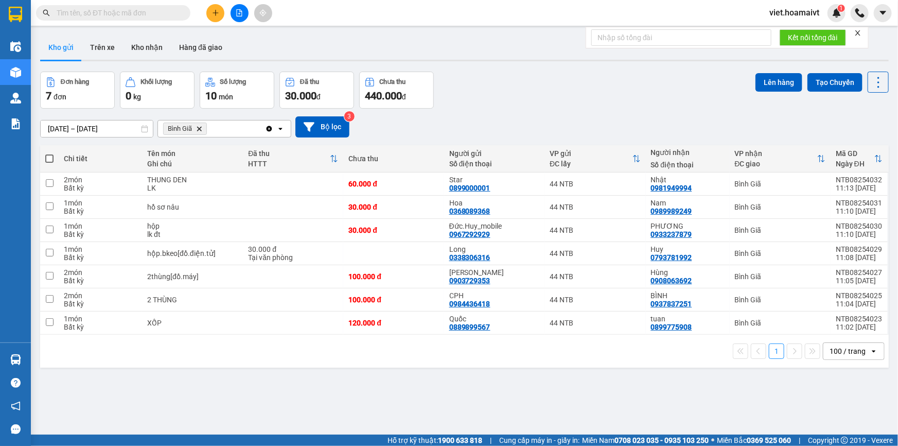
click at [201, 128] on icon "Delete" at bounding box center [199, 129] width 6 height 6
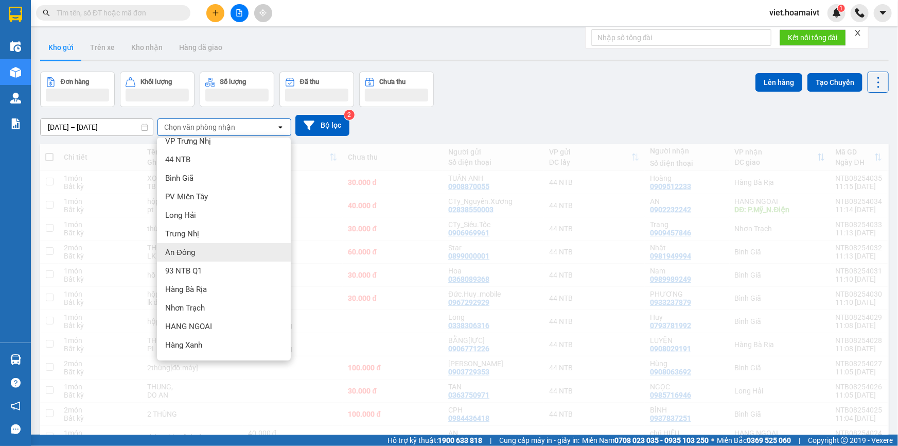
scroll to position [26, 0]
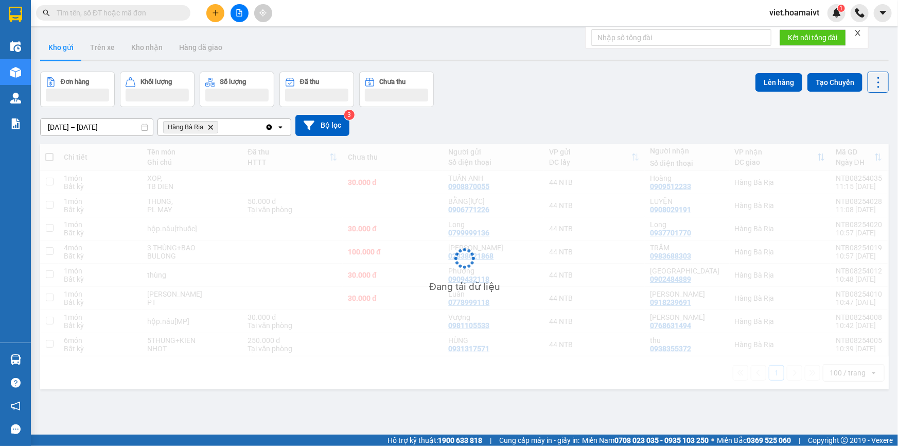
click at [556, 101] on div "Đơn hàng Khối lượng Số lượng Đã thu Chưa thu Lên hàng Tạo Chuyến" at bounding box center [464, 89] width 848 height 35
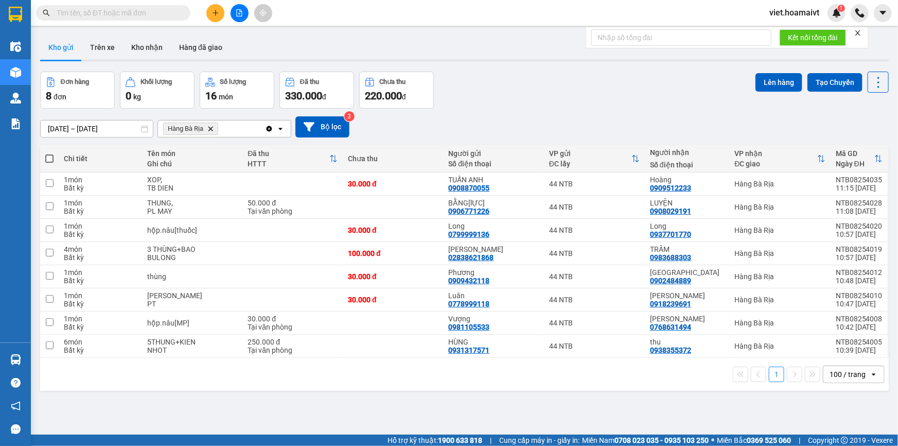
click at [556, 101] on div "Đơn hàng 8 đơn Khối lượng 0 kg Số lượng 16 món Đã thu 330.000 đ Chưa thu 220.00…" at bounding box center [464, 90] width 848 height 37
click at [555, 104] on div "Đơn hàng 8 đơn Khối lượng 0 kg Số lượng 16 món Đã thu 330.000 đ Chưa thu 220.00…" at bounding box center [464, 90] width 848 height 37
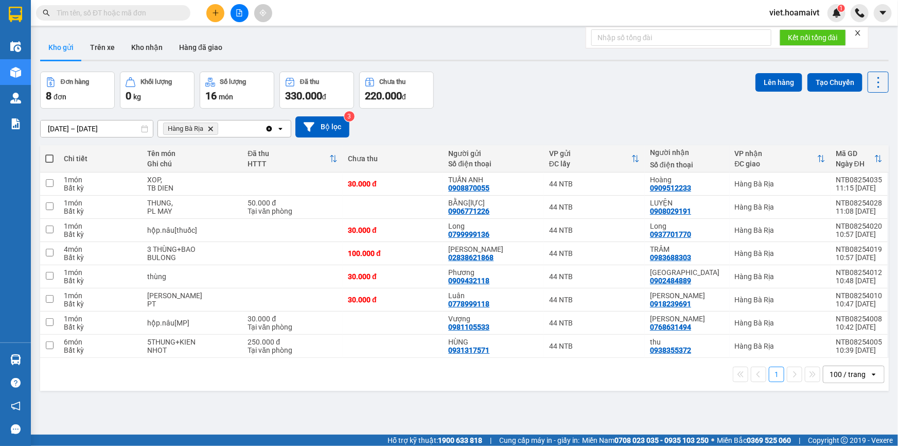
click at [549, 115] on div "[DATE] – [DATE] Press the down arrow key to interact with the calendar and sele…" at bounding box center [464, 127] width 848 height 37
click at [212, 15] on icon "plus" at bounding box center [215, 12] width 7 height 7
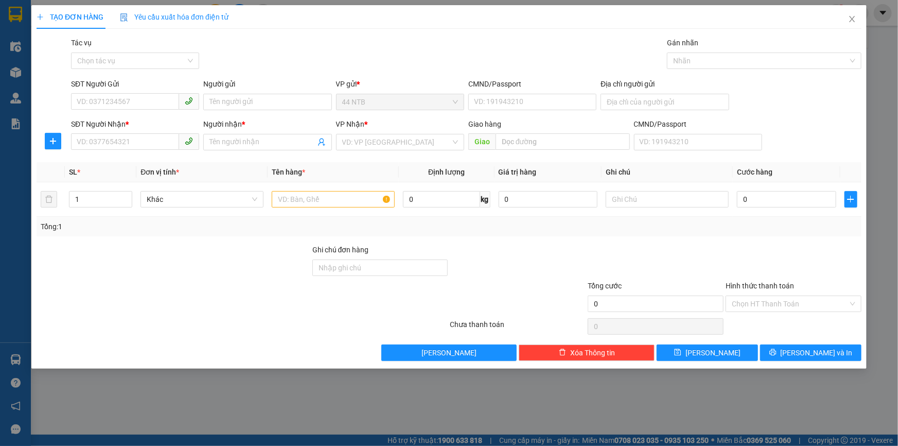
click at [160, 91] on div "SĐT Người Gửi" at bounding box center [135, 85] width 128 height 15
click at [162, 99] on input "SĐT Người Gửi" at bounding box center [125, 101] width 108 height 16
click at [112, 104] on input "0937115001" at bounding box center [125, 101] width 108 height 16
type input "0937115011"
click at [158, 121] on div "0937115011 - DIEP" at bounding box center [135, 122] width 116 height 11
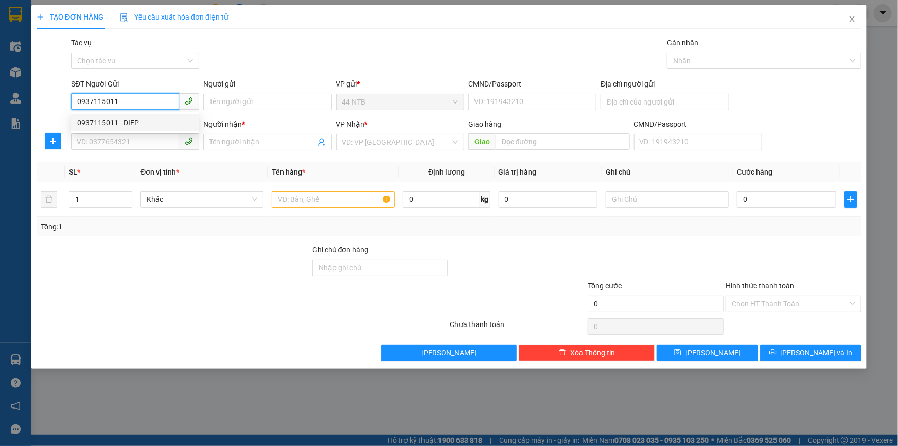
type input "DIEP"
type input "0947590995"
type input "Phuong"
type input "0937115011"
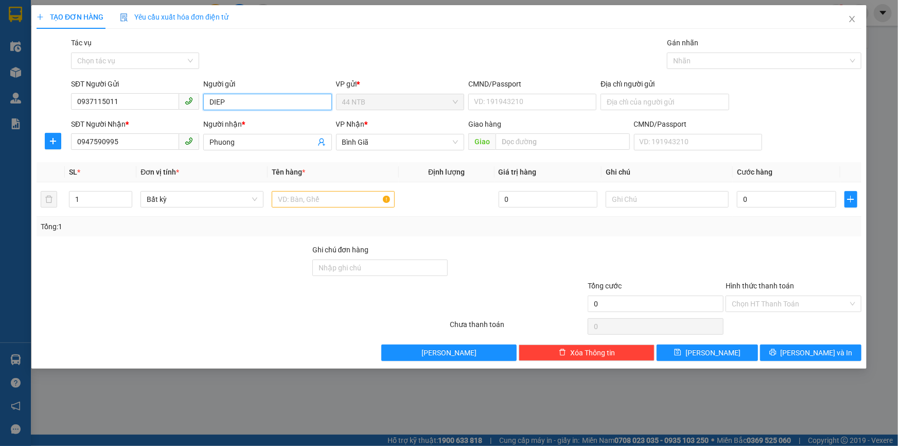
drag, startPoint x: 240, startPoint y: 104, endPoint x: 131, endPoint y: 115, distance: 109.1
click at [131, 115] on form "SĐT Người Gửi 0937115011 Người gửi DIEP VP gửi * 44 NTB CMND/Passport VD: 19194…" at bounding box center [449, 116] width 825 height 76
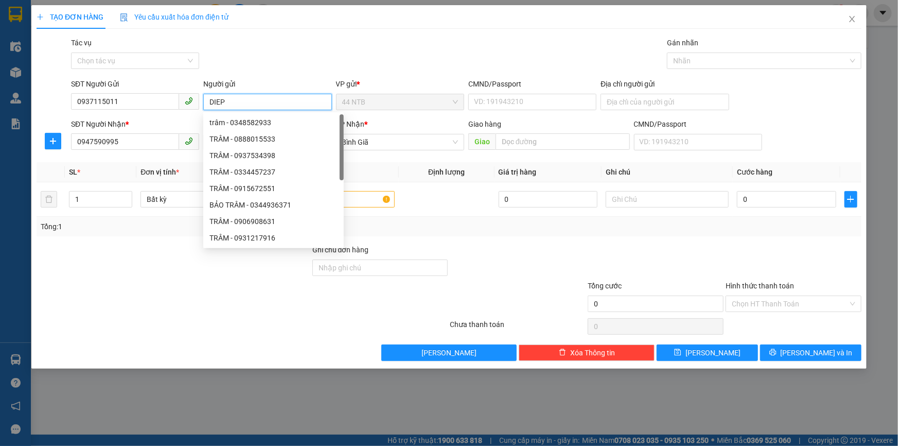
type input "D"
type input "ĐIỆP"
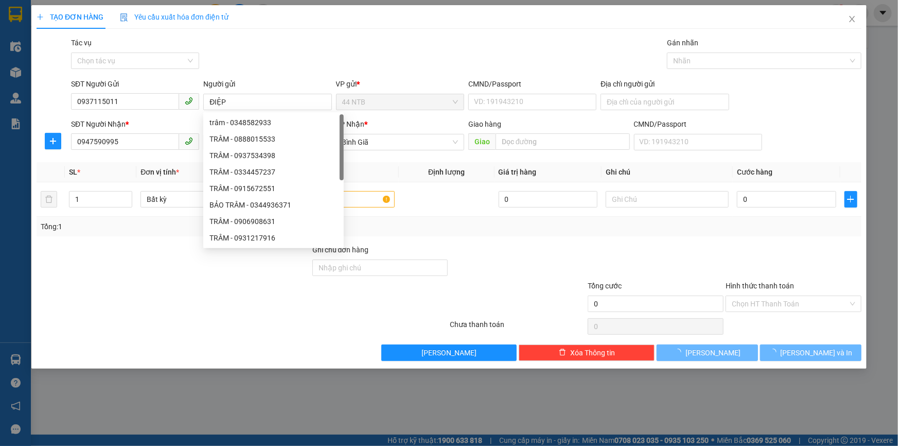
click at [330, 56] on div "Gói vận chuyển * Tiêu chuẩn Tác vụ Chọn tác vụ Gán nhãn Nhãn" at bounding box center [466, 55] width 794 height 36
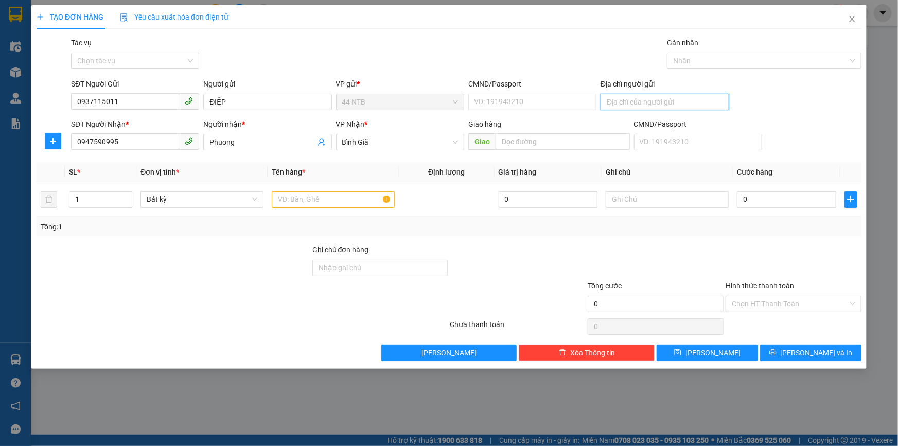
click at [629, 102] on input "Địa chỉ người gửi" at bounding box center [664, 102] width 128 height 16
type input "85 NGUYỄN VĂN TỐ"
drag, startPoint x: 339, startPoint y: 61, endPoint x: 339, endPoint y: 109, distance: 48.4
click at [339, 63] on div "Gói vận chuyển * Tiêu chuẩn Tác vụ Chọn tác vụ Gán nhãn Nhãn" at bounding box center [466, 55] width 794 height 36
click at [345, 195] on input "text" at bounding box center [333, 199] width 123 height 16
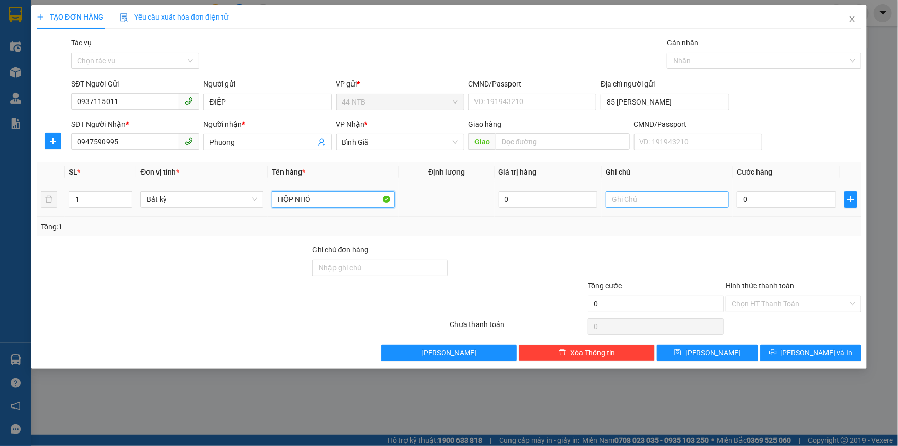
type input "HỘP NHỎ"
click at [660, 206] on input "text" at bounding box center [667, 199] width 123 height 16
type input "LINH KIỆN"
click at [774, 204] on input "0" at bounding box center [786, 199] width 99 height 16
type input "3"
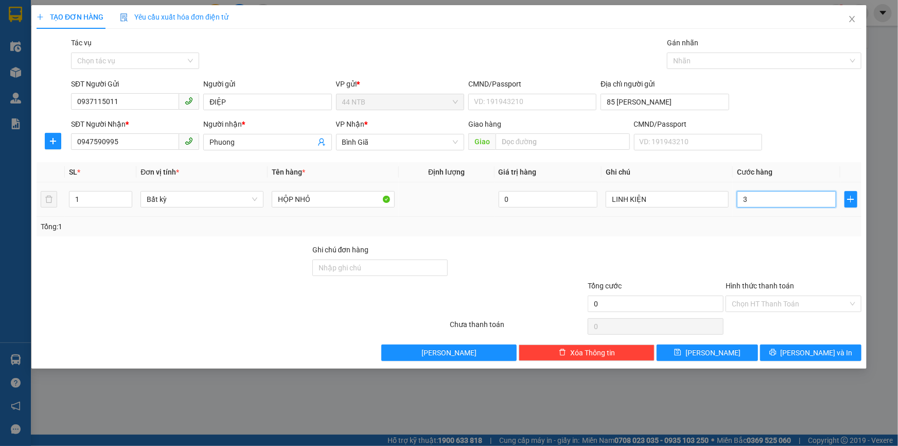
type input "3"
type input "30"
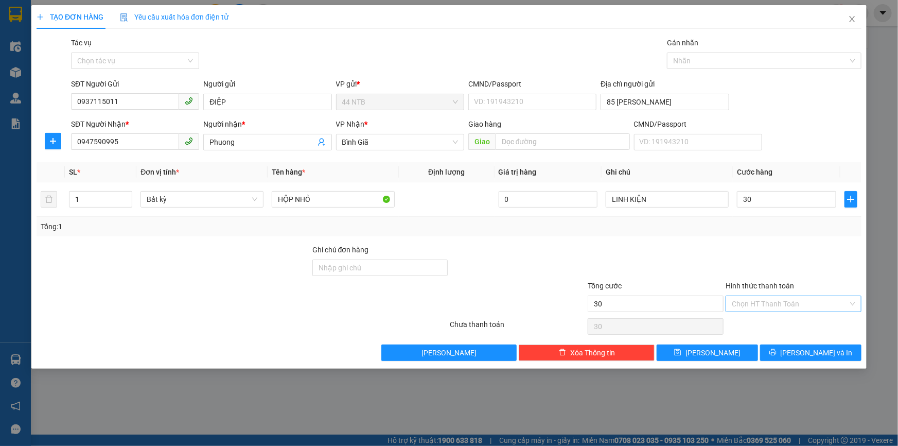
type input "30.000"
click at [787, 309] on input "Hình thức thanh toán" at bounding box center [790, 303] width 116 height 15
click at [791, 326] on div "Tại văn phòng" at bounding box center [793, 323] width 123 height 11
type input "0"
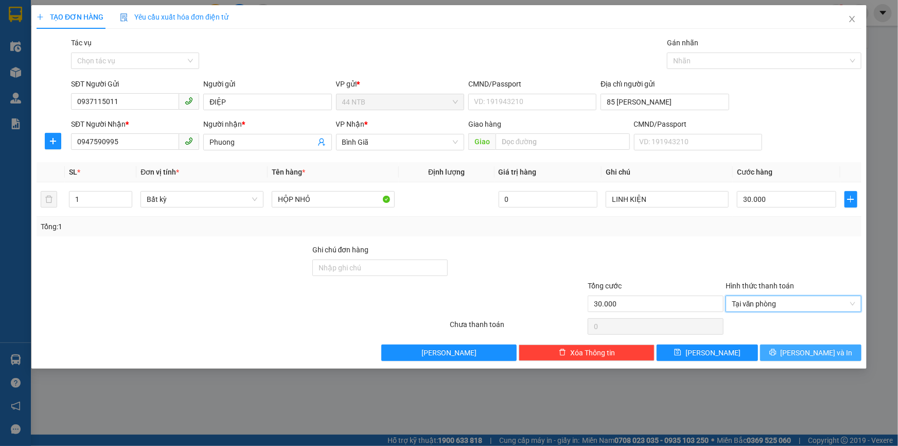
click at [798, 350] on button "[PERSON_NAME] và In" at bounding box center [810, 352] width 101 height 16
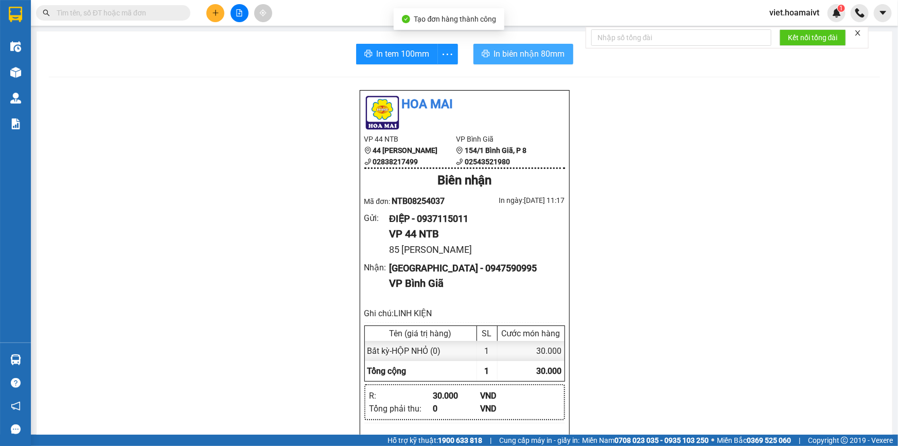
click at [510, 44] on button "In biên nhận 80mm" at bounding box center [523, 54] width 100 height 21
click at [414, 41] on div "In tem 100mm In biên nhận 80mm Hoa Mai VP 44 NTB 44 Nguyễn Thái Bình 0283821749…" at bounding box center [465, 420] width 856 height 779
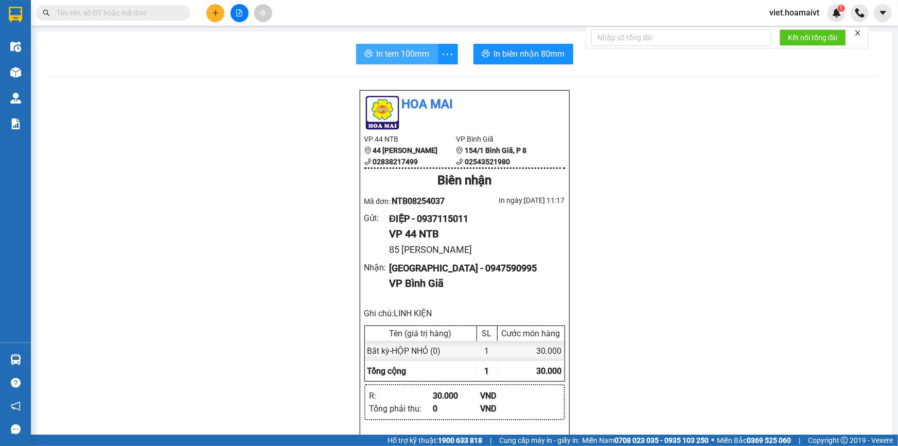
click at [413, 55] on span "In tem 100mm" at bounding box center [403, 53] width 53 height 13
click at [720, 290] on div "Hoa Mai VP 44 NTB 44 Nguyễn Thái Bình 02838217499 VP Bình Giã 154/1 Bình Giã,…" at bounding box center [464, 444] width 831 height 708
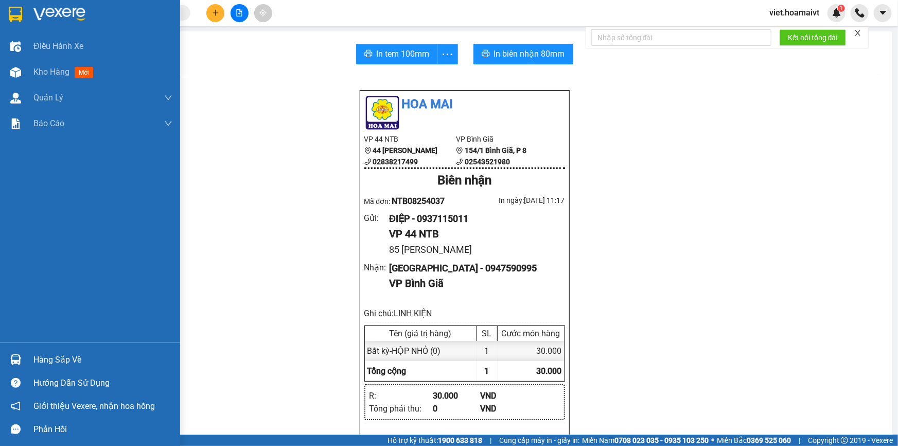
click at [59, 21] on img at bounding box center [59, 14] width 52 height 15
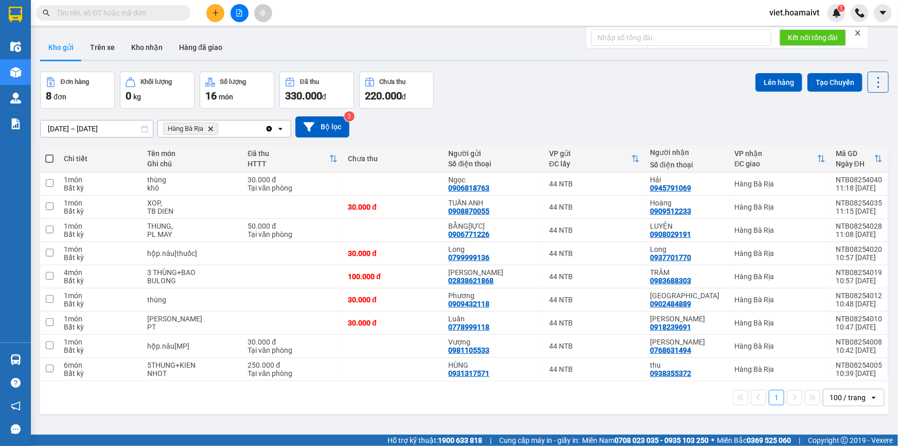
click at [546, 94] on div "Đơn hàng 8 đơn Khối lượng 0 kg Số lượng 16 món Đã thu 330.000 đ Chưa thu 220.00…" at bounding box center [464, 90] width 848 height 37
click at [211, 128] on icon "Delete" at bounding box center [210, 129] width 6 height 6
click at [212, 127] on div "Chọn văn phòng nhận" at bounding box center [199, 128] width 71 height 10
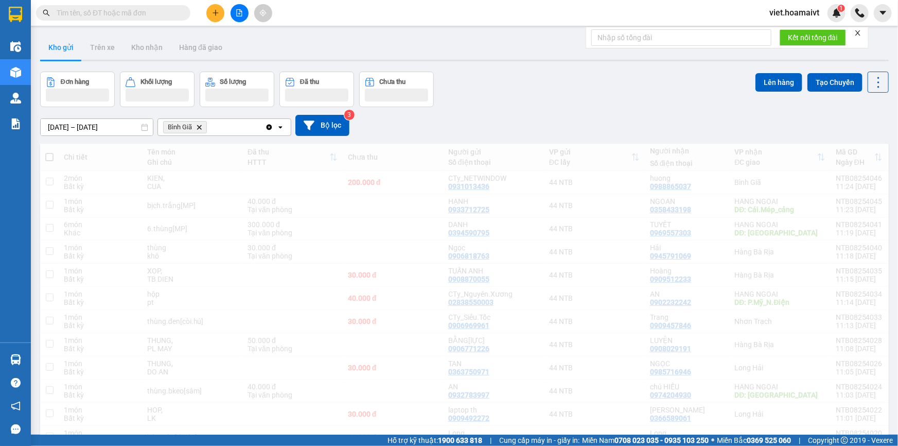
click at [477, 101] on div "Đơn hàng Khối lượng Số lượng Đã thu Chưa thu Lên hàng Tạo Chuyến" at bounding box center [464, 89] width 848 height 35
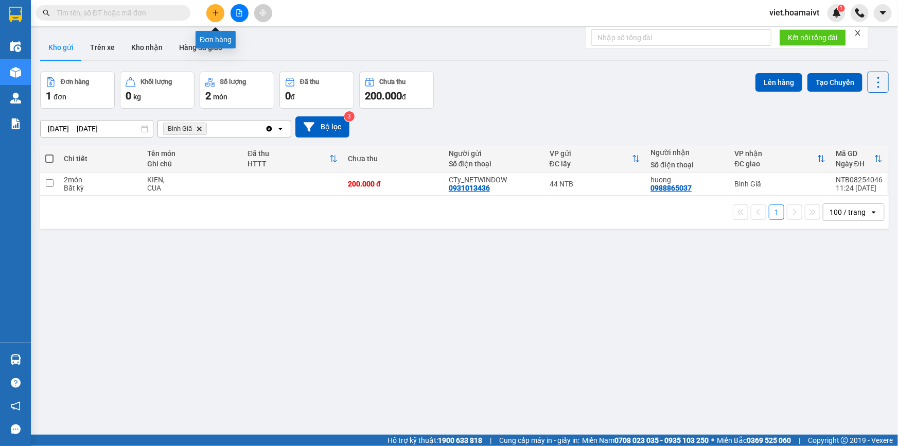
click at [214, 11] on icon "plus" at bounding box center [215, 12] width 7 height 7
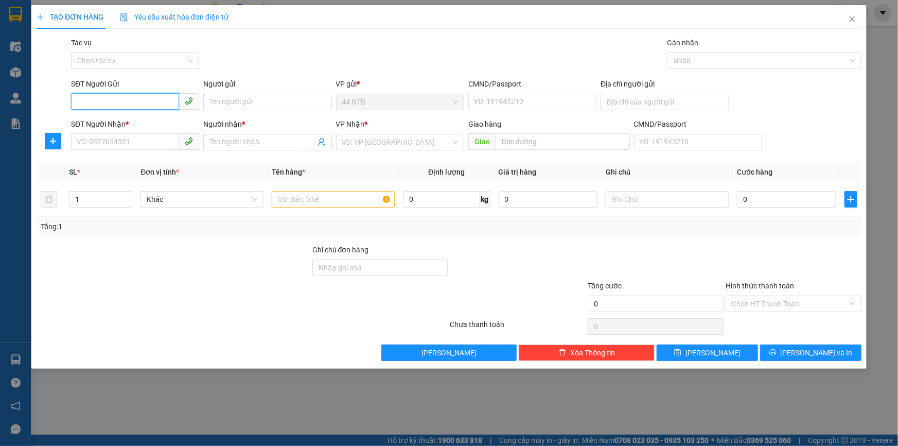
click at [126, 100] on input "SĐT Người Gửi" at bounding box center [125, 101] width 108 height 16
type input "0907635105"
click at [154, 122] on div "0907635105 - CTy_The.Farm.House" at bounding box center [135, 122] width 117 height 11
type input "CTy_The.Farm.House"
type input "0968048452"
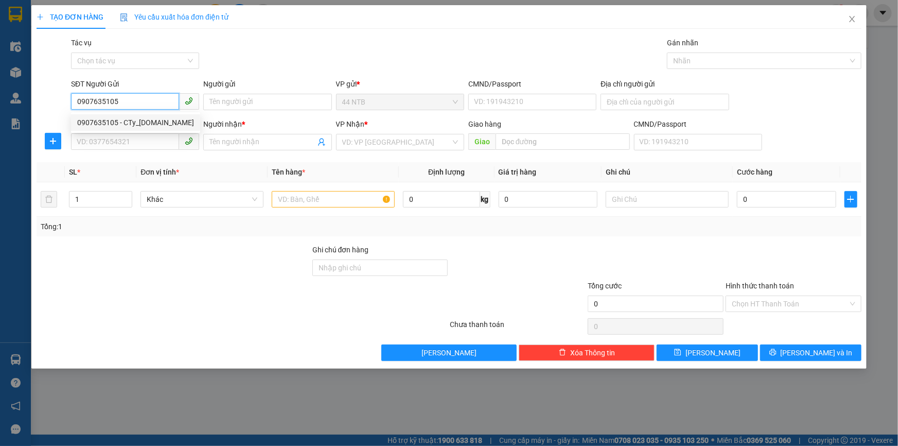
type input "Thiện"
type input "0907635105"
click at [241, 59] on div "Gói vận chuyển * Tiêu chuẩn Tác vụ Chọn tác vụ Gán nhãn Nhãn" at bounding box center [466, 55] width 794 height 36
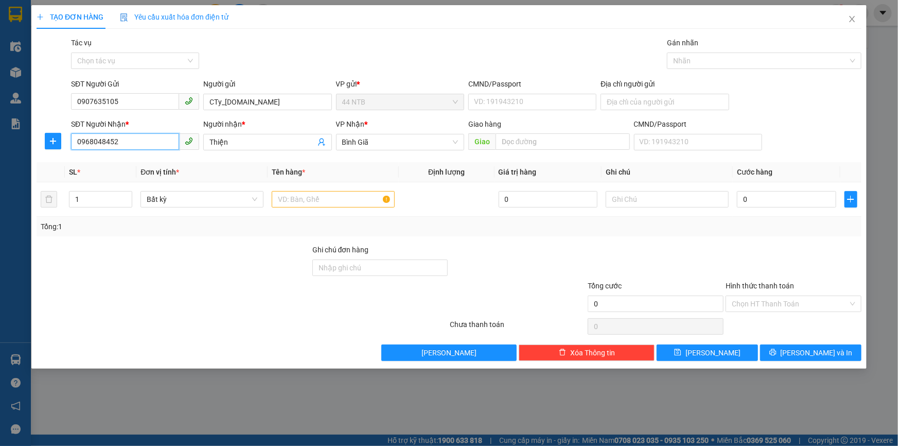
drag, startPoint x: 131, startPoint y: 140, endPoint x: 0, endPoint y: 162, distance: 132.9
click at [0, 162] on div "TẠO ĐƠN HÀNG Yêu cầu xuất hóa đơn điện tử Transit Pickup Surcharge Ids Transit …" at bounding box center [449, 223] width 898 height 446
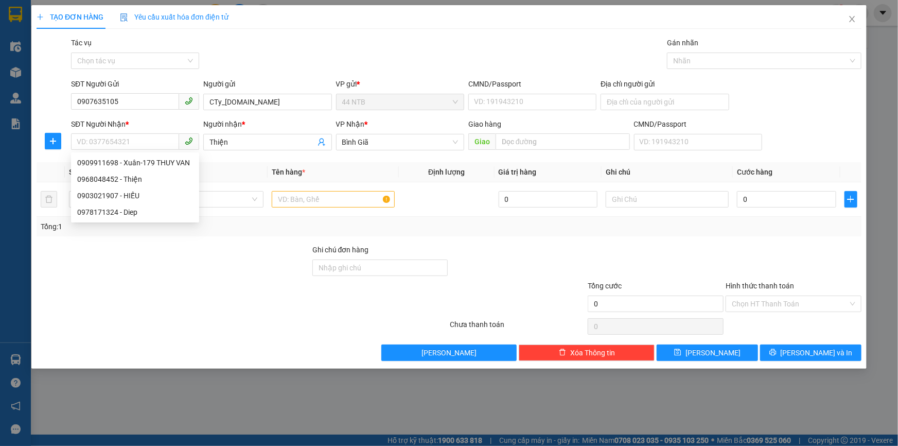
click at [372, 51] on div "Gói vận chuyển * Tiêu chuẩn Tác vụ Chọn tác vụ Gán nhãn Nhãn" at bounding box center [466, 55] width 794 height 36
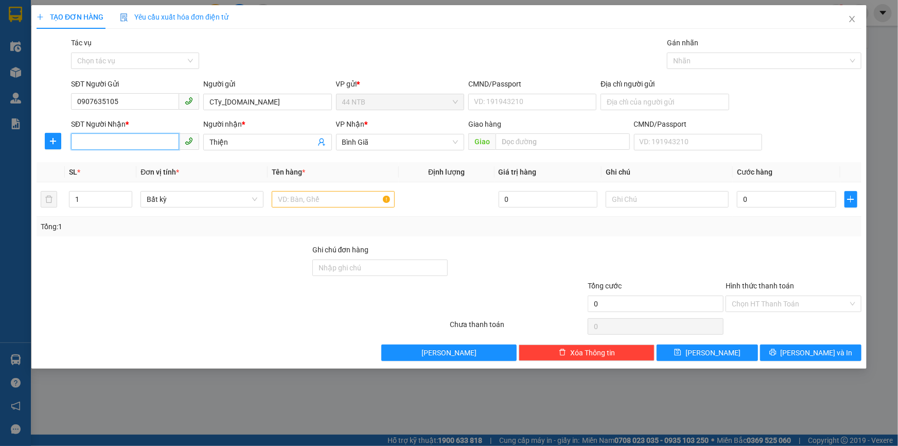
click at [117, 144] on input "SĐT Người Nhận *" at bounding box center [125, 141] width 108 height 16
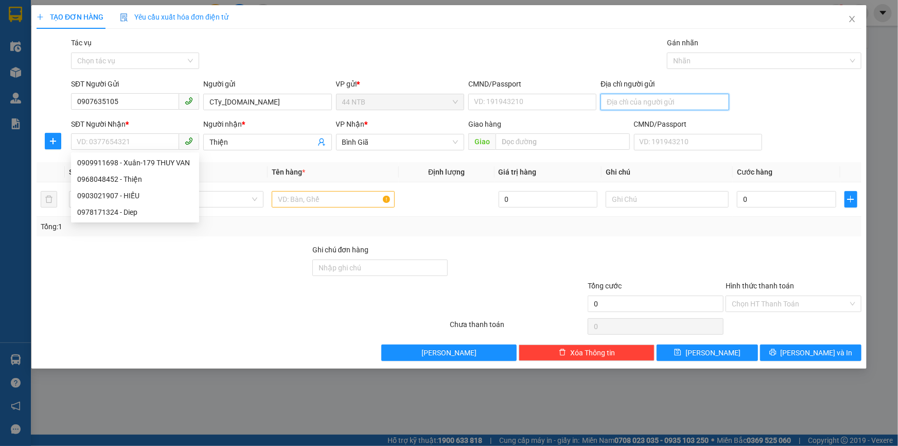
click at [643, 106] on input "Địa chỉ người gửi" at bounding box center [664, 102] width 128 height 16
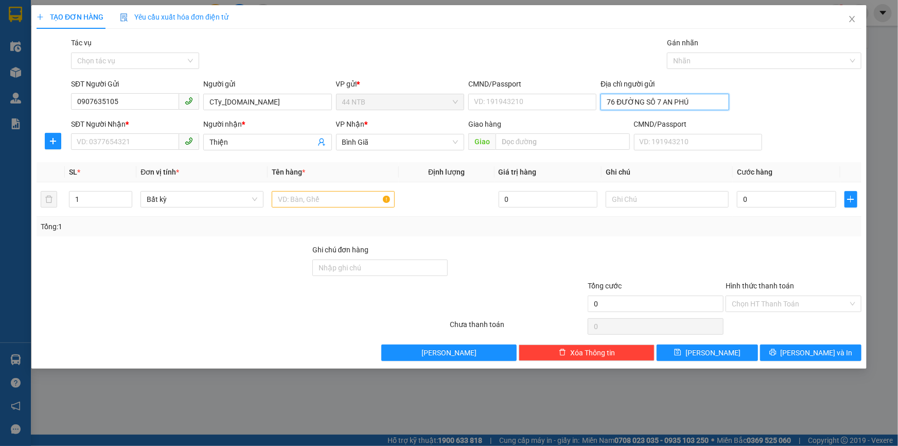
click at [653, 103] on input "76 ĐƯỜNG SÔ 7 AN PHÚ" at bounding box center [664, 102] width 128 height 16
type input "76 ĐƯỜNG SỐ 7 AN PHÚ"
click at [493, 44] on div "Gói vận chuyển * Tiêu chuẩn Tác vụ Chọn tác vụ Gán nhãn Nhãn" at bounding box center [466, 55] width 794 height 36
click at [157, 145] on input "SĐT Người Nhận *" at bounding box center [125, 141] width 108 height 16
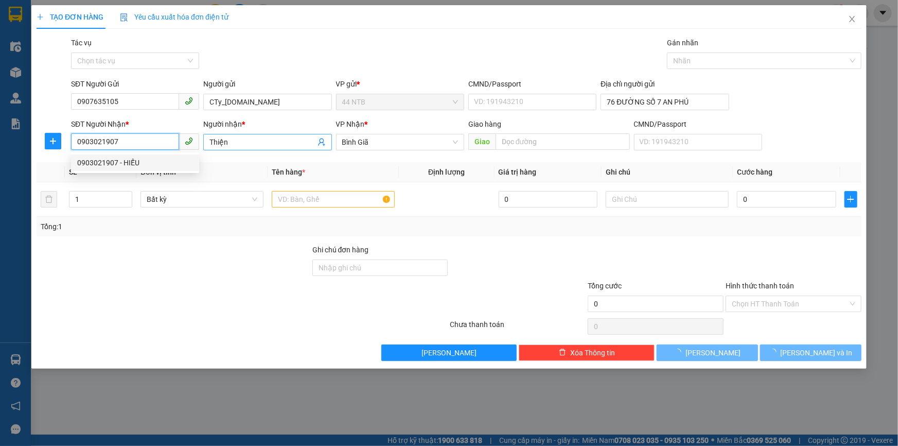
type input "0903021907"
drag, startPoint x: 230, startPoint y: 141, endPoint x: 185, endPoint y: 144, distance: 44.8
click at [192, 147] on div "SĐT Người Nhận * 0903021907 Người nhận * Thiện Thiện VP Nhận * Bình Giã Giao …" at bounding box center [466, 136] width 794 height 36
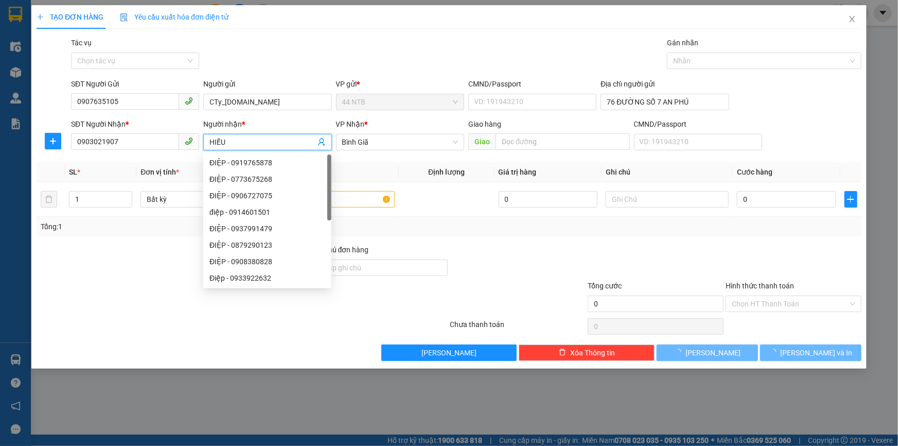
type input "HIẾU"
click at [340, 54] on div "Gói vận chuyển * Tiêu chuẩn Tác vụ Chọn tác vụ Gán nhãn Nhãn" at bounding box center [466, 55] width 794 height 36
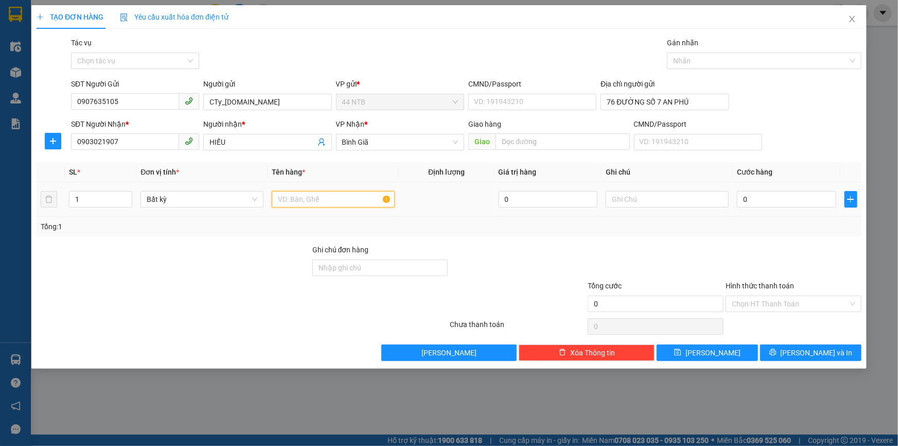
click at [355, 199] on input "text" at bounding box center [333, 199] width 123 height 16
type input "XỐP"
click at [767, 206] on input "0" at bounding box center [786, 199] width 99 height 16
type input "3"
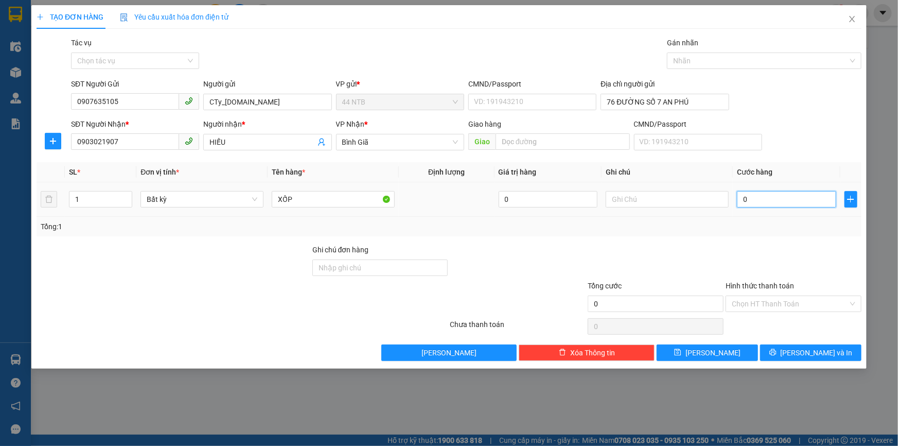
type input "3"
type input "30"
type input "30.000"
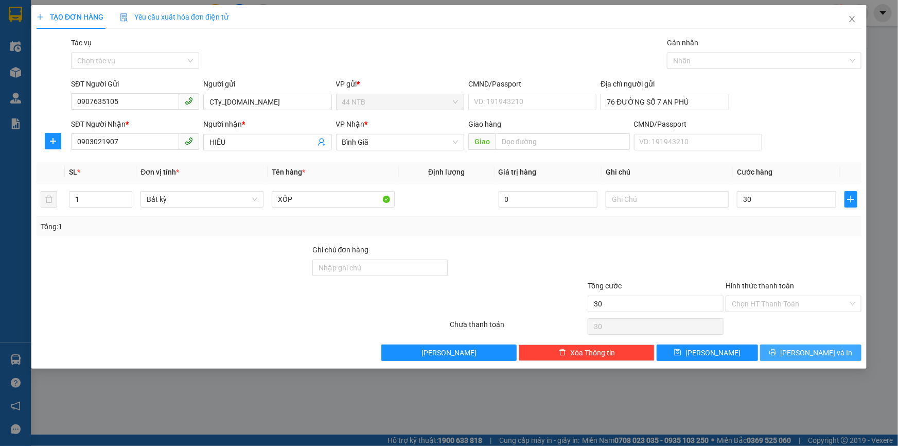
type input "30.000"
click at [814, 354] on span "[PERSON_NAME] và In" at bounding box center [816, 352] width 72 height 11
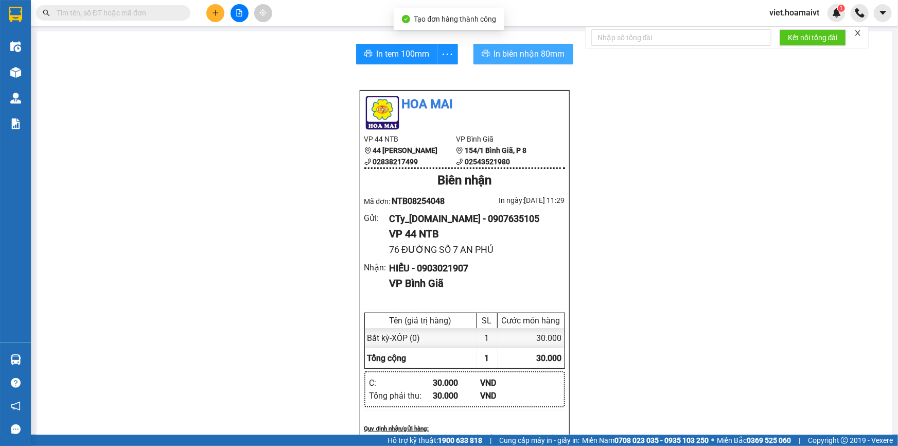
click at [512, 51] on span "In biên nhận 80mm" at bounding box center [529, 53] width 71 height 13
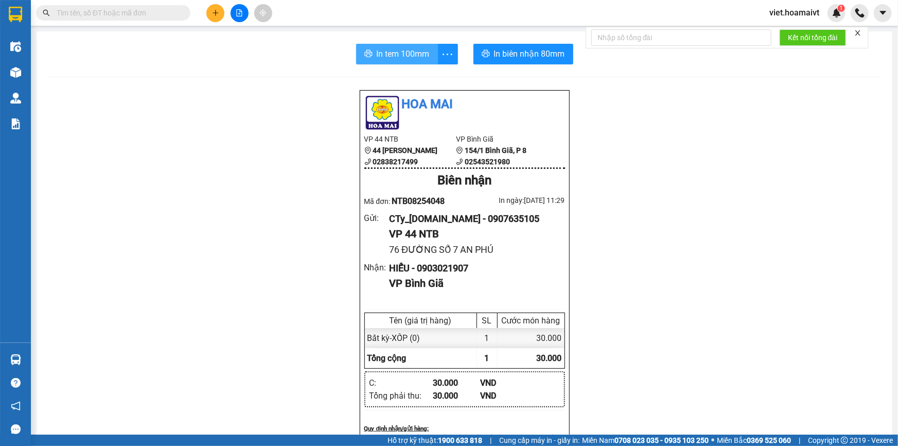
click at [402, 56] on span "In tem 100mm" at bounding box center [403, 53] width 53 height 13
click at [707, 331] on div "Hoa Mai VP 44 NTB 44 Nguyễn Thái Bình 02838217499 VP Bình Giã 154/1 Bình Giã,…" at bounding box center [464, 441] width 831 height 702
click at [706, 322] on div "Hoa Mai VP 44 NTB 44 Nguyễn Thái Bình 02838217499 VP Bình Giã 154/1 Bình Giã,…" at bounding box center [464, 441] width 831 height 702
click at [702, 325] on div "Hoa Mai VP 44 NTB 44 Nguyễn Thái Bình 02838217499 VP Bình Giã 154/1 Bình Giã,…" at bounding box center [464, 441] width 831 height 702
click at [703, 323] on div "Hoa Mai VP 44 NTB 44 Nguyễn Thái Bình 02838217499 VP Bình Giã 154/1 Bình Giã,…" at bounding box center [464, 441] width 831 height 702
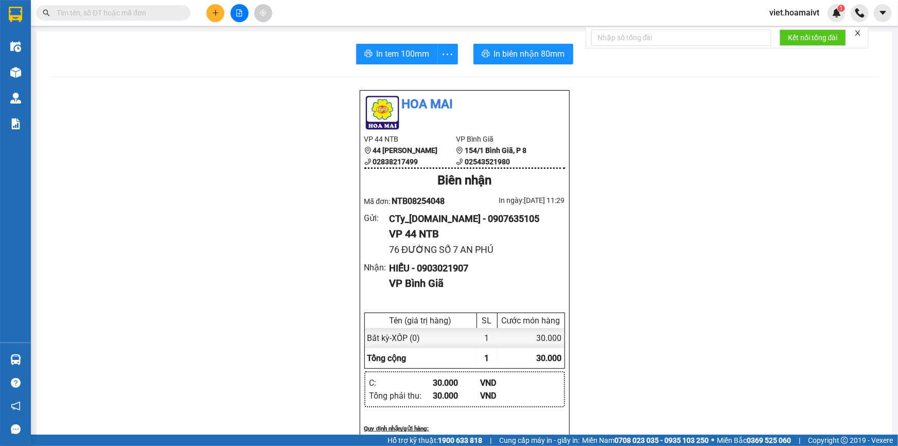
click at [704, 322] on div "Hoa Mai VP 44 NTB 44 Nguyễn Thái Bình 02838217499 VP Bình Giã 154/1 Bình Giã,…" at bounding box center [464, 441] width 831 height 702
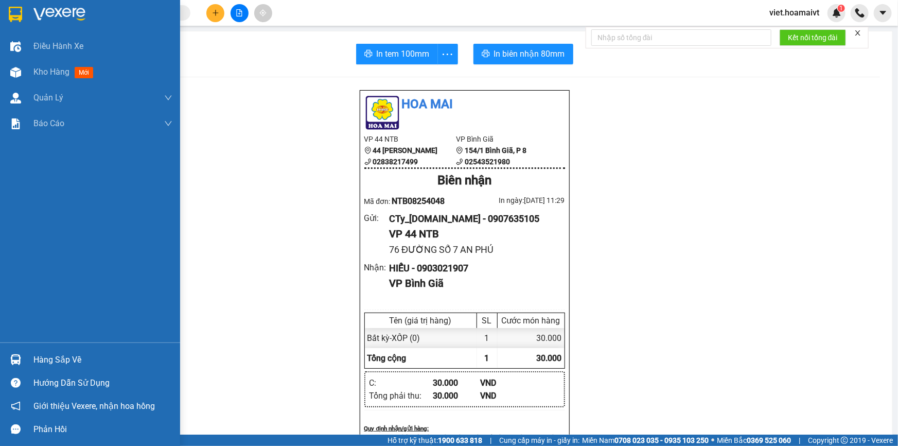
click at [32, 21] on div at bounding box center [90, 16] width 180 height 33
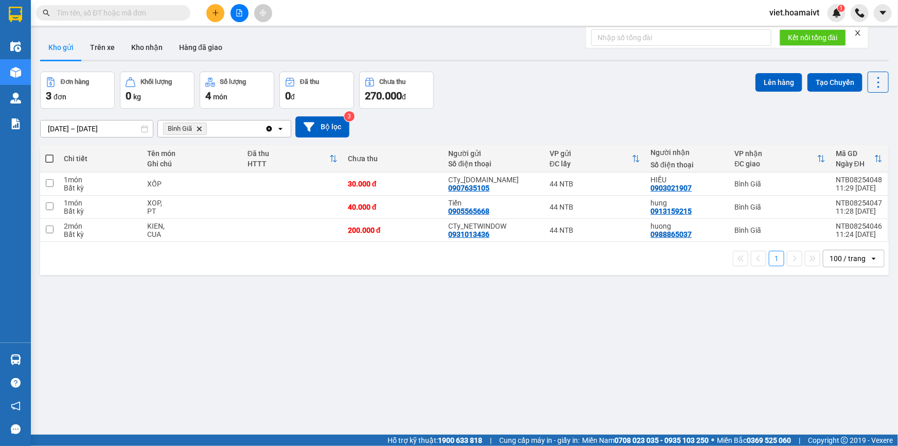
click at [617, 119] on div "[DATE] – [DATE] Press the down arrow key to interact with the calendar and sele…" at bounding box center [464, 126] width 848 height 21
click at [597, 114] on div "[DATE] – [DATE] Press the down arrow key to interact with the calendar and sele…" at bounding box center [464, 127] width 848 height 37
click at [200, 131] on icon "Delete" at bounding box center [199, 129] width 6 height 6
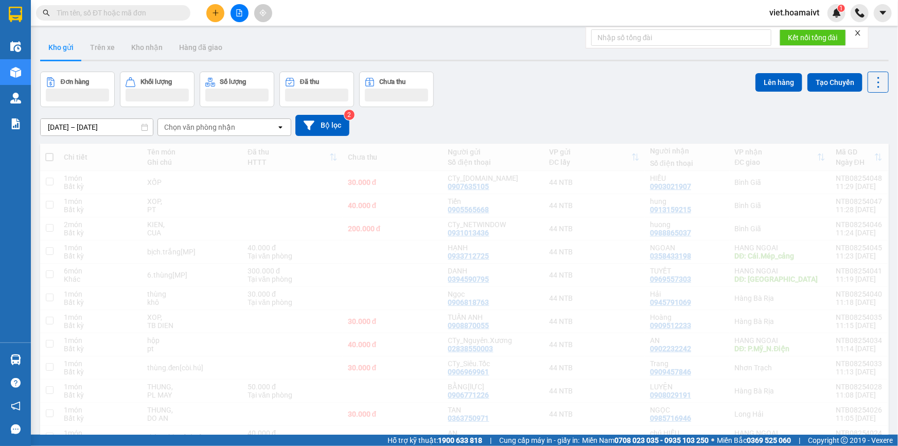
click at [650, 94] on div "Đơn hàng Khối lượng Số lượng Đã thu Chưa thu Lên hàng Tạo Chuyến" at bounding box center [464, 89] width 848 height 35
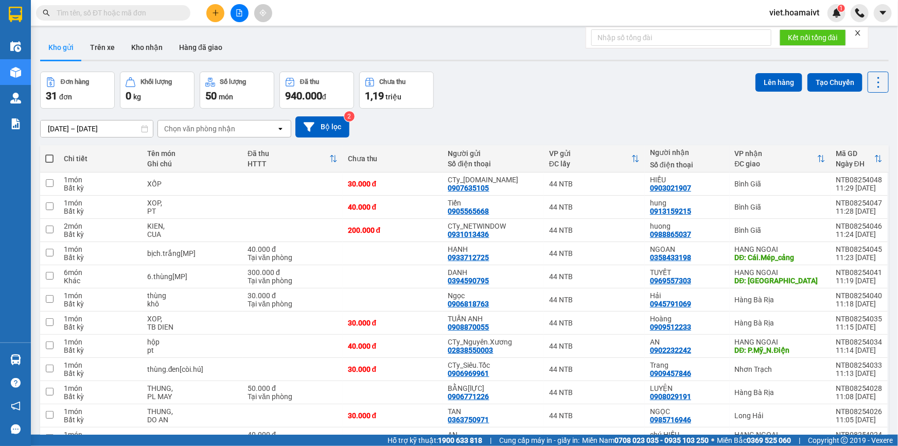
click at [602, 91] on div "Đơn hàng 31 đơn Khối lượng 0 kg Số lượng 50 món Đã thu 940.000 đ Chưa thu 1,19 …" at bounding box center [464, 90] width 848 height 37
click at [190, 134] on div "Chọn văn phòng nhận" at bounding box center [199, 128] width 71 height 10
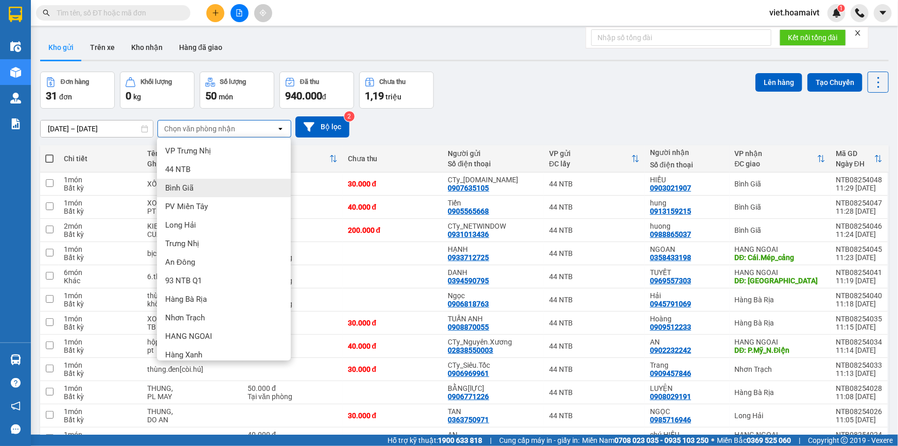
click at [196, 187] on div "Bình Giã" at bounding box center [224, 188] width 134 height 19
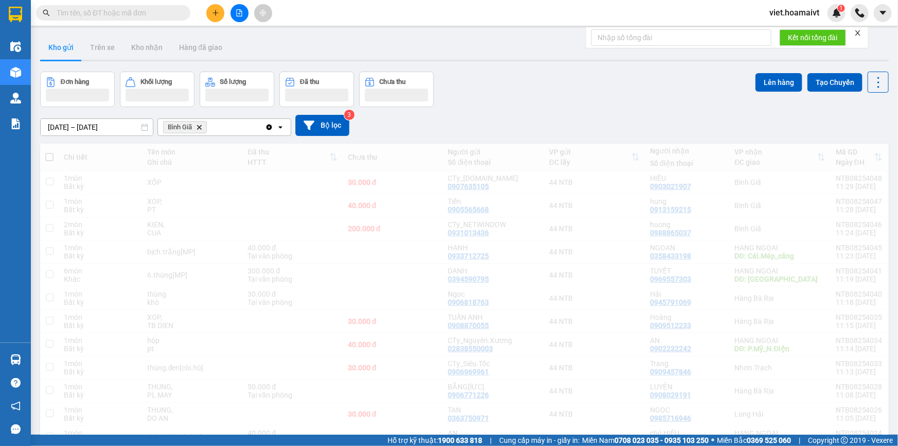
click at [525, 104] on div "Đơn hàng Khối lượng Số lượng Đã thu Chưa thu Lên hàng Tạo Chuyến" at bounding box center [464, 89] width 848 height 35
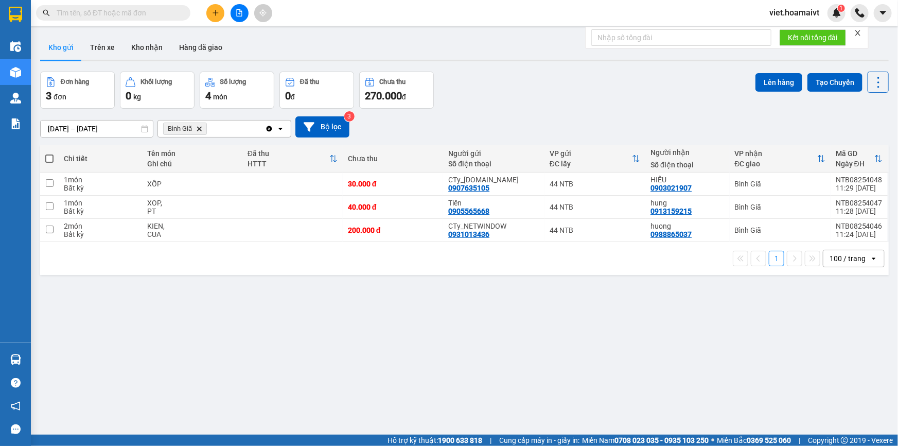
click at [134, 10] on input "text" at bounding box center [117, 12] width 121 height 11
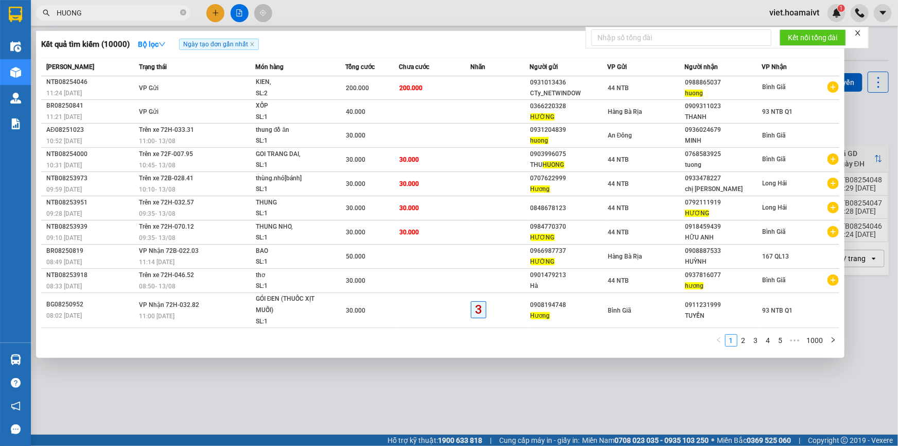
type input "HUONG"
click at [319, 391] on div at bounding box center [449, 223] width 898 height 446
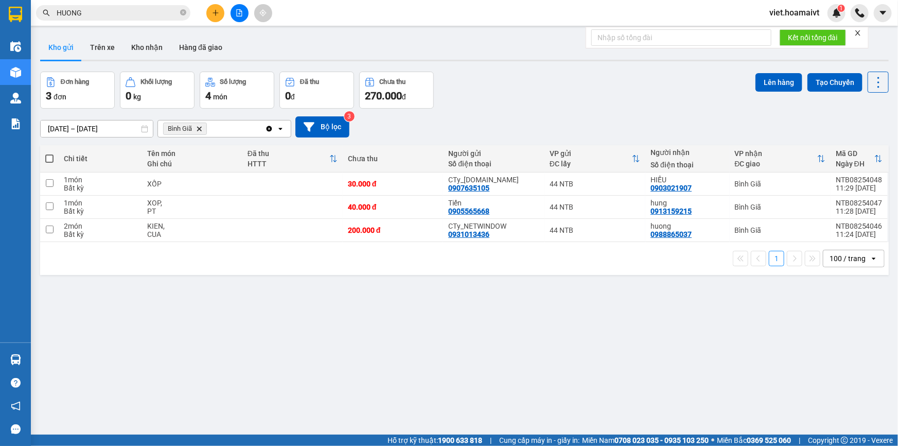
click at [200, 124] on span "Bình Giã Delete" at bounding box center [185, 128] width 44 height 12
click at [197, 128] on icon "Delete" at bounding box center [199, 129] width 6 height 6
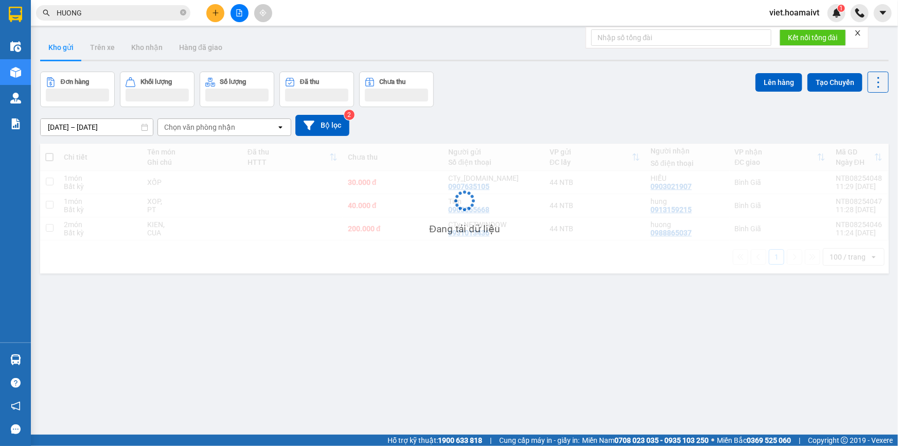
click at [197, 128] on div "Chọn văn phòng nhận" at bounding box center [199, 127] width 71 height 10
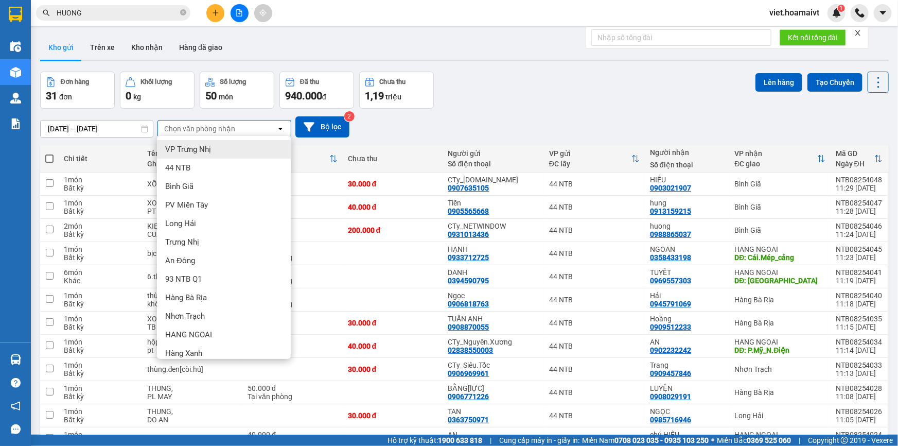
click at [197, 128] on div "Chọn văn phòng nhận" at bounding box center [199, 128] width 71 height 10
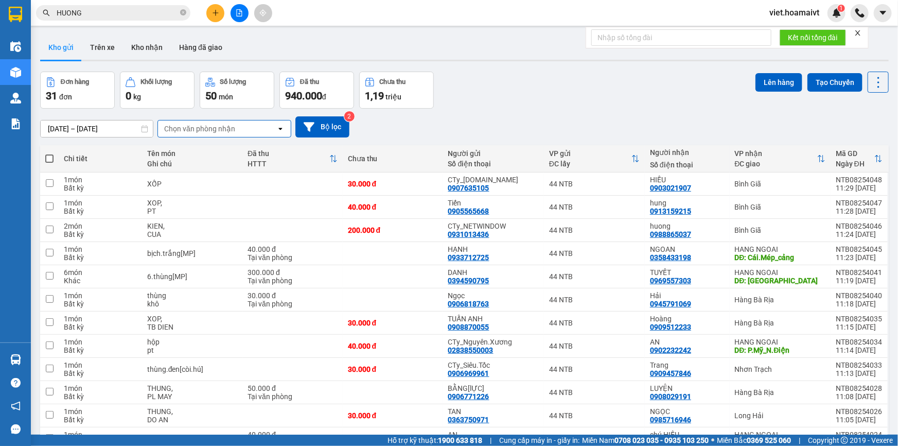
click at [202, 134] on div "Chọn văn phòng nhận" at bounding box center [217, 128] width 118 height 16
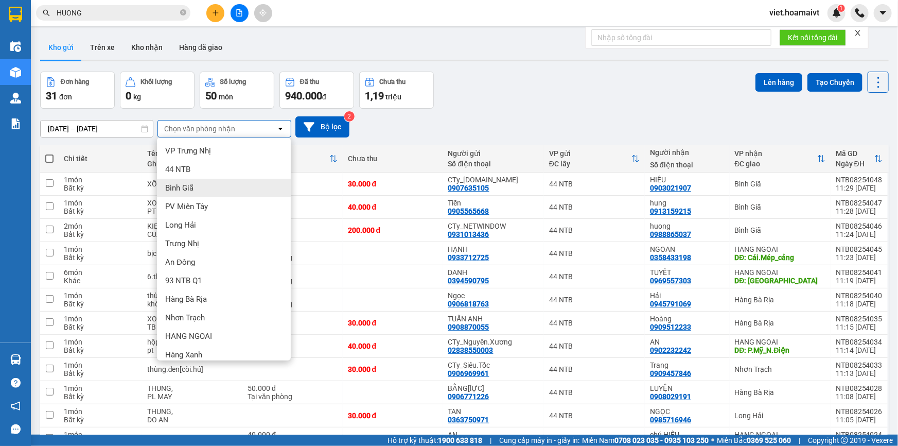
click at [201, 187] on div "Bình Giã" at bounding box center [224, 188] width 134 height 19
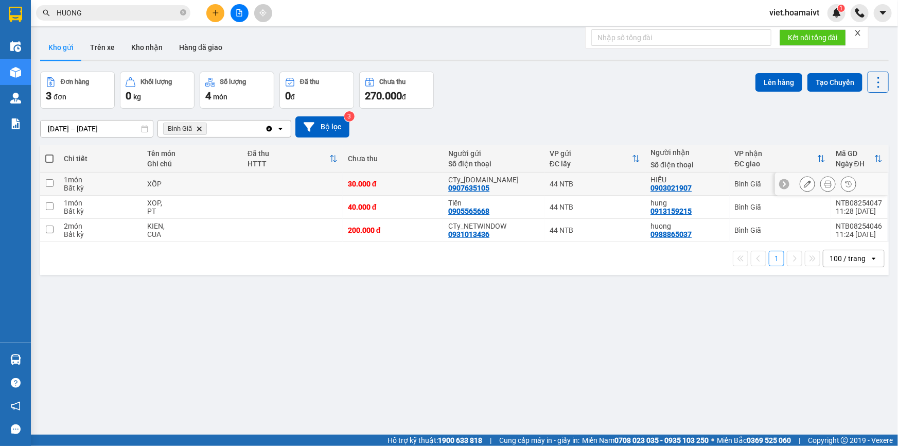
click at [199, 181] on div "XỐP" at bounding box center [192, 184] width 90 height 8
checkbox input "true"
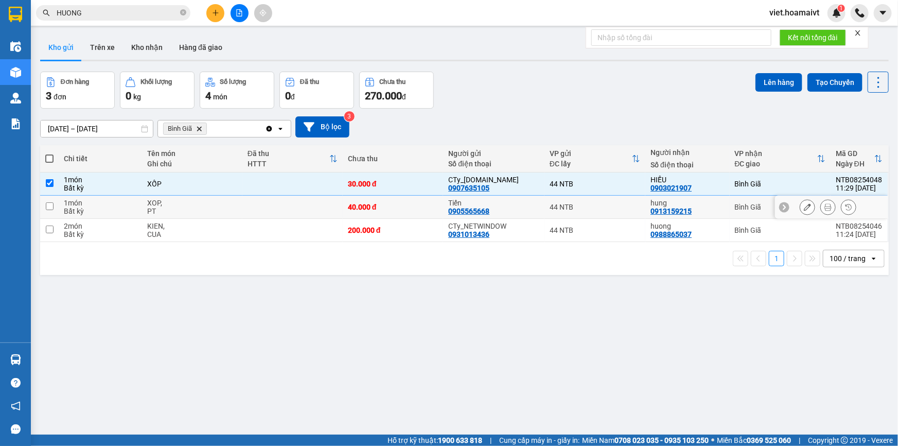
click at [198, 203] on div "XOP," at bounding box center [192, 203] width 90 height 8
checkbox input "true"
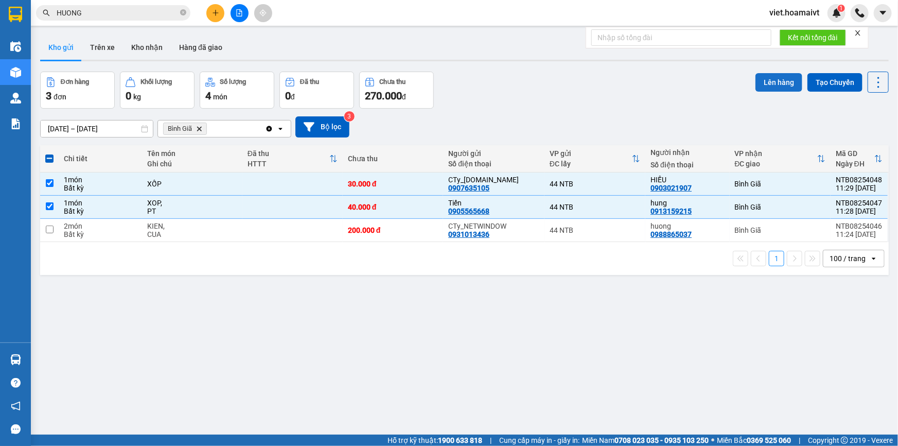
click at [783, 82] on button "Lên hàng" at bounding box center [778, 82] width 47 height 19
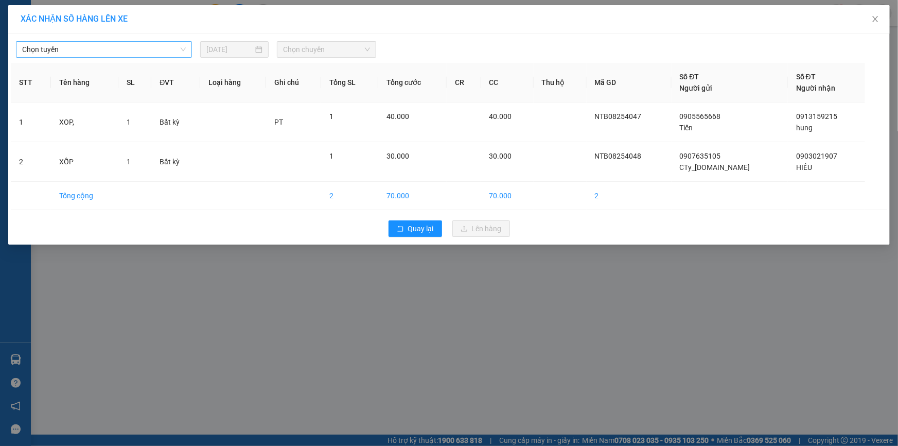
click at [73, 45] on span "Chọn tuyến" at bounding box center [104, 49] width 164 height 15
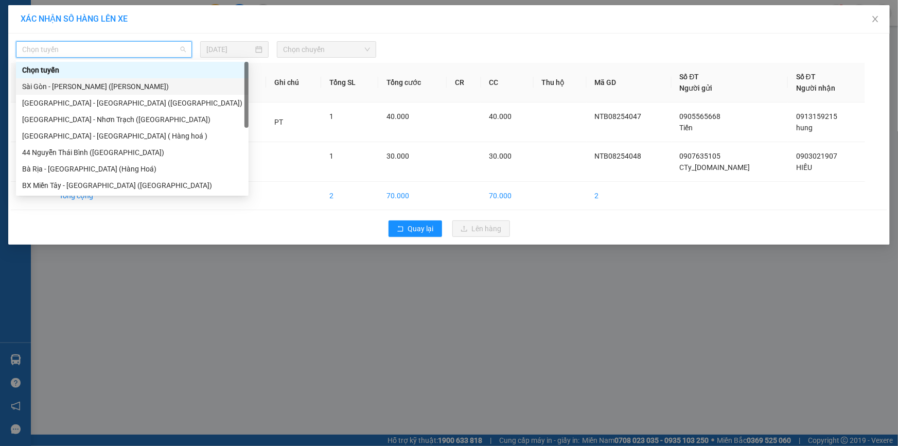
click at [91, 83] on div "Sài Gòn - [PERSON_NAME] ([PERSON_NAME])" at bounding box center [132, 86] width 220 height 11
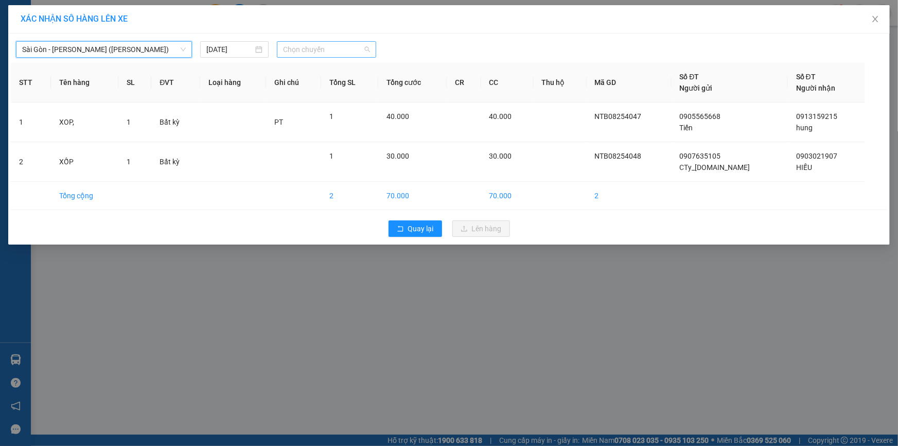
click at [340, 47] on span "Chọn chuyến" at bounding box center [326, 49] width 87 height 15
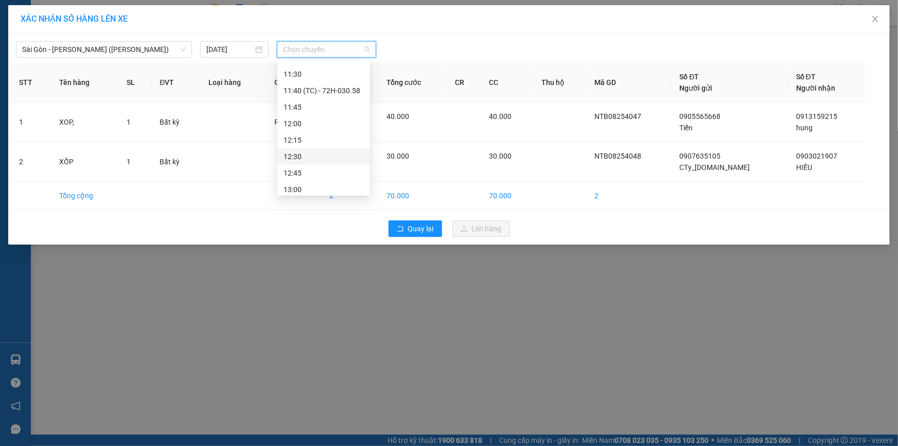
scroll to position [468, 0]
click at [338, 112] on div "11:40 (TC) - 72H-030.58" at bounding box center [323, 112] width 80 height 11
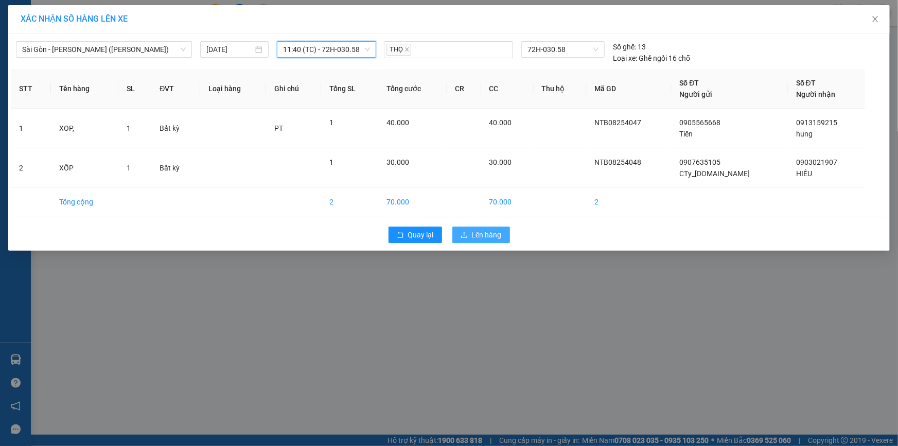
click at [461, 239] on button "Lên hàng" at bounding box center [481, 234] width 58 height 16
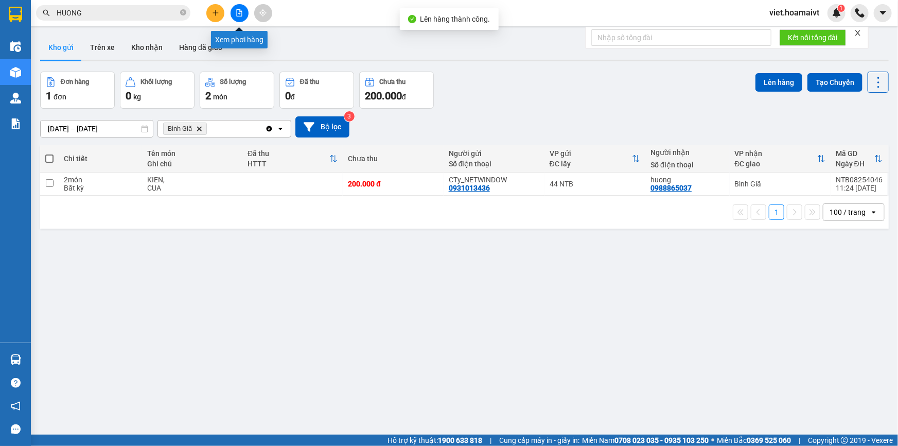
click at [234, 18] on button at bounding box center [239, 13] width 18 height 18
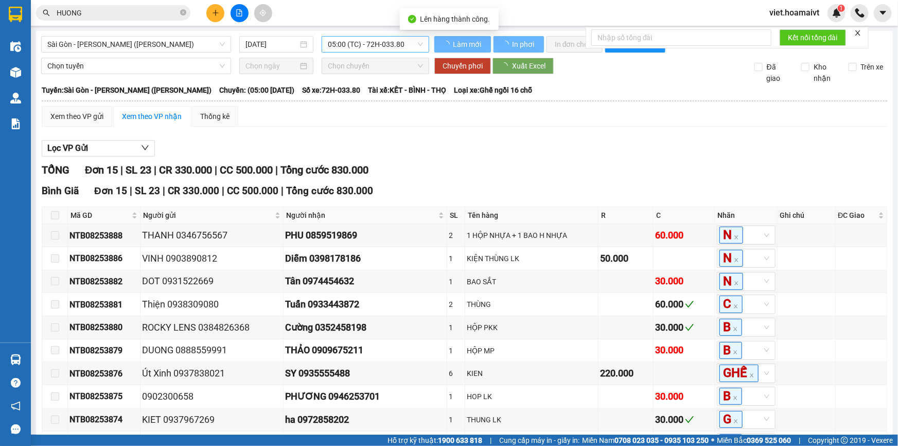
click at [351, 43] on span "05:00 (TC) - 72H-033.80" at bounding box center [375, 44] width 95 height 15
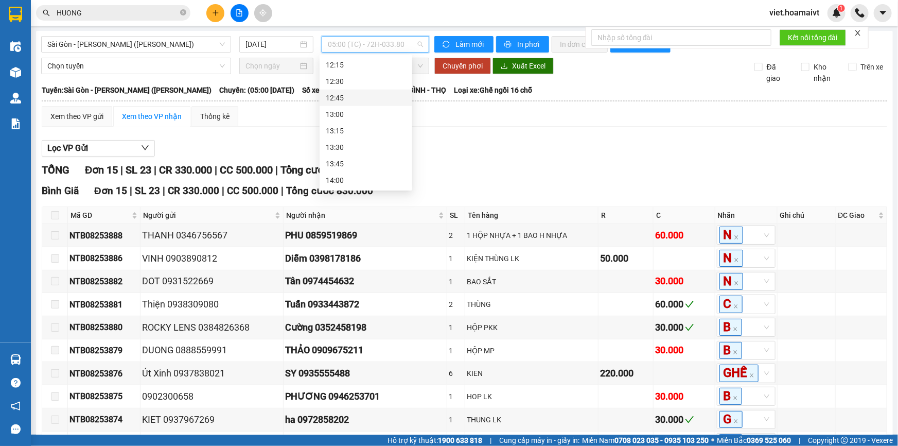
scroll to position [514, 0]
click at [385, 65] on div "11:40 (TC) - 72H-030.58" at bounding box center [366, 60] width 80 height 11
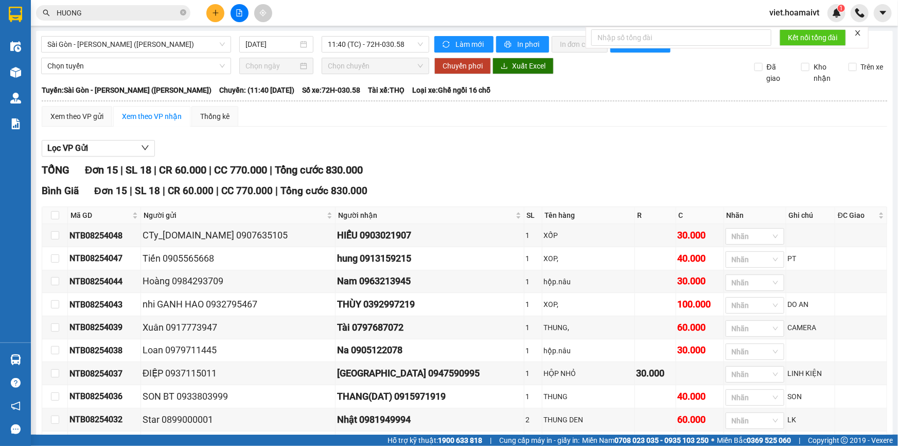
click at [519, 125] on div "Xem theo VP gửi Xem theo VP nhận Thống kê" at bounding box center [464, 116] width 845 height 21
click at [119, 51] on span "Sài Gòn - [PERSON_NAME] ([PERSON_NAME])" at bounding box center [135, 44] width 177 height 15
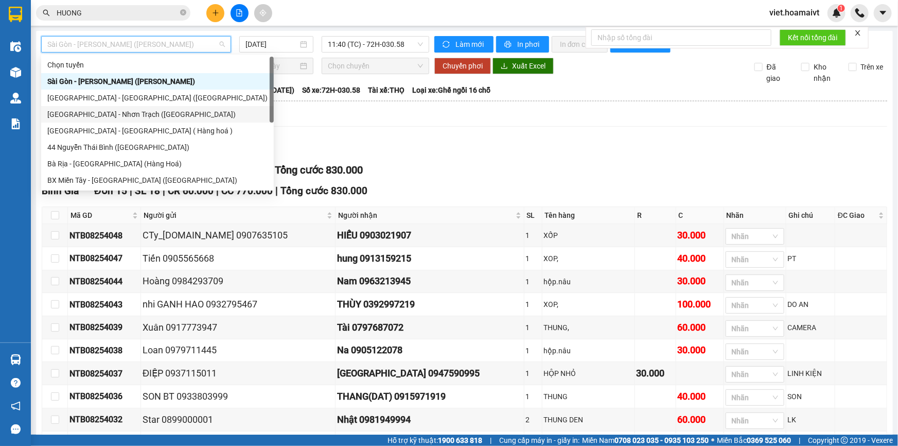
click at [115, 114] on div "[GEOGRAPHIC_DATA] - Nhơn Trạch ([GEOGRAPHIC_DATA])" at bounding box center [157, 114] width 220 height 11
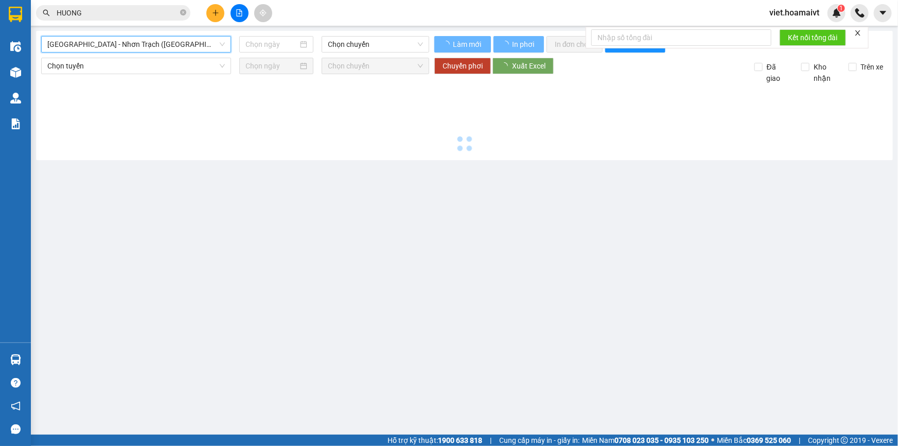
type input "[DATE]"
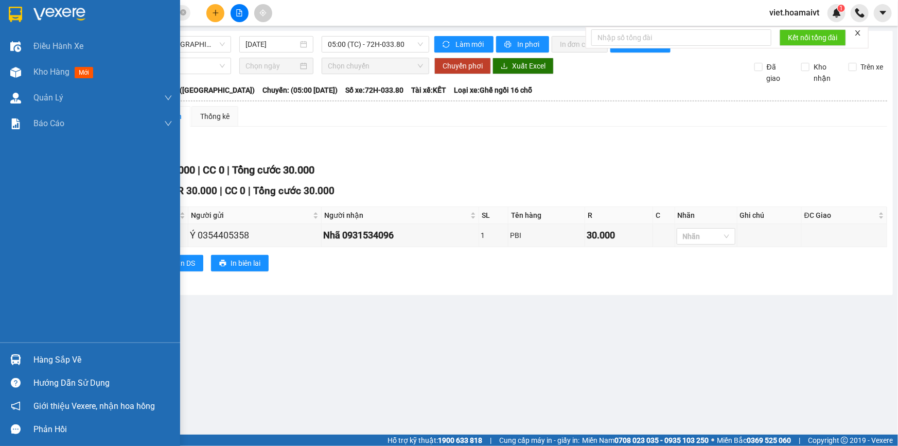
click at [50, 17] on img at bounding box center [59, 14] width 52 height 15
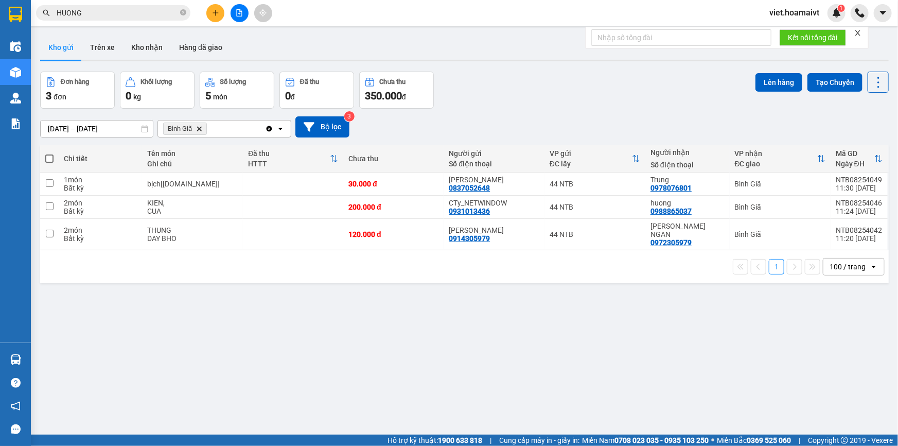
click at [200, 128] on icon "Bình Giã, close by backspace" at bounding box center [199, 128] width 5 height 5
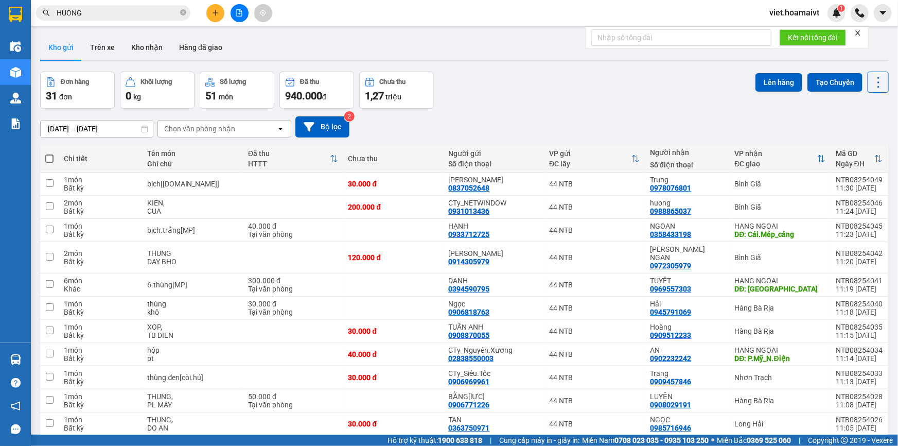
click at [535, 124] on div "[DATE] – [DATE] Press the down arrow key to interact with the calendar and sele…" at bounding box center [464, 126] width 848 height 21
click at [537, 124] on div "[DATE] – [DATE] Press the down arrow key to interact with the calendar and sele…" at bounding box center [464, 126] width 848 height 21
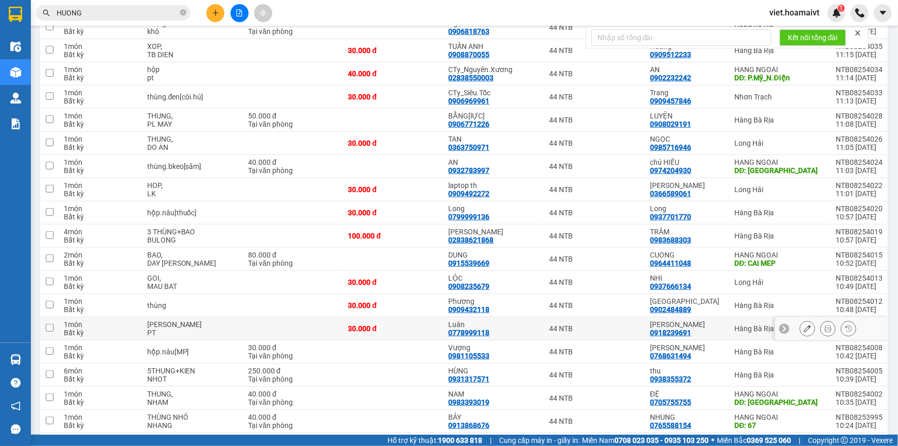
scroll to position [234, 0]
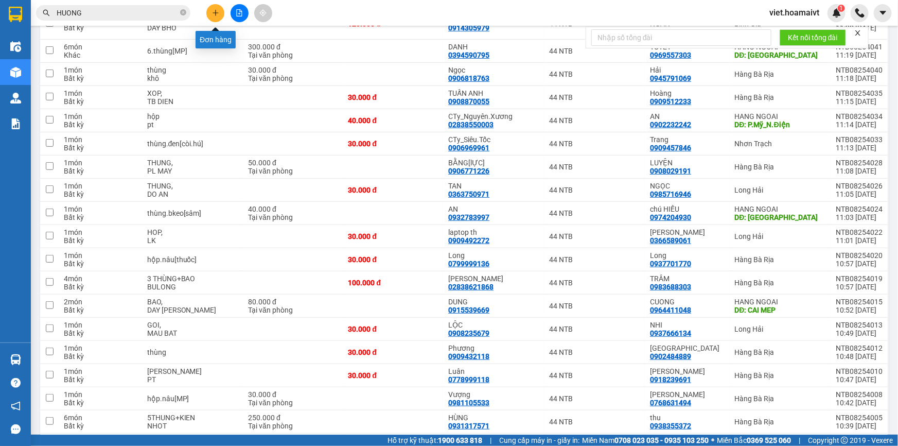
click at [215, 12] on icon "plus" at bounding box center [215, 12] width 6 height 1
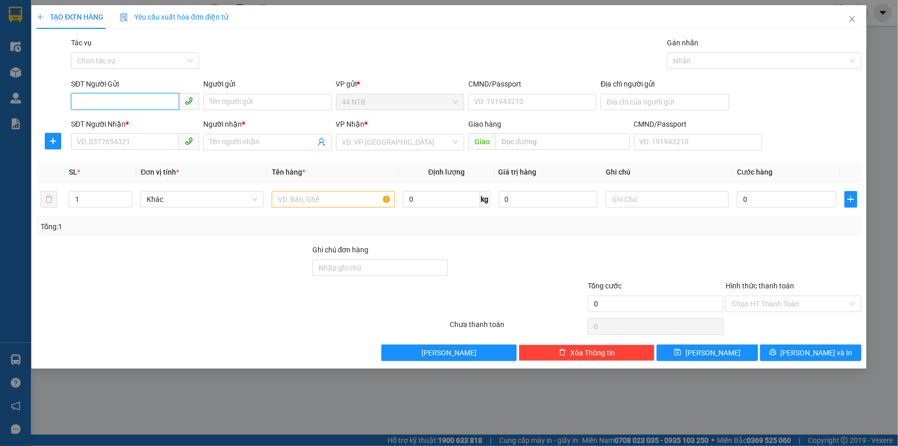
click at [122, 104] on input "SĐT Người Gửi" at bounding box center [125, 101] width 108 height 16
click at [125, 148] on input "SĐT Người Nhận *" at bounding box center [125, 141] width 108 height 16
type input "0976468093"
click at [132, 162] on div "0976468093 - My" at bounding box center [135, 162] width 116 height 11
type input "159.161_D.T.Giang_Q5"
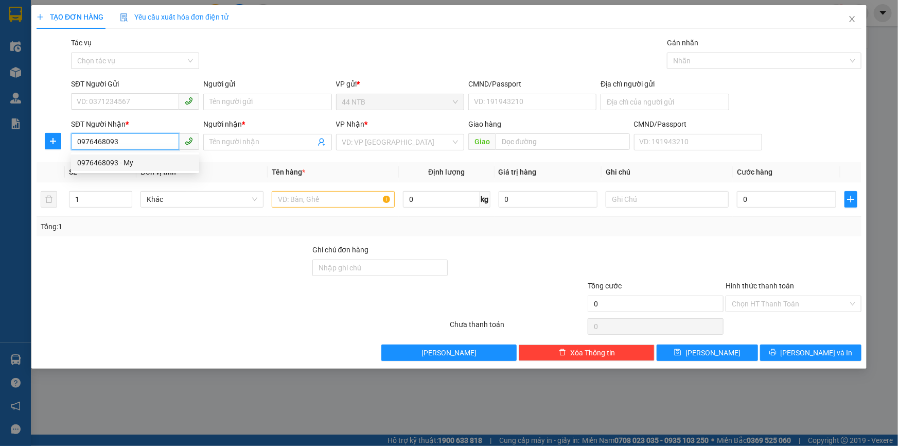
type input "My"
type input "0976468093"
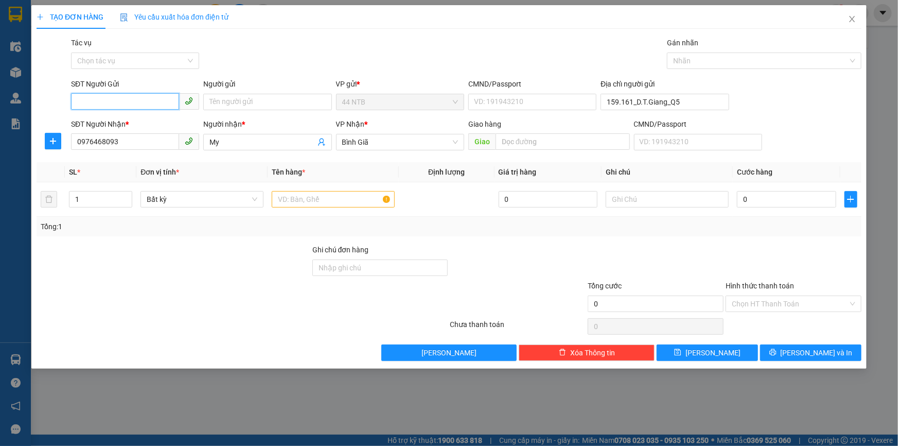
click at [131, 94] on input "SĐT Người Gửi" at bounding box center [125, 101] width 108 height 16
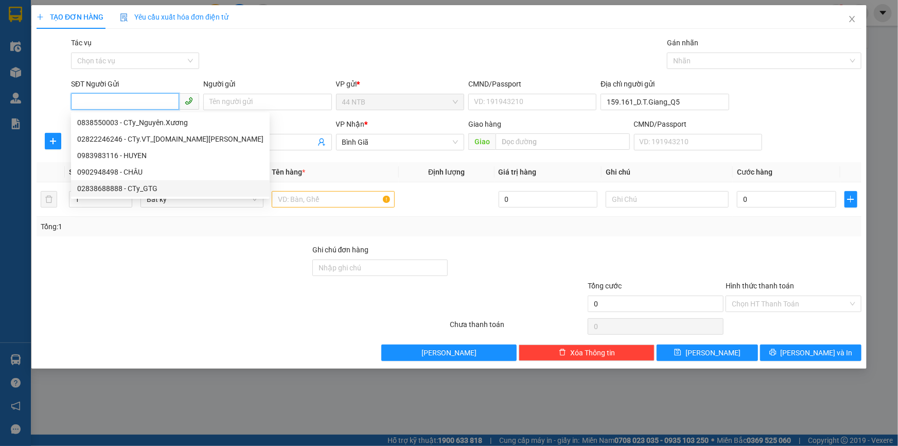
click at [156, 188] on div "02838688888 - CTy_GTG" at bounding box center [170, 188] width 186 height 11
type input "02838688888"
type input "CTy_GTG"
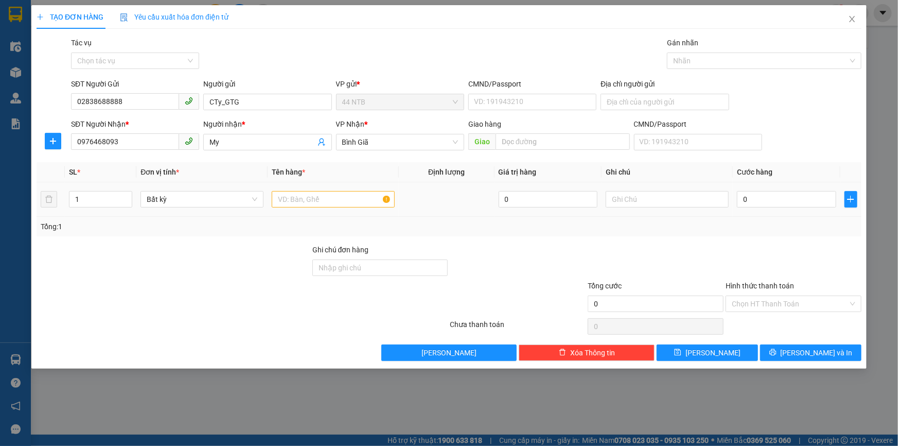
click at [333, 189] on div at bounding box center [333, 199] width 123 height 21
click at [338, 201] on input "text" at bounding box center [333, 199] width 123 height 16
type input "THÙNG"
click at [770, 211] on td "0" at bounding box center [787, 199] width 108 height 34
click at [774, 206] on input "0" at bounding box center [786, 199] width 99 height 16
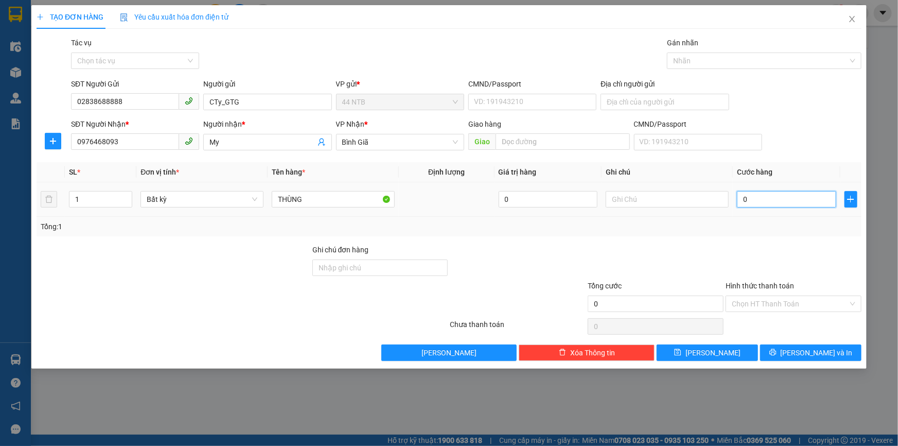
type input "3"
type input "30"
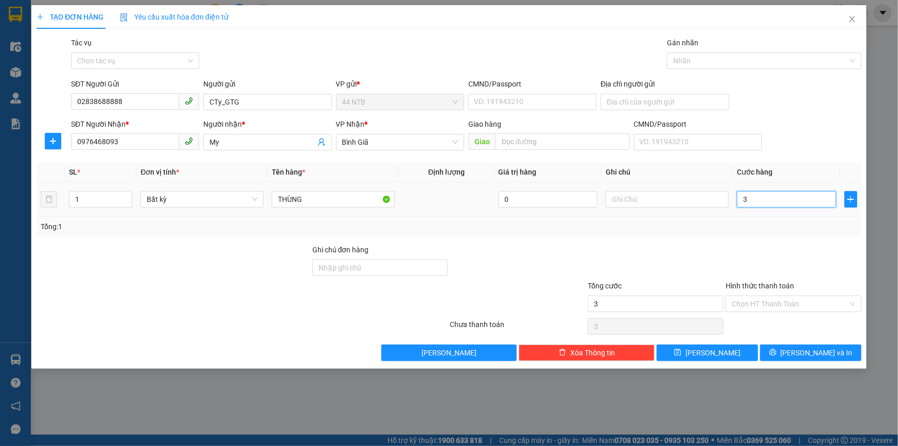
type input "30"
type input "30.000"
click at [815, 350] on span "[PERSON_NAME] và In" at bounding box center [816, 352] width 72 height 11
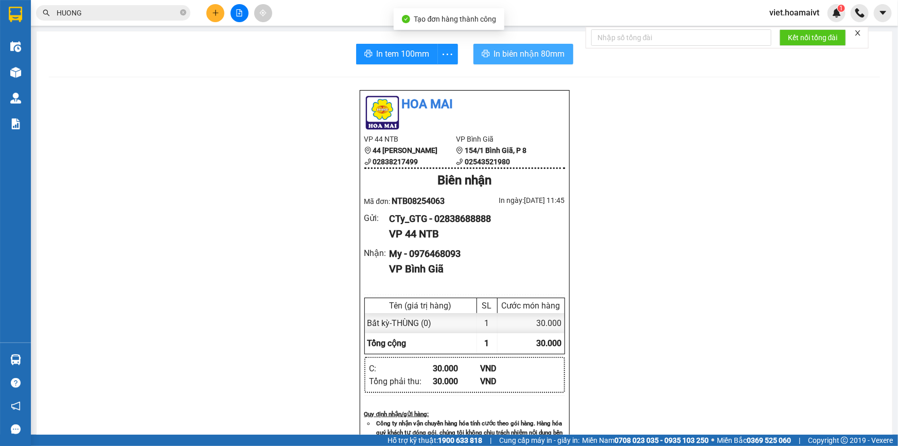
click at [528, 61] on button "In biên nhận 80mm" at bounding box center [523, 54] width 100 height 21
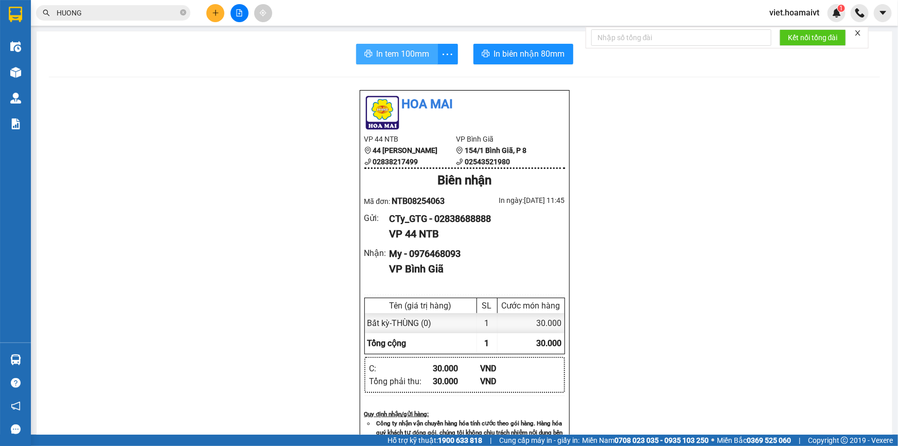
click at [389, 62] on button "In tem 100mm" at bounding box center [397, 54] width 82 height 21
click at [699, 331] on div "Hoa Mai VP 44 NTB 44 Nguyễn Thái Bình 02838217499 VP Bình Giã 154/1 Bình Giã,…" at bounding box center [464, 416] width 831 height 653
click at [166, 13] on input "HUONG" at bounding box center [117, 12] width 121 height 11
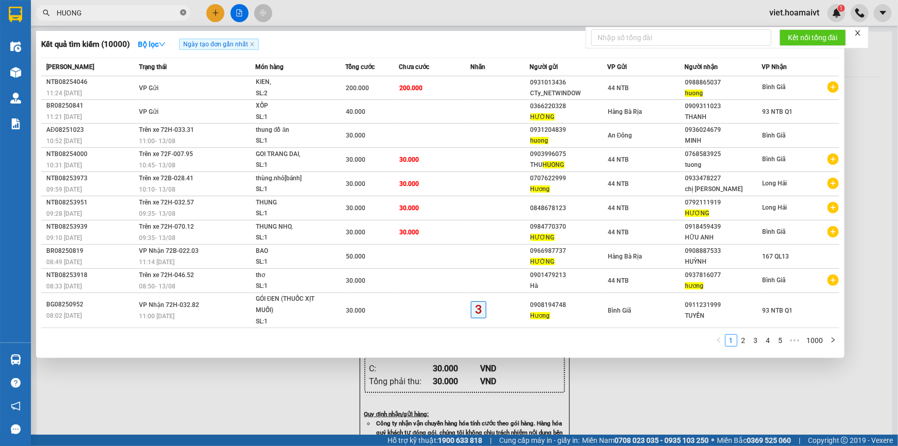
click at [185, 15] on span at bounding box center [183, 13] width 6 height 10
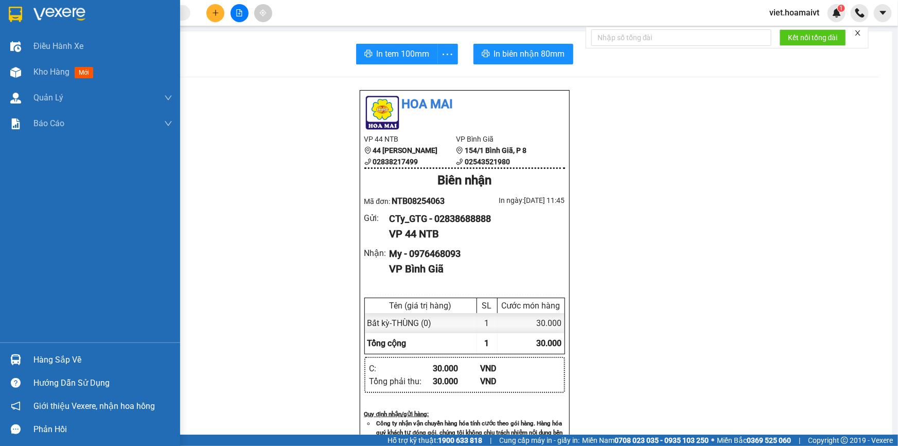
click at [63, 12] on img at bounding box center [59, 14] width 52 height 15
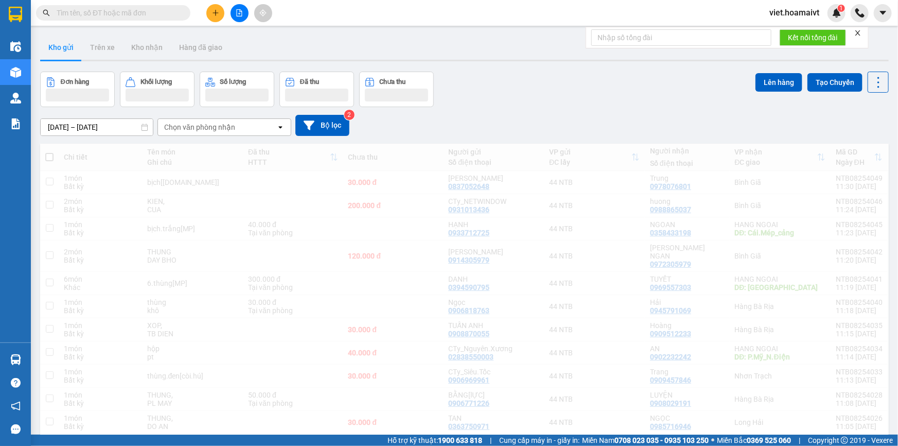
click at [514, 102] on div "Đơn hàng Khối lượng Số lượng Đã thu Chưa thu Lên hàng Tạo Chuyến" at bounding box center [464, 89] width 848 height 35
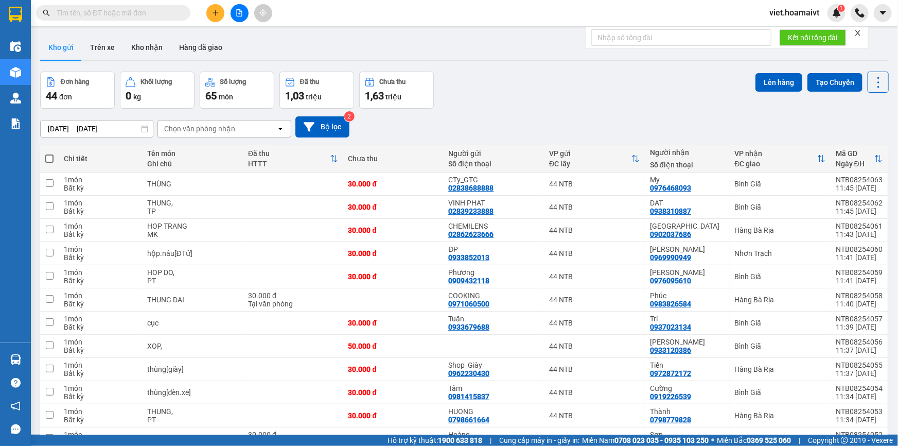
click at [191, 130] on div "Chọn văn phòng nhận" at bounding box center [199, 128] width 71 height 10
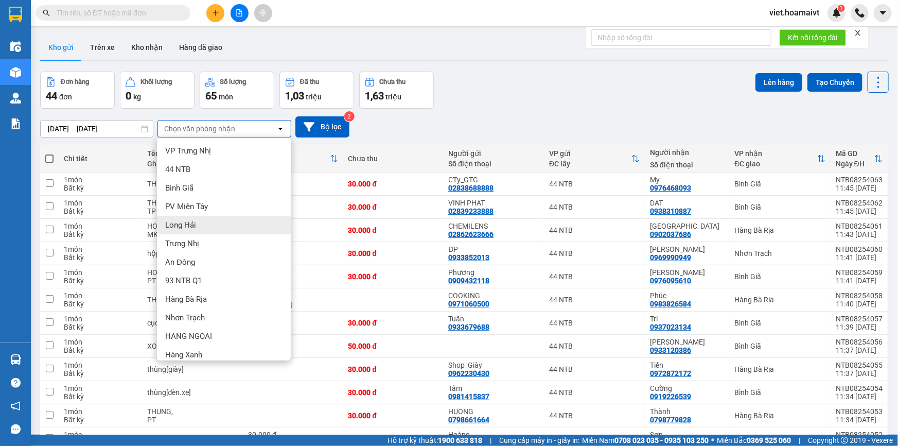
click at [219, 223] on div "Long Hải" at bounding box center [224, 225] width 134 height 19
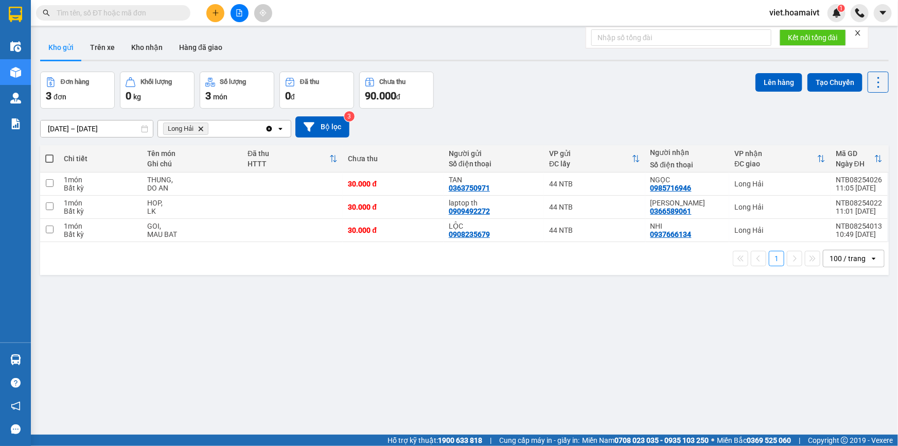
click at [583, 105] on div "Đơn hàng 3 đơn Khối lượng 0 kg Số lượng 3 món Đã thu 0 đ Chưa thu 90.000 đ Lên …" at bounding box center [464, 90] width 848 height 37
click at [584, 103] on div "Đơn hàng 3 đơn Khối lượng 0 kg Số lượng 3 món Đã thu 0 đ Chưa thu 90.000 đ Lên …" at bounding box center [464, 90] width 848 height 37
click at [200, 130] on icon "Long Hải, close by backspace" at bounding box center [201, 128] width 5 height 5
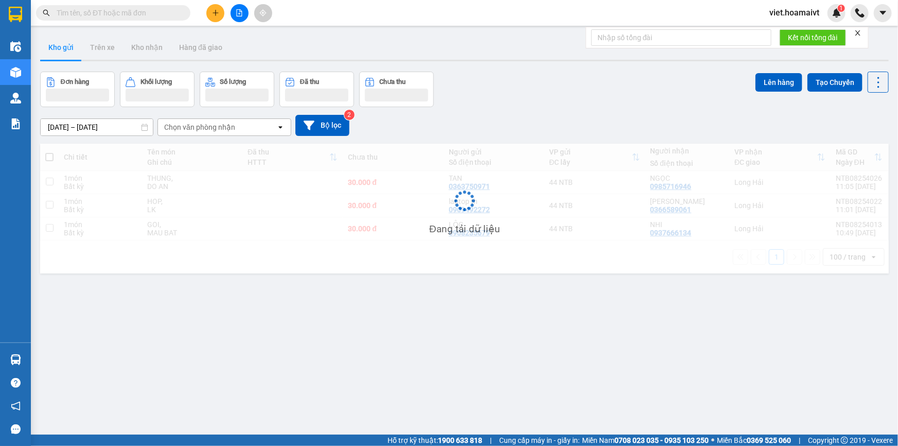
click at [545, 113] on div "[DATE] – [DATE] Press the down arrow key to interact with the calendar and sele…" at bounding box center [464, 125] width 848 height 37
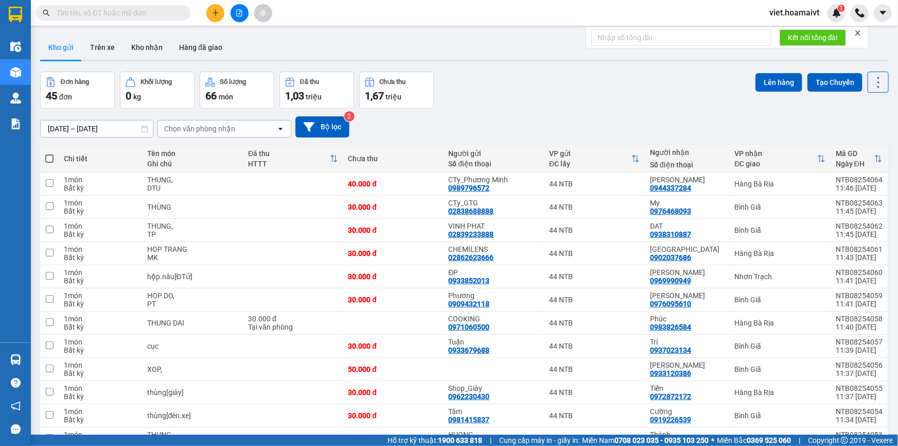
click at [545, 113] on div "[DATE] – [DATE] Press the down arrow key to interact with the calendar and sele…" at bounding box center [464, 127] width 848 height 37
click at [194, 122] on div "Chọn văn phòng nhận" at bounding box center [217, 128] width 118 height 16
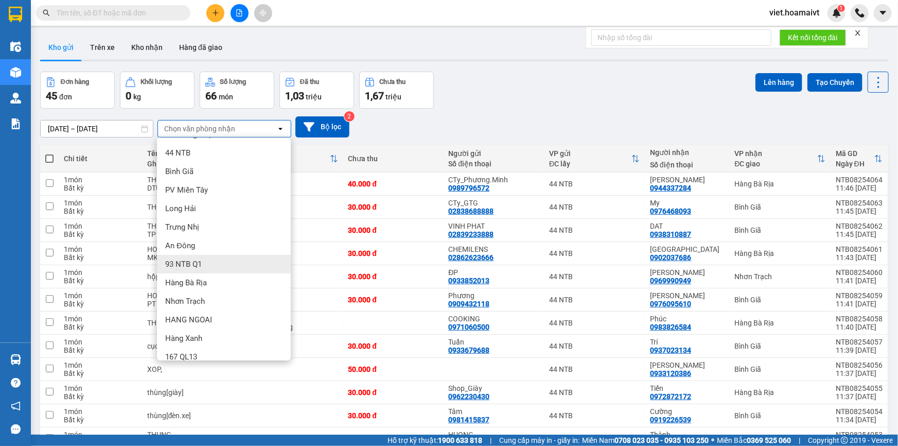
scroll to position [26, 0]
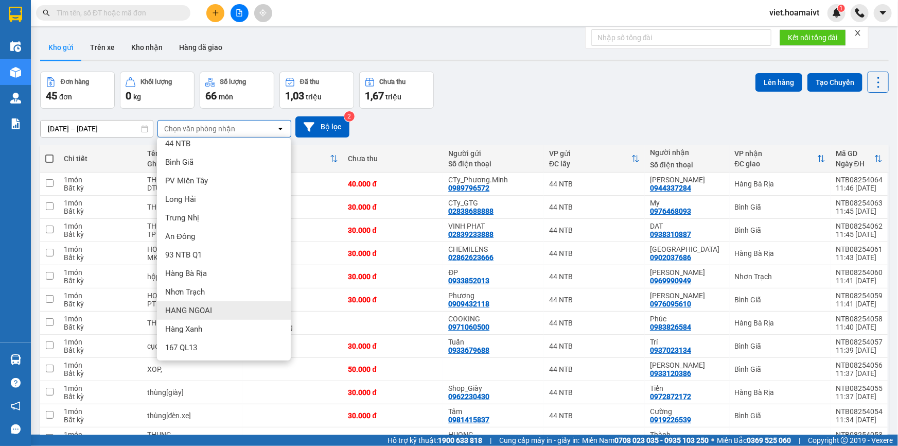
click at [215, 315] on div "HANG NGOAI" at bounding box center [224, 310] width 134 height 19
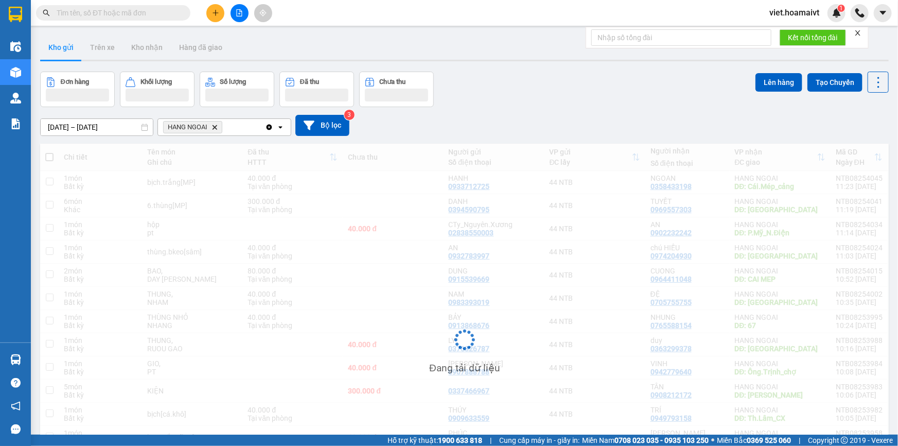
click at [697, 101] on div "Đơn hàng Khối lượng Số lượng Đã thu Chưa thu Lên hàng Tạo Chuyến" at bounding box center [464, 89] width 848 height 35
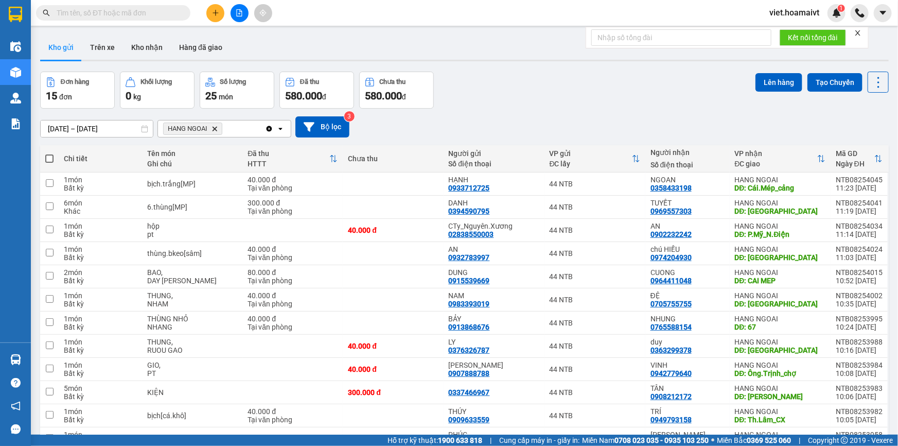
click at [696, 106] on div "Đơn hàng 15 đơn Khối lượng 0 kg Số lượng 25 món Đã thu 580.000 đ Chưa thu 580.0…" at bounding box center [464, 90] width 848 height 37
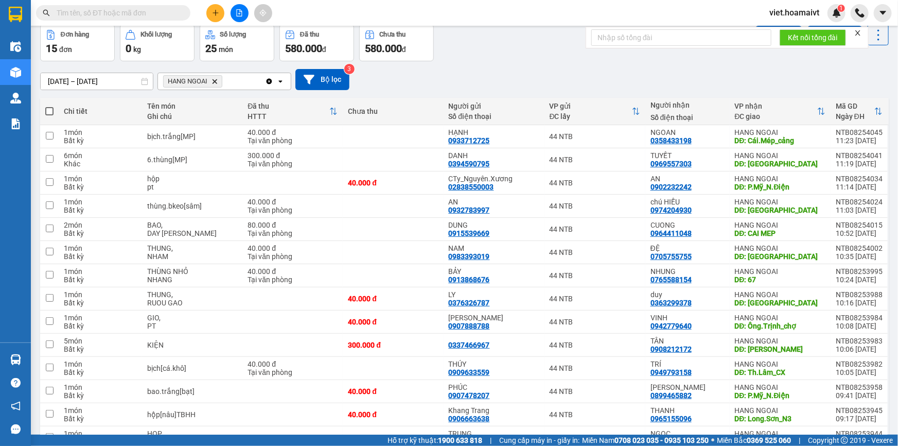
scroll to position [126, 0]
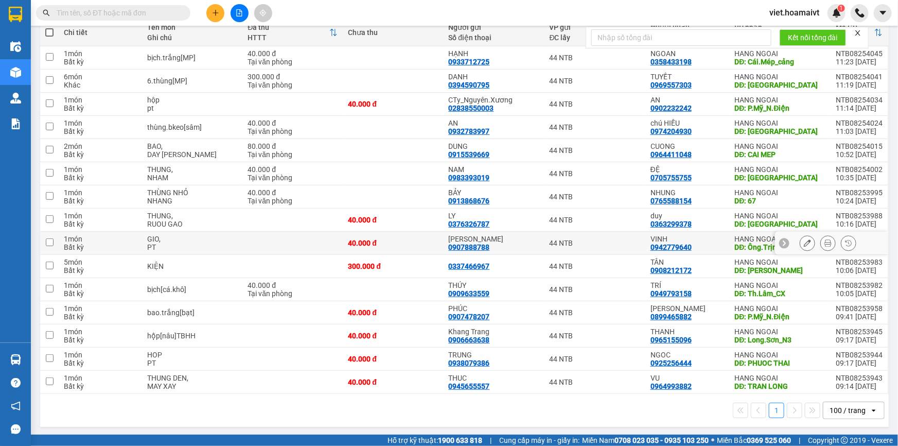
click at [804, 241] on icon at bounding box center [807, 242] width 7 height 7
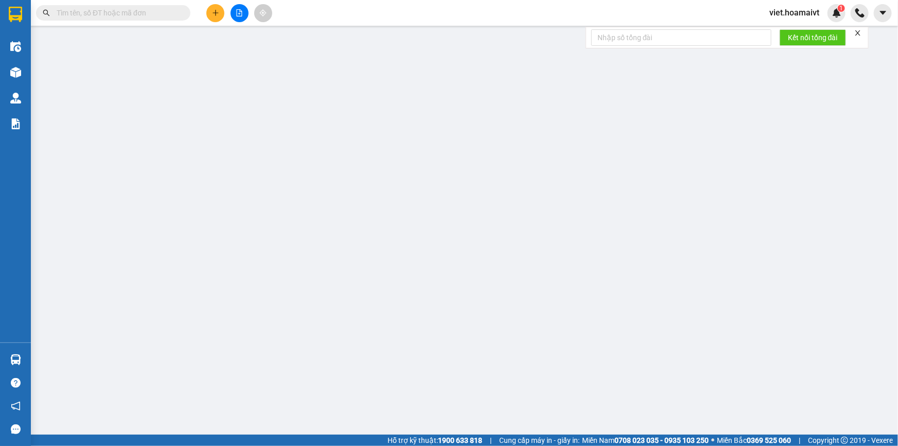
type input "0907888788"
type input "LÝ HẢI"
type input "0942779640"
type input "VINH"
type input "Ông.Trịnh_chợ"
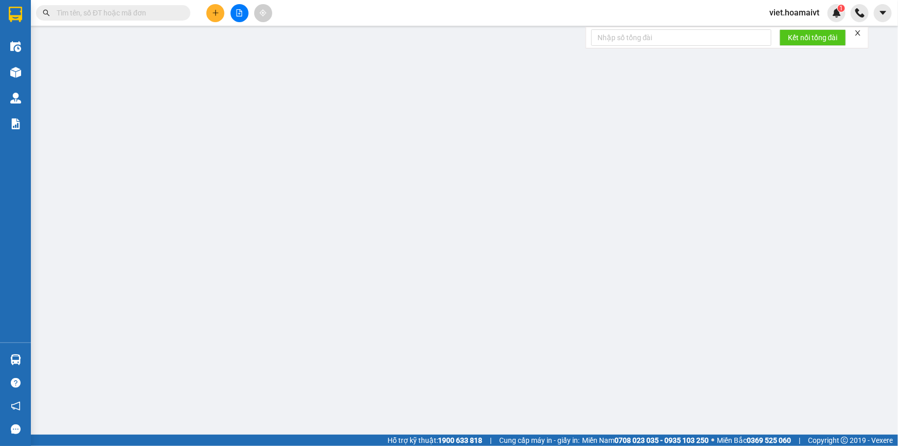
type input "40.000"
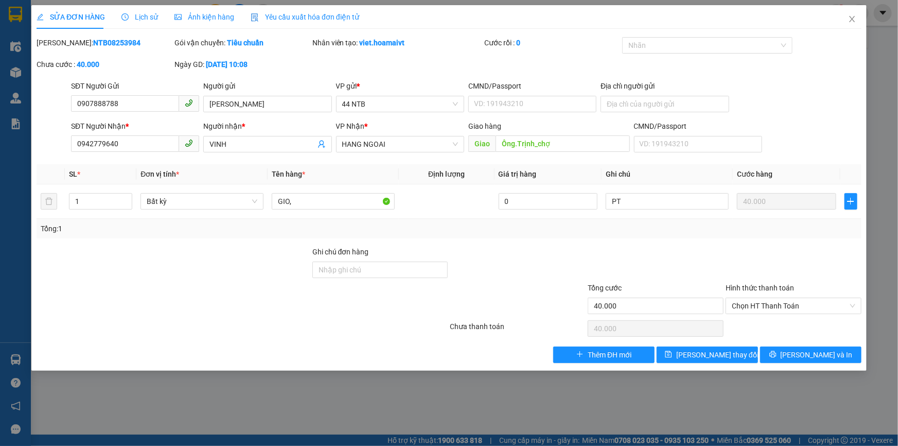
click at [135, 14] on span "Lịch sử" at bounding box center [139, 17] width 37 height 8
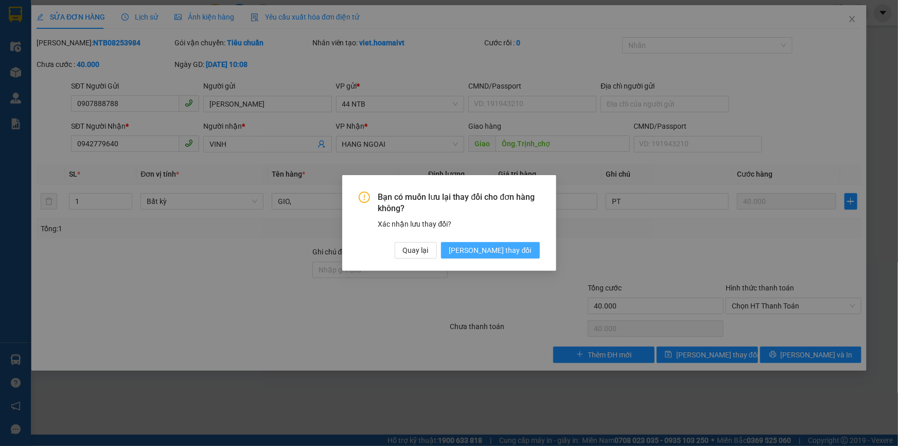
click at [508, 252] on span "[PERSON_NAME] thay đổi" at bounding box center [490, 249] width 82 height 11
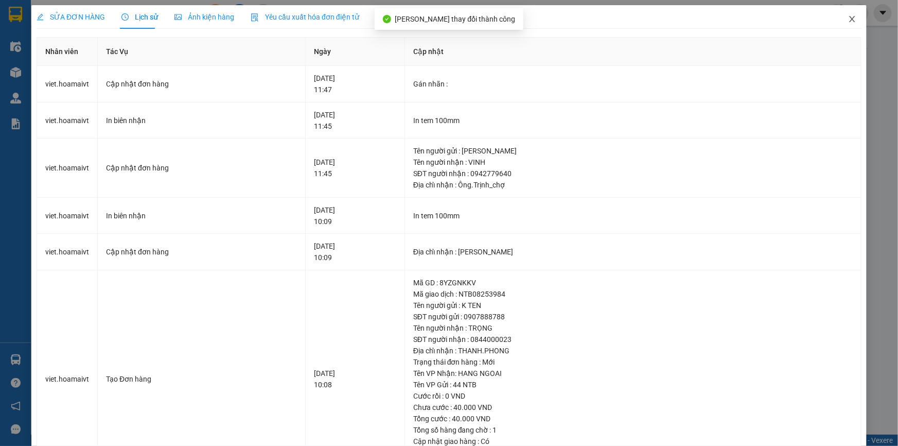
click at [848, 20] on icon "close" at bounding box center [852, 19] width 8 height 8
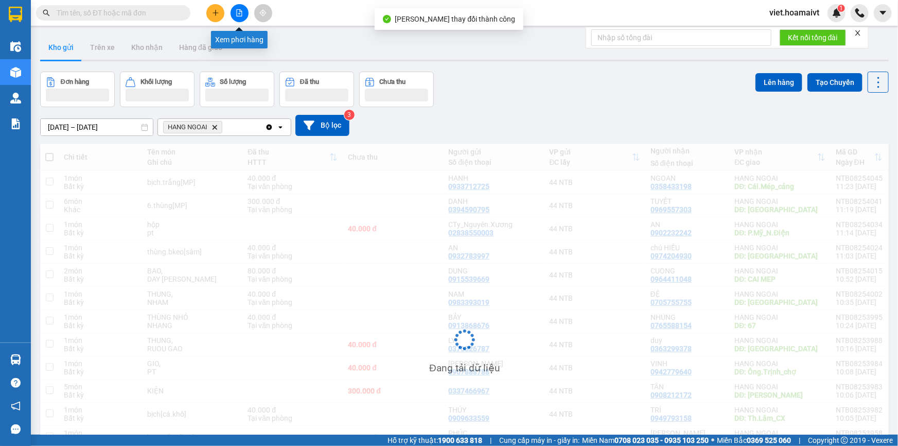
click at [226, 11] on div at bounding box center [239, 13] width 77 height 18
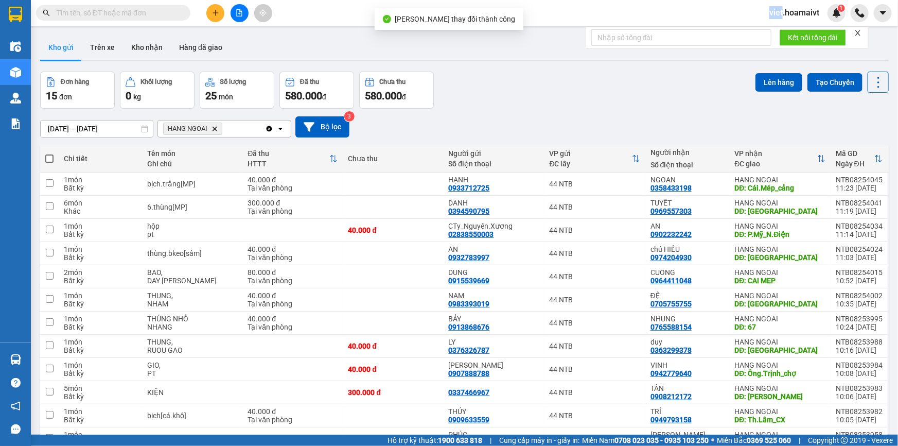
click at [226, 11] on div at bounding box center [239, 13] width 77 height 18
click at [224, 11] on button at bounding box center [215, 13] width 18 height 18
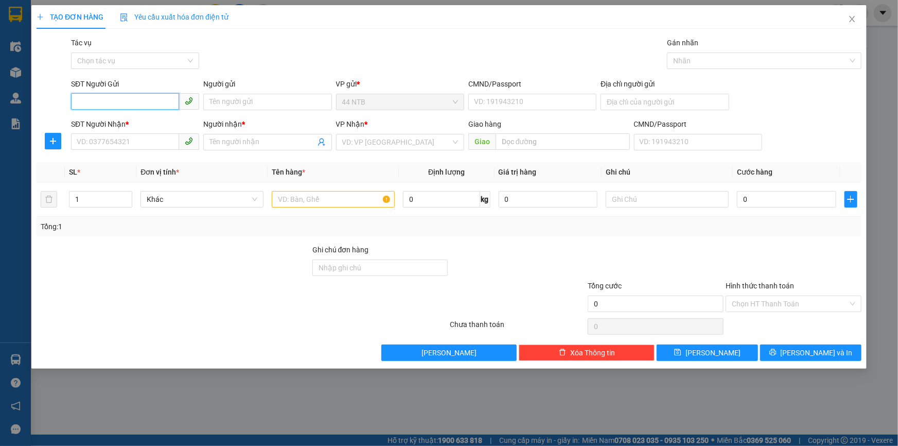
click at [121, 109] on input "SĐT Người Gửi" at bounding box center [125, 101] width 108 height 16
type input "0903011169"
click at [150, 112] on div "0903011169 0903011169 - Nhà Gấu" at bounding box center [135, 122] width 128 height 21
click at [150, 102] on input "0903011169" at bounding box center [125, 101] width 108 height 16
click at [150, 122] on div "0903011169 - Nhà Gấu" at bounding box center [135, 122] width 116 height 11
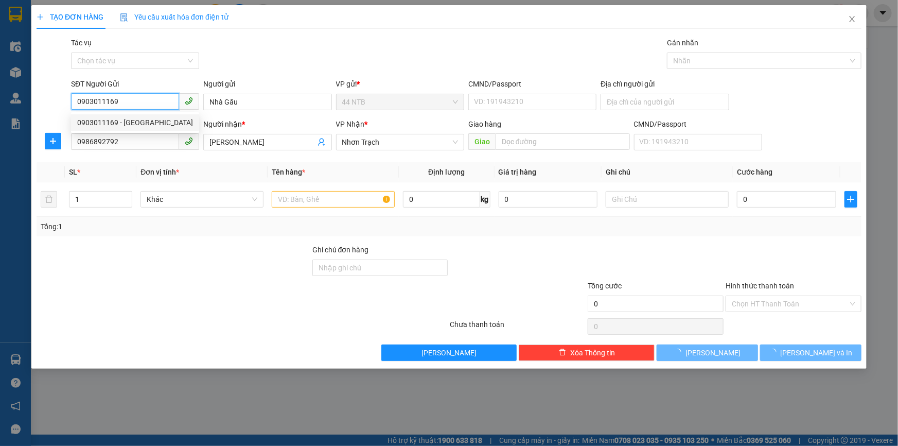
type input "Nhà Gấu"
type input "0986892792"
type input "Kiều Linh"
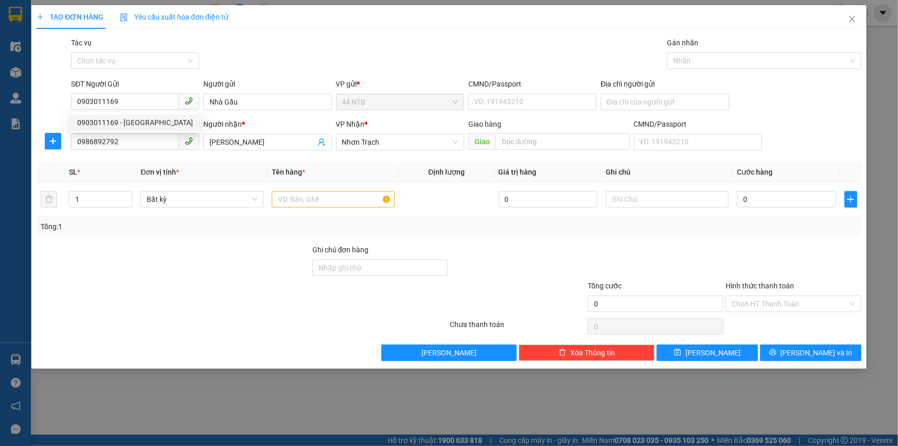
click at [268, 64] on div "Gói vận chuyển * Tiêu chuẩn Tác vụ Chọn tác vụ Gán nhãn Nhãn" at bounding box center [466, 55] width 794 height 36
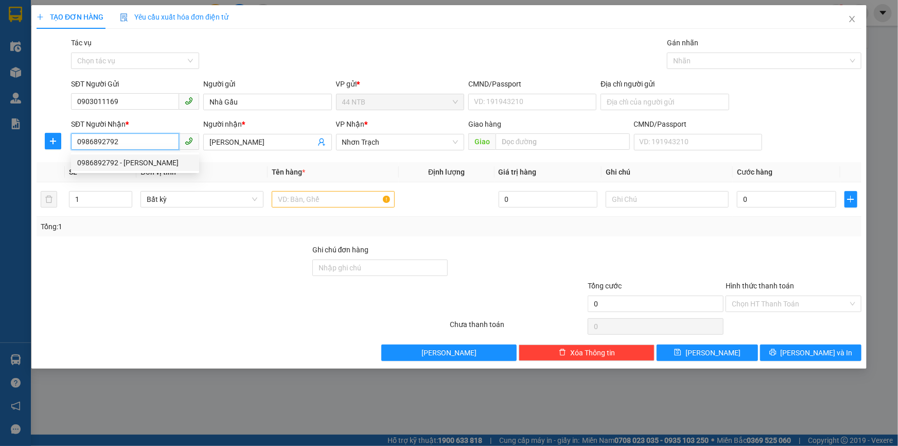
drag, startPoint x: 139, startPoint y: 141, endPoint x: 0, endPoint y: 176, distance: 143.4
click at [0, 176] on div "TẠO ĐƠN HÀNG Yêu cầu xuất hóa đơn điện tử Transit Pickup Surcharge Ids Transit …" at bounding box center [449, 223] width 898 height 446
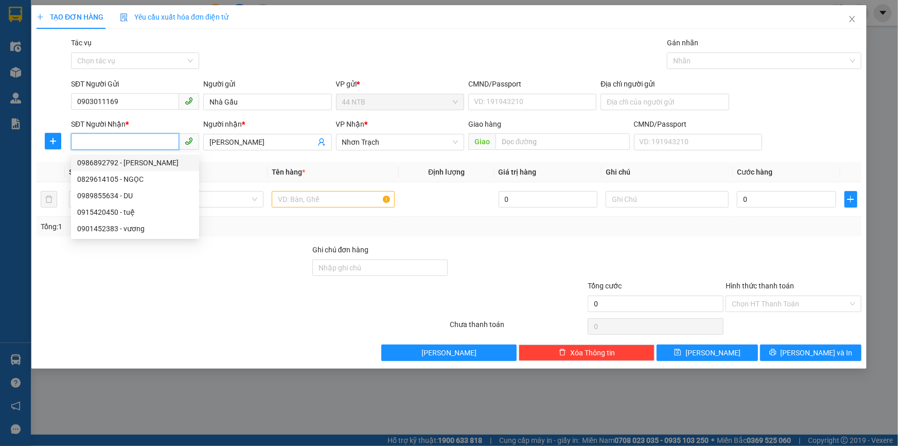
click at [139, 139] on input "SĐT Người Nhận *" at bounding box center [125, 141] width 108 height 16
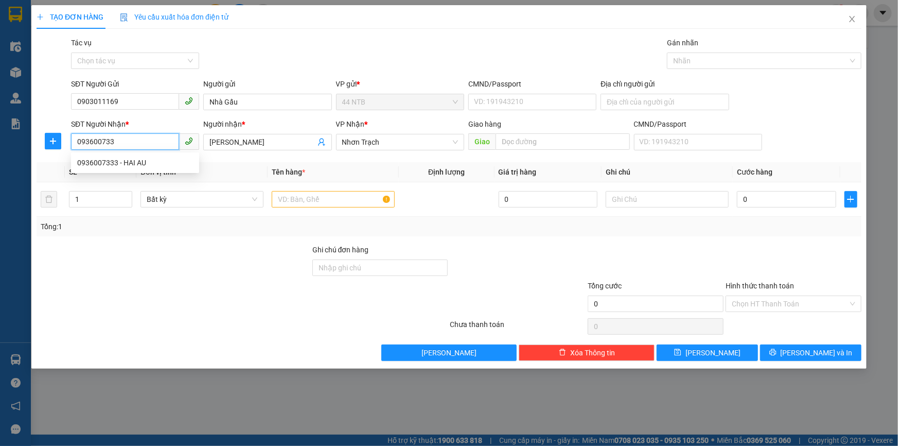
type input "0936007333"
click at [151, 160] on div "0936007333 - HAI AU" at bounding box center [135, 162] width 116 height 11
type input "235_N.T.Bình_Tân.Bình"
type input "HAI AU"
type input "0936007333"
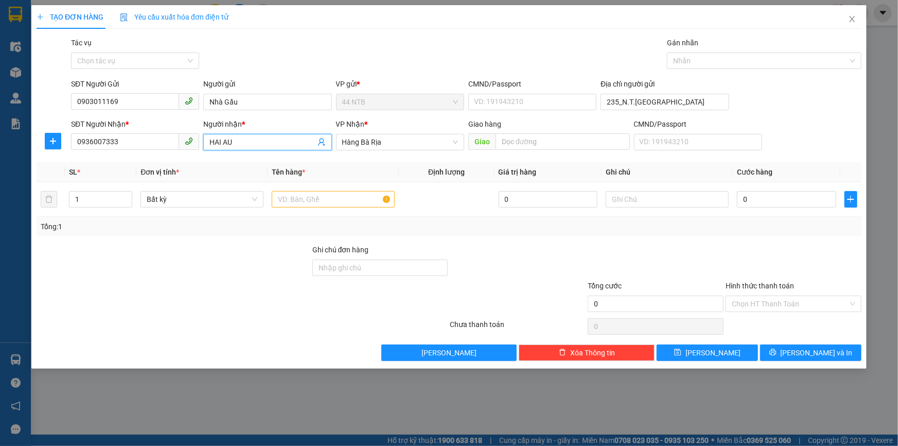
drag, startPoint x: 256, startPoint y: 142, endPoint x: 92, endPoint y: 155, distance: 164.6
click at [92, 157] on div "Transit Pickup Surcharge Ids Transit Deliver Surcharge Ids Transit Deliver Surc…" at bounding box center [449, 199] width 825 height 324
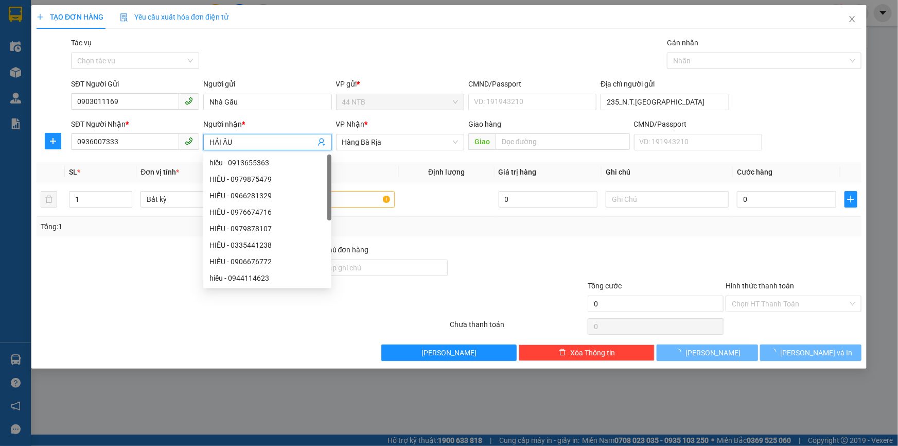
type input "HẢI ÂU"
click at [383, 51] on div "Gói vận chuyển * Tiêu chuẩn Tác vụ Chọn tác vụ Gán nhãn Nhãn" at bounding box center [466, 55] width 794 height 36
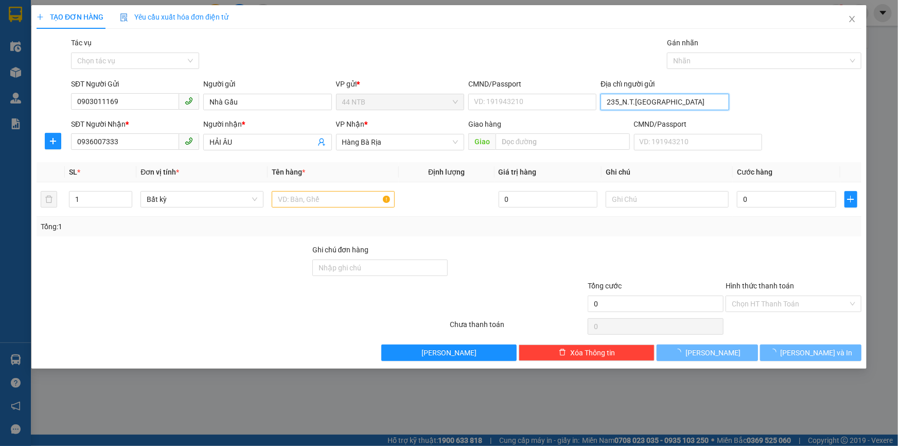
click at [636, 96] on input "235_N.T.Bình_Tân.Bình" at bounding box center [664, 102] width 128 height 16
click at [311, 200] on input "text" at bounding box center [333, 199] width 123 height 16
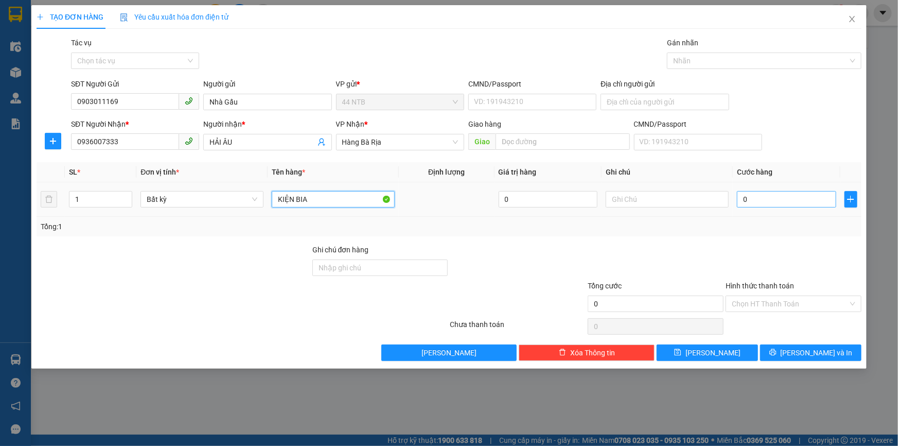
type input "KIỆN BIA"
click at [756, 202] on input "0" at bounding box center [786, 199] width 99 height 16
type input "4"
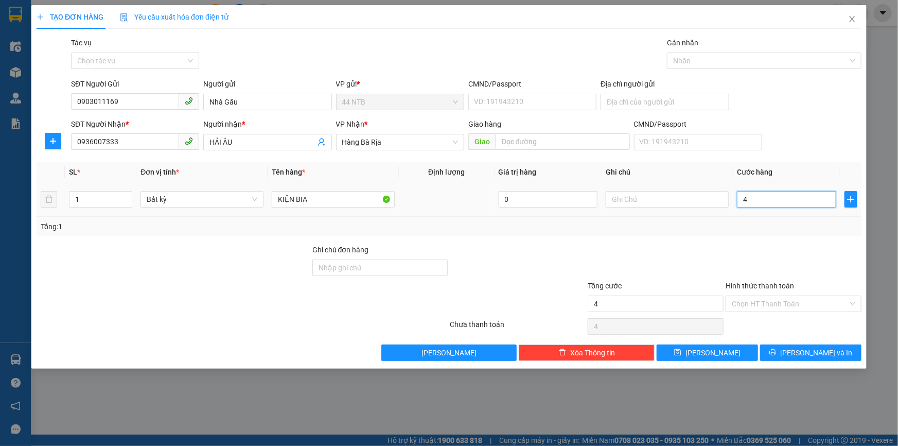
type input "40"
type input "40.000"
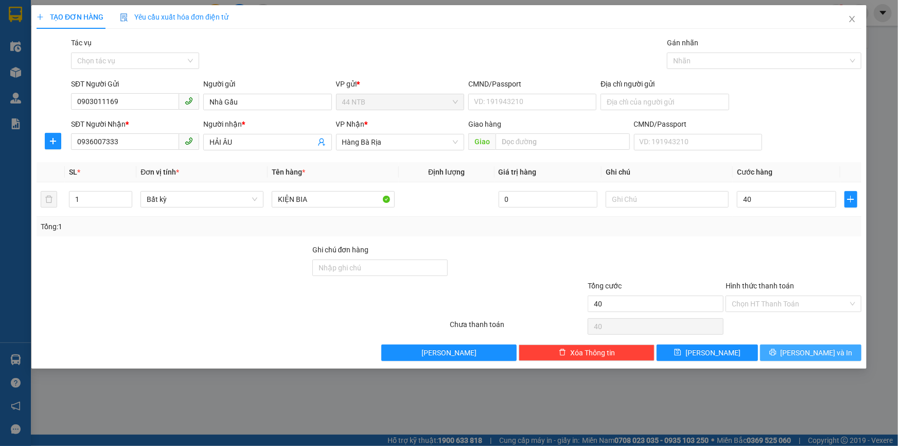
type input "40.000"
click at [804, 345] on button "[PERSON_NAME] và In" at bounding box center [810, 352] width 101 height 16
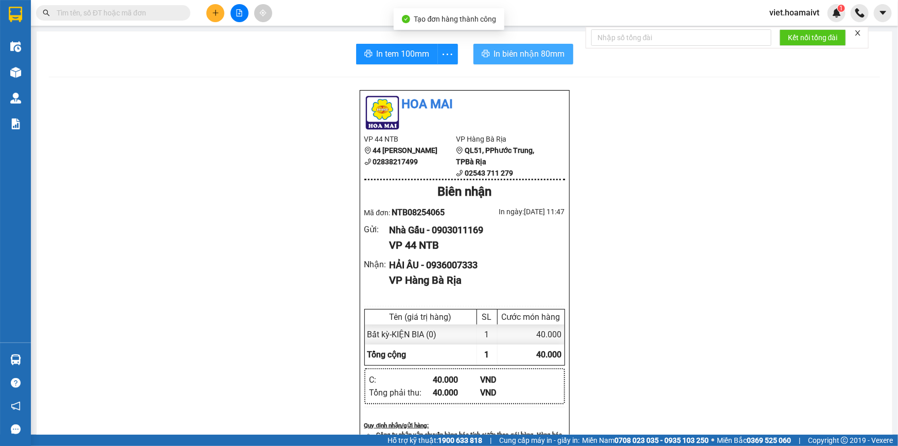
click at [516, 50] on span "In biên nhận 80mm" at bounding box center [529, 53] width 71 height 13
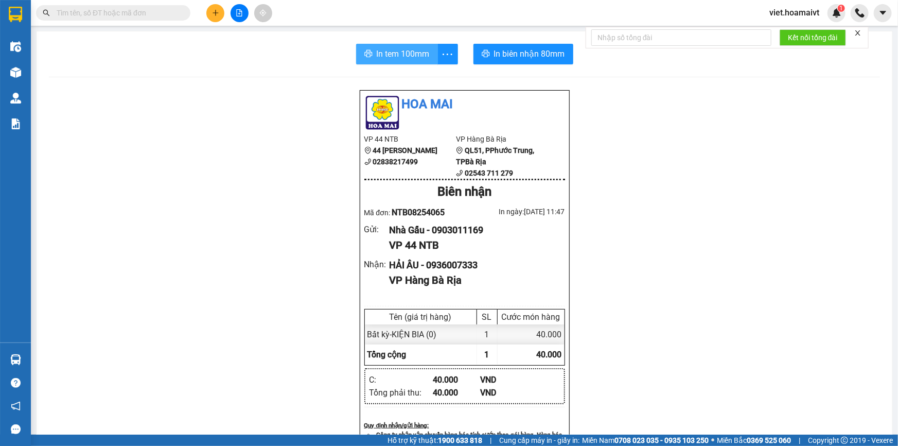
click at [402, 52] on span "In tem 100mm" at bounding box center [403, 53] width 53 height 13
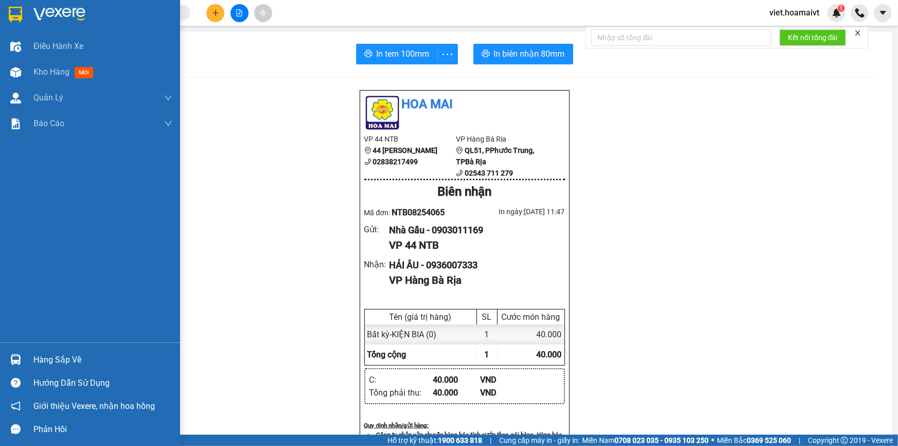
click at [52, 12] on img at bounding box center [59, 14] width 52 height 15
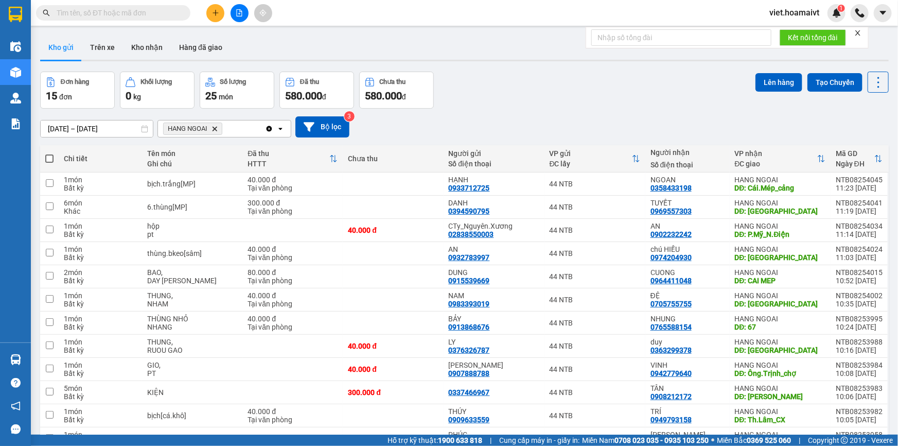
click at [212, 128] on icon "Delete" at bounding box center [214, 129] width 6 height 6
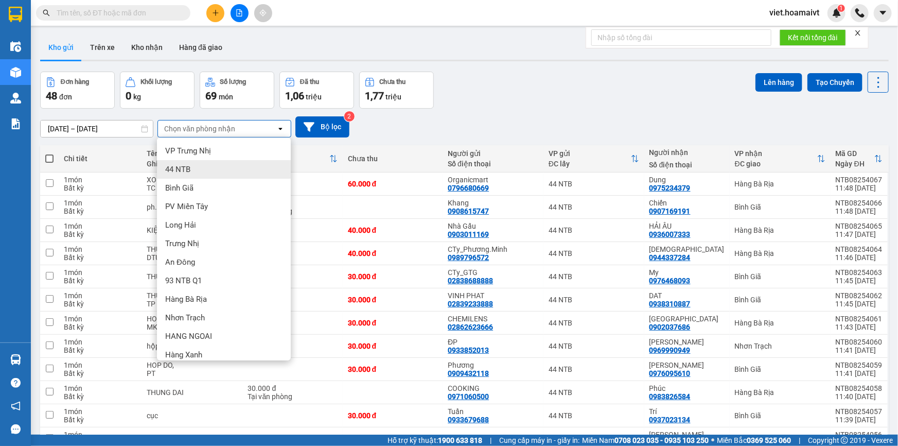
click at [209, 225] on div "Long Hải" at bounding box center [224, 225] width 134 height 19
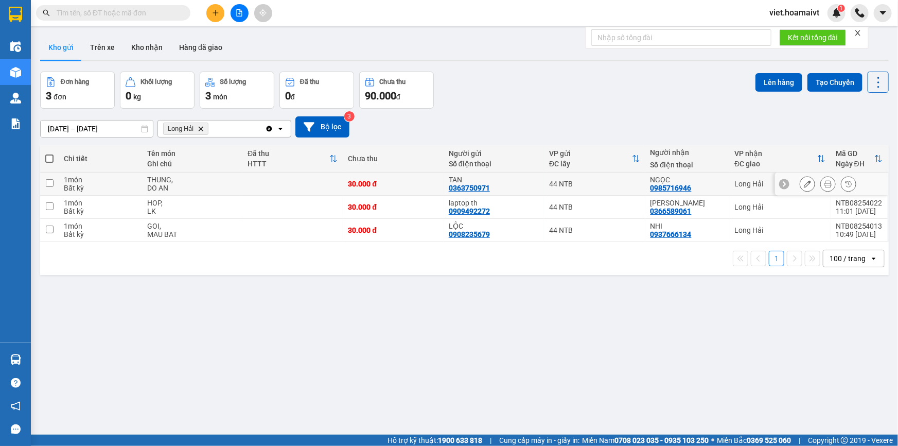
click at [206, 175] on div "THUNG," at bounding box center [192, 179] width 90 height 8
checkbox input "true"
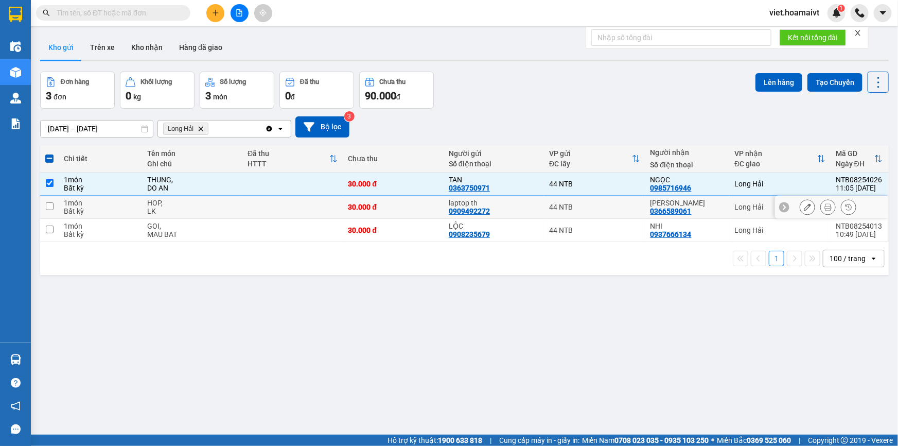
click at [213, 208] on div "LK" at bounding box center [192, 211] width 90 height 8
checkbox input "true"
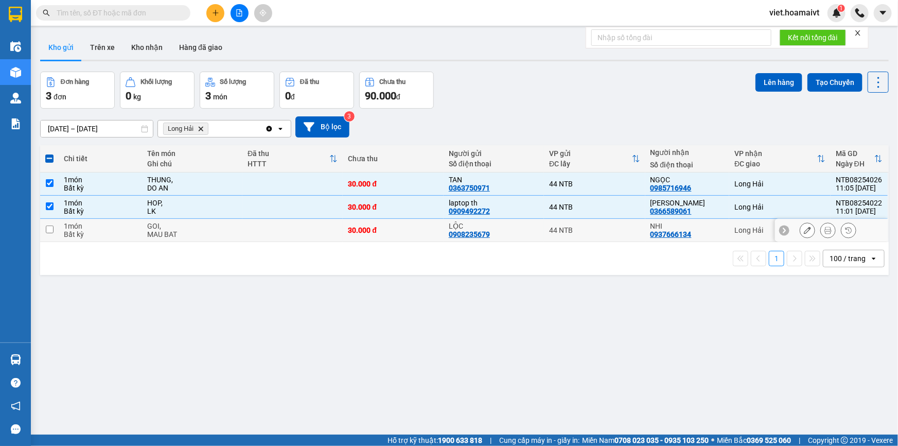
click at [224, 230] on div "MAU BAT" at bounding box center [192, 234] width 90 height 8
checkbox input "true"
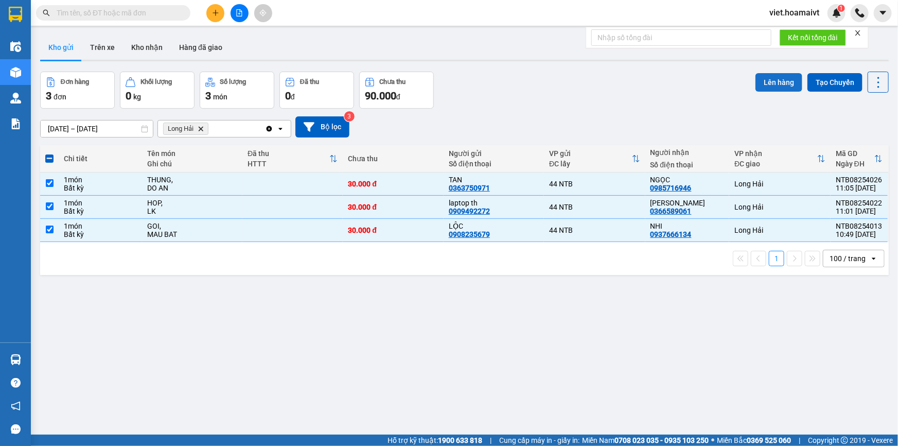
click at [779, 81] on button "Lên hàng" at bounding box center [778, 82] width 47 height 19
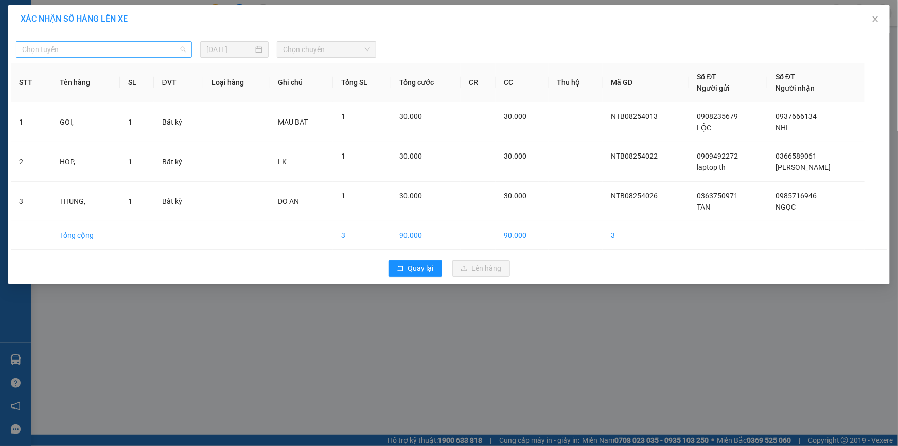
click at [50, 48] on span "Chọn tuyến" at bounding box center [104, 49] width 164 height 15
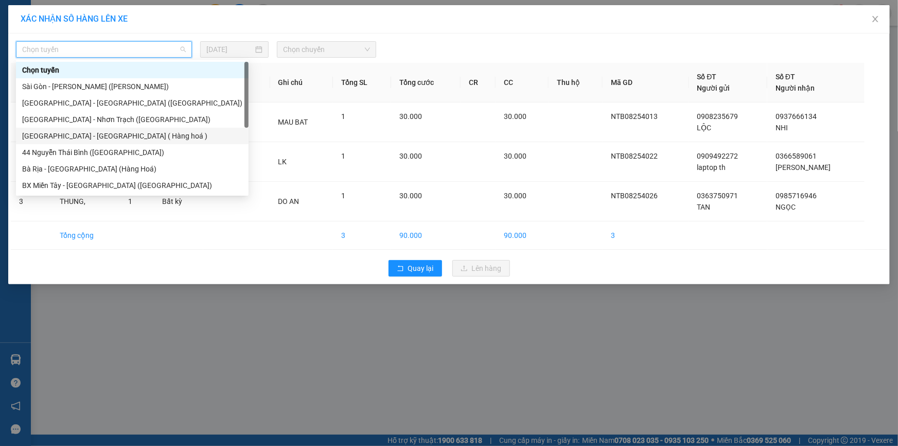
click at [109, 129] on div "[GEOGRAPHIC_DATA] - [GEOGRAPHIC_DATA] ( Hàng hoá )" at bounding box center [132, 136] width 233 height 16
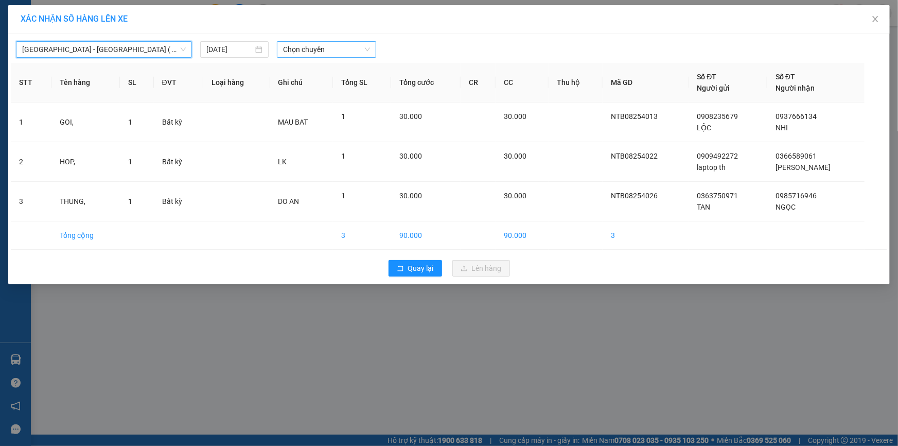
click at [367, 45] on span "Chọn chuyến" at bounding box center [326, 49] width 87 height 15
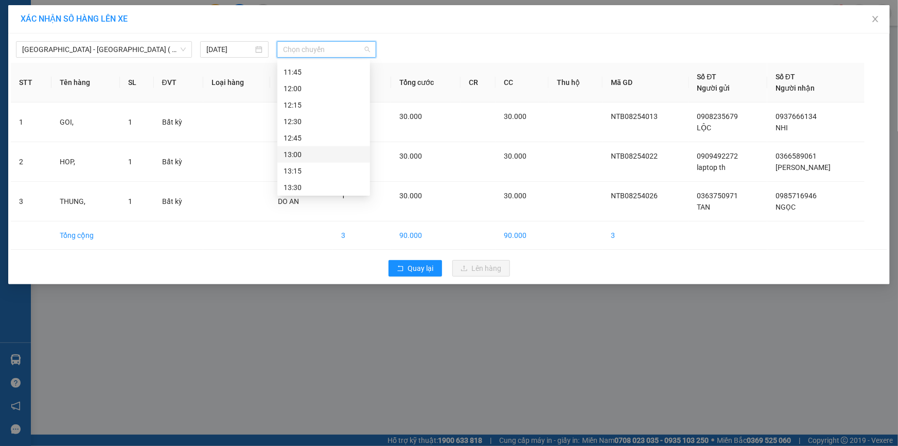
scroll to position [514, 0]
click at [325, 133] on div "12:00" at bounding box center [323, 131] width 80 height 11
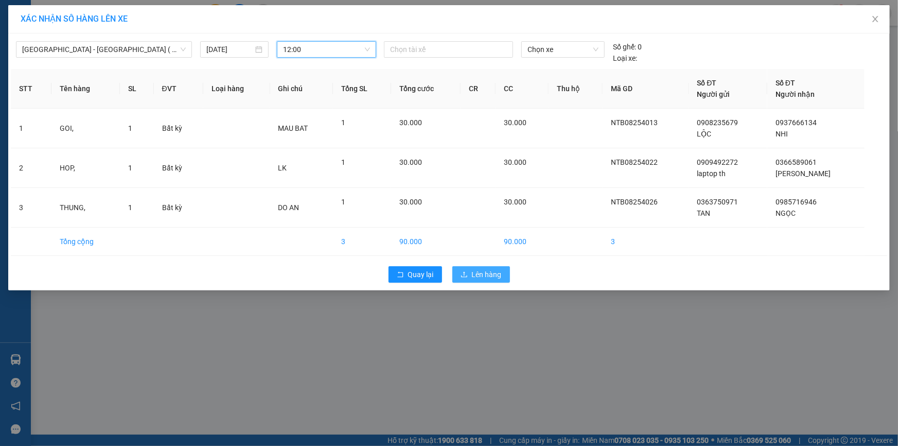
click at [477, 273] on span "Lên hàng" at bounding box center [487, 274] width 30 height 11
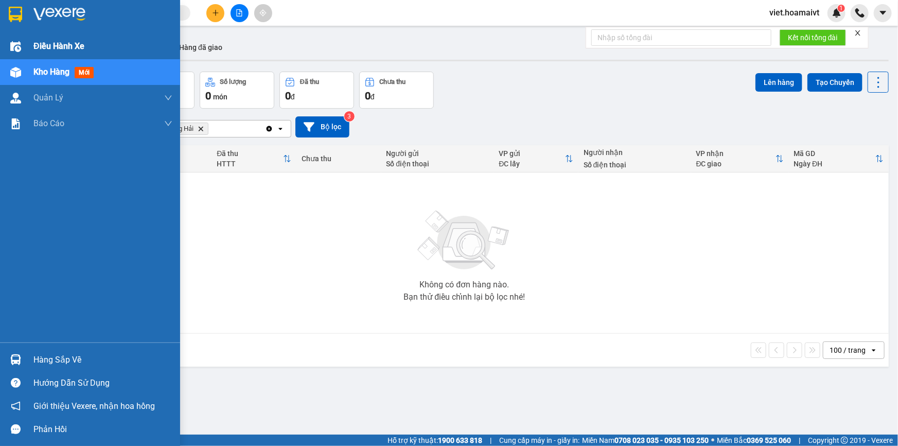
click at [59, 52] on span "Điều hành xe" at bounding box center [58, 46] width 51 height 13
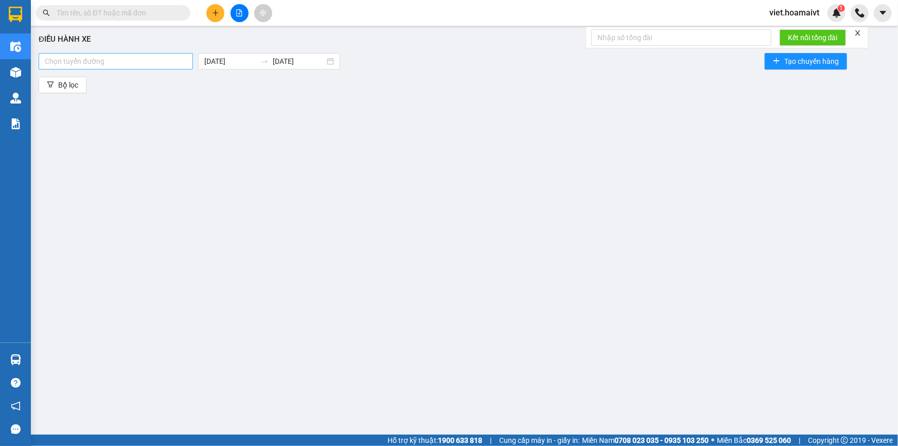
click at [143, 62] on div at bounding box center [115, 61] width 149 height 12
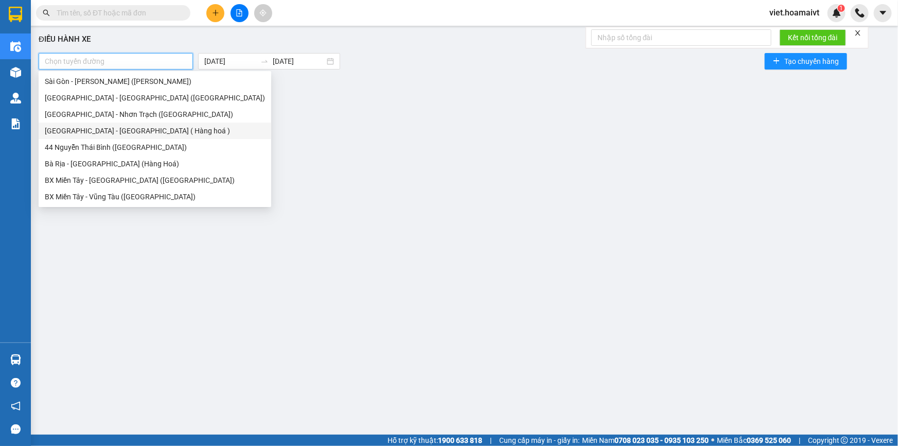
click at [96, 130] on div "[GEOGRAPHIC_DATA] - [GEOGRAPHIC_DATA] ( Hàng hoá )" at bounding box center [155, 130] width 220 height 11
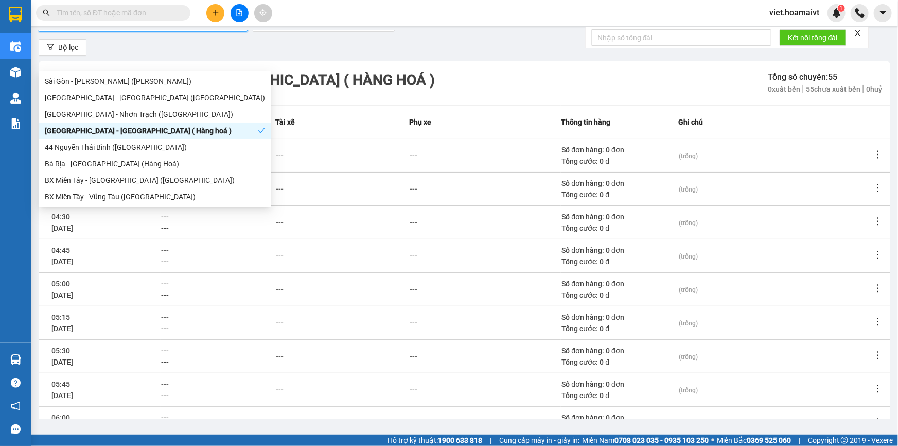
scroll to position [134, 0]
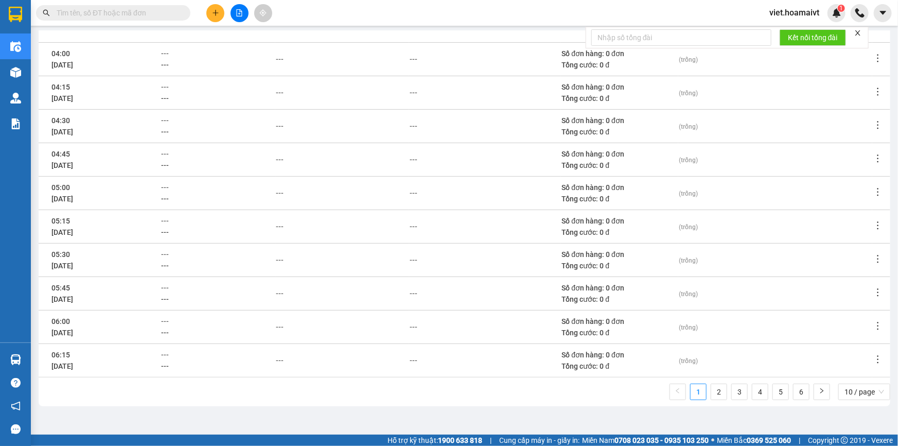
click at [744, 392] on ul "1 2 3 4 5 6 10 / page" at bounding box center [779, 391] width 221 height 16
click at [752, 394] on link "4" at bounding box center [759, 391] width 15 height 15
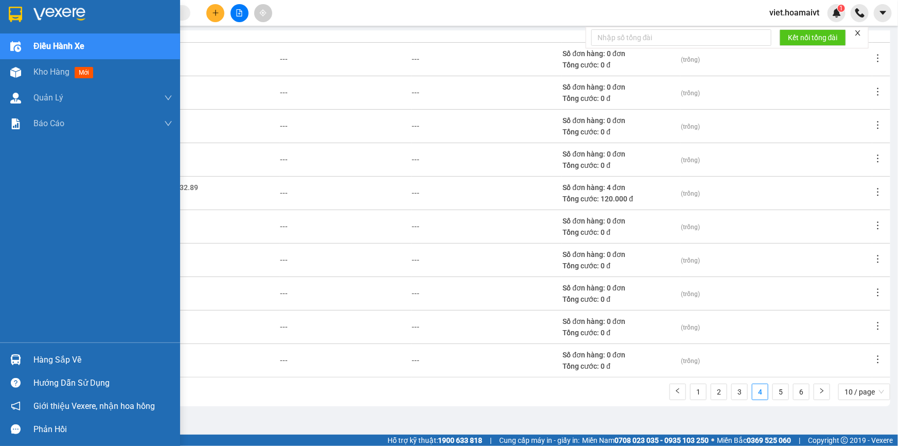
click at [67, 15] on img at bounding box center [59, 14] width 52 height 15
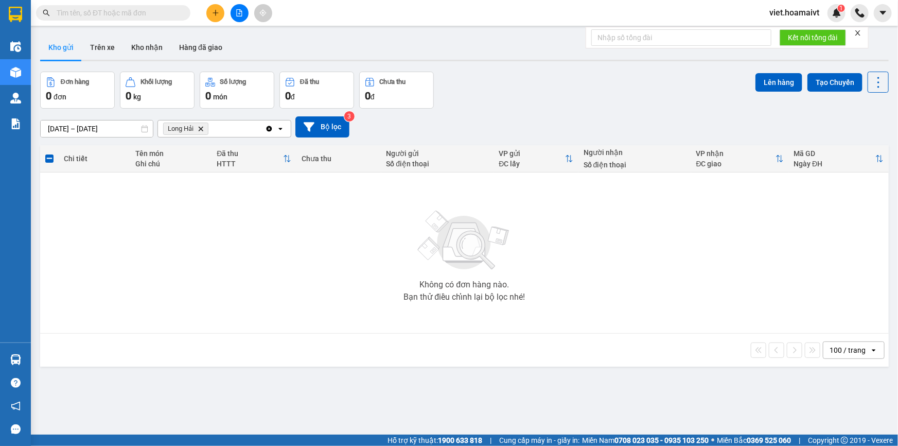
click at [538, 104] on div "Đơn hàng 0 đơn Khối lượng 0 kg Số lượng 0 món Đã thu 0 đ Chưa thu 0 đ Lên hàng …" at bounding box center [464, 90] width 848 height 37
click at [202, 129] on icon "Long Hải, close by backspace" at bounding box center [201, 128] width 5 height 5
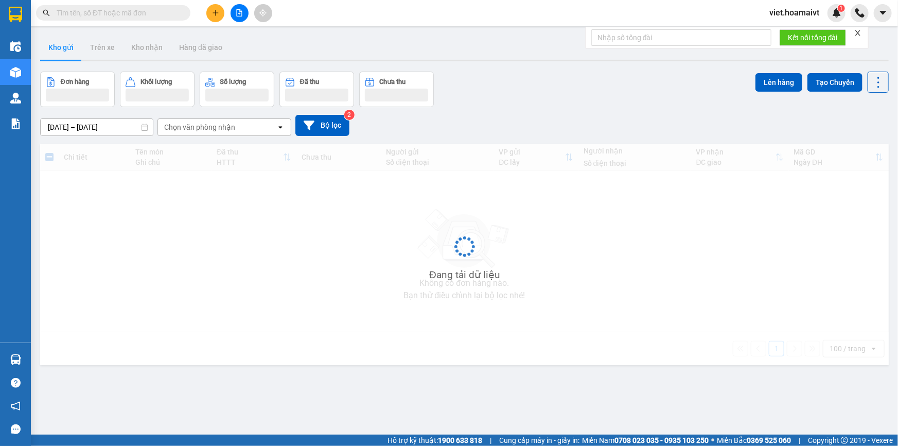
click at [592, 110] on div "[DATE] – [DATE] Press the down arrow key to interact with the calendar and sele…" at bounding box center [464, 125] width 848 height 37
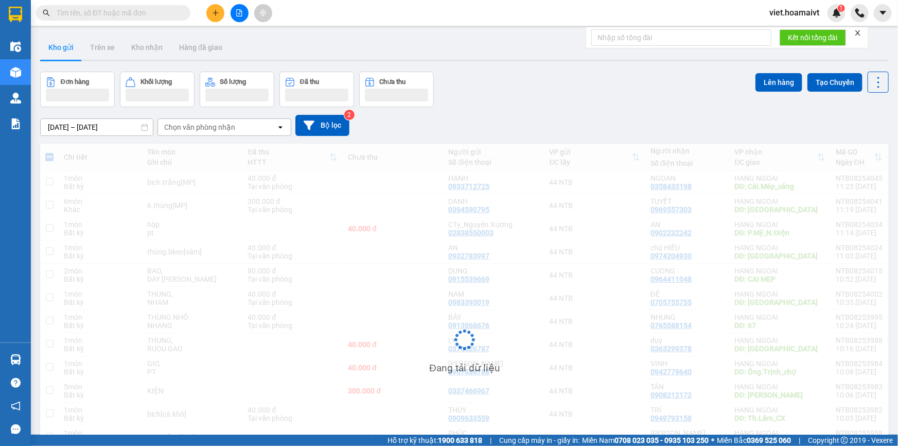
click at [592, 110] on div "[DATE] – [DATE] Press the down arrow key to interact with the calendar and sele…" at bounding box center [464, 125] width 848 height 37
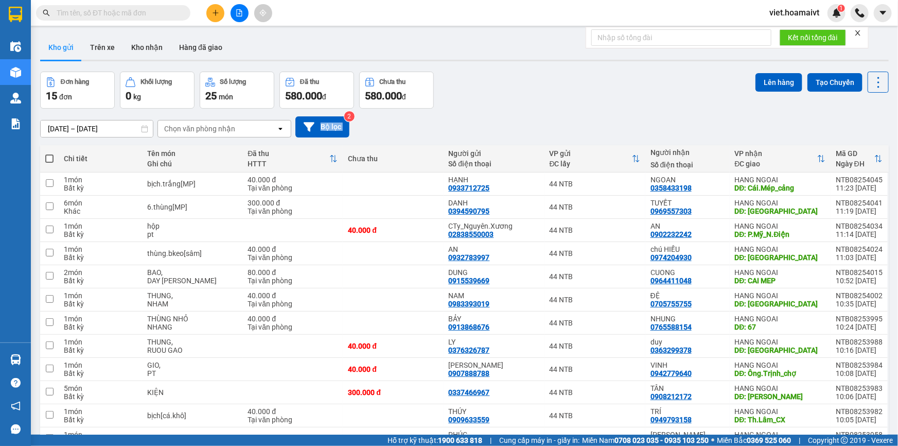
click at [592, 110] on div "[DATE] – [DATE] Press the down arrow key to interact with the calendar and sele…" at bounding box center [464, 127] width 848 height 37
click at [592, 109] on div "[DATE] – [DATE] Press the down arrow key to interact with the calendar and sele…" at bounding box center [464, 127] width 848 height 37
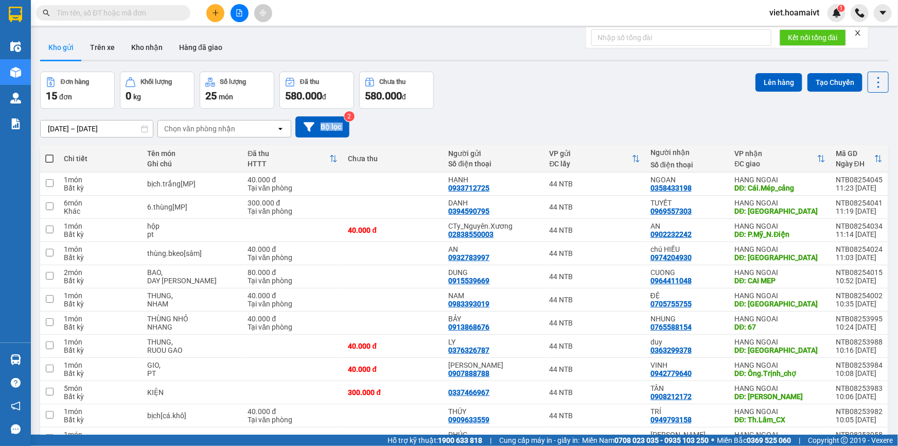
click at [592, 109] on div "[DATE] – [DATE] Press the down arrow key to interact with the calendar and sele…" at bounding box center [464, 127] width 848 height 37
click at [221, 129] on div "Chọn văn phòng nhận" at bounding box center [199, 128] width 71 height 10
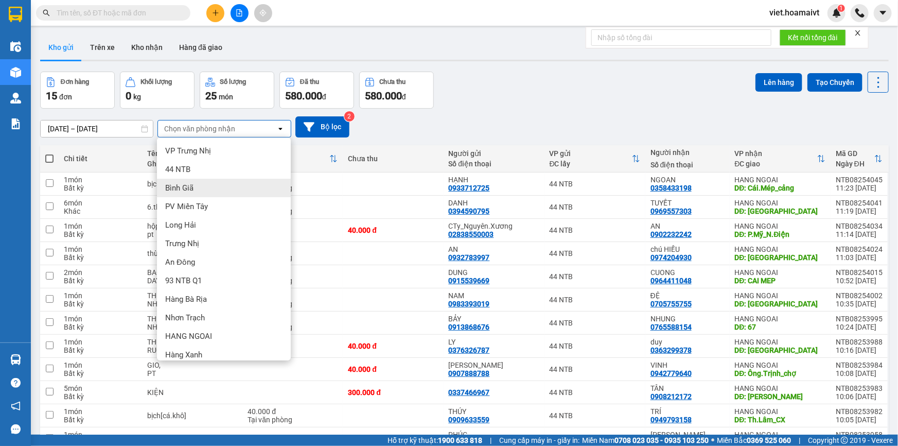
click at [215, 190] on div "Bình Giã" at bounding box center [224, 188] width 134 height 19
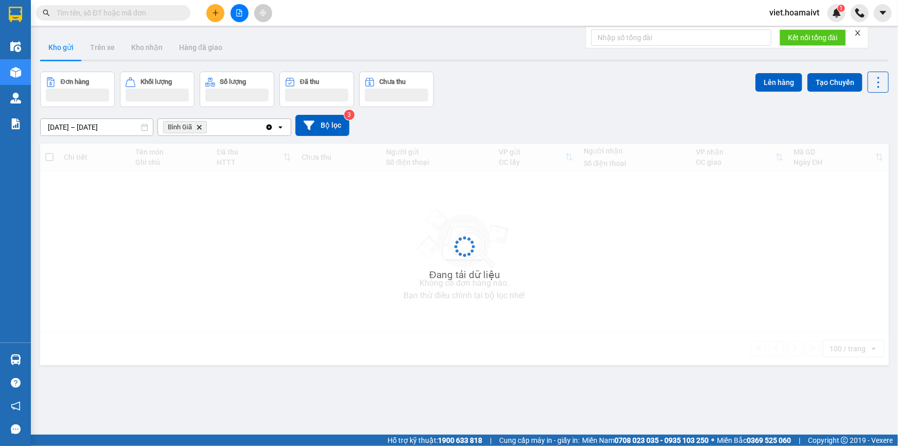
click at [589, 100] on div "Đơn hàng Khối lượng Số lượng Đã thu Chưa thu Lên hàng Tạo Chuyến" at bounding box center [464, 89] width 848 height 35
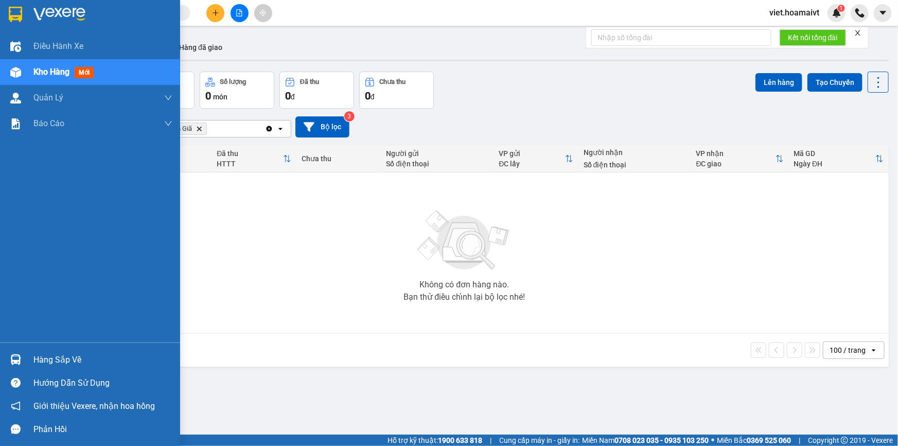
click at [51, 4] on div at bounding box center [90, 16] width 180 height 33
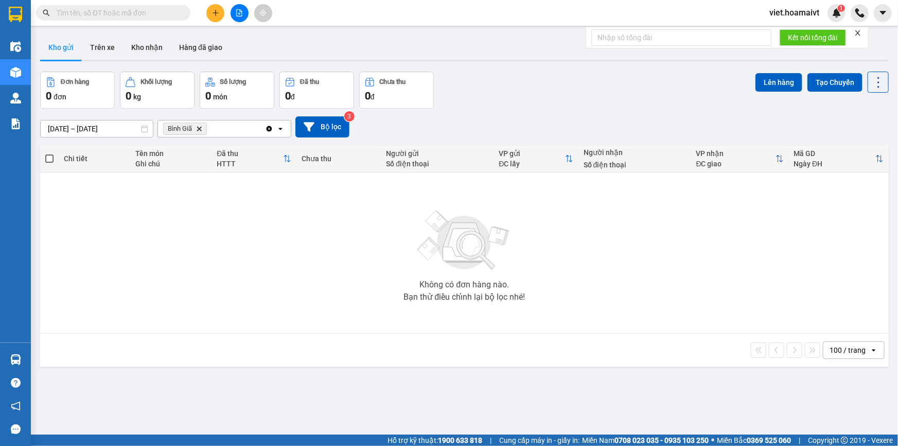
click at [500, 79] on div "Đơn hàng 0 đơn Khối lượng 0 kg Số lượng 0 món Đã thu 0 đ Chưa thu 0 đ Lên hàng …" at bounding box center [464, 90] width 848 height 37
click at [201, 130] on icon "Delete" at bounding box center [199, 129] width 6 height 6
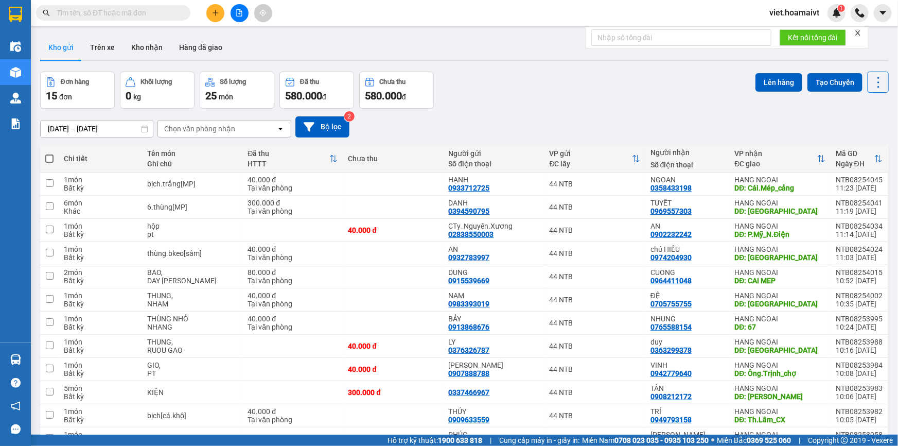
click at [617, 119] on div "[DATE] – [DATE] Press the down arrow key to interact with the calendar and sele…" at bounding box center [464, 126] width 848 height 21
click at [612, 122] on div "[DATE] – [DATE] Press the down arrow key to interact with the calendar and sele…" at bounding box center [464, 126] width 848 height 21
click at [583, 114] on div "[DATE] – [DATE] Press the down arrow key to interact with the calendar and sele…" at bounding box center [464, 127] width 848 height 37
click at [213, 130] on div "Chọn văn phòng nhận" at bounding box center [199, 128] width 71 height 10
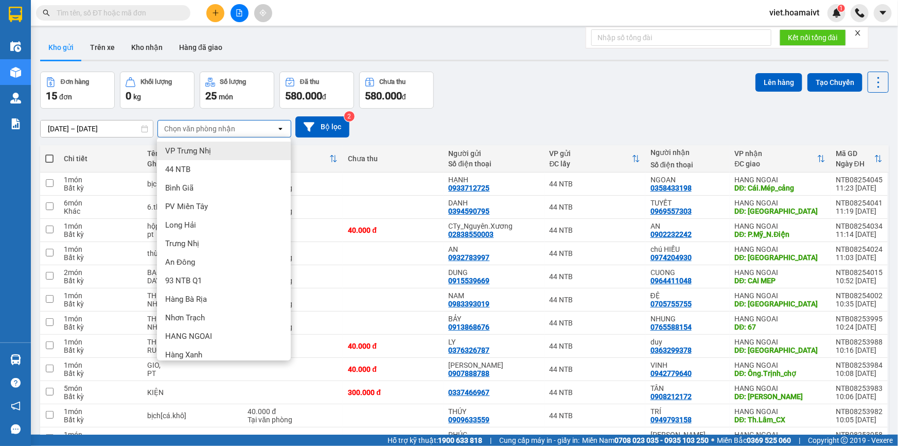
click at [510, 108] on div "Đơn hàng 15 đơn Khối lượng 0 kg Số lượng 25 món Đã thu 580.000 đ Chưa thu 580.0…" at bounding box center [464, 90] width 848 height 37
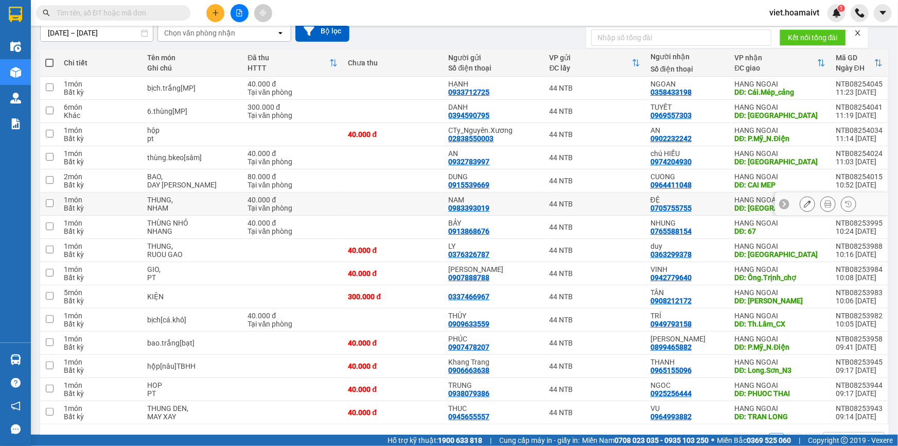
scroll to position [126, 0]
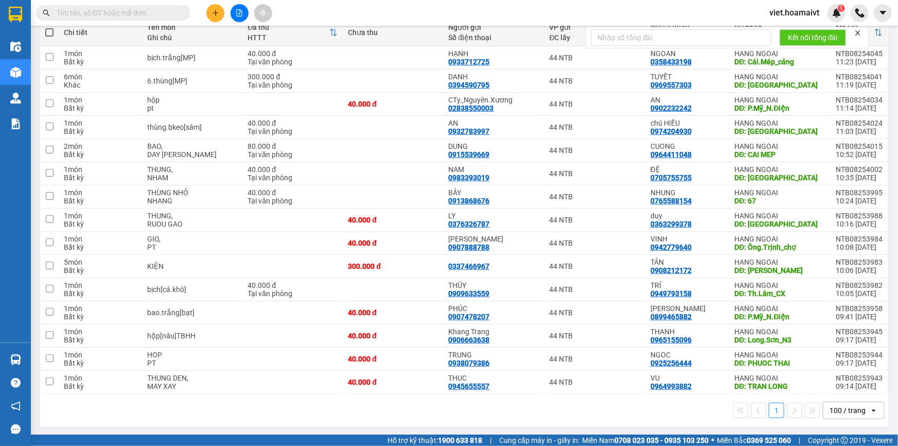
click at [333, 415] on div "1 100 / trang open" at bounding box center [464, 409] width 840 height 17
click at [379, 414] on div "1 100 / trang open" at bounding box center [464, 409] width 840 height 17
click at [376, 415] on div "1 100 / trang open" at bounding box center [464, 409] width 840 height 17
click at [241, 15] on icon "file-add" at bounding box center [240, 12] width 6 height 7
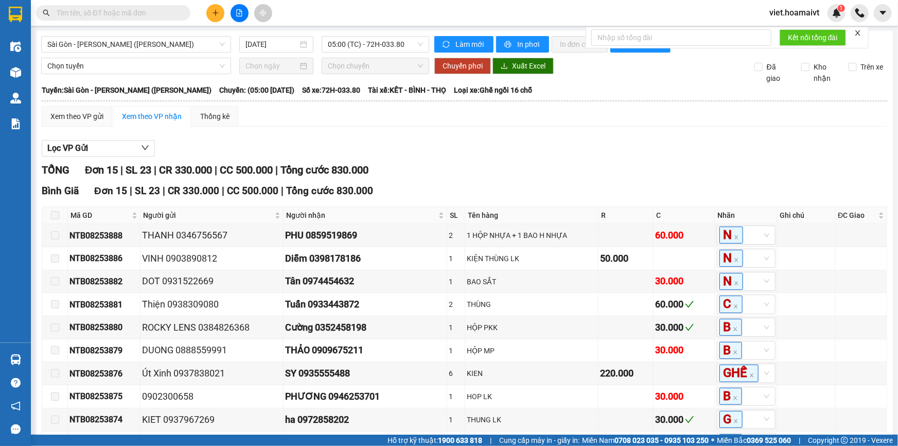
click at [477, 167] on div "TỔNG Đơn 15 | SL 23 | CR 330.000 | CC 500.000 | Tổng cước 830.000" at bounding box center [464, 170] width 845 height 16
click at [158, 48] on span "Sài Gòn - [PERSON_NAME] ([PERSON_NAME])" at bounding box center [135, 44] width 177 height 15
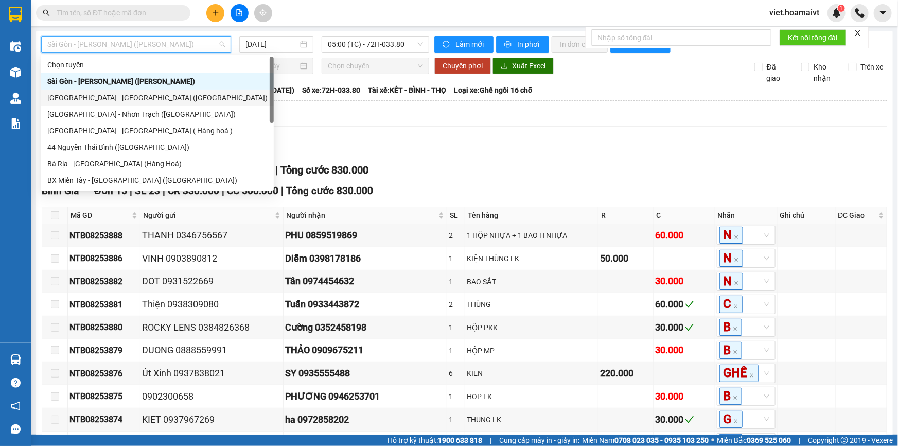
click at [168, 95] on div "[GEOGRAPHIC_DATA] - [GEOGRAPHIC_DATA] ([GEOGRAPHIC_DATA])" at bounding box center [157, 97] width 220 height 11
type input "[DATE]"
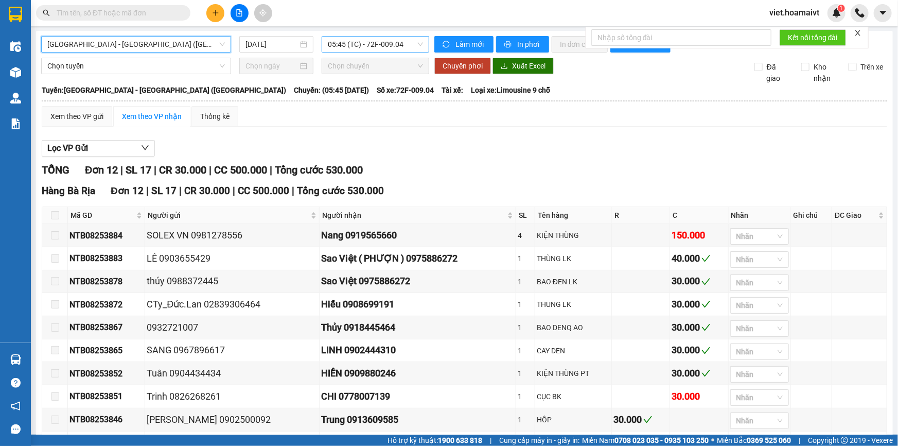
click at [392, 41] on span "05:45 (TC) - 72F-009.04" at bounding box center [375, 44] width 95 height 15
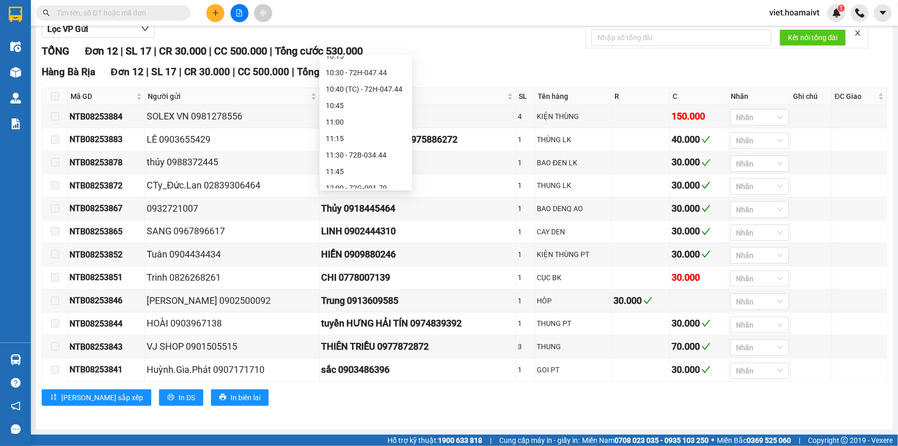
scroll to position [468, 0]
click at [381, 98] on div "12:10 (TC) - 72G-001.79" at bounding box center [365, 91] width 93 height 16
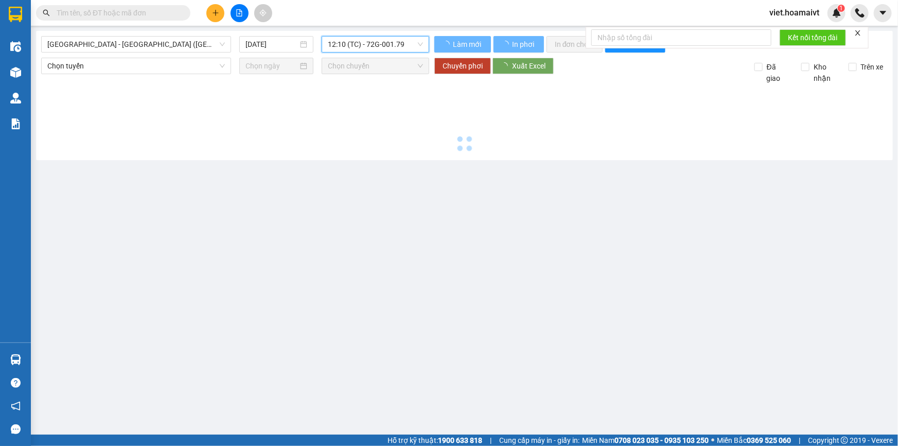
scroll to position [0, 0]
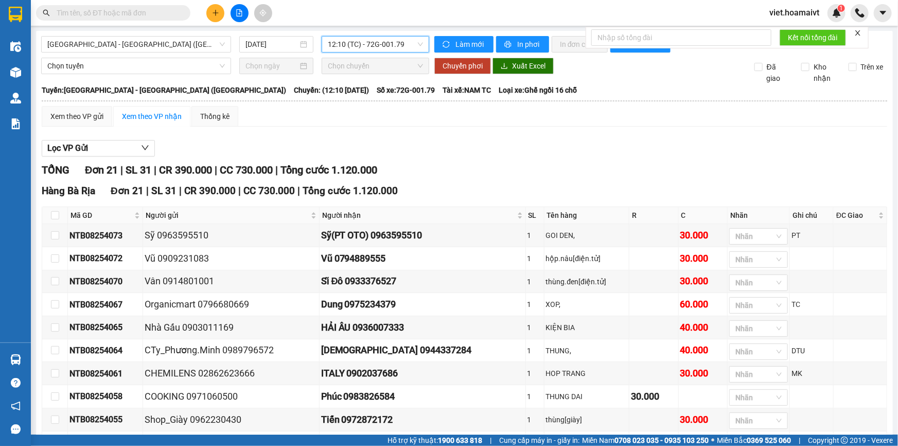
click at [537, 149] on div "Lọc VP Gửi" at bounding box center [464, 148] width 845 height 17
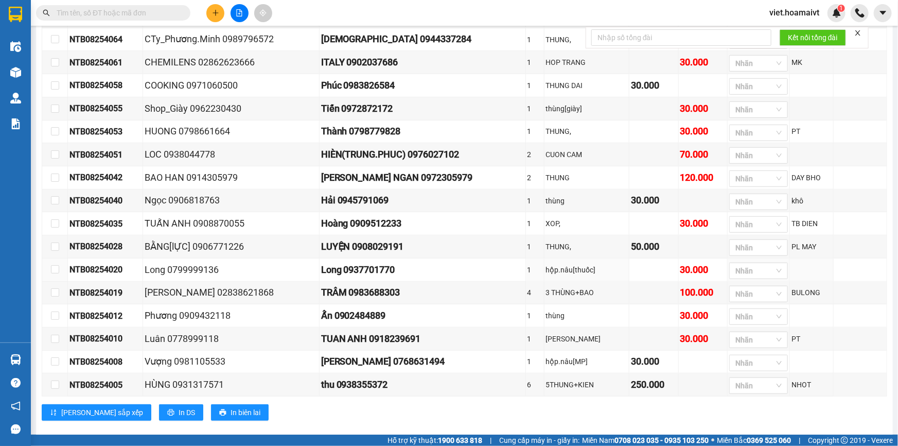
scroll to position [329, 0]
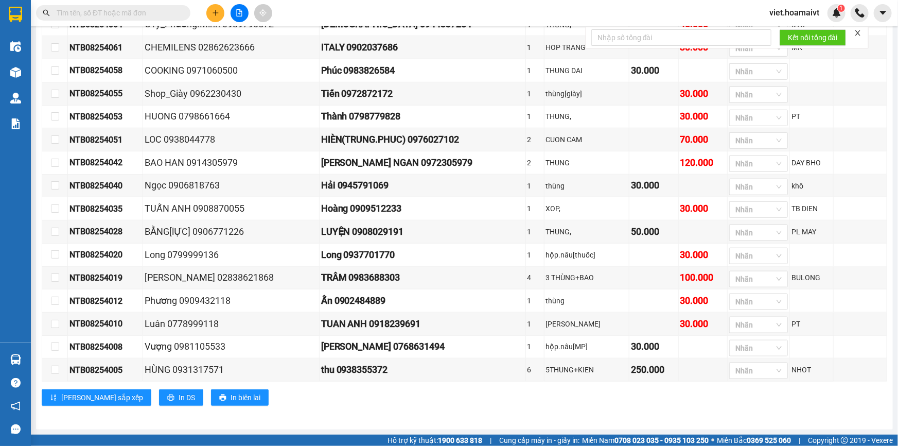
click at [503, 418] on td "Xem theo VP gửi Xem theo VP nhận Thống kê Lọc VP Gửi TỔNG Đơn 21 | SL 31 | CR …" at bounding box center [464, 99] width 846 height 639
click at [499, 421] on div "Sài Gòn - Bà Rịa (Hàng Hoá) 13/08/2025 12:10 (TC) - 72G-001.79 Làm mới In phơ…" at bounding box center [464, 67] width 857 height 724
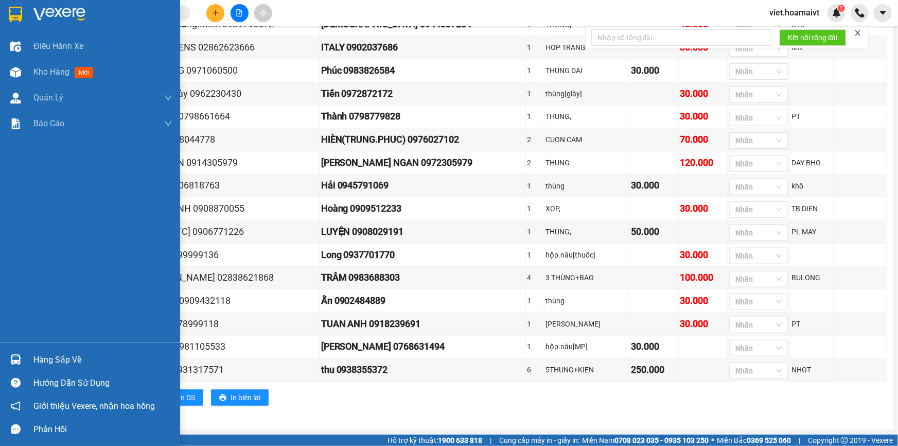
click at [35, 10] on img at bounding box center [59, 14] width 52 height 15
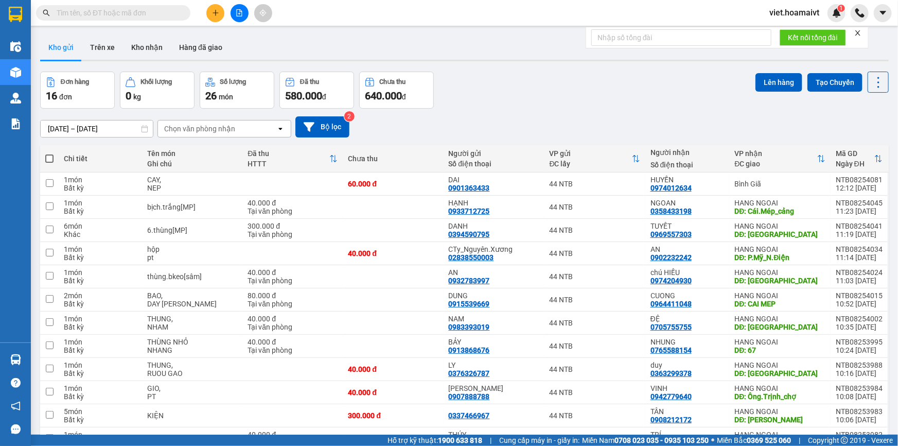
click at [504, 102] on div "Đơn hàng 16 đơn Khối lượng 0 kg Số lượng 26 món Đã thu 580.000 đ Chưa thu 640.0…" at bounding box center [464, 90] width 848 height 37
click at [502, 70] on div "ver 1.8.138 Kho gửi Trên xe Kho nhận Hàng đã giao Đơn hàng 16 đơn Khối lượng 0 …" at bounding box center [464, 305] width 857 height 549
click at [211, 138] on div "[DATE] – [DATE] Press the down arrow key to interact with the calendar and sele…" at bounding box center [464, 127] width 848 height 37
click at [212, 129] on div "Chọn văn phòng nhận" at bounding box center [199, 128] width 71 height 10
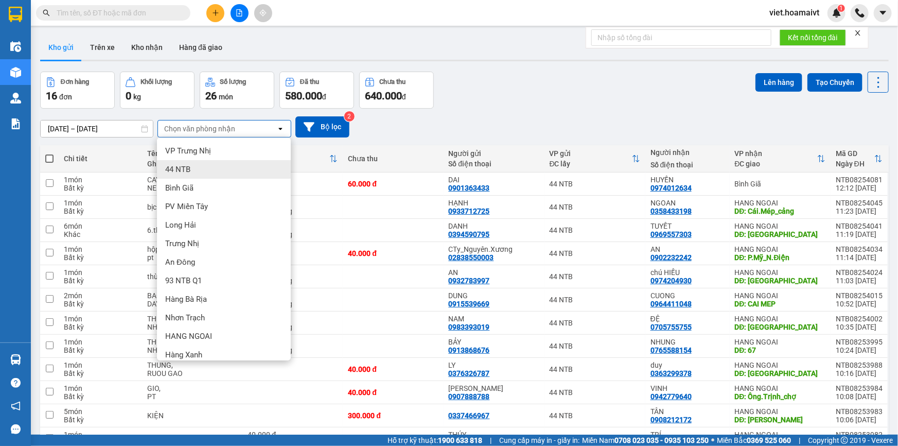
click at [228, 186] on div "Bình Giã" at bounding box center [224, 188] width 134 height 19
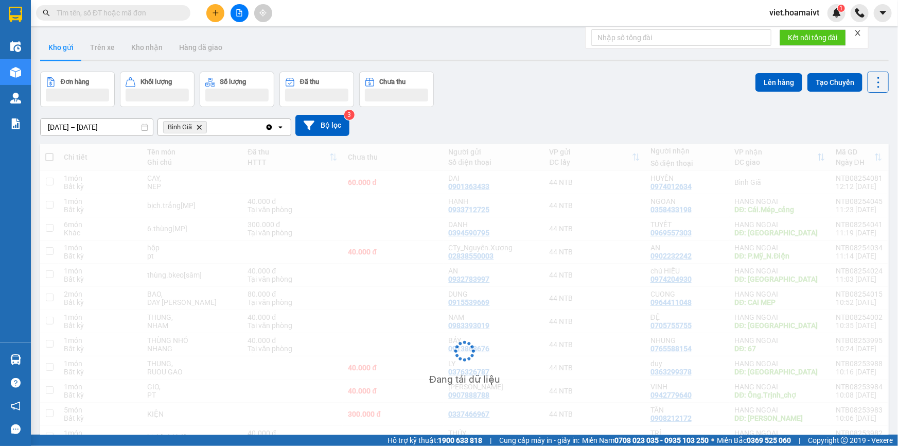
click at [518, 120] on div "[DATE] – [DATE] Press the down arrow key to interact with the calendar and sele…" at bounding box center [464, 125] width 848 height 21
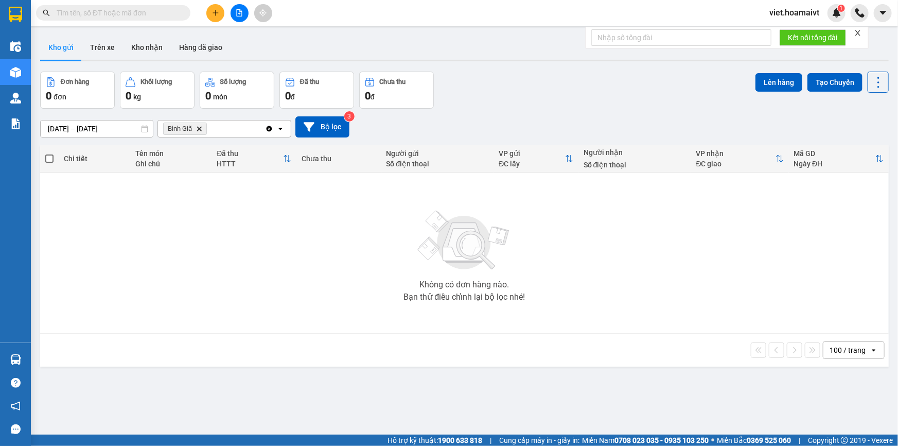
click at [201, 128] on icon "Delete" at bounding box center [199, 129] width 6 height 6
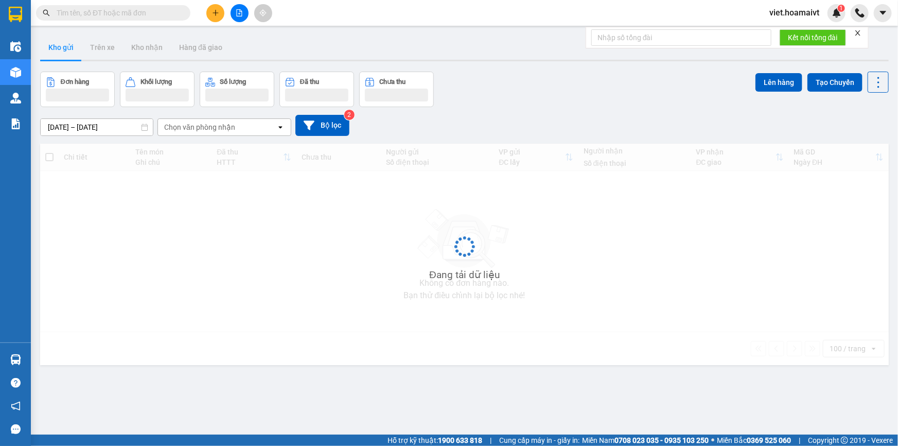
click at [546, 109] on div "[DATE] – [DATE] Press the down arrow key to interact with the calendar and sele…" at bounding box center [464, 125] width 848 height 37
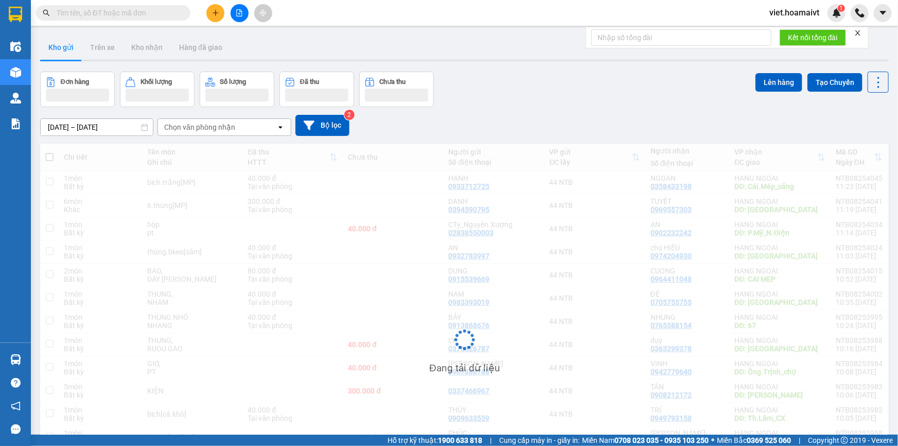
click at [546, 109] on div "[DATE] – [DATE] Press the down arrow key to interact with the calendar and sele…" at bounding box center [464, 125] width 848 height 37
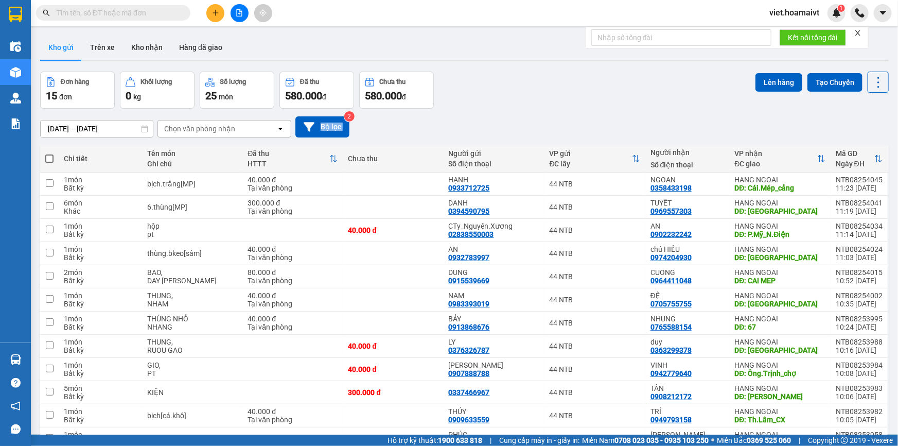
click at [546, 109] on div "[DATE] – [DATE] Press the down arrow key to interact with the calendar and sele…" at bounding box center [464, 127] width 848 height 37
click at [574, 83] on div "Đơn hàng 15 đơn Khối lượng 0 kg Số lượng 25 món Đã thu 580.000 đ Chưa thu 580.0…" at bounding box center [464, 90] width 848 height 37
click at [546, 107] on div "Đơn hàng 15 đơn Khối lượng 0 kg Số lượng 25 món Đã thu 580.000 đ Chưa thu 580.0…" at bounding box center [464, 90] width 848 height 37
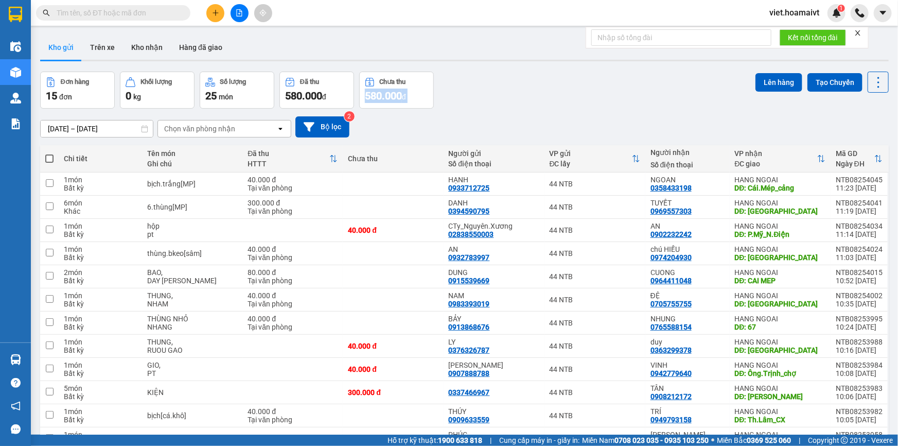
click at [546, 107] on div "Đơn hàng 15 đơn Khối lượng 0 kg Số lượng 25 món Đã thu 580.000 đ Chưa thu 580.0…" at bounding box center [464, 90] width 848 height 37
click at [545, 107] on div "Đơn hàng 15 đơn Khối lượng 0 kg Số lượng 25 món Đã thu 580.000 đ Chưa thu 580.0…" at bounding box center [464, 90] width 848 height 37
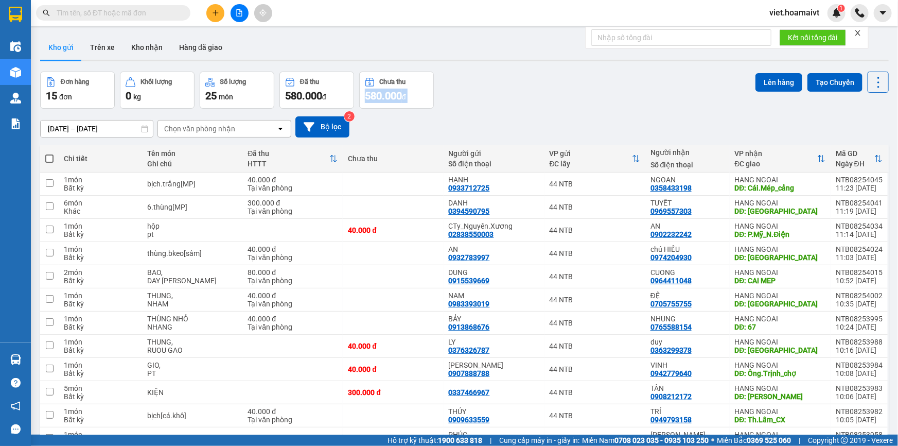
click at [545, 107] on div "Đơn hàng 15 đơn Khối lượng 0 kg Số lượng 25 món Đã thu 580.000 đ Chưa thu 580.0…" at bounding box center [464, 90] width 848 height 37
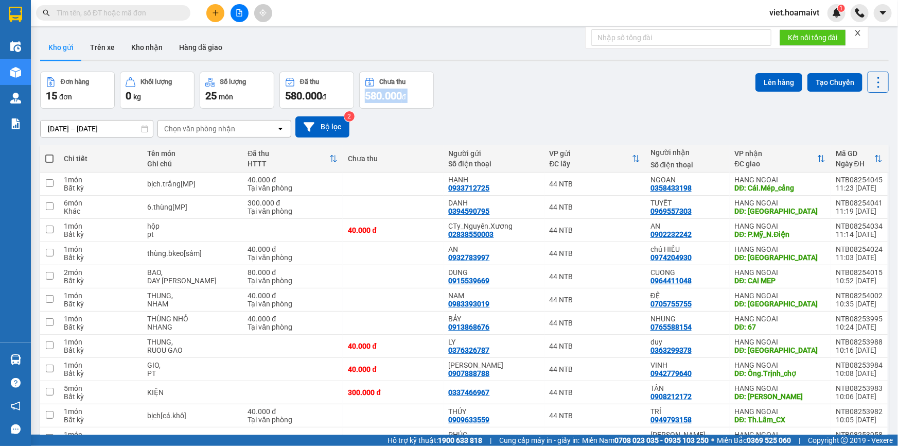
click at [545, 107] on div "Đơn hàng 15 đơn Khối lượng 0 kg Số lượng 25 món Đã thu 580.000 đ Chưa thu 580.0…" at bounding box center [464, 90] width 848 height 37
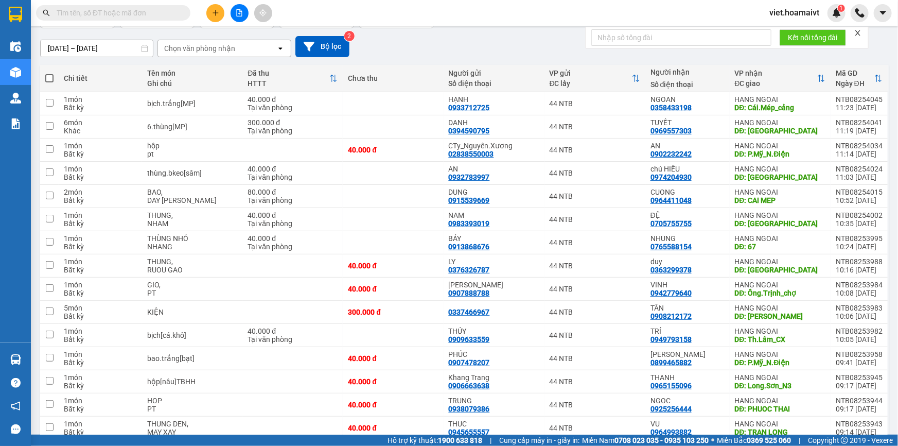
scroll to position [126, 0]
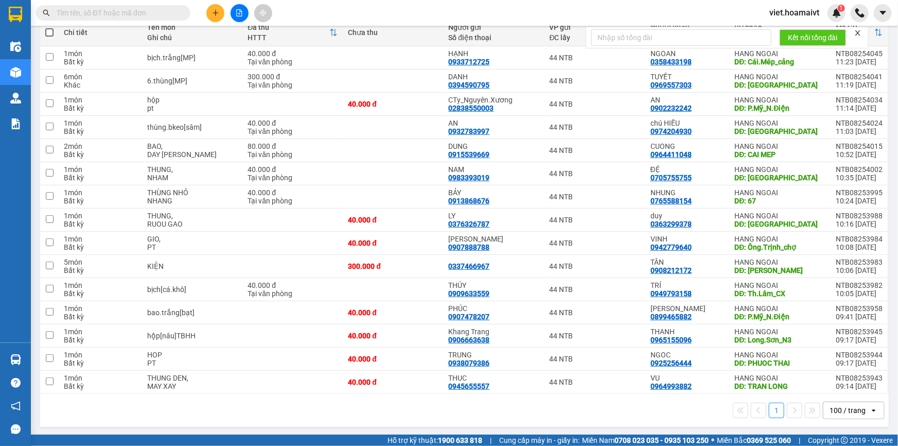
click at [483, 418] on div "1 100 / trang open" at bounding box center [464, 410] width 848 height 33
click at [237, 14] on icon "file-add" at bounding box center [240, 12] width 6 height 7
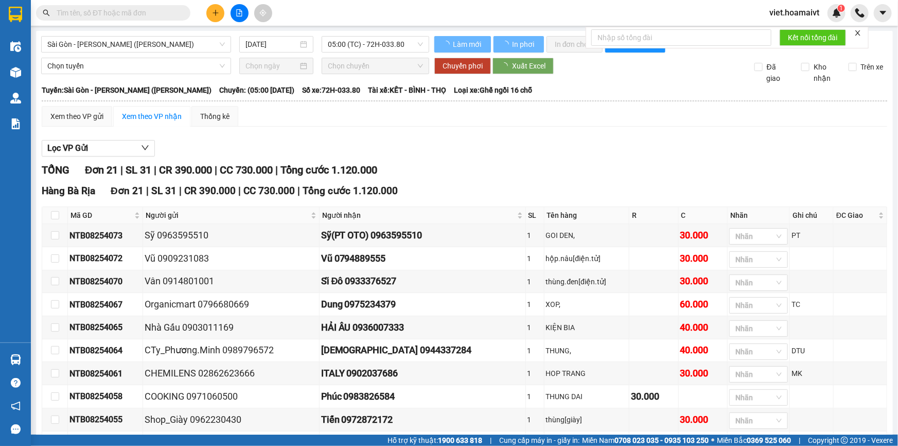
click at [521, 132] on div "Xem theo VP gửi Xem theo VP nhận Thống kê Lọc VP Gửi TỔNG Đơn 21 | SL 31 | CR …" at bounding box center [464, 425] width 845 height 638
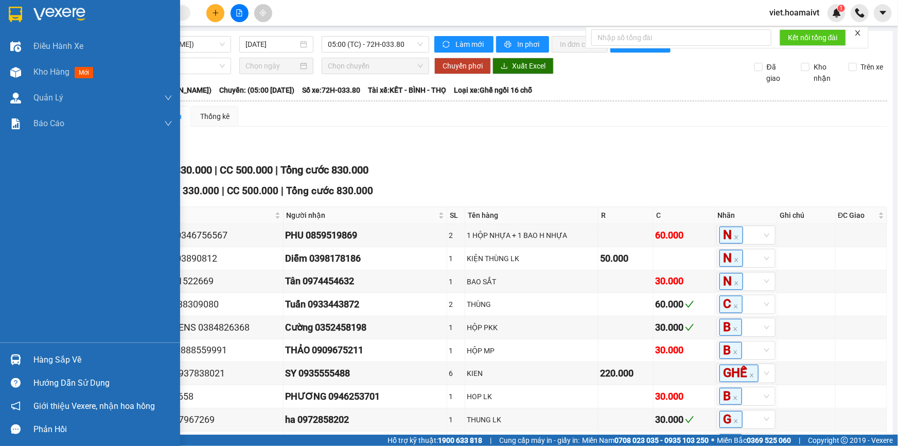
click at [42, 21] on img at bounding box center [59, 14] width 52 height 15
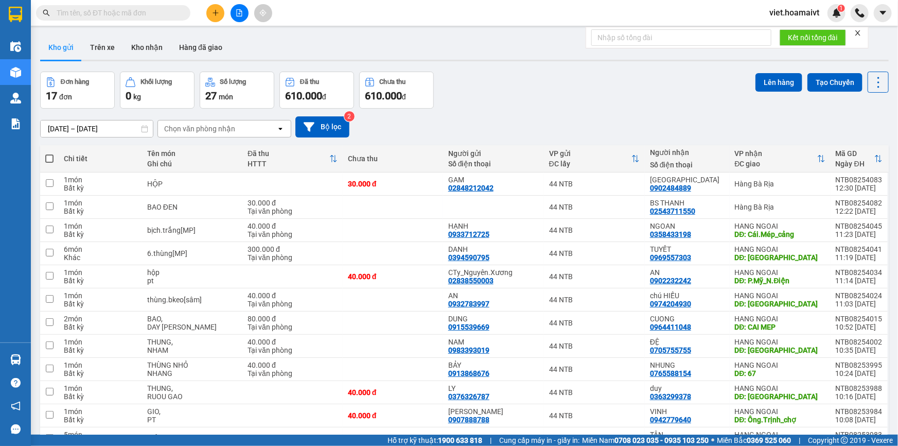
click at [598, 111] on div "[DATE] – [DATE] Press the down arrow key to interact with the calendar and sele…" at bounding box center [464, 127] width 848 height 37
click at [597, 111] on div "[DATE] – [DATE] Press the down arrow key to interact with the calendar and sele…" at bounding box center [464, 127] width 848 height 37
click at [596, 111] on div "[DATE] – [DATE] Press the down arrow key to interact with the calendar and sele…" at bounding box center [464, 127] width 848 height 37
click at [222, 131] on div "Chọn văn phòng nhận" at bounding box center [199, 128] width 71 height 10
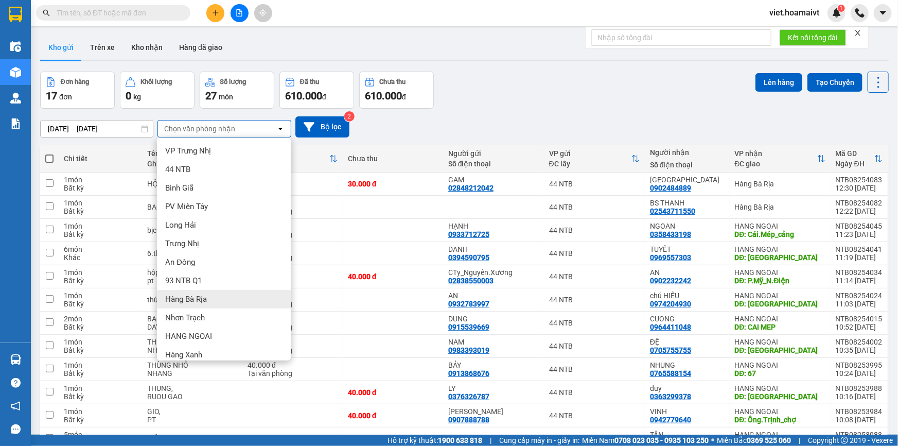
click at [260, 300] on div "Hàng Bà Rịa" at bounding box center [224, 299] width 134 height 19
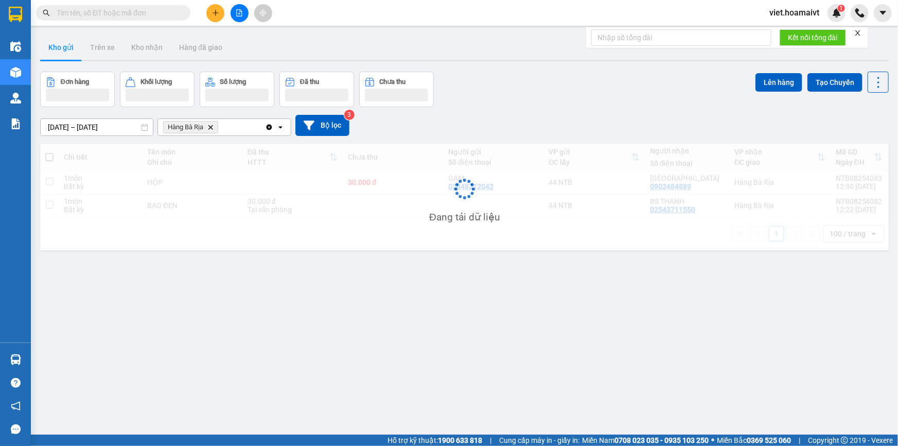
click at [603, 67] on div "ver 1.8.138 Kho gửi Trên xe Kho nhận Hàng đã giao Đơn hàng Khối lượng Số lượng …" at bounding box center [464, 254] width 857 height 446
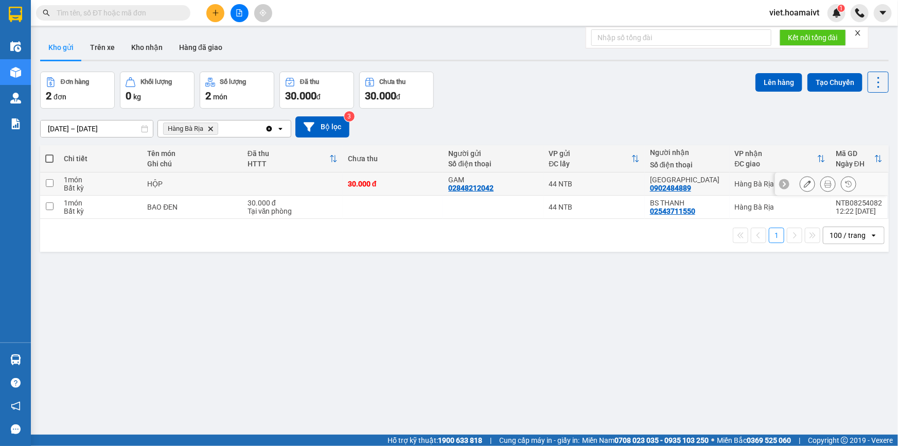
click at [345, 174] on td "30.000 đ" at bounding box center [393, 183] width 100 height 23
checkbox input "true"
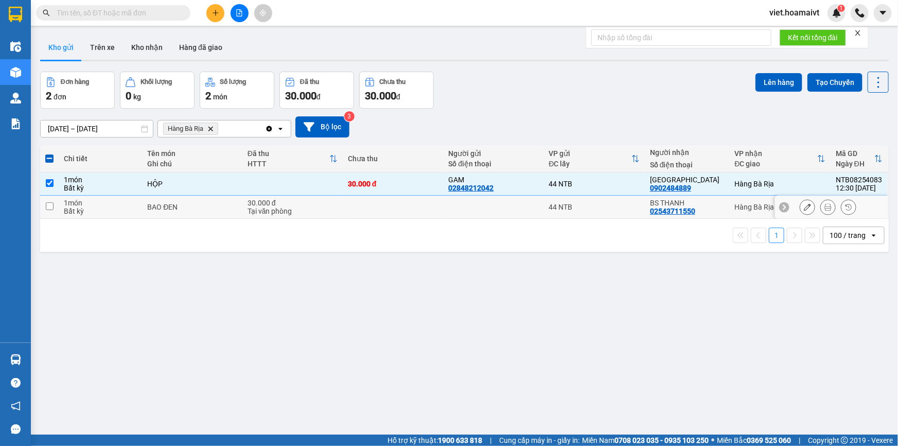
click at [352, 211] on td at bounding box center [393, 206] width 100 height 23
checkbox input "true"
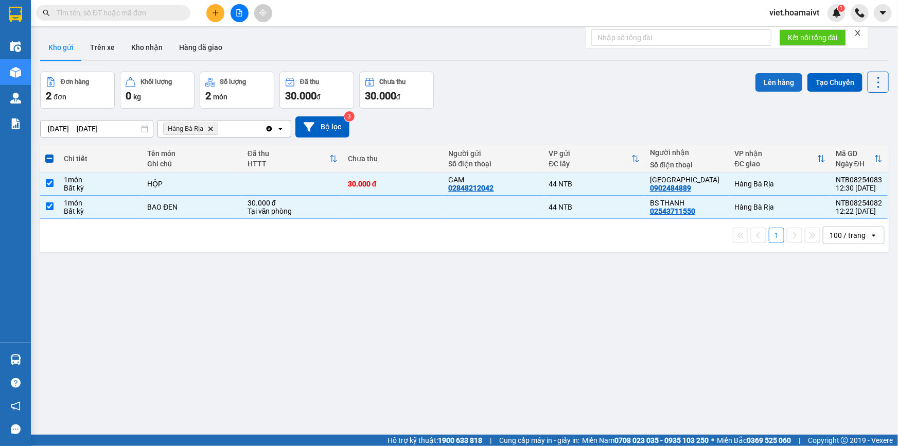
click at [768, 83] on button "Lên hàng" at bounding box center [778, 82] width 47 height 19
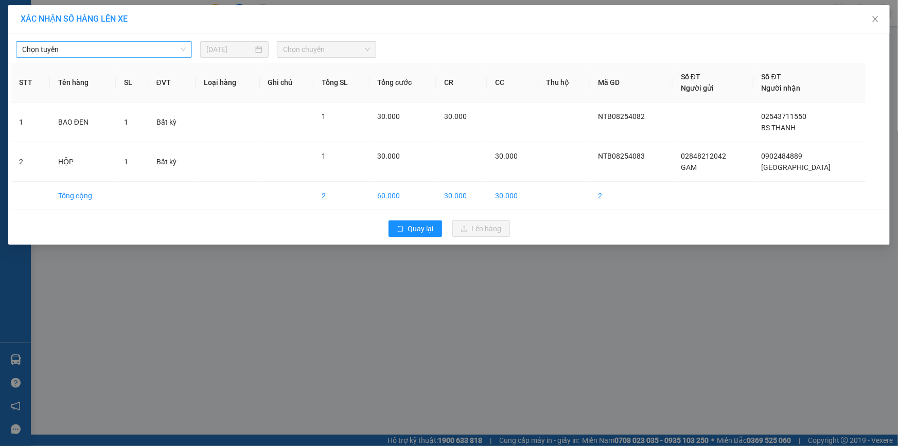
click at [63, 45] on span "Chọn tuyến" at bounding box center [104, 49] width 164 height 15
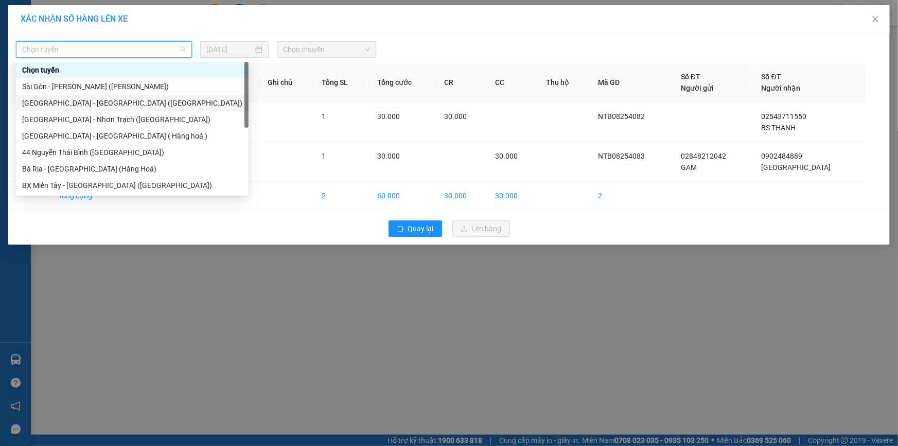
click at [131, 105] on div "[GEOGRAPHIC_DATA] - [GEOGRAPHIC_DATA] ([GEOGRAPHIC_DATA])" at bounding box center [132, 102] width 220 height 11
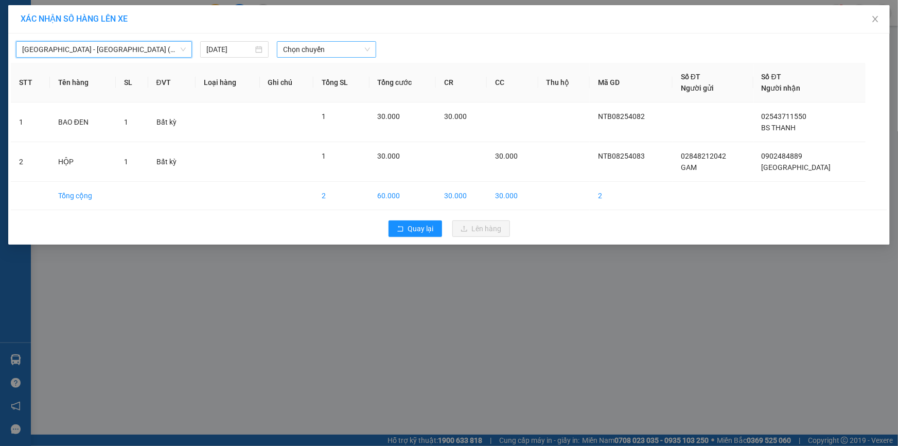
click at [315, 57] on div "Chọn chuyến" at bounding box center [326, 49] width 99 height 16
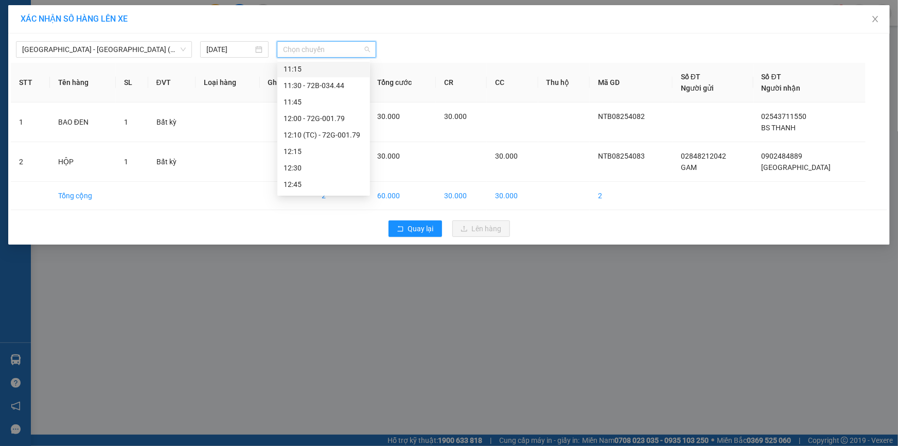
scroll to position [514, 0]
click at [286, 99] on div "12:45" at bounding box center [323, 98] width 80 height 11
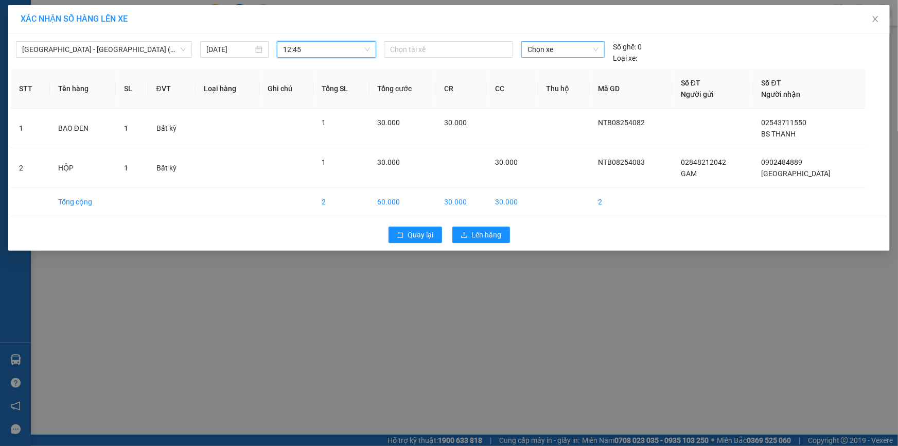
drag, startPoint x: 539, startPoint y: 46, endPoint x: 528, endPoint y: 44, distance: 11.5
click at [539, 46] on span "Chọn xe" at bounding box center [562, 49] width 71 height 15
type input "4606"
click at [550, 67] on div "72H-046.06" at bounding box center [562, 69] width 71 height 11
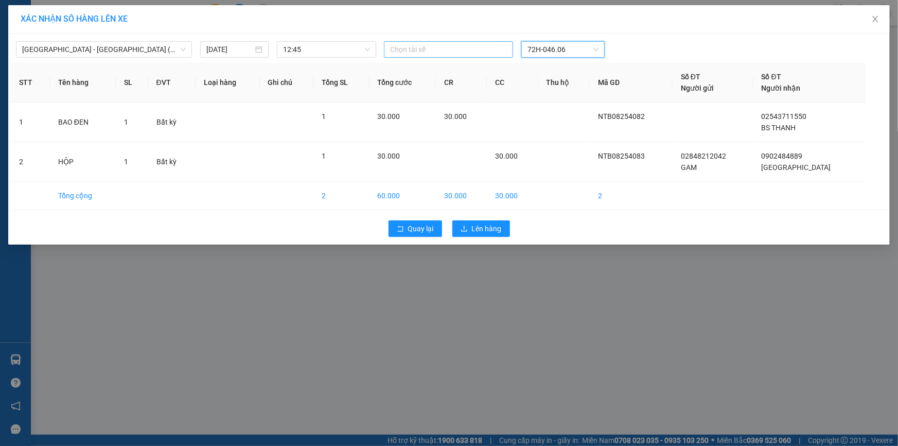
click at [428, 49] on div at bounding box center [448, 49] width 124 height 12
type input "TUYEN"
click at [441, 75] on div "TUYỂN" at bounding box center [461, 69] width 142 height 11
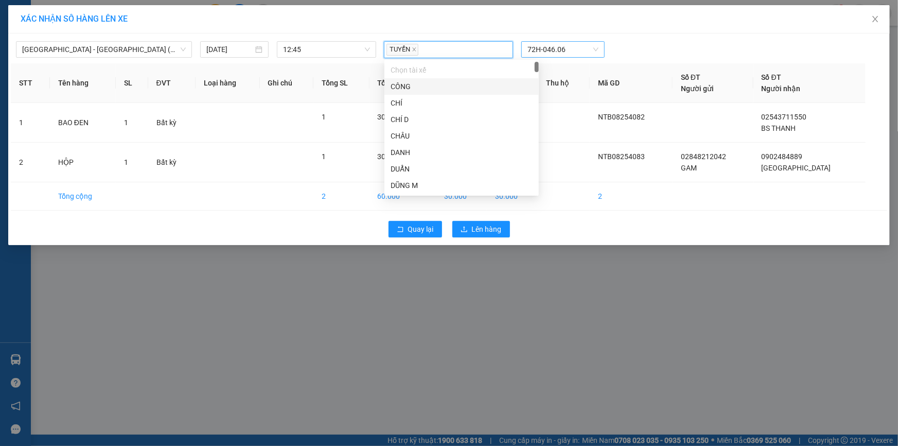
click at [648, 45] on div "TUYỂN 72H-046.06" at bounding box center [563, 49] width 366 height 17
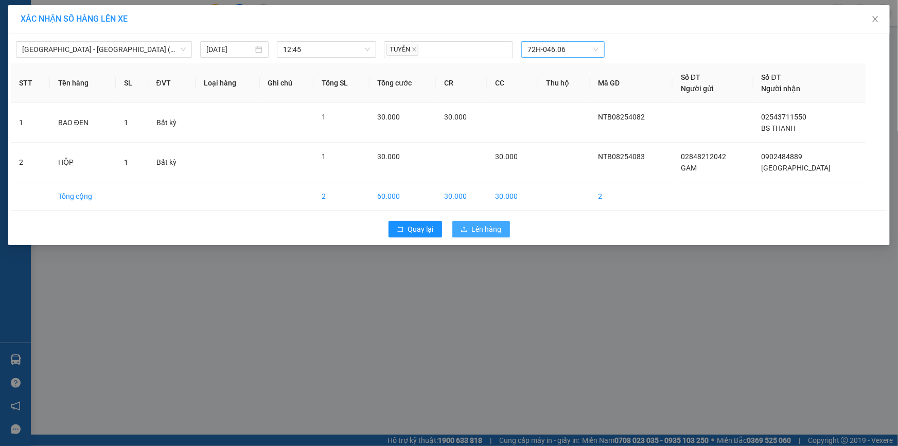
click at [468, 227] on button "Lên hàng" at bounding box center [481, 229] width 58 height 16
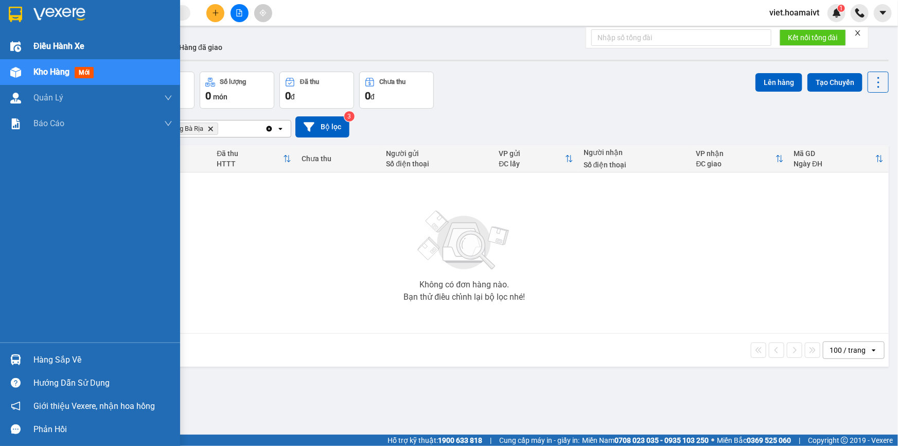
click at [41, 46] on span "Điều hành xe" at bounding box center [58, 46] width 51 height 13
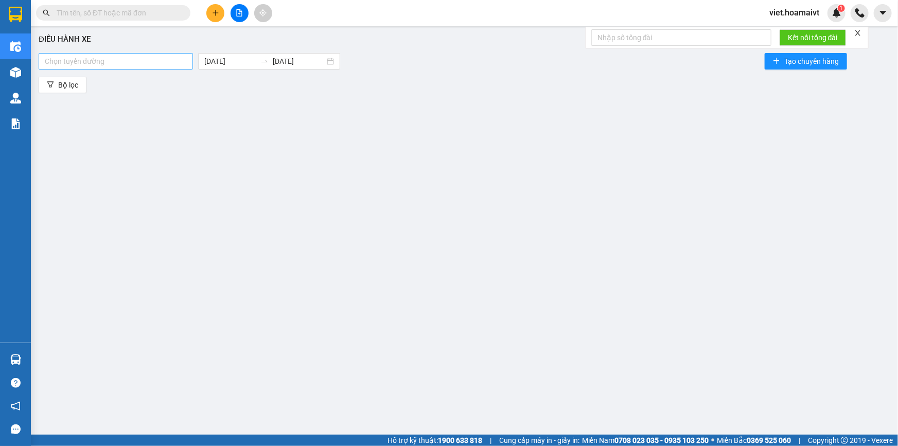
click at [122, 64] on div at bounding box center [115, 61] width 149 height 12
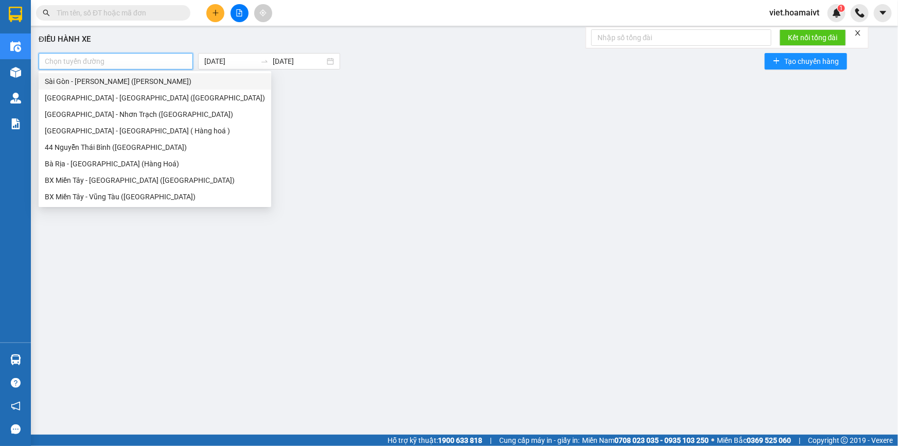
click at [123, 81] on div "Sài Gòn - [PERSON_NAME] ([PERSON_NAME])" at bounding box center [155, 81] width 220 height 11
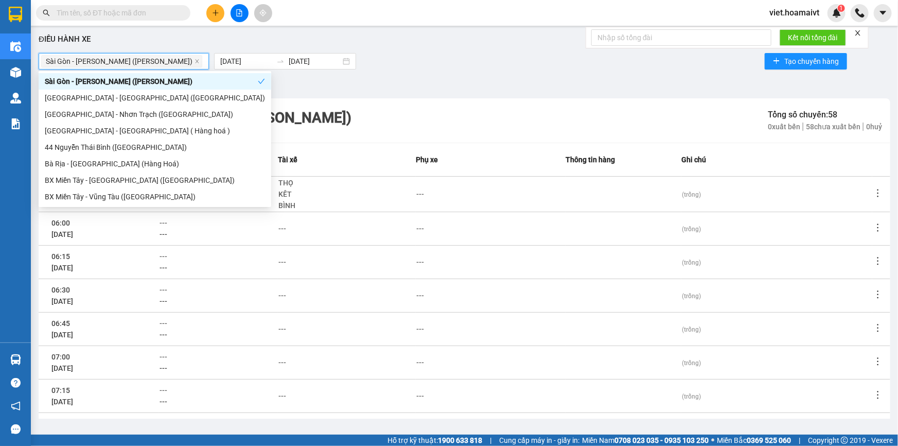
click at [491, 67] on div "Sài Gòn - Vũng Tàu (Hàng Hoá) 13/08/2025 13/08/2025 Tạo chuyến hàng" at bounding box center [464, 61] width 851 height 21
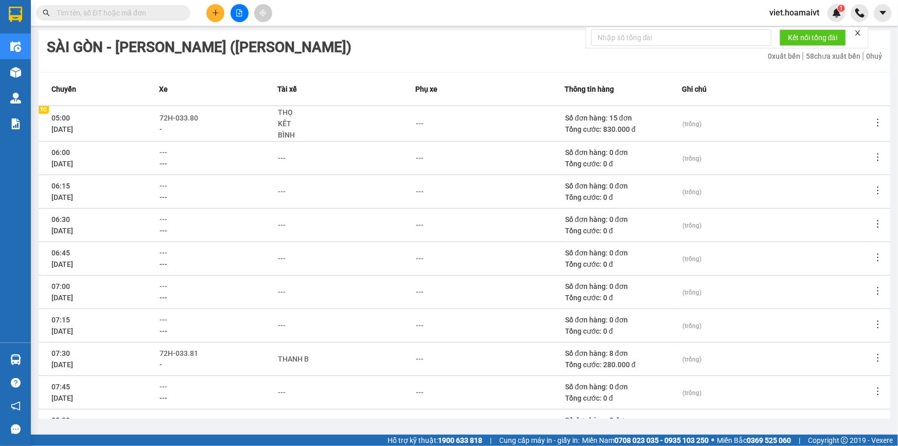
scroll to position [135, 0]
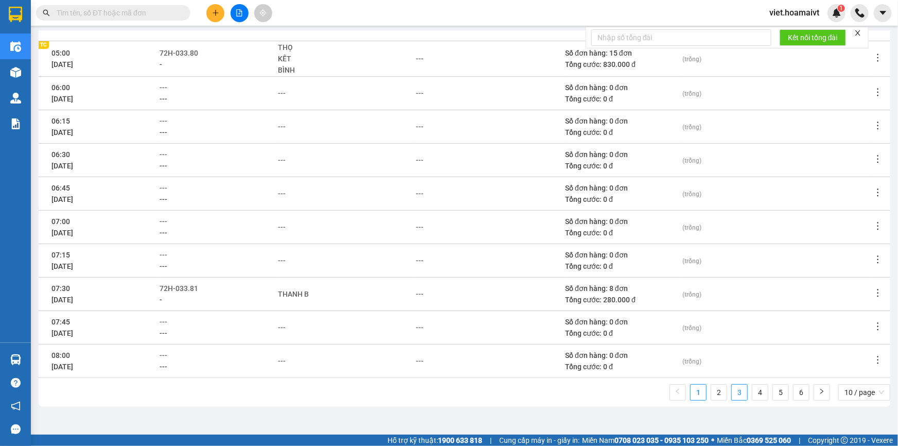
click at [735, 388] on link "3" at bounding box center [739, 391] width 15 height 15
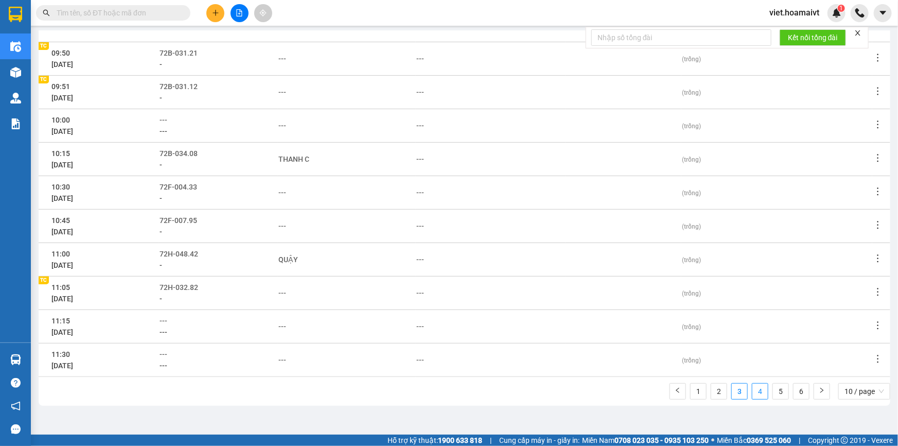
scroll to position [134, 0]
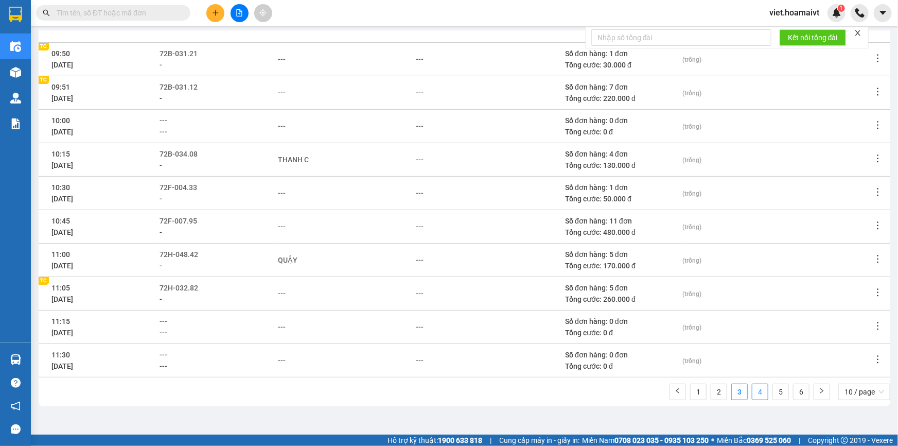
click at [757, 388] on link "4" at bounding box center [759, 391] width 15 height 15
click at [732, 393] on link "3" at bounding box center [739, 391] width 15 height 15
drag, startPoint x: 704, startPoint y: 394, endPoint x: 382, endPoint y: 395, distance: 321.5
click at [382, 395] on div "1 2 3 4 5 6 10 / page" at bounding box center [464, 394] width 851 height 23
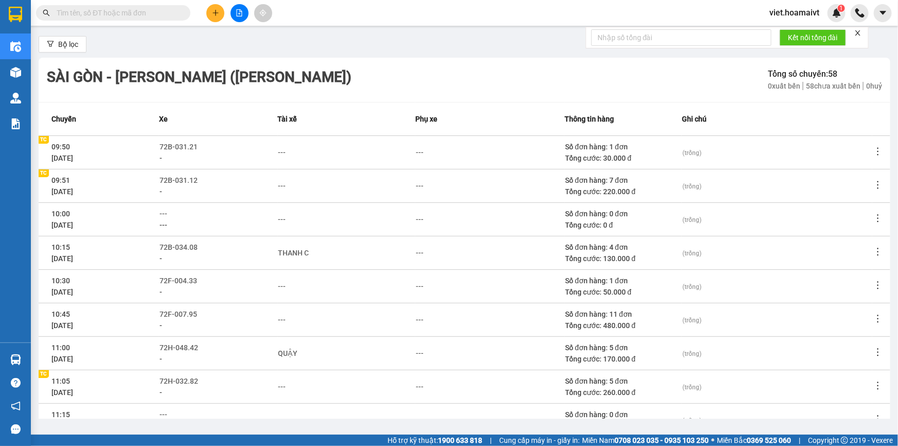
scroll to position [40, 0]
click at [873, 184] on icon "more" at bounding box center [878, 185] width 10 height 10
click at [842, 226] on span "Xem phơi" at bounding box center [845, 229] width 30 height 8
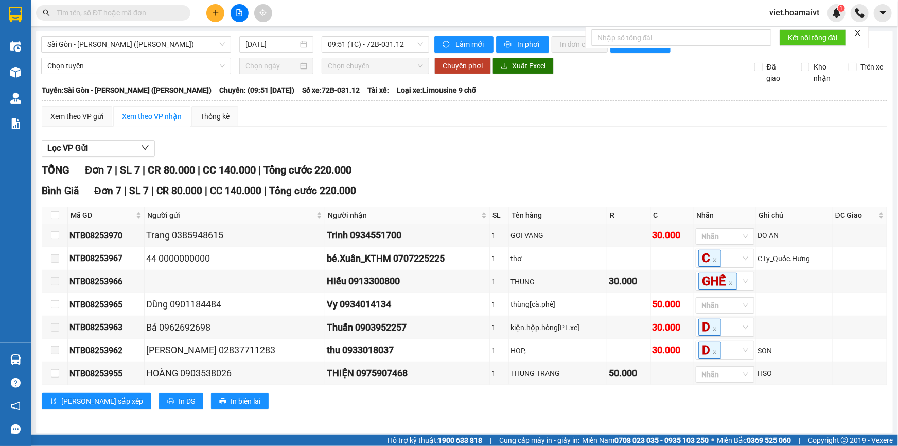
click at [511, 149] on div "Lọc VP Gửi" at bounding box center [464, 148] width 845 height 17
click at [506, 175] on div "TỔNG Đơn 7 | SL 7 | CR 80.000 | CC 140.000 | Tổng cước 220.000" at bounding box center [464, 170] width 845 height 16
click at [483, 157] on div "Lọc VP Gửi TỔNG Đơn 7 | SL 7 | CR 80.000 | CC 140.000 | Tổng cước 220.000 Bìn…" at bounding box center [464, 278] width 845 height 287
click at [483, 149] on div "Lọc VP Gửi" at bounding box center [464, 148] width 845 height 17
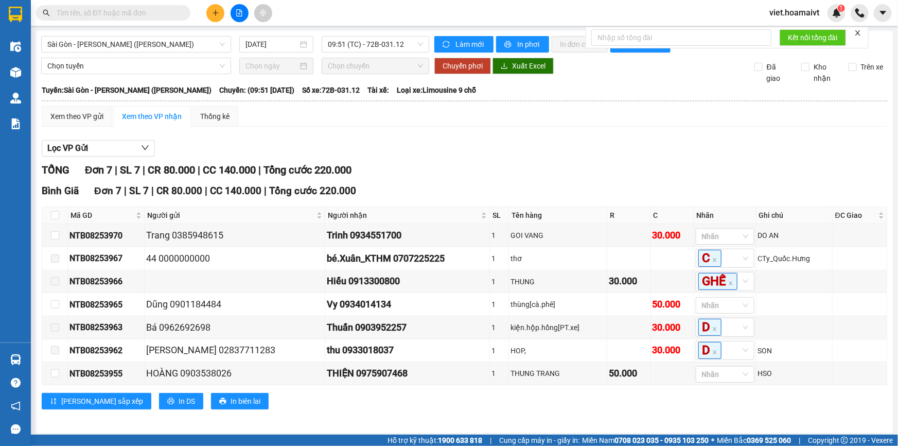
click at [483, 149] on div "Lọc VP Gửi" at bounding box center [464, 148] width 845 height 17
click at [349, 46] on span "09:51 (TC) - 72B-031.12" at bounding box center [375, 44] width 95 height 15
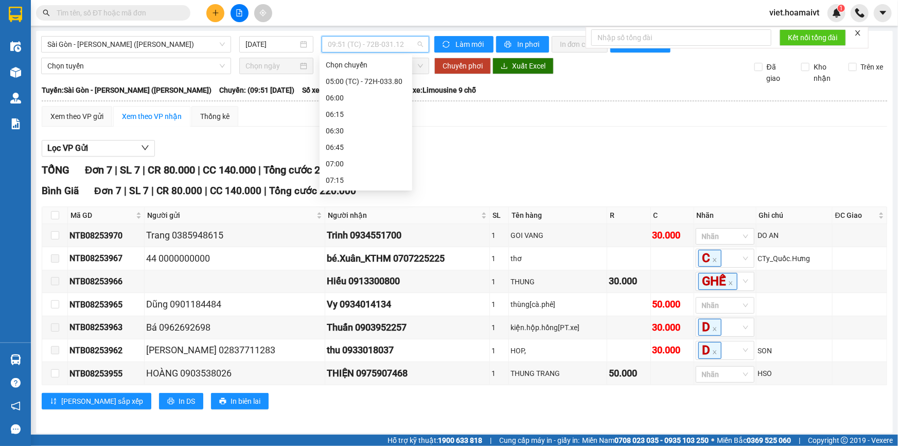
scroll to position [247, 0]
click at [512, 143] on div "Lọc VP Gửi" at bounding box center [464, 148] width 845 height 17
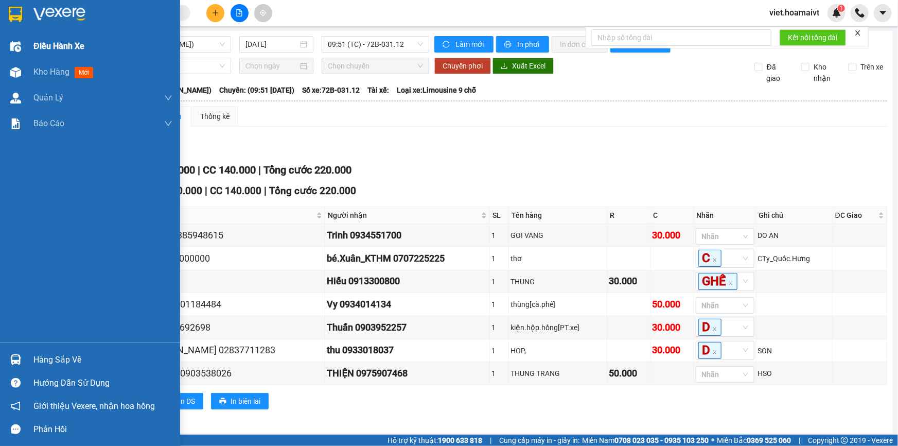
click at [50, 47] on span "Điều hành xe" at bounding box center [58, 46] width 51 height 13
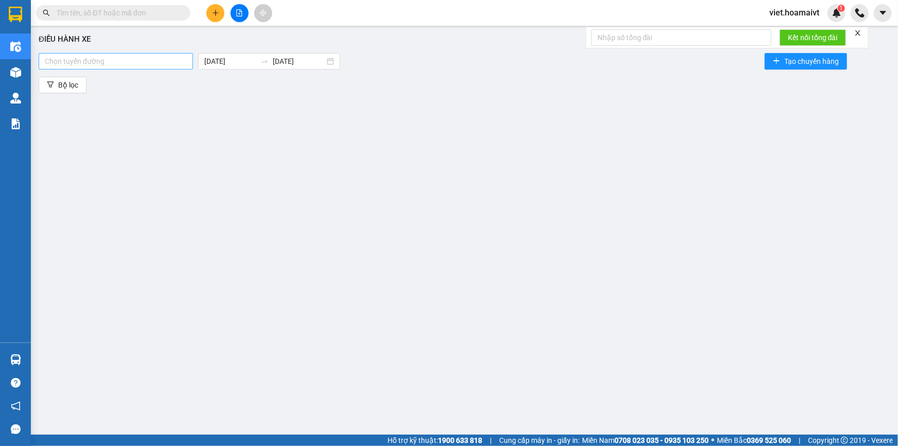
click at [152, 61] on div at bounding box center [115, 61] width 149 height 12
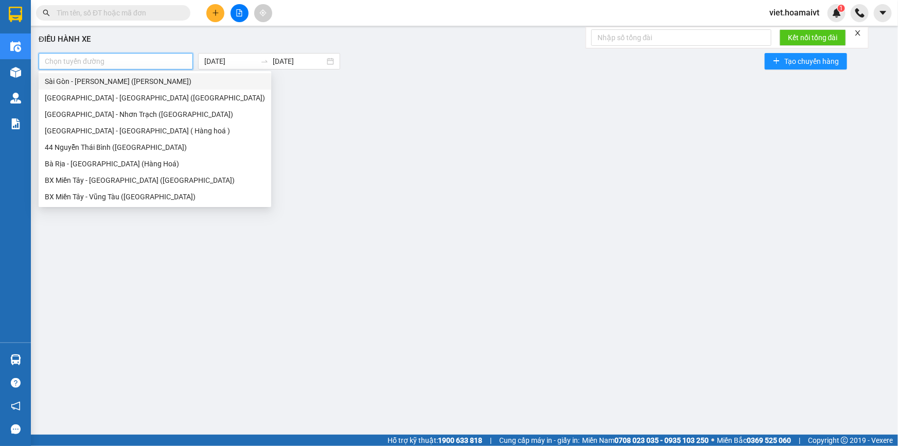
click at [147, 78] on div "Sài Gòn - [PERSON_NAME] ([PERSON_NAME])" at bounding box center [155, 81] width 220 height 11
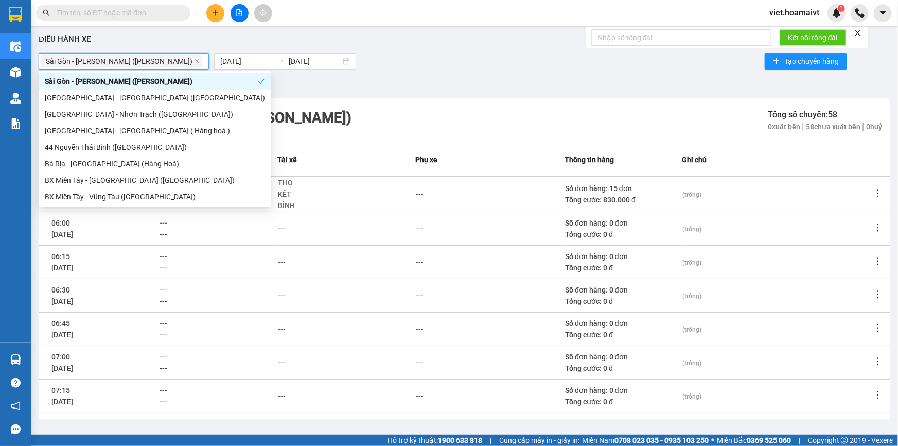
click at [535, 72] on div "Điều hành xe Sài Gòn - Vũng Tàu (Hàng Hoá) 13/08/2025 13/08/2025 Tạo chuyến h…" at bounding box center [464, 224] width 857 height 387
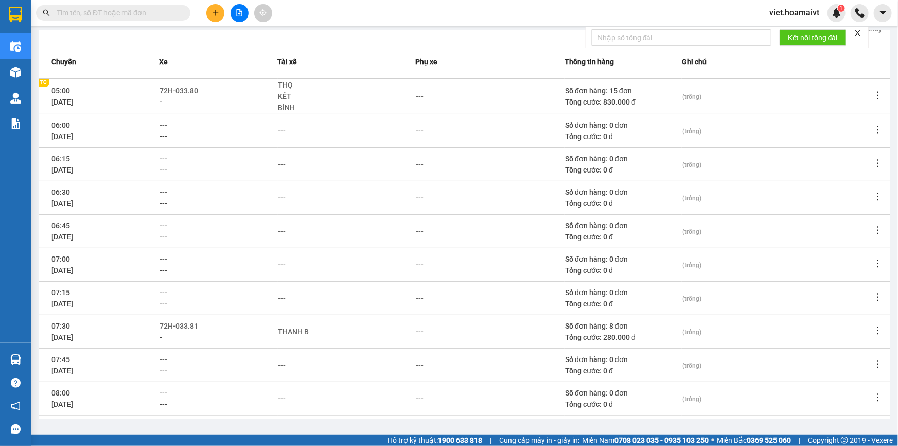
scroll to position [135, 0]
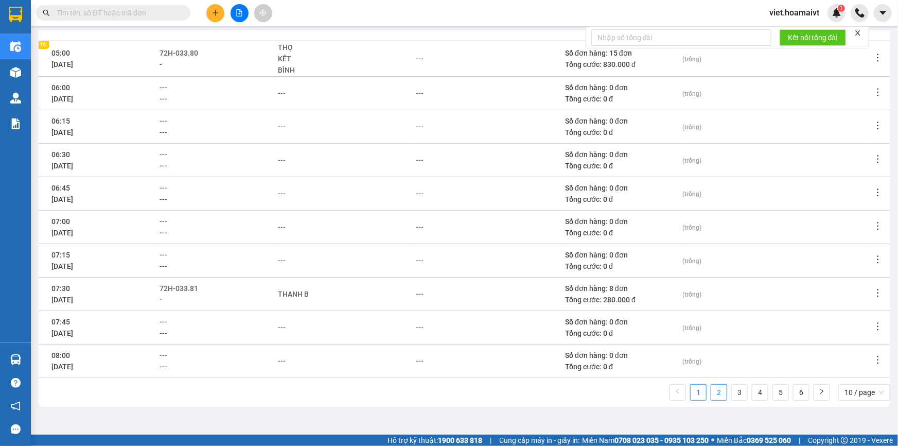
click at [715, 387] on link "2" at bounding box center [718, 391] width 15 height 15
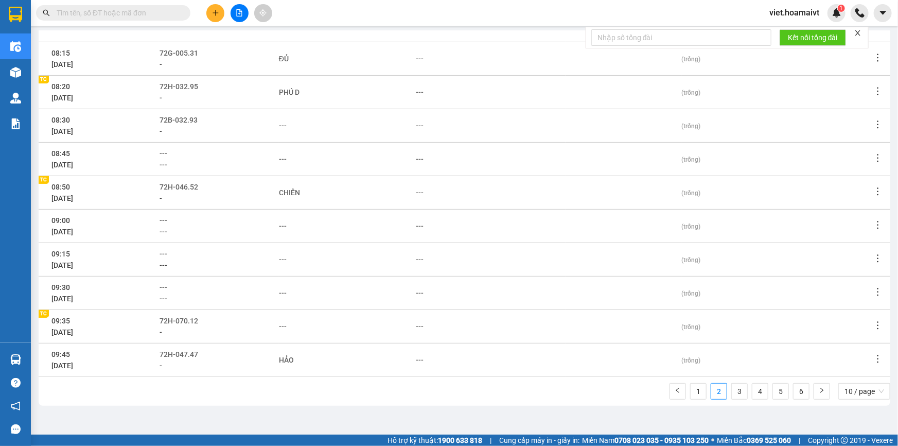
scroll to position [134, 0]
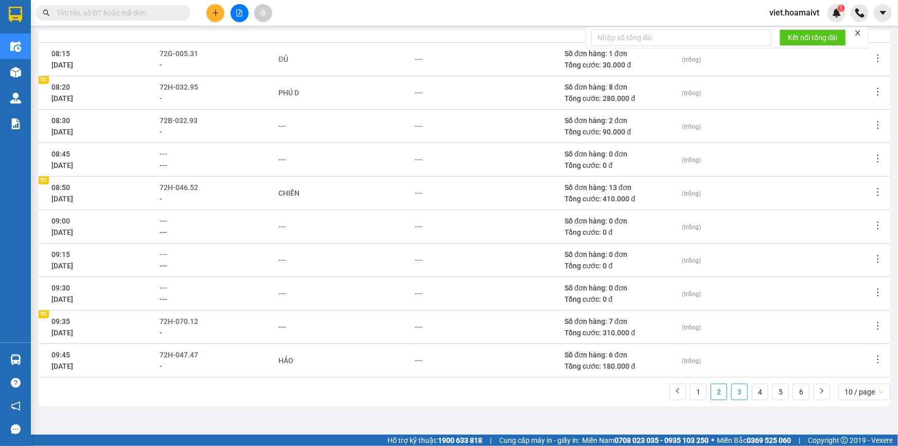
click at [733, 389] on link "3" at bounding box center [739, 391] width 15 height 15
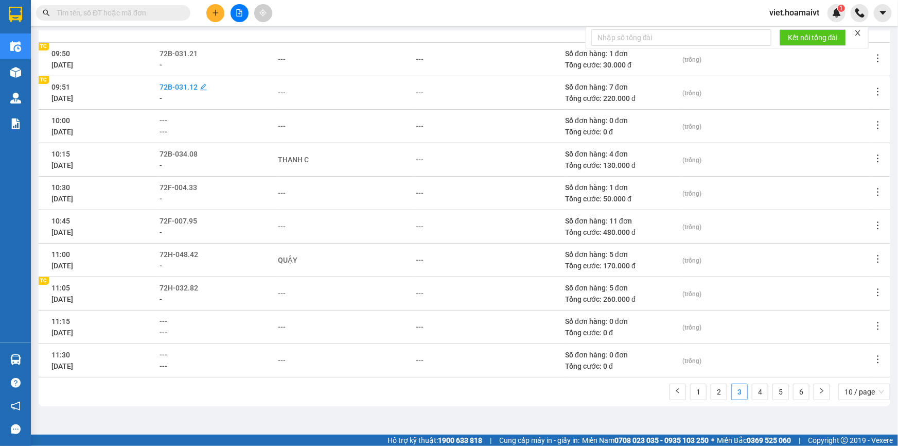
click at [195, 87] on span "72B-031.12" at bounding box center [178, 87] width 38 height 8
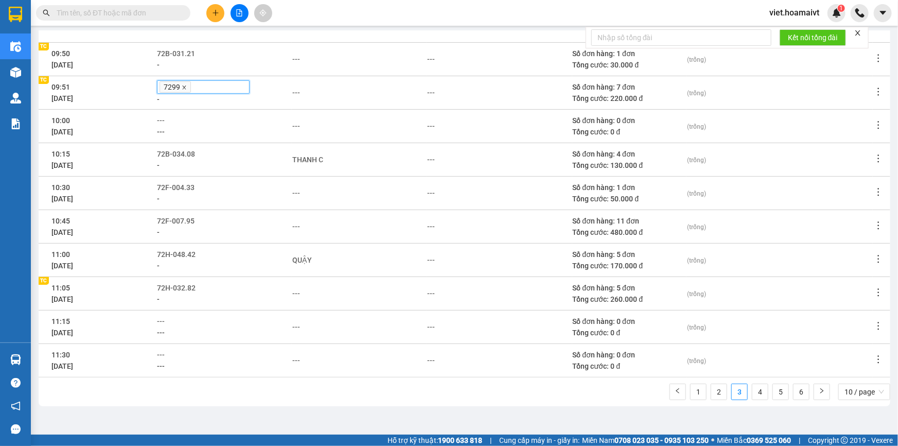
click at [186, 90] on icon "close" at bounding box center [184, 87] width 5 height 5
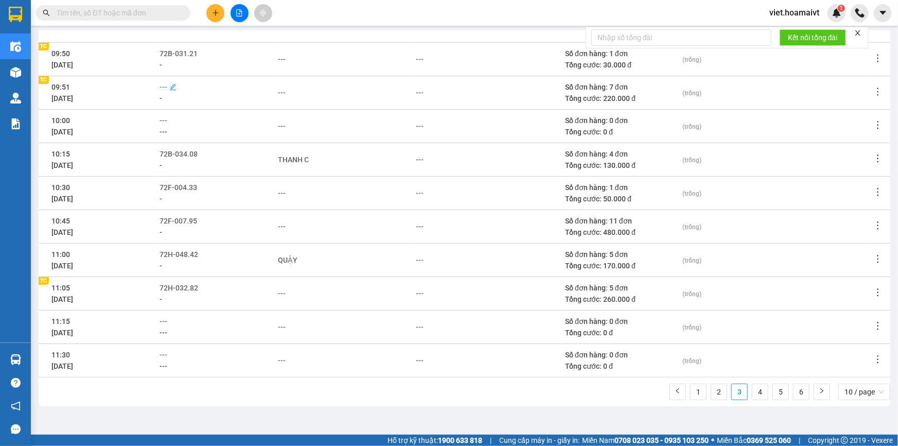
click at [165, 84] on span "---" at bounding box center [163, 87] width 8 height 8
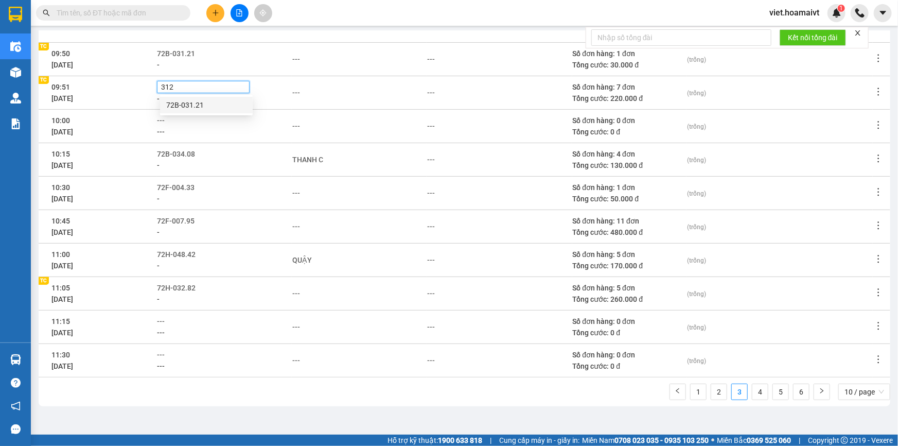
type input "3121"
click at [196, 102] on div "72B-031.21" at bounding box center [206, 104] width 80 height 11
click at [468, 132] on td "---" at bounding box center [499, 125] width 146 height 33
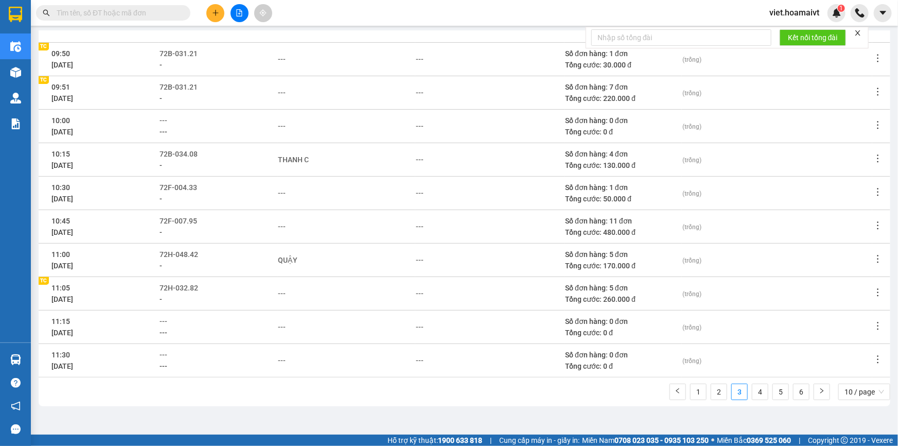
click at [873, 89] on icon "more" at bounding box center [878, 91] width 10 height 10
click at [866, 134] on li "Xem phơi" at bounding box center [843, 136] width 66 height 21
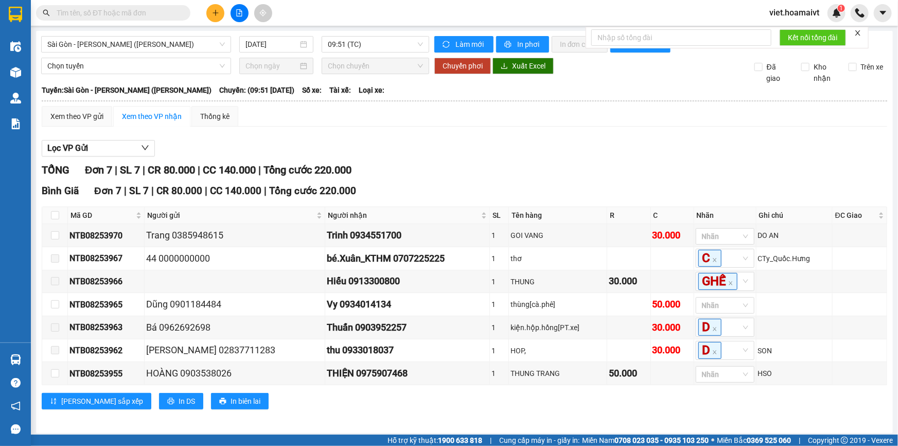
click at [545, 168] on div "TỔNG Đơn 7 | SL 7 | CR 80.000 | CC 140.000 | Tổng cước 220.000" at bounding box center [464, 170] width 845 height 16
click at [550, 151] on div "Lọc VP Gửi" at bounding box center [464, 148] width 845 height 17
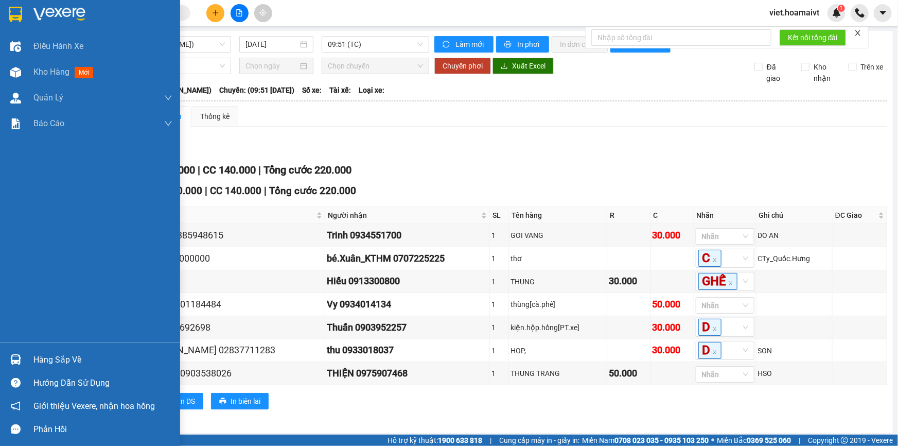
click at [61, 7] on img at bounding box center [59, 14] width 52 height 15
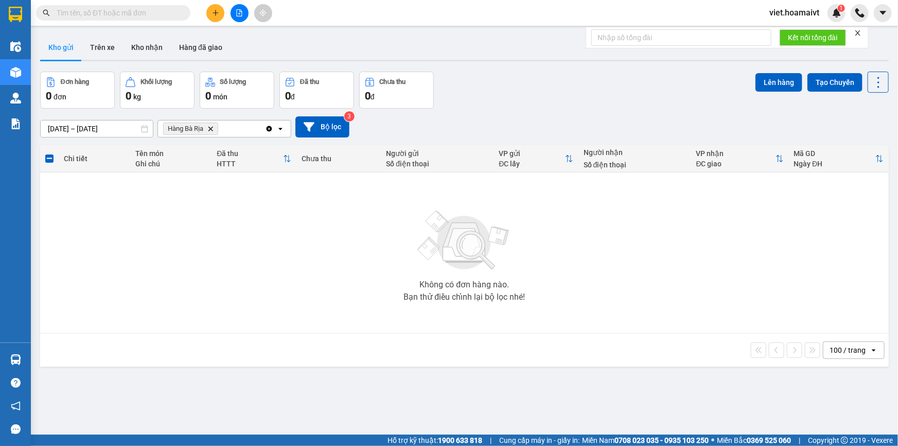
click at [469, 106] on div "Đơn hàng 0 đơn Khối lượng 0 kg Số lượng 0 món Đã thu 0 đ Chưa thu 0 đ Lên hàng …" at bounding box center [464, 90] width 848 height 37
click at [211, 126] on icon "Delete" at bounding box center [210, 129] width 6 height 6
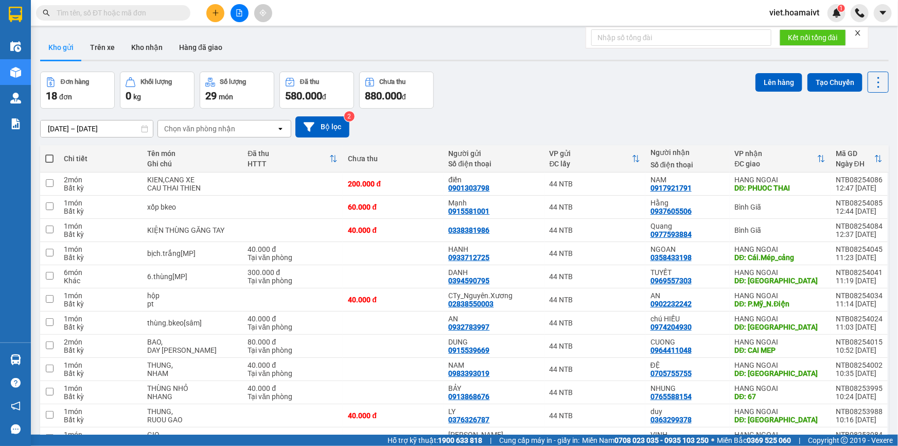
click at [514, 90] on div "Đơn hàng 18 đơn Khối lượng 0 kg Số lượng 29 món Đã thu 580.000 đ Chưa thu 880.0…" at bounding box center [464, 90] width 848 height 37
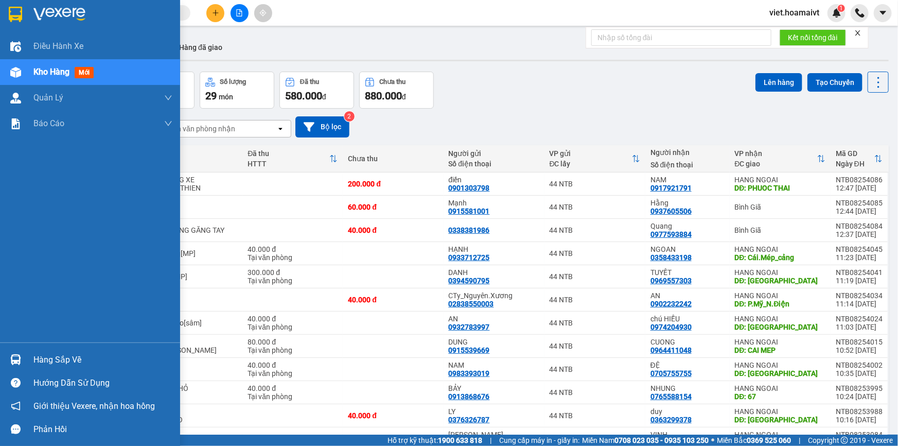
click at [50, 7] on img at bounding box center [59, 14] width 52 height 15
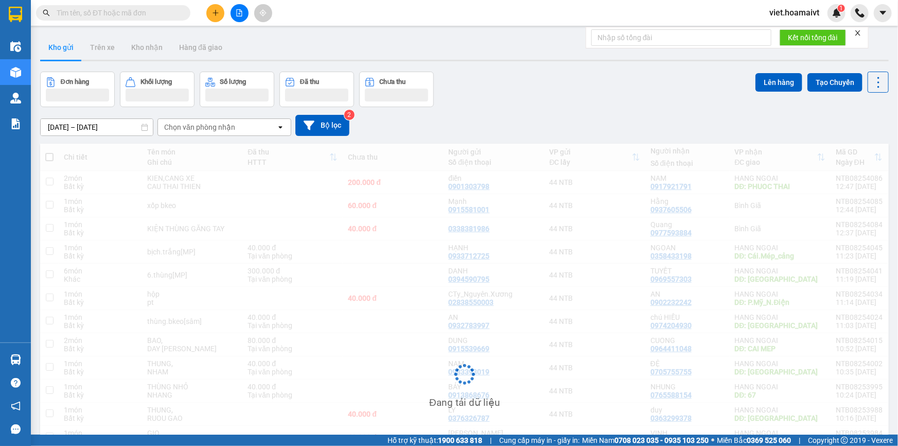
click at [574, 99] on div "Đơn hàng Khối lượng Số lượng Đã thu Chưa thu Lên hàng Tạo Chuyến" at bounding box center [464, 89] width 848 height 35
click at [574, 100] on div "Đơn hàng Khối lượng Số lượng Đã thu Chưa thu Lên hàng Tạo Chuyến" at bounding box center [464, 89] width 848 height 35
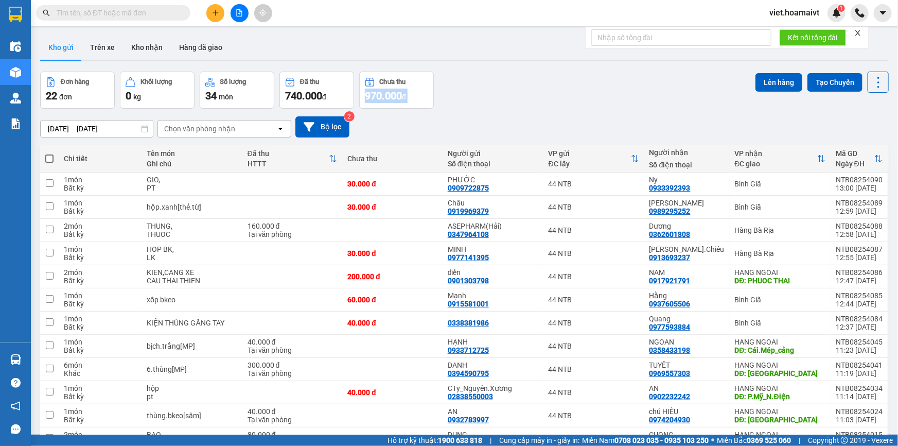
click at [574, 100] on div "Đơn hàng 22 đơn Khối lượng 0 kg Số lượng 34 món Đã thu 740.000 đ Chưa thu 970.0…" at bounding box center [464, 90] width 848 height 37
click at [524, 67] on div "ver 1.8.138 Kho gửi Trên xe Kho nhận Hàng đã giao Đơn hàng 22 đơn Khối lượng 0 …" at bounding box center [464, 375] width 857 height 688
click at [186, 123] on div "Chọn văn phòng nhận" at bounding box center [199, 128] width 71 height 10
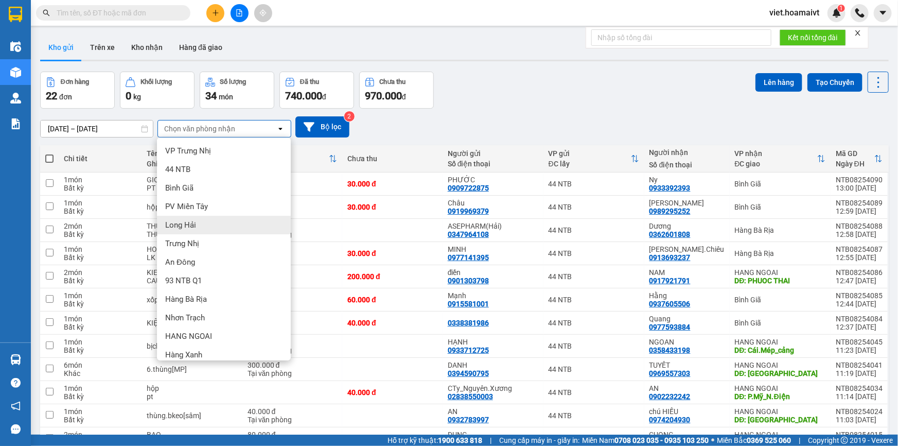
click at [218, 225] on div "Long Hải" at bounding box center [224, 225] width 134 height 19
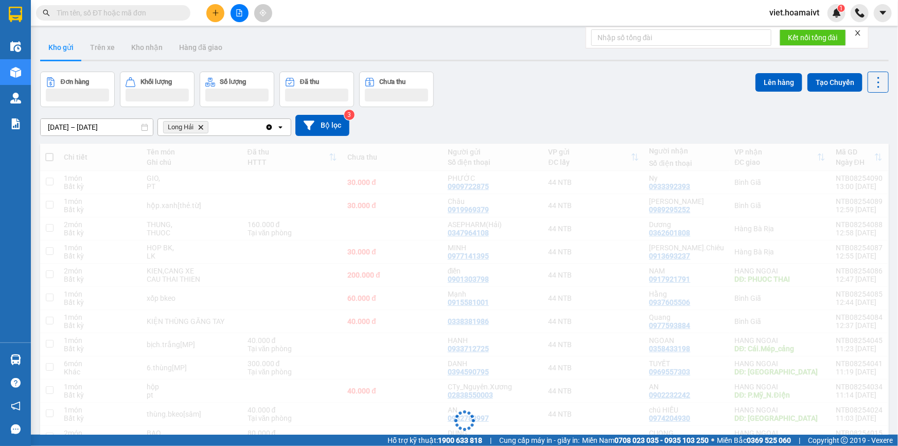
click at [486, 131] on div "[DATE] – [DATE] Press the down arrow key to interact with the calendar and sele…" at bounding box center [464, 125] width 848 height 21
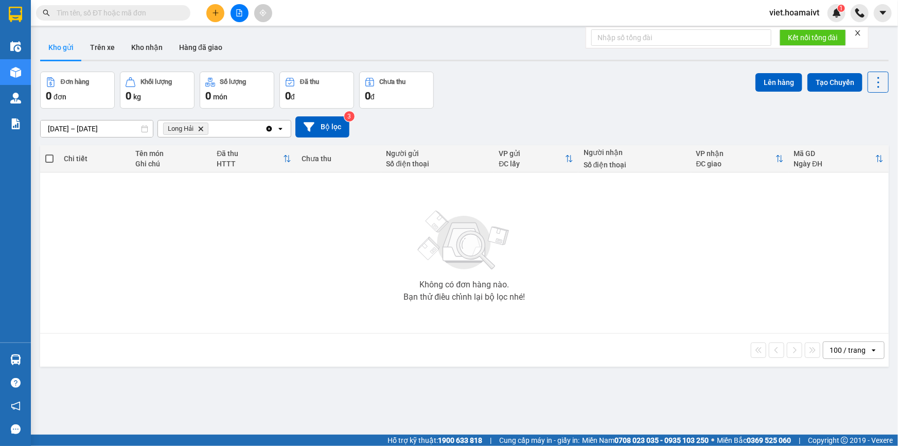
click at [201, 129] on icon "Long Hải, close by backspace" at bounding box center [201, 128] width 5 height 5
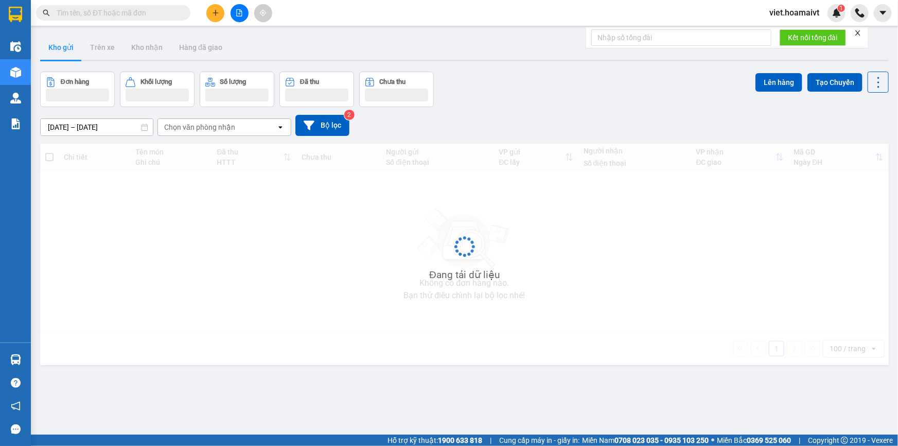
click at [460, 126] on div "[DATE] – [DATE] Press the down arrow key to interact with the calendar and sele…" at bounding box center [464, 125] width 848 height 21
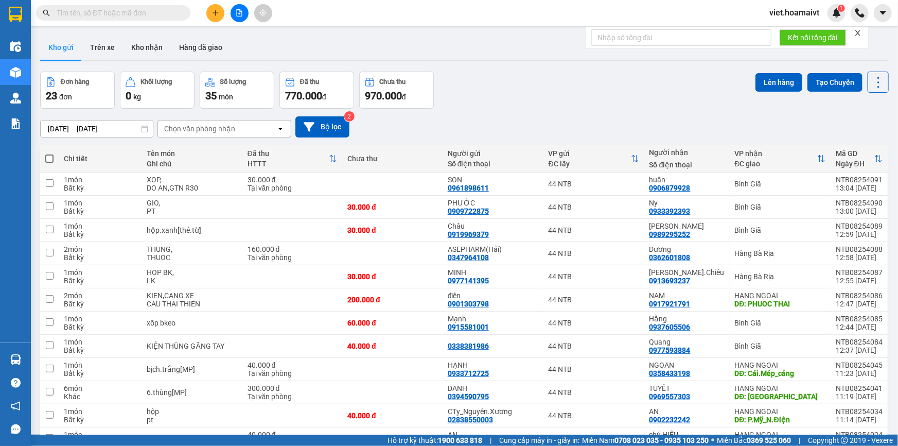
click at [460, 129] on div "[DATE] – [DATE] Press the down arrow key to interact with the calendar and sele…" at bounding box center [464, 126] width 848 height 21
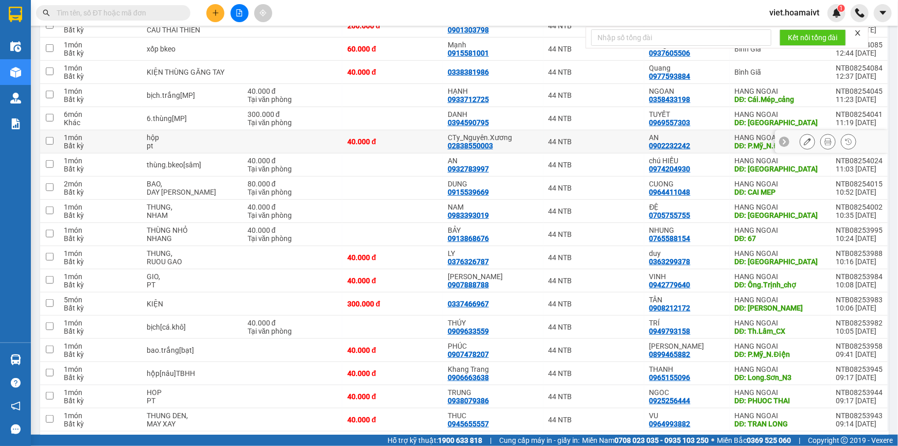
scroll to position [311, 0]
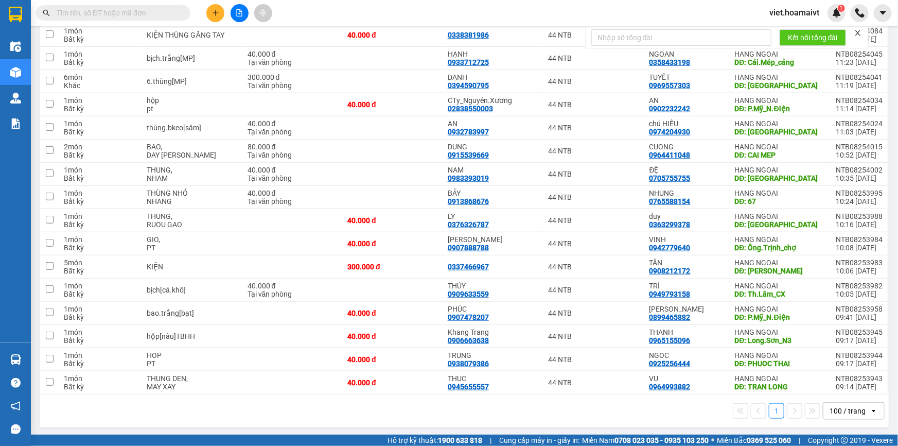
click at [459, 416] on div "1 100 / trang open" at bounding box center [464, 410] width 840 height 17
click at [459, 418] on div "1 100 / trang open" at bounding box center [464, 410] width 848 height 33
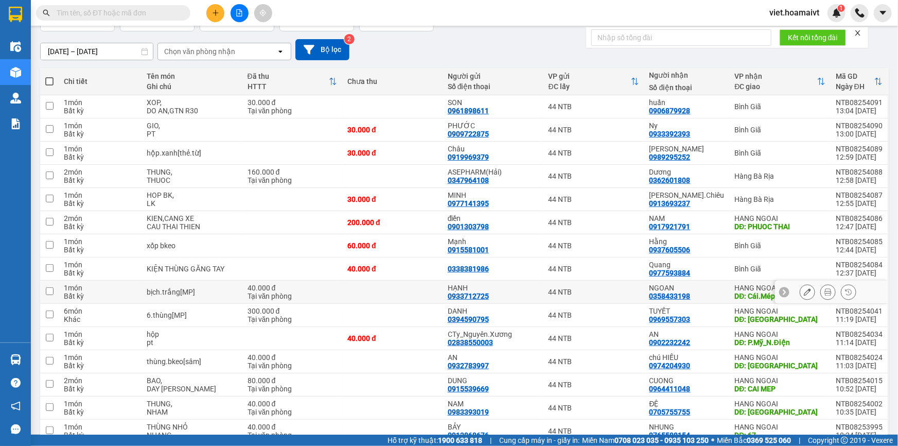
scroll to position [0, 0]
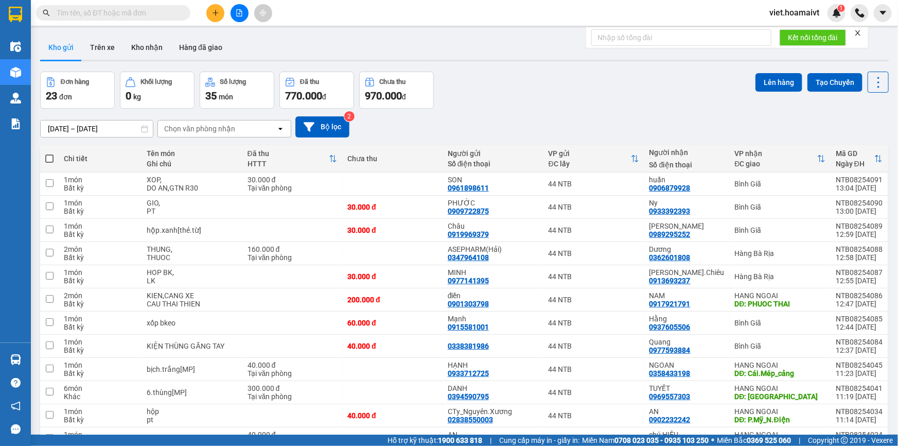
click at [210, 16] on button at bounding box center [215, 13] width 18 height 18
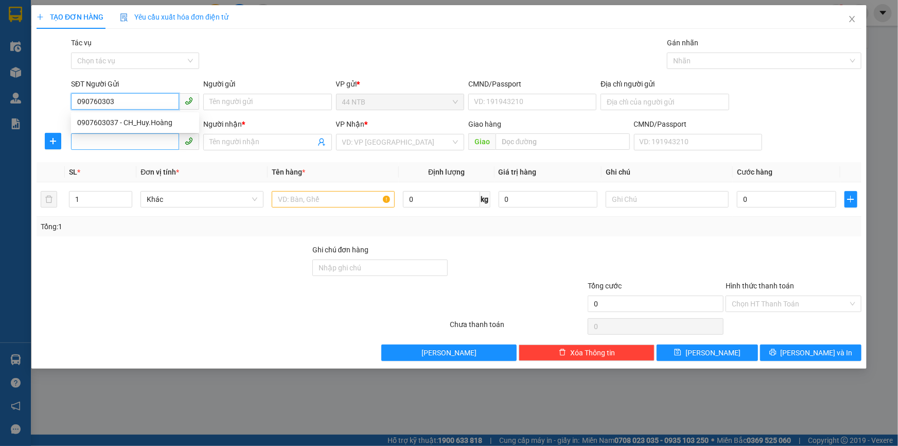
type input "0907603037"
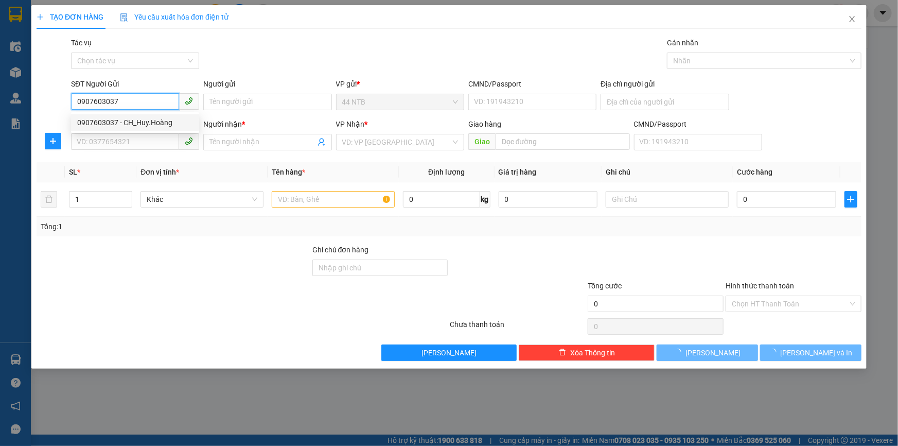
click at [140, 120] on div "0907603037 - CH_Huy.Hoàng" at bounding box center [135, 122] width 116 height 11
type input "CH_Huy.Hoàng"
type input "40/94_L.Đức.Thọ"
type input "0938999007"
type input "Giang"
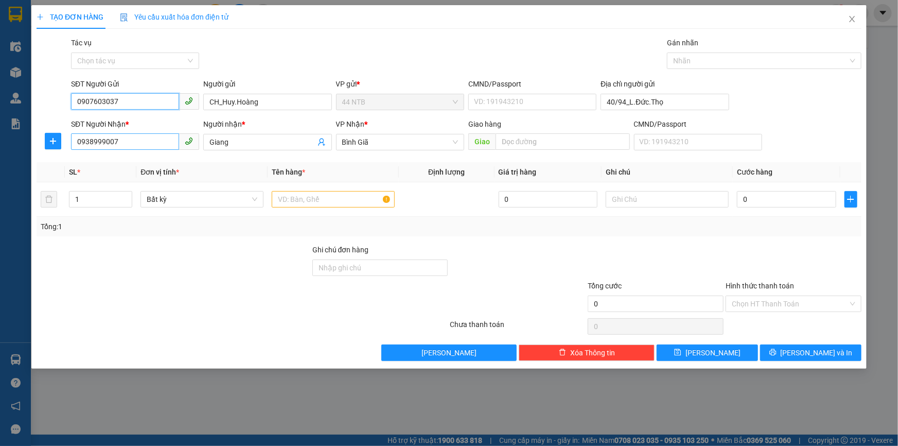
type input "0907603037"
drag, startPoint x: 133, startPoint y: 142, endPoint x: 32, endPoint y: 142, distance: 100.3
click at [32, 142] on div "TẠO ĐƠN HÀNG Yêu cầu xuất hóa đơn điện tử Transit Pickup Surcharge Ids Transit …" at bounding box center [448, 186] width 835 height 363
type input "0339591199"
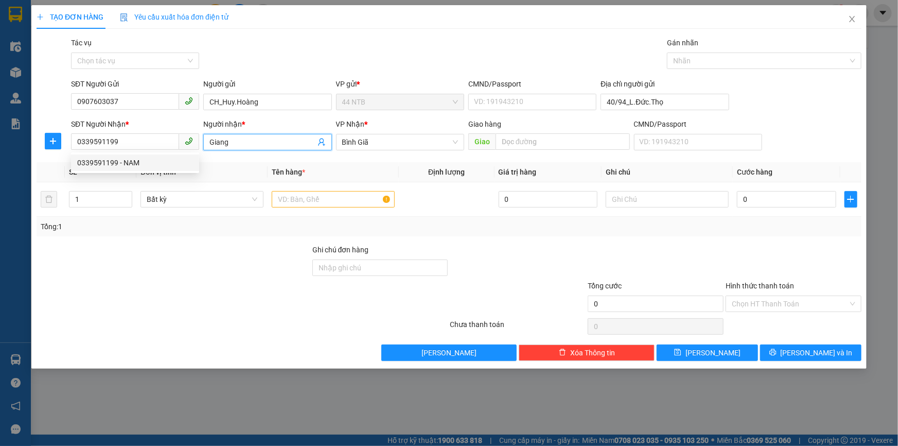
drag, startPoint x: 235, startPoint y: 143, endPoint x: 202, endPoint y: 142, distance: 33.5
click at [202, 142] on div "Người nhận * Giang" at bounding box center [267, 136] width 132 height 36
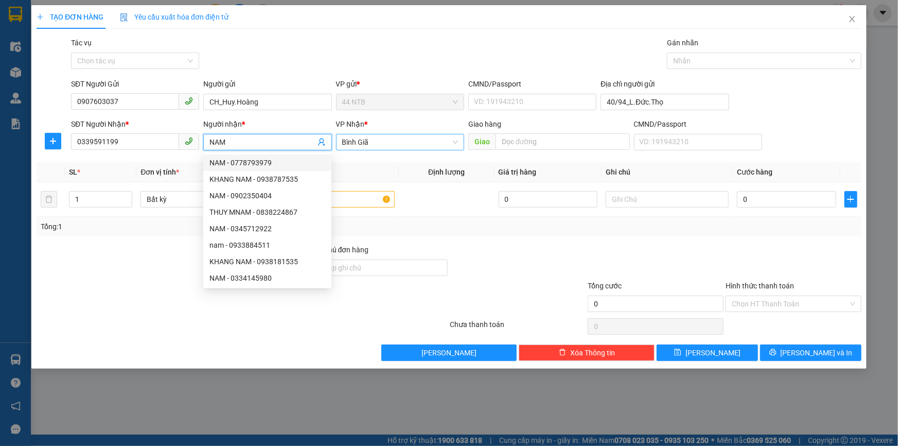
click at [444, 139] on span "Bình Giã" at bounding box center [400, 141] width 116 height 15
type input "NAM"
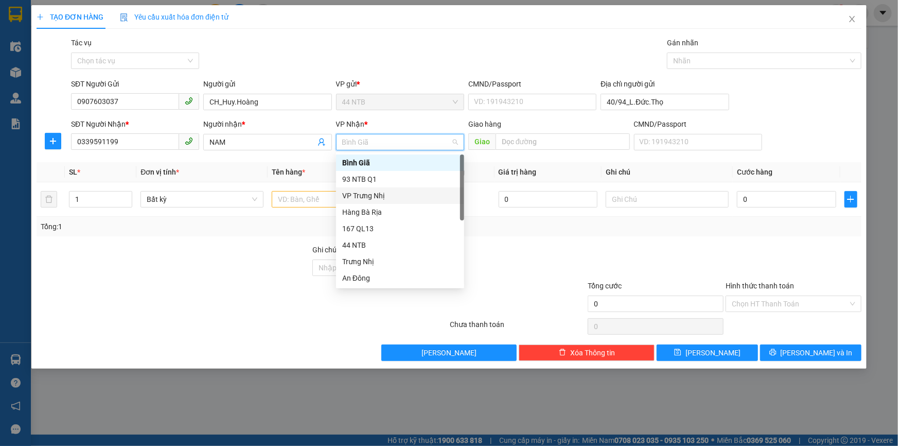
scroll to position [78, 0]
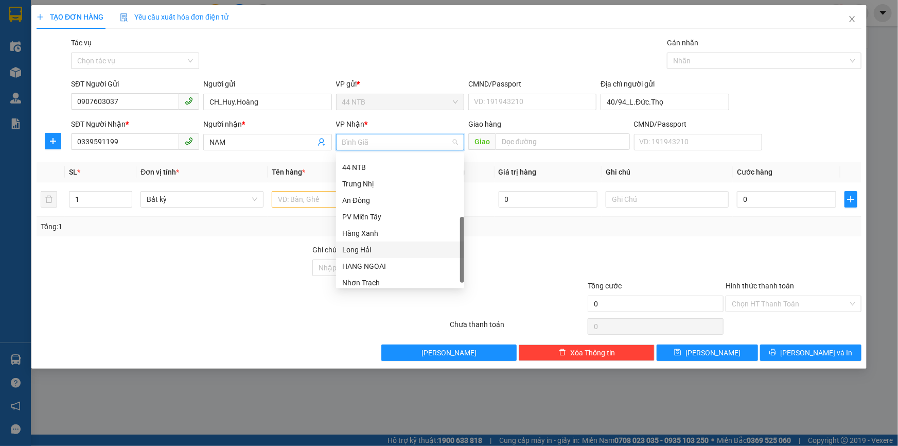
click at [383, 251] on div "Long Hải" at bounding box center [400, 249] width 116 height 11
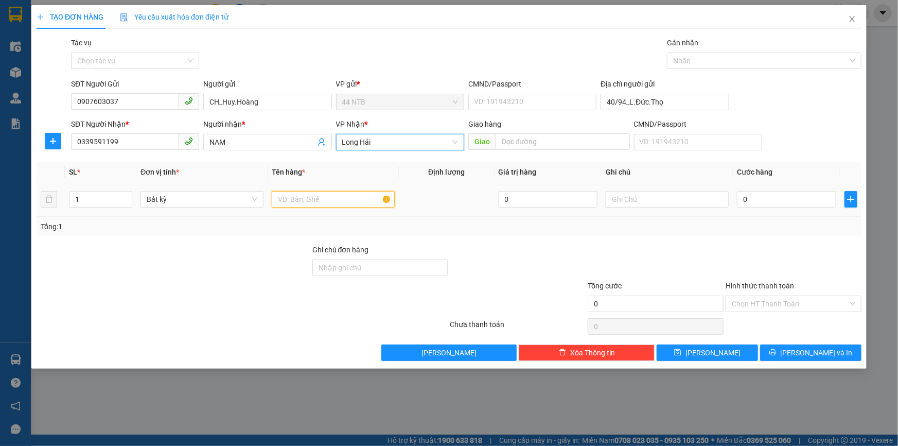
click at [295, 200] on input "text" at bounding box center [333, 199] width 123 height 16
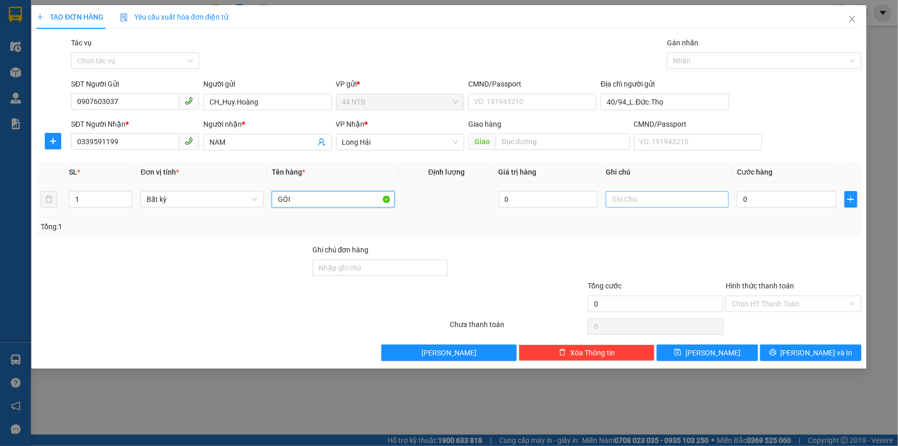
type input "GÓI"
click at [663, 201] on input "text" at bounding box center [667, 199] width 123 height 16
type input "PHỤ KIỆN MÁY ẢNG"
click at [775, 199] on input "0" at bounding box center [786, 199] width 99 height 16
type input "3"
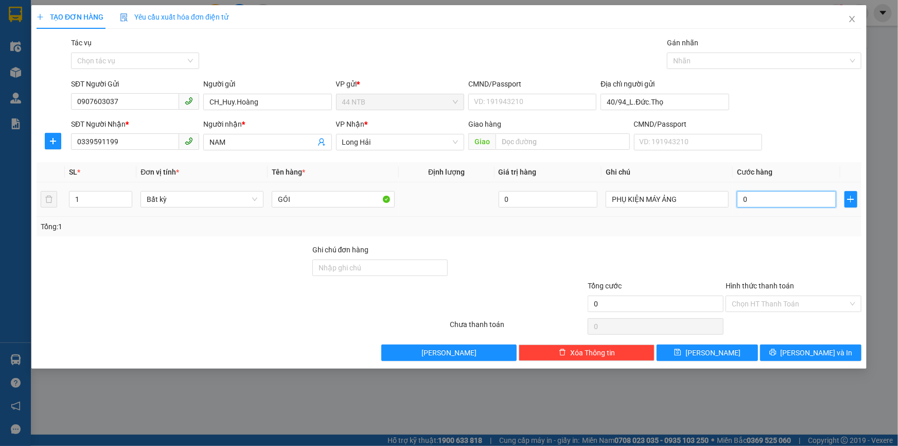
type input "3"
type input "30"
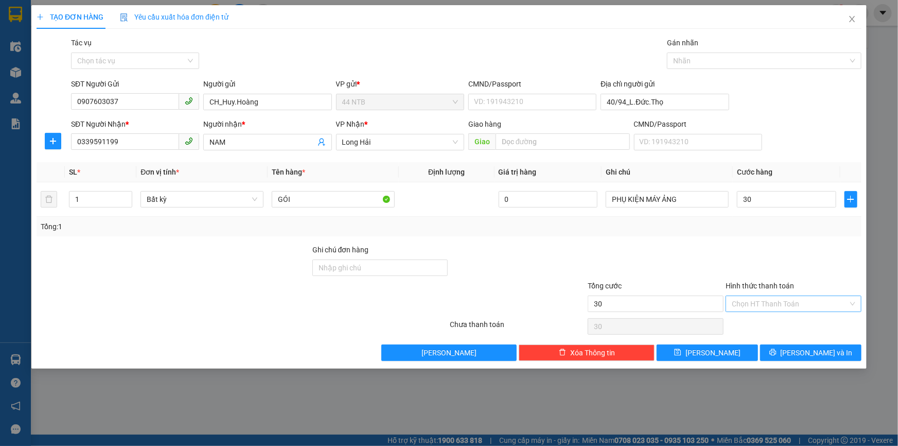
type input "30.000"
click at [772, 304] on input "Hình thức thanh toán" at bounding box center [790, 303] width 116 height 15
click at [775, 324] on div "Tại văn phòng" at bounding box center [793, 323] width 123 height 11
type input "0"
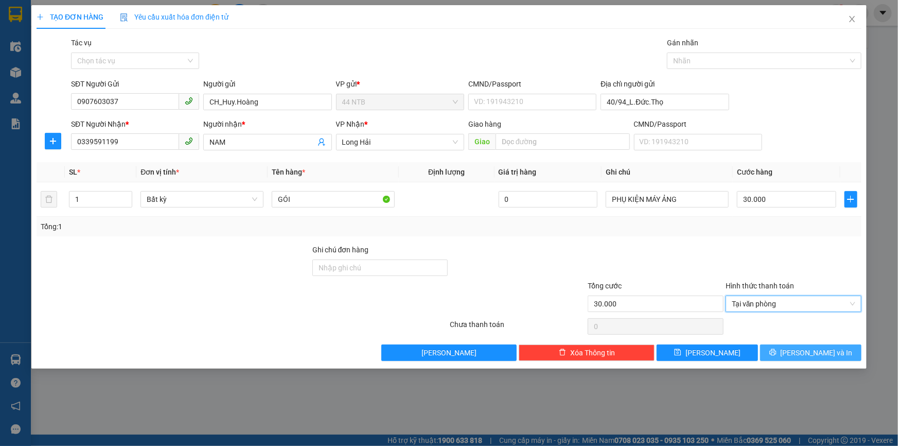
click at [789, 351] on button "[PERSON_NAME] và In" at bounding box center [810, 352] width 101 height 16
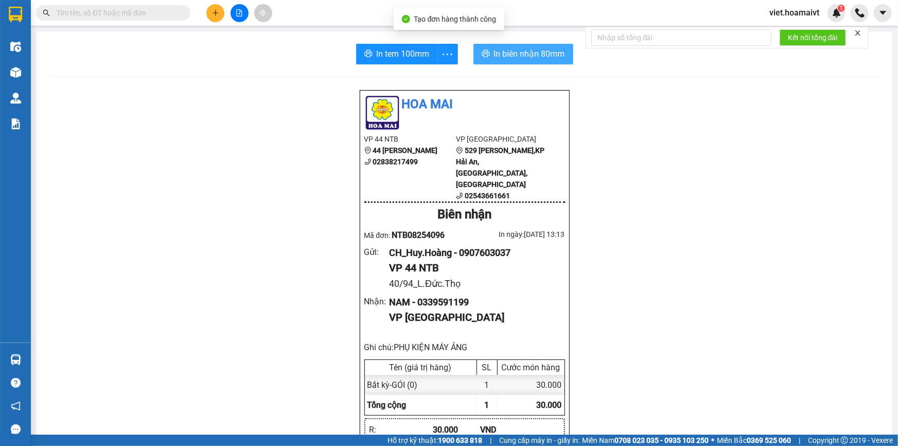
click at [523, 54] on span "In biên nhận 80mm" at bounding box center [529, 53] width 71 height 13
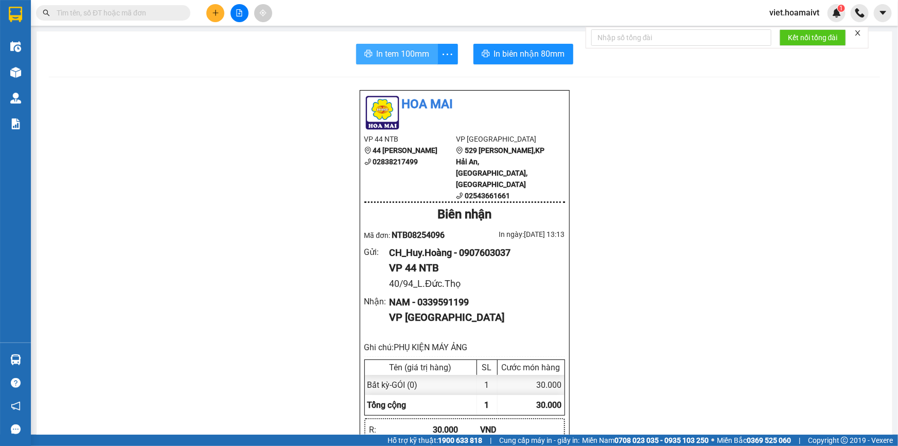
click at [413, 54] on span "In tem 100mm" at bounding box center [403, 53] width 53 height 13
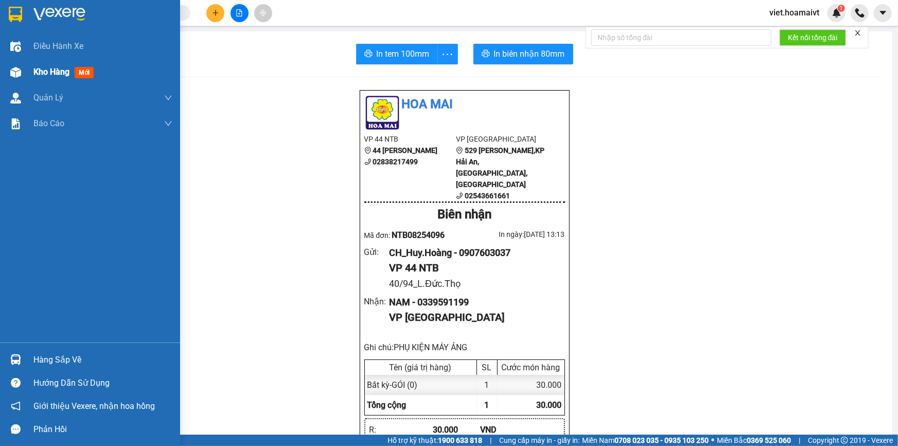
click at [57, 78] on div "Kho hàng mới" at bounding box center [65, 71] width 64 height 13
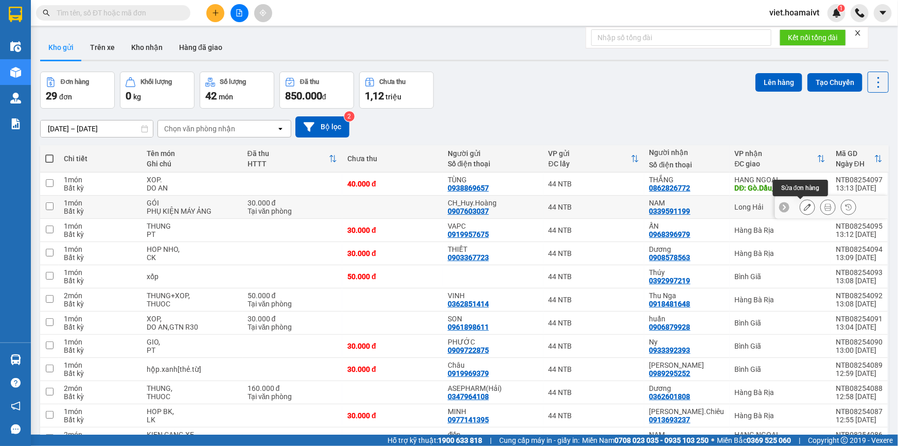
click at [806, 208] on button at bounding box center [807, 207] width 14 height 18
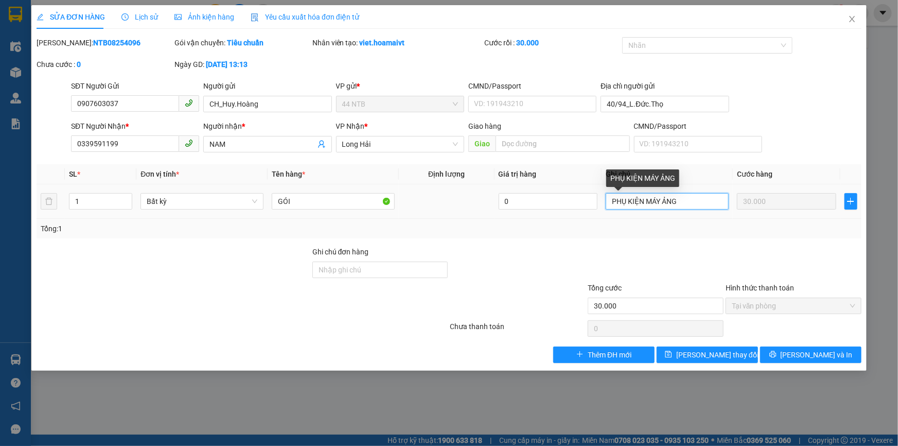
click at [683, 205] on input "PHỤ KIỆN MÁY ẢNG" at bounding box center [667, 201] width 123 height 16
type input "PHỤ KIỆN MÁY ẢNH"
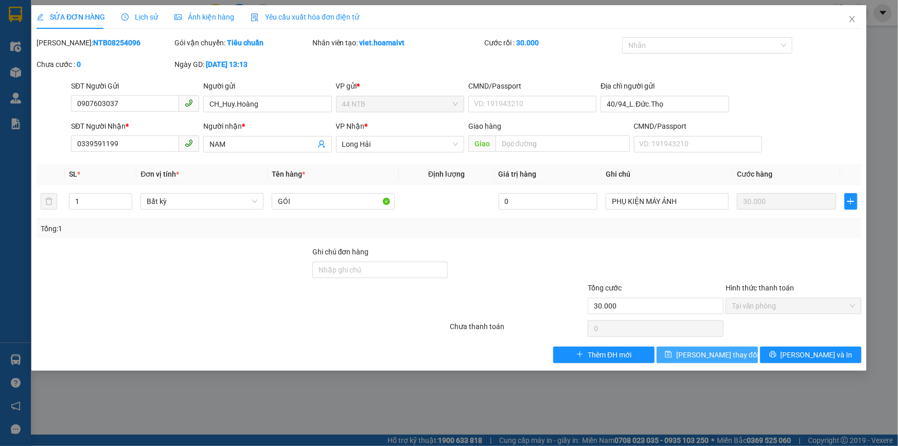
click at [714, 358] on span "[PERSON_NAME] thay đổi" at bounding box center [717, 354] width 82 height 11
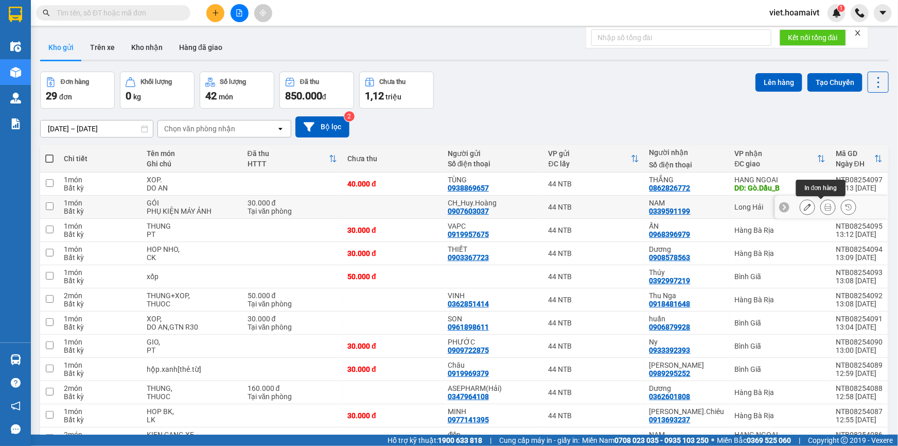
click at [824, 206] on icon at bounding box center [827, 206] width 7 height 7
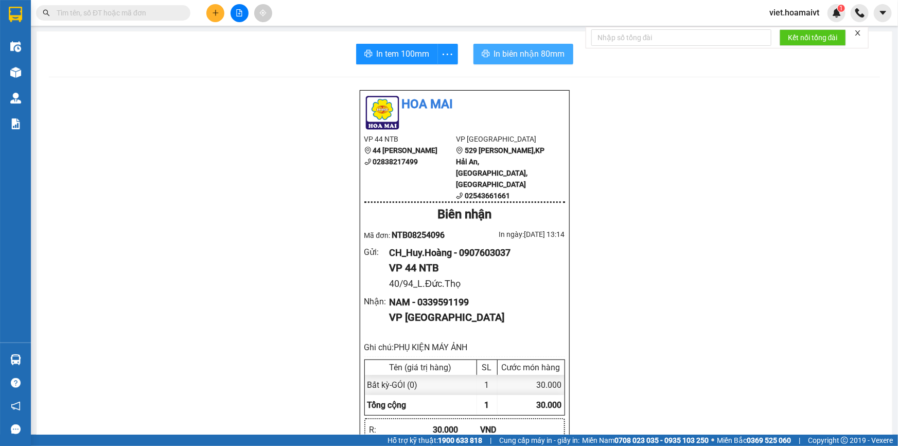
click at [532, 60] on span "In biên nhận 80mm" at bounding box center [529, 53] width 71 height 13
click at [407, 52] on span "In tem 100mm" at bounding box center [403, 53] width 53 height 13
